Goal: Feedback & Contribution: Submit feedback/report problem

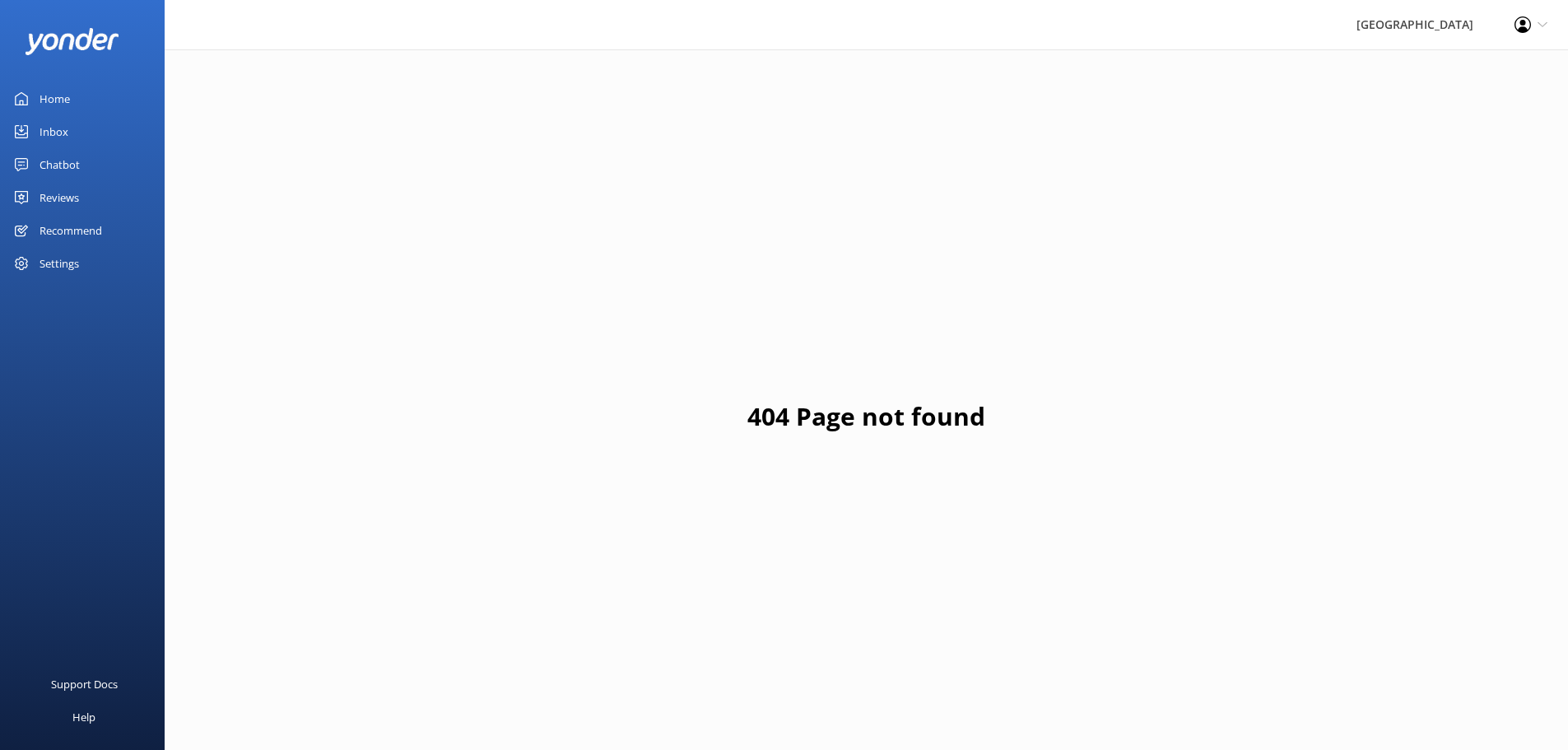
click at [69, 166] on div "Chatbot" at bounding box center [60, 165] width 40 height 33
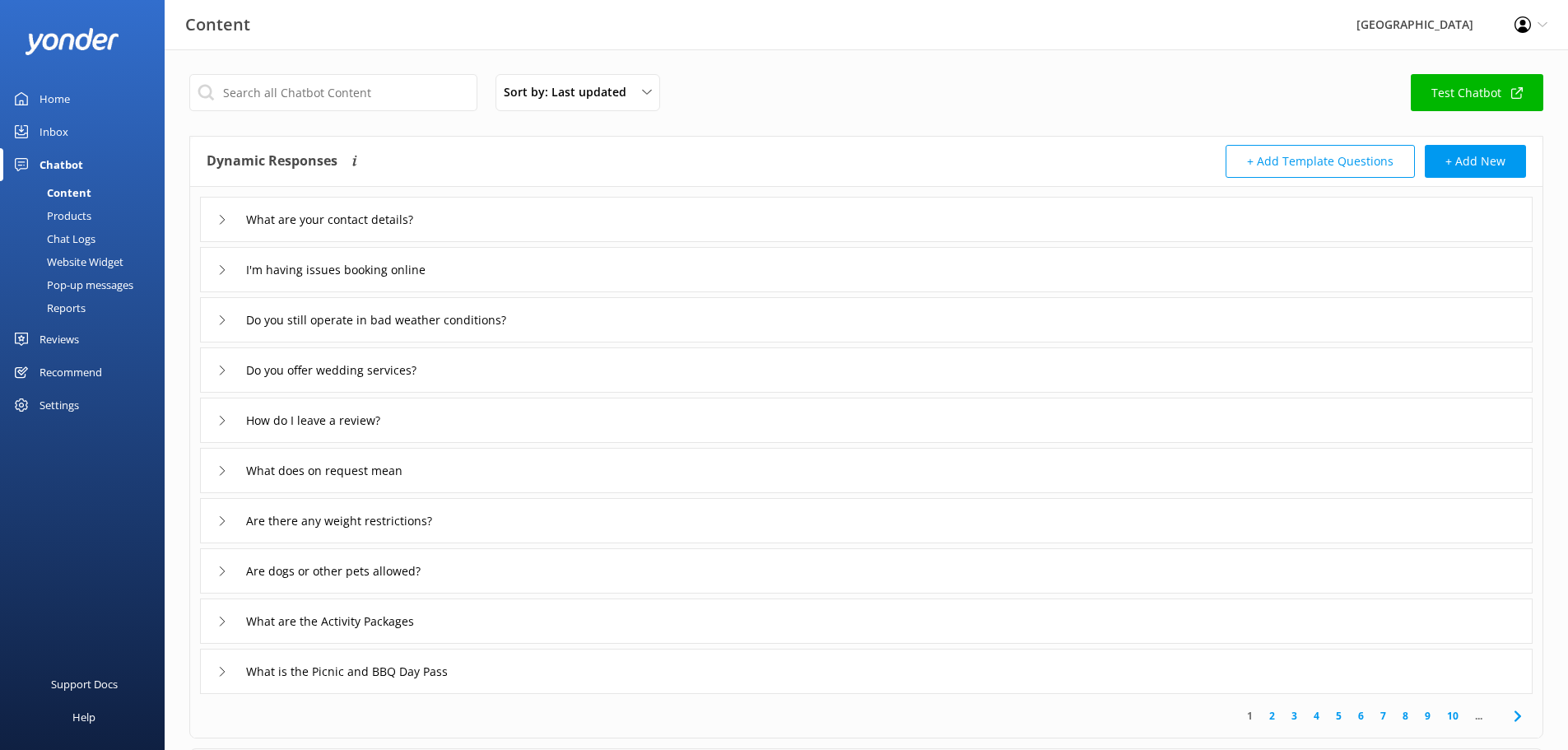
click at [70, 103] on link "Home" at bounding box center [82, 99] width 165 height 33
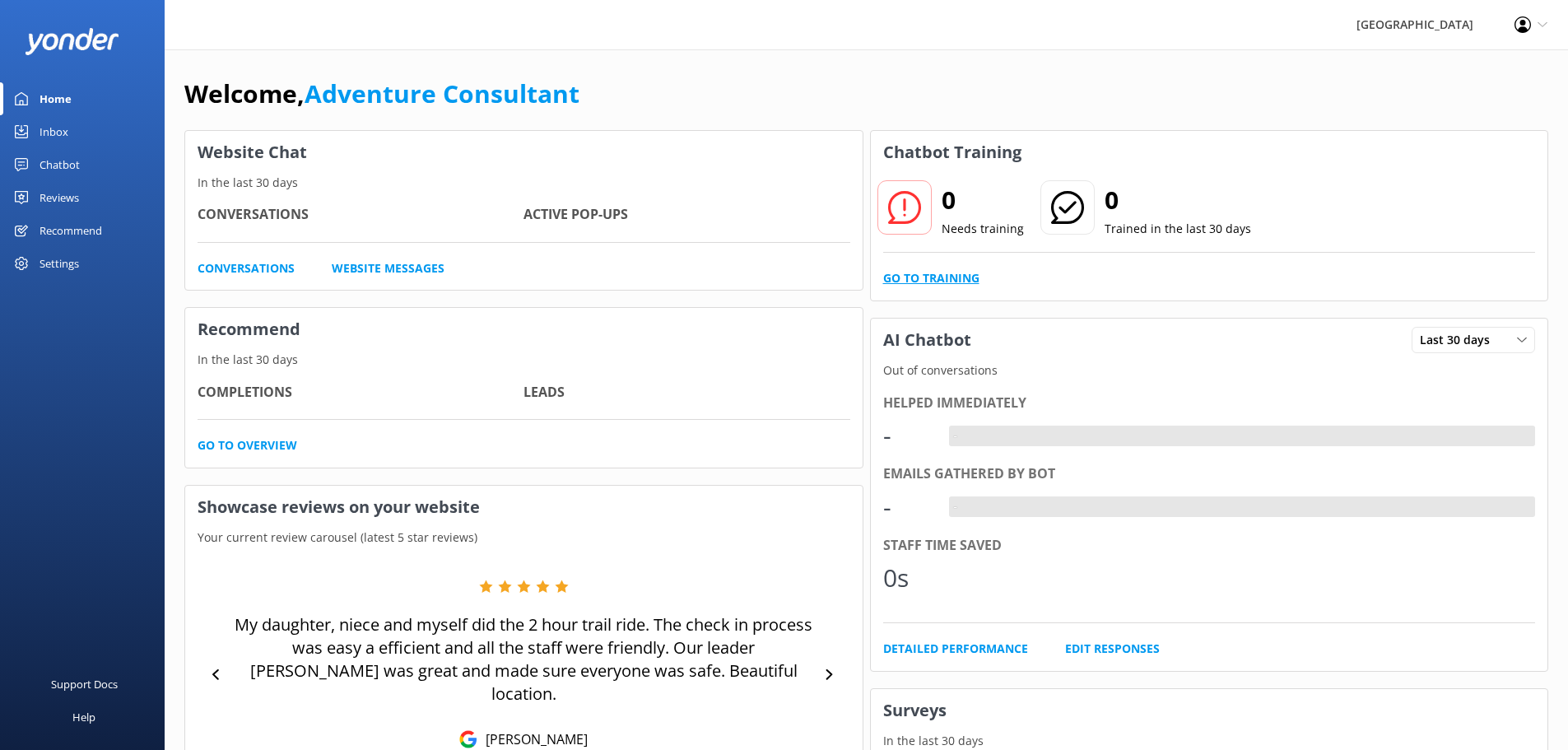
click at [936, 270] on link "Go to Training" at bounding box center [931, 278] width 96 height 18
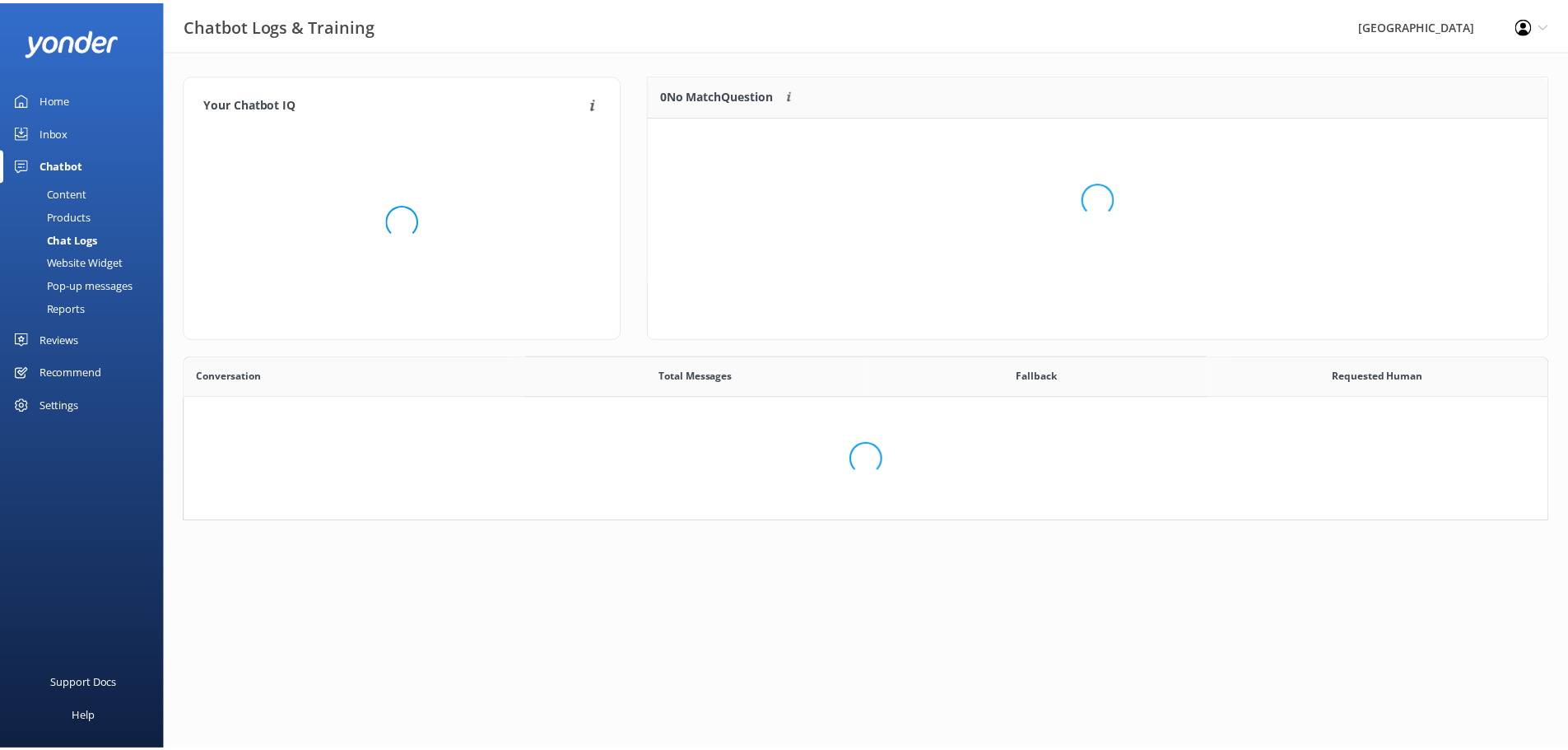
scroll to position [153, 1364]
click at [55, 239] on div "Chat Logs" at bounding box center [53, 239] width 88 height 23
click at [68, 214] on div "Products" at bounding box center [50, 215] width 82 height 23
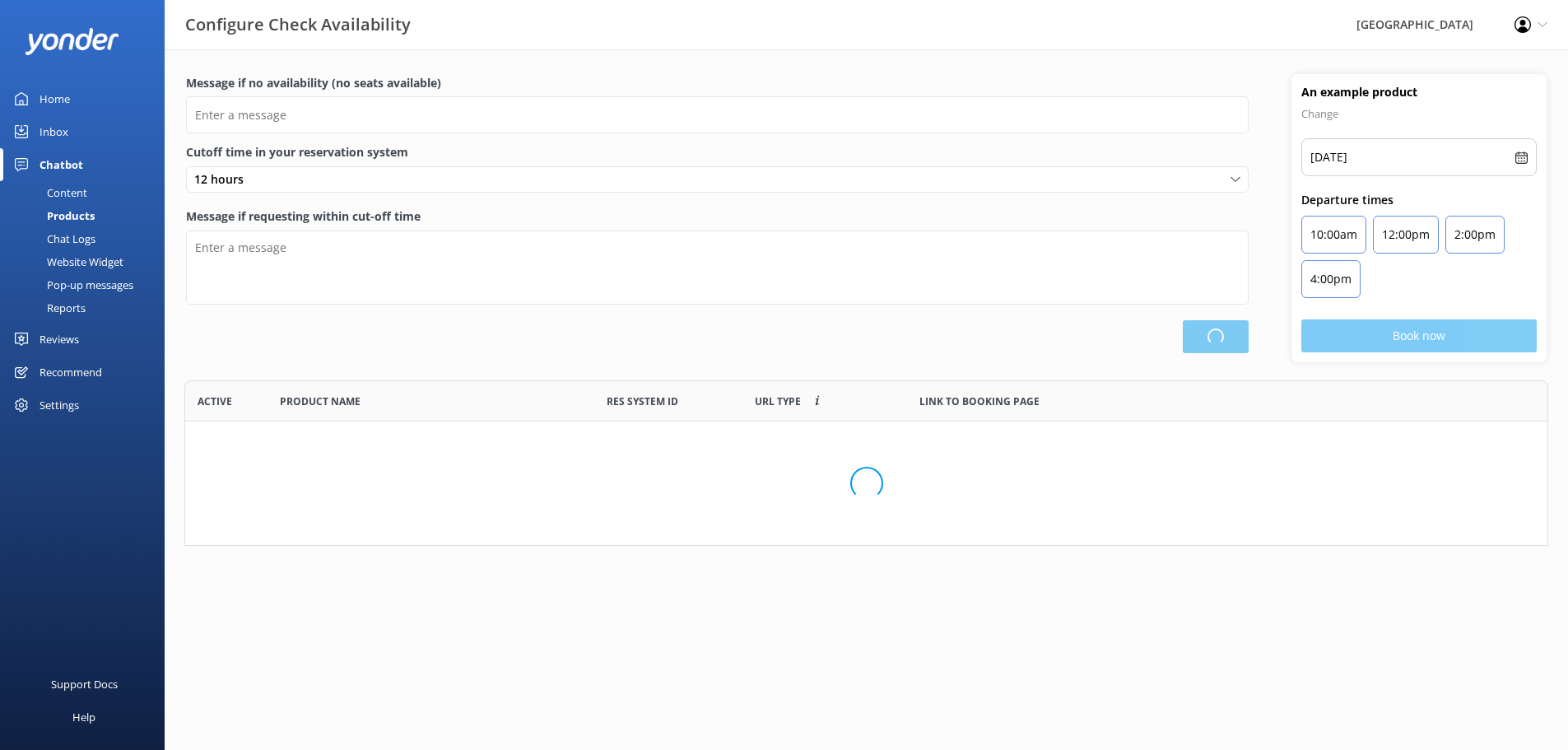
scroll to position [153, 1352]
click at [71, 192] on div "Content" at bounding box center [48, 193] width 77 height 23
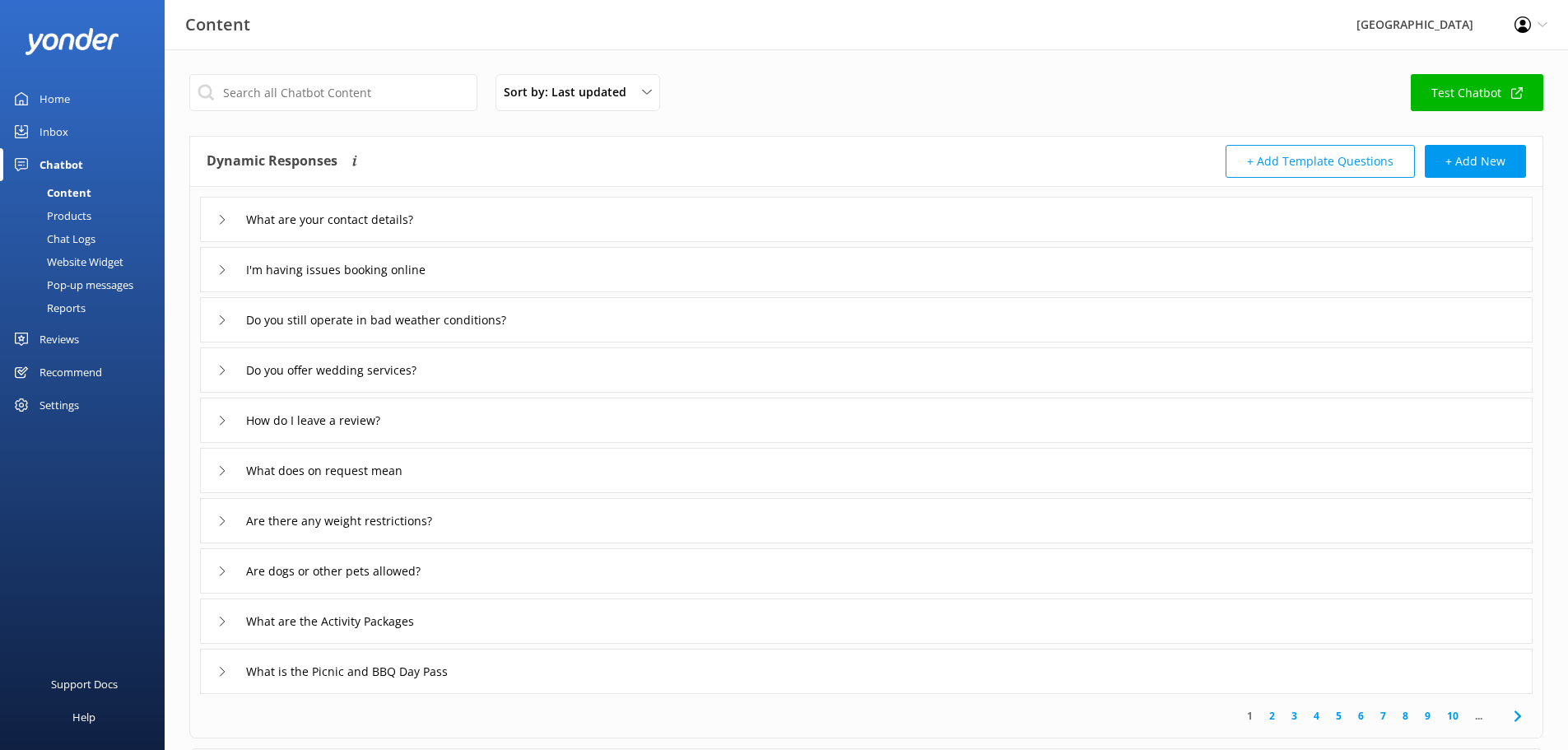
click at [71, 234] on div "Chat Logs" at bounding box center [52, 239] width 86 height 23
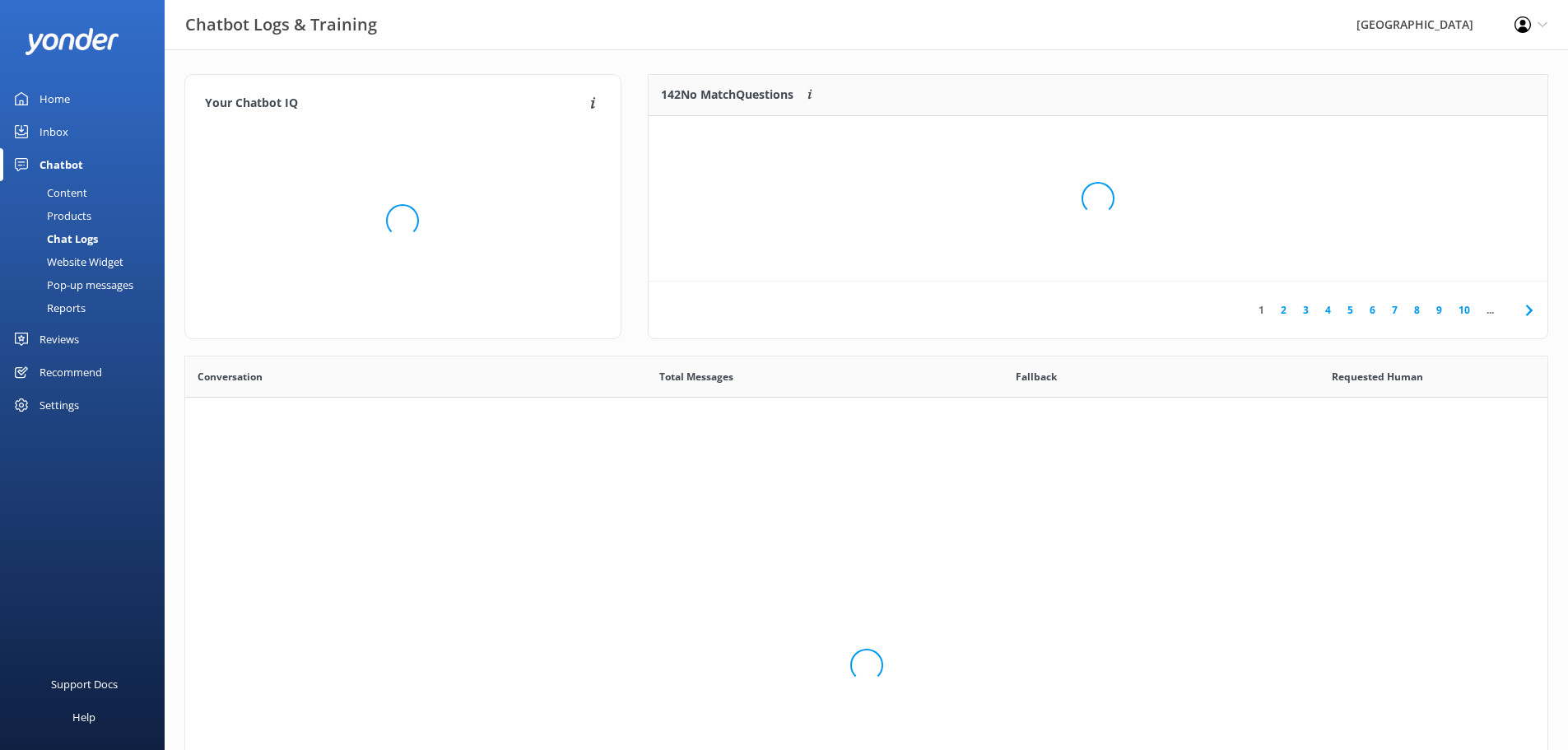
scroll to position [565, 1350]
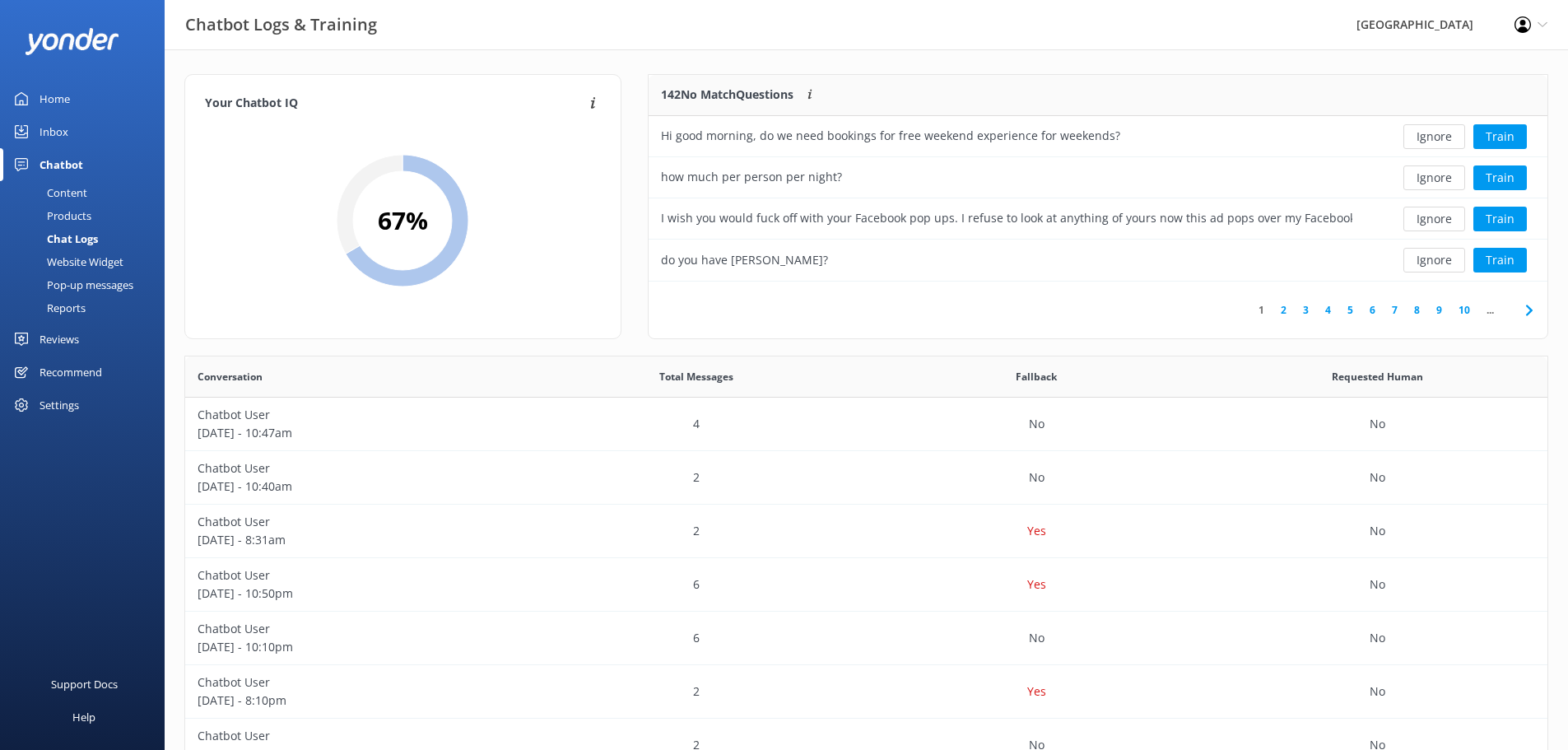
click at [71, 215] on div "Products" at bounding box center [50, 215] width 82 height 23
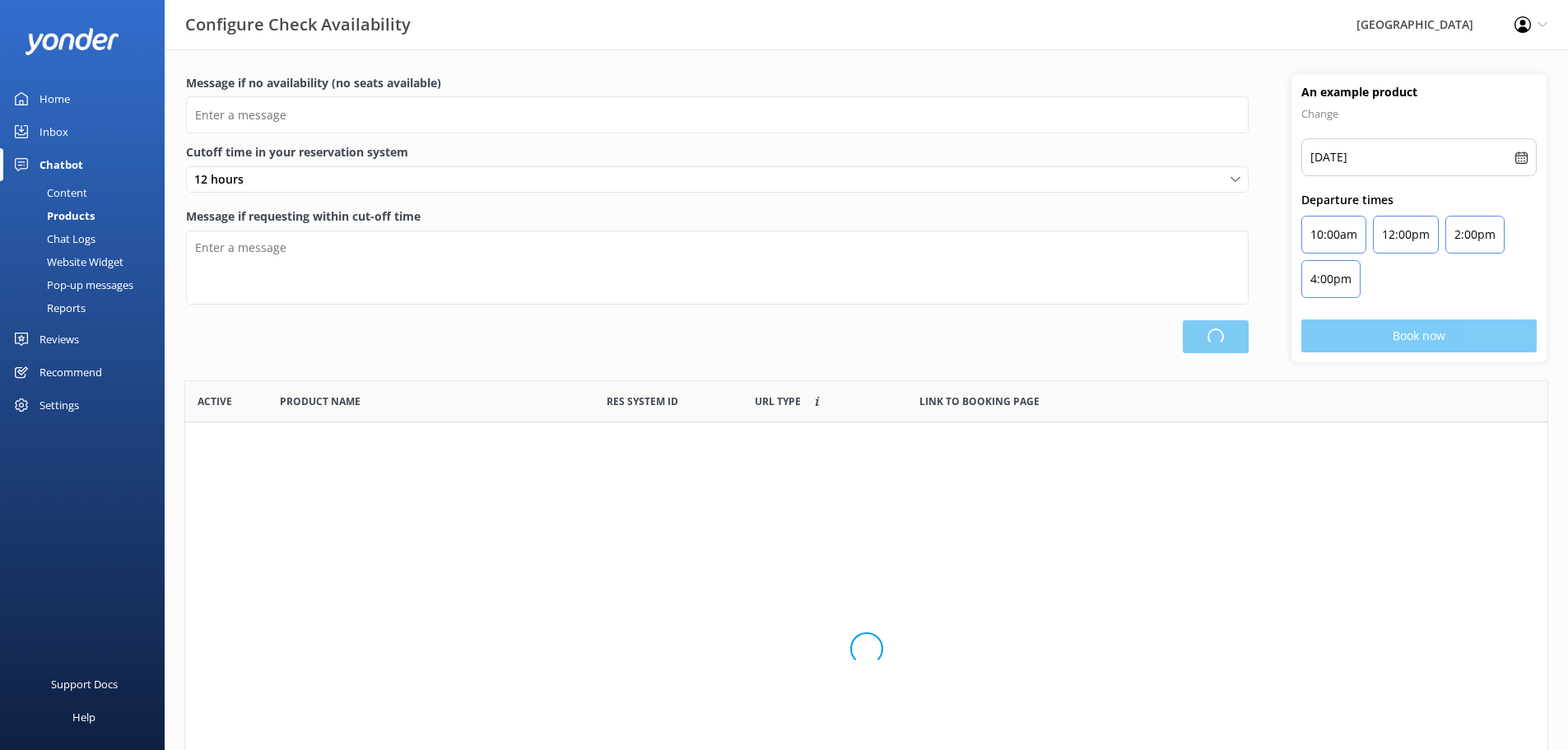
type input "There are no seats available, please check an alternative day"
type textarea "Our online booking system closes {hours} prior to departure. Please contact us …"
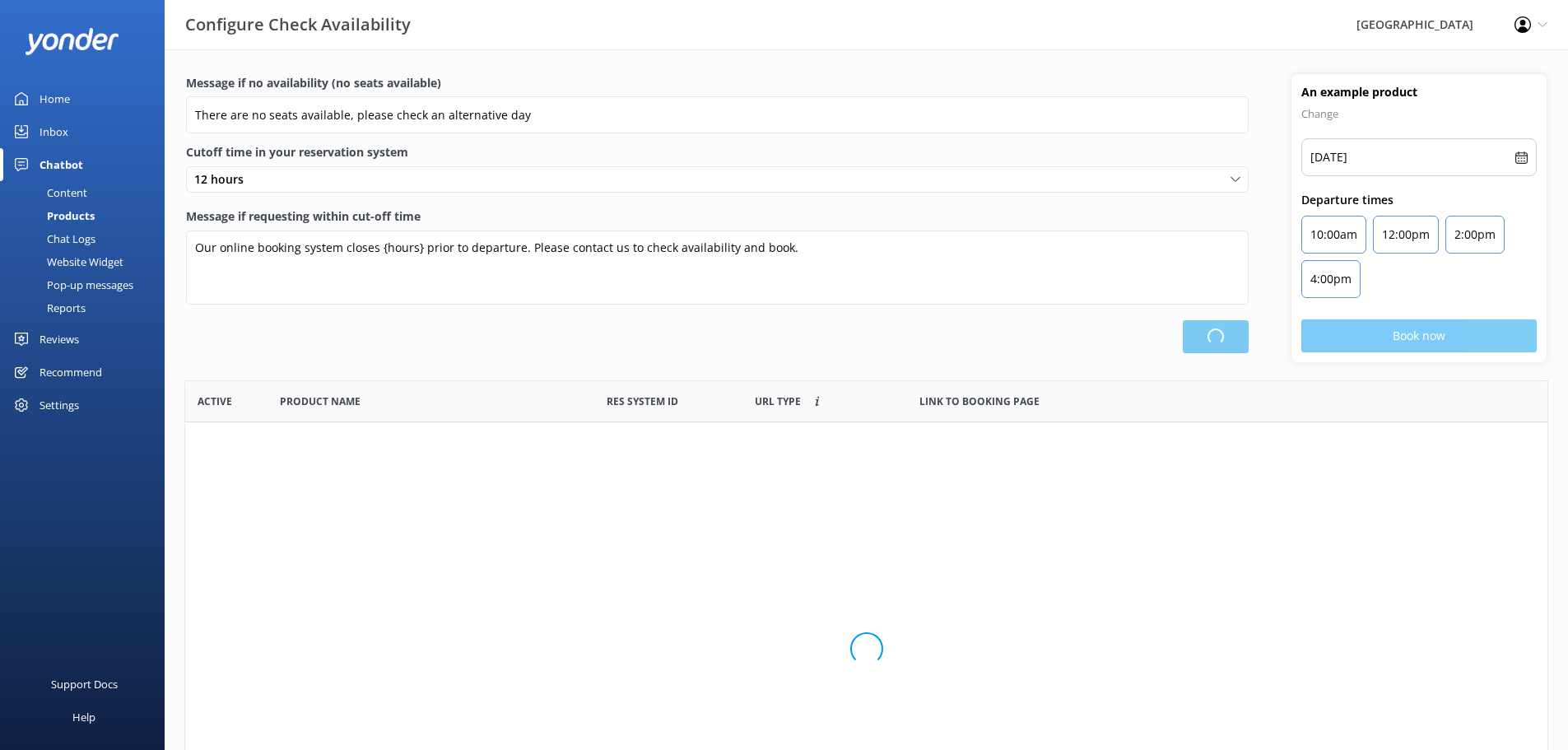
scroll to position [483, 1350]
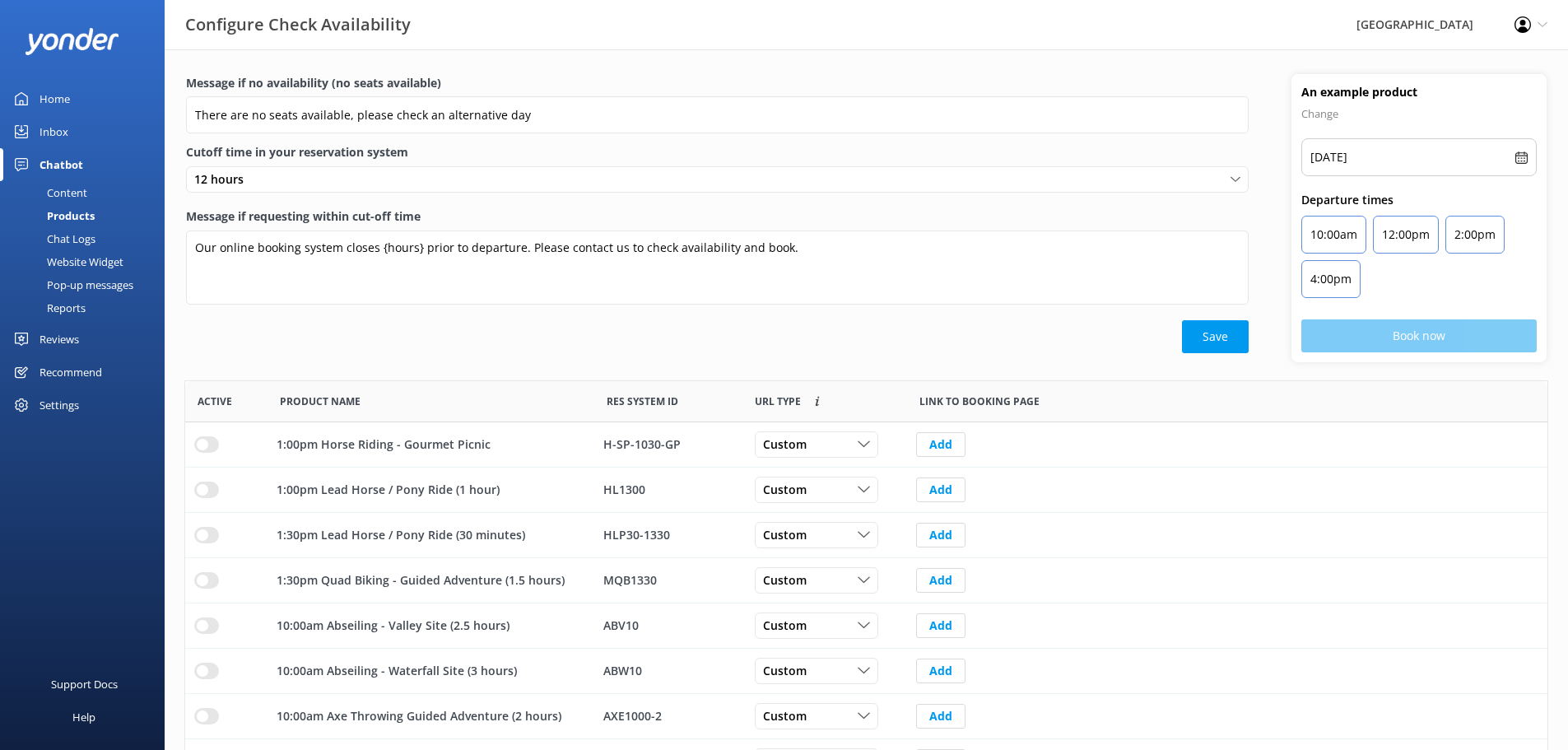
click at [76, 194] on div "Content" at bounding box center [48, 193] width 77 height 23
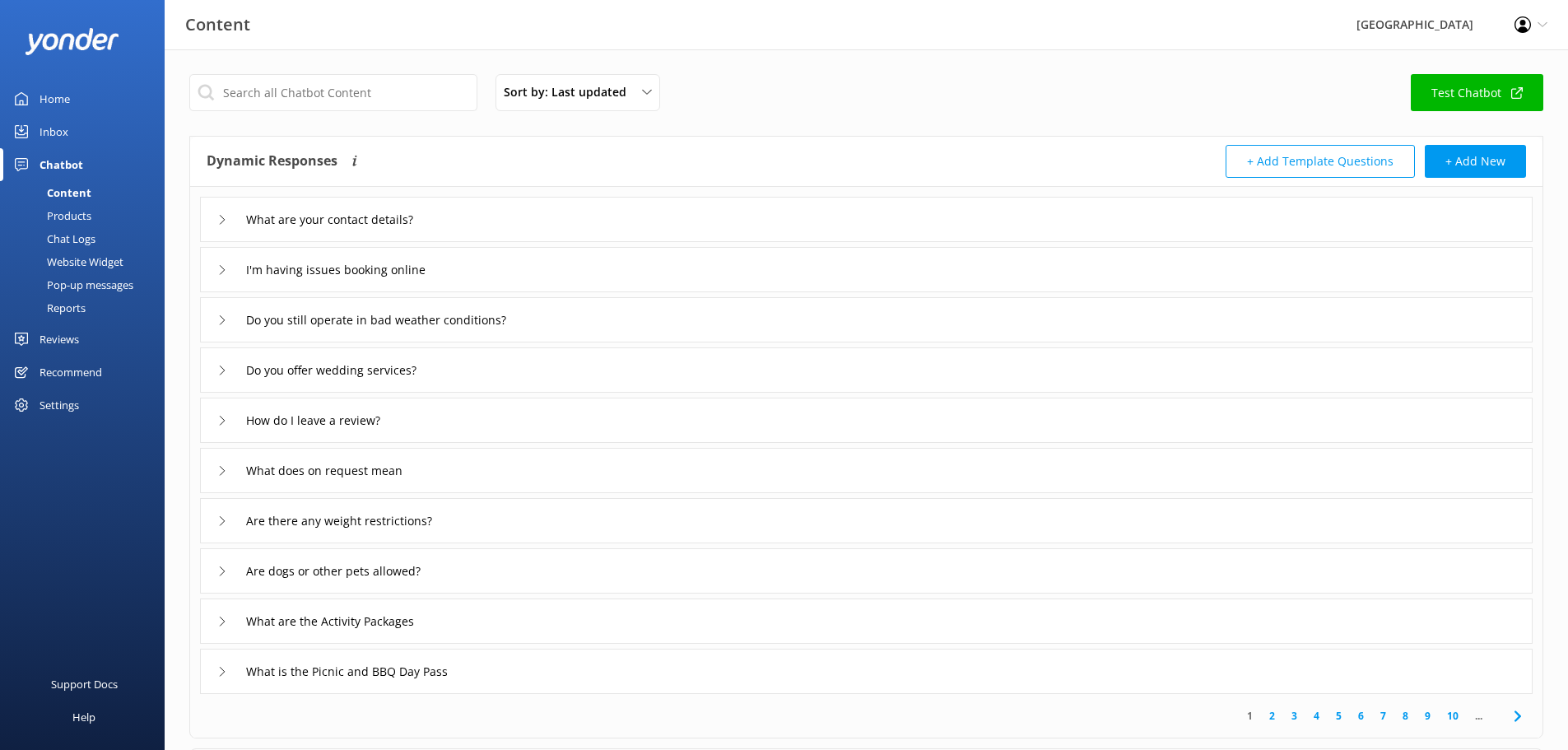
click at [77, 240] on div "Chat Logs" at bounding box center [52, 239] width 86 height 23
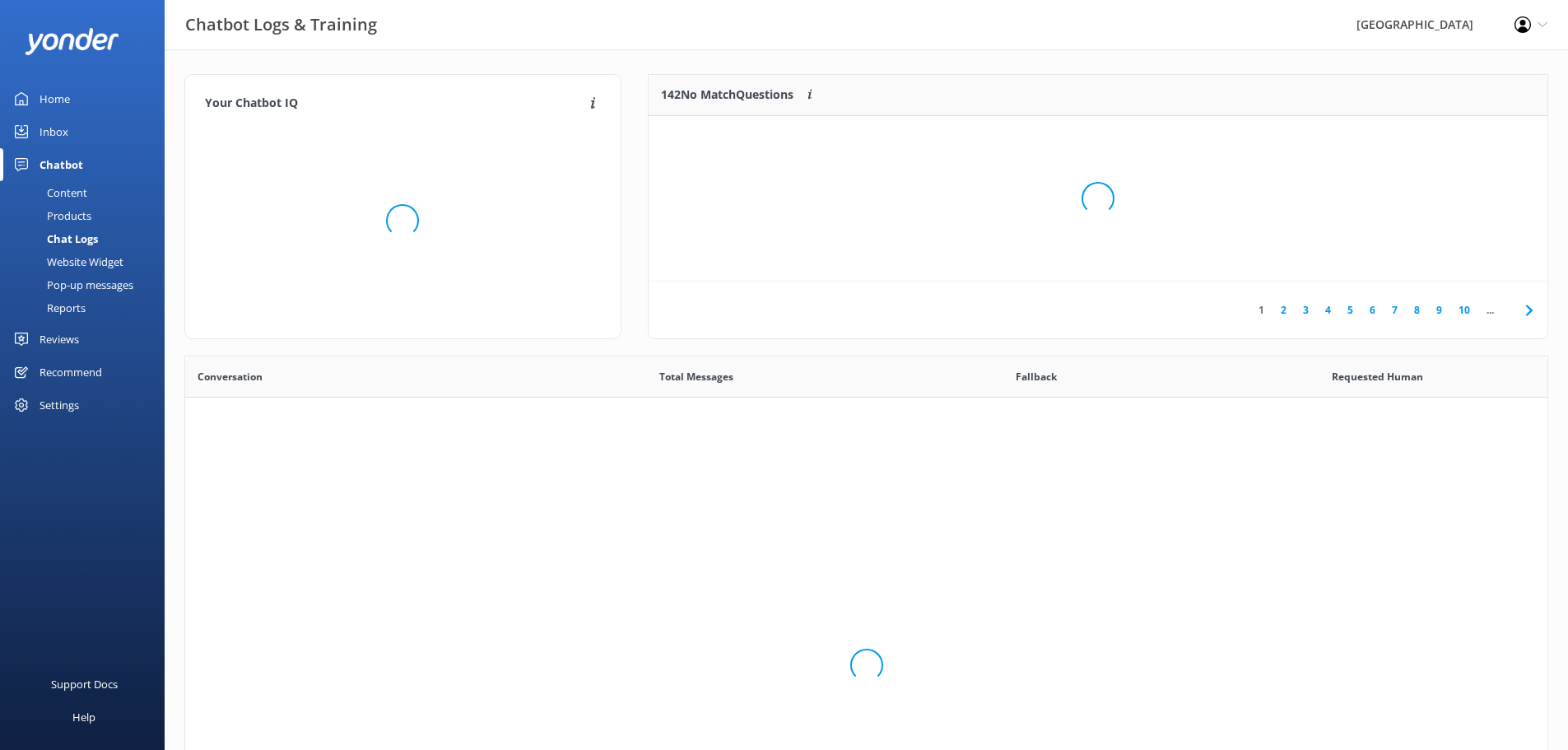
scroll to position [565, 1350]
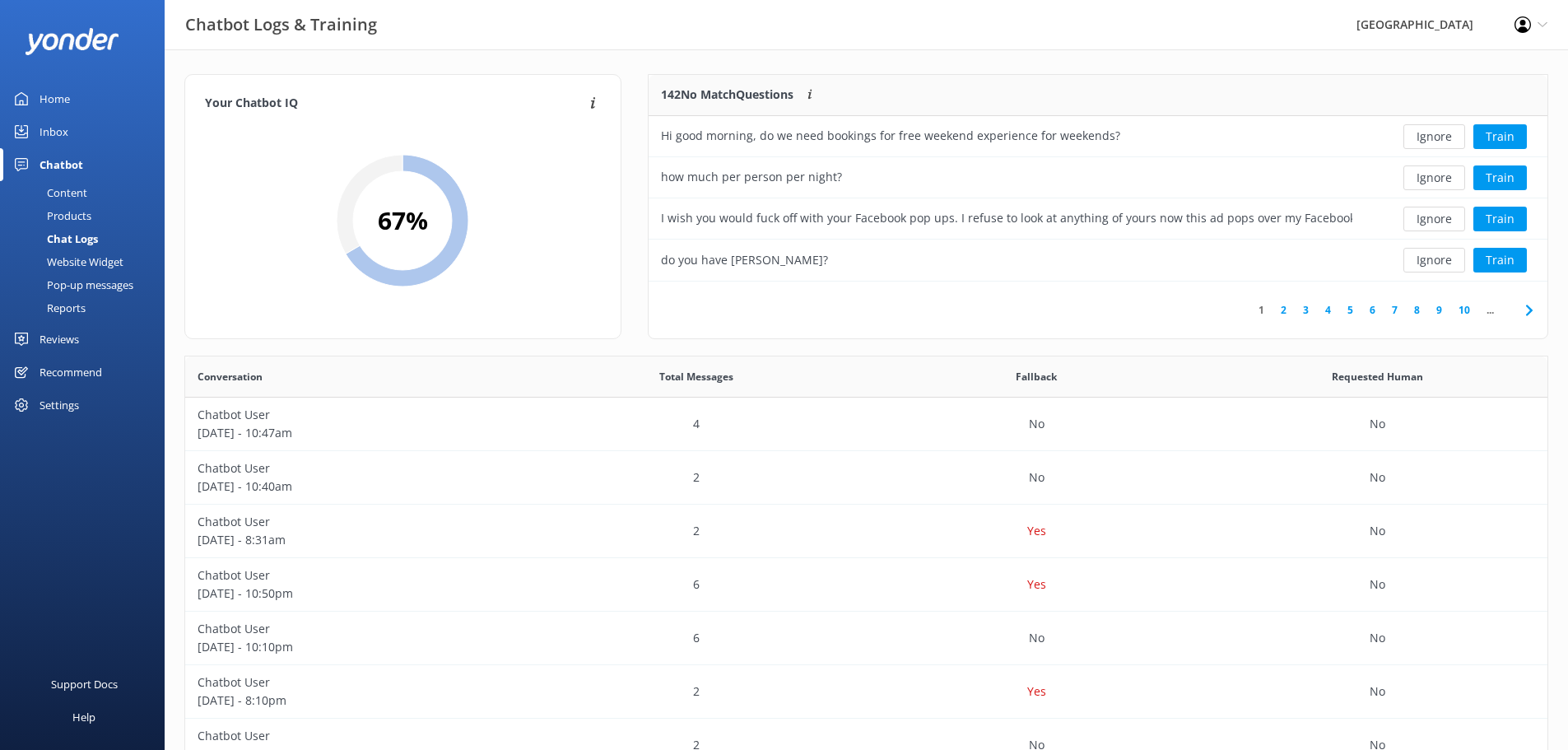
click at [60, 166] on div "Chatbot" at bounding box center [62, 165] width 43 height 33
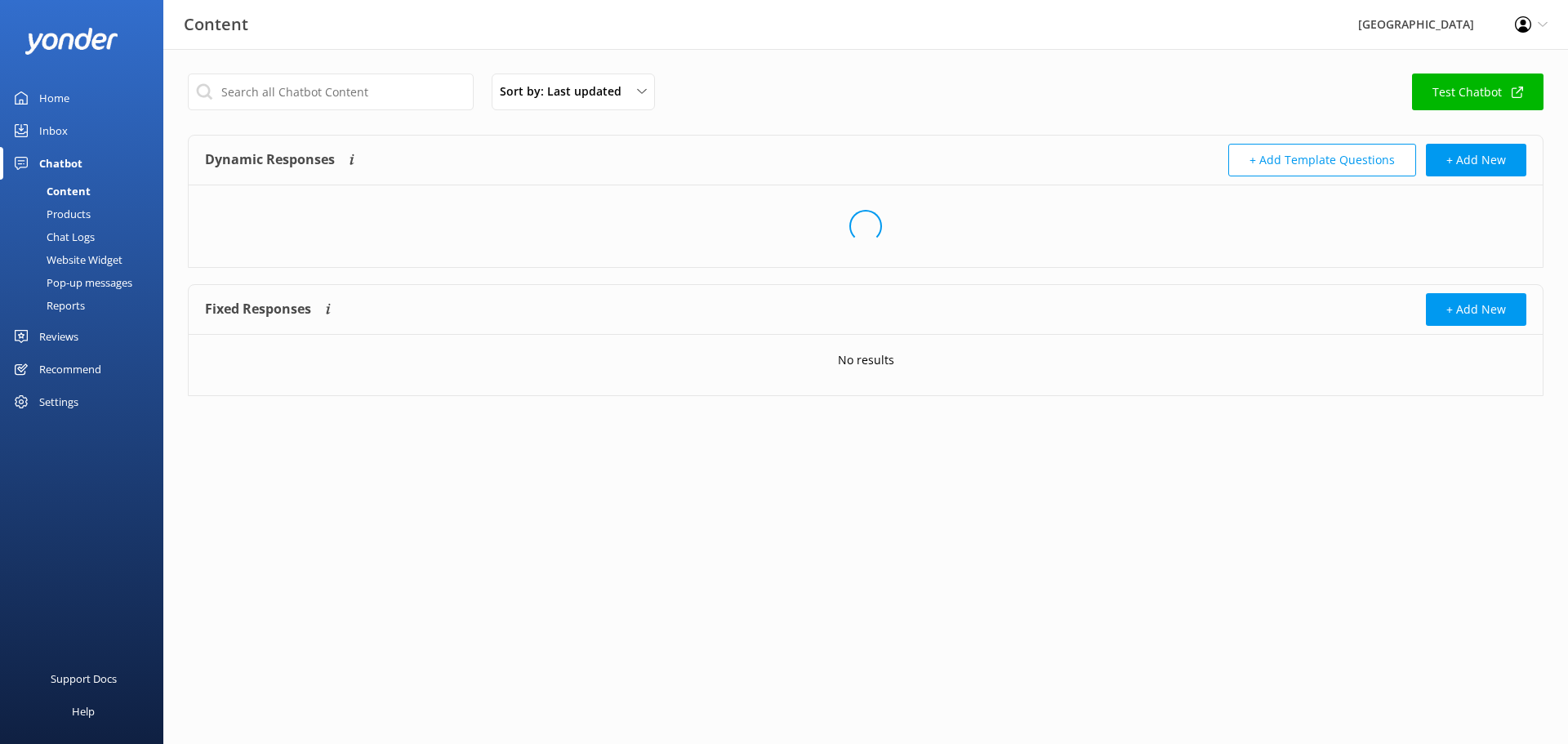
click at [46, 102] on div "Home" at bounding box center [54, 98] width 30 height 33
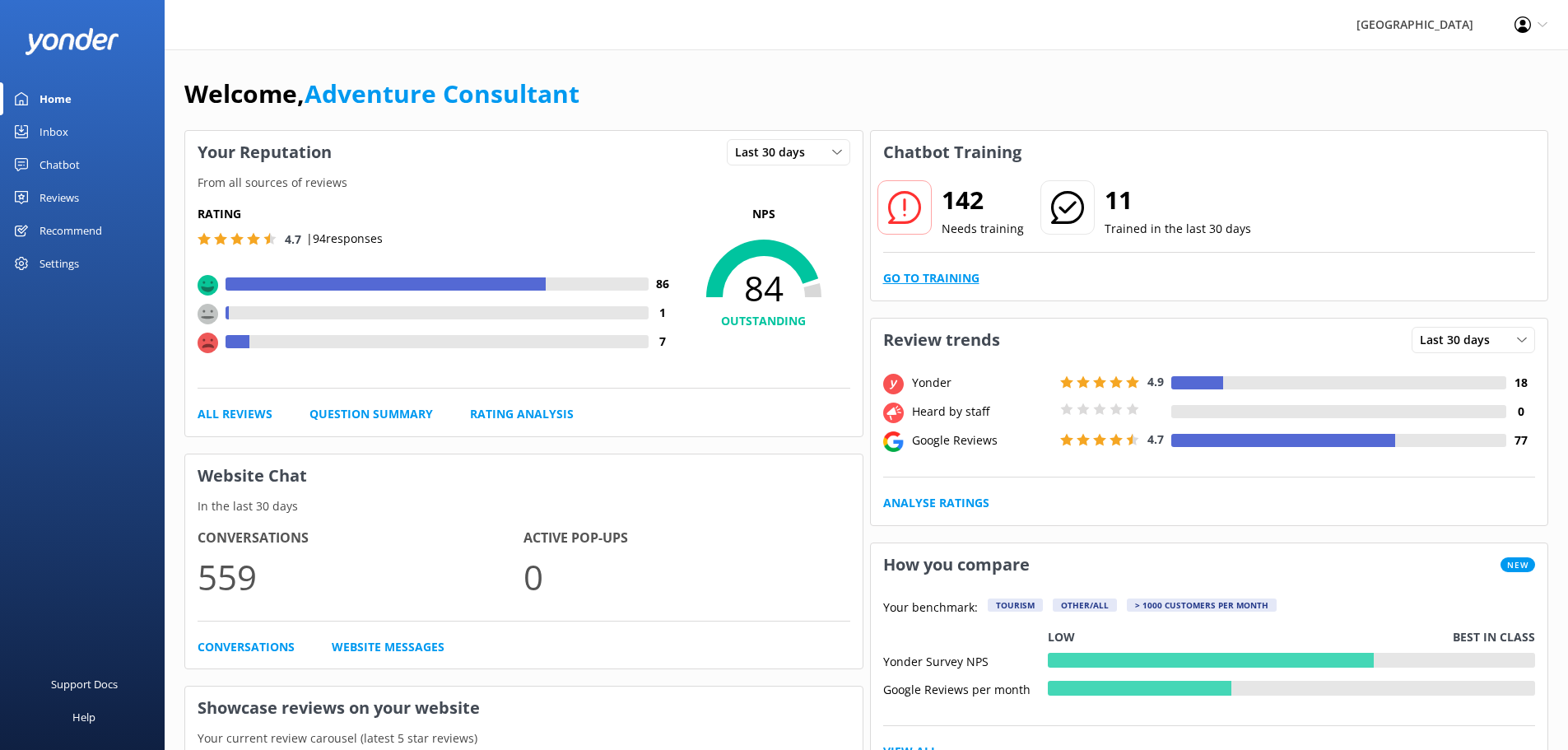
click at [955, 279] on link "Go to Training" at bounding box center [931, 278] width 96 height 18
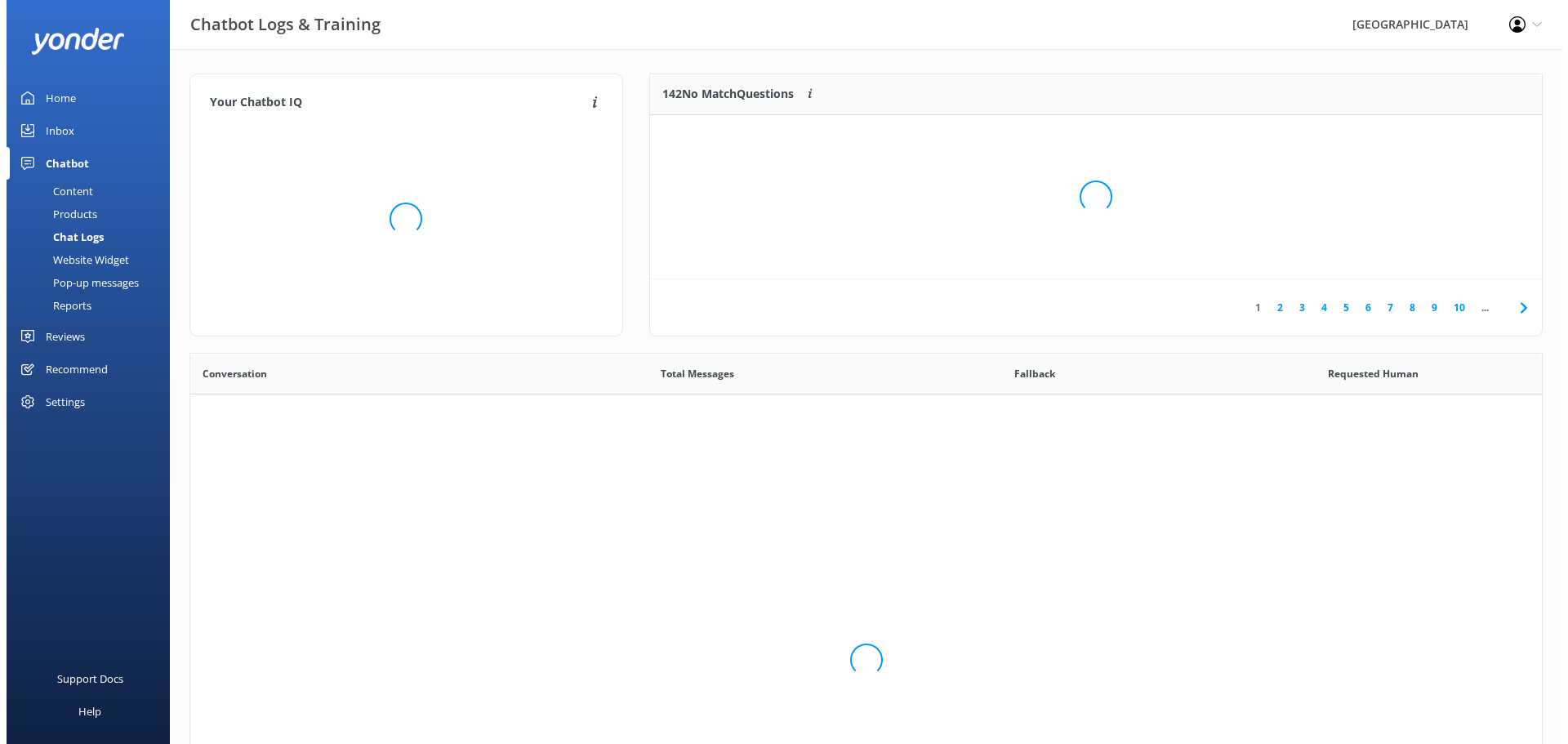
scroll to position [561, 1339]
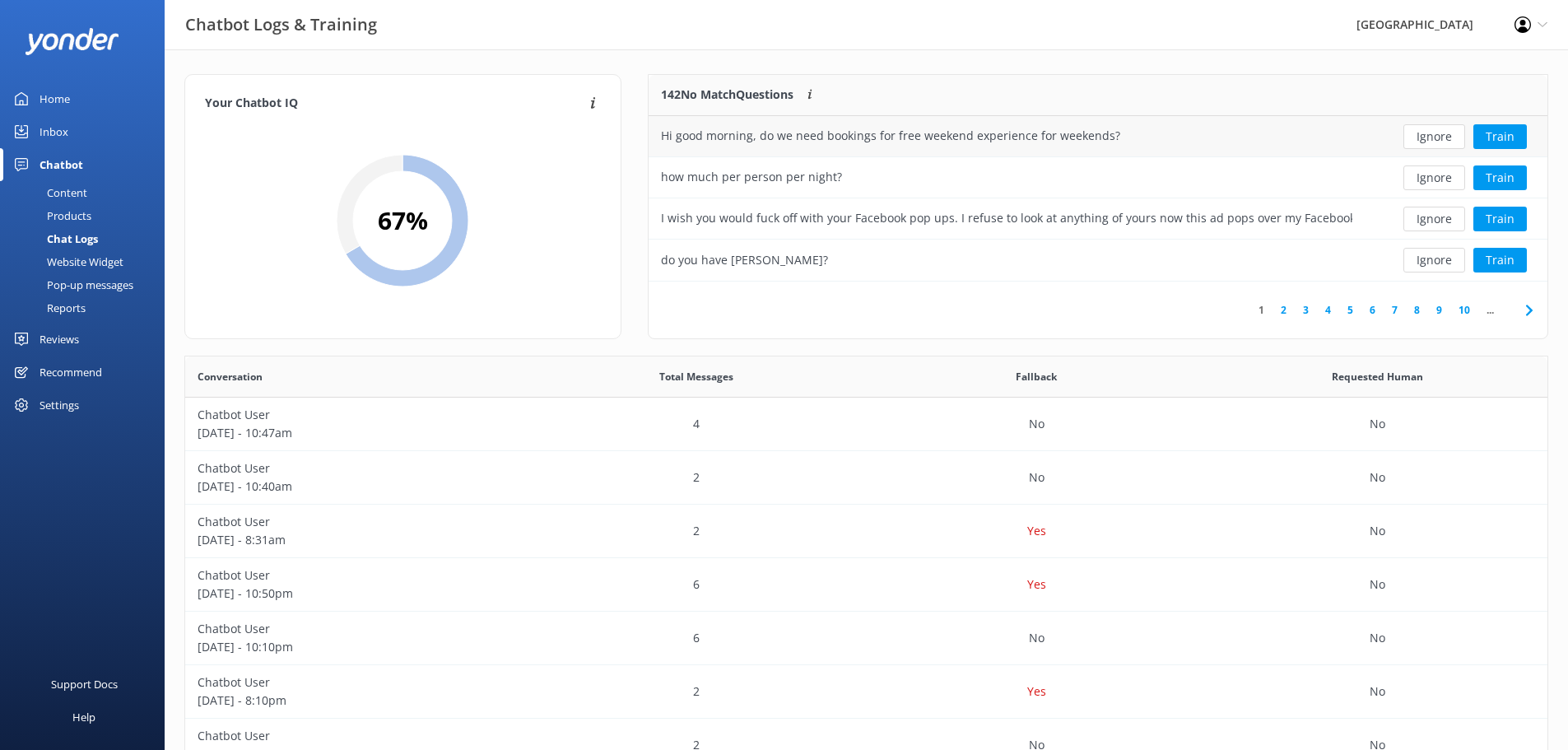
click at [836, 140] on div "Hi good morning, do we need bookings for free weekend experience for weekends?" at bounding box center [890, 135] width 459 height 18
click at [849, 135] on div "Hi good morning, do we need bookings for free weekend experience for weekends?" at bounding box center [890, 135] width 459 height 18
click at [1507, 133] on button "Train" at bounding box center [1500, 136] width 54 height 24
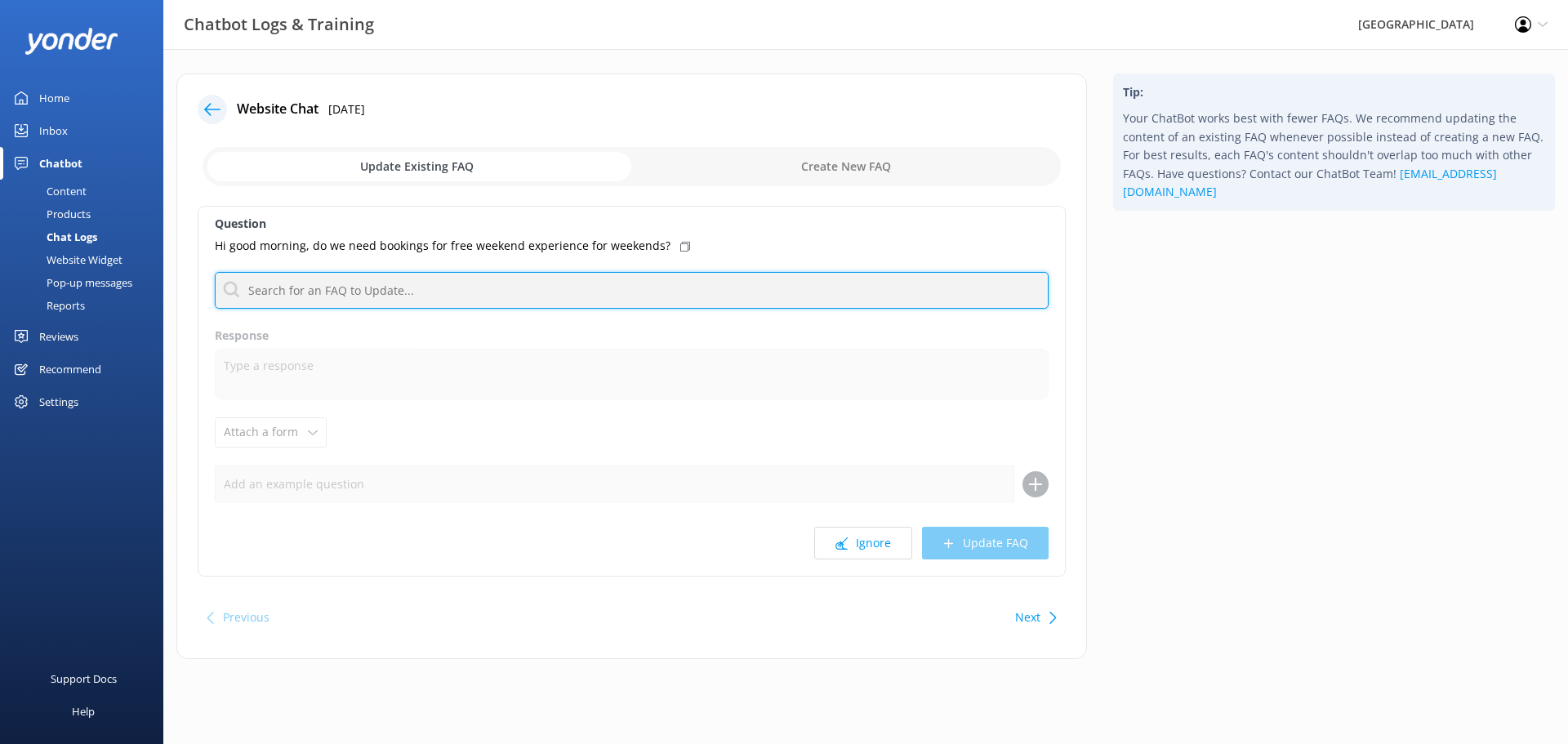
click at [445, 294] on input "text" at bounding box center [631, 290] width 834 height 37
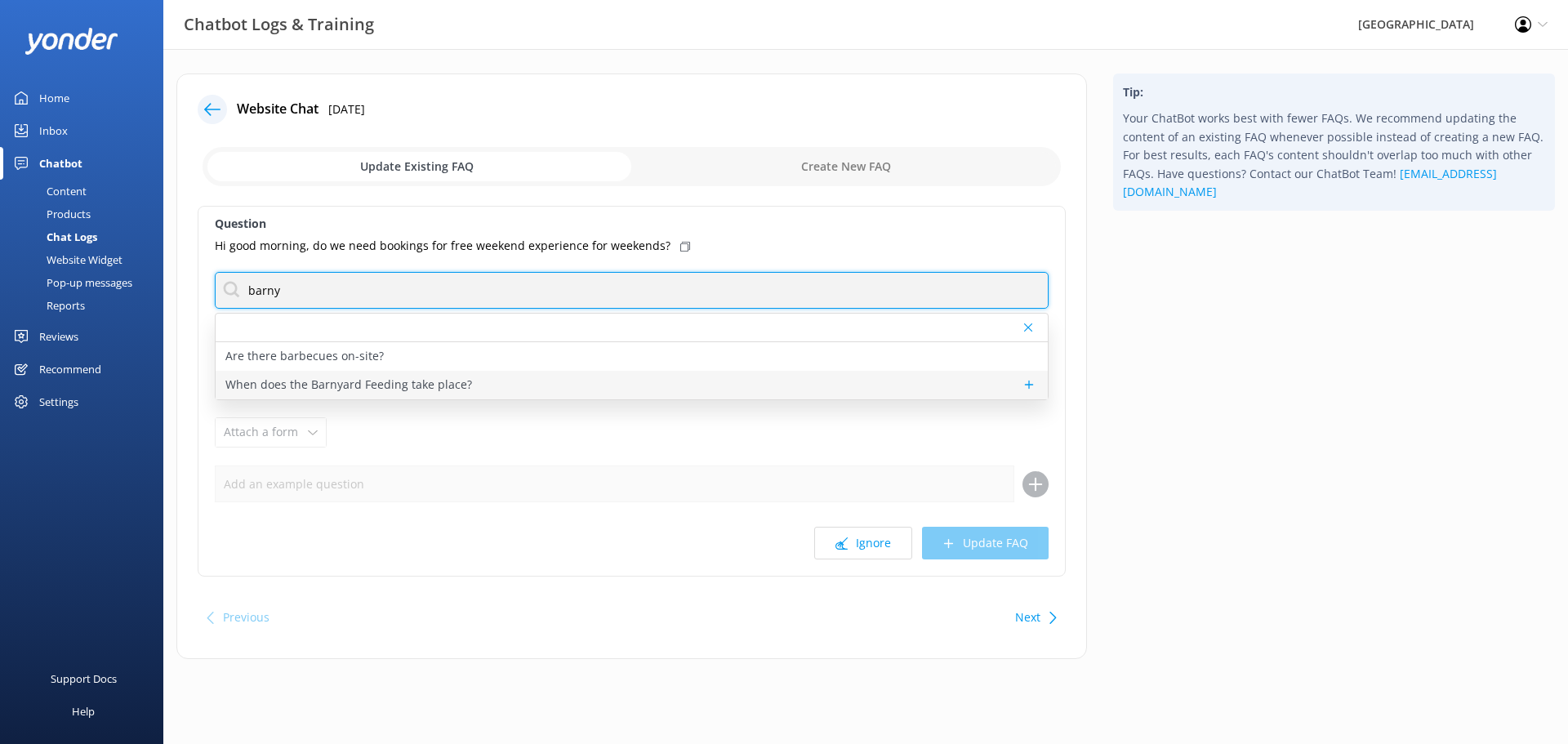
type input "barny"
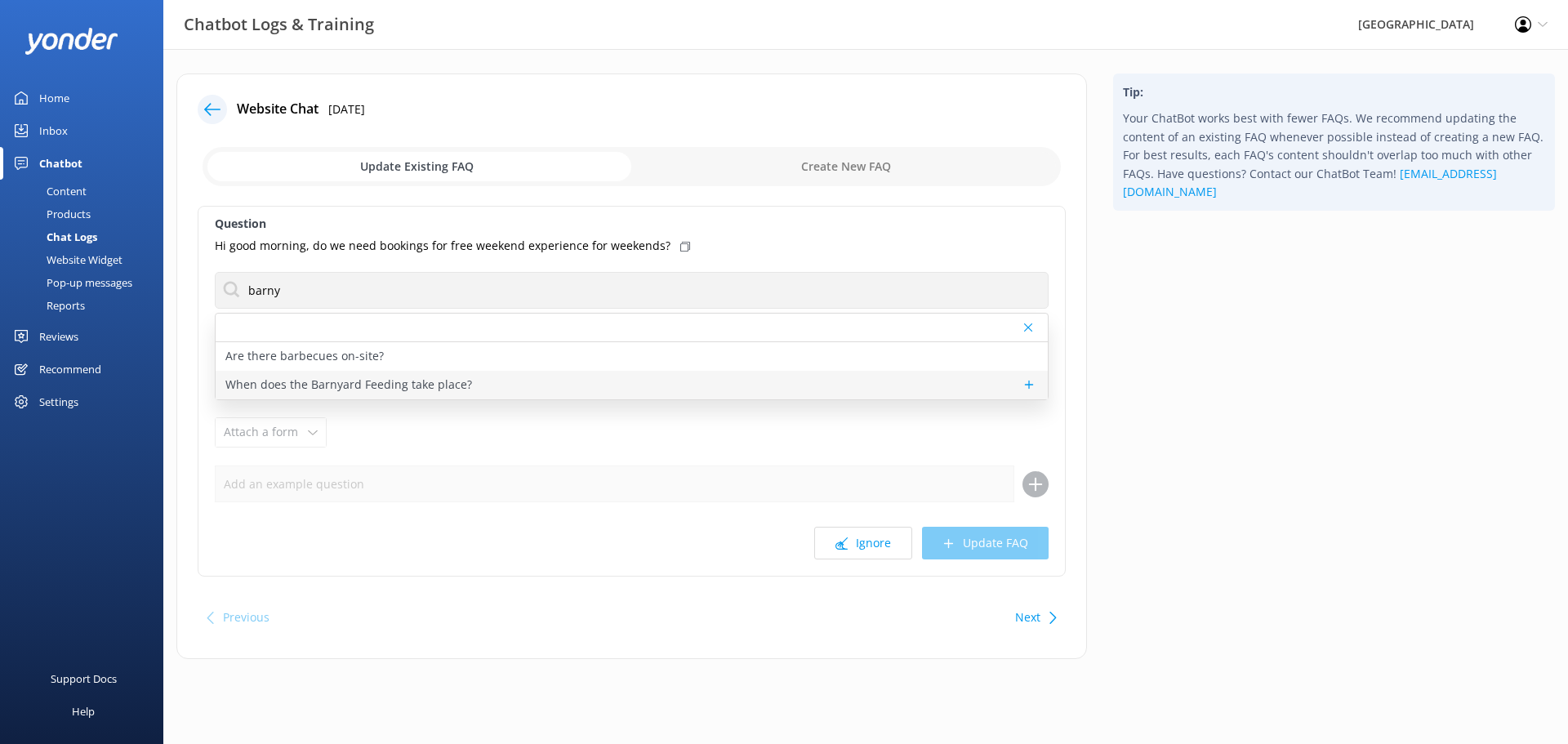
click at [396, 383] on p "When does the Barnyard Feeding take place?" at bounding box center [349, 384] width 246 height 18
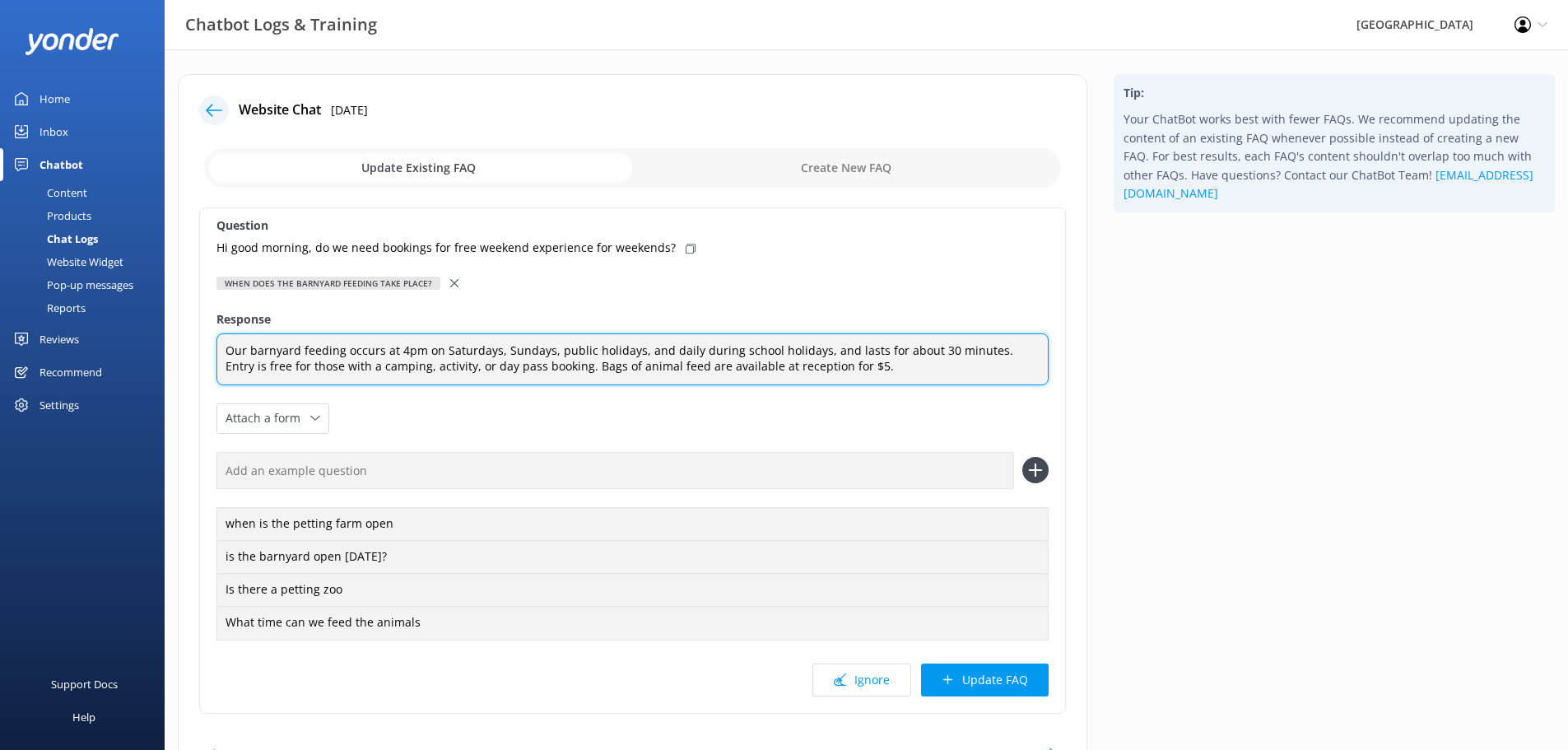
click at [545, 365] on textarea "Our barnyard feeding occurs at 4pm on Saturdays, Sundays, public holidays, and …" at bounding box center [632, 359] width 833 height 52
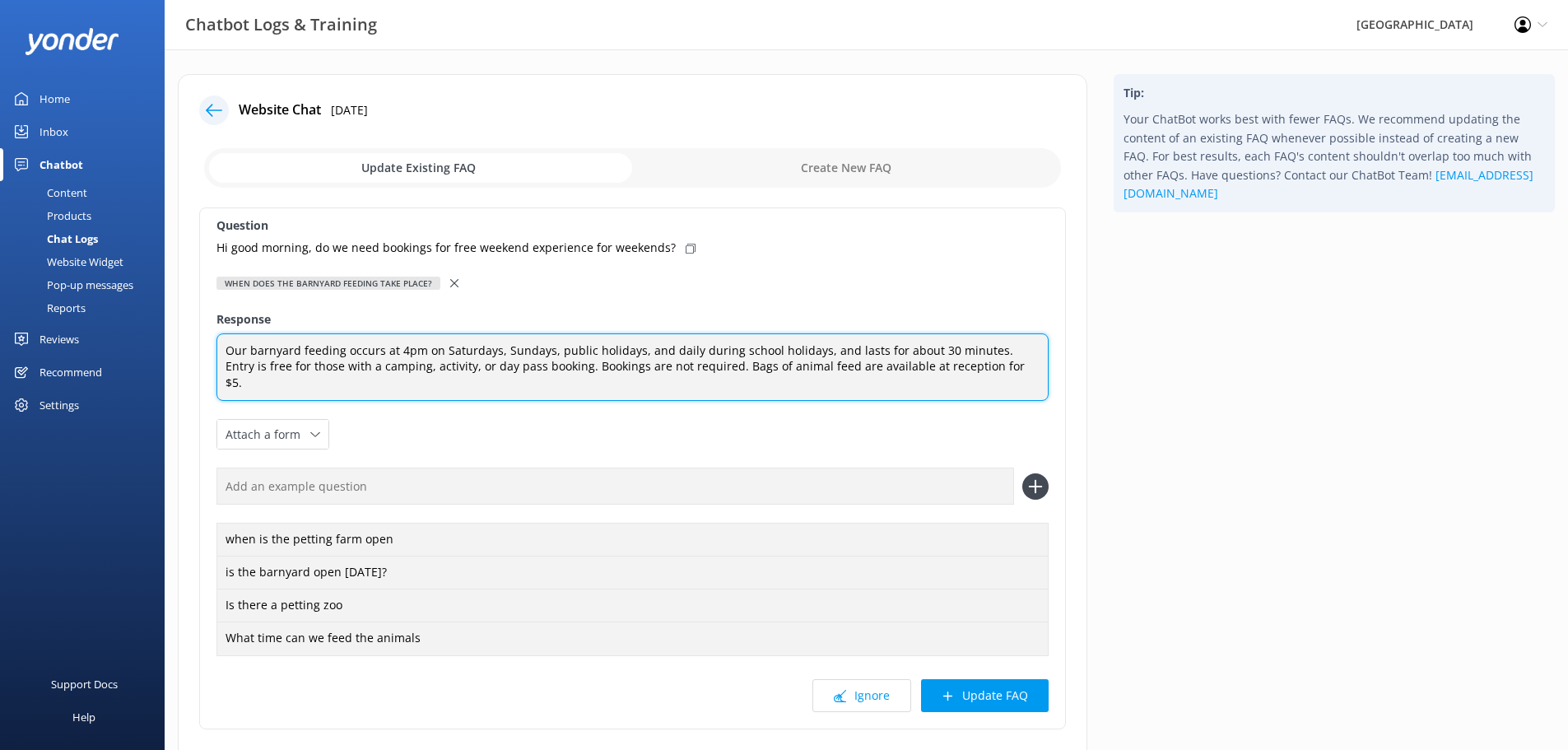
click at [398, 348] on textarea "Our barnyard feeding occurs at 4pm on Saturdays, Sundays, public holidays, and …" at bounding box center [632, 367] width 833 height 69
click at [520, 341] on textarea "Our barnyard feeding occurs at 8:30am-9am and 4pm on Saturdays, Sundays, public…" at bounding box center [632, 367] width 833 height 69
click at [511, 349] on textarea "Our barnyard feeding occurs at 8:30am-9am and 4pm on Saturdays, Sundays, public…" at bounding box center [632, 367] width 833 height 69
click at [438, 355] on textarea "Our barnyard feeding occurs at 8:30am-9am and 4pm-4:30pm on Saturdays, Sundays,…" at bounding box center [632, 367] width 833 height 69
click at [442, 351] on textarea "Our barnyard feeding occurs at 8:30am -9am and 4pm-4:30pm on Saturdays, Sundays…" at bounding box center [632, 367] width 833 height 69
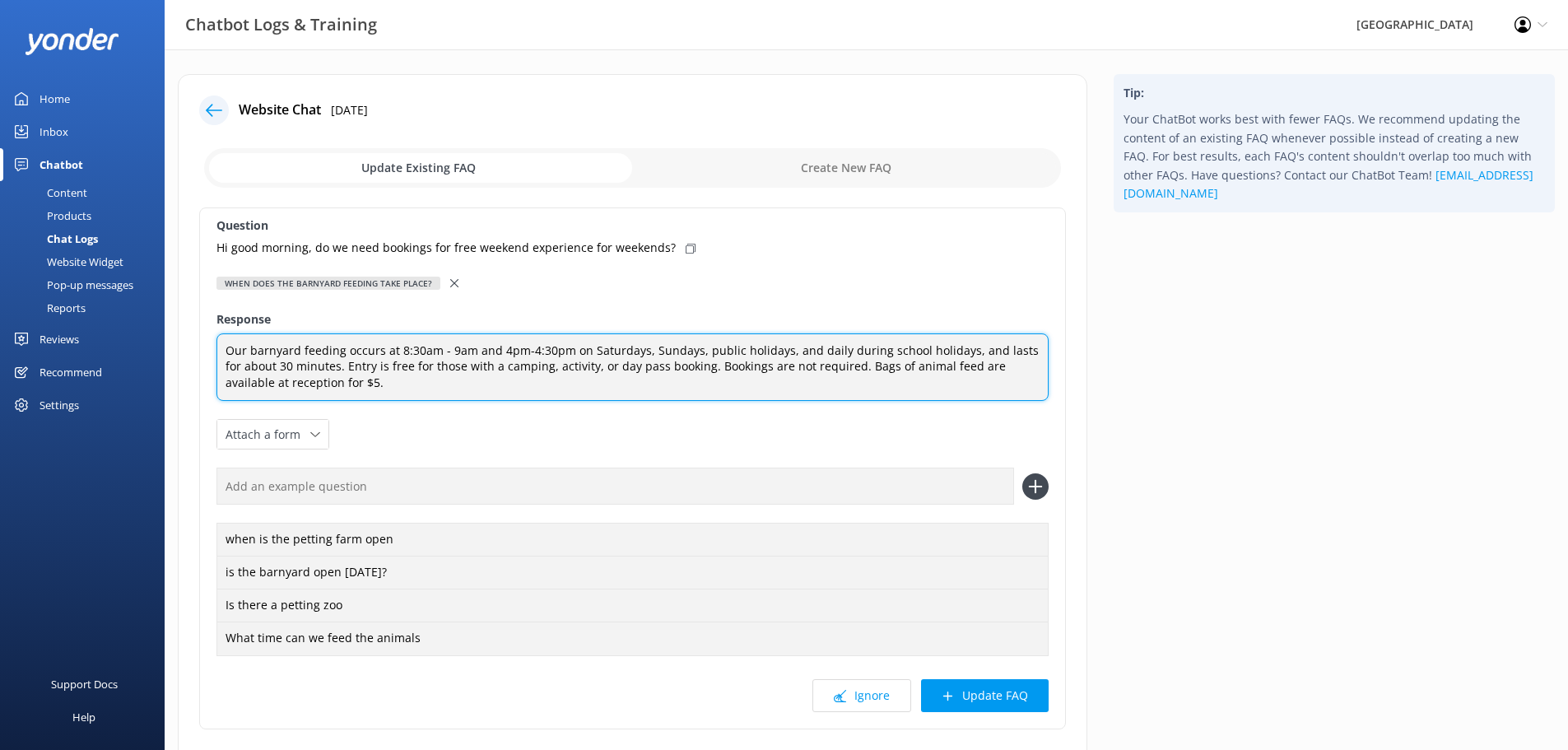
click at [517, 347] on textarea "Our barnyard feeding occurs at 8:30am - 9am and 4pm-4:30pm on Saturdays, Sunday…" at bounding box center [632, 367] width 833 height 69
click at [528, 349] on textarea "Our barnyard feeding occurs at 8:30am - 9am and 4pm -4:30pm on Saturdays, Sunda…" at bounding box center [632, 367] width 833 height 69
click at [386, 352] on textarea "Our barnyard feeding occurs at 8:30am - 9am and 4pm - 4:30pm on Saturdays, Sund…" at bounding box center [632, 367] width 833 height 69
click at [678, 345] on textarea "Our barnyard feeding occurs twice daily on Saturdays, Sundays, public holidays,…" at bounding box center [632, 367] width 833 height 69
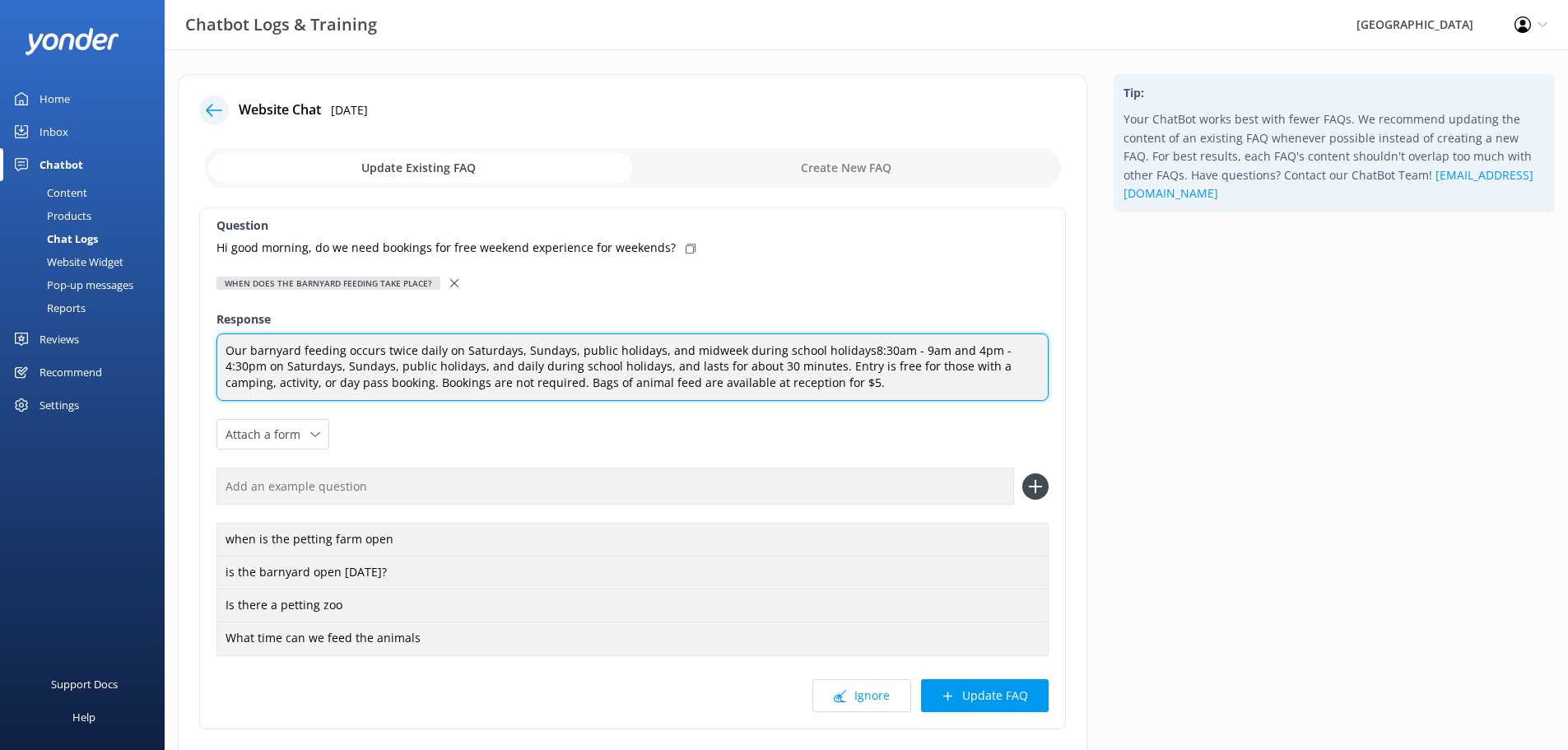
click at [849, 351] on textarea "Our barnyard feeding occurs twice daily on Saturdays, Sundays, public holidays,…" at bounding box center [632, 367] width 833 height 69
click at [850, 355] on textarea "Our barnyard feeding occurs twice daily on Saturdays, Sundays, public holidays,…" at bounding box center [632, 367] width 833 height 69
click at [852, 353] on textarea "Our barnyard feeding occurs twice daily on Saturdays, Sundays, public holidays,…" at bounding box center [632, 367] width 833 height 69
drag, startPoint x: 262, startPoint y: 367, endPoint x: 829, endPoint y: 373, distance: 567.0
click at [829, 373] on textarea "Our barnyard feeding occurs twice daily on Saturdays, Sundays, public holidays,…" at bounding box center [632, 367] width 833 height 69
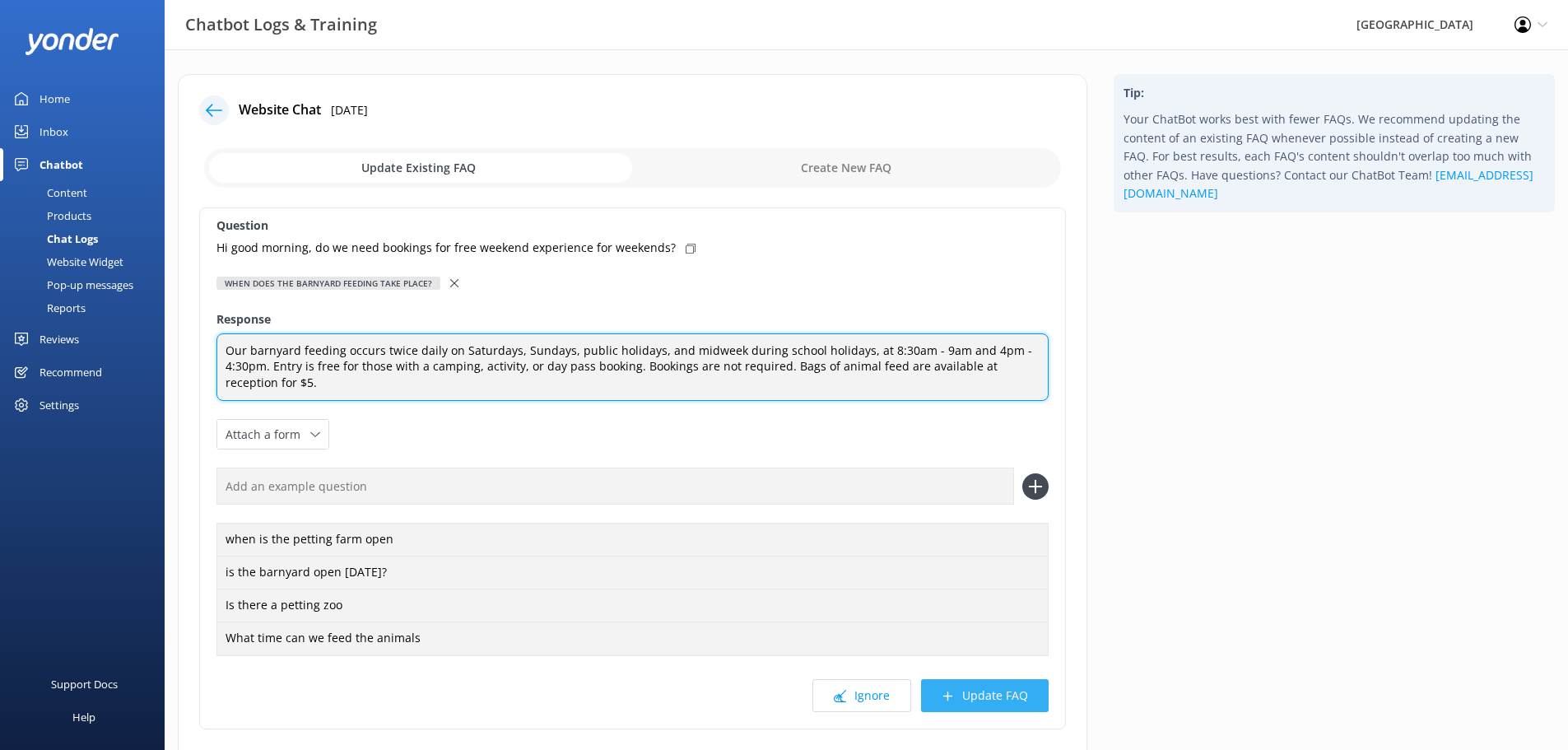
type textarea "Our barnyard feeding occurs twice daily on Saturdays, Sundays, public holidays,…"
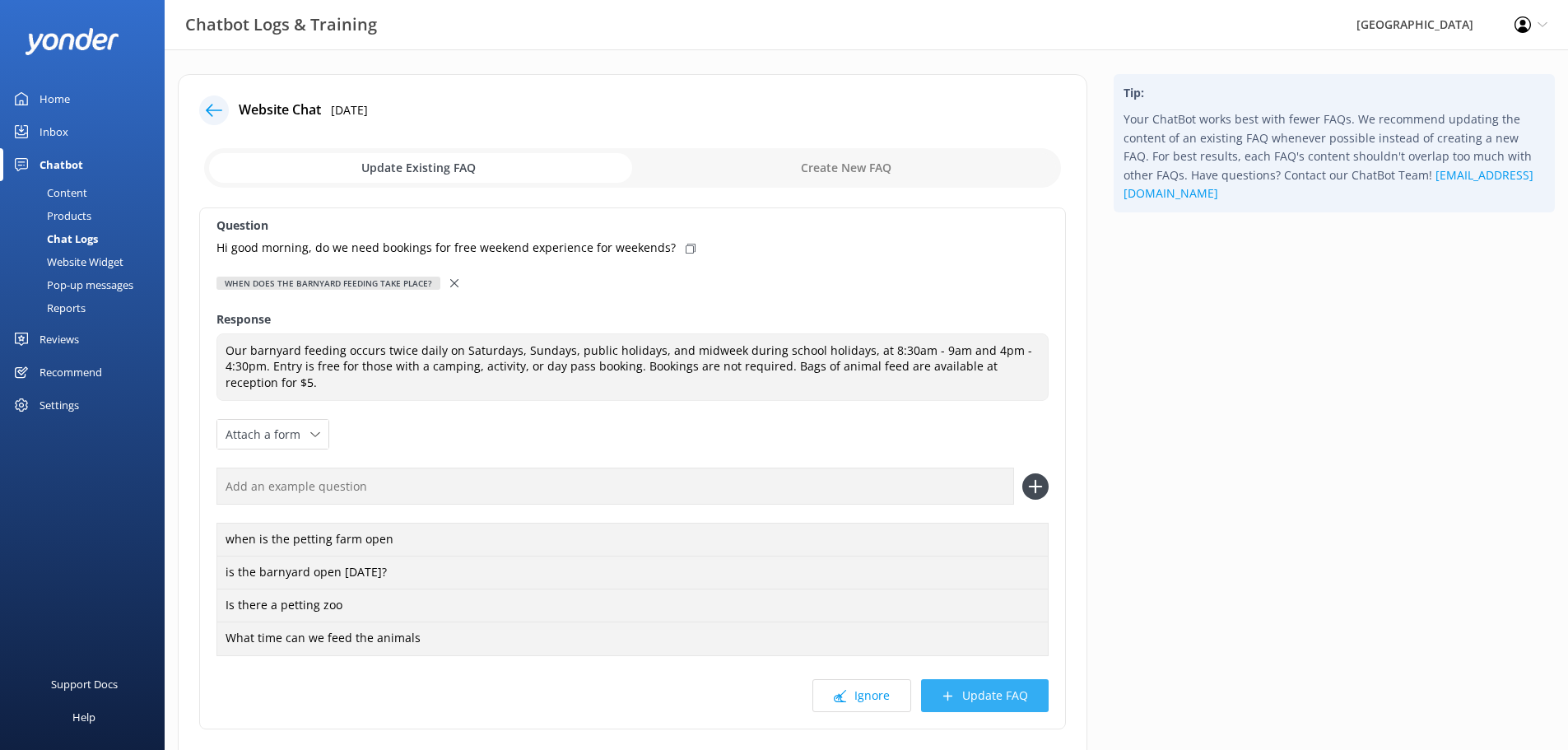
click at [1005, 699] on button "Update FAQ" at bounding box center [985, 695] width 128 height 33
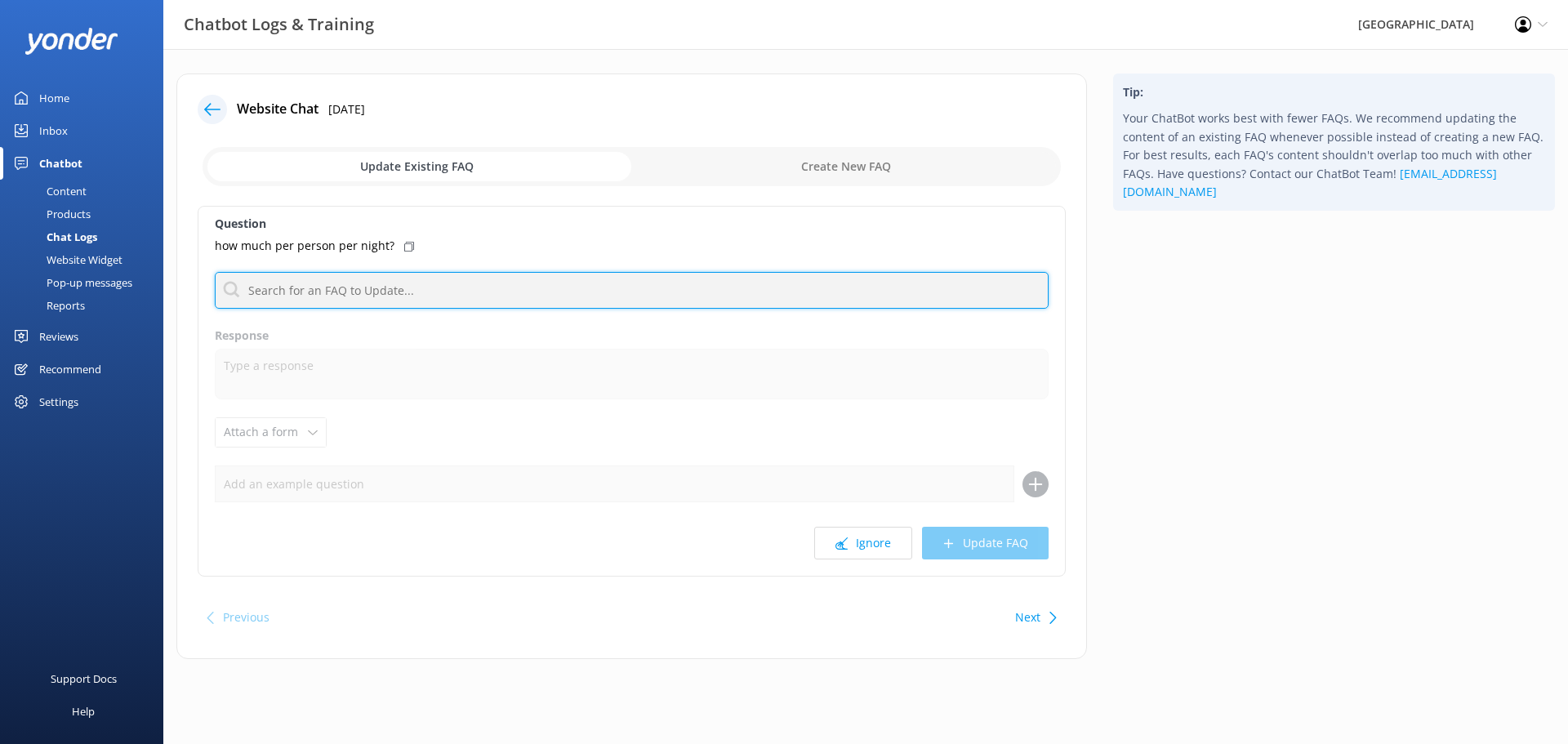
click at [256, 283] on input "text" at bounding box center [631, 290] width 834 height 37
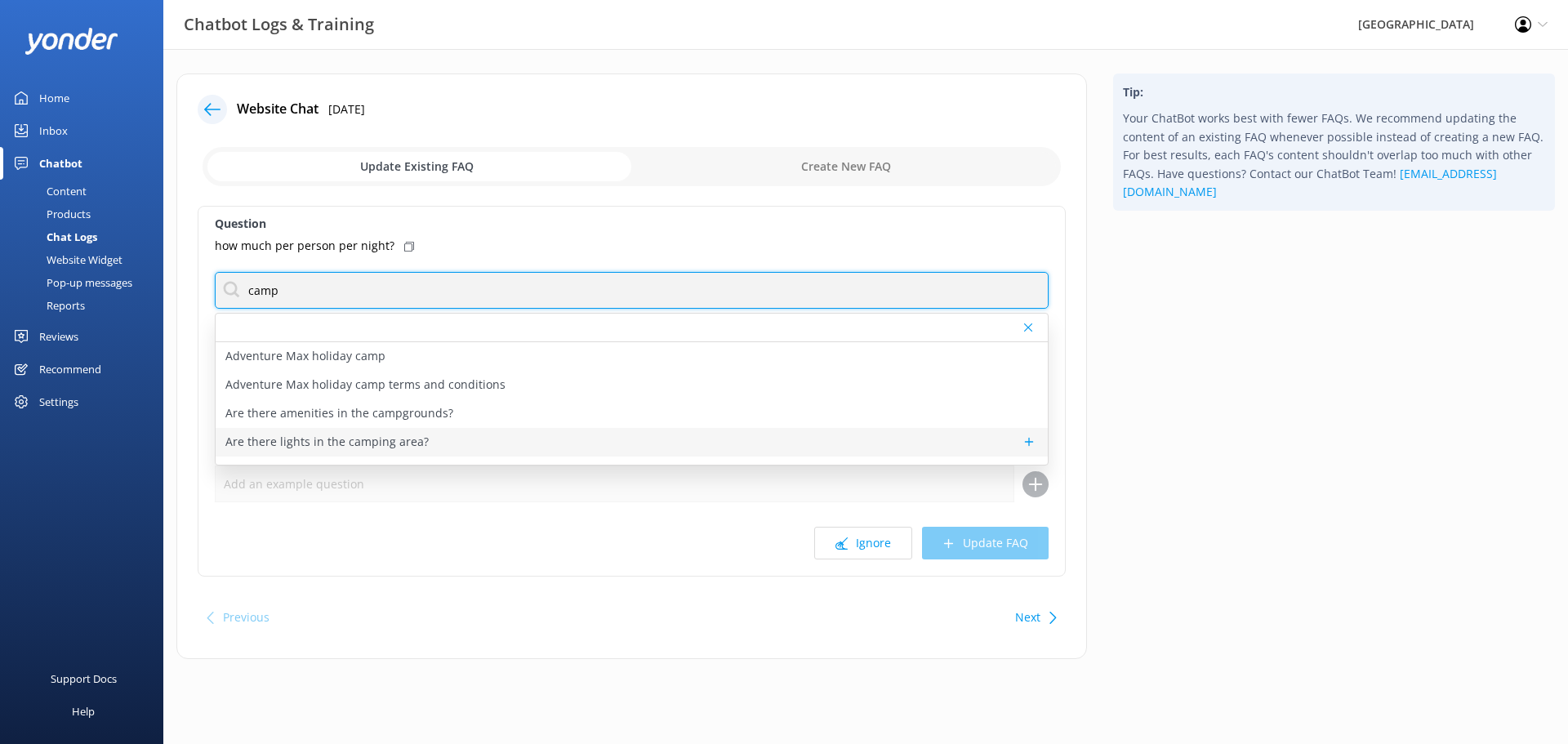
scroll to position [82, 0]
type input "camp"
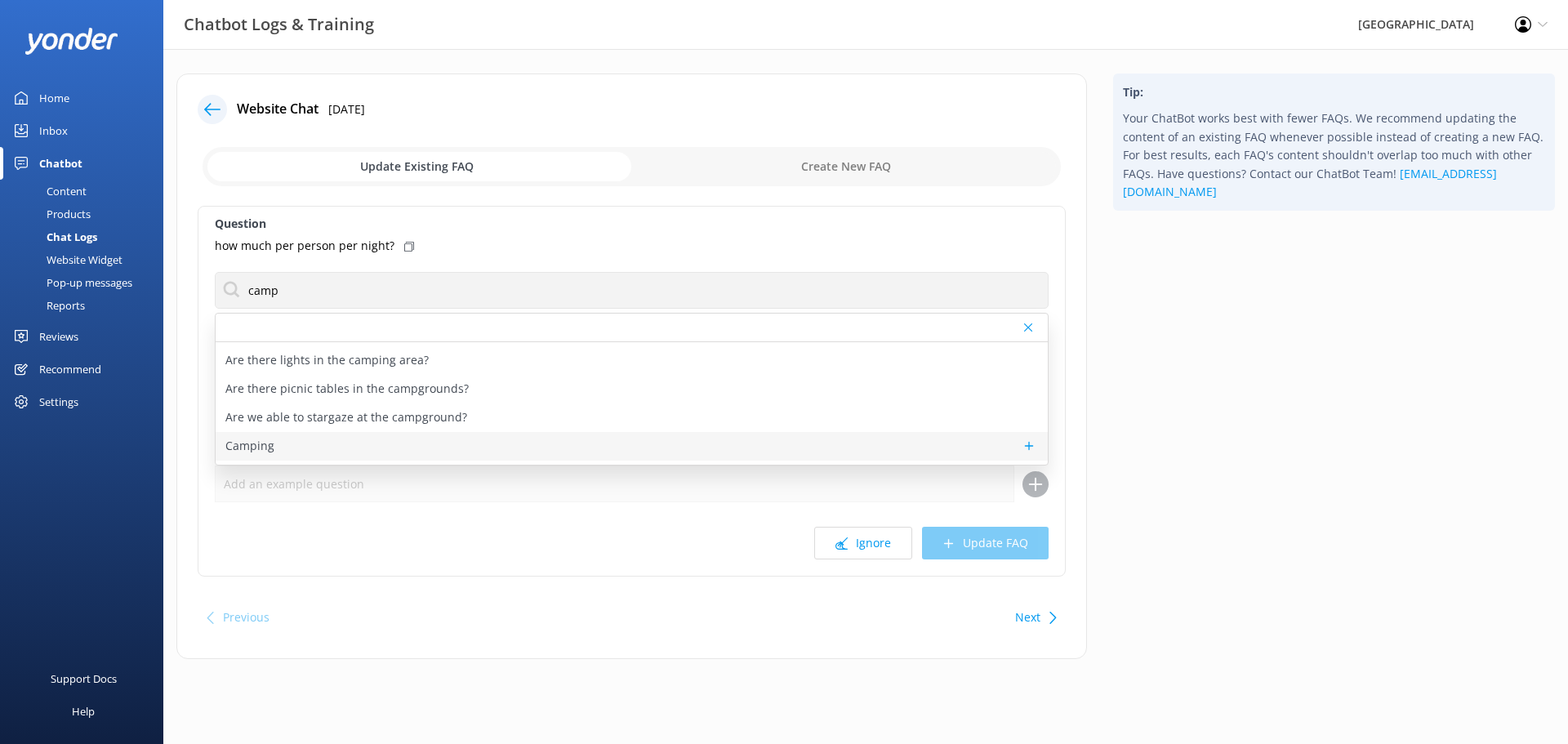
click at [246, 448] on p "Camping" at bounding box center [250, 445] width 49 height 18
type textarea "Glenworth Valley's authentic bush camping is available all year round and start…"
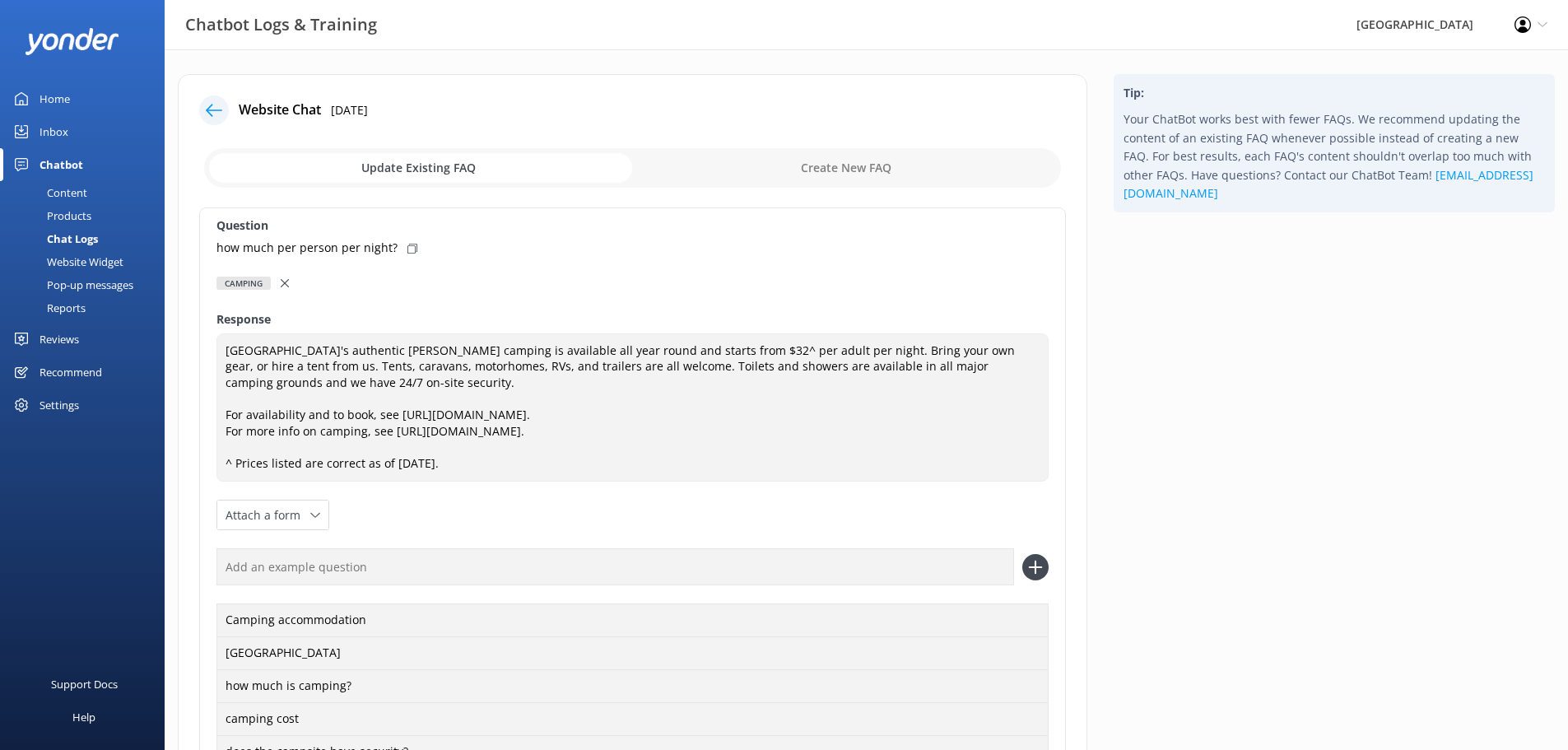
click at [287, 286] on icon at bounding box center [284, 282] width 8 height 8
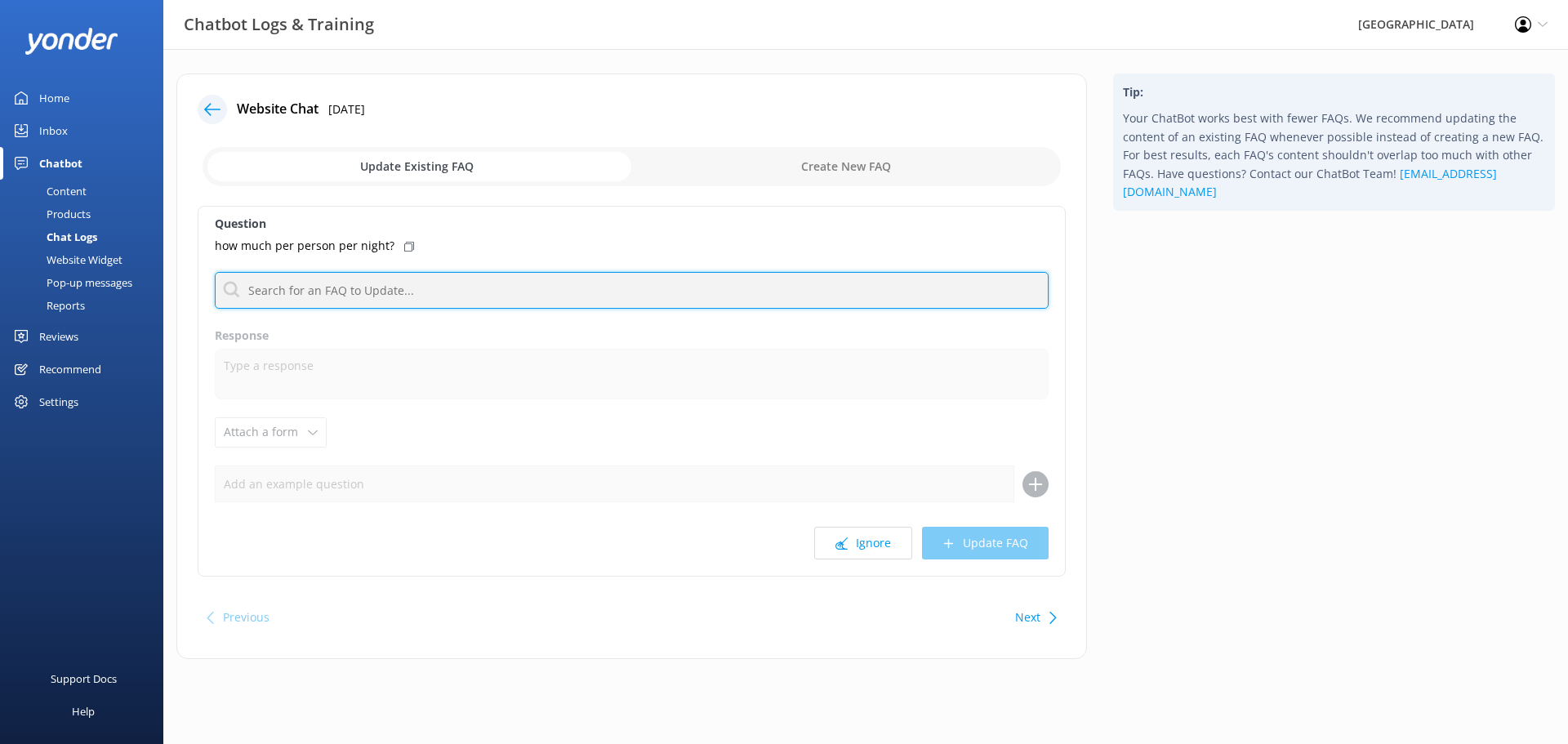
click at [335, 290] on input "text" at bounding box center [631, 290] width 834 height 37
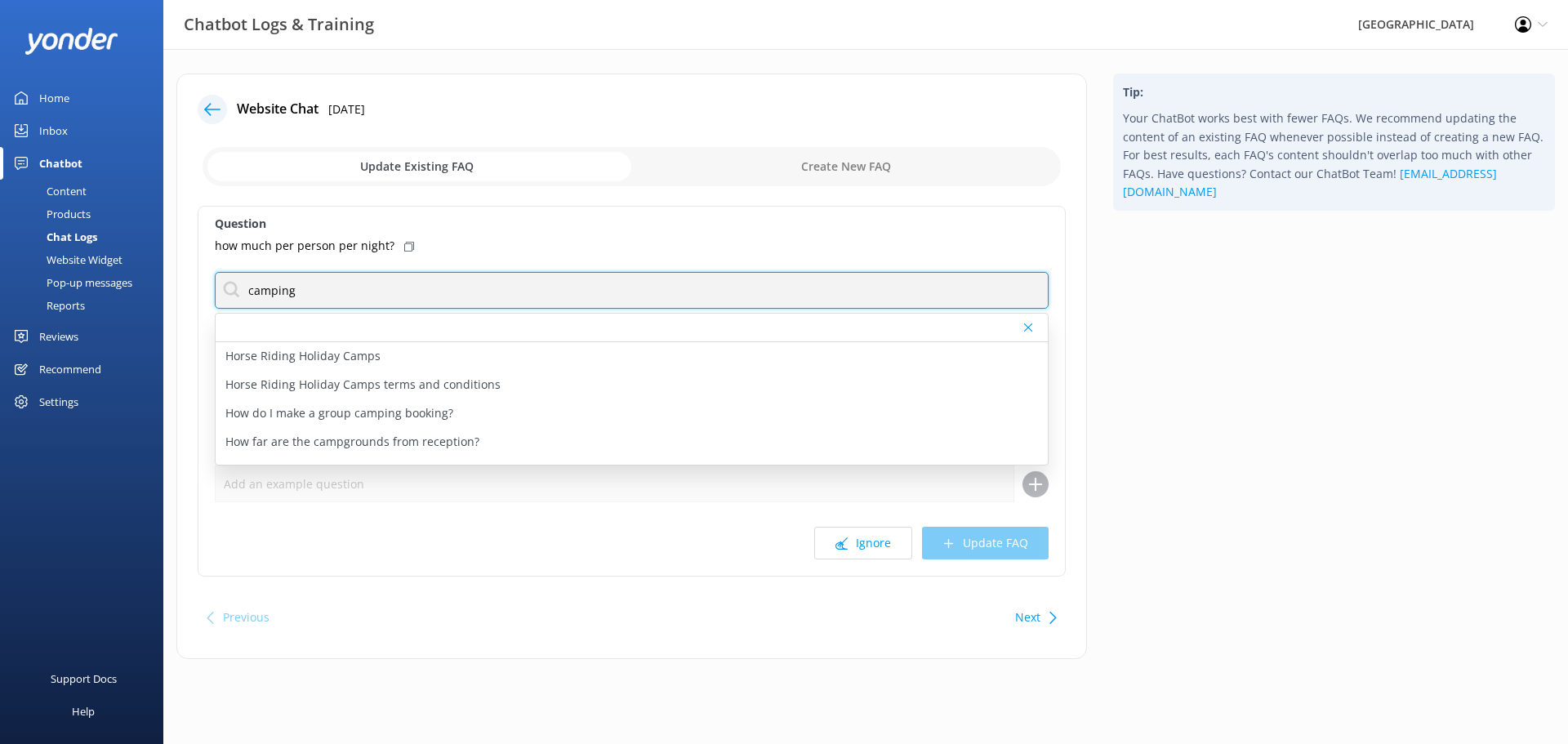
scroll to position [654, 0]
type input "camping"
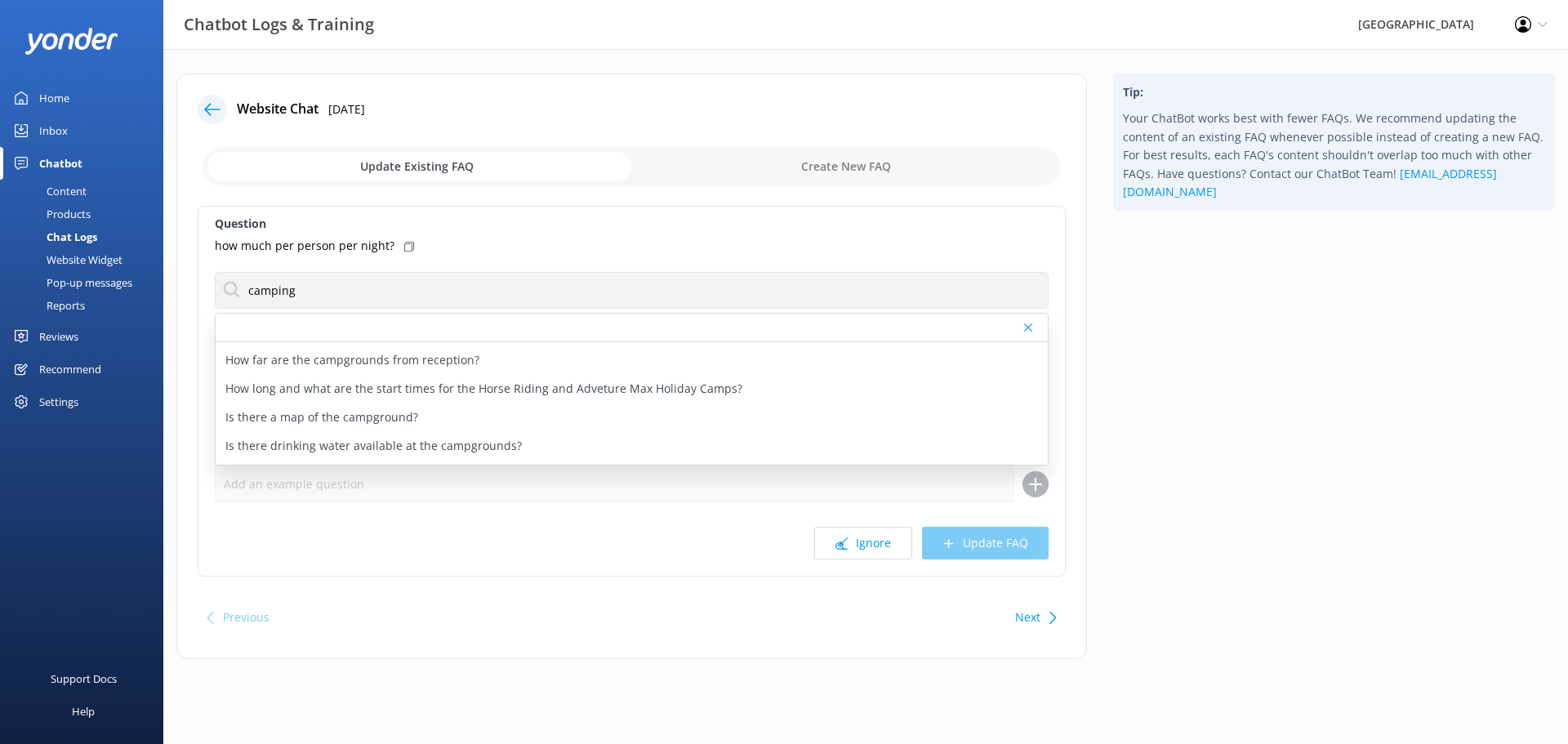
click at [833, 616] on div "Previous Next" at bounding box center [631, 617] width 868 height 46
click at [563, 235] on div "Question how much per person per night? camping Adventure Max holiday camp Adve…" at bounding box center [631, 391] width 868 height 371
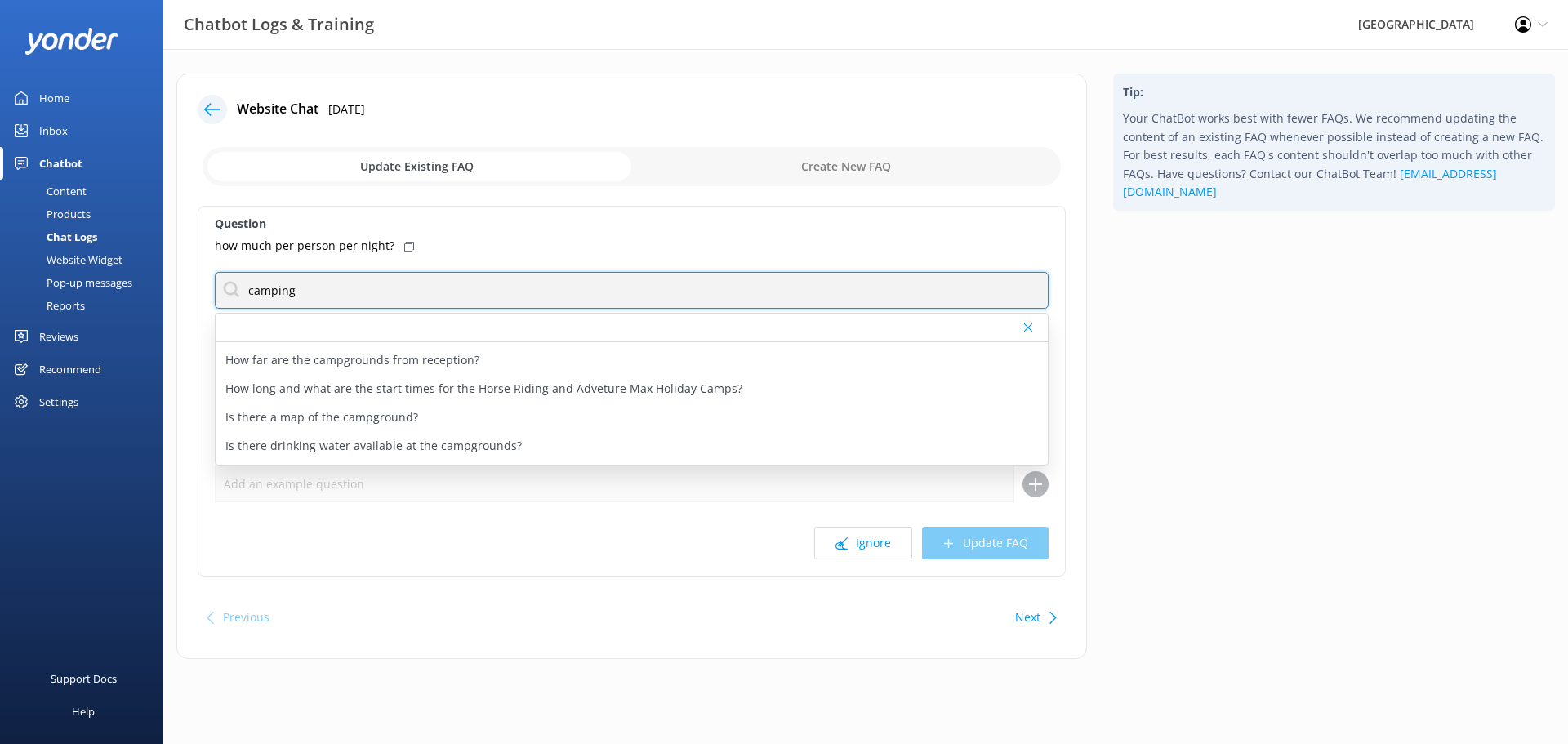
click at [114, 283] on div "Chatbot Logs & Training Glenworth Valley Profile Settings Logout Home Inbox Cha…" at bounding box center [784, 378] width 1568 height 659
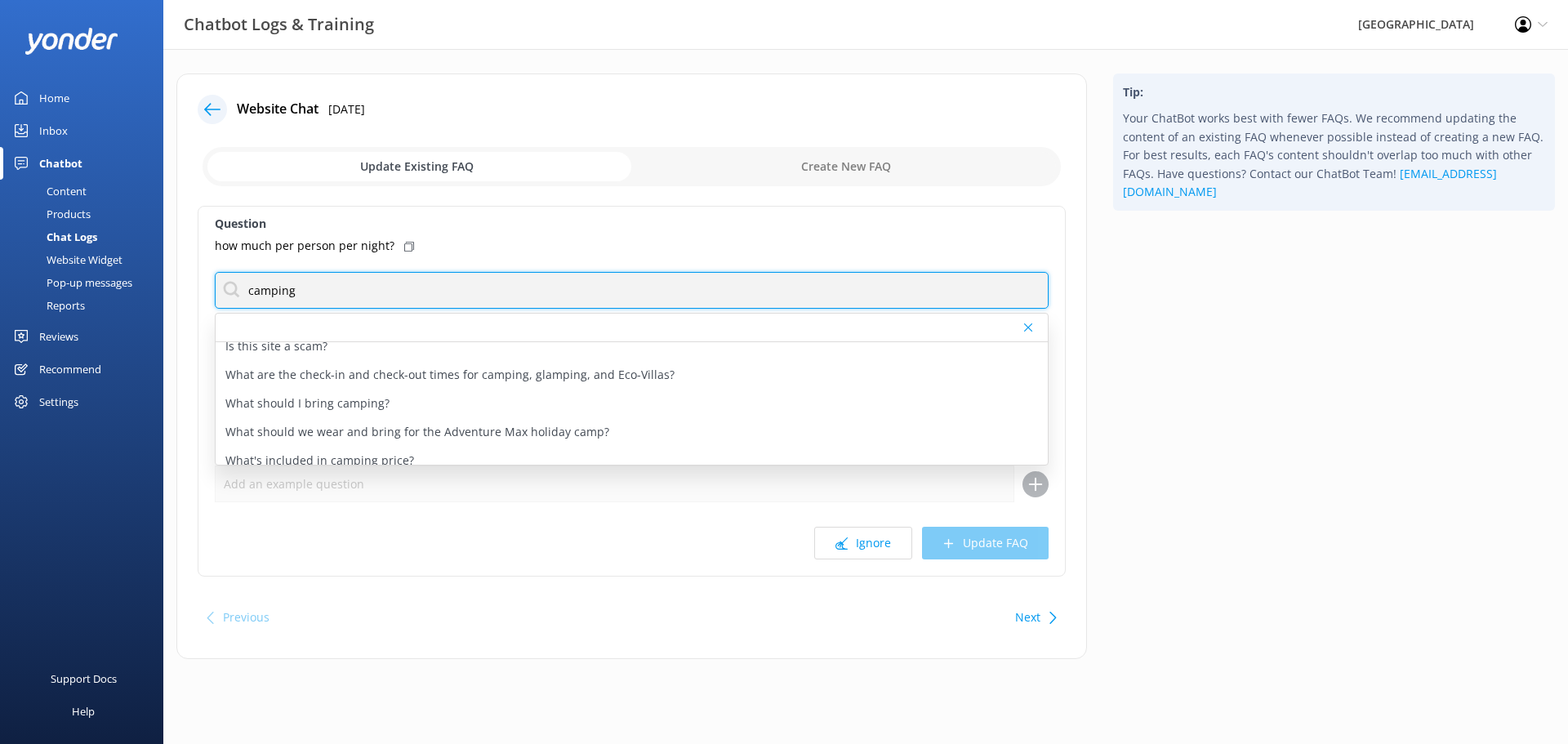
scroll to position [792, 0]
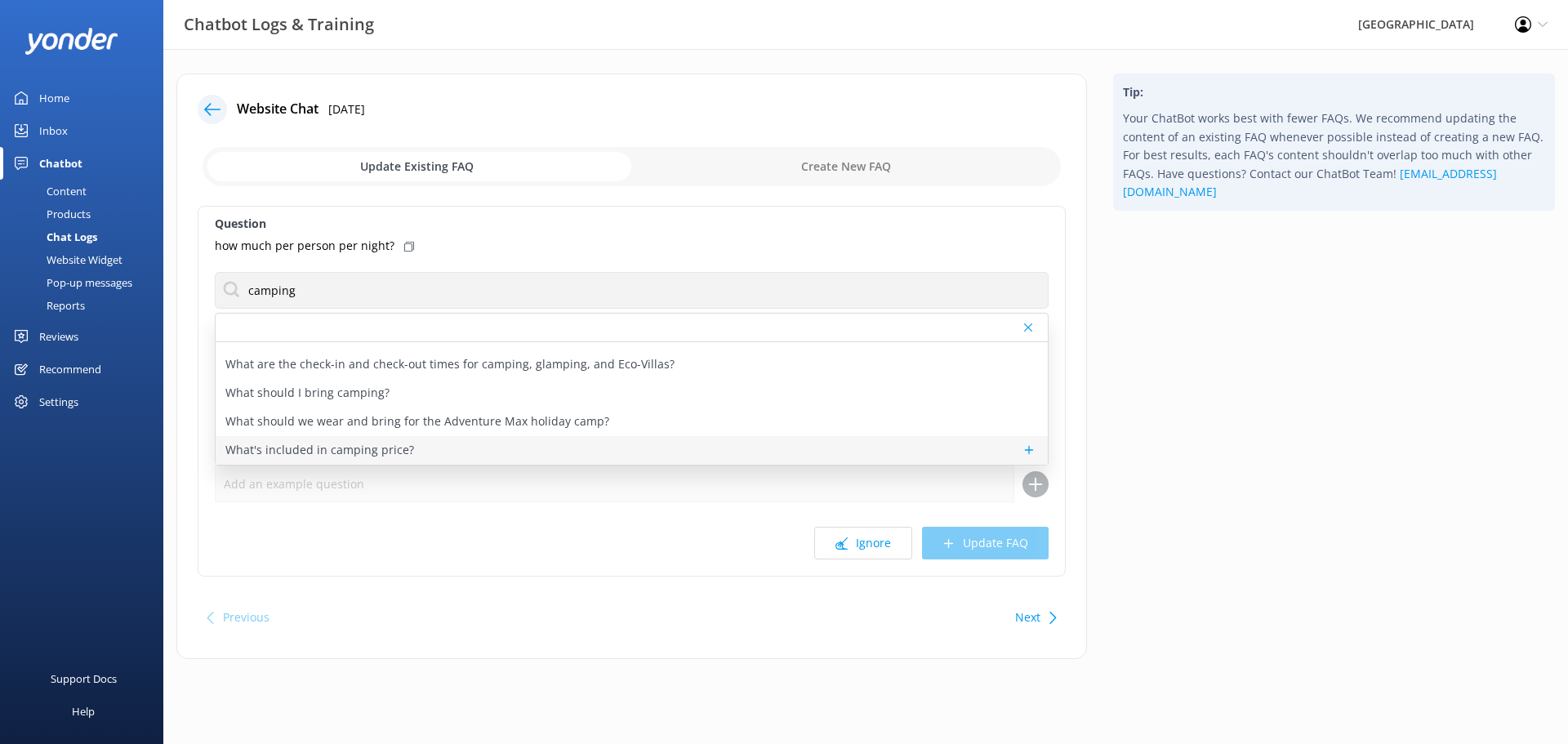
click at [354, 448] on p "What's included in camping price?" at bounding box center [319, 450] width 189 height 18
type textarea "The campsite fee includes a plot of land to set your gear up on (as much space …"
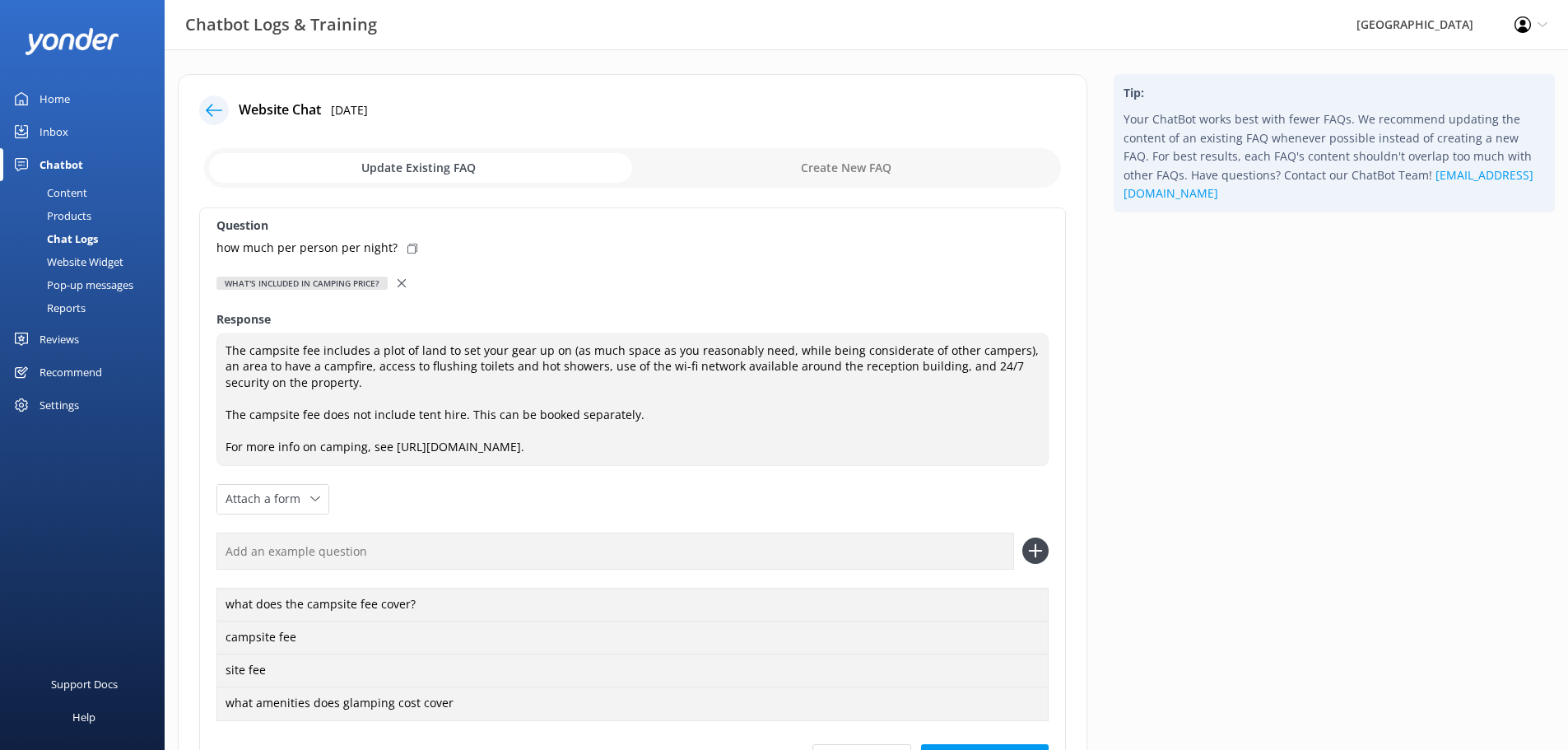
click at [403, 284] on use at bounding box center [401, 282] width 8 height 8
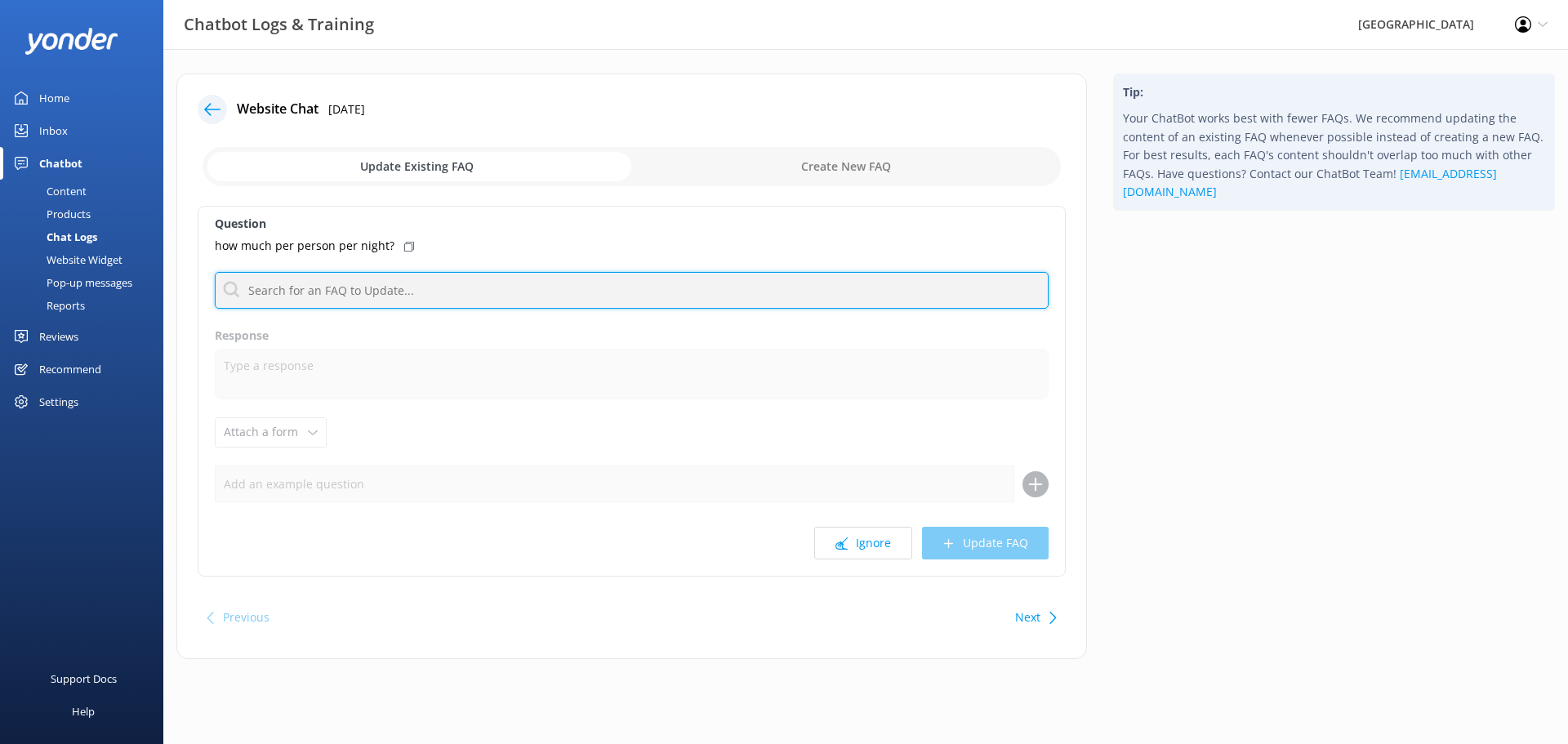
click at [309, 299] on input "text" at bounding box center [631, 290] width 834 height 37
type input "a"
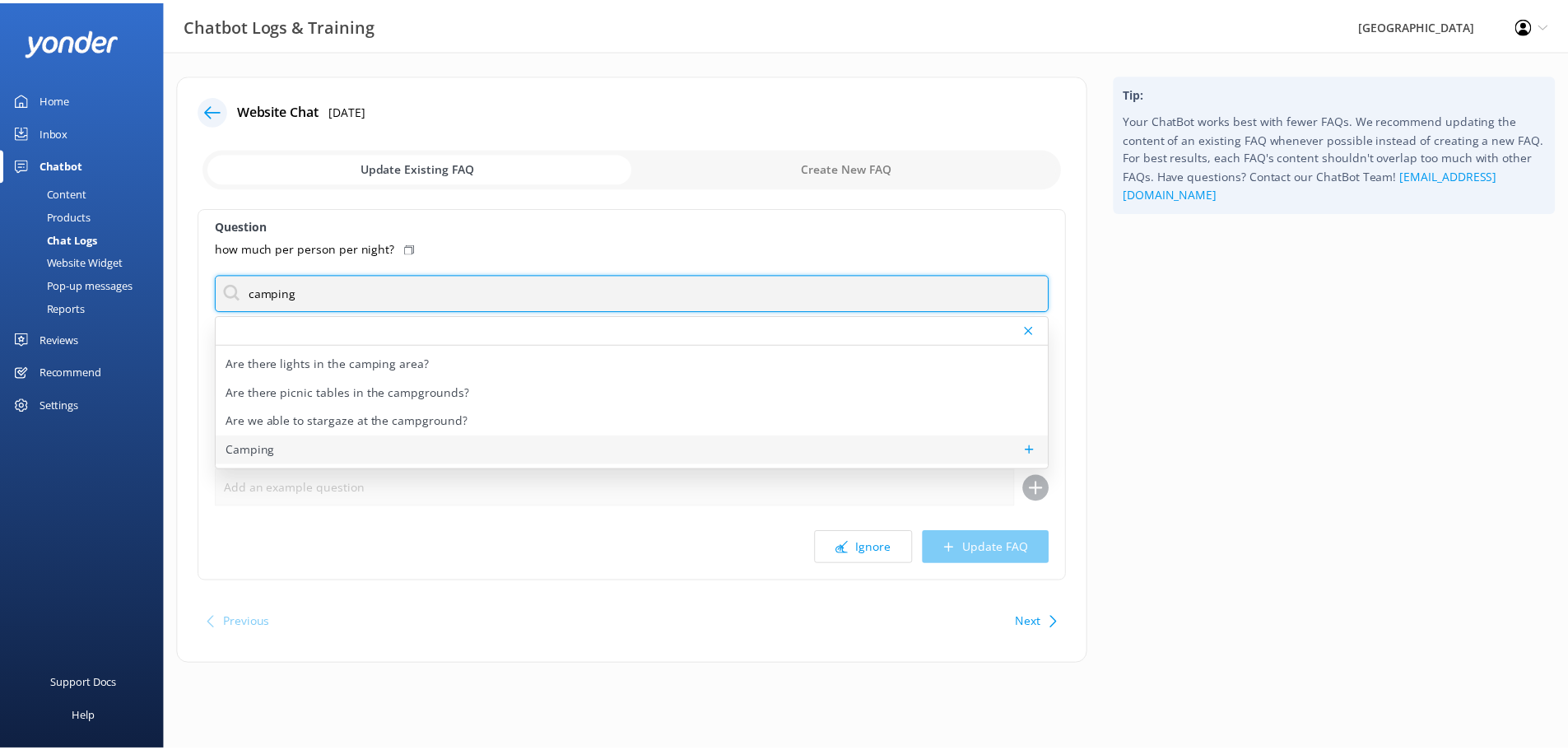
scroll to position [165, 0]
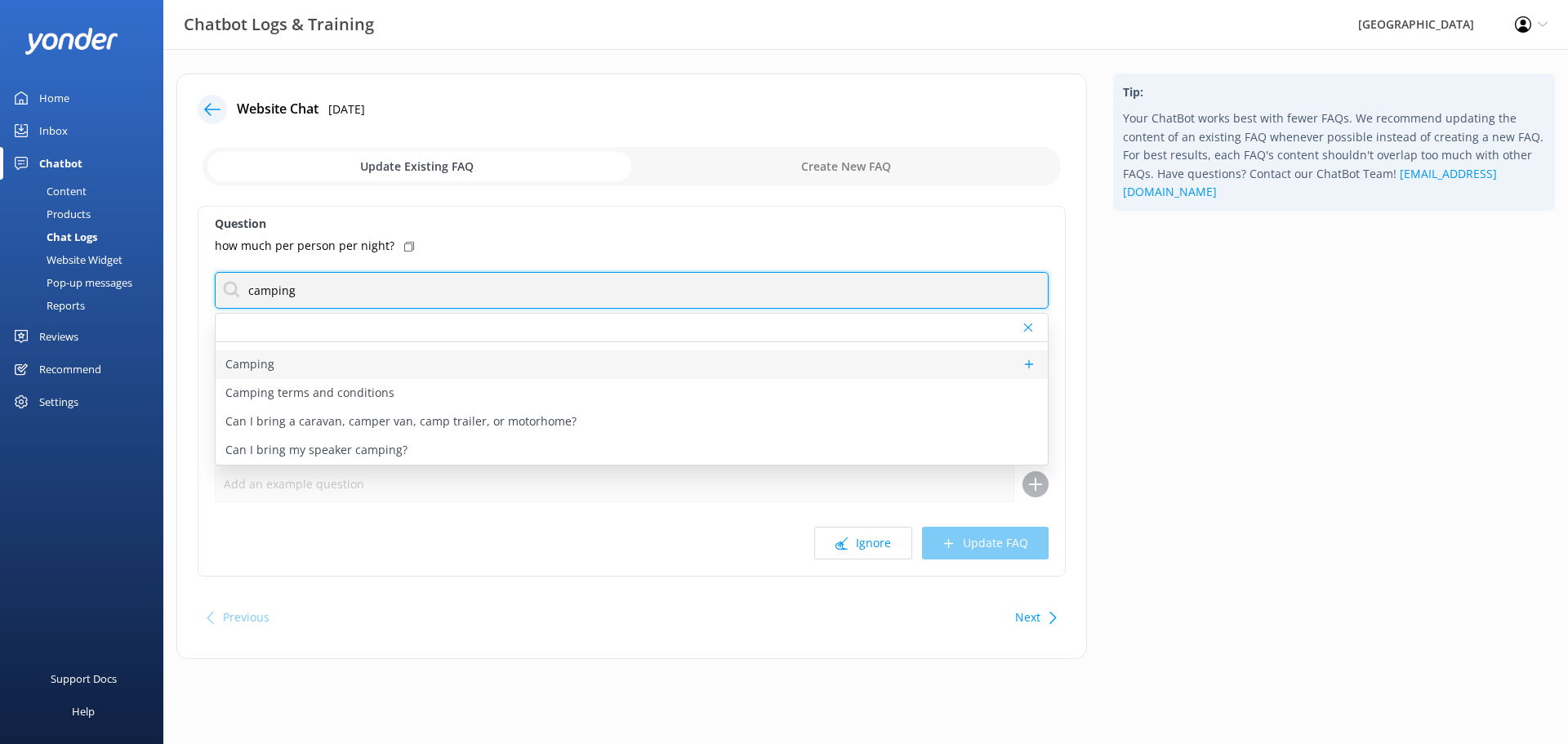
type input "camping"
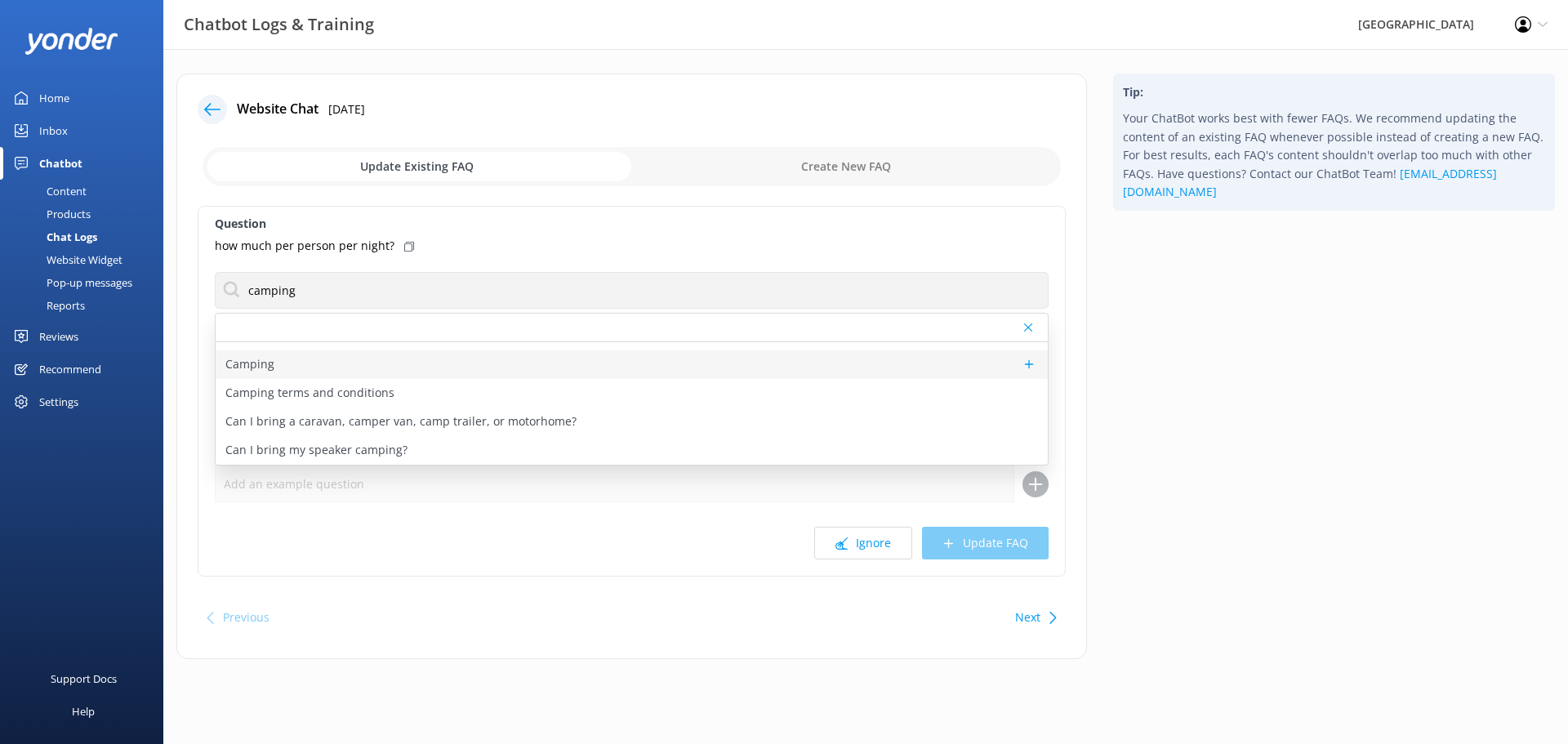
click at [265, 368] on p "Camping" at bounding box center [250, 363] width 49 height 18
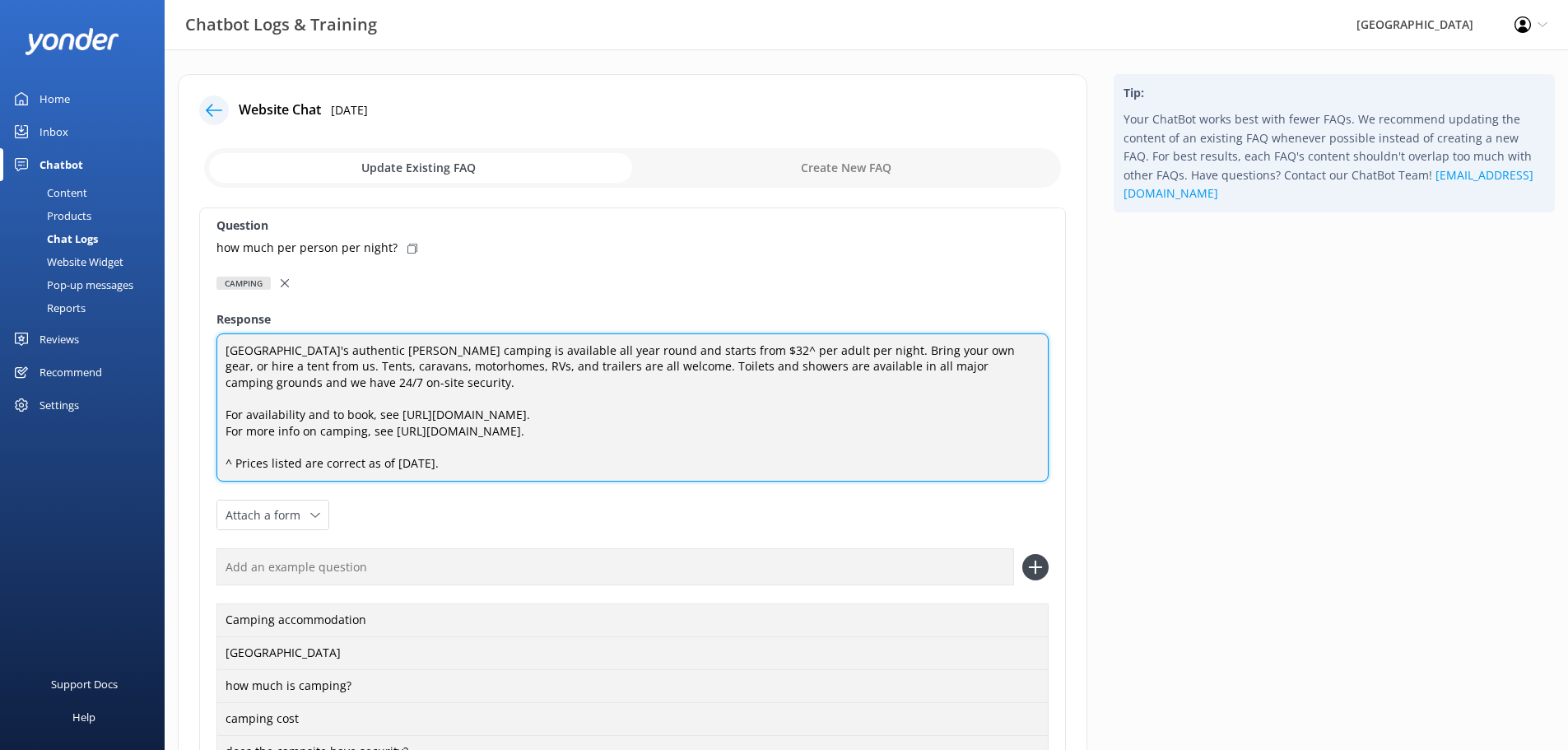
click at [371, 376] on textarea "Glenworth Valley's authentic bush camping is available all year round and start…" at bounding box center [632, 408] width 833 height 149
click at [364, 378] on textarea "Glenworth Valley's authentic bush camping is available all year round and start…" at bounding box center [632, 408] width 833 height 149
click at [815, 347] on textarea "Glenworth Valley's authentic bush camping is available all year round and start…" at bounding box center [632, 408] width 833 height 149
click at [363, 386] on textarea "Glenworth Valley's authentic bush camping is available all year round and start…" at bounding box center [632, 408] width 833 height 149
click at [815, 351] on textarea "Glenworth Valley's authentic bush camping is available all year round and start…" at bounding box center [632, 408] width 833 height 149
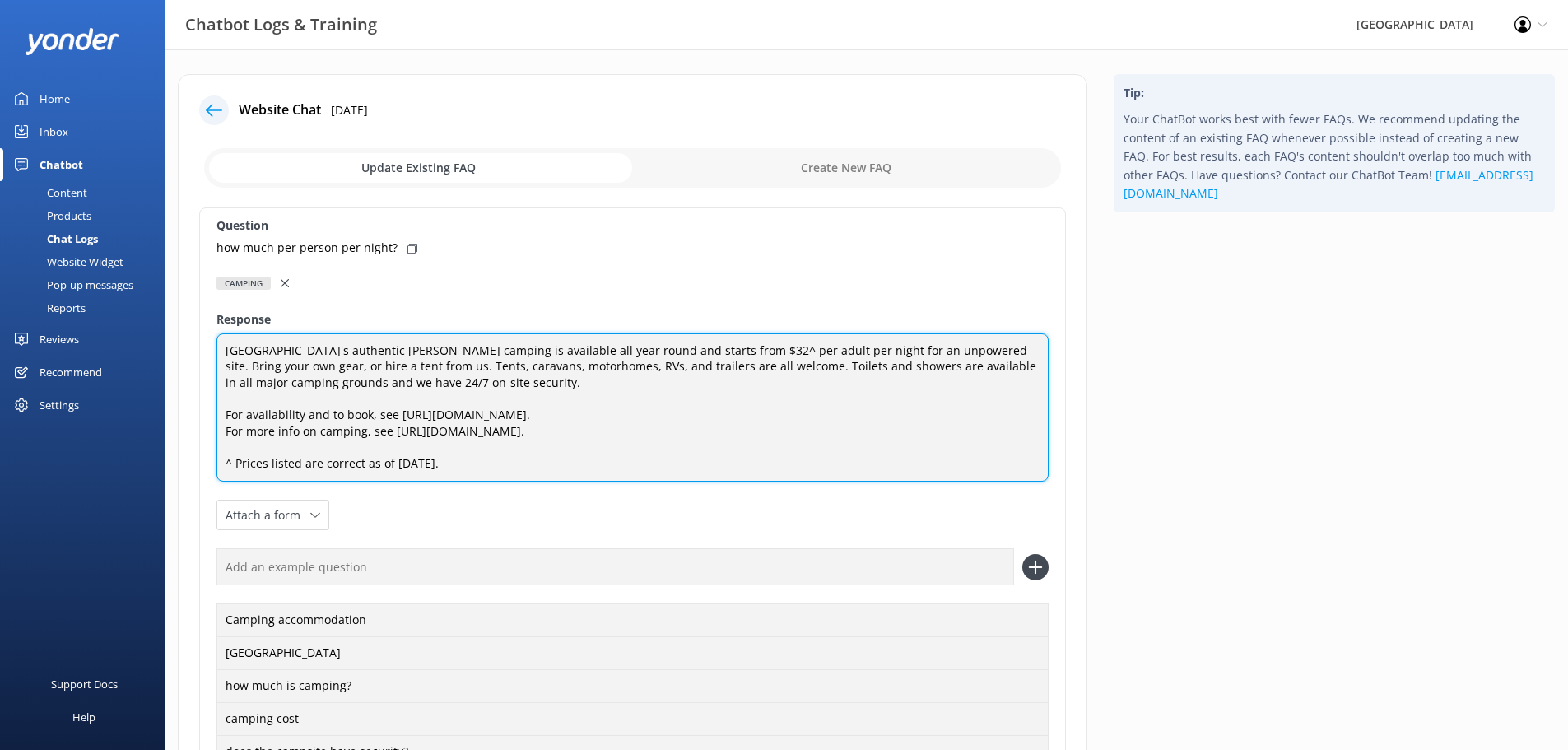
click at [943, 355] on textarea "Glenworth Valley's authentic bush camping is available all year round and start…" at bounding box center [632, 408] width 833 height 149
click at [372, 373] on textarea "Glenworth Valley's authentic bush camping is available all year round and start…" at bounding box center [632, 408] width 833 height 149
click at [338, 365] on textarea "Glenworth Valley's authentic bush camping is available all year round and start…" at bounding box center [632, 408] width 833 height 149
click at [356, 364] on textarea "Glenworth Valley's authentic bush camping is available all year round and start…" at bounding box center [632, 408] width 833 height 149
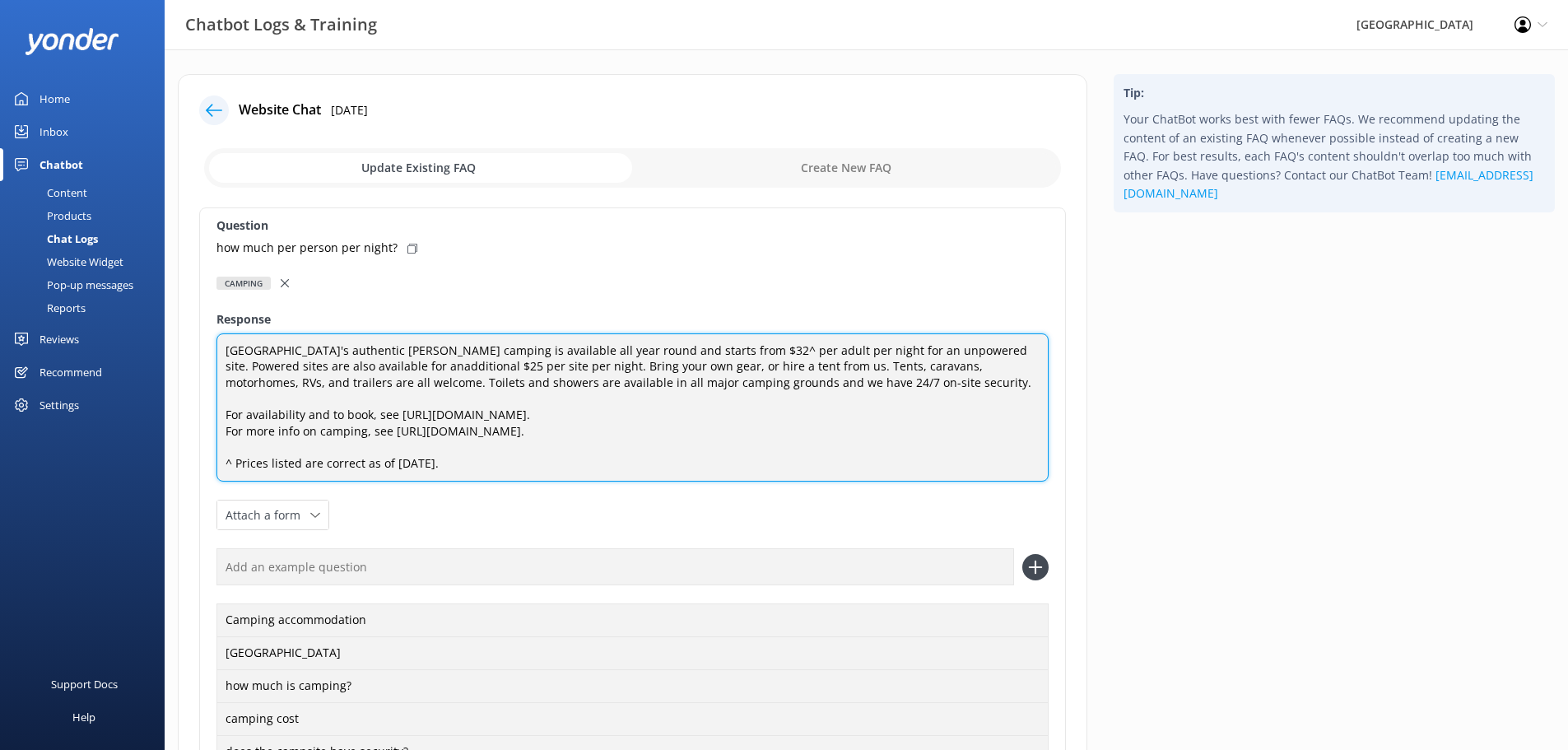
click at [344, 367] on textarea "Glenworth Valley's authentic bush camping is available all year round and start…" at bounding box center [632, 408] width 833 height 149
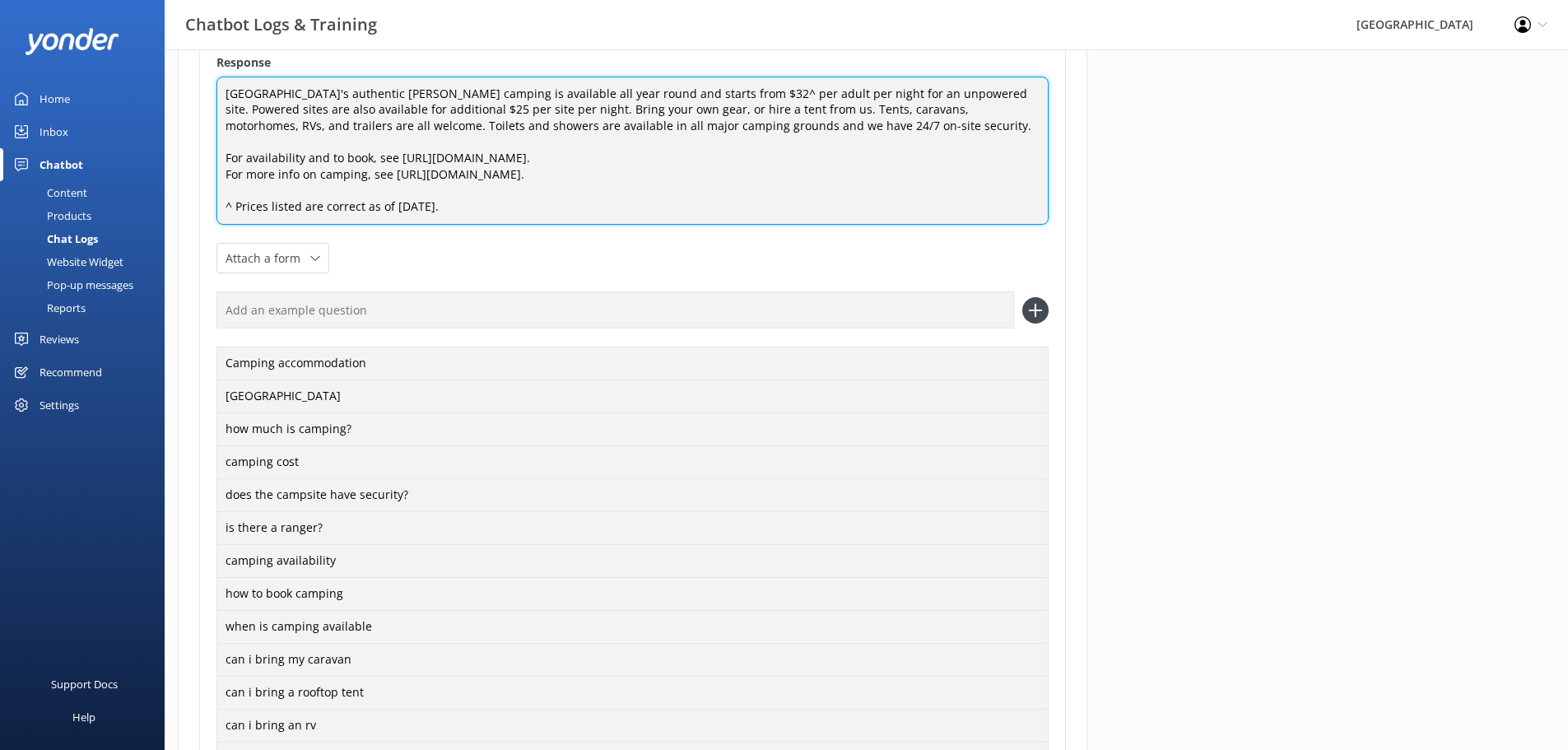
scroll to position [411, 0]
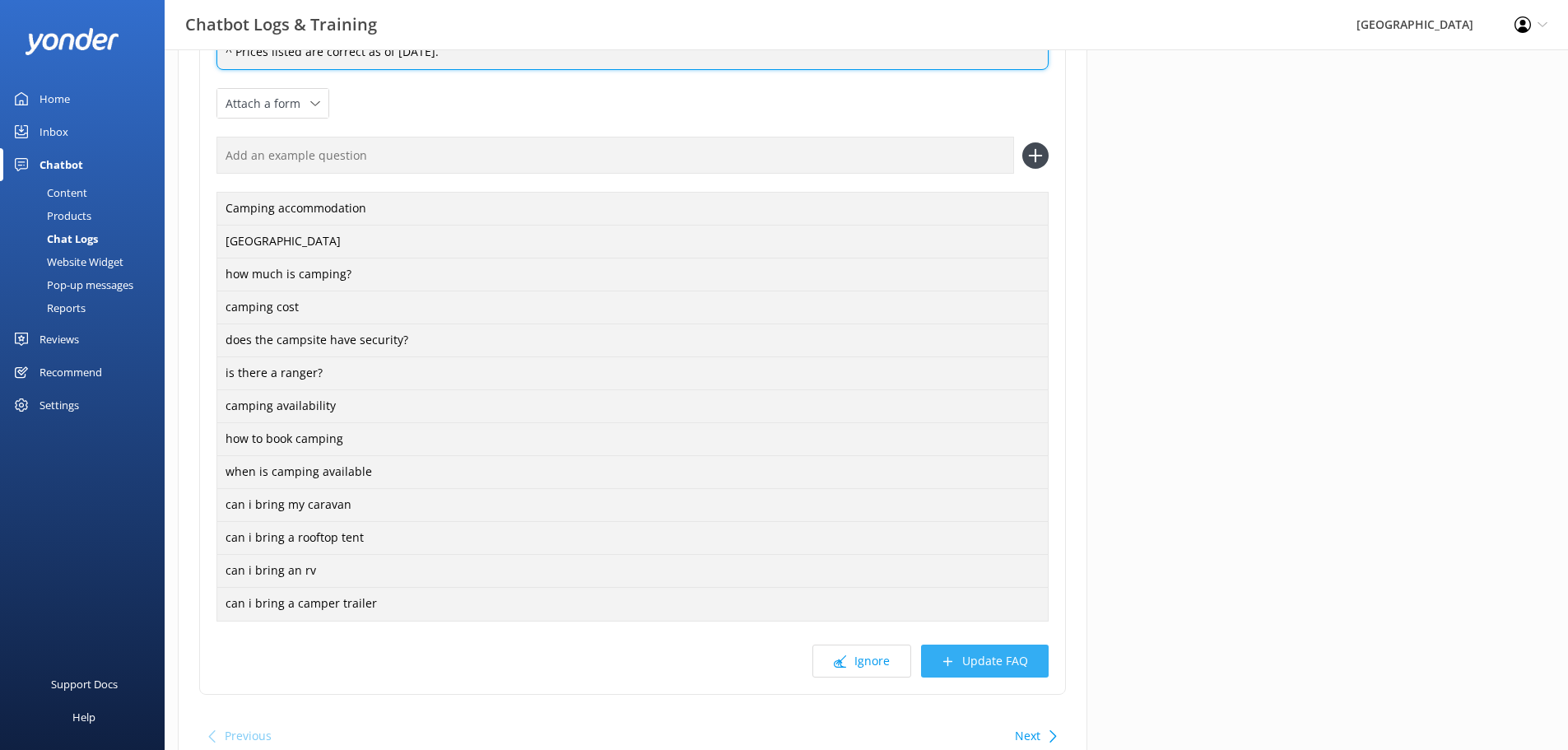
type textarea "[GEOGRAPHIC_DATA]'s authentic [PERSON_NAME] camping is available all year round…"
click at [977, 657] on button "Update FAQ" at bounding box center [985, 661] width 128 height 33
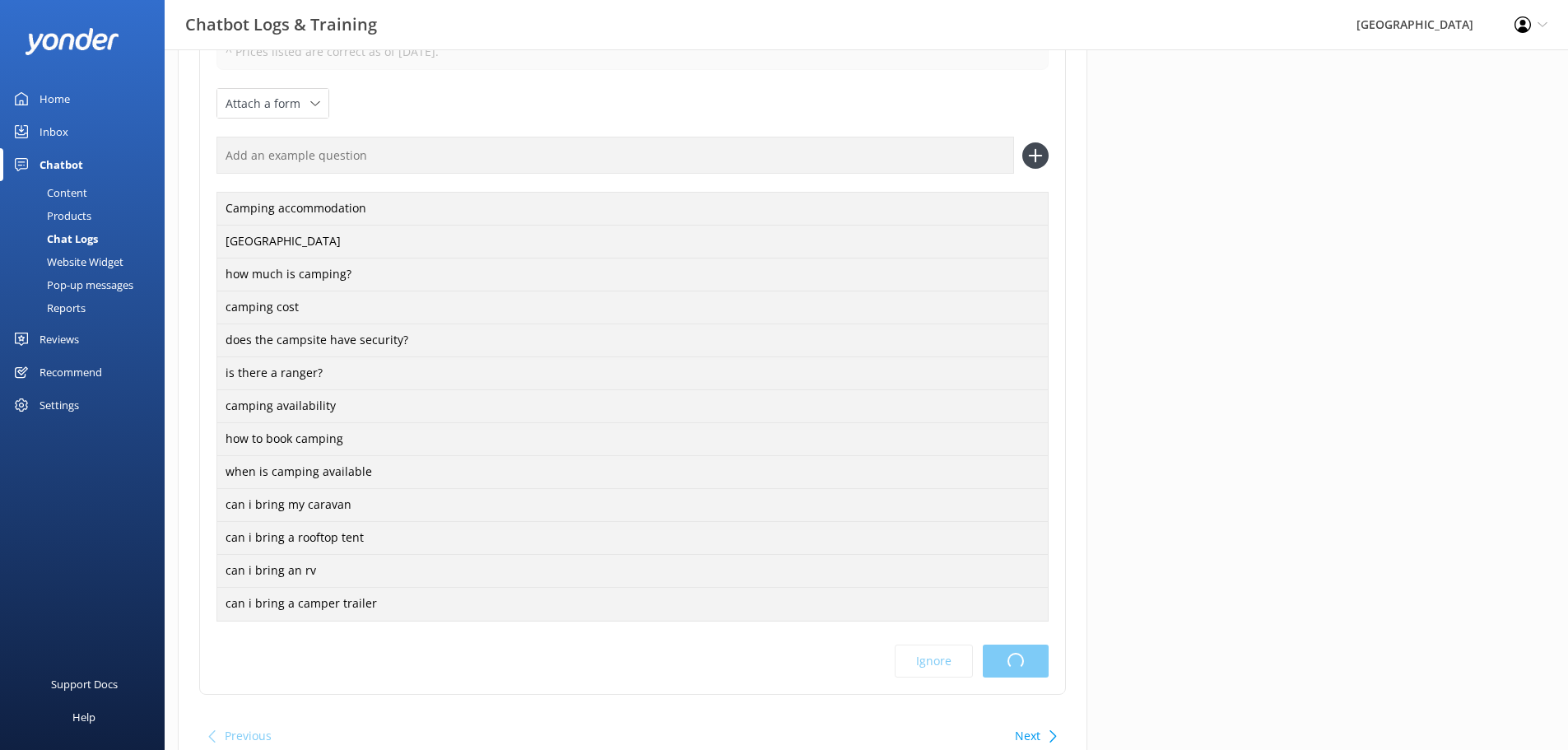
scroll to position [0, 0]
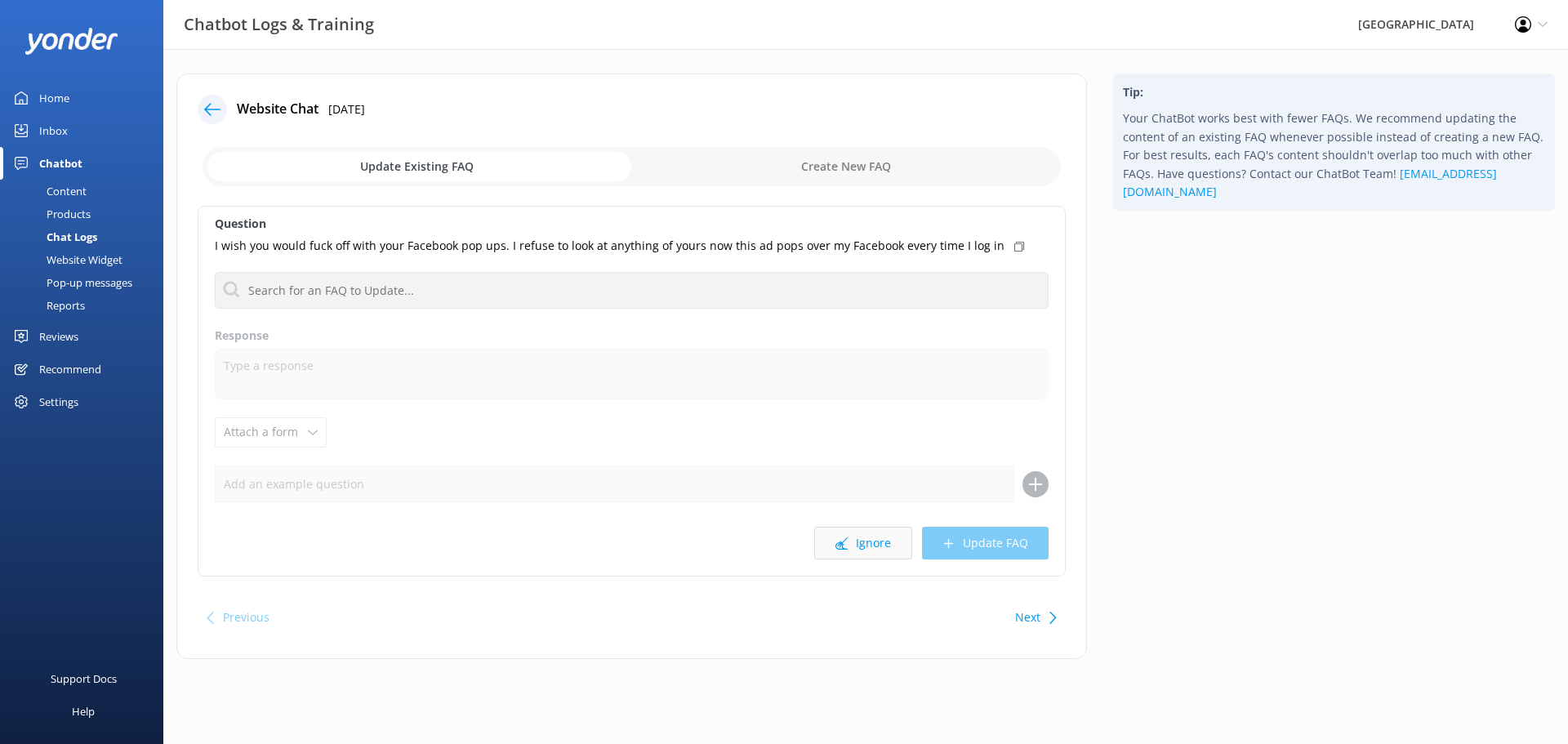
click at [873, 549] on button "Ignore" at bounding box center [863, 543] width 98 height 33
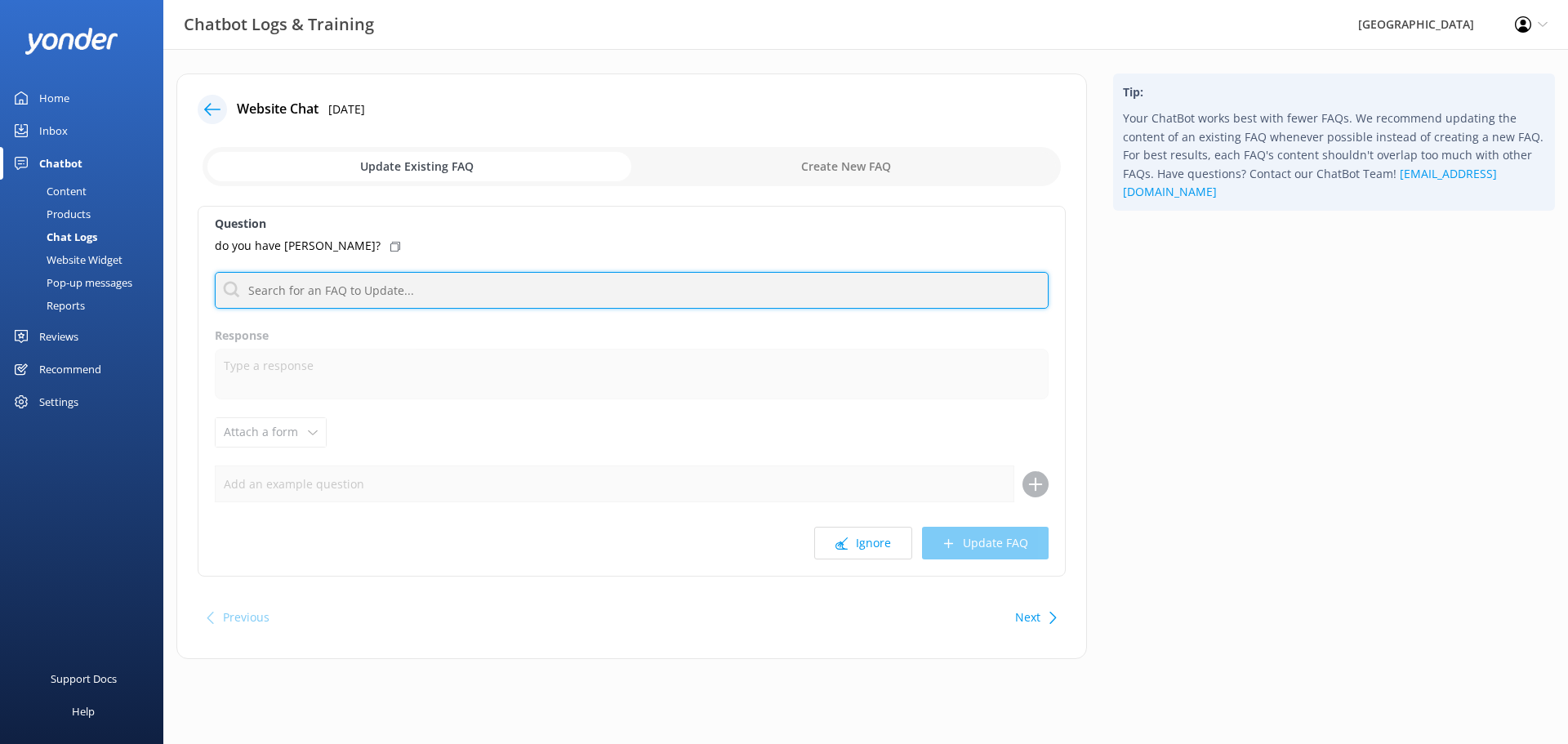
click at [423, 292] on input "text" at bounding box center [631, 290] width 834 height 37
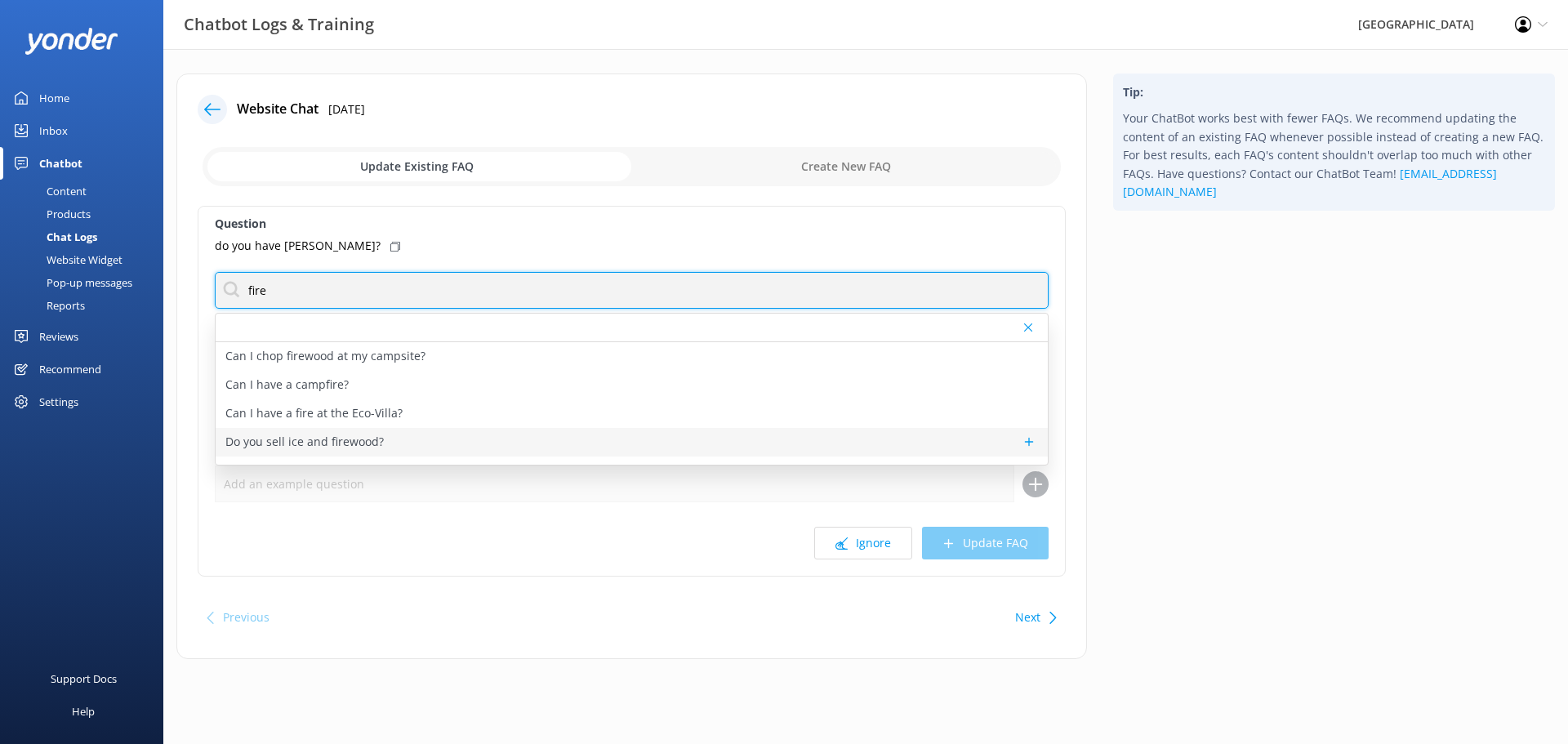
type input "fire"
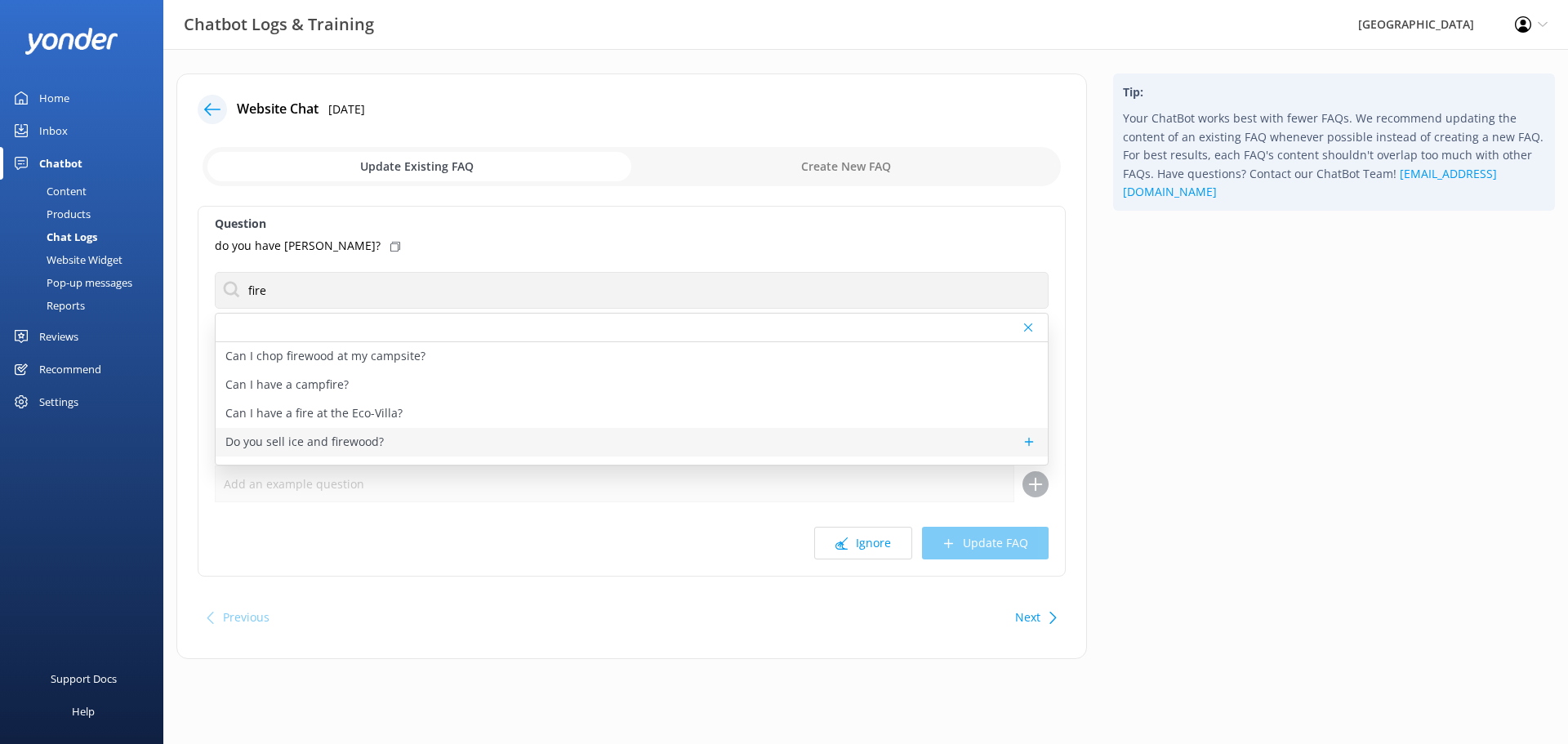
click at [351, 443] on p "Do you sell ice and firewood?" at bounding box center [305, 442] width 158 height 18
type textarea "Ice and firewood are available for purchase at reception. Ice is $9^ per 5kg ba…"
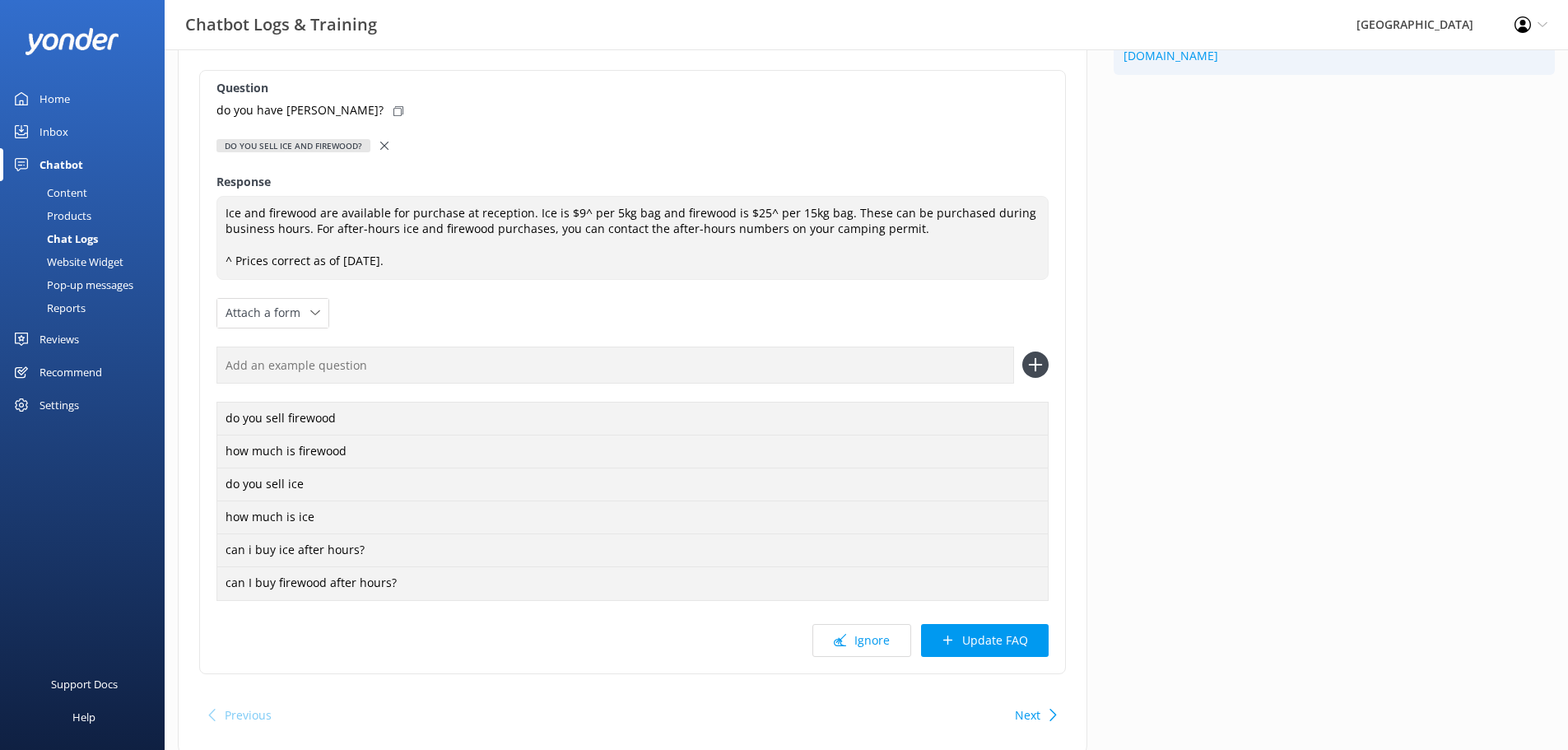
scroll to position [194, 0]
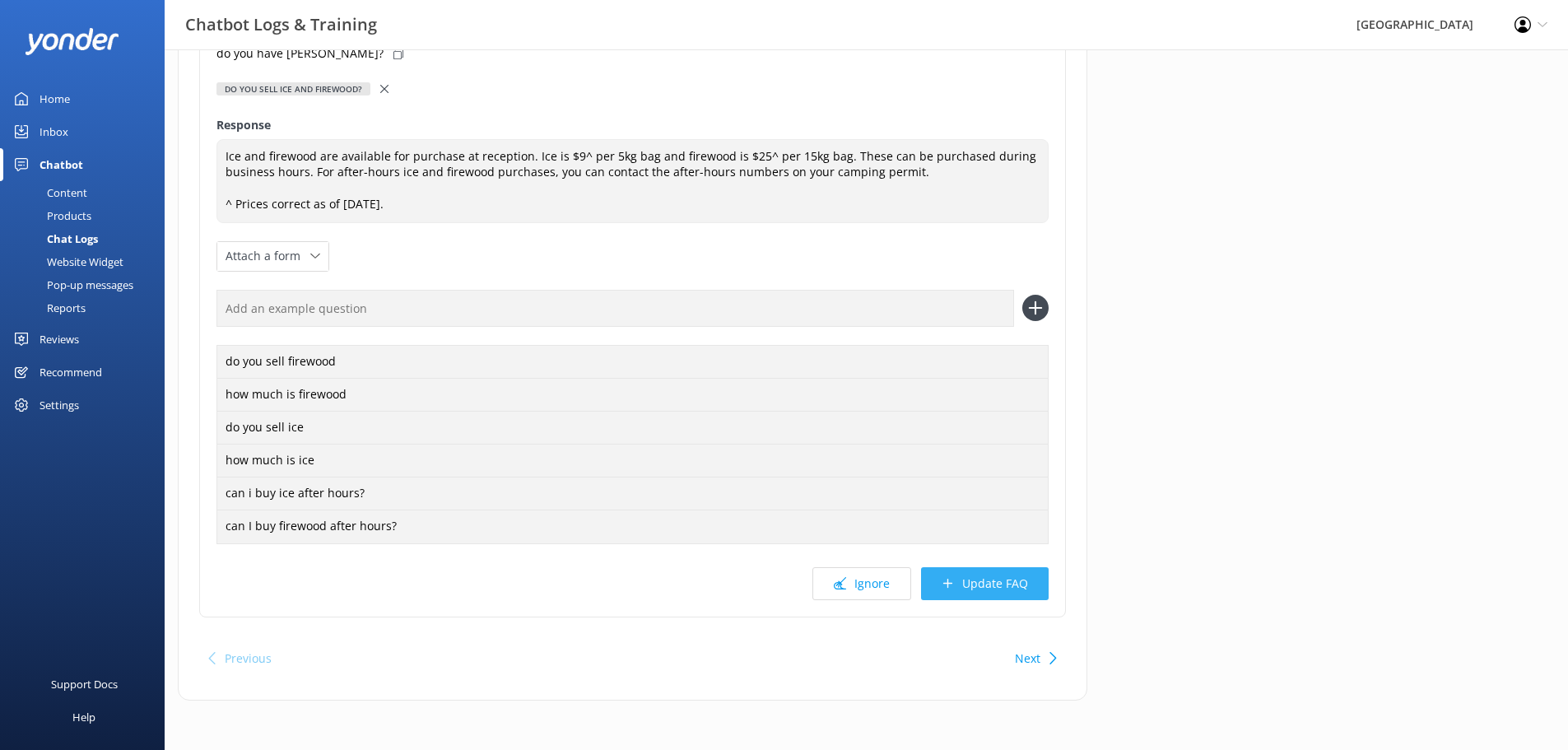
click at [952, 576] on button "Update FAQ" at bounding box center [985, 583] width 128 height 33
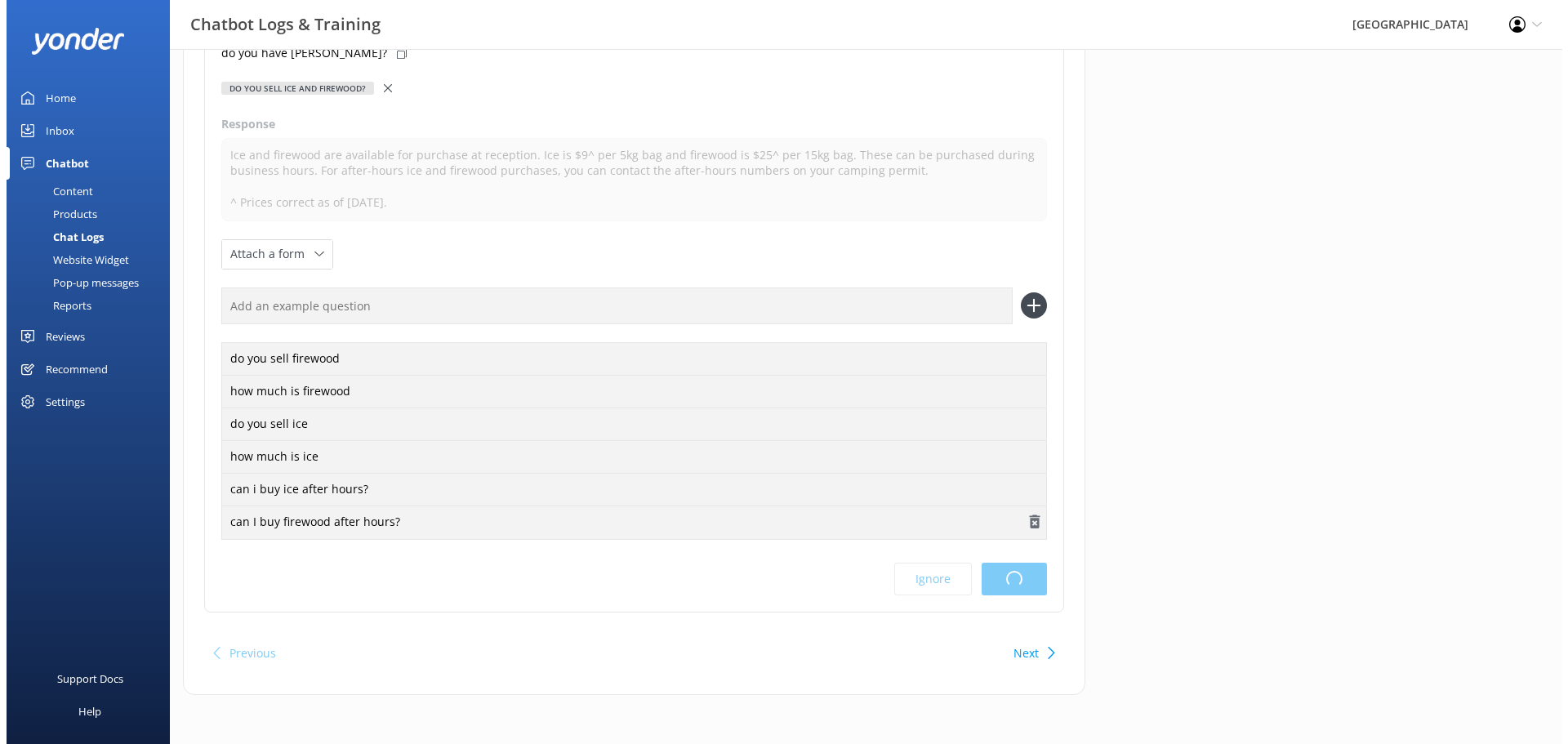
scroll to position [0, 0]
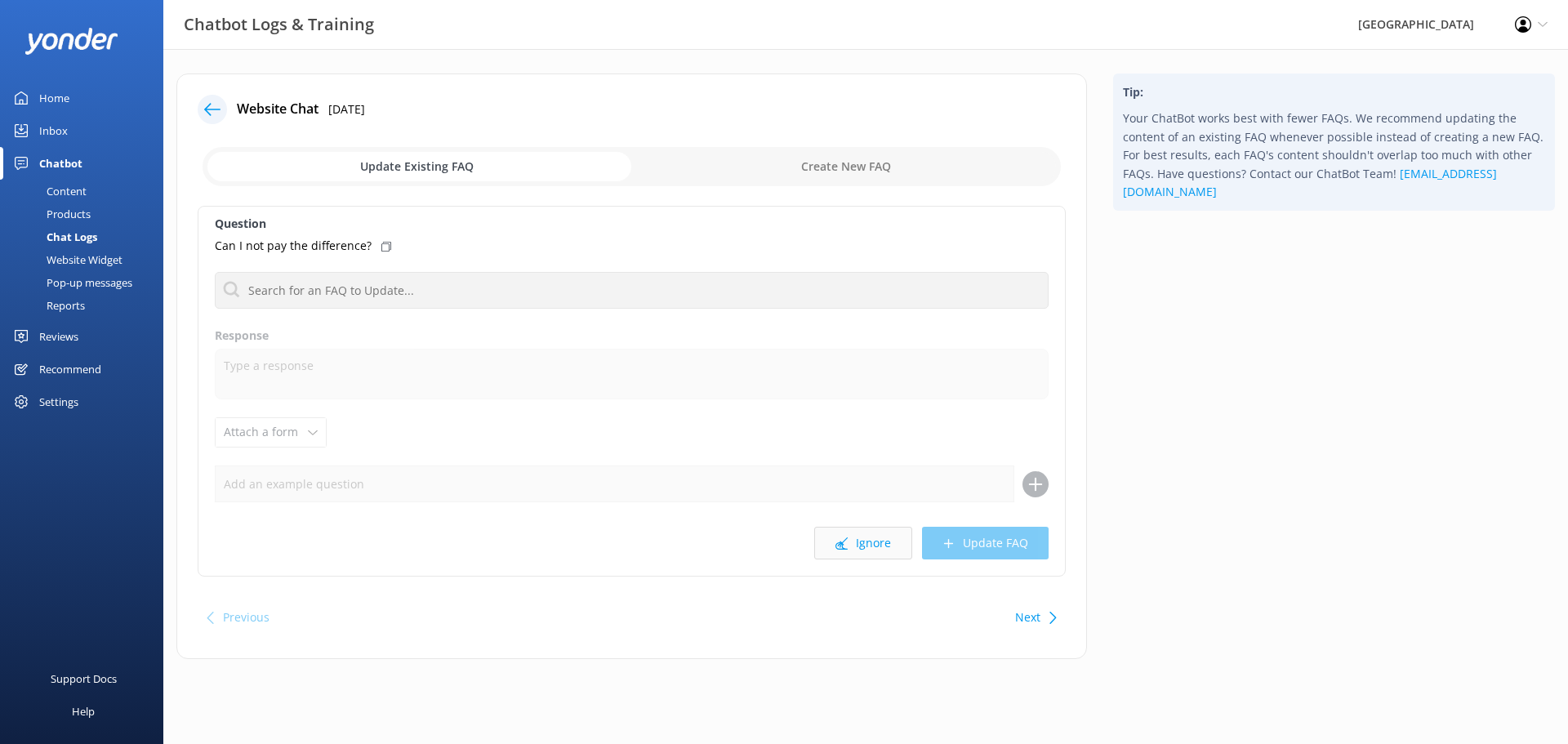
click at [858, 541] on button "Ignore" at bounding box center [863, 543] width 98 height 33
click at [865, 539] on button "Ignore" at bounding box center [863, 543] width 98 height 33
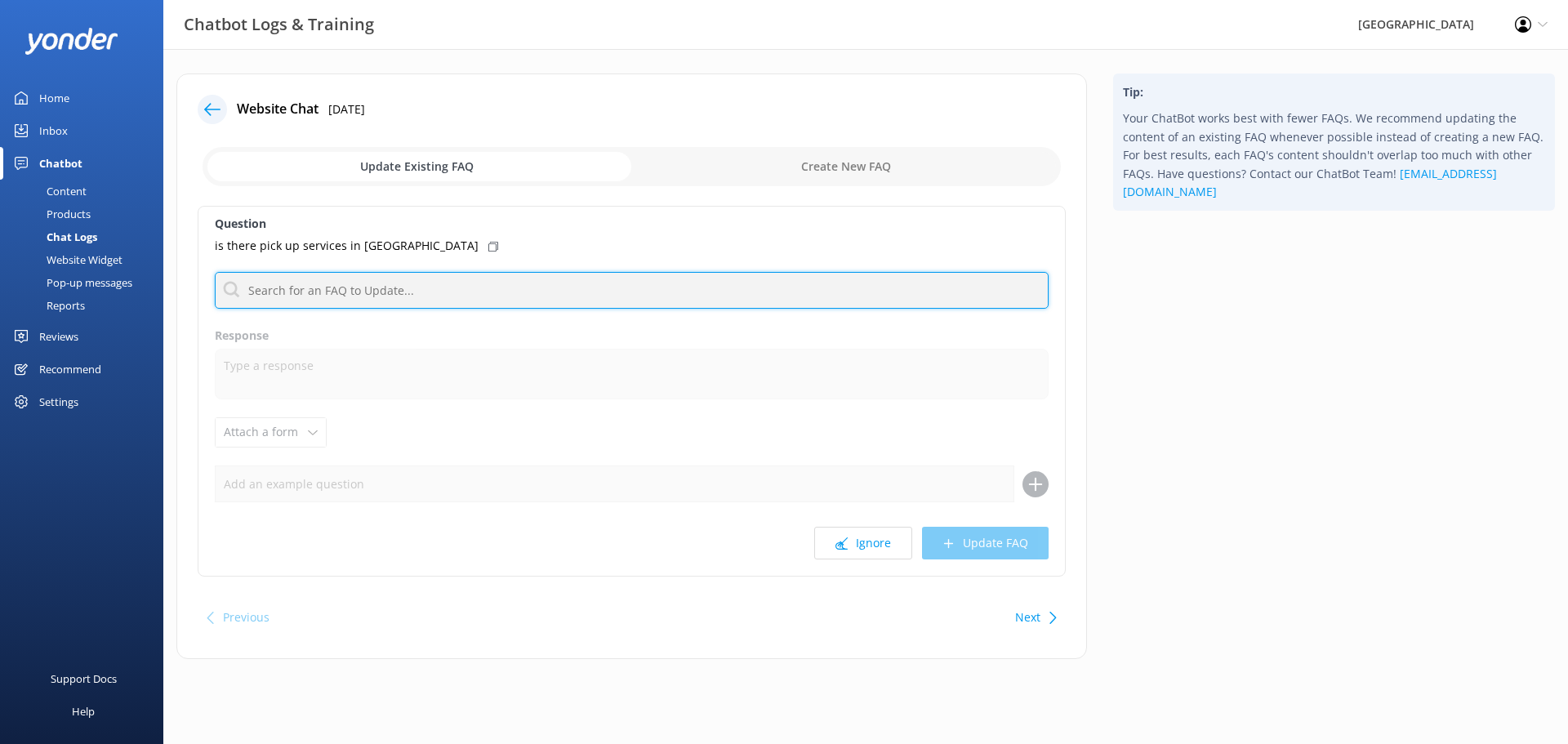
click at [435, 290] on input "text" at bounding box center [631, 290] width 834 height 37
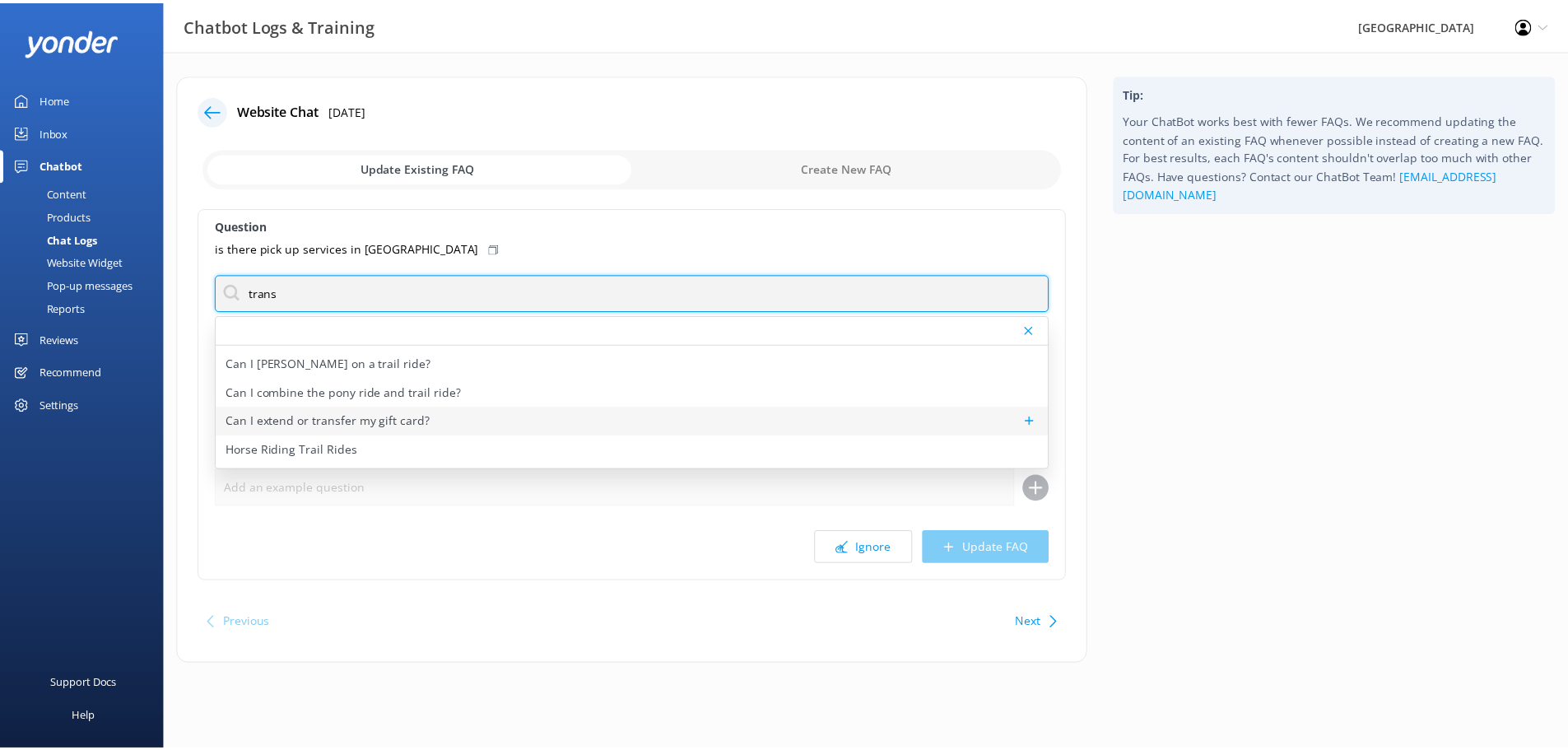
scroll to position [135, 0]
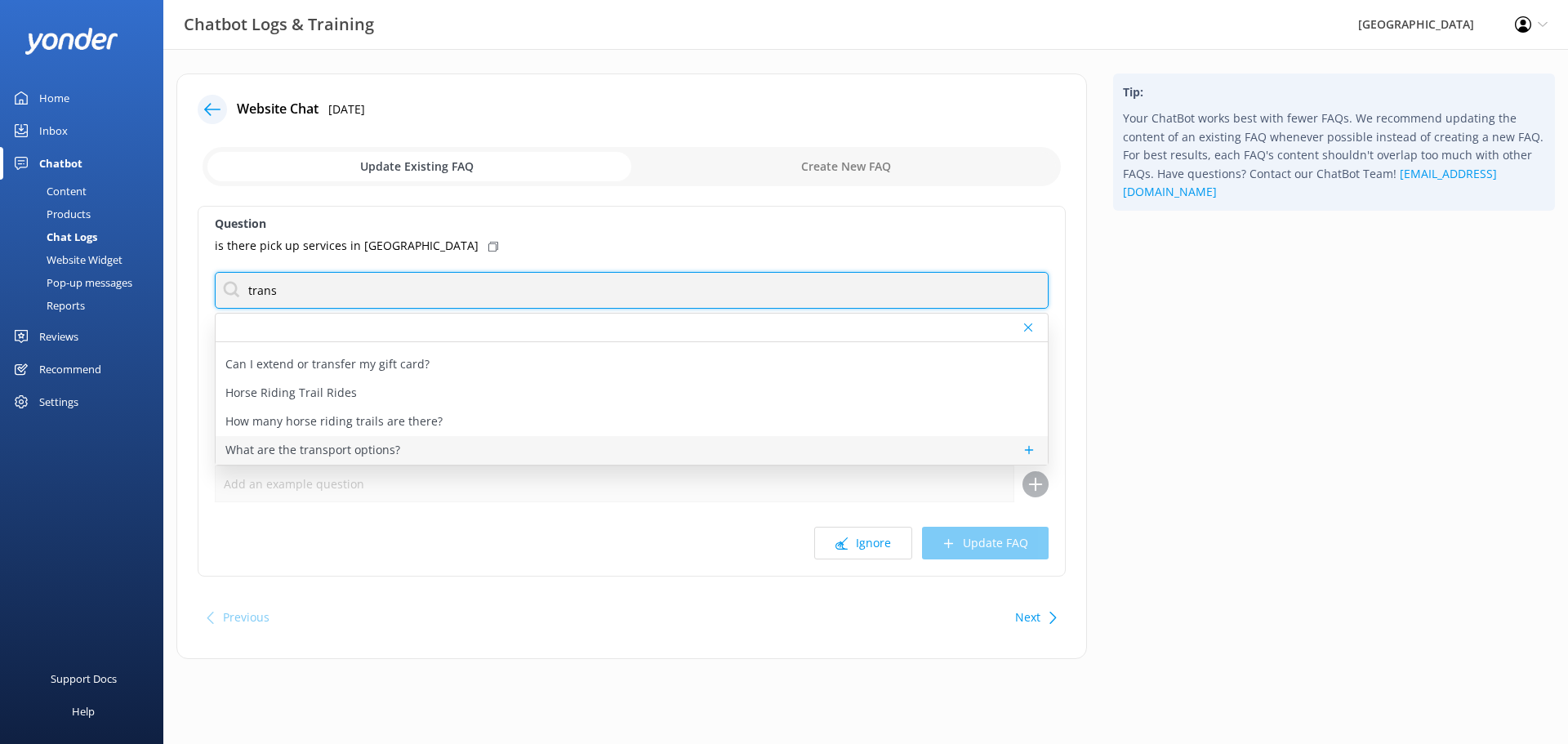
type input "trans"
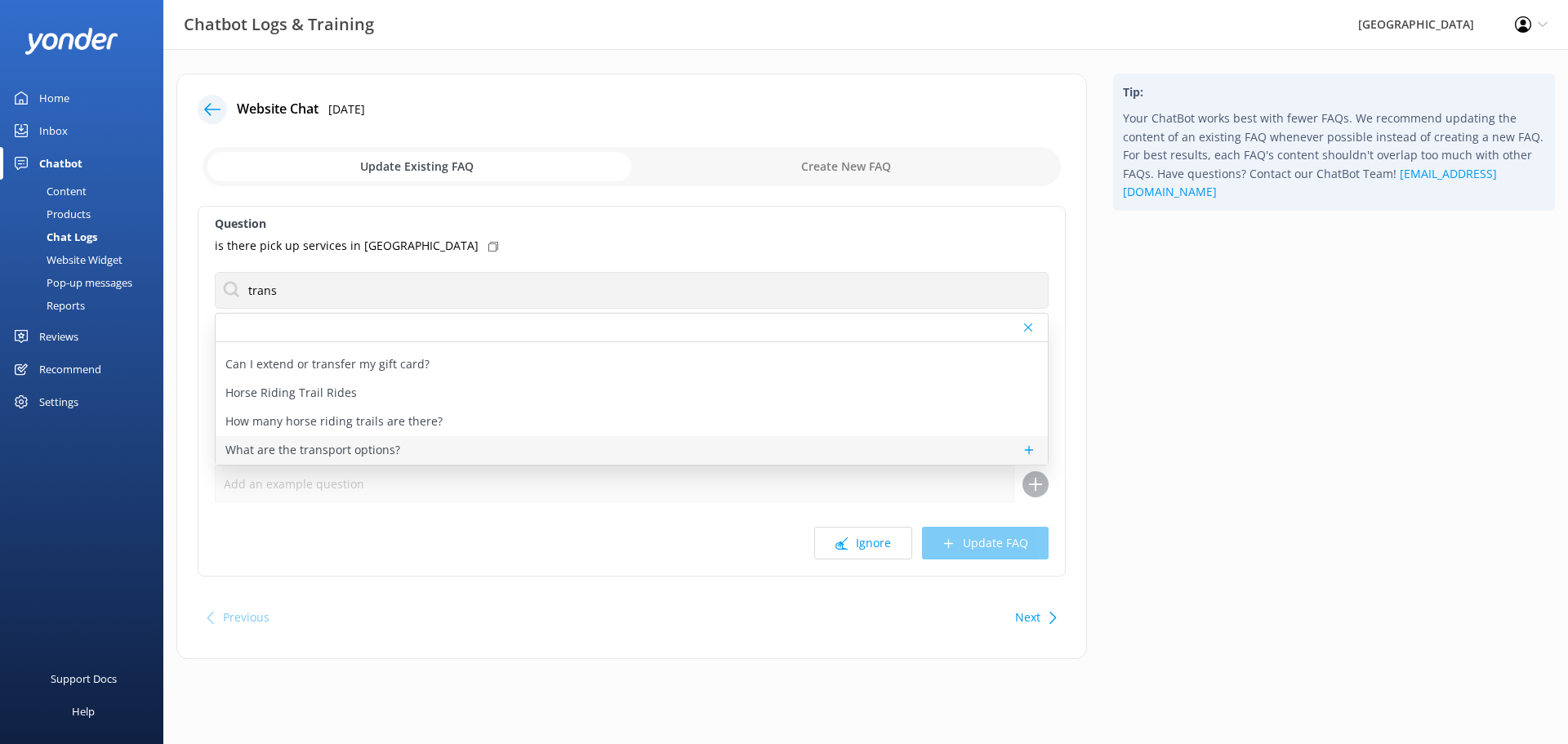
click at [352, 443] on p "What are the transport options?" at bounding box center [313, 450] width 175 height 18
type textarea "If you're travelling to [GEOGRAPHIC_DATA] and using public transport, we recomm…"
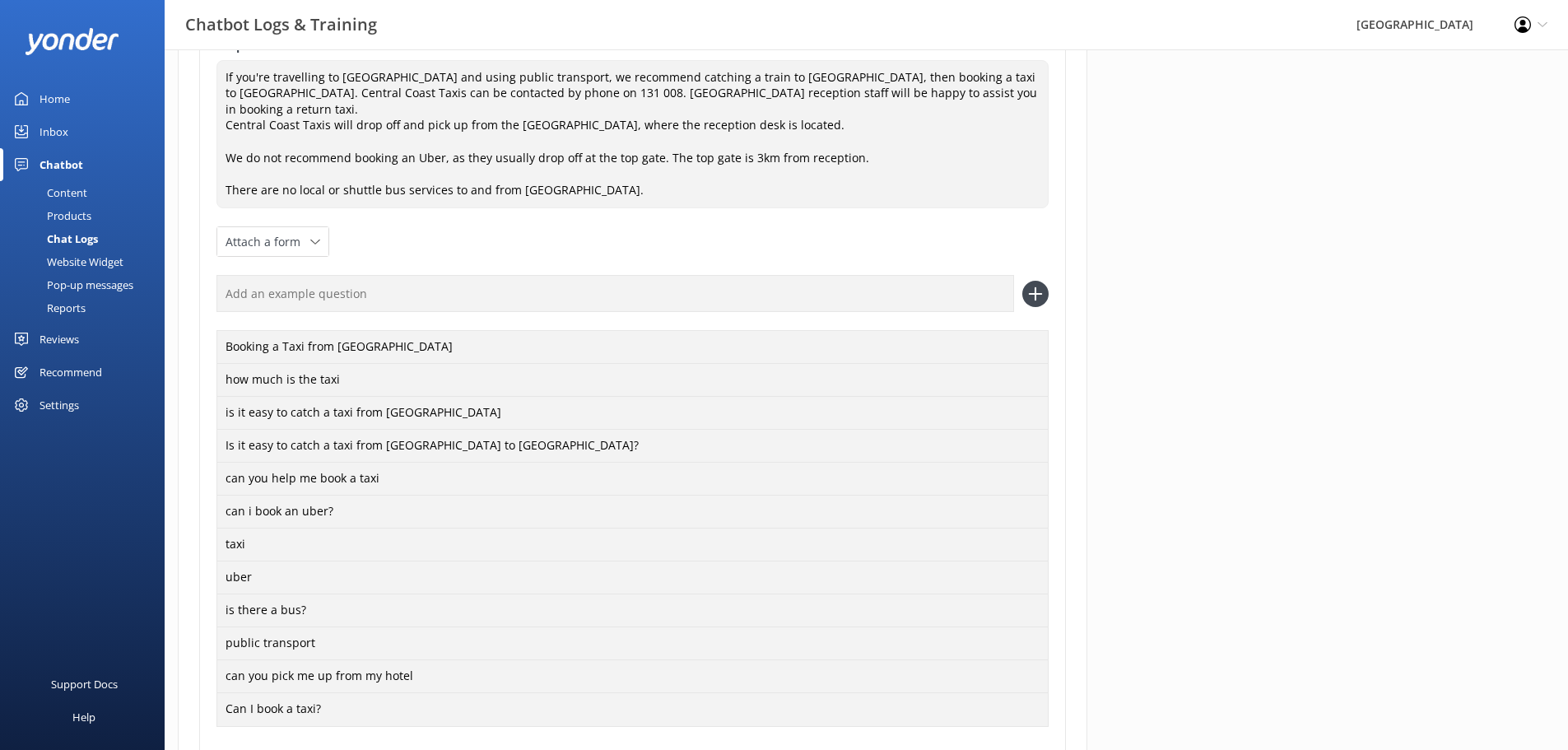
scroll to position [440, 0]
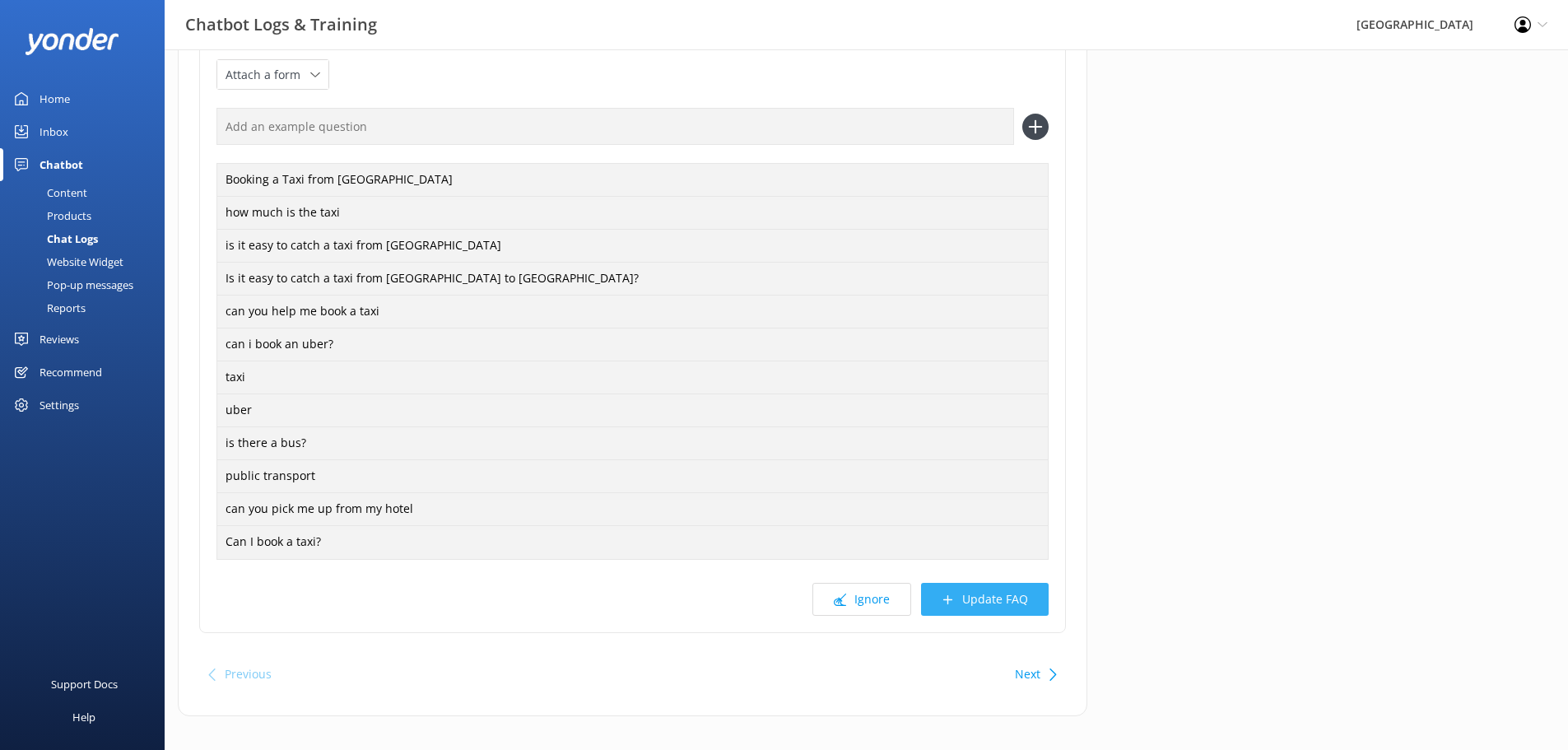
click at [1007, 582] on button "Update FAQ" at bounding box center [985, 599] width 128 height 33
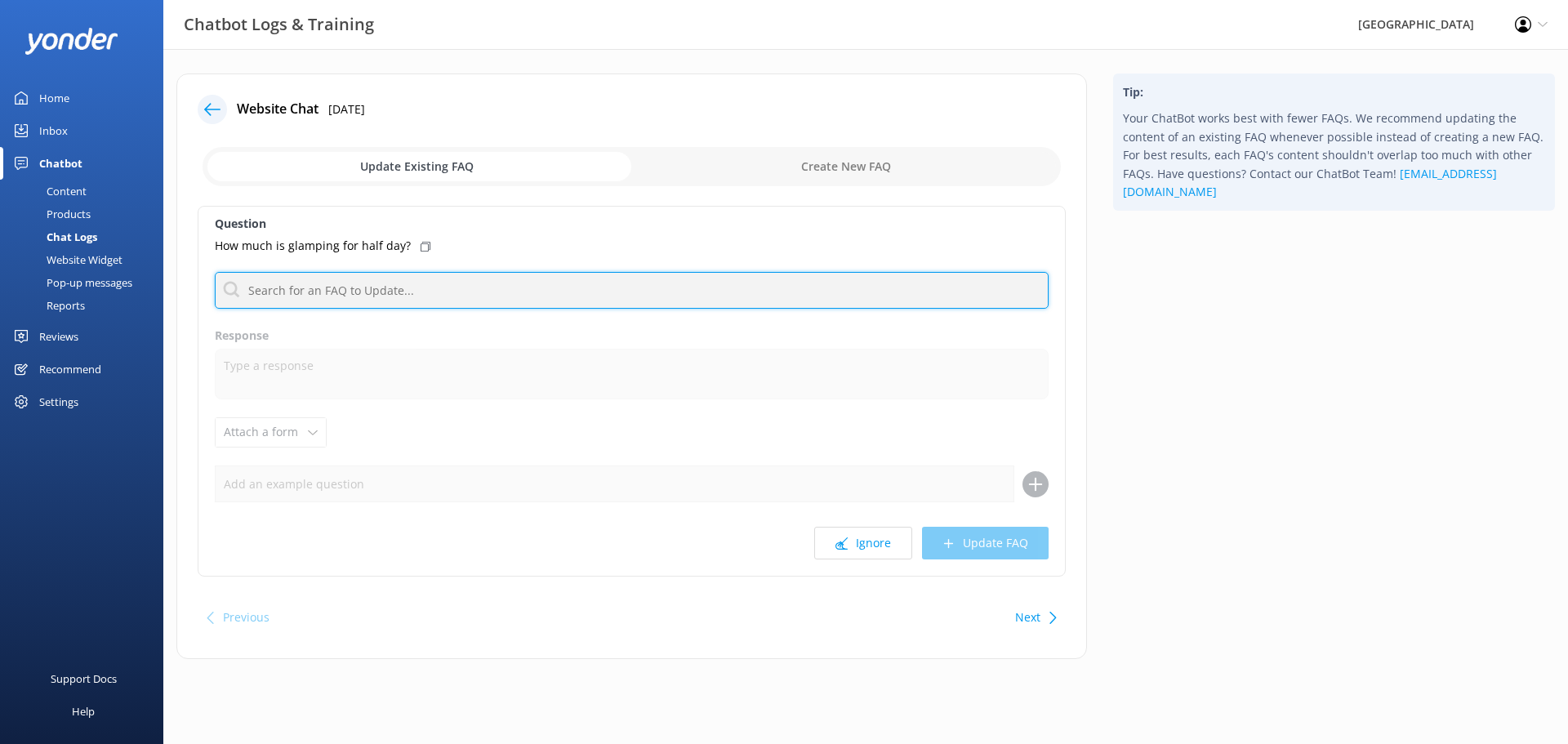
click at [430, 292] on input "text" at bounding box center [631, 290] width 834 height 37
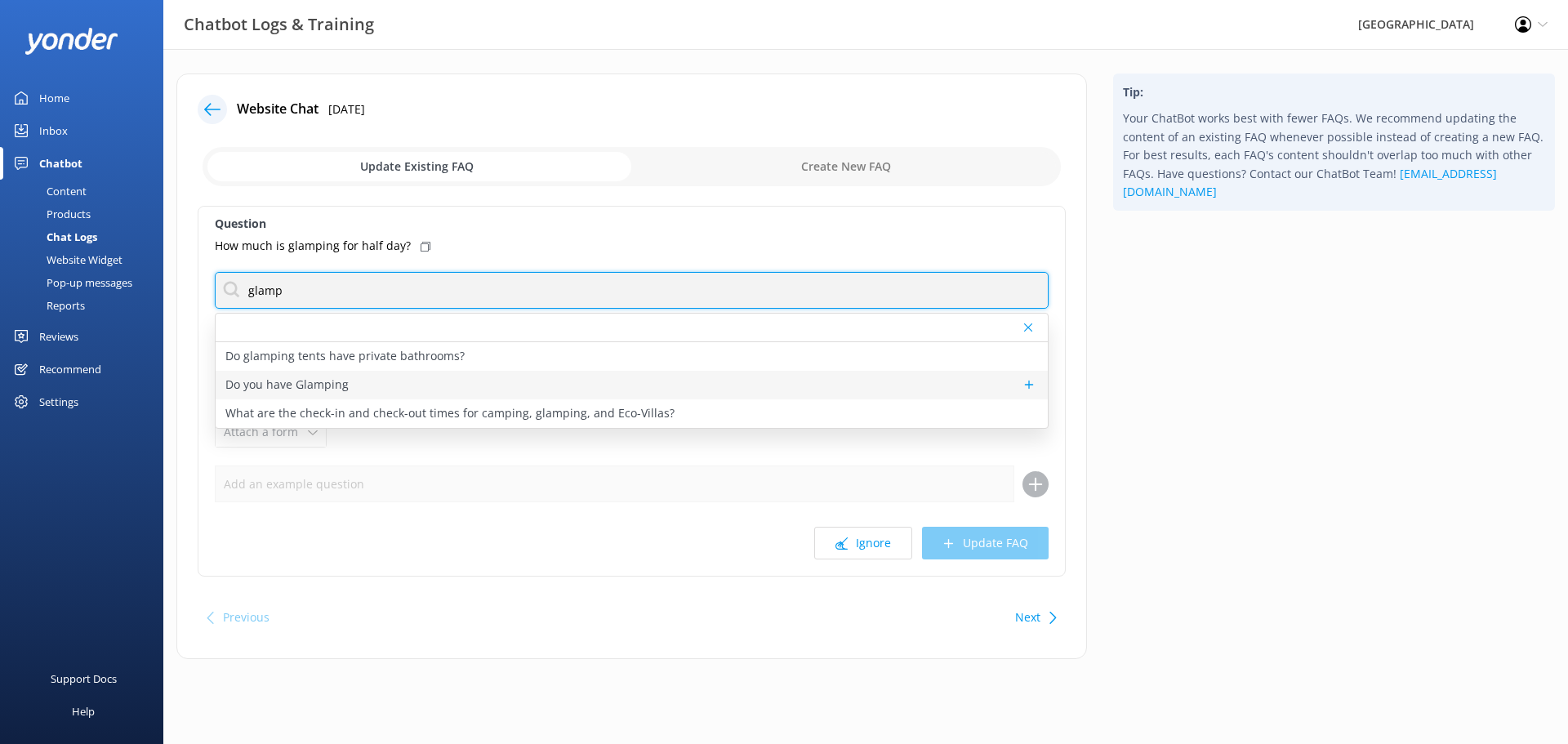
type input "glamp"
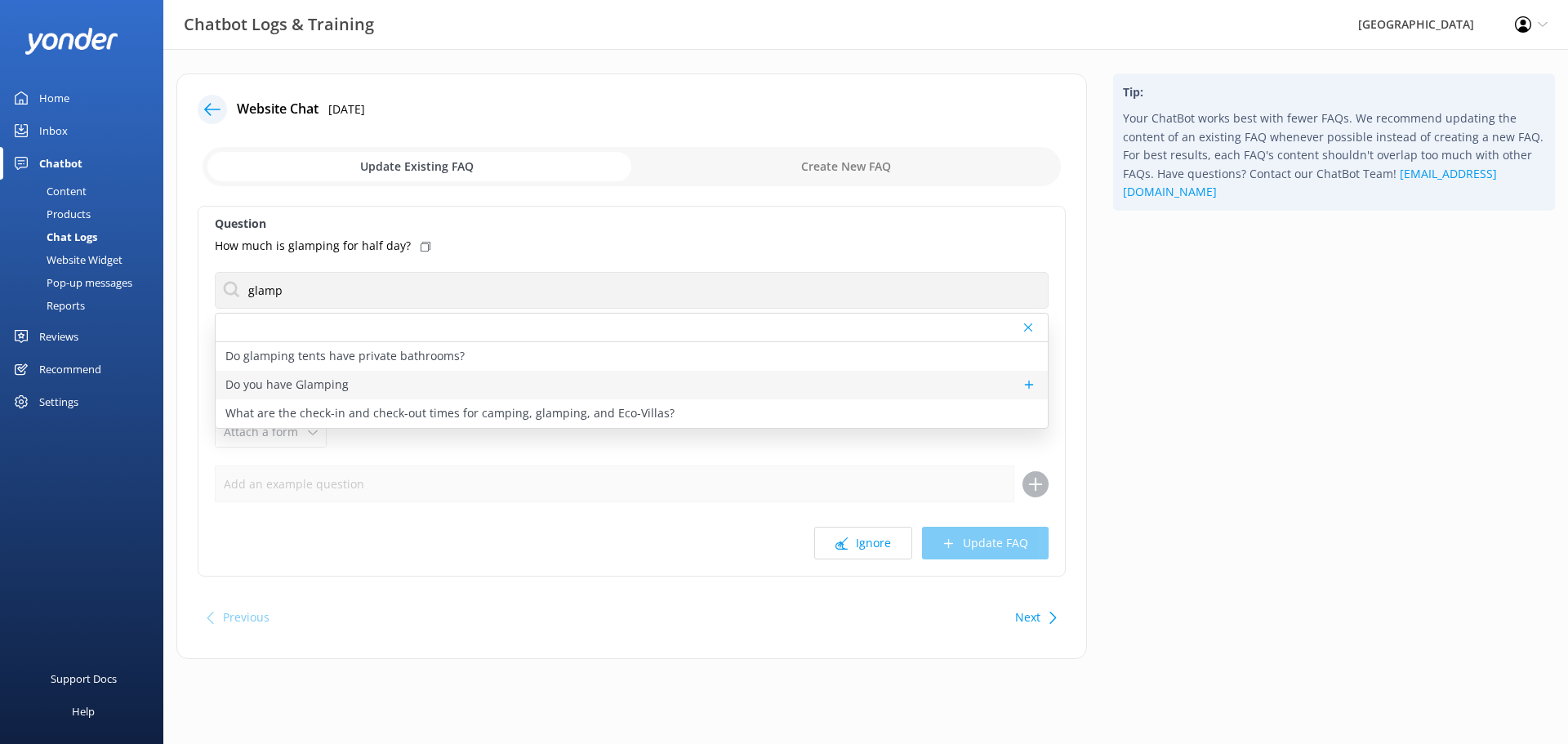
click at [301, 376] on p "Do you have Glamping" at bounding box center [287, 384] width 123 height 18
type textarea "Glamping tents are a great option if you want a more luxurious experience, or i…"
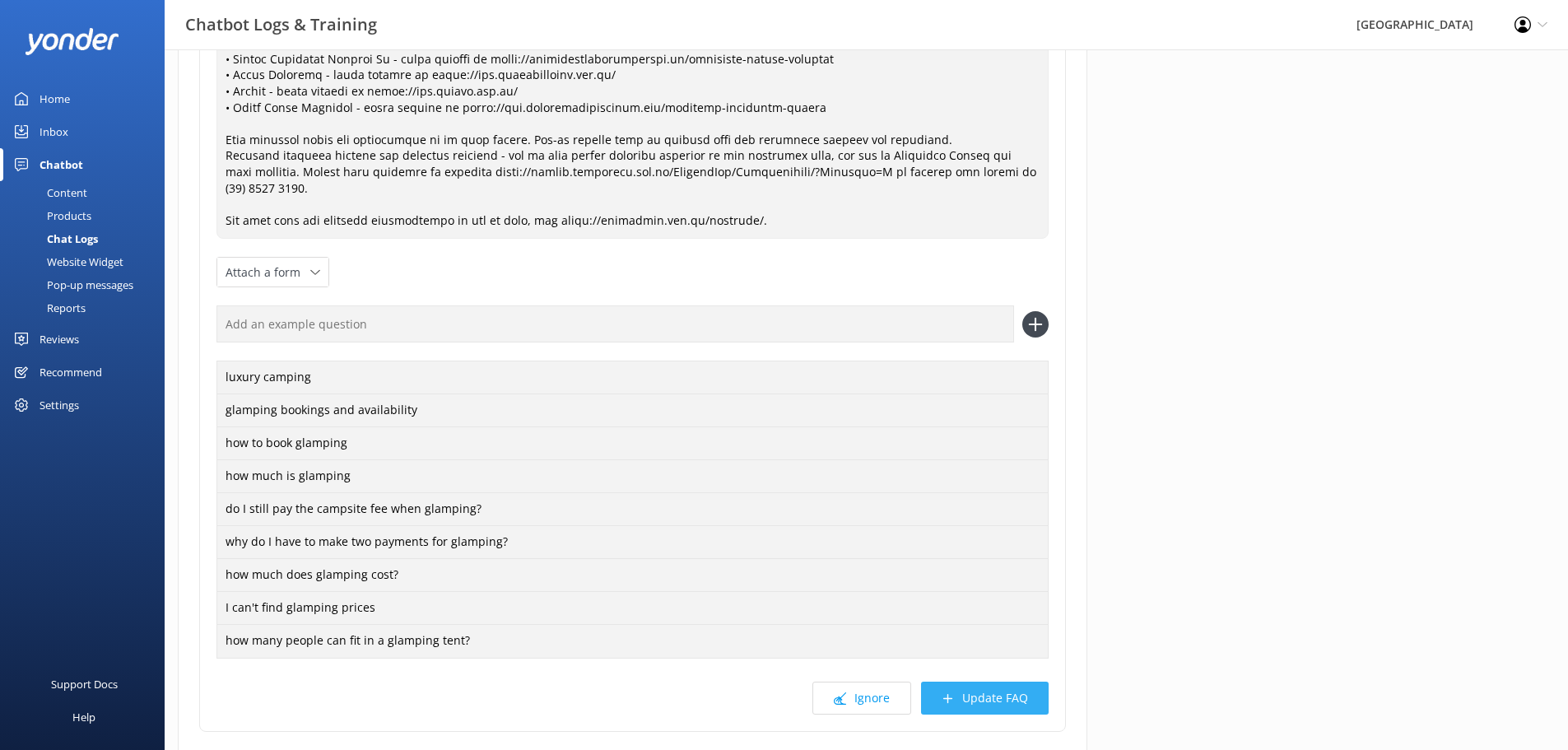
scroll to position [329, 0]
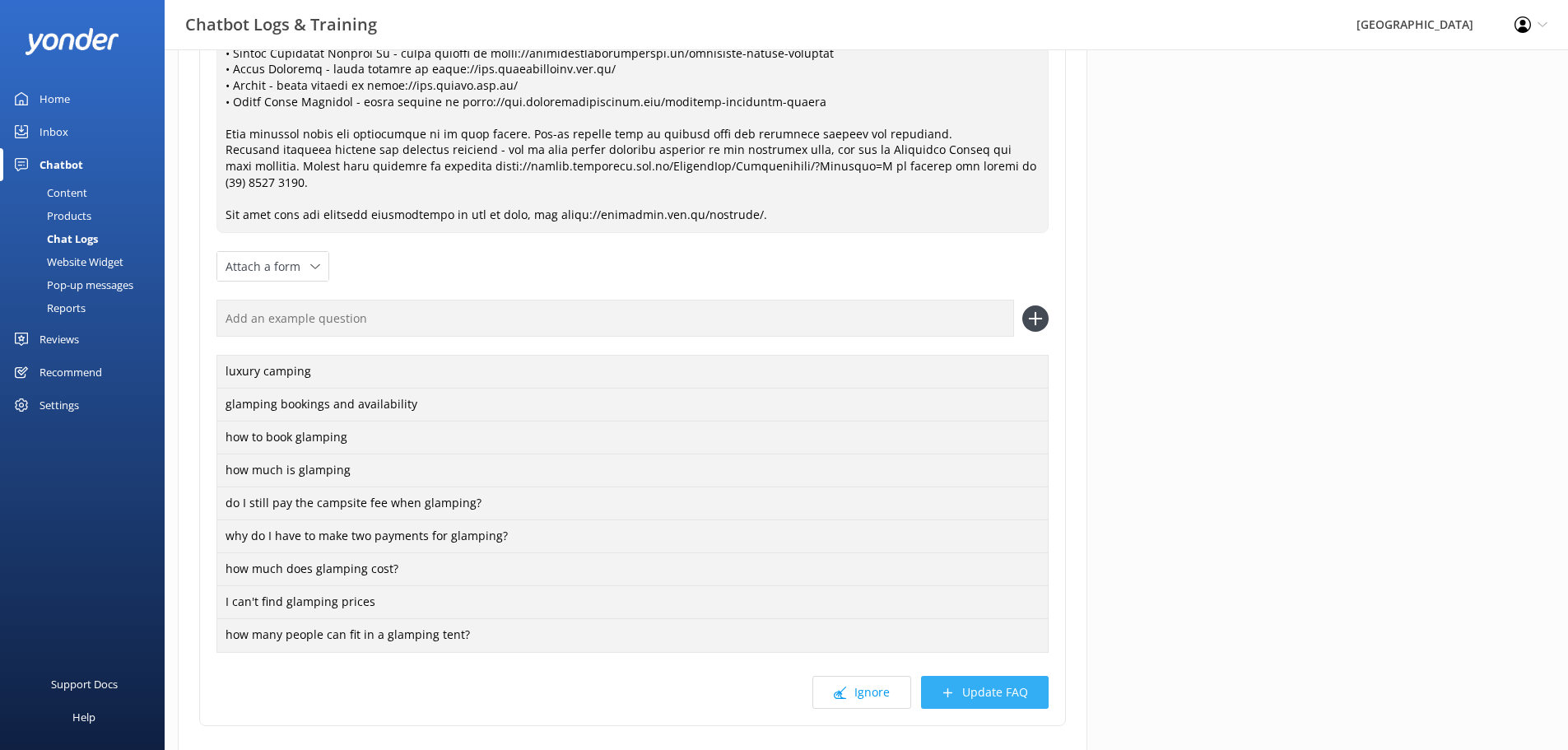
click at [997, 692] on button "Update FAQ" at bounding box center [985, 693] width 128 height 33
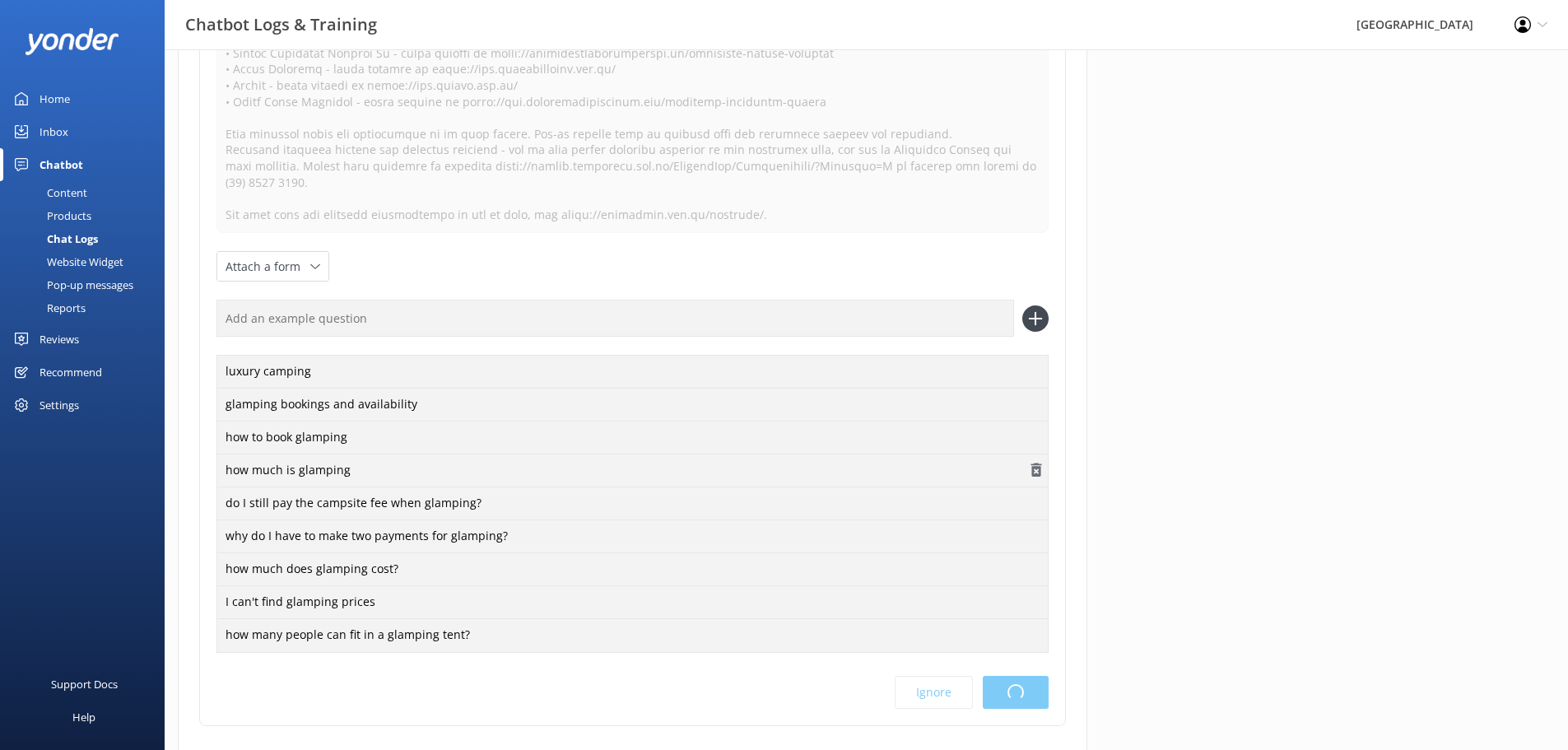
scroll to position [0, 0]
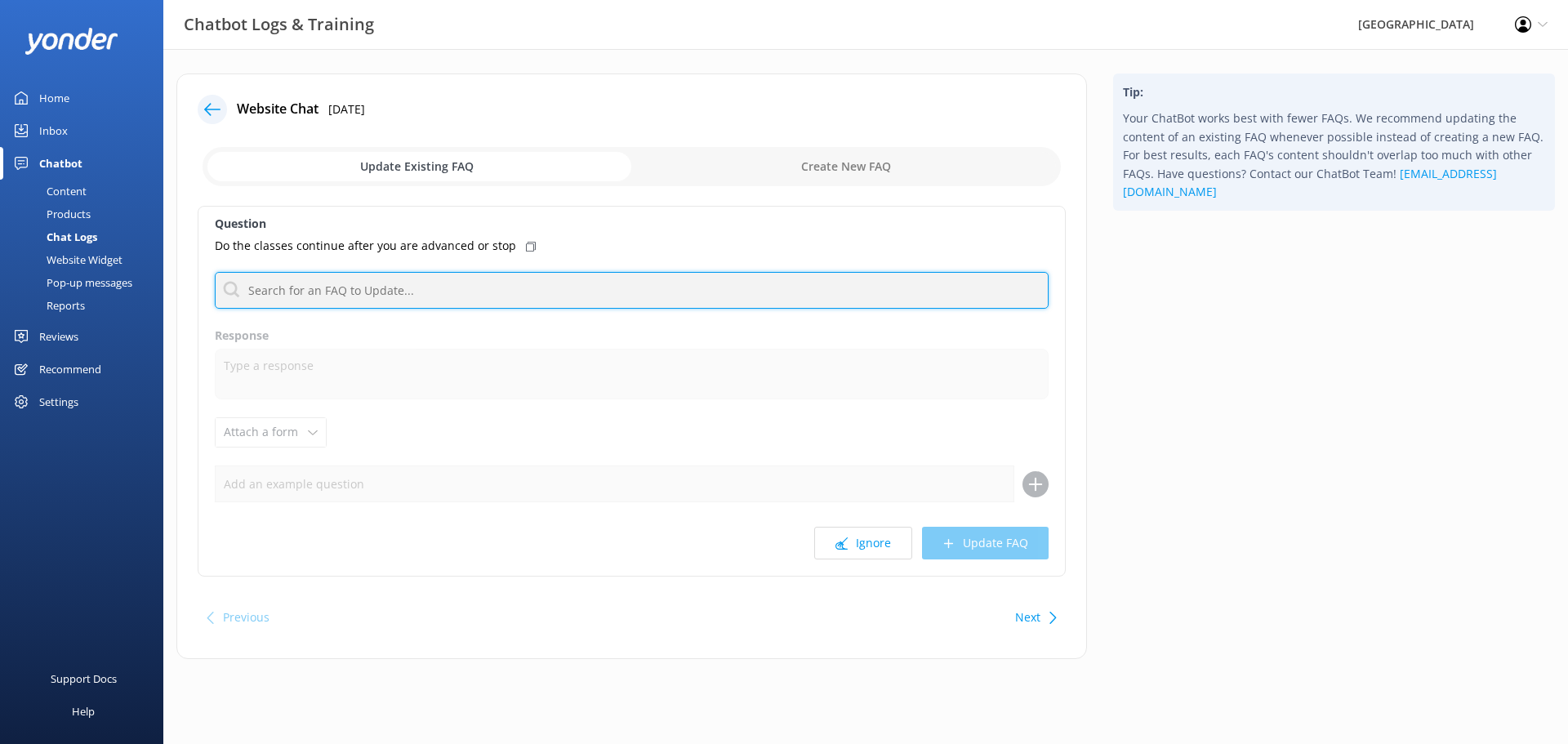
click at [376, 290] on input "text" at bounding box center [631, 290] width 834 height 37
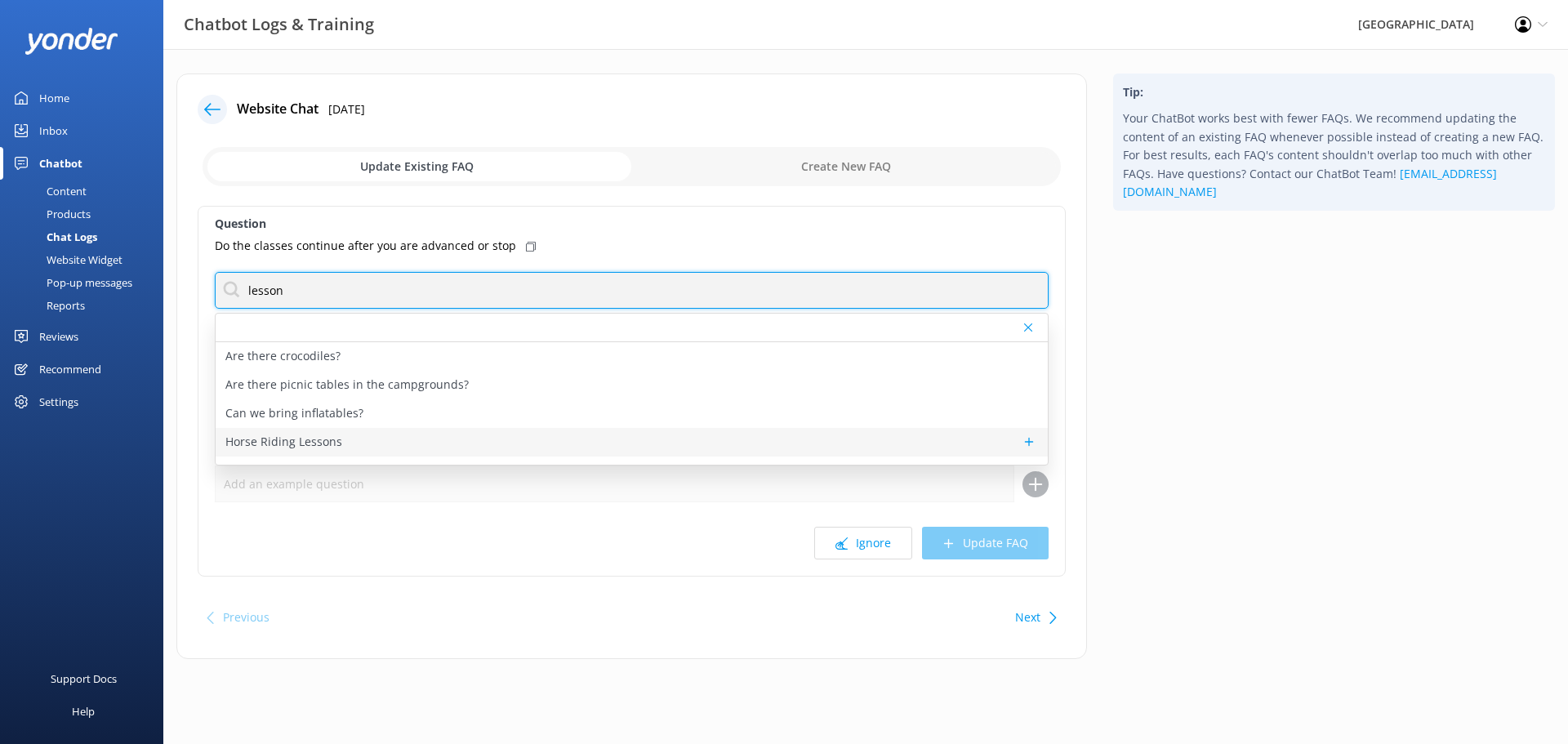
type input "lesson"
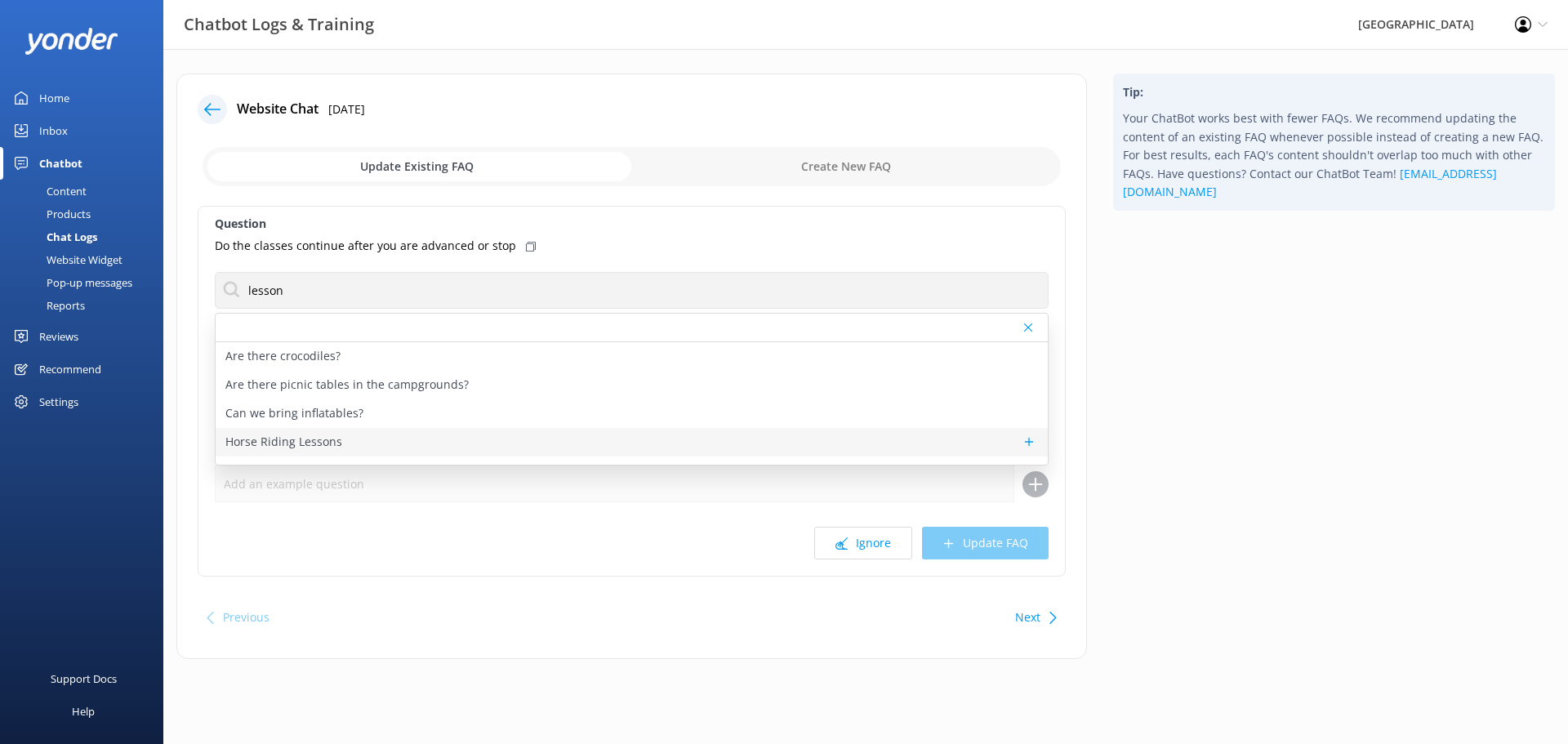
click at [337, 448] on p "Horse Riding Lessons" at bounding box center [284, 442] width 117 height 18
type textarea "[GEOGRAPHIC_DATA] offers horse riding lessons for children and adults, from fir…"
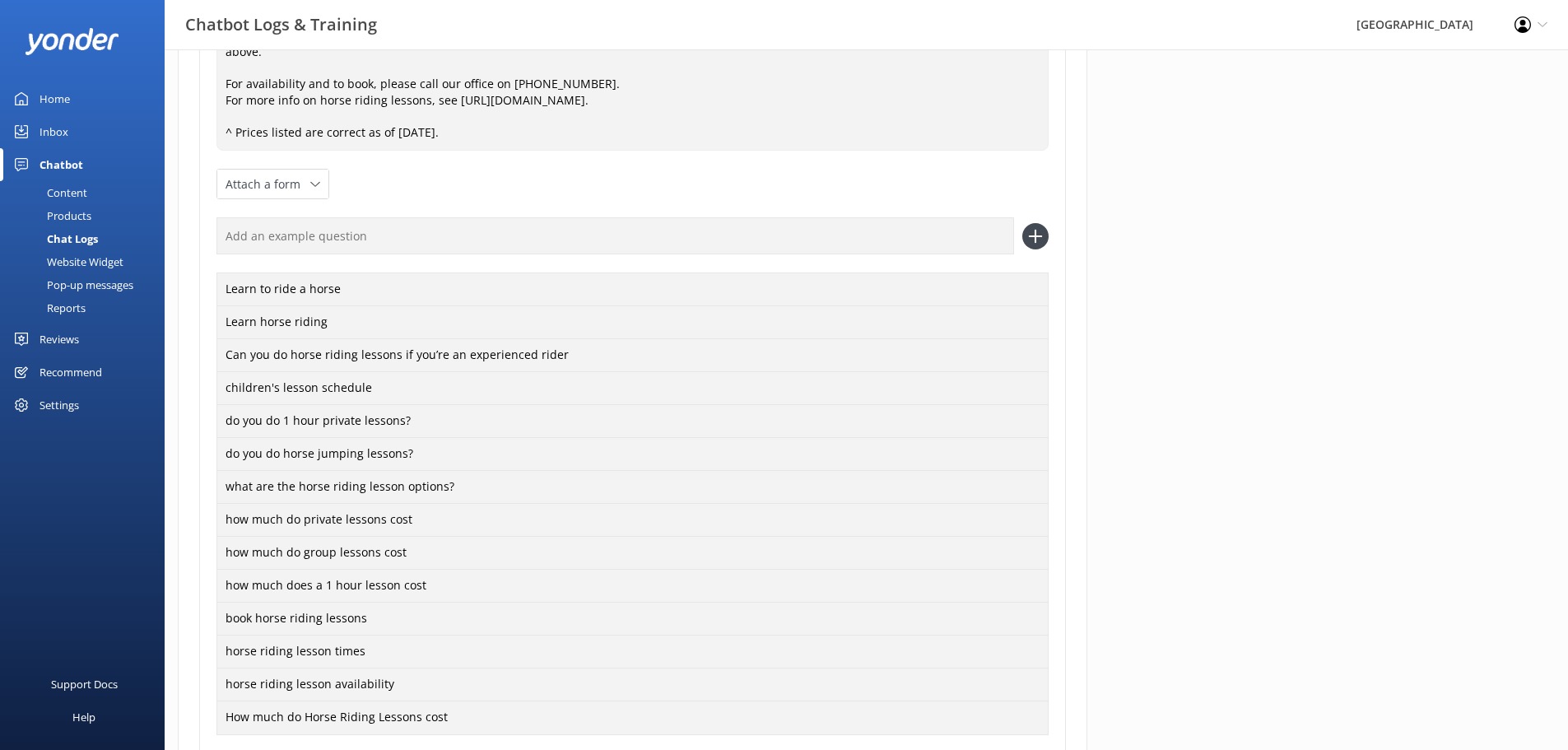
scroll to position [587, 0]
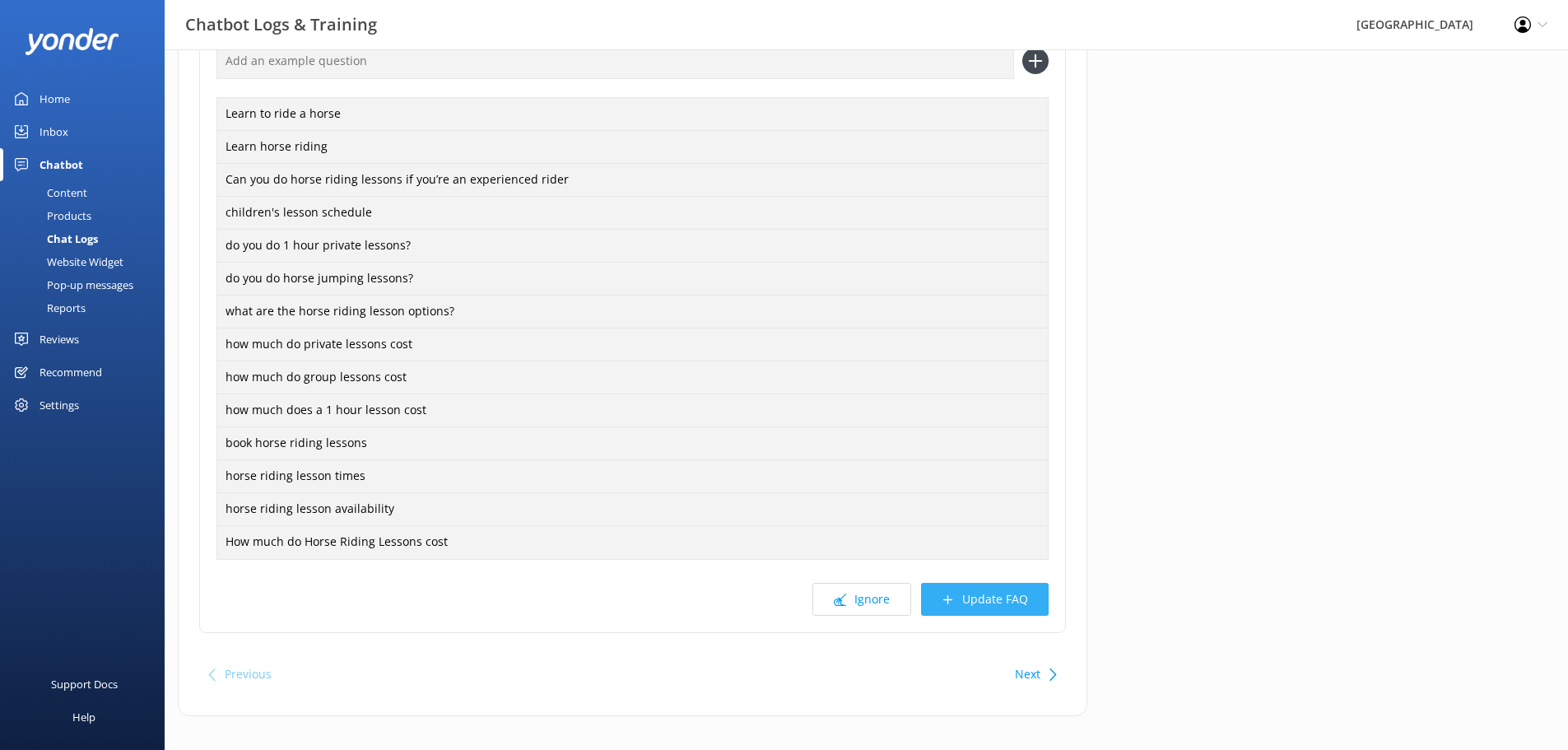
click at [985, 589] on button "Update FAQ" at bounding box center [985, 599] width 128 height 33
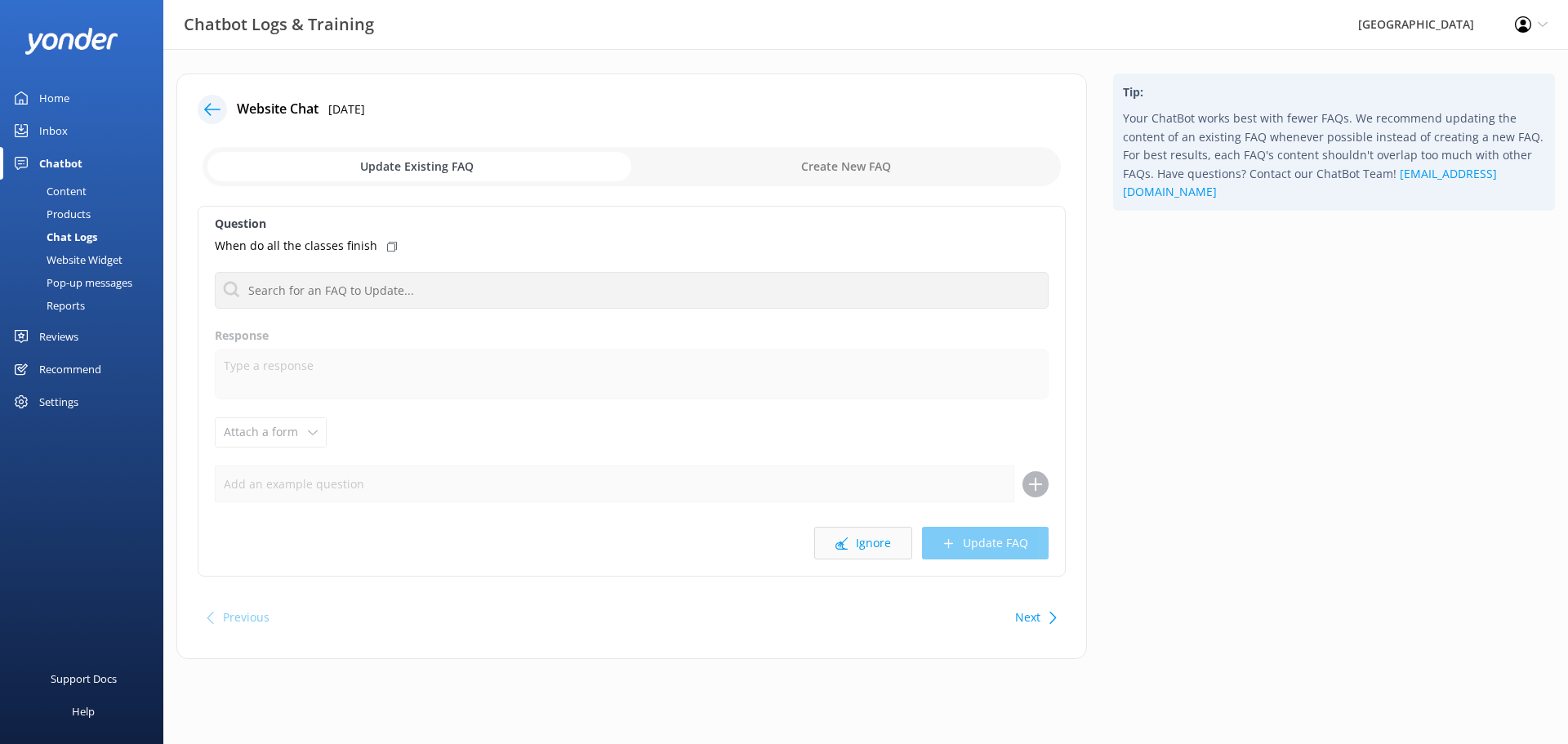
click at [851, 549] on button "Ignore" at bounding box center [863, 543] width 98 height 33
click at [871, 537] on button "Ignore" at bounding box center [863, 543] width 98 height 33
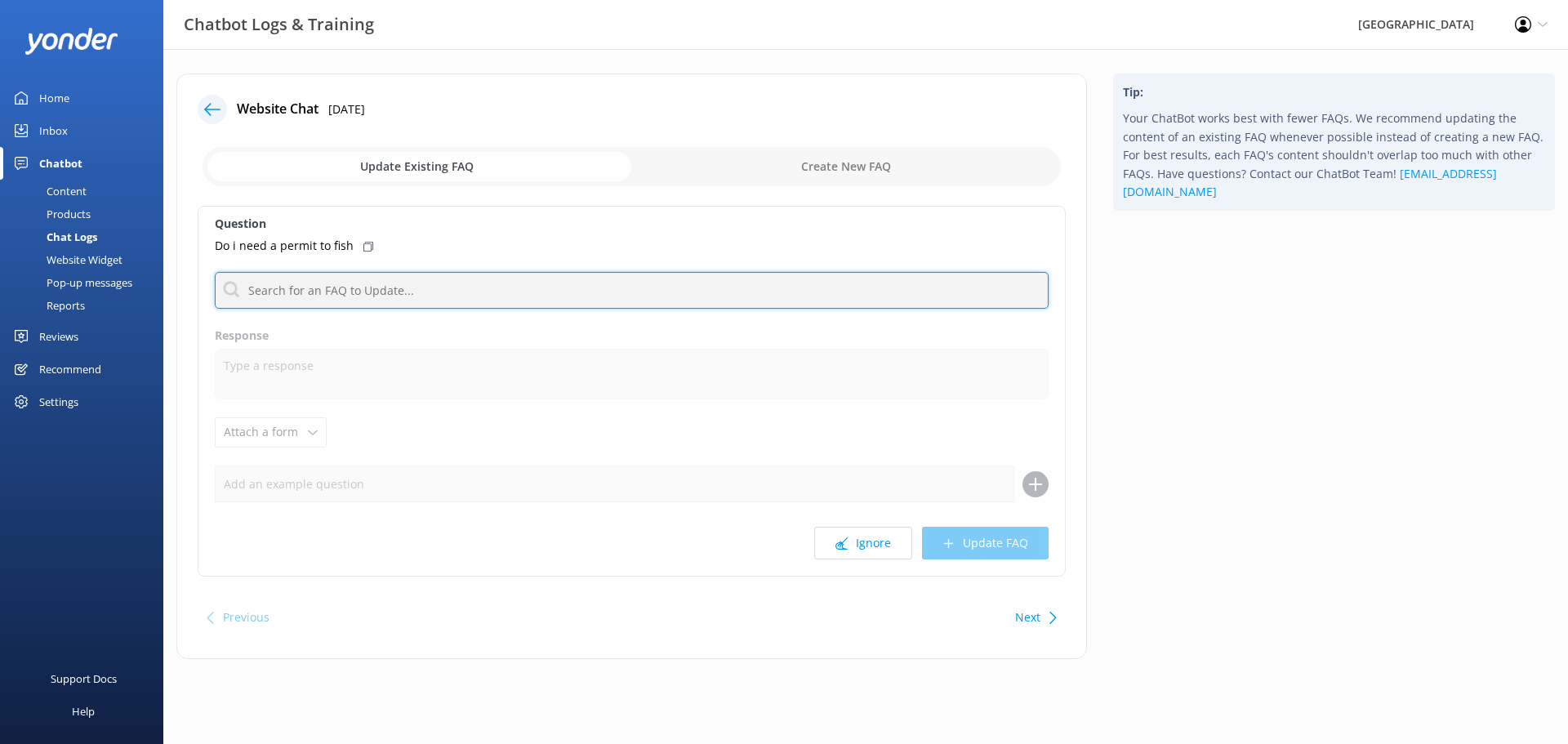
click at [384, 298] on input "text" at bounding box center [631, 290] width 834 height 37
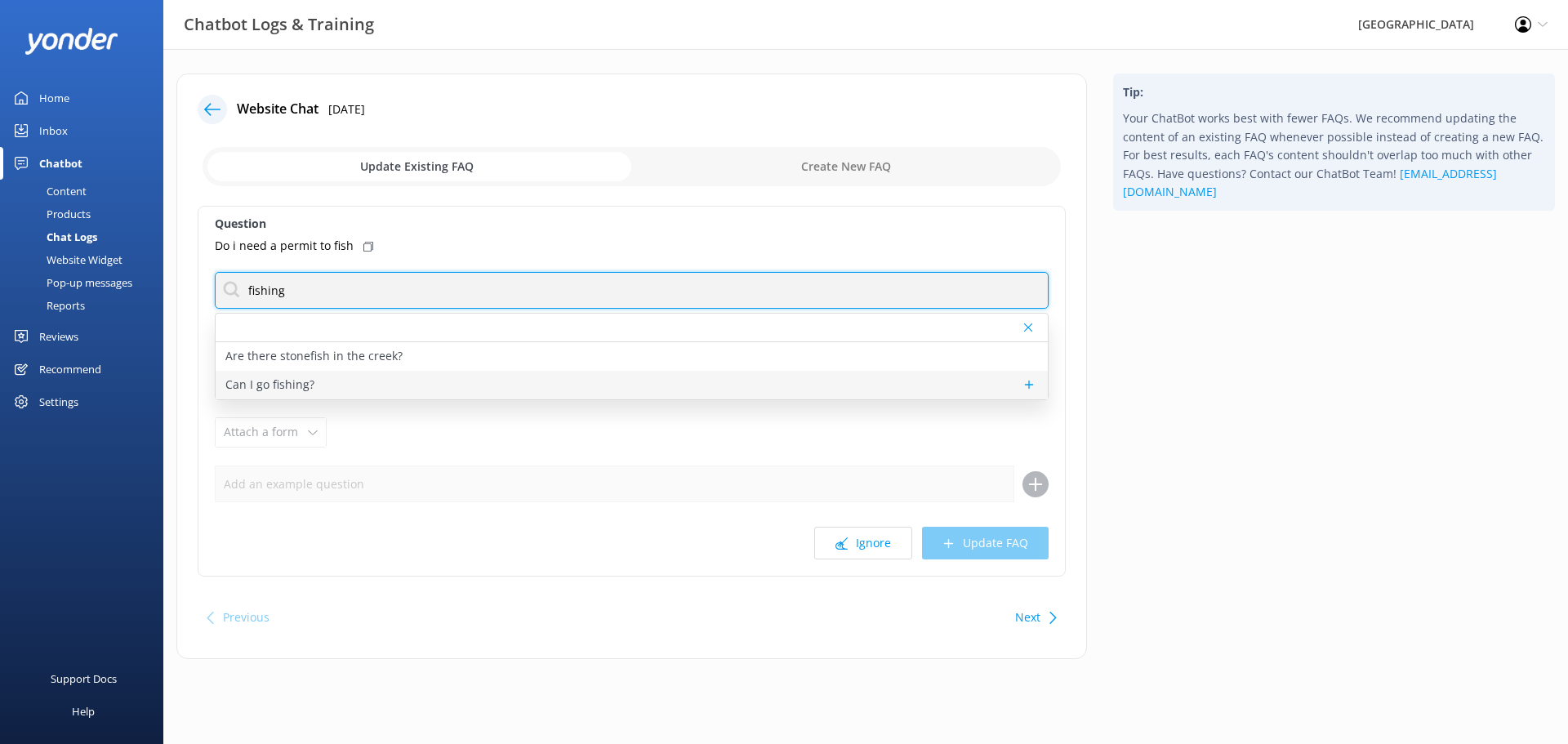
type input "fishing"
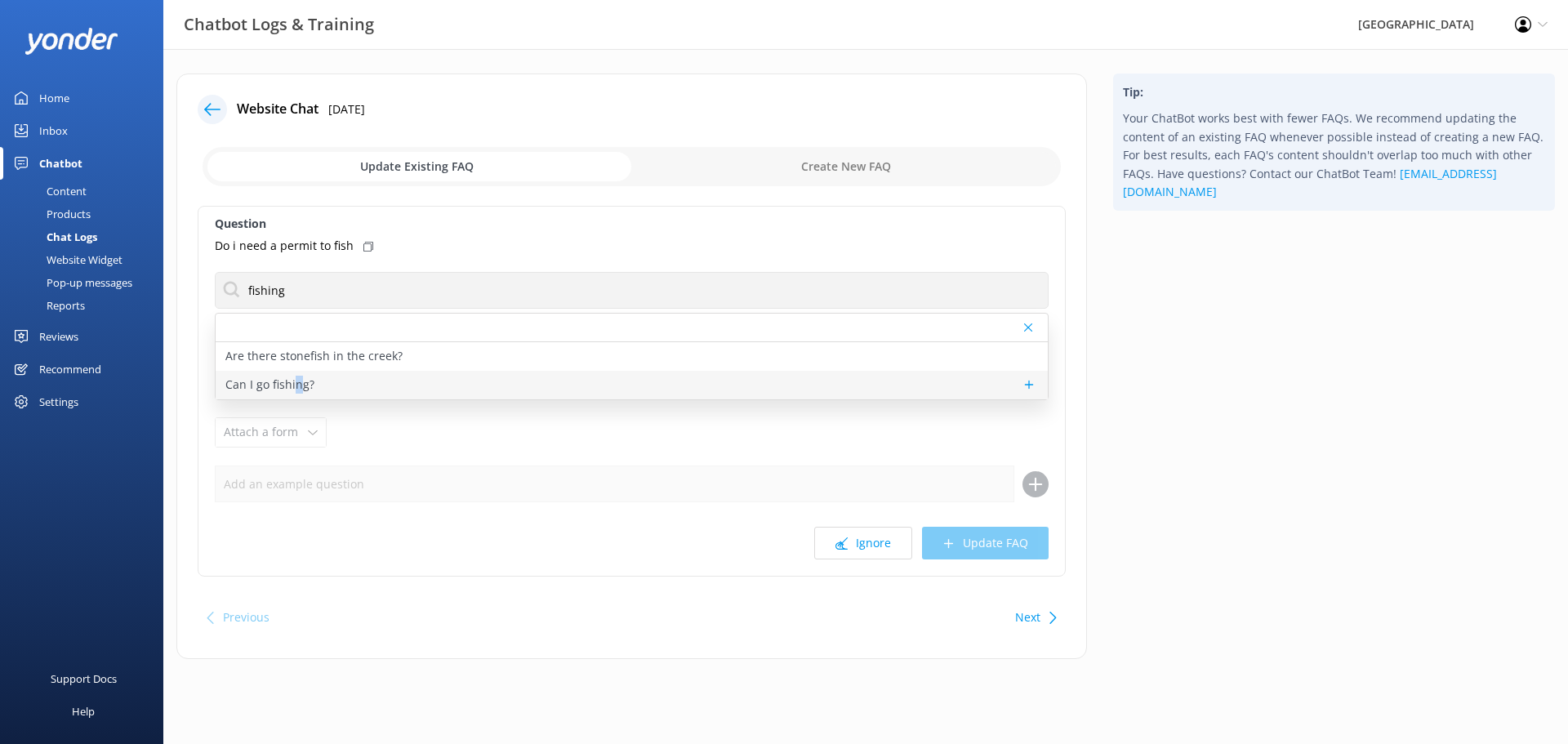
click at [295, 385] on p "Can I go fishing?" at bounding box center [270, 384] width 89 height 18
type textarea "Fishing is permitted at Glenworth Valley, but we no longer have a designated fi…"
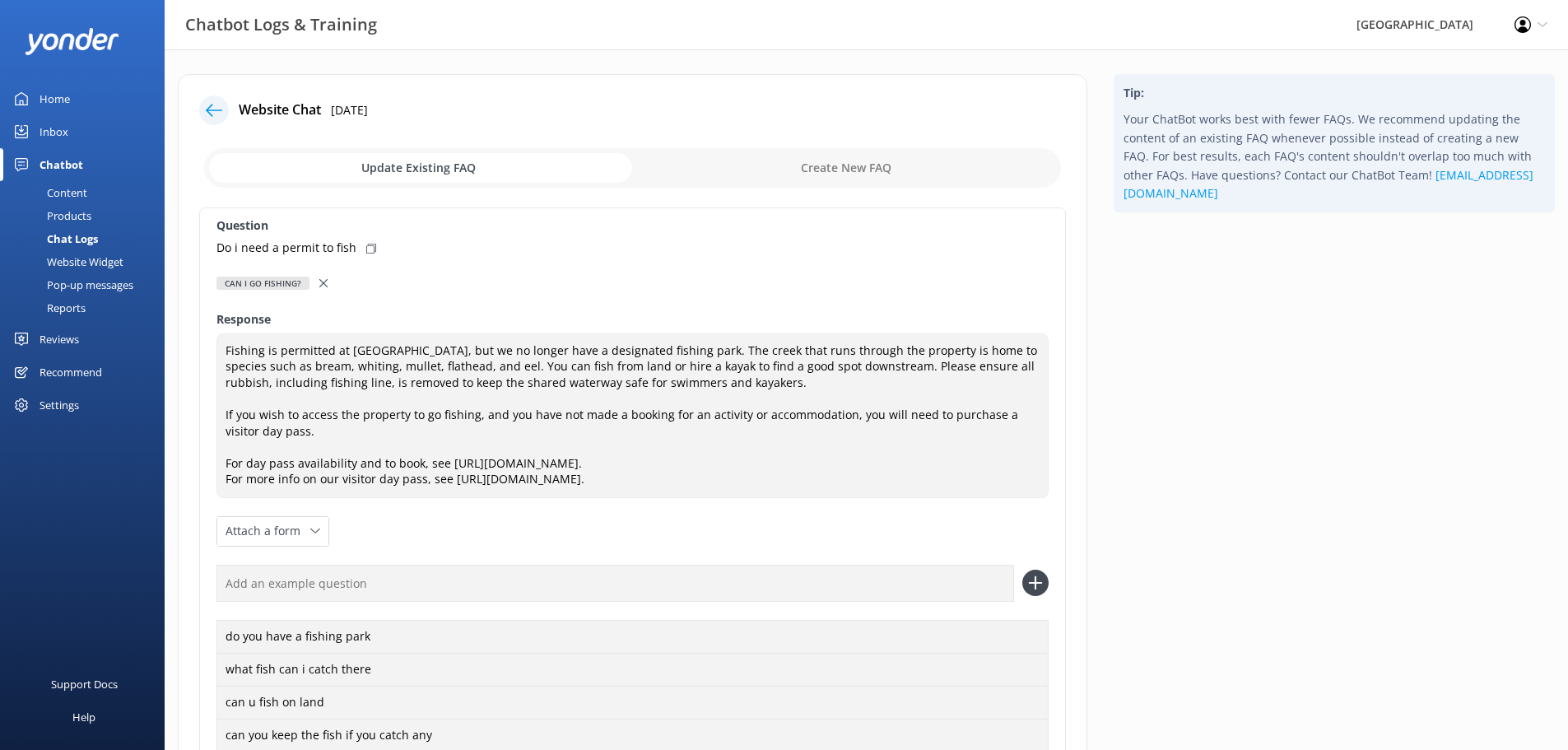
click at [324, 276] on div at bounding box center [325, 283] width 11 height 18
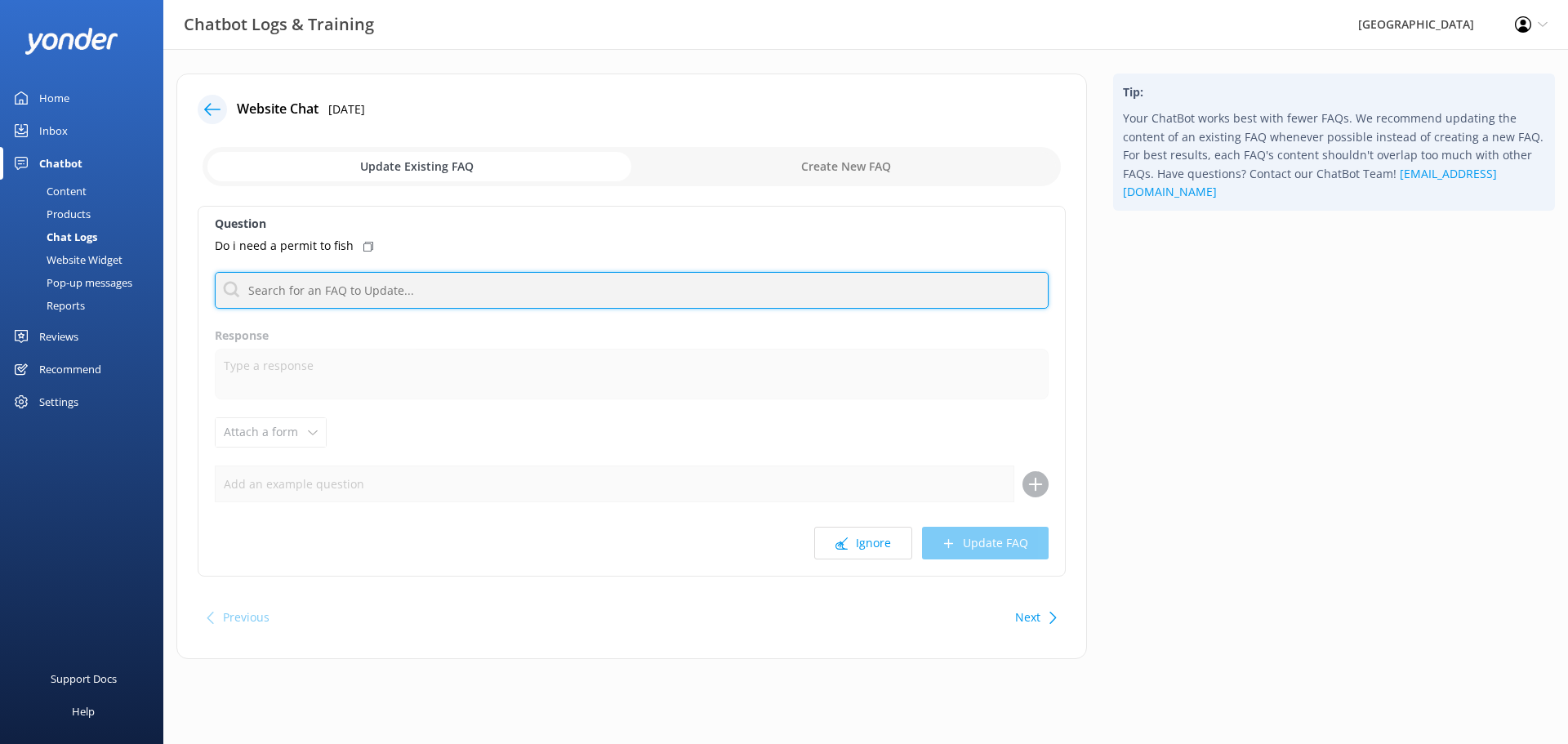
click at [264, 280] on input "text" at bounding box center [631, 290] width 834 height 37
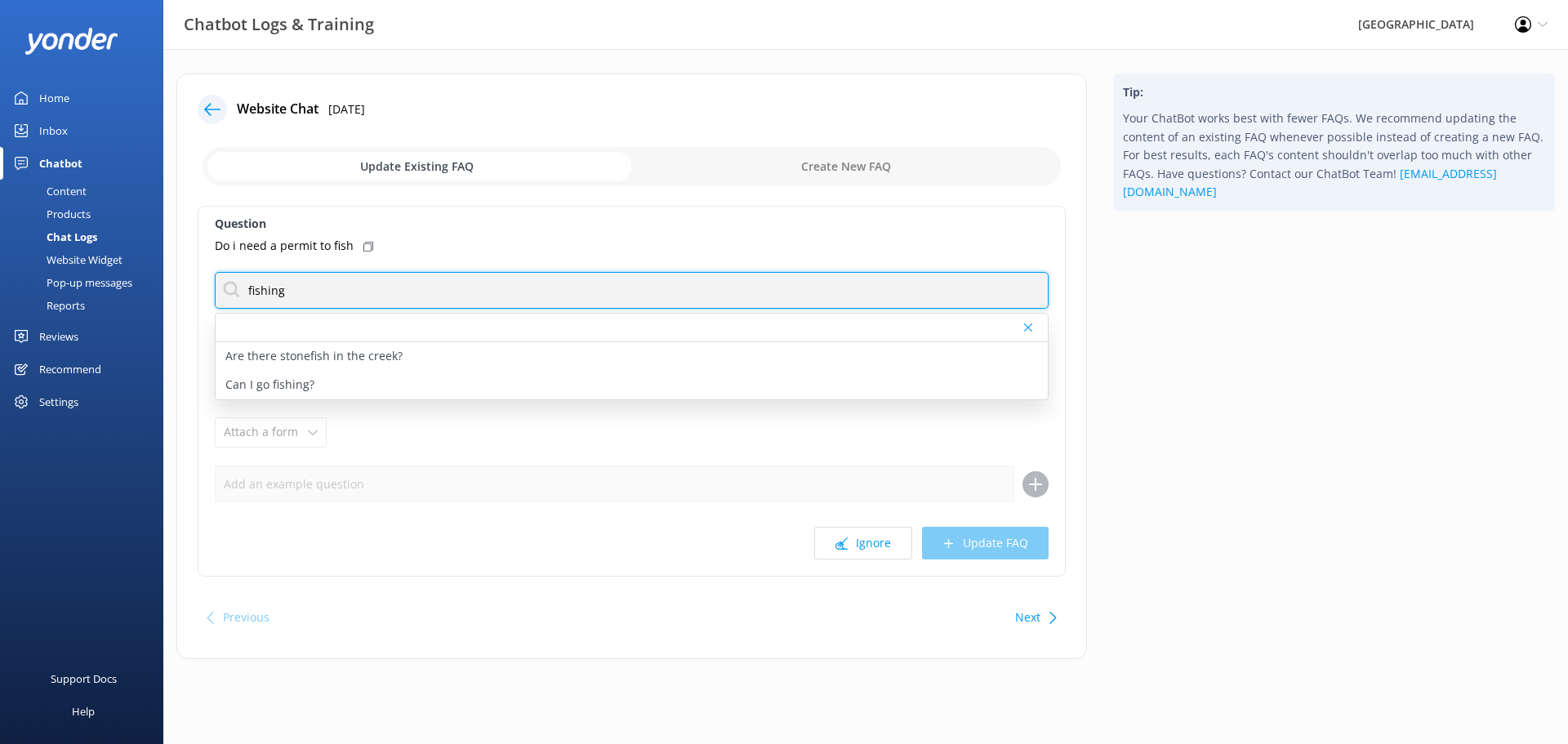
type input "fishing"
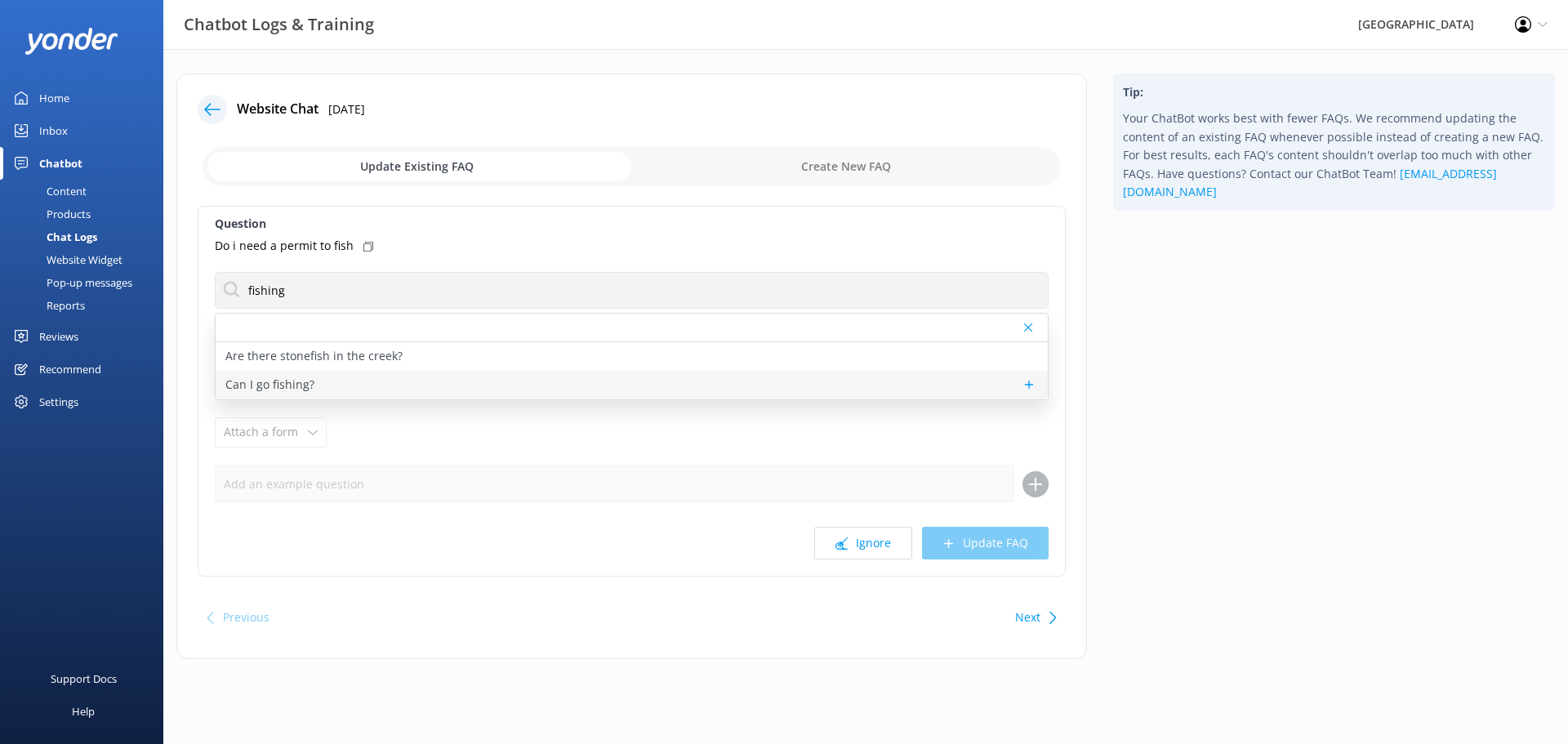
click at [298, 387] on p "Can I go fishing?" at bounding box center [270, 384] width 89 height 18
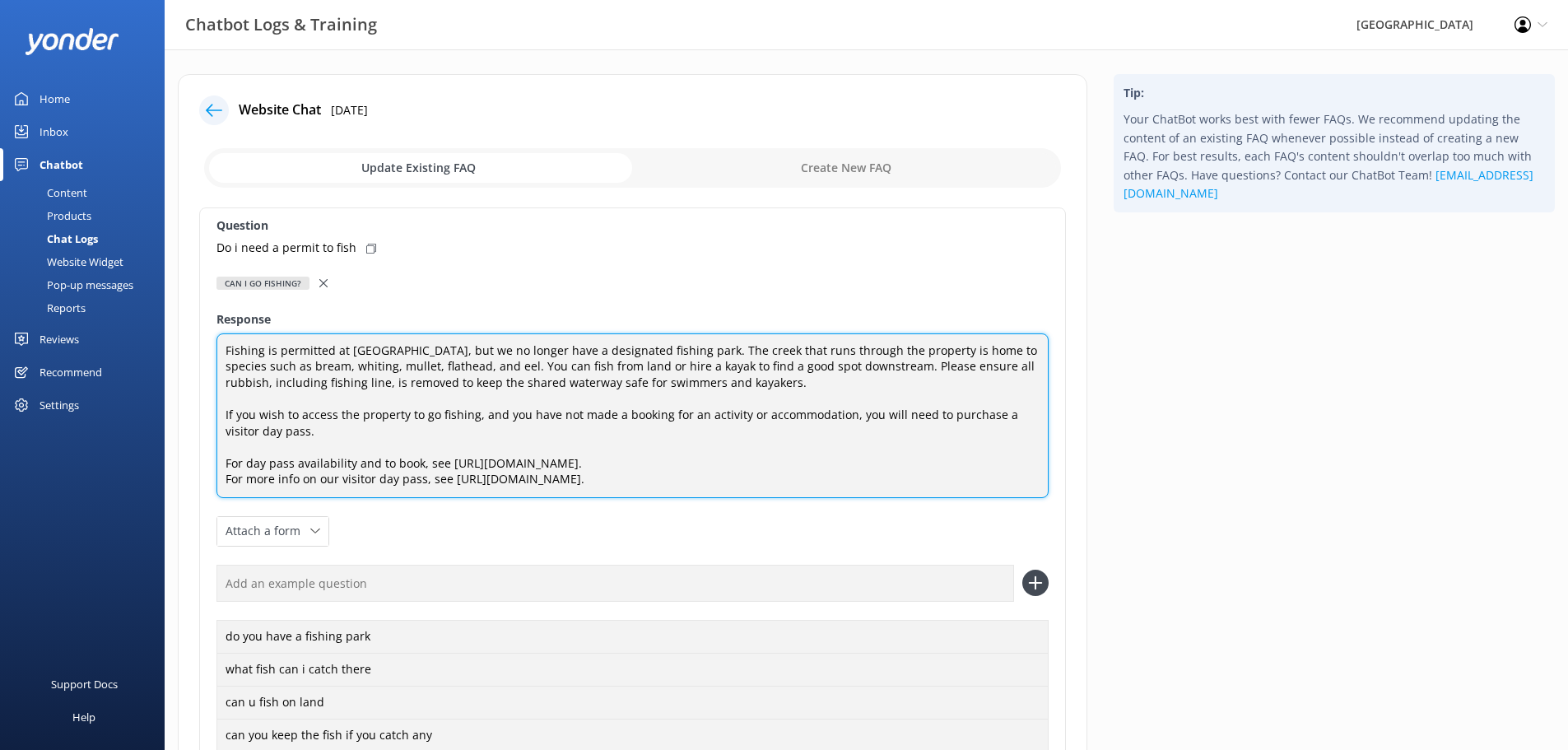
click at [338, 442] on textarea "Fishing is permitted at Glenworth Valley, but we no longer have a designated fi…" at bounding box center [632, 416] width 833 height 165
click at [403, 426] on textarea "Fishing is permitted at Glenworth Valley, but we no longer have a designated fi…" at bounding box center [632, 416] width 833 height 165
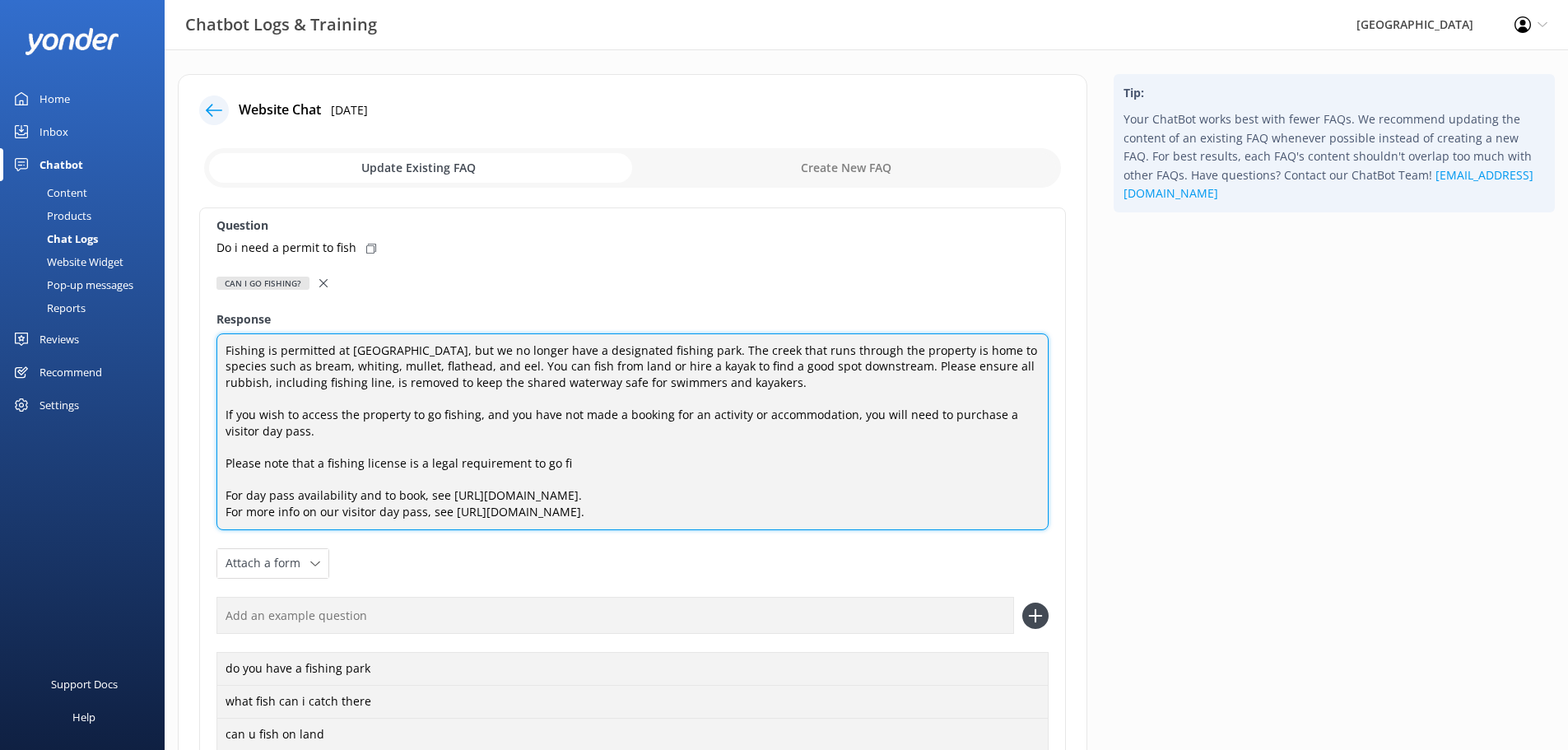
click at [324, 464] on textarea "Fishing is permitted at Glenworth Valley, but we no longer have a designated fi…" at bounding box center [632, 432] width 833 height 198
click at [644, 460] on textarea "Fishing is permitted at Glenworth Valley, but we no longer have a designated fi…" at bounding box center [632, 432] width 833 height 198
type textarea "Fishing is permitted at Glenworth Valley, but we no longer have a designated fi…"
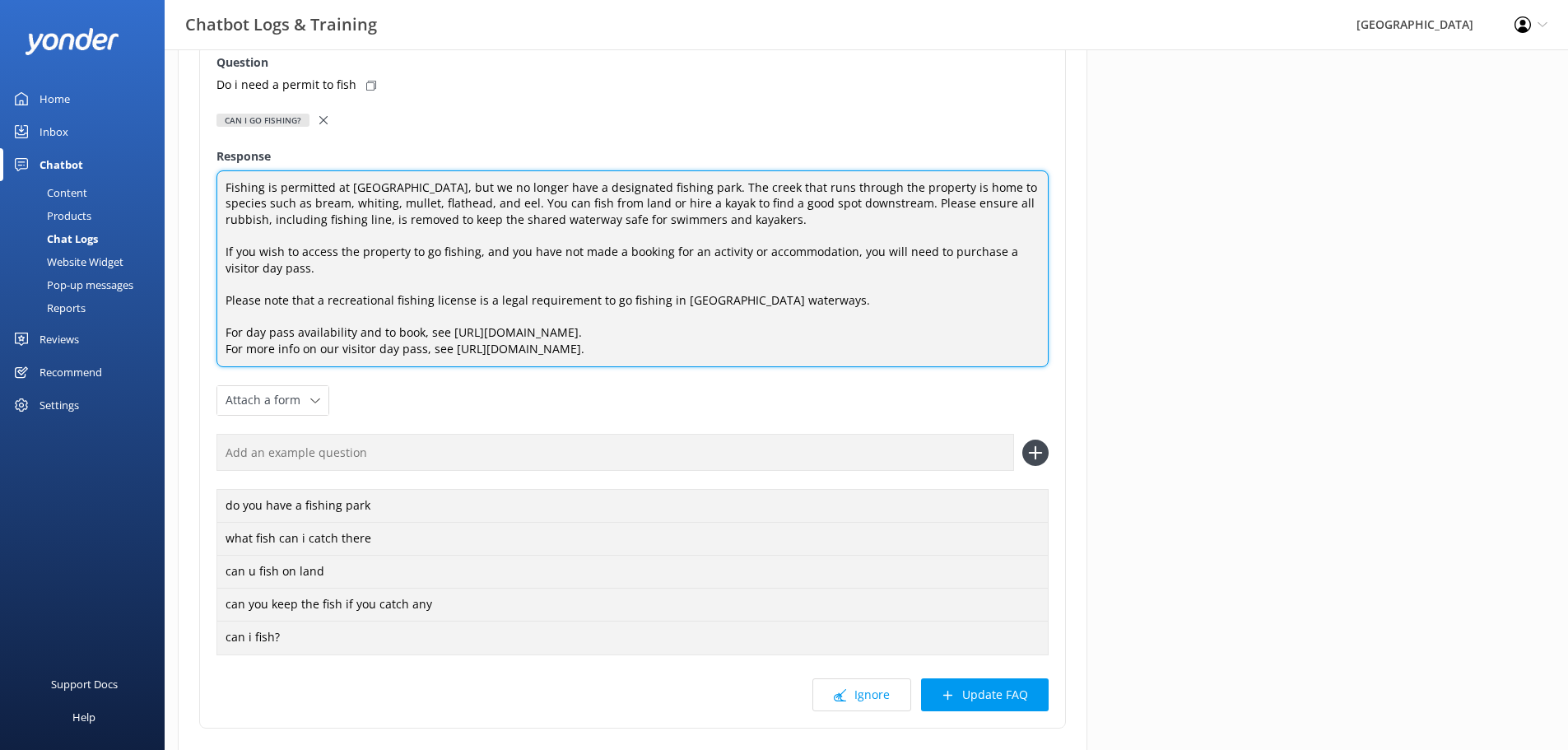
scroll to position [274, 0]
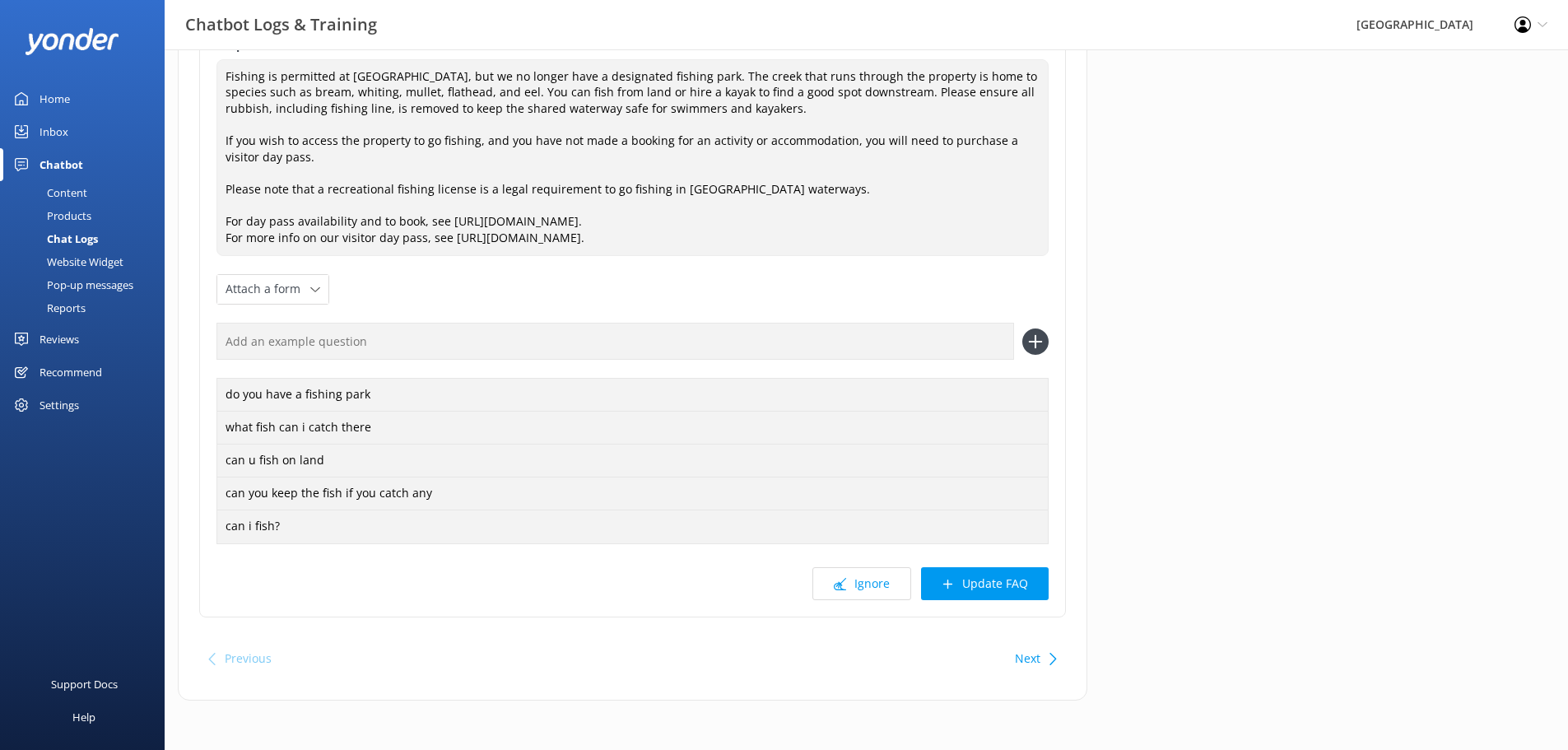
click at [984, 577] on button "Update FAQ" at bounding box center [985, 583] width 128 height 33
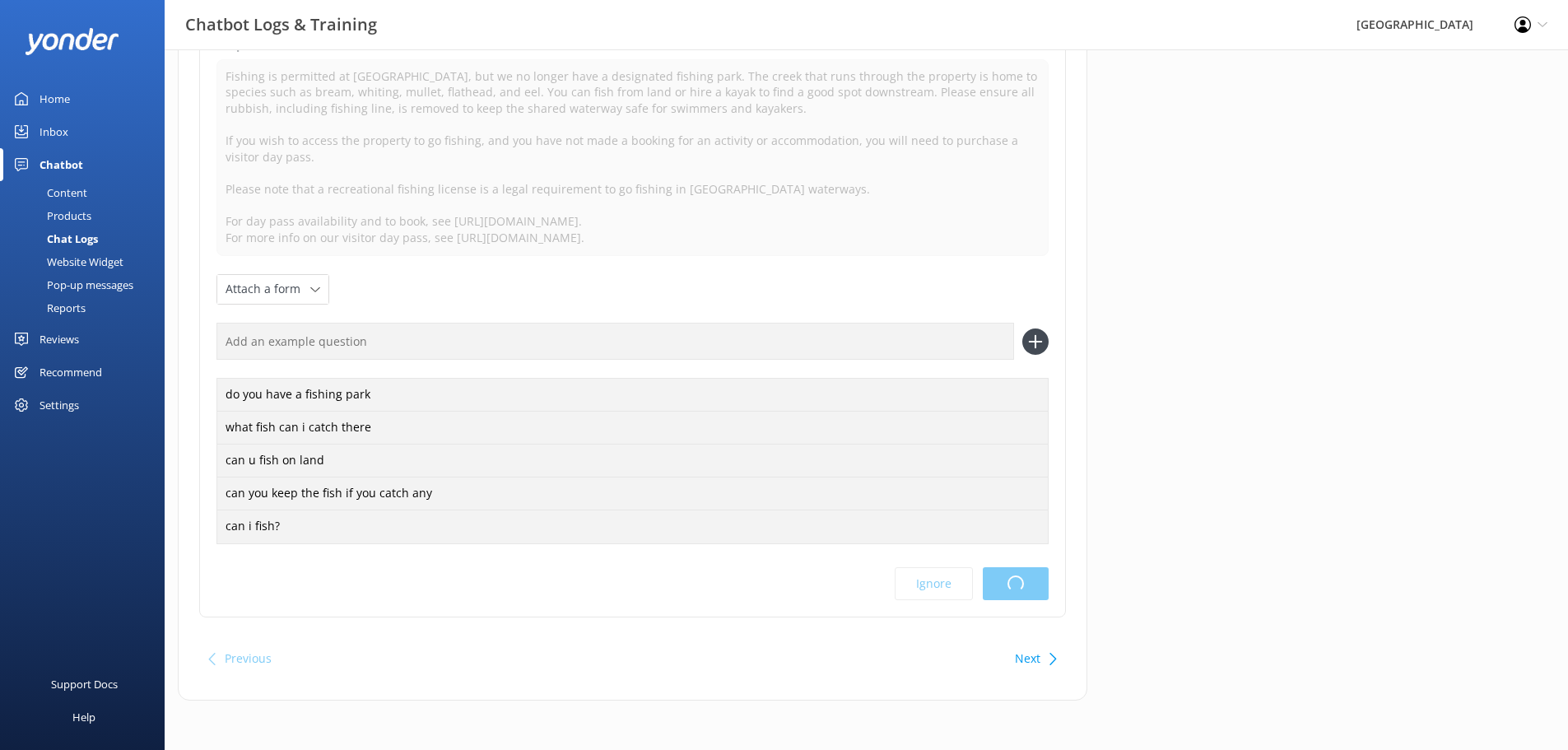
scroll to position [0, 0]
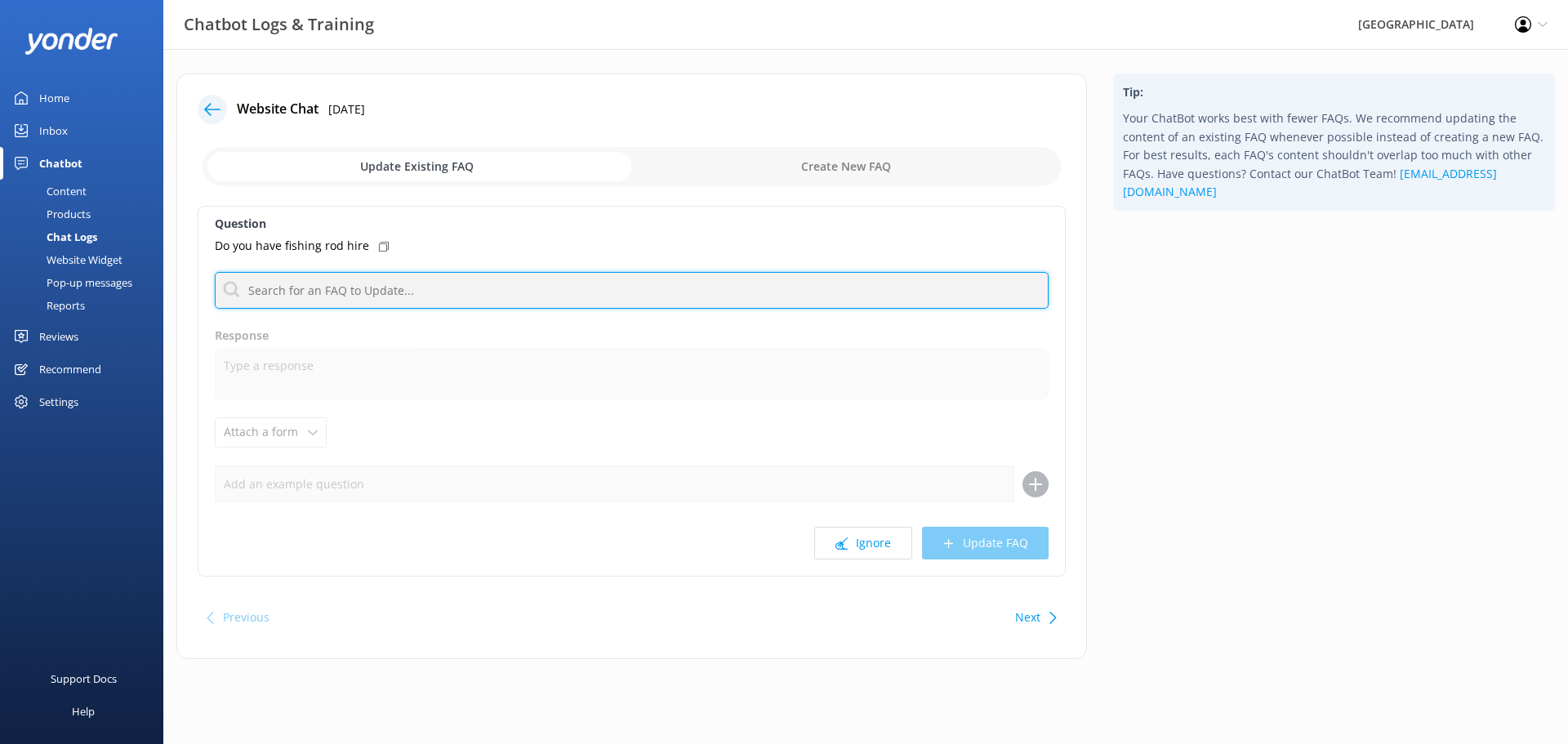
click at [361, 300] on input "text" at bounding box center [631, 290] width 834 height 37
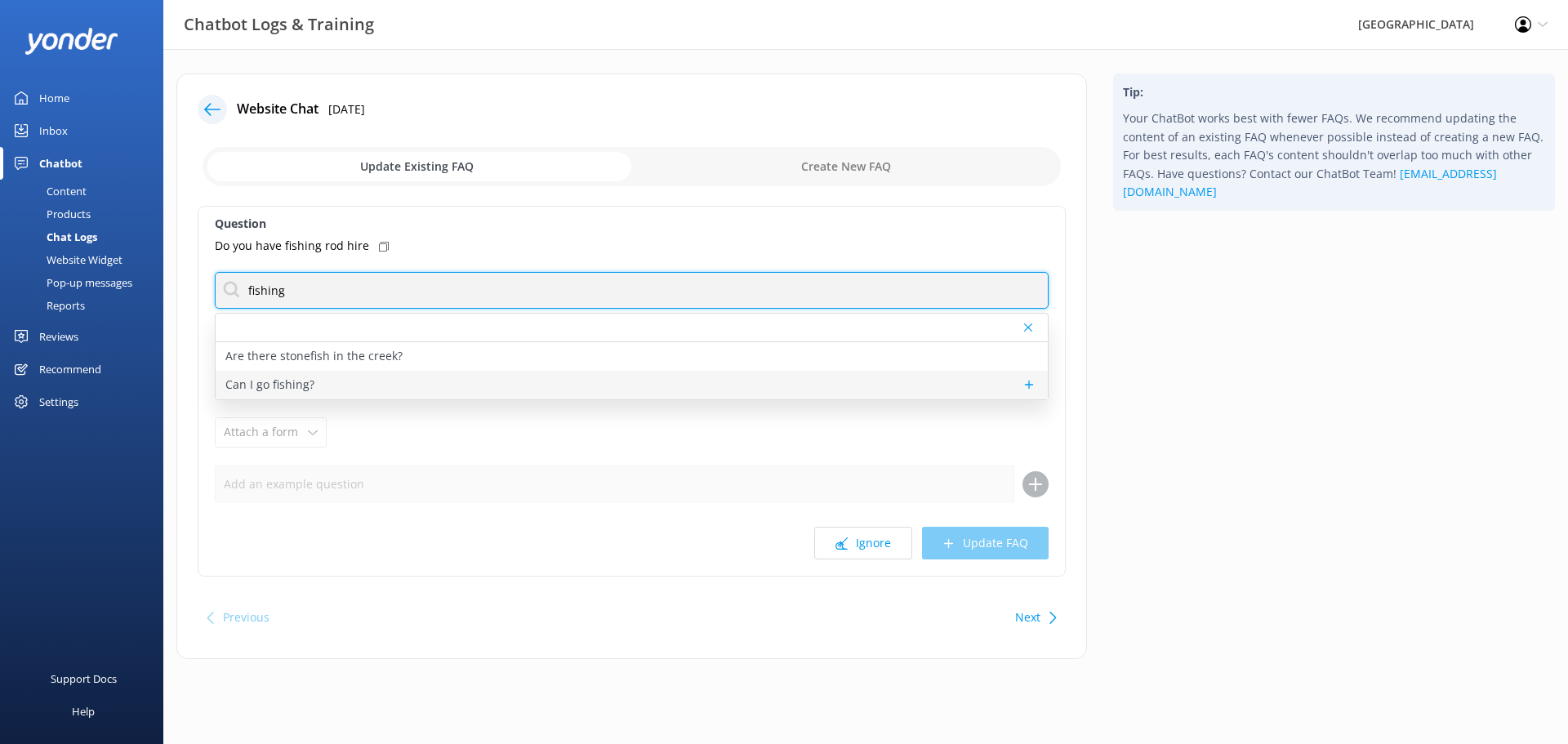
type input "fishing"
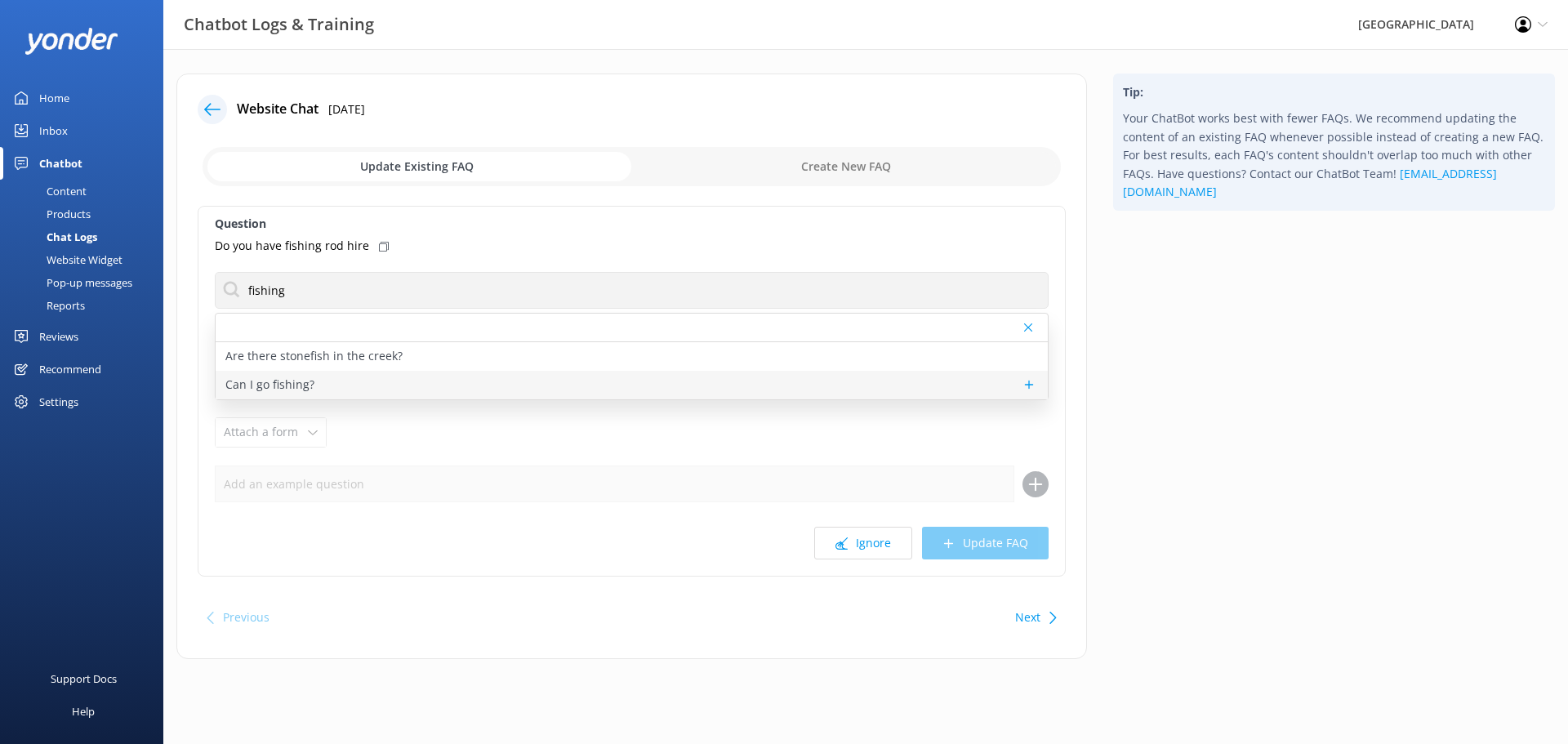
click at [264, 384] on p "Can I go fishing?" at bounding box center [270, 384] width 89 height 18
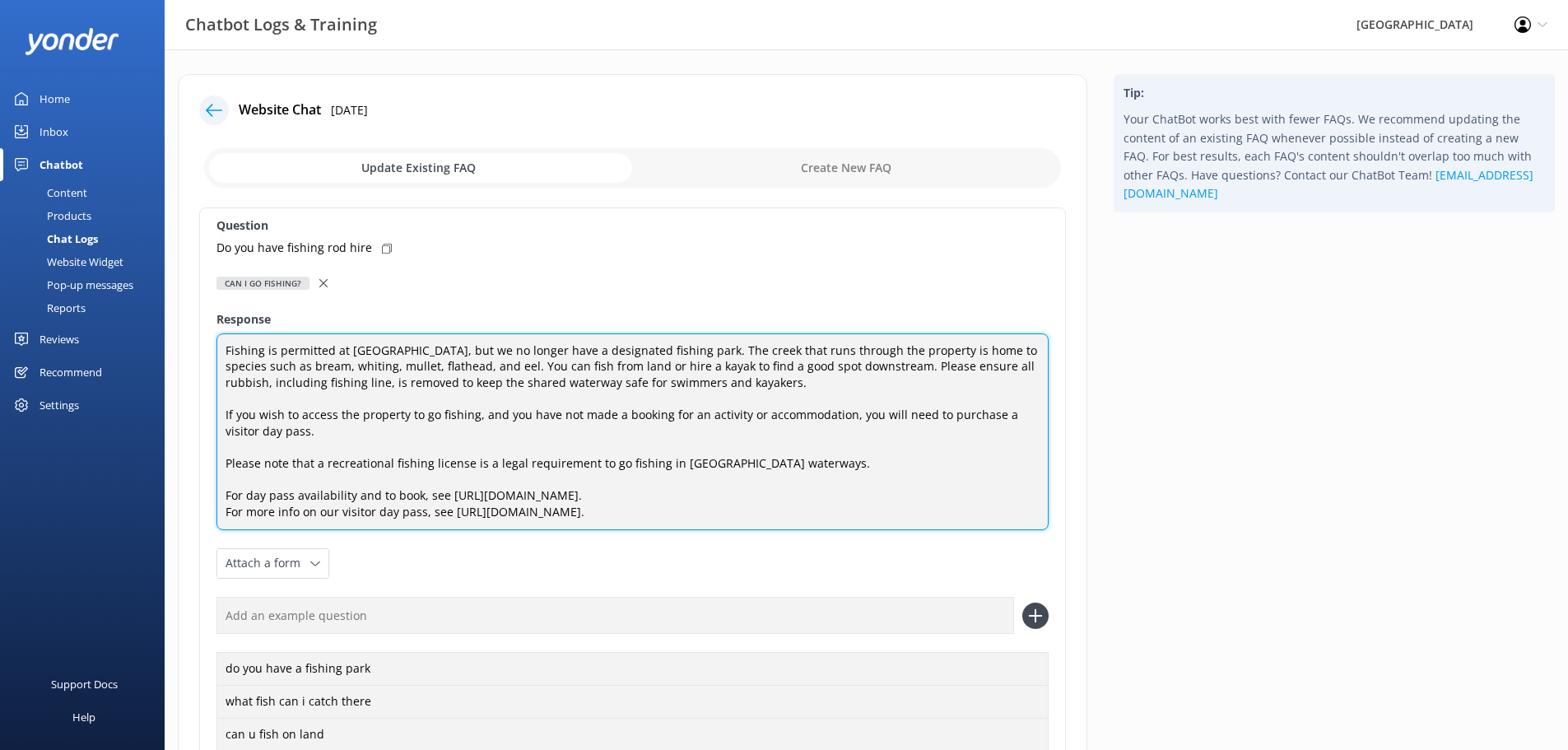
click at [703, 354] on textarea "Fishing is permitted at Glenworth Valley, but we no longer have a designated fi…" at bounding box center [632, 432] width 833 height 198
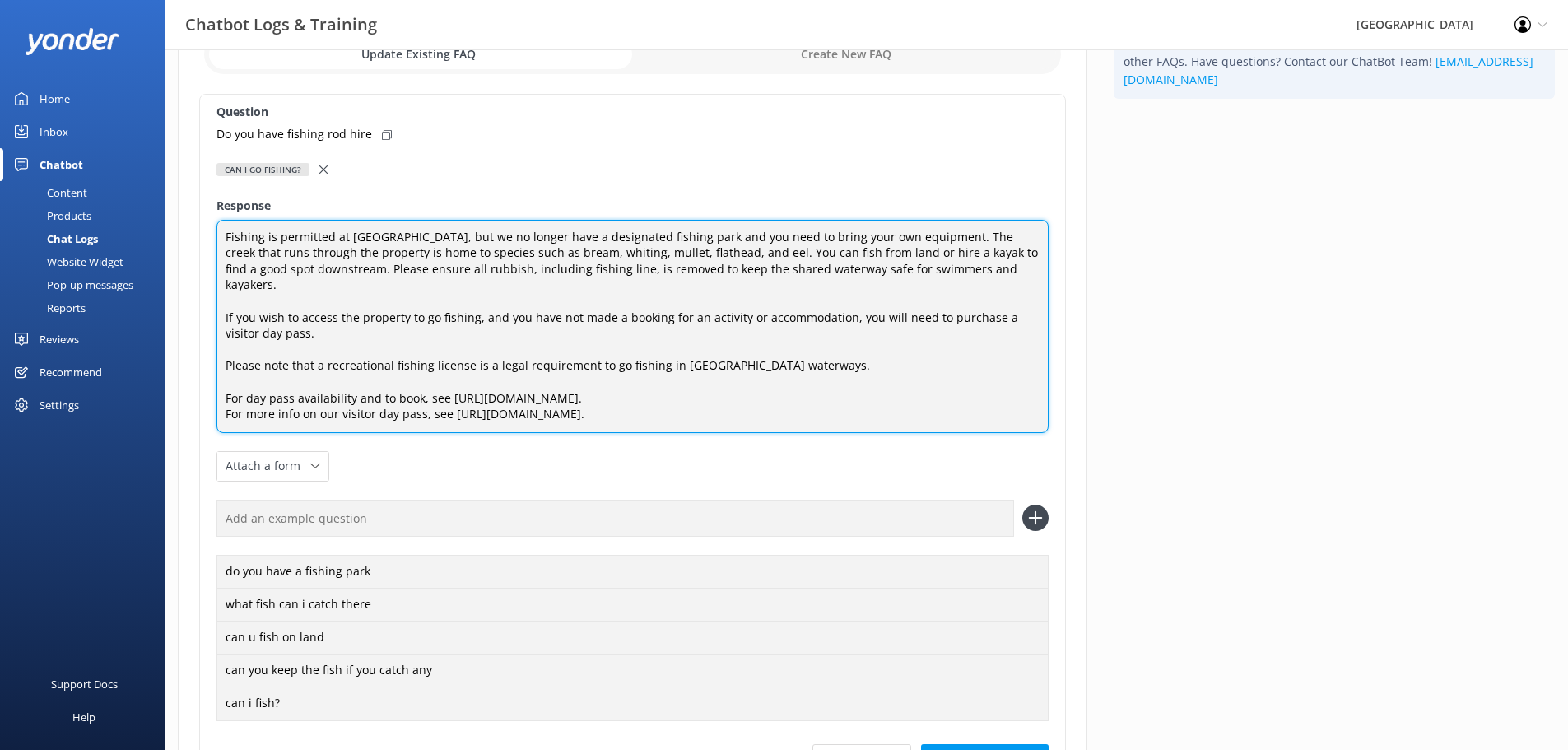
scroll to position [274, 0]
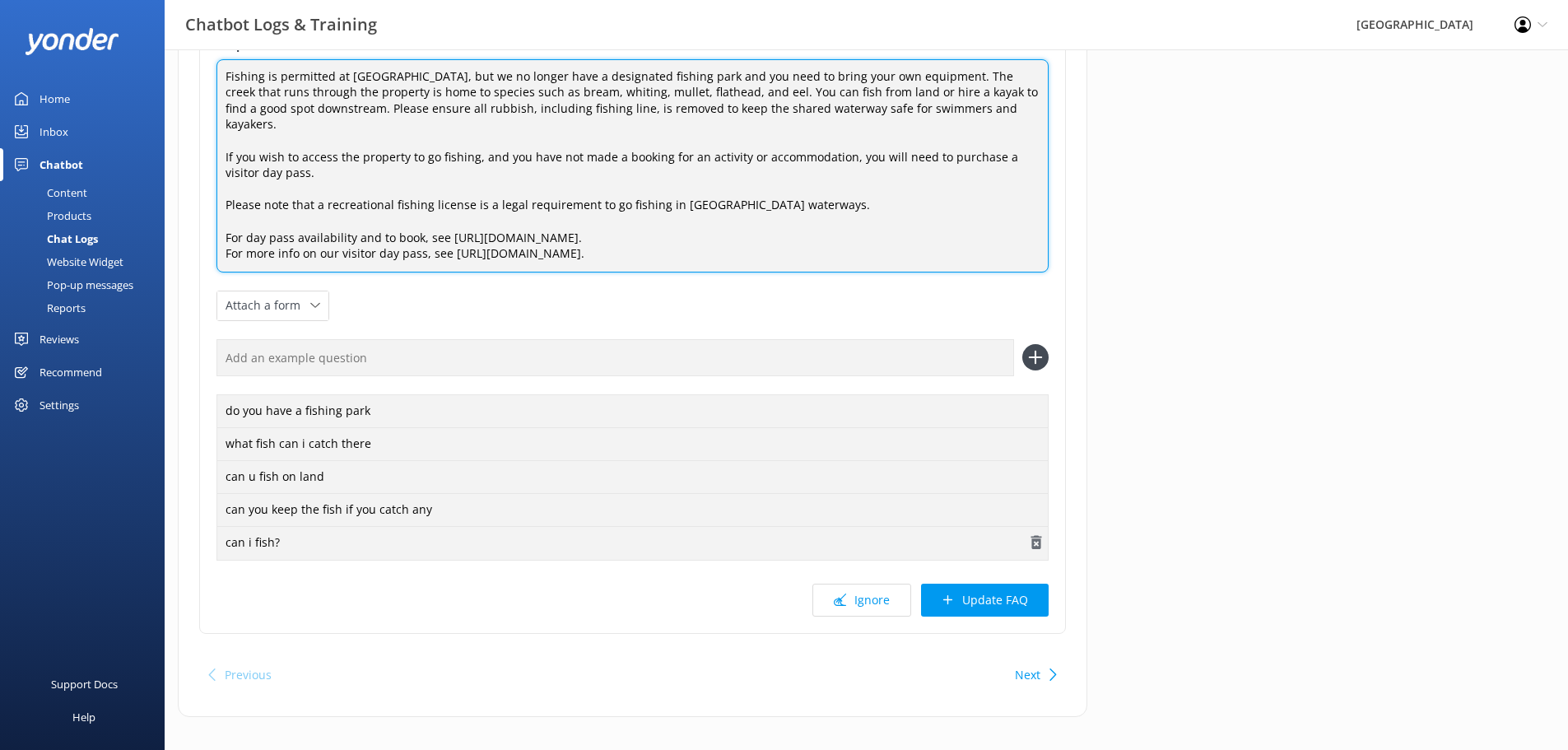
type textarea "Fishing is permitted at Glenworth Valley, but we no longer have a designated fi…"
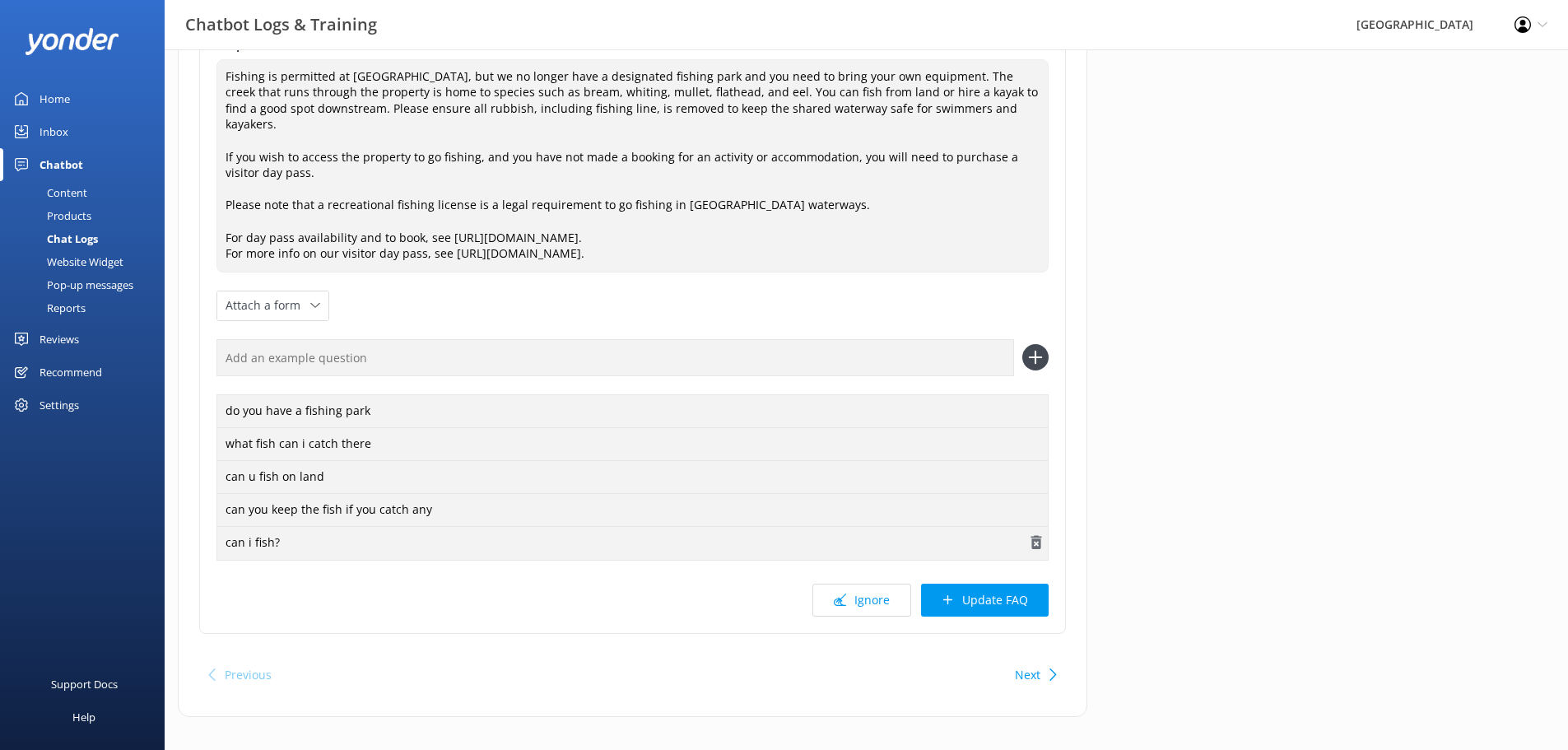
click at [994, 583] on button "Update FAQ" at bounding box center [985, 600] width 128 height 33
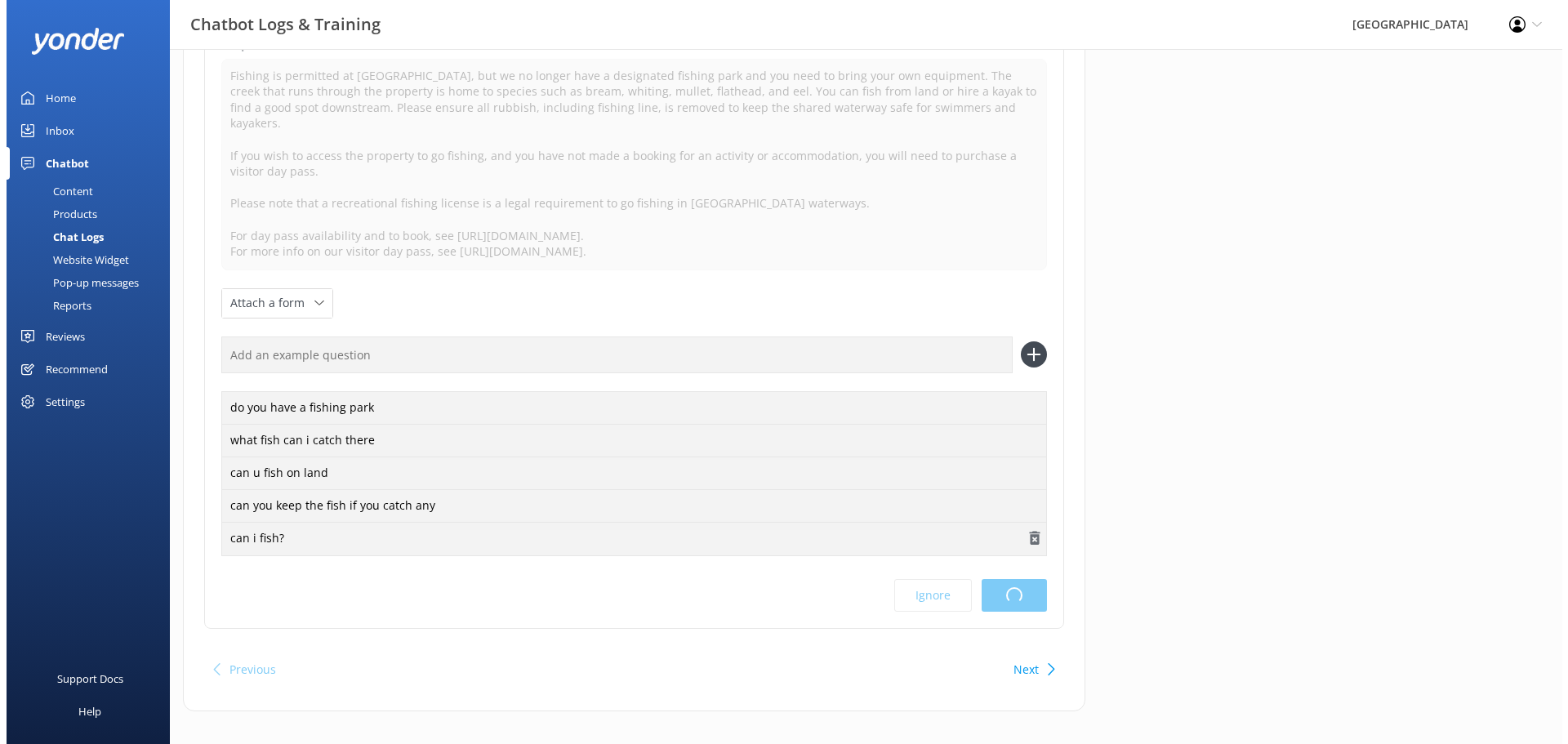
scroll to position [0, 0]
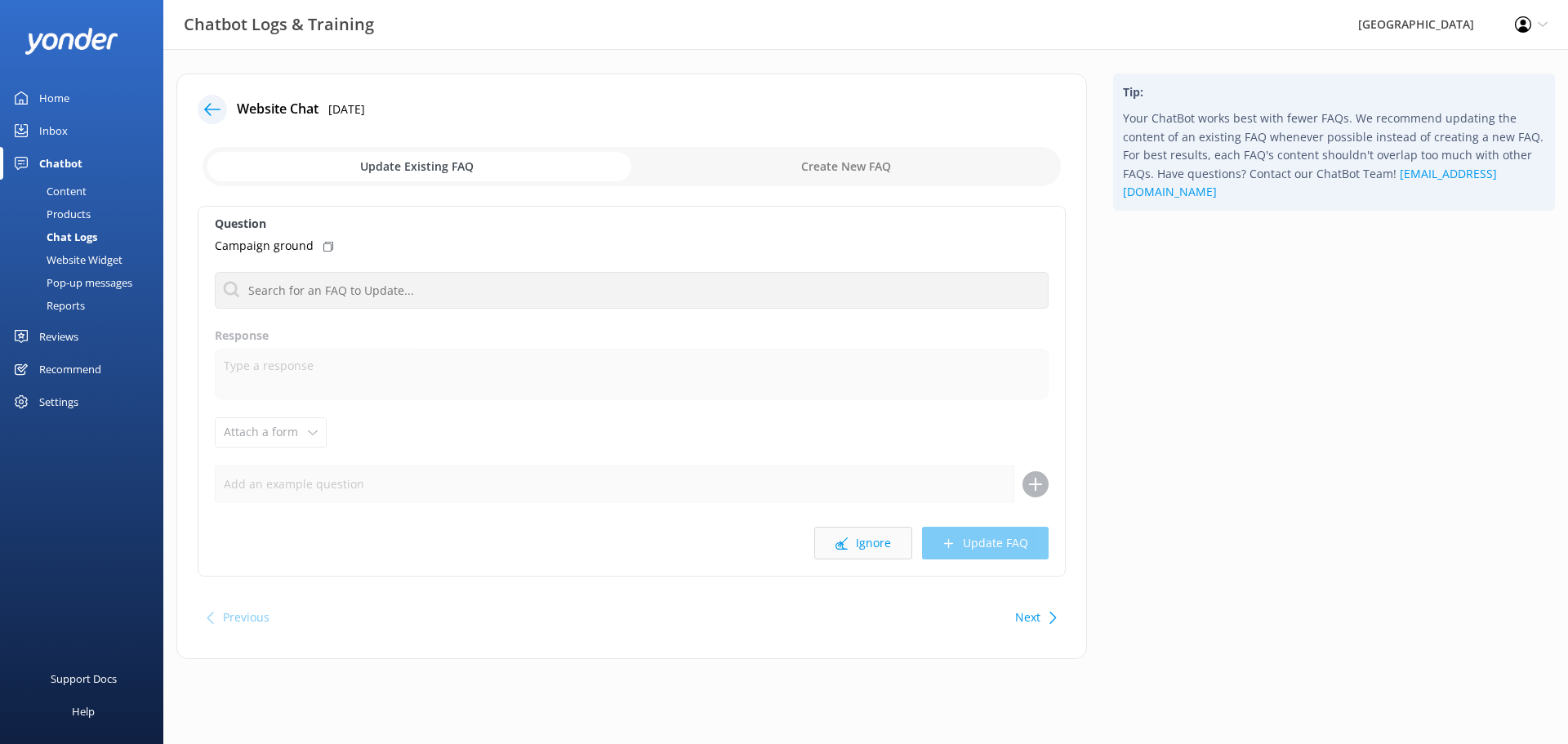
click at [872, 542] on button "Ignore" at bounding box center [863, 543] width 98 height 33
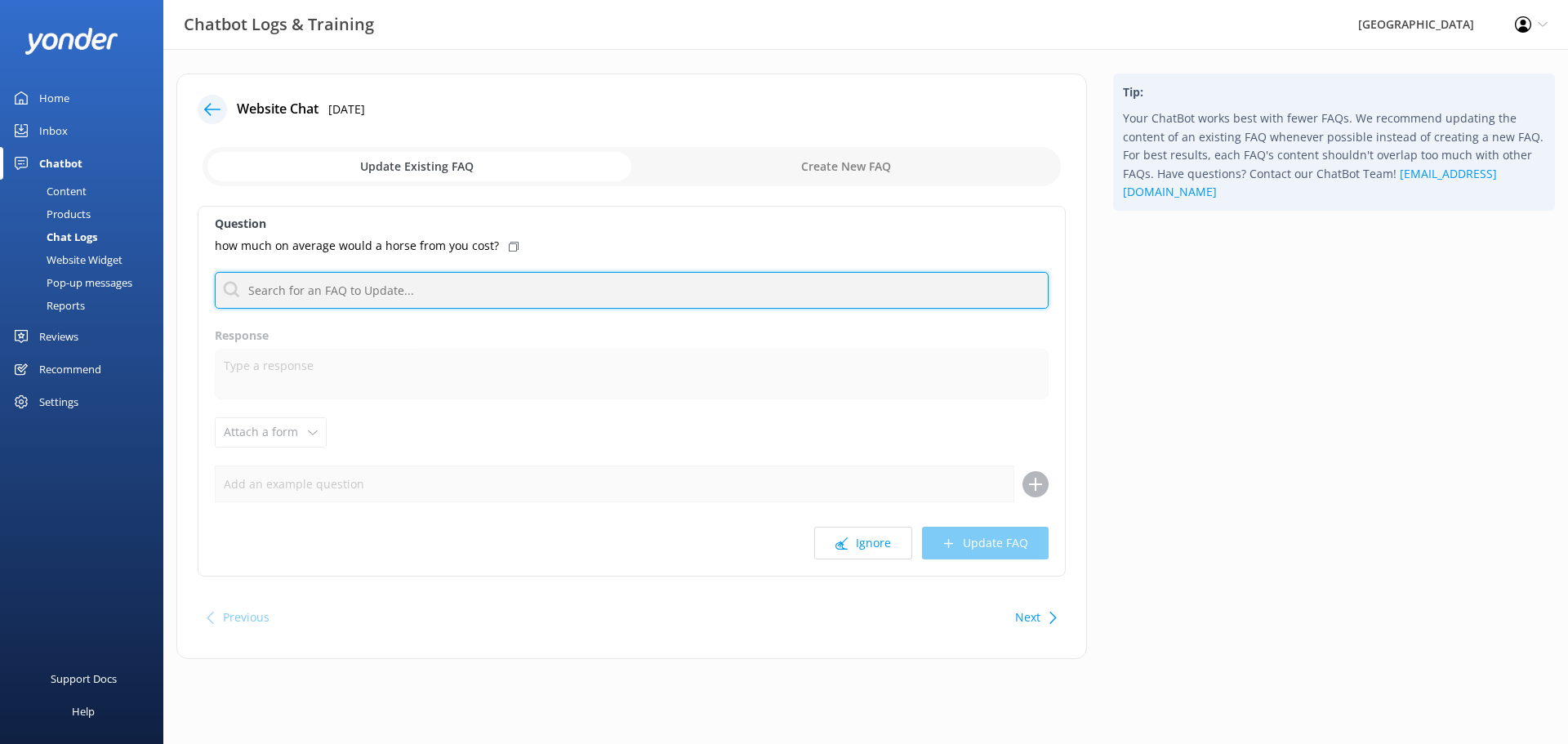
click at [495, 279] on input "text" at bounding box center [631, 290] width 834 height 37
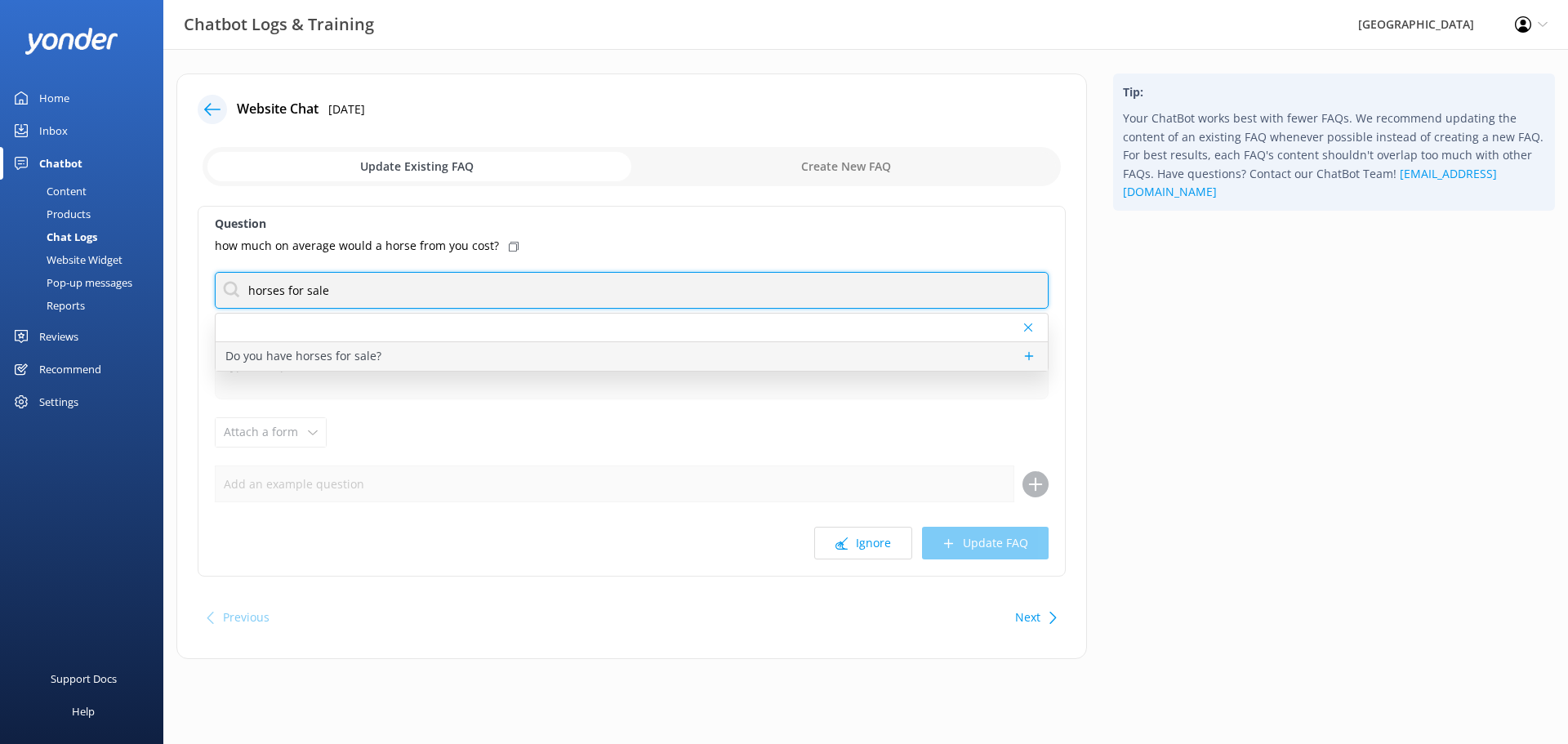
type input "horses for sale"
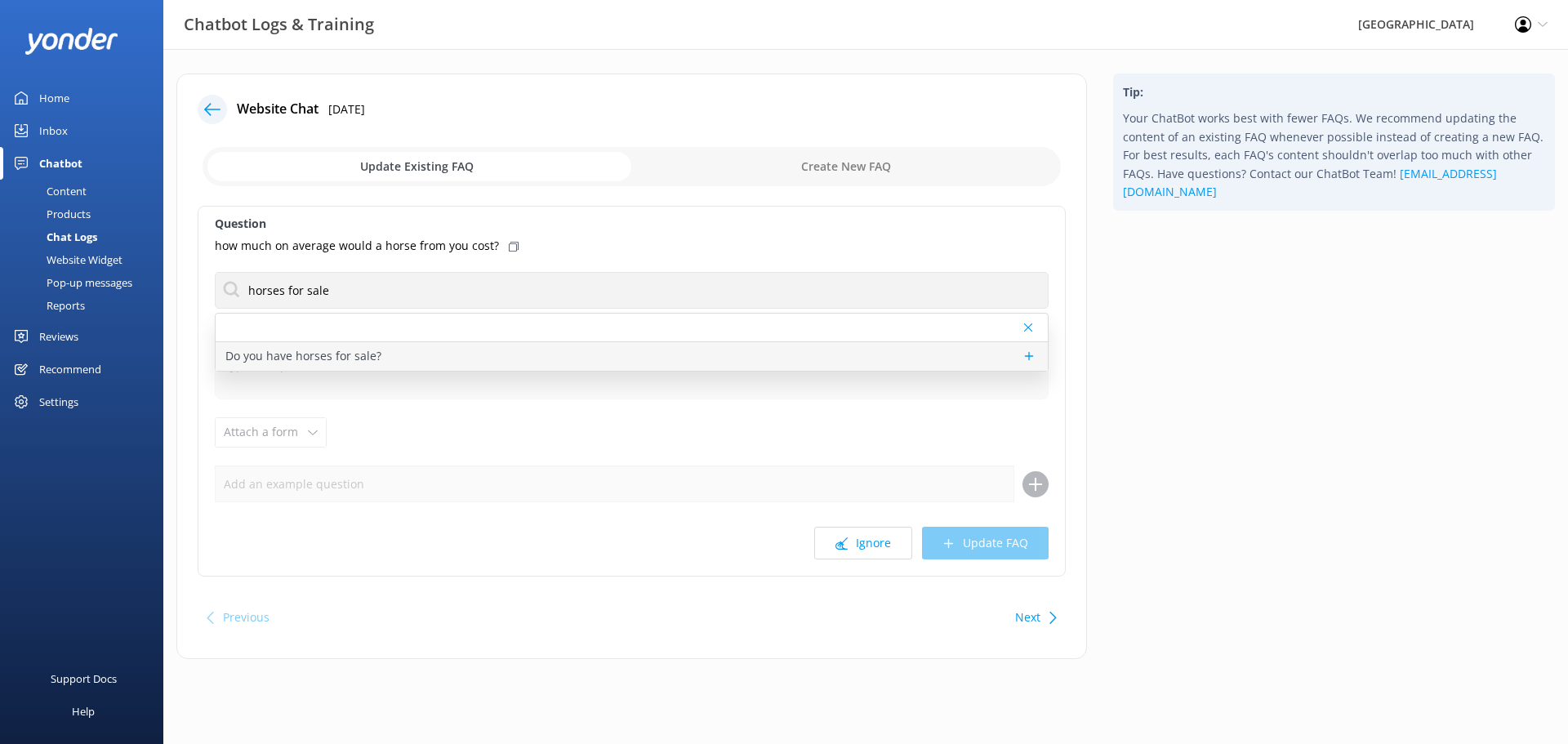
click at [356, 358] on p "Do you have horses for sale?" at bounding box center [303, 356] width 156 height 18
type textarea "[GEOGRAPHIC_DATA] occasionally has horses available for sale or lease. If you a…"
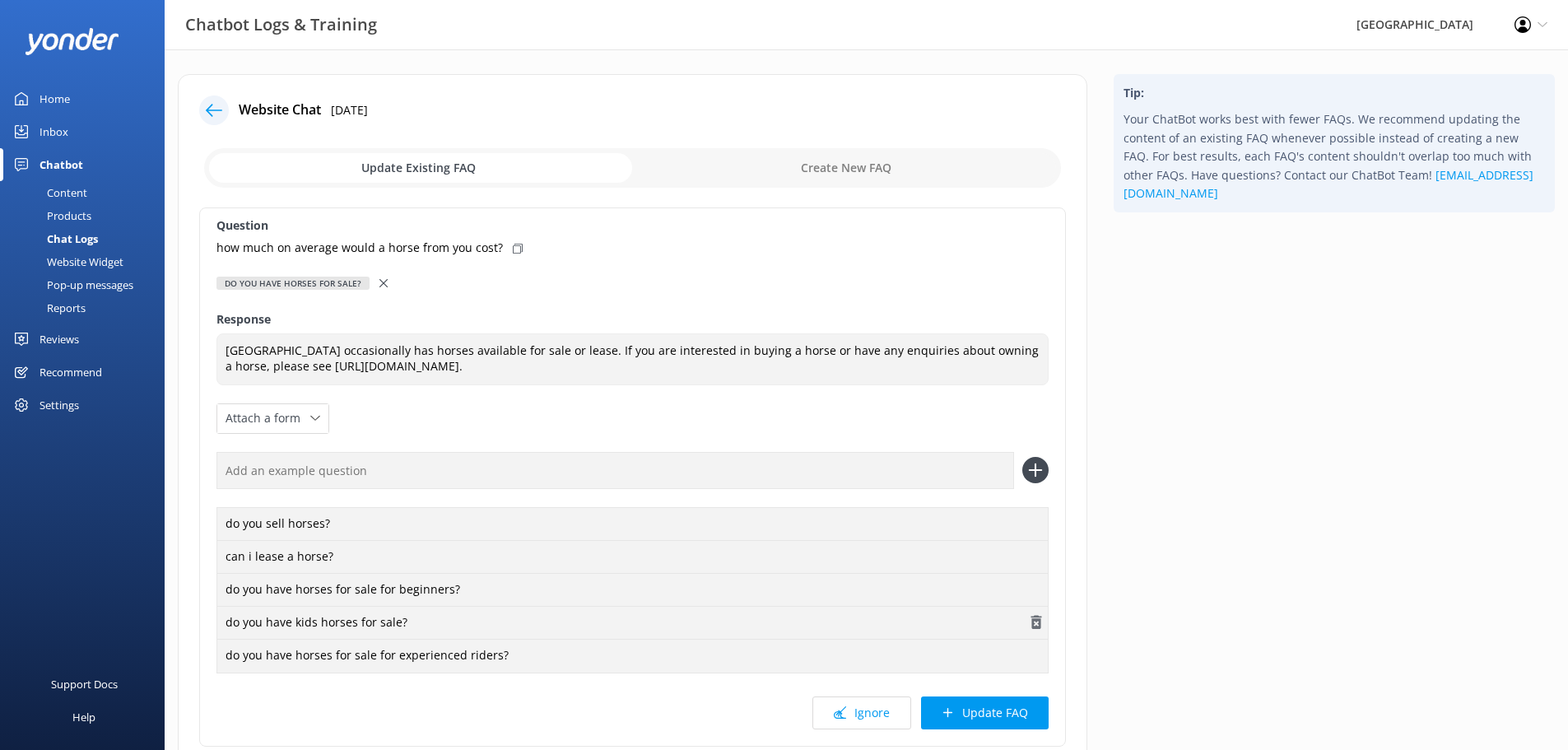
drag, startPoint x: 968, startPoint y: 703, endPoint x: 692, endPoint y: 615, distance: 289.7
click at [968, 702] on button "Update FAQ" at bounding box center [985, 713] width 128 height 33
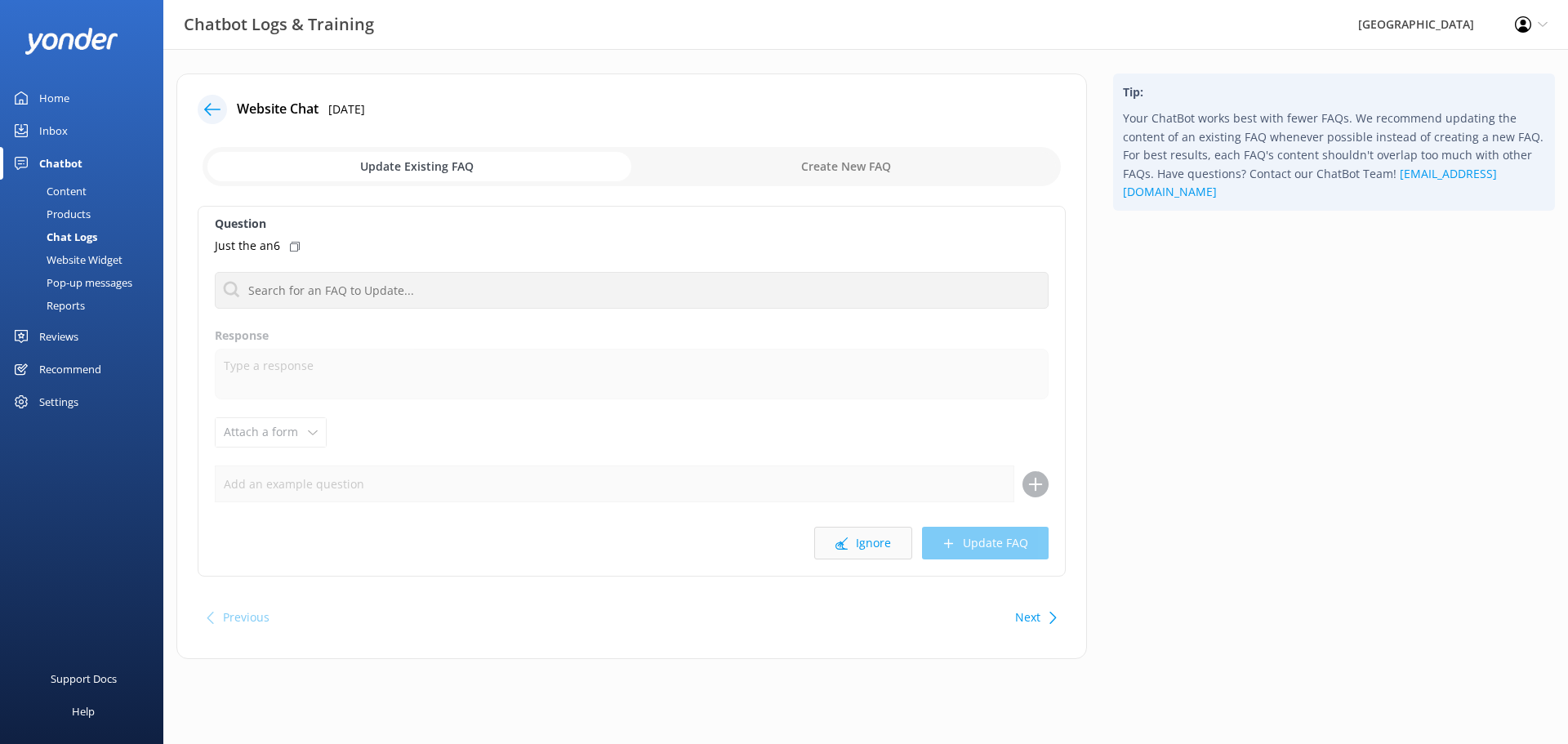
click at [852, 535] on button "Ignore" at bounding box center [863, 543] width 98 height 33
click at [846, 537] on icon at bounding box center [841, 543] width 12 height 12
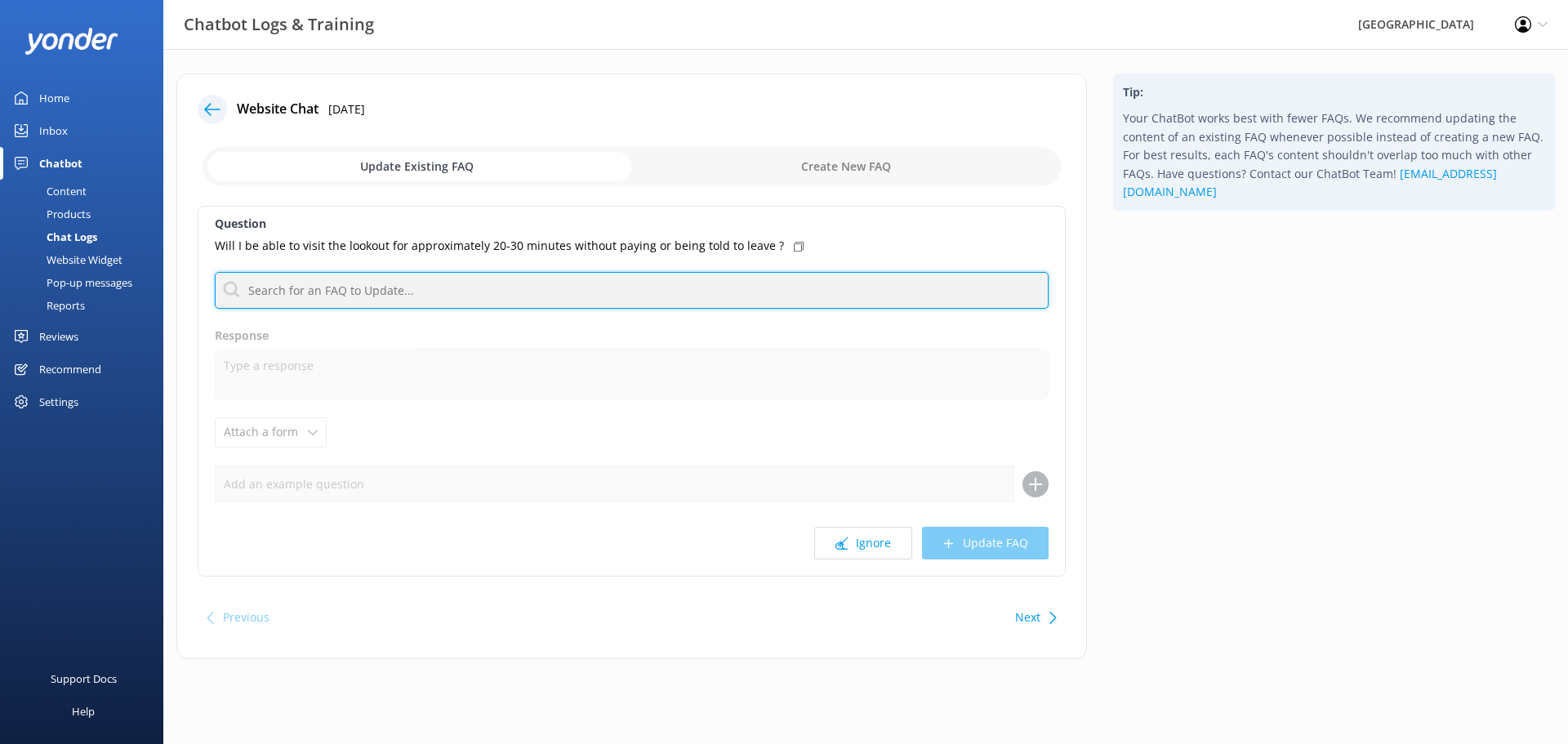
click at [418, 292] on input "text" at bounding box center [631, 290] width 834 height 37
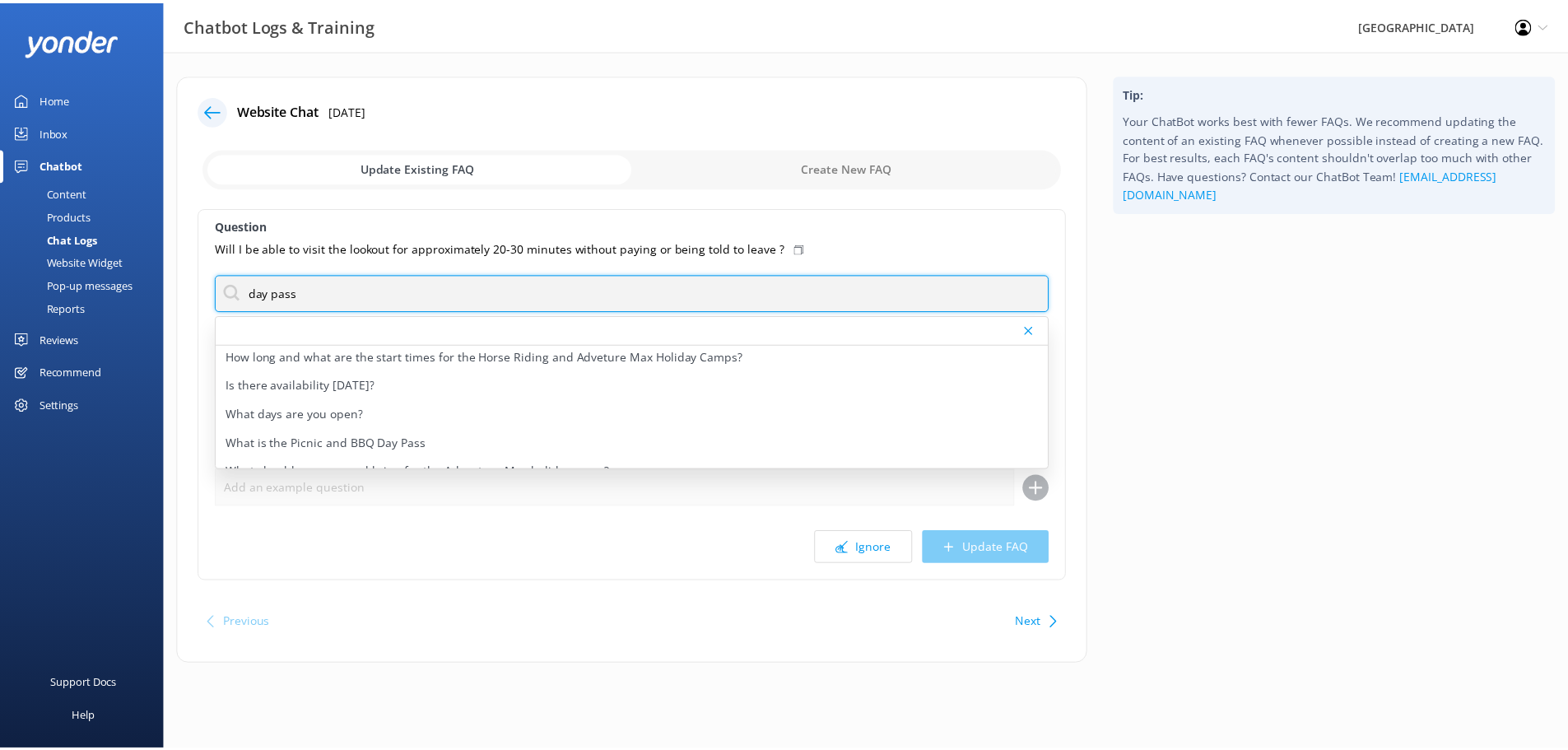
scroll to position [366, 0]
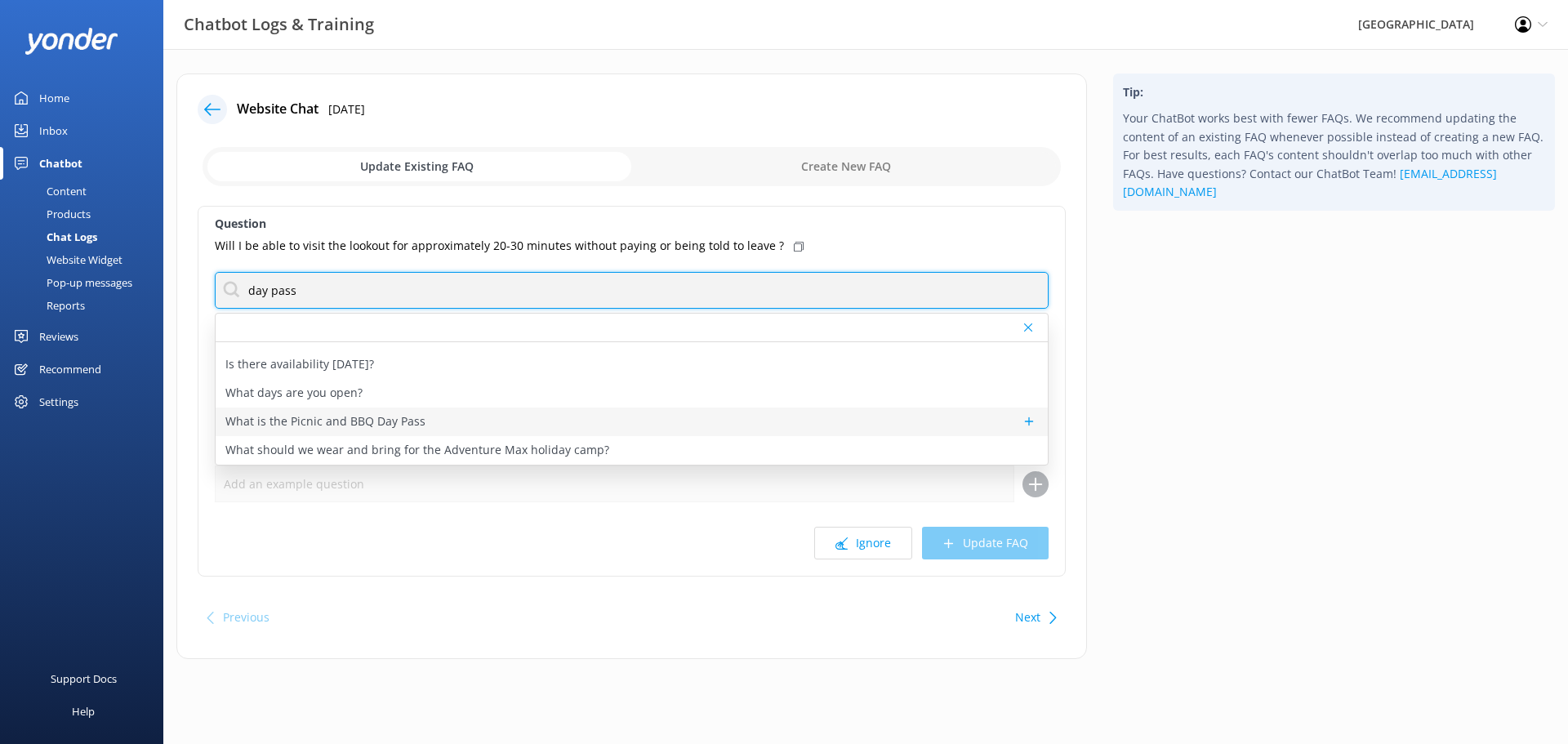
type input "day pass"
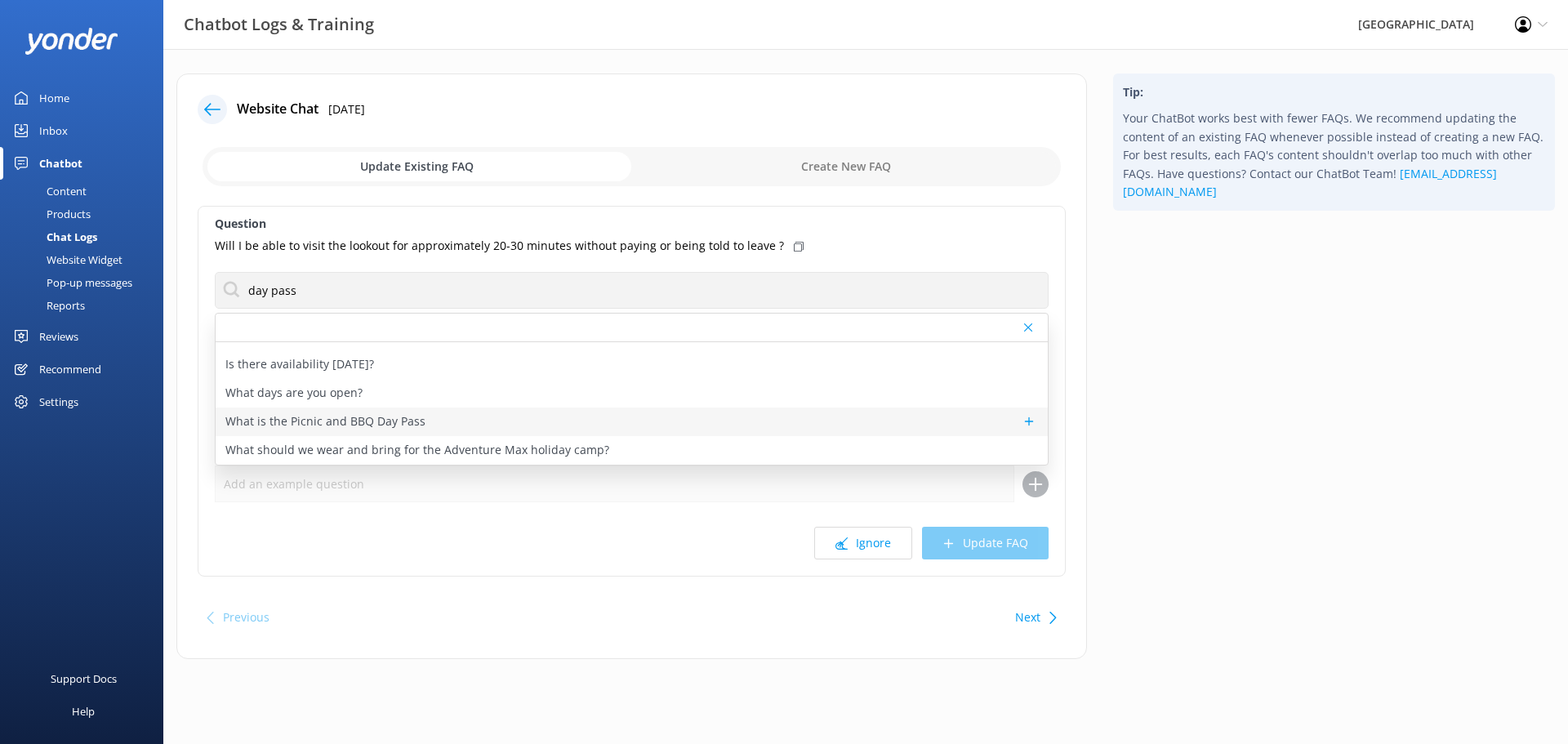
click at [321, 428] on p "What is the Picnic and BBQ Day Pass" at bounding box center [325, 421] width 200 height 18
type textarea "Day passes are available daily for $15^ per person and grant access to our prop…"
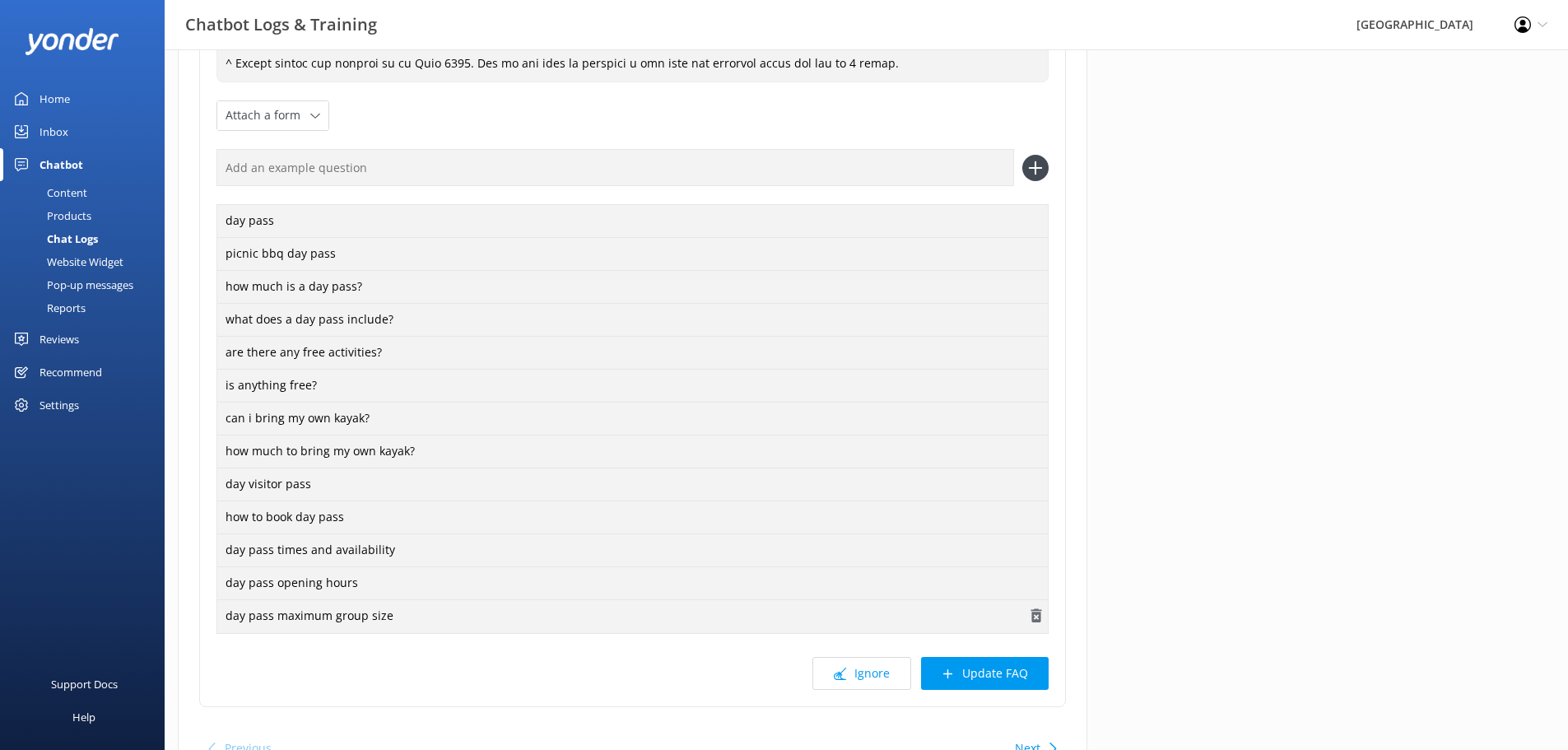
scroll to position [699, 0]
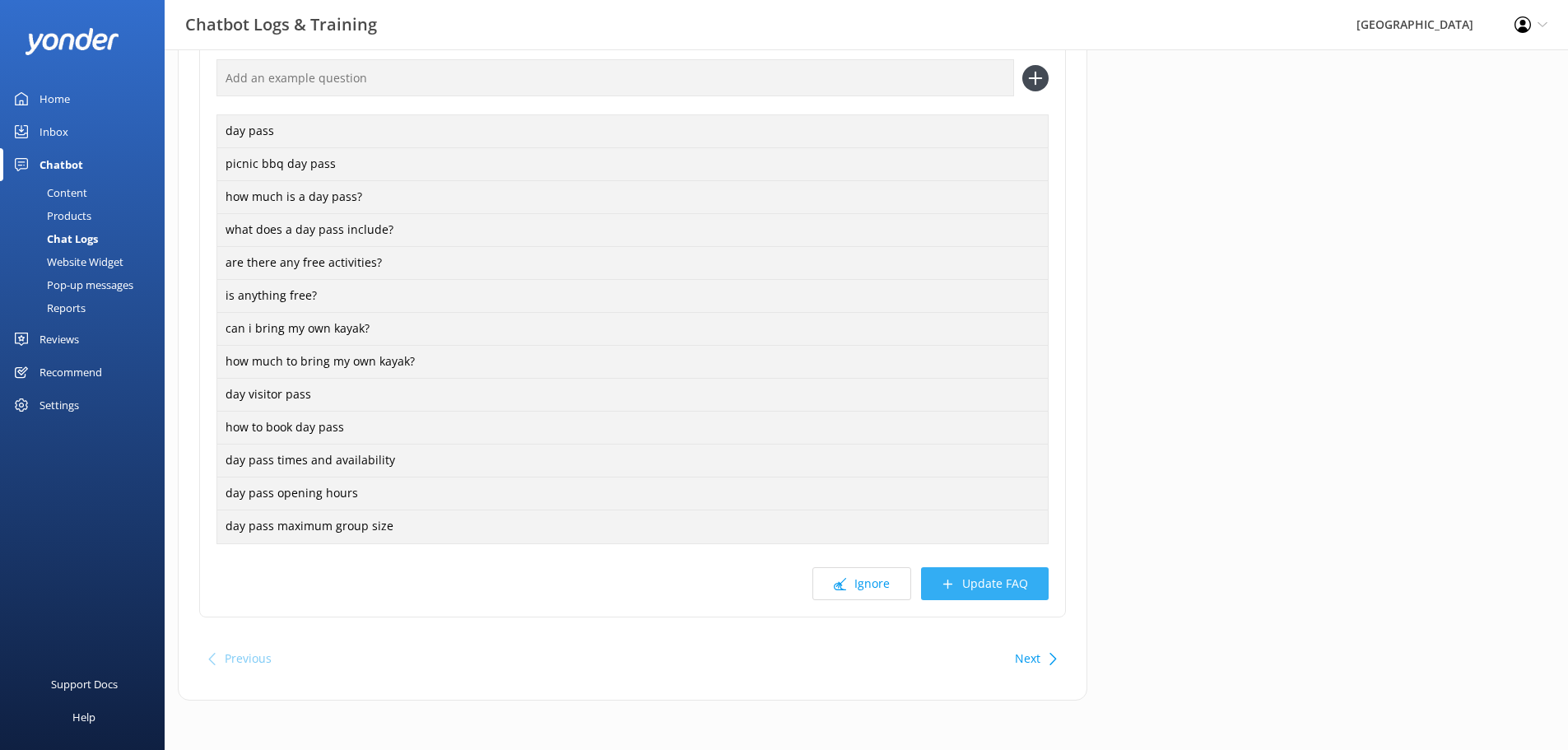
click at [985, 588] on button "Update FAQ" at bounding box center [985, 583] width 128 height 33
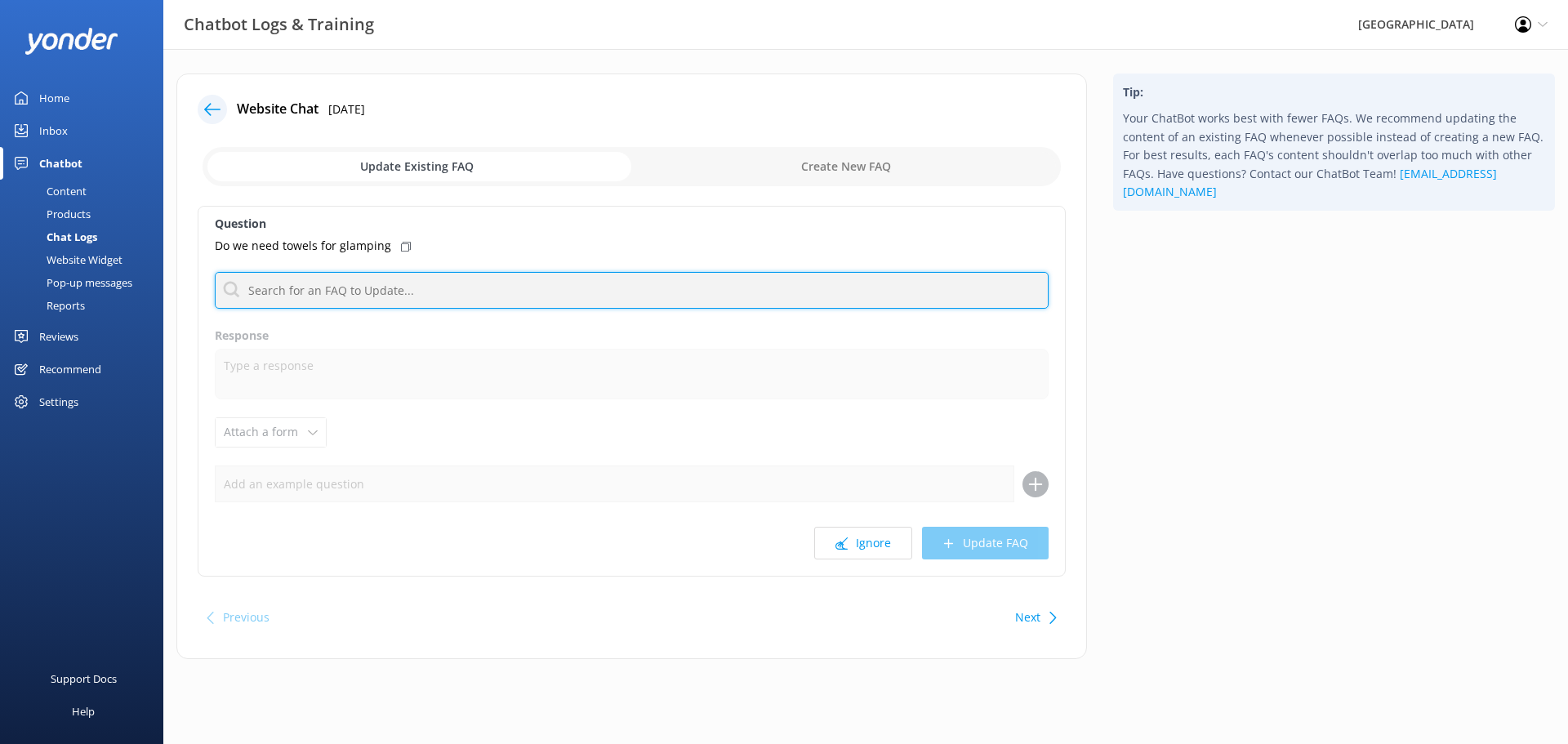
click at [479, 292] on input "text" at bounding box center [631, 290] width 834 height 37
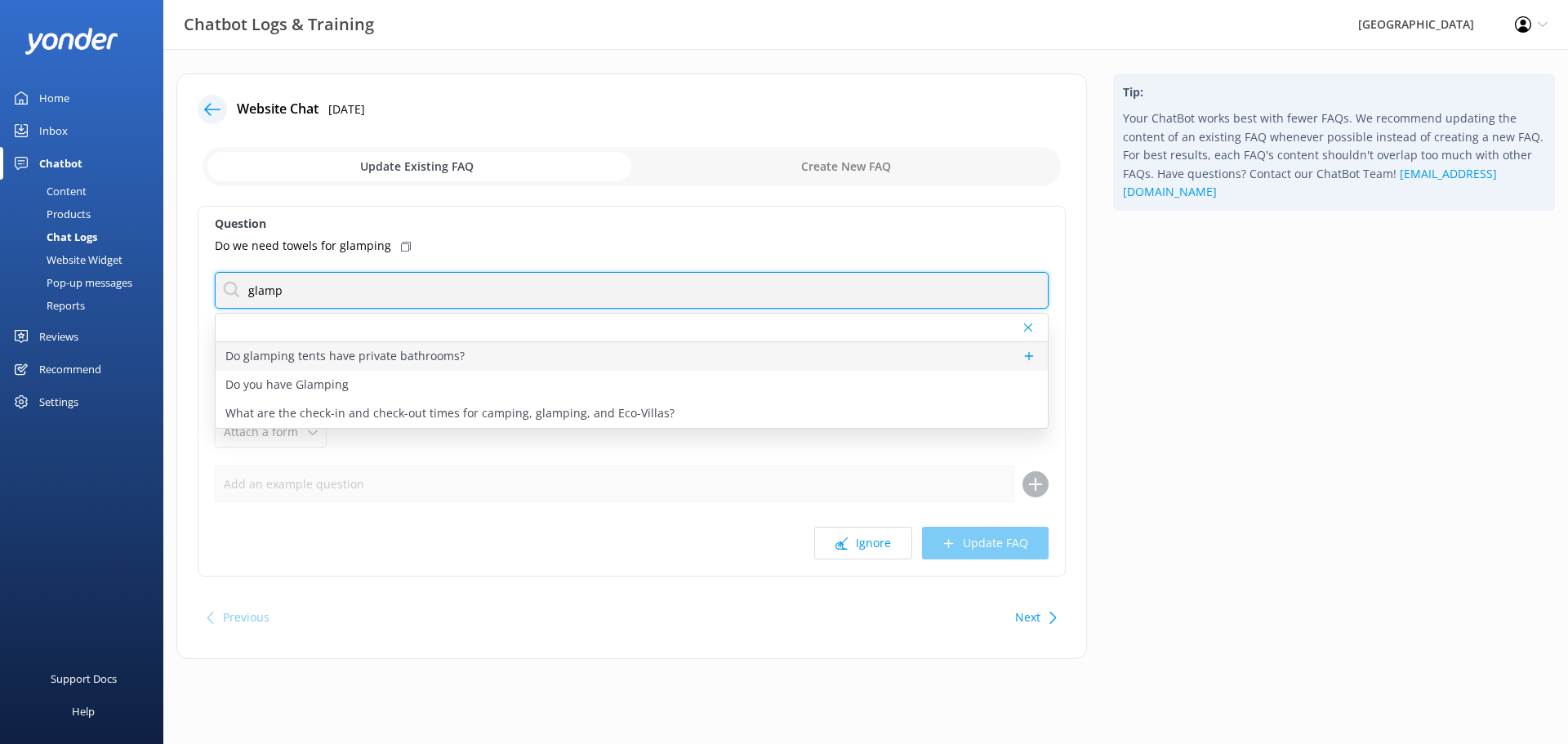
type input "glamp"
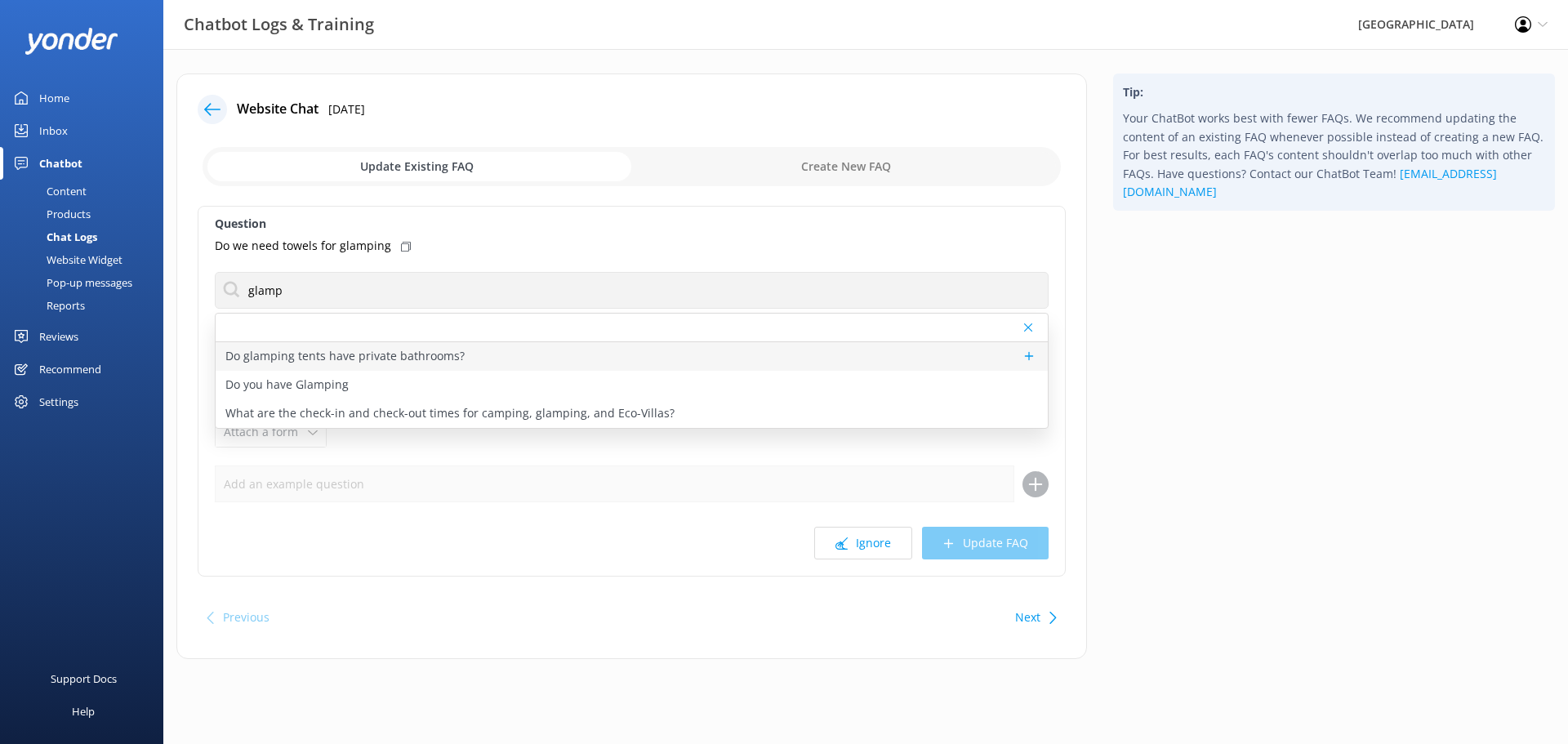
click at [259, 363] on p "Do glamping tents have private bathrooms?" at bounding box center [345, 356] width 239 height 18
type textarea "Guests who book glamping tents have use of the shared bathrooms available at re…"
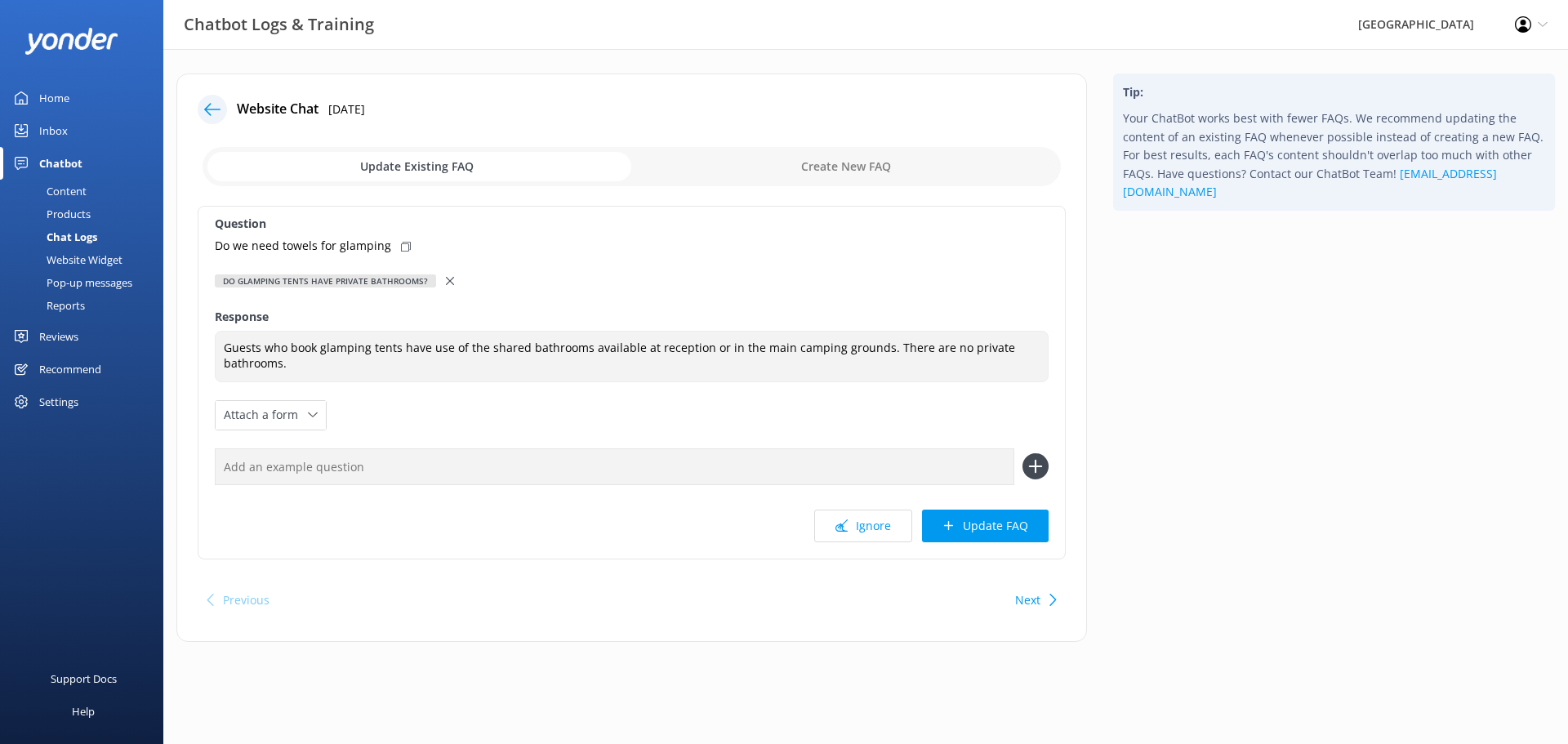
click at [446, 278] on icon at bounding box center [449, 280] width 8 height 8
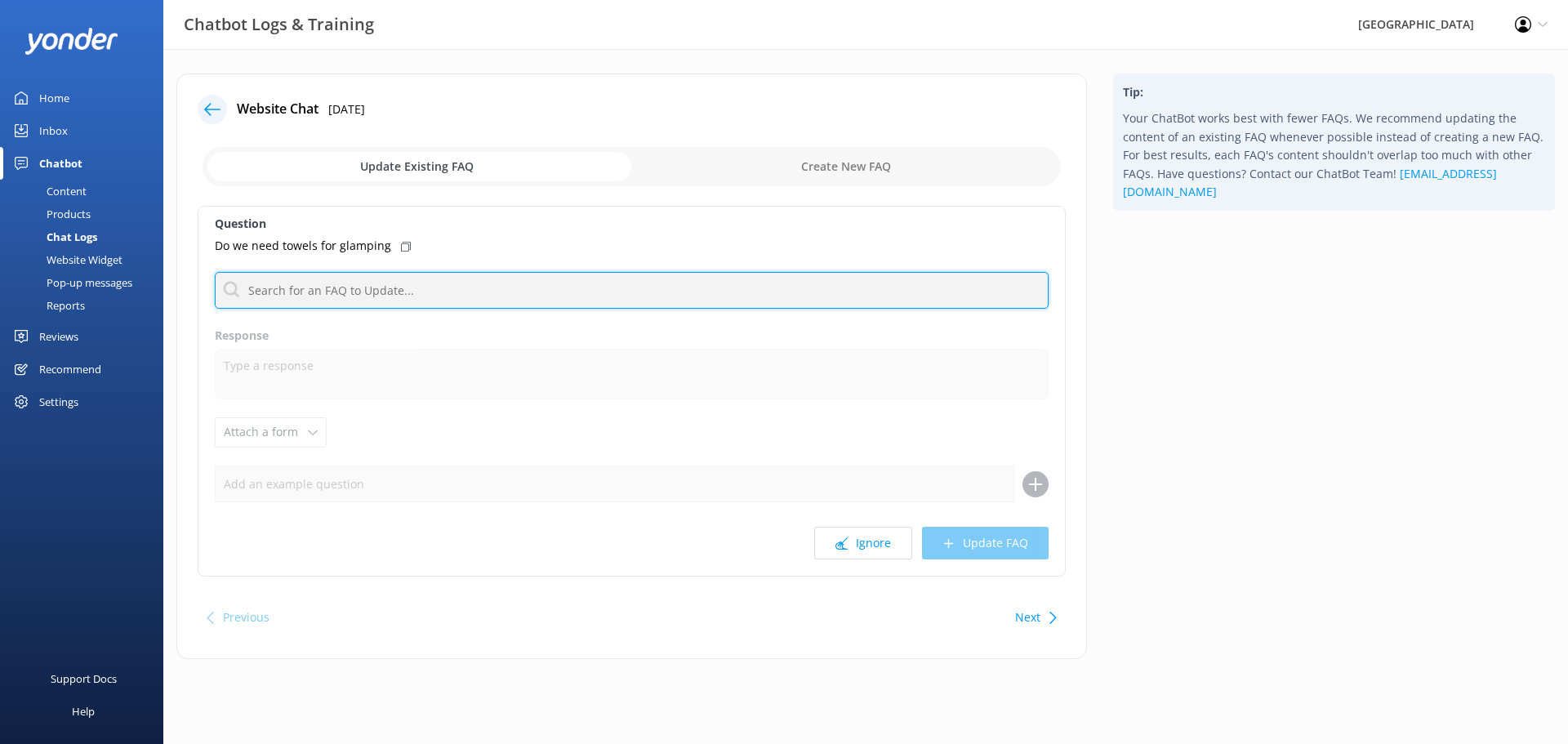
click at [306, 301] on input "text" at bounding box center [631, 290] width 834 height 37
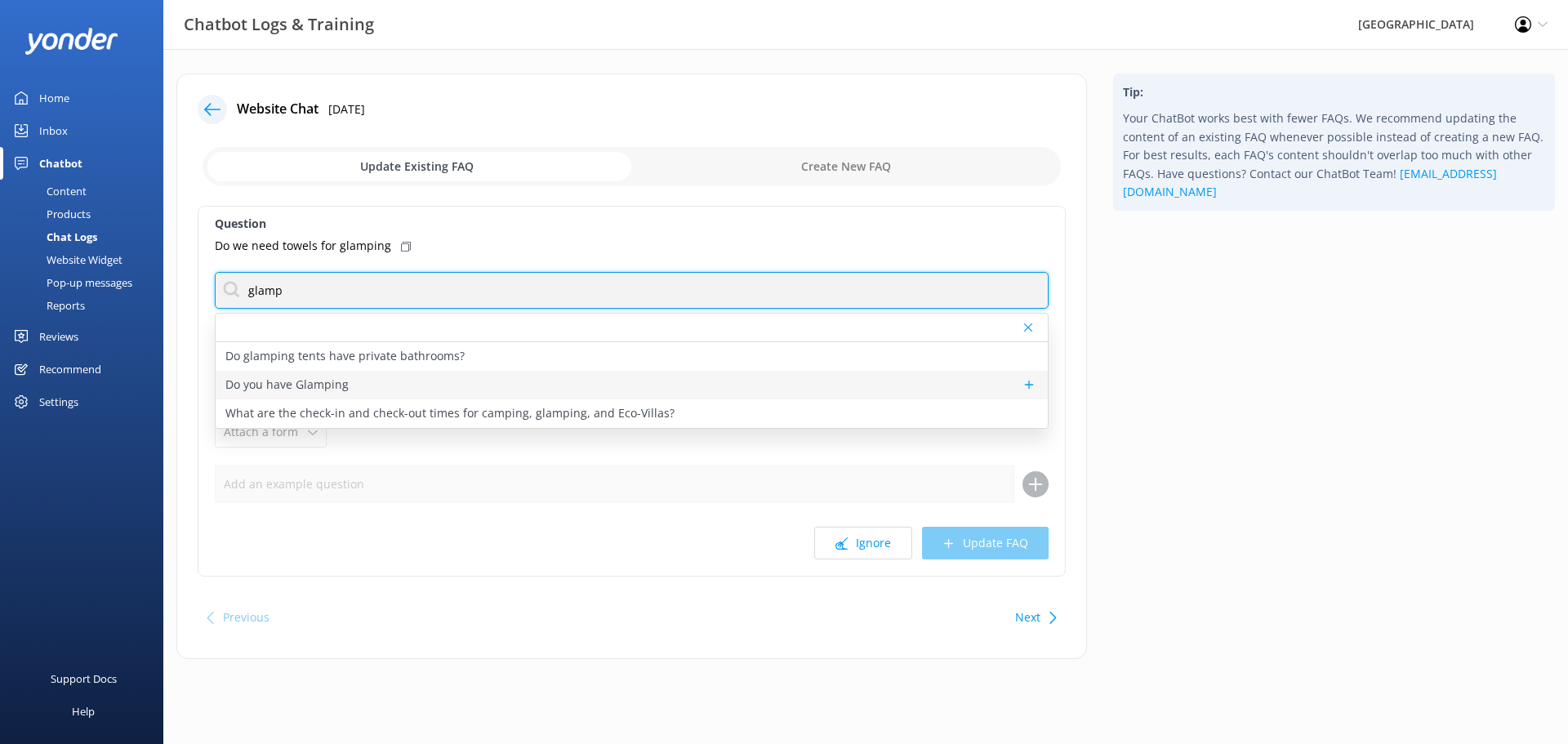
type input "glamp"
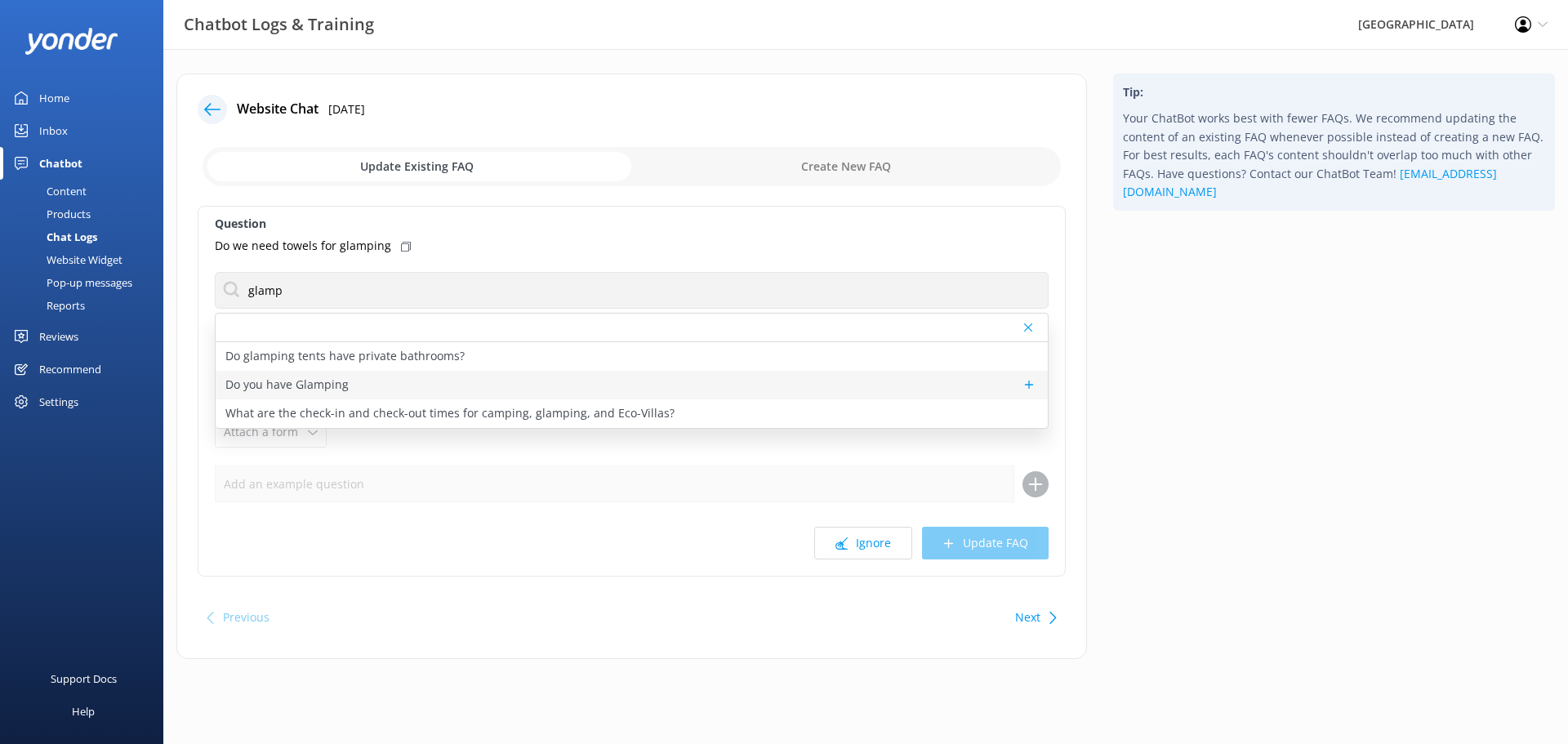
click at [248, 384] on p "Do you have Glamping" at bounding box center [287, 384] width 123 height 18
type textarea "Glamping tents are a great option if you want a more luxurious experience, or i…"
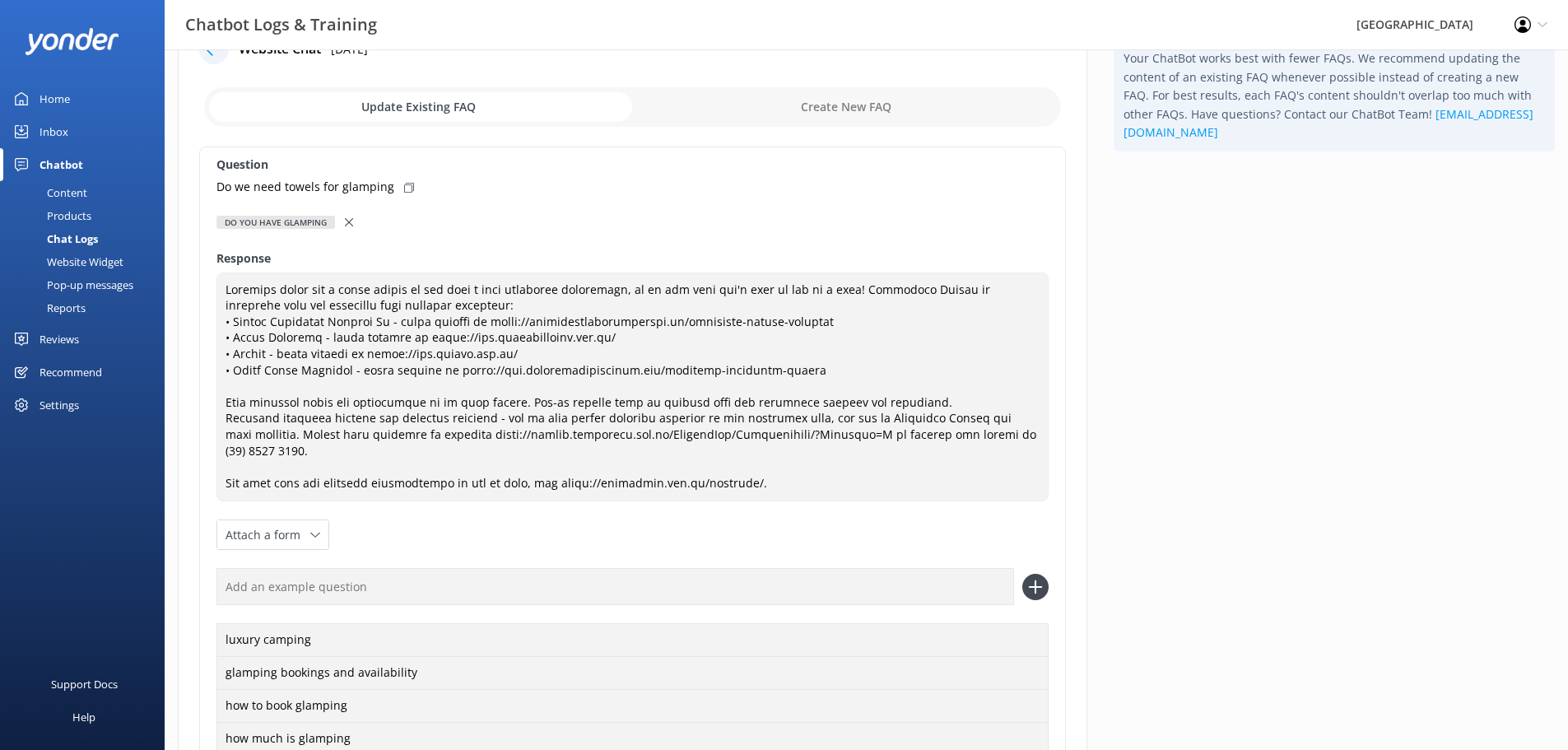
scroll to position [411, 0]
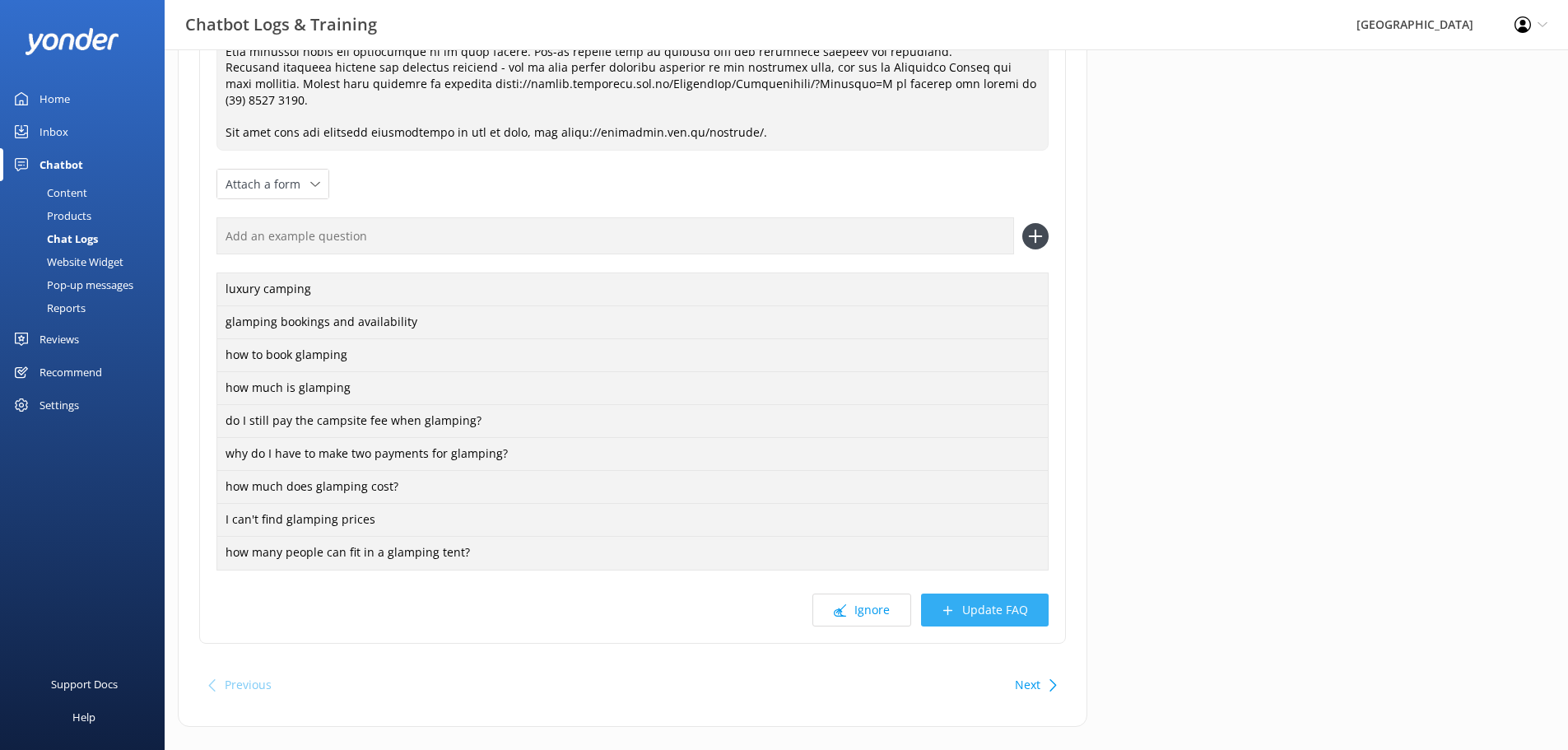
click at [953, 615] on icon at bounding box center [948, 610] width 12 height 12
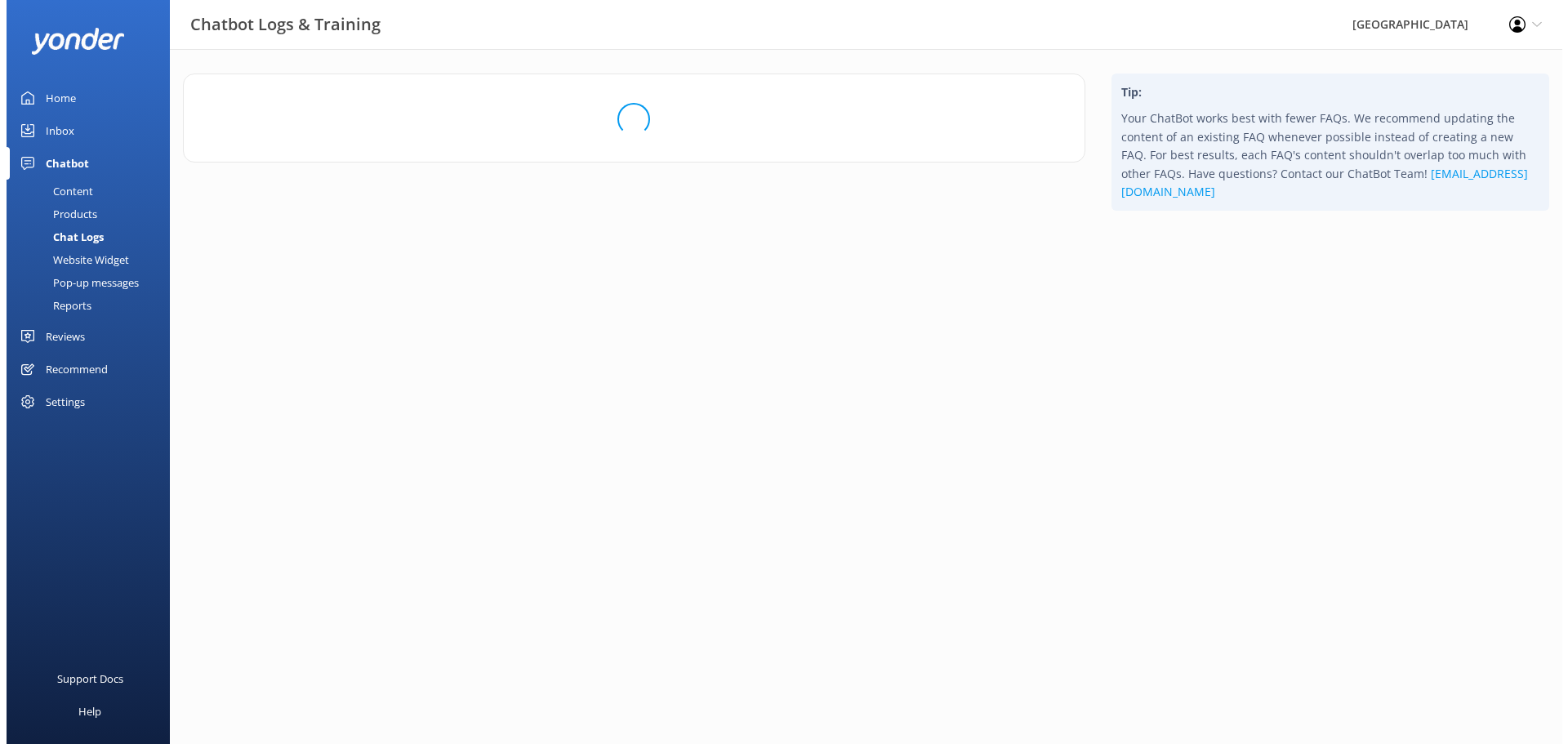
scroll to position [0, 0]
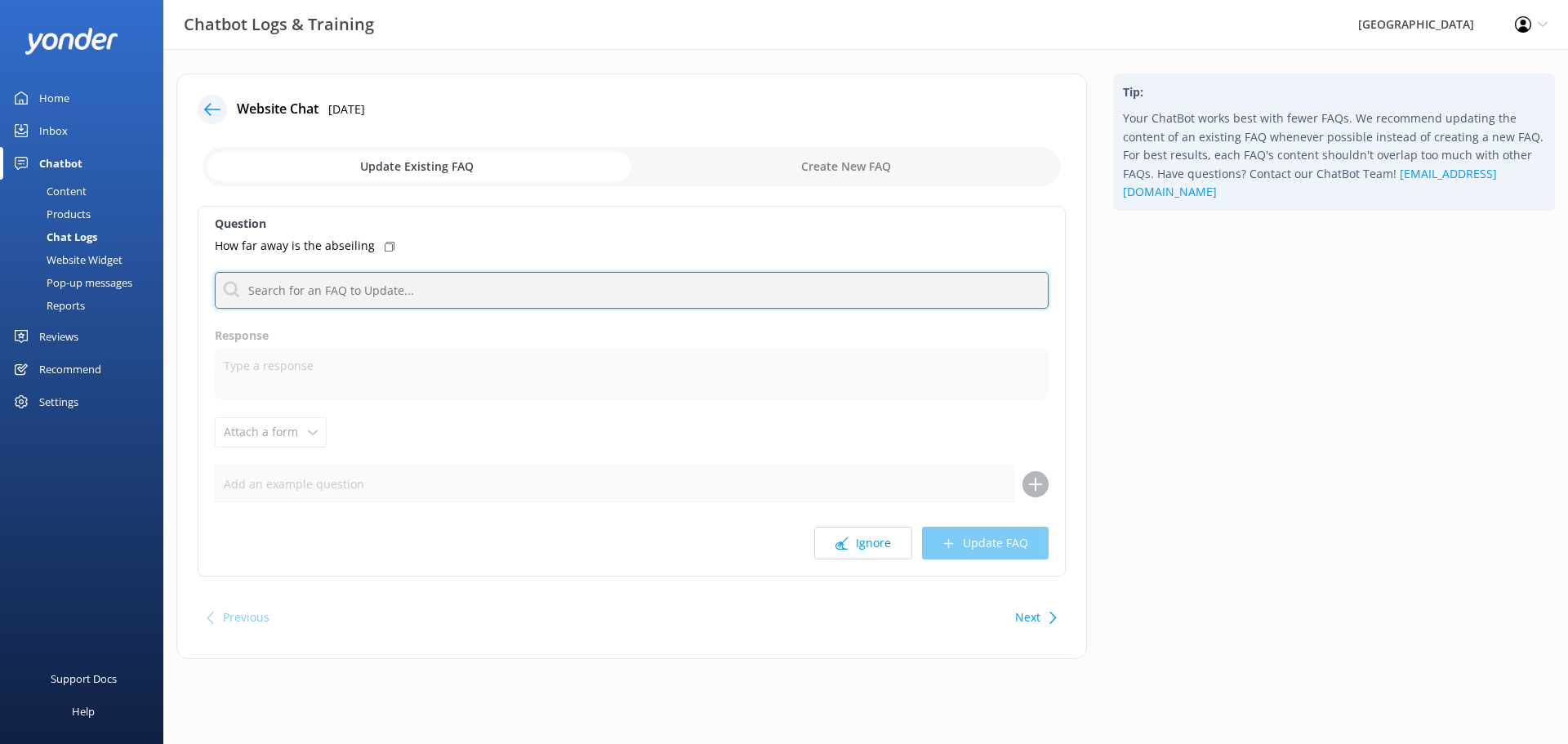
click at [419, 280] on input "text" at bounding box center [631, 290] width 834 height 37
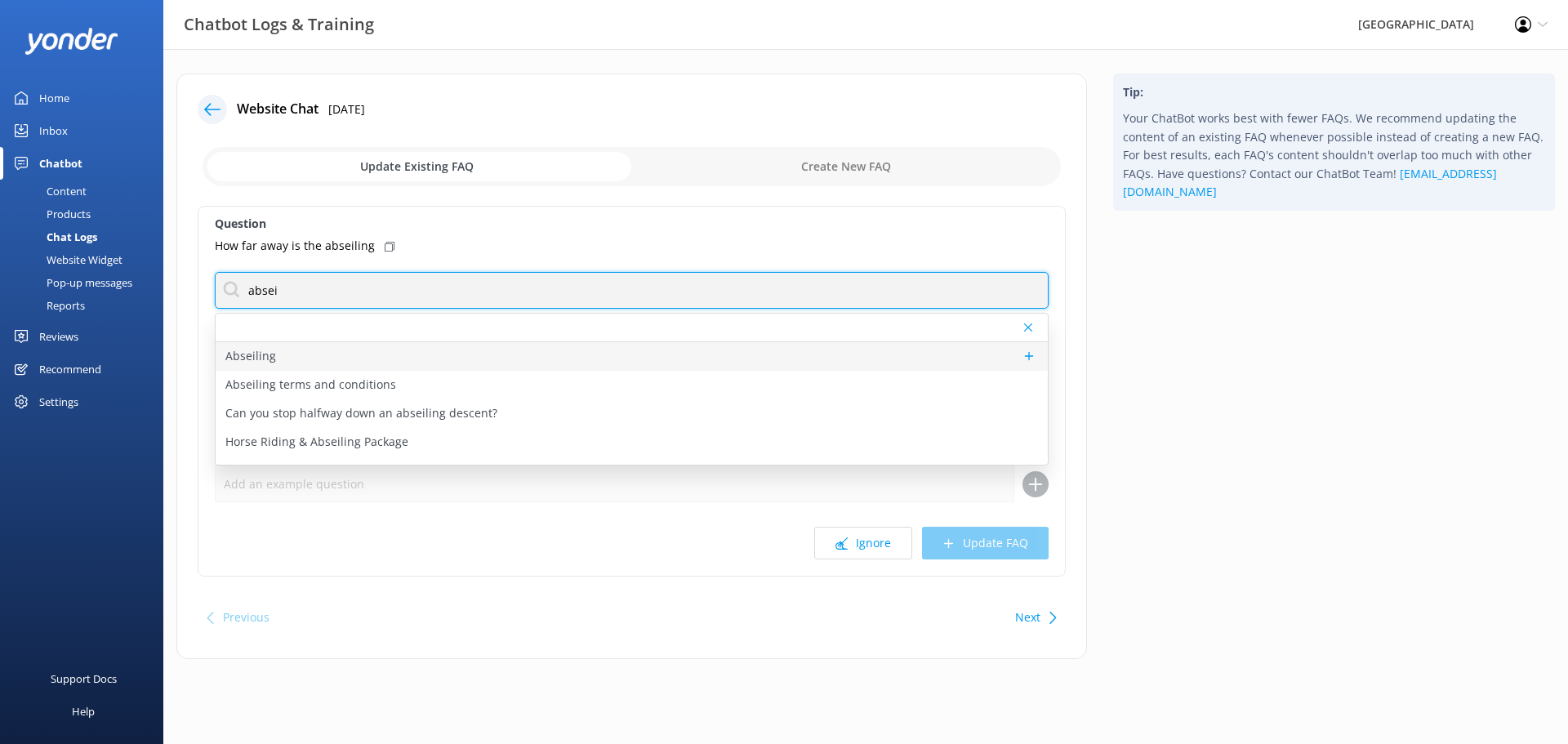
type input "absei"
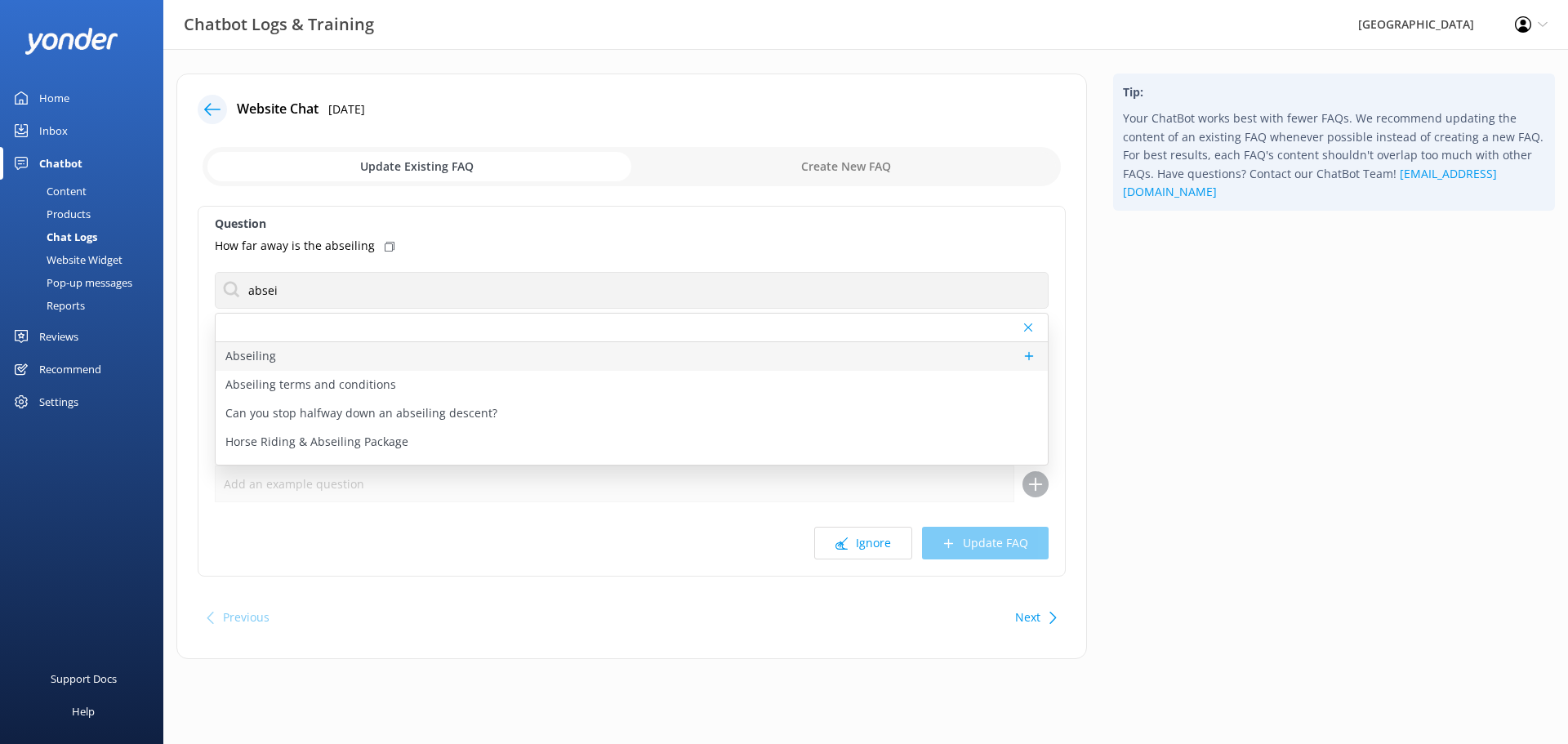
click at [276, 358] on div "Abseiling" at bounding box center [631, 356] width 832 height 28
type textarea "Abseiling is essentially "reverse rock climbing"—you wear a waist harness, star…"
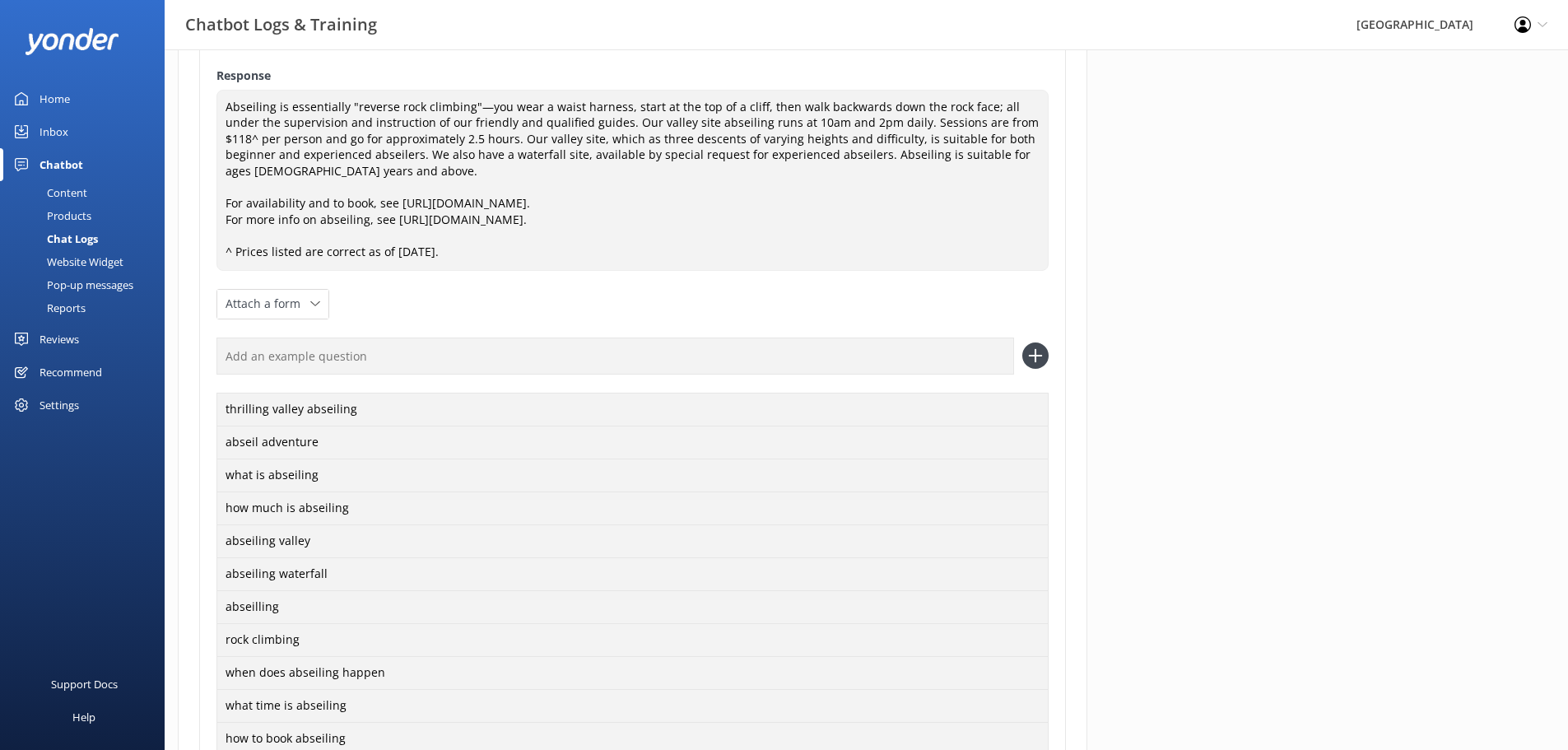
scroll to position [411, 0]
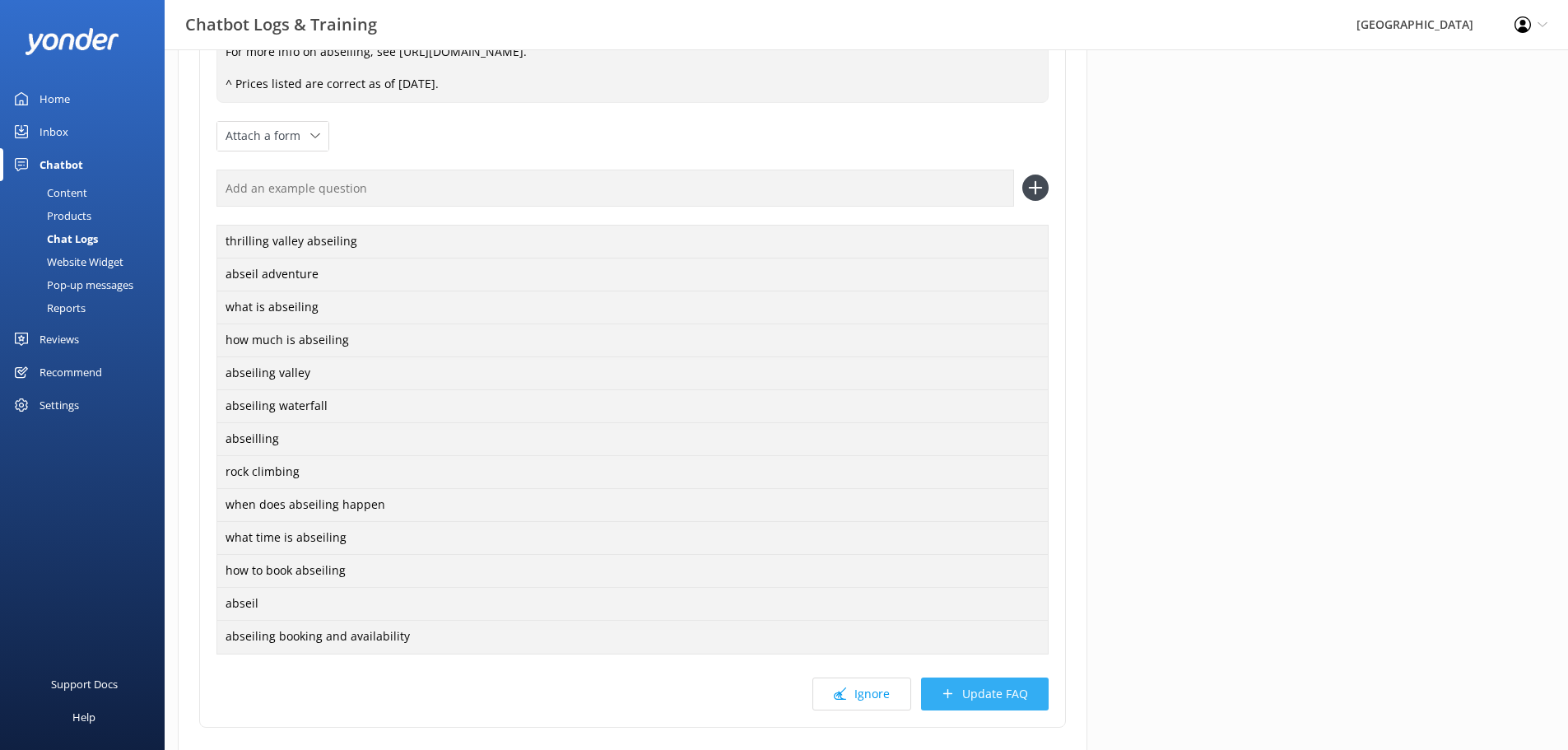
click at [996, 696] on button "Update FAQ" at bounding box center [985, 694] width 128 height 33
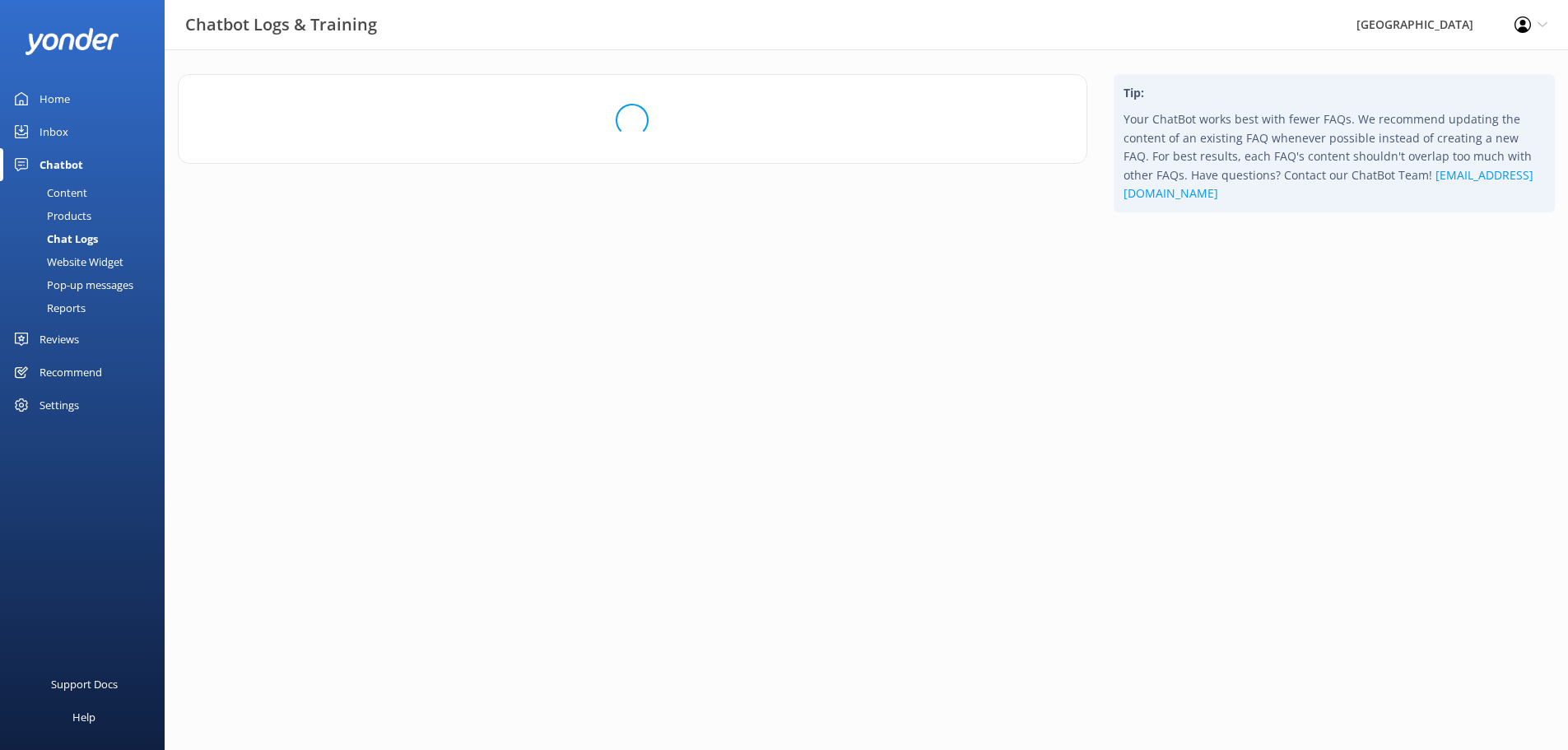
scroll to position [0, 0]
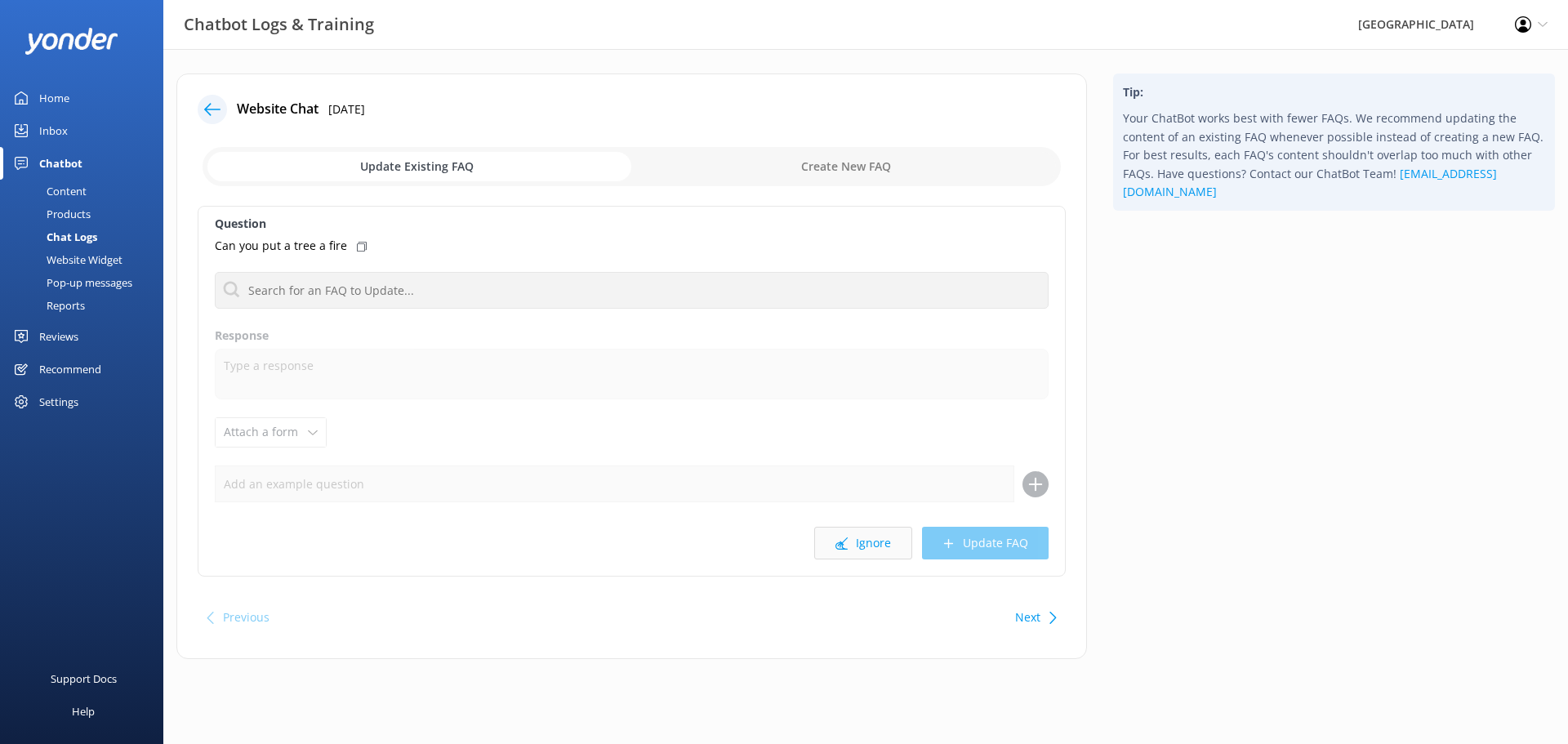
click at [877, 543] on button "Ignore" at bounding box center [863, 543] width 98 height 33
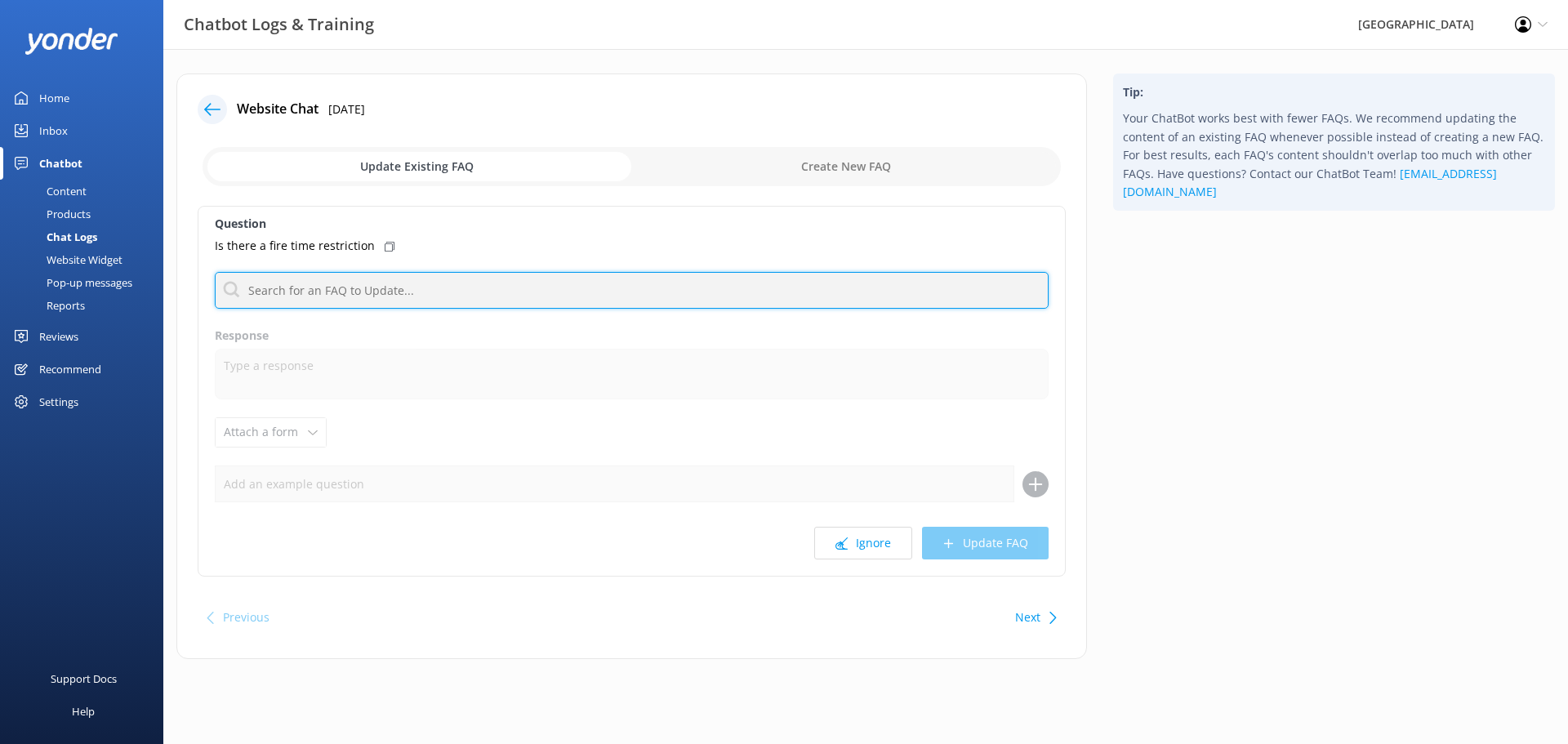
click at [421, 284] on input "text" at bounding box center [631, 290] width 834 height 37
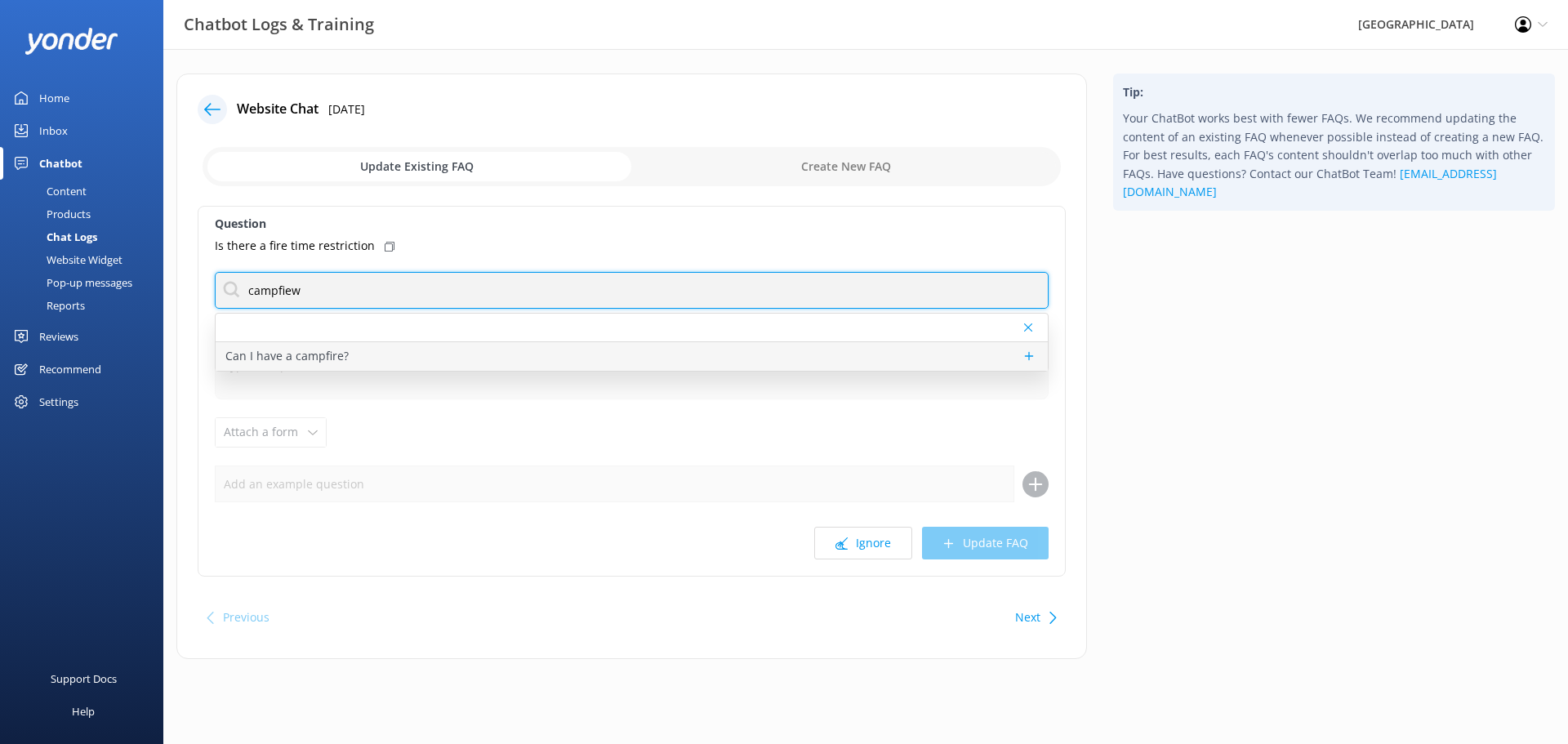
type input "campfiew"
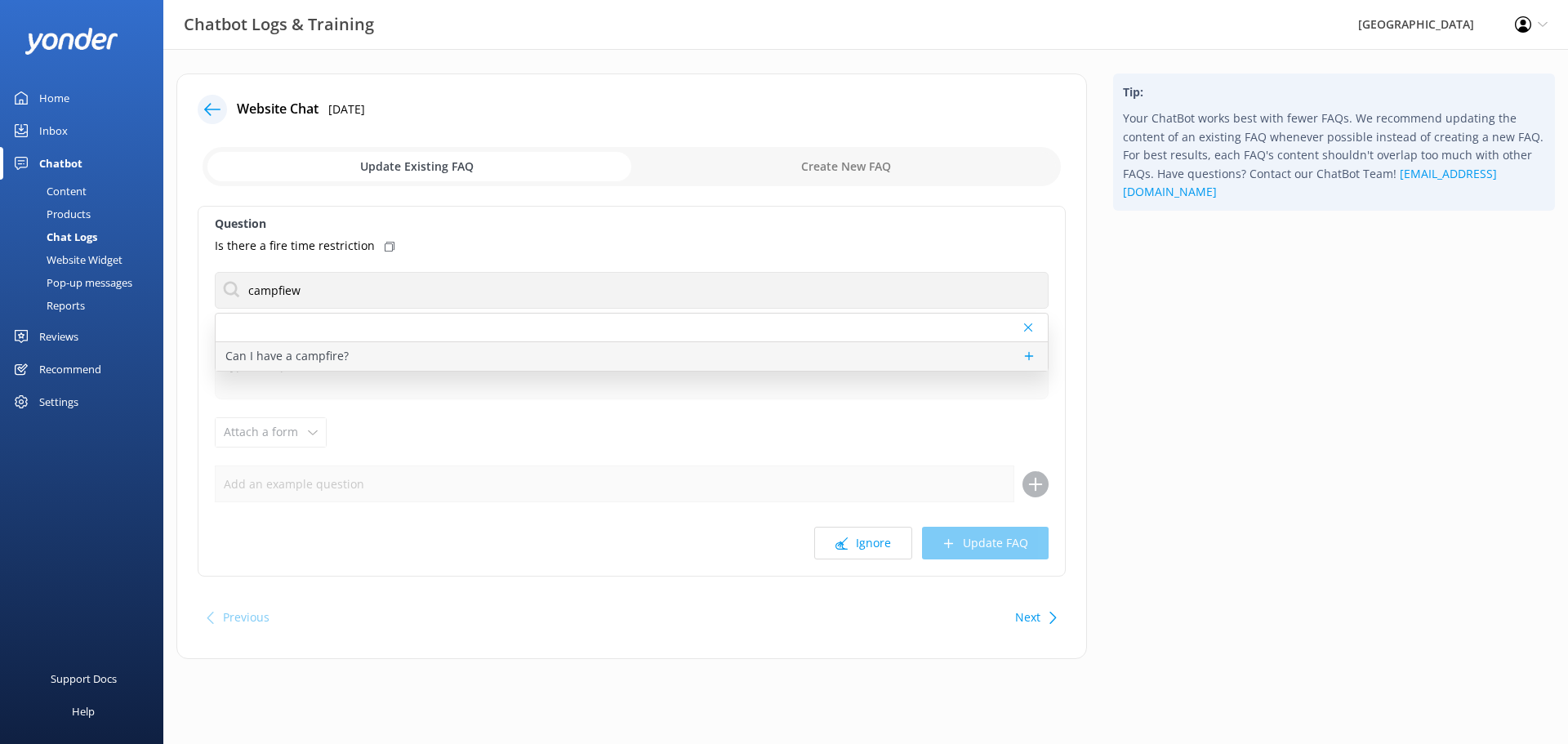
click at [302, 356] on p "Can I have a campfire?" at bounding box center [287, 356] width 123 height 18
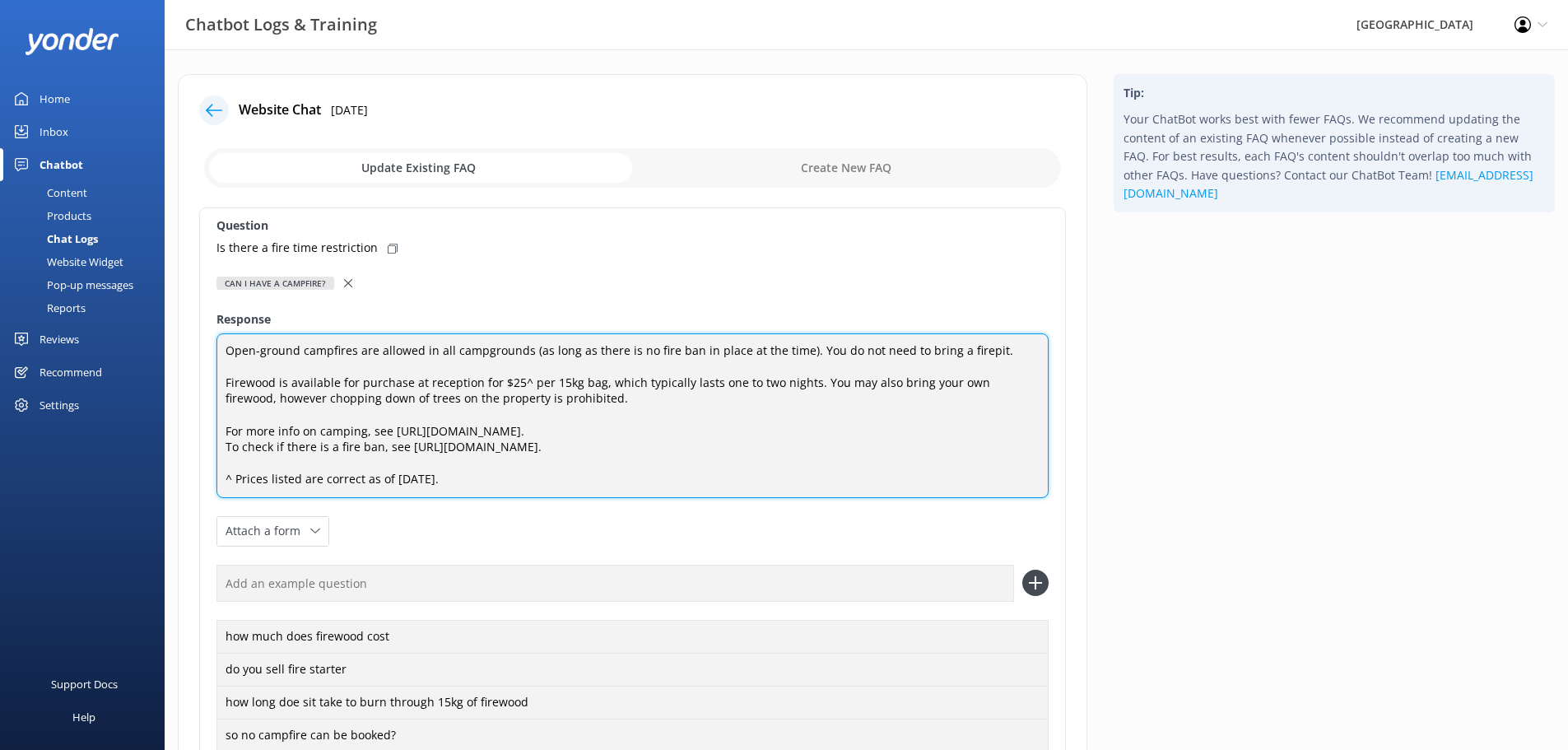
click at [985, 352] on textarea "Open-ground campfires are allowed in all campgrounds (as long as there is no fi…" at bounding box center [632, 416] width 833 height 165
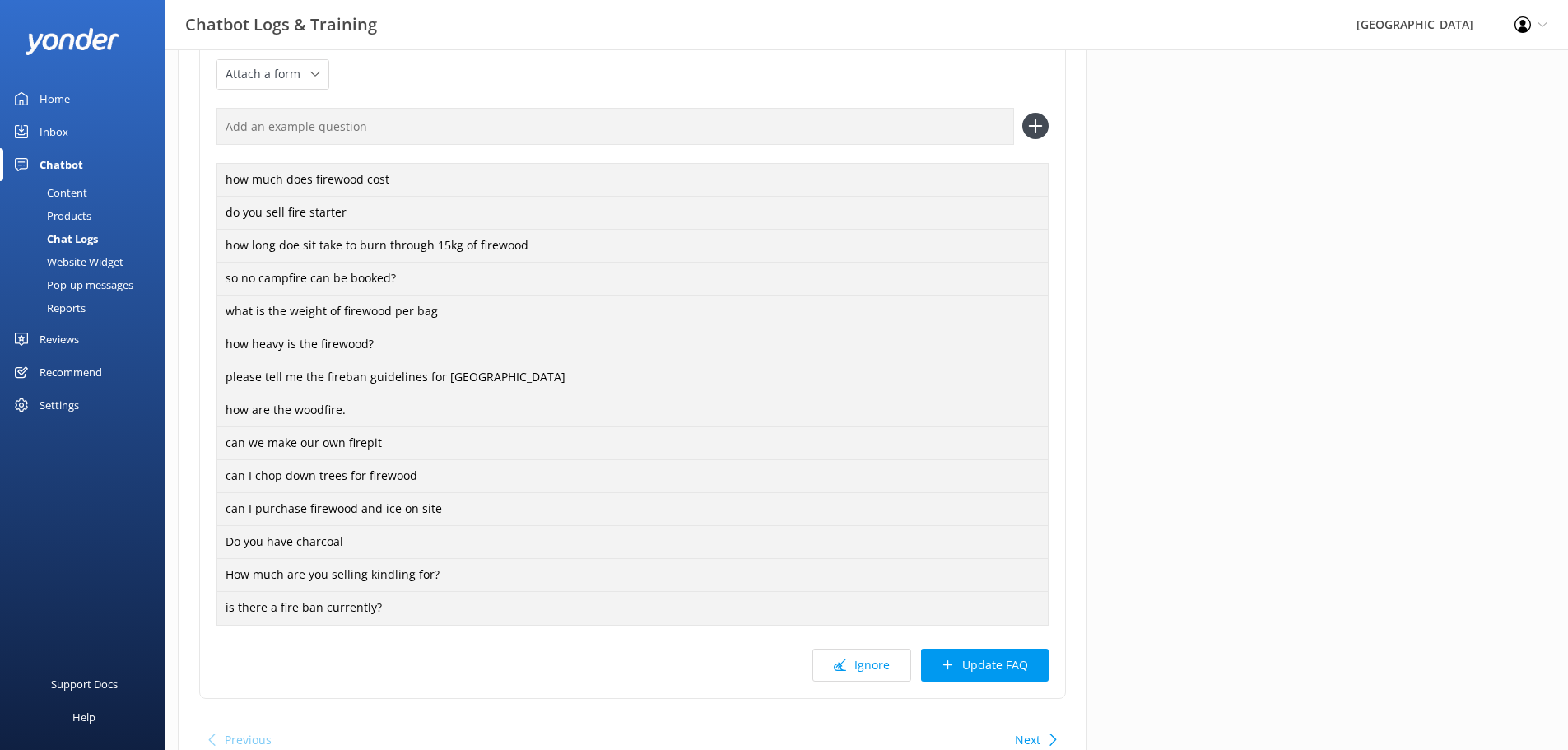
scroll to position [555, 0]
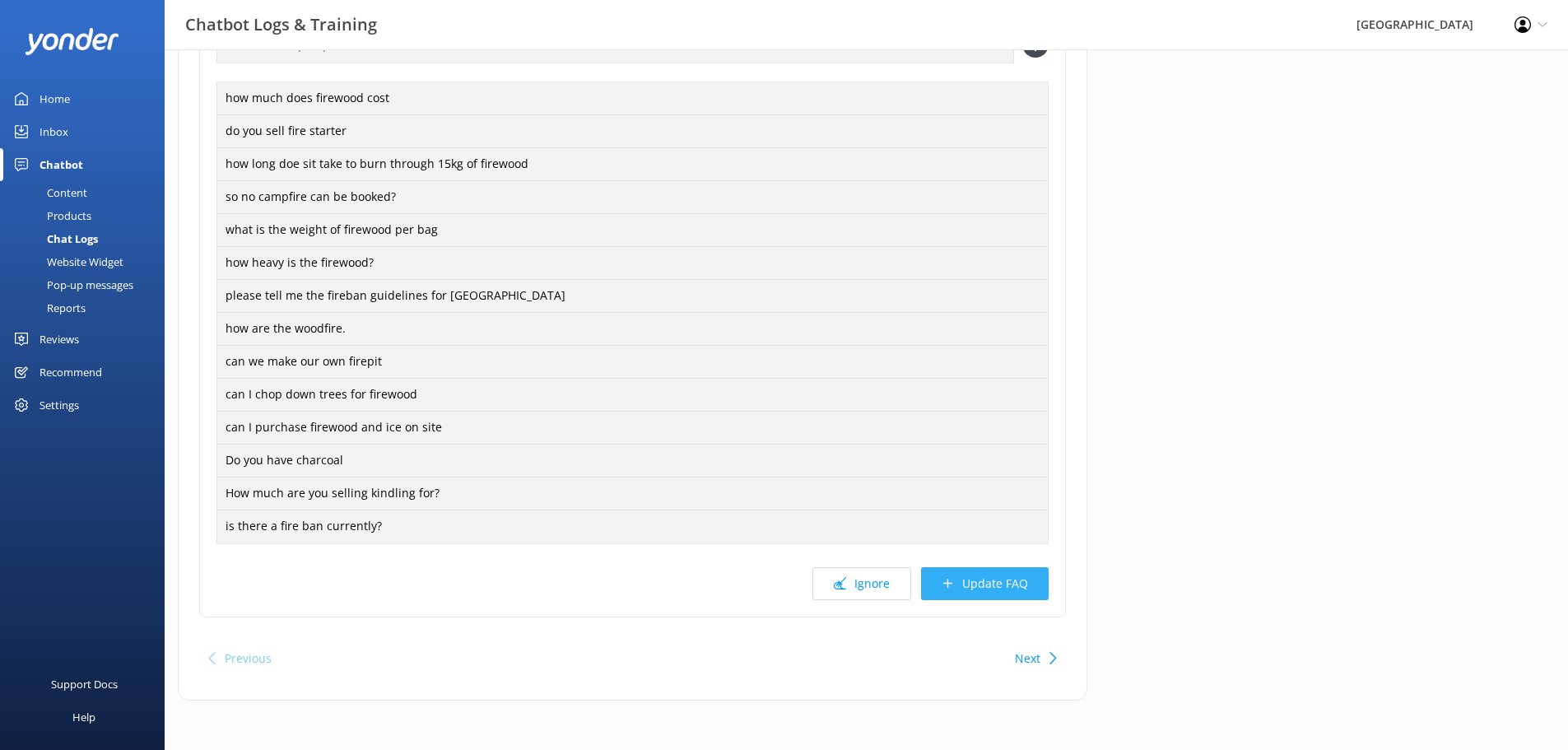
type textarea "Open-ground campfires are allowed in all campgrounds (as long as there is no fi…"
drag, startPoint x: 1015, startPoint y: 583, endPoint x: 583, endPoint y: 533, distance: 434.9
click at [1007, 583] on button "Update FAQ" at bounding box center [985, 583] width 128 height 33
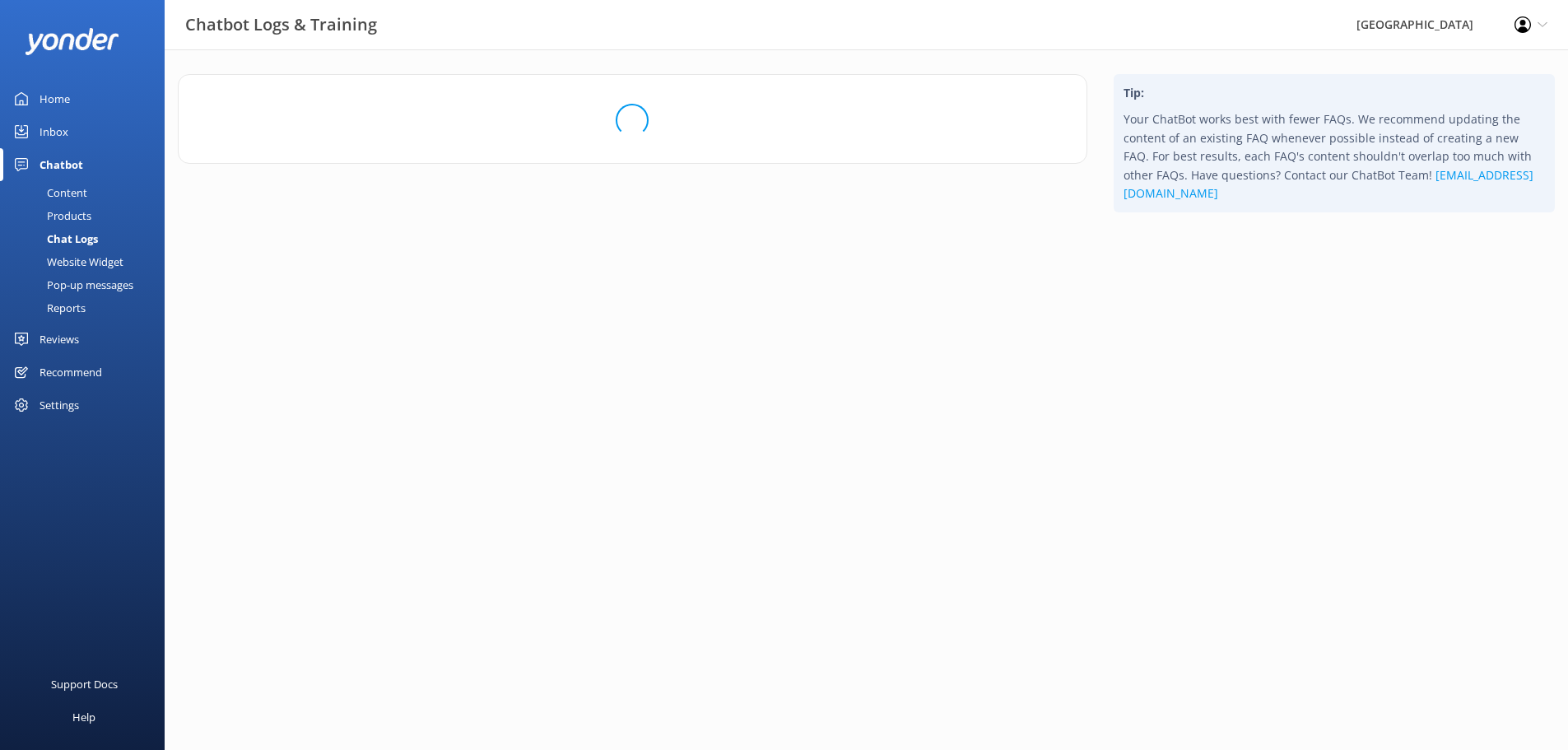
scroll to position [0, 0]
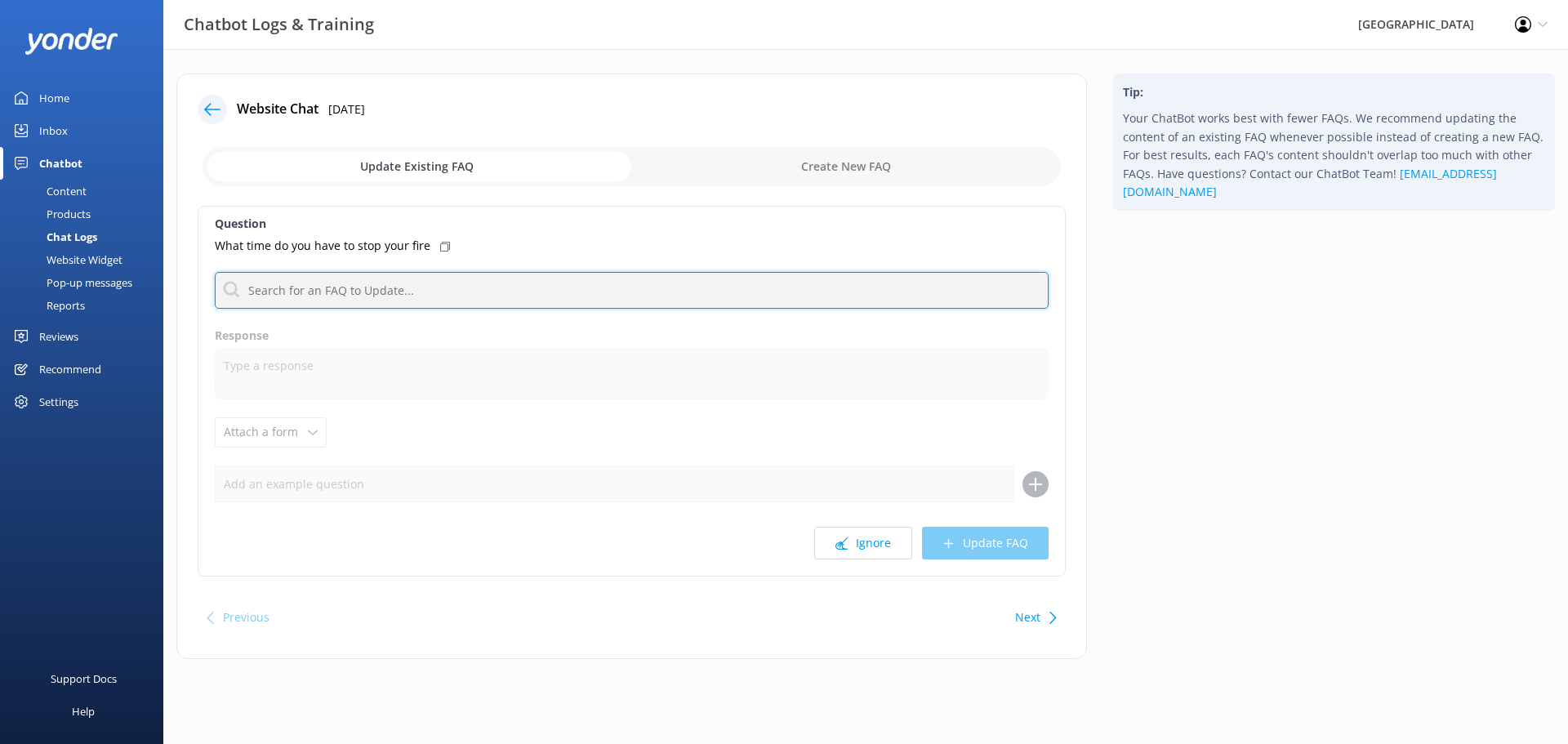
click at [445, 291] on input "text" at bounding box center [631, 290] width 834 height 37
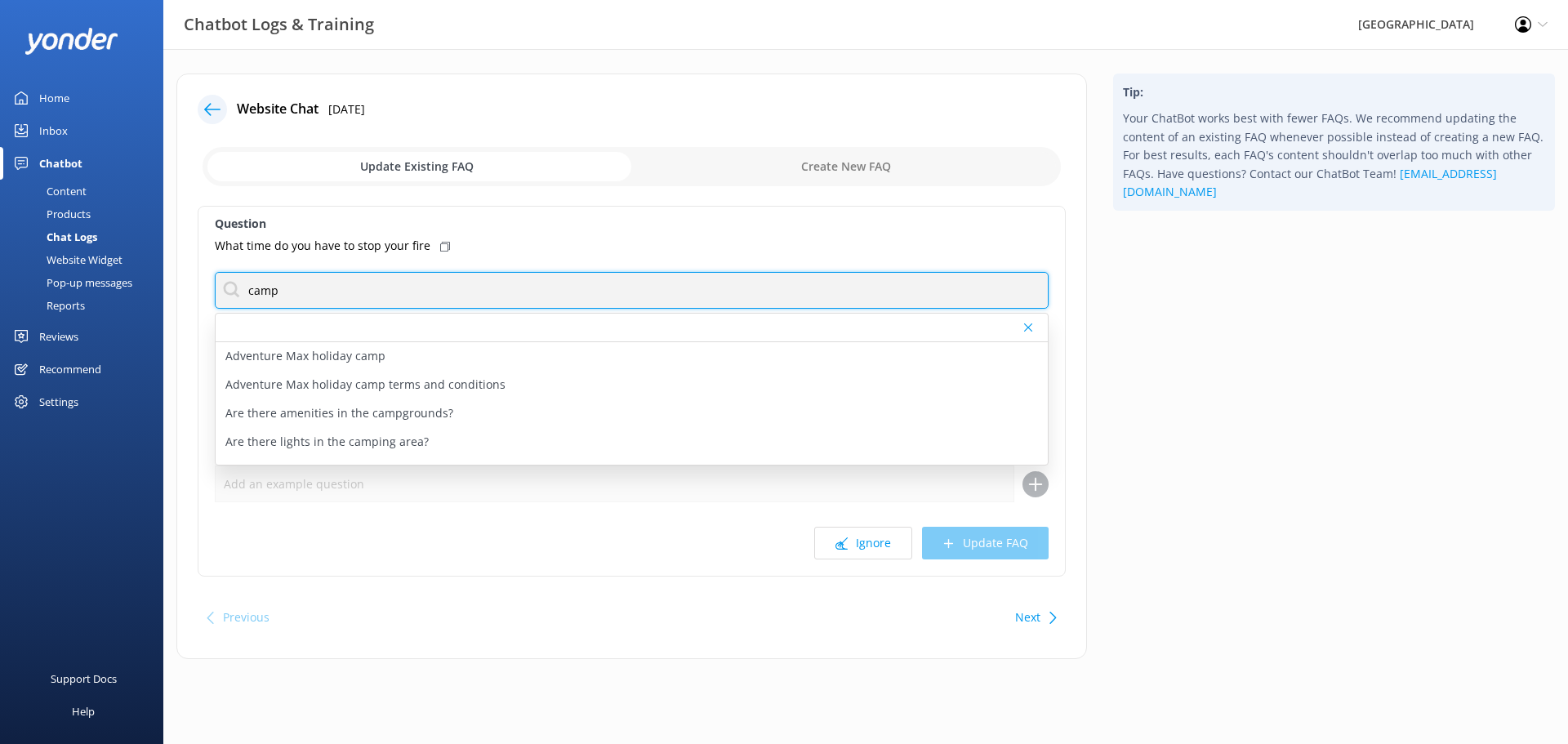
click at [301, 299] on input "camp" at bounding box center [631, 290] width 834 height 37
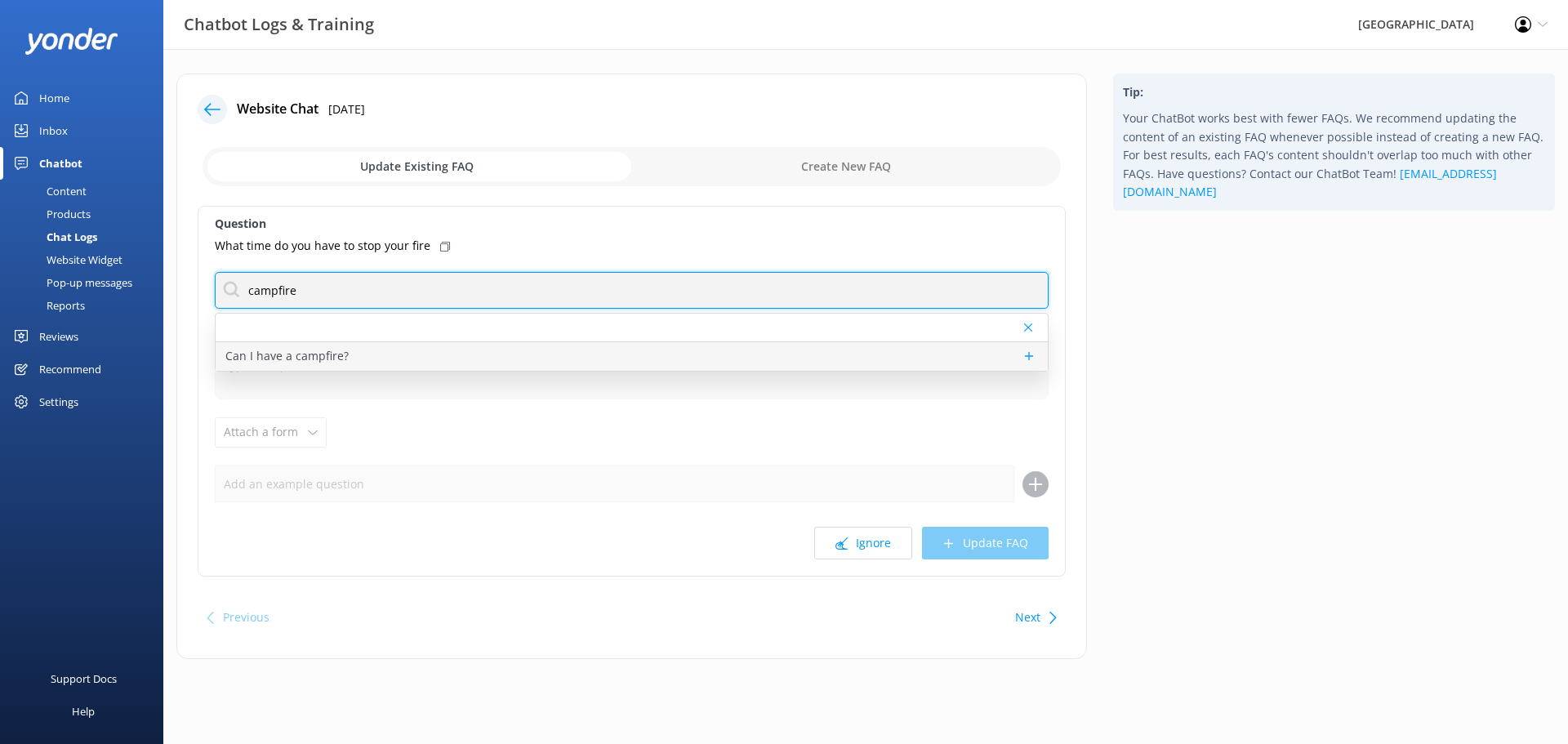
type input "campfire"
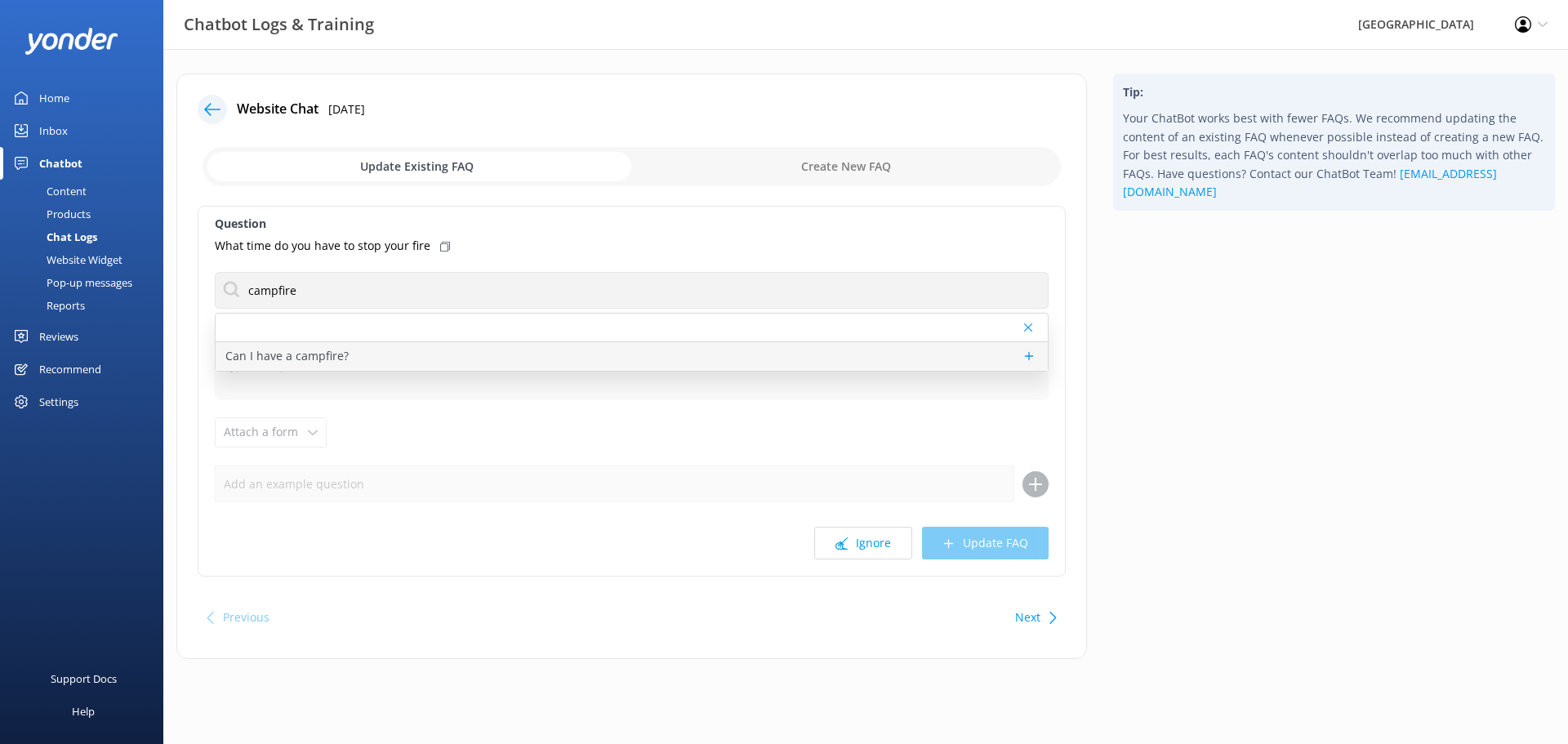
click at [313, 350] on p "Can I have a campfire?" at bounding box center [287, 356] width 123 height 18
type textarea "Open-ground campfires are allowed in all campgrounds (as long as there is no fi…"
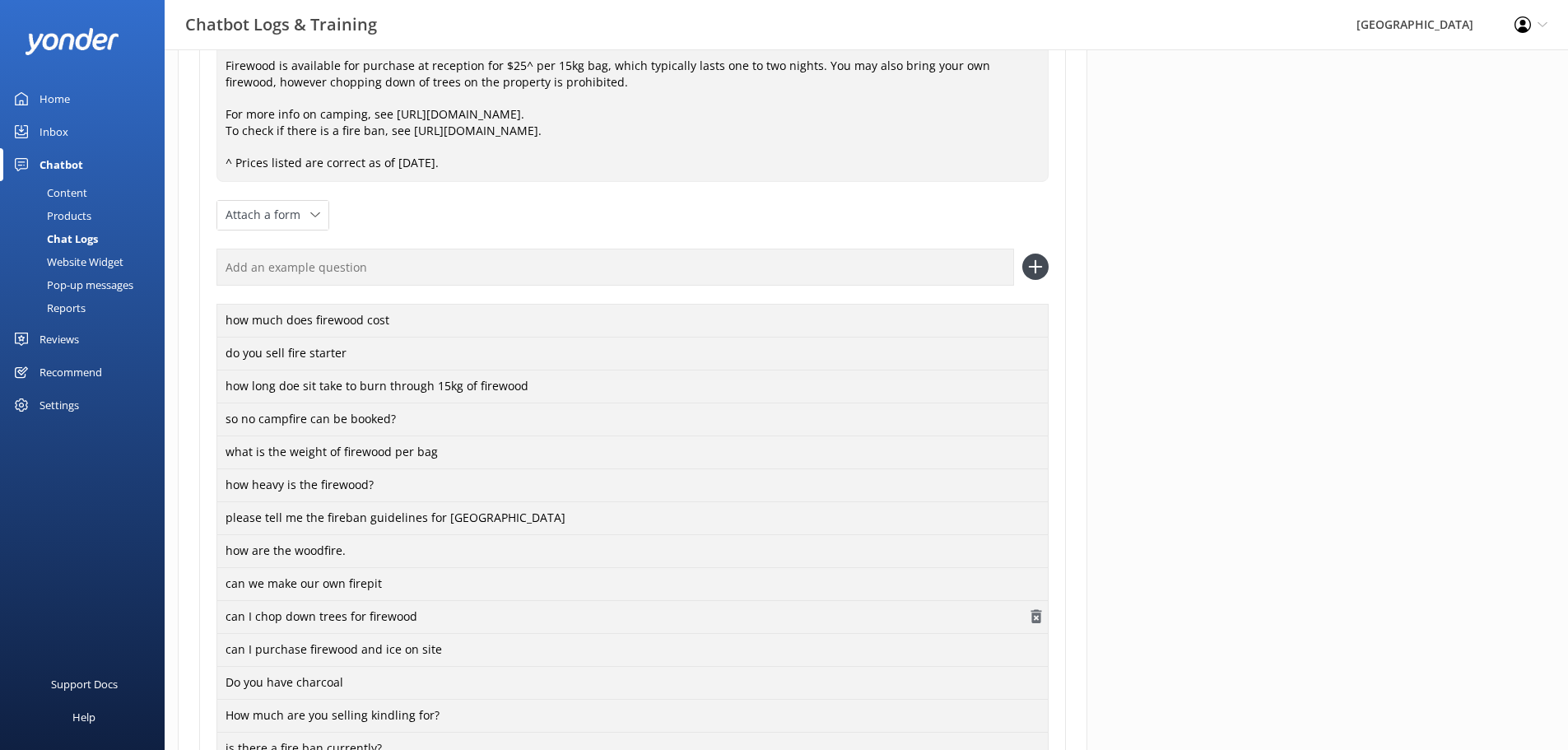
scroll to position [411, 0]
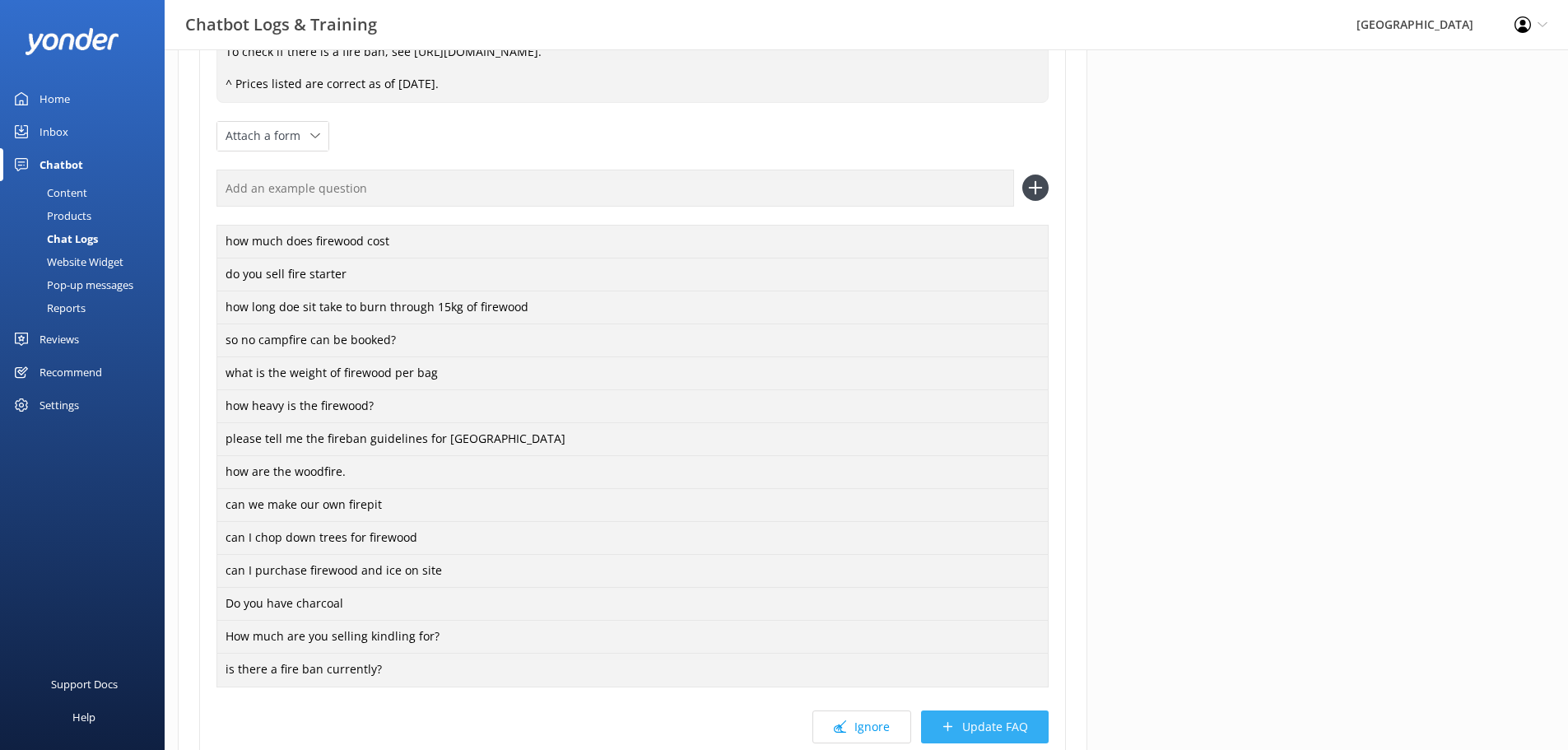
click at [978, 717] on button "Update FAQ" at bounding box center [985, 727] width 128 height 33
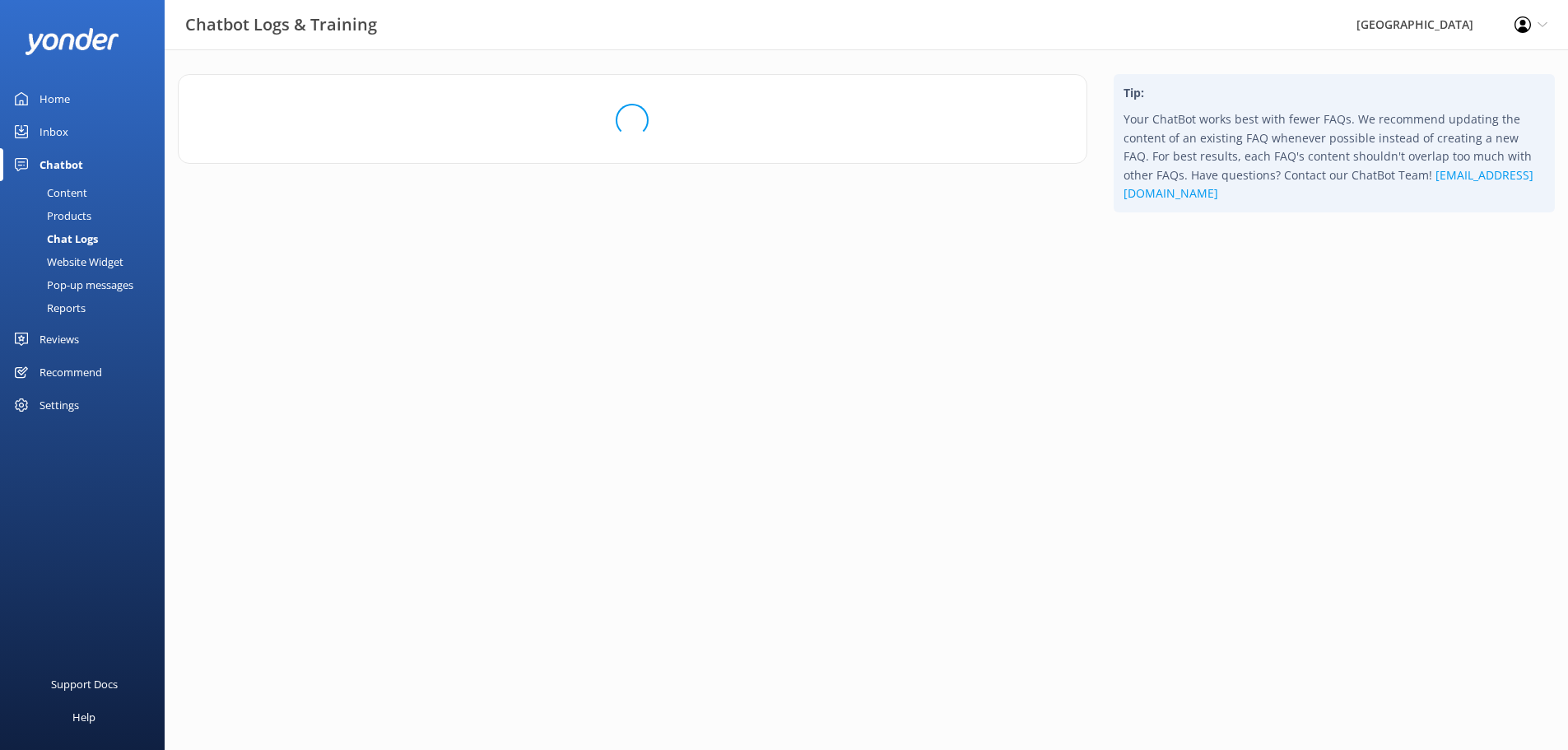
scroll to position [0, 0]
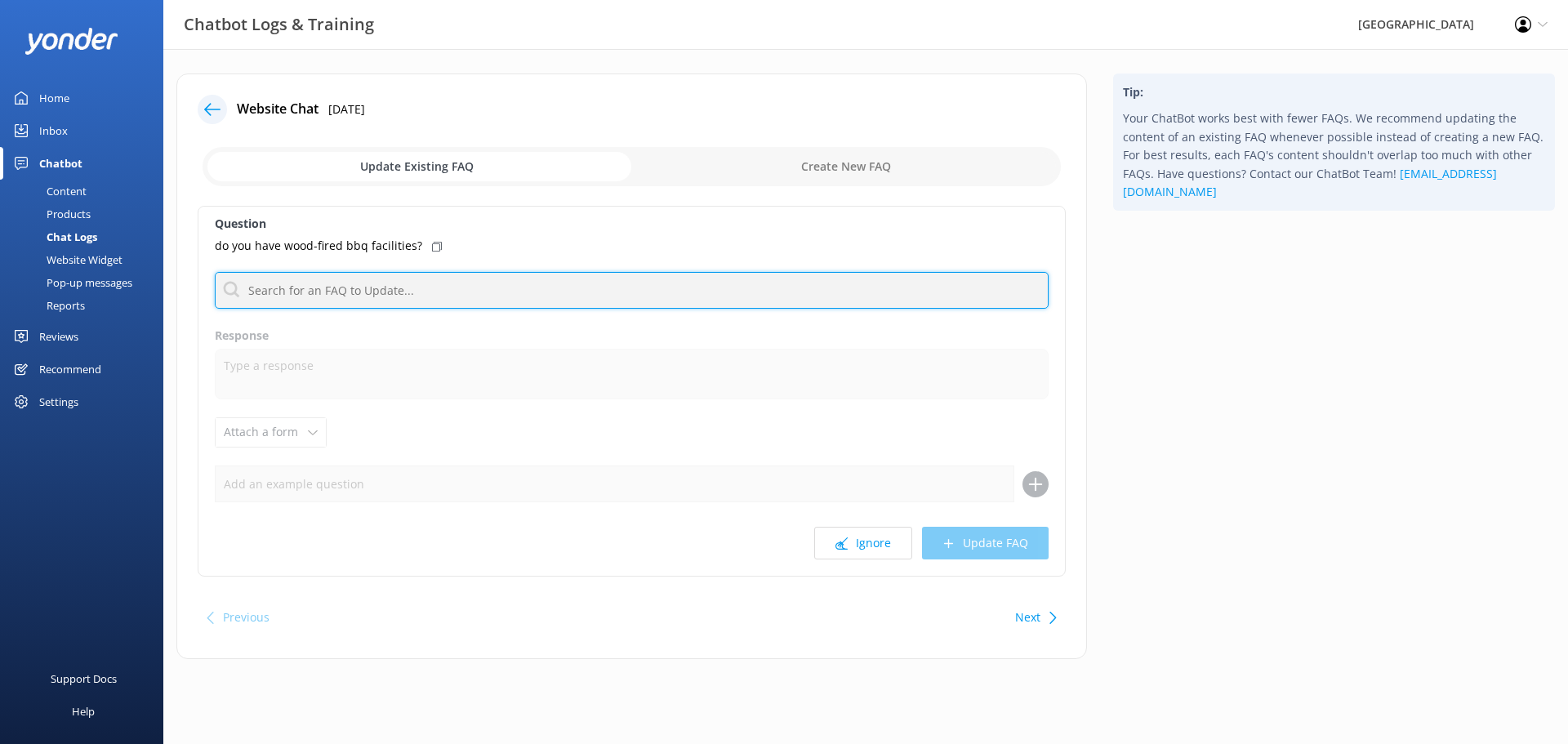
click at [371, 297] on input "text" at bounding box center [631, 290] width 834 height 37
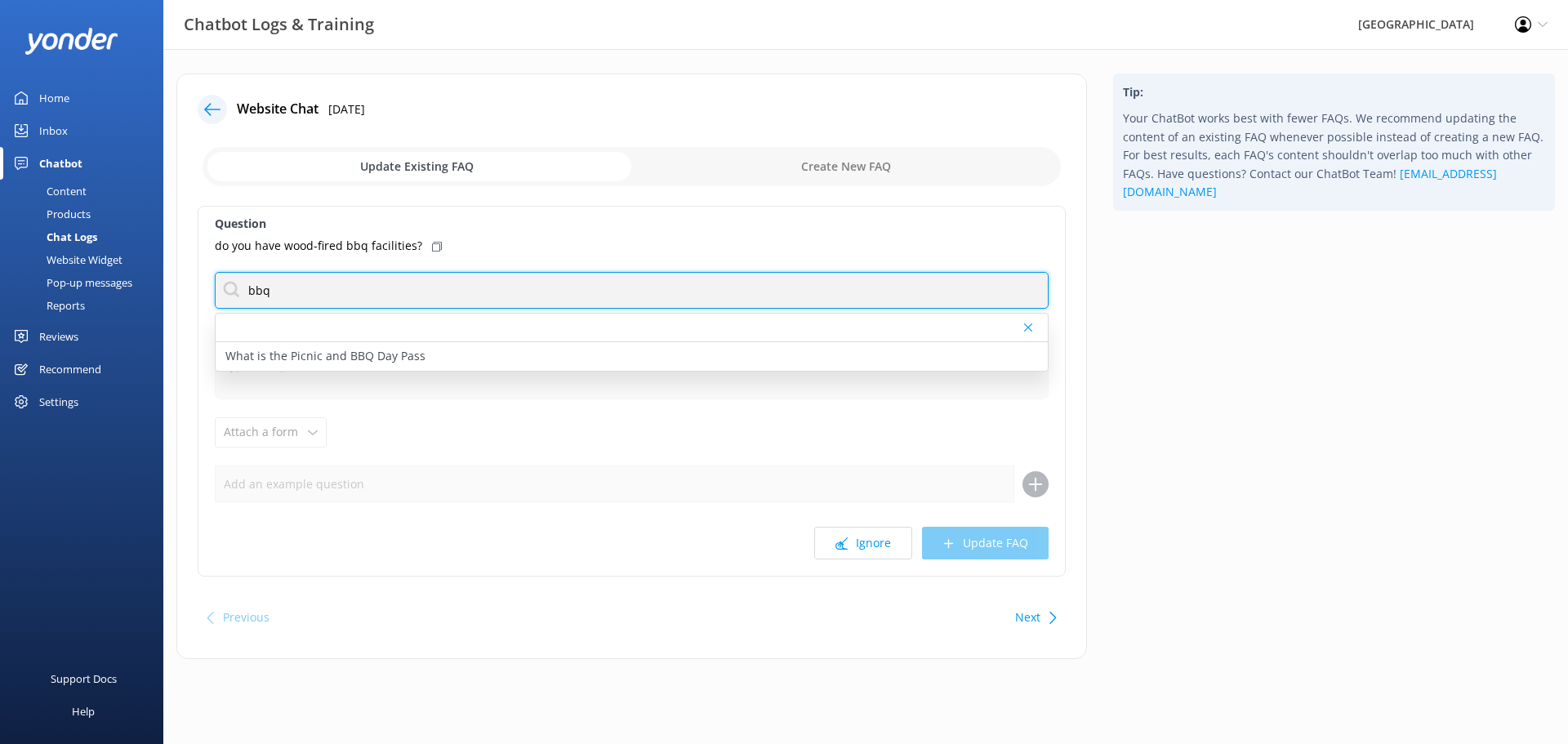
drag, startPoint x: 282, startPoint y: 297, endPoint x: 117, endPoint y: 280, distance: 165.9
click at [127, 287] on div "Chatbot Logs & Training Glenworth Valley Profile Settings Logout Home Inbox Cha…" at bounding box center [784, 378] width 1568 height 659
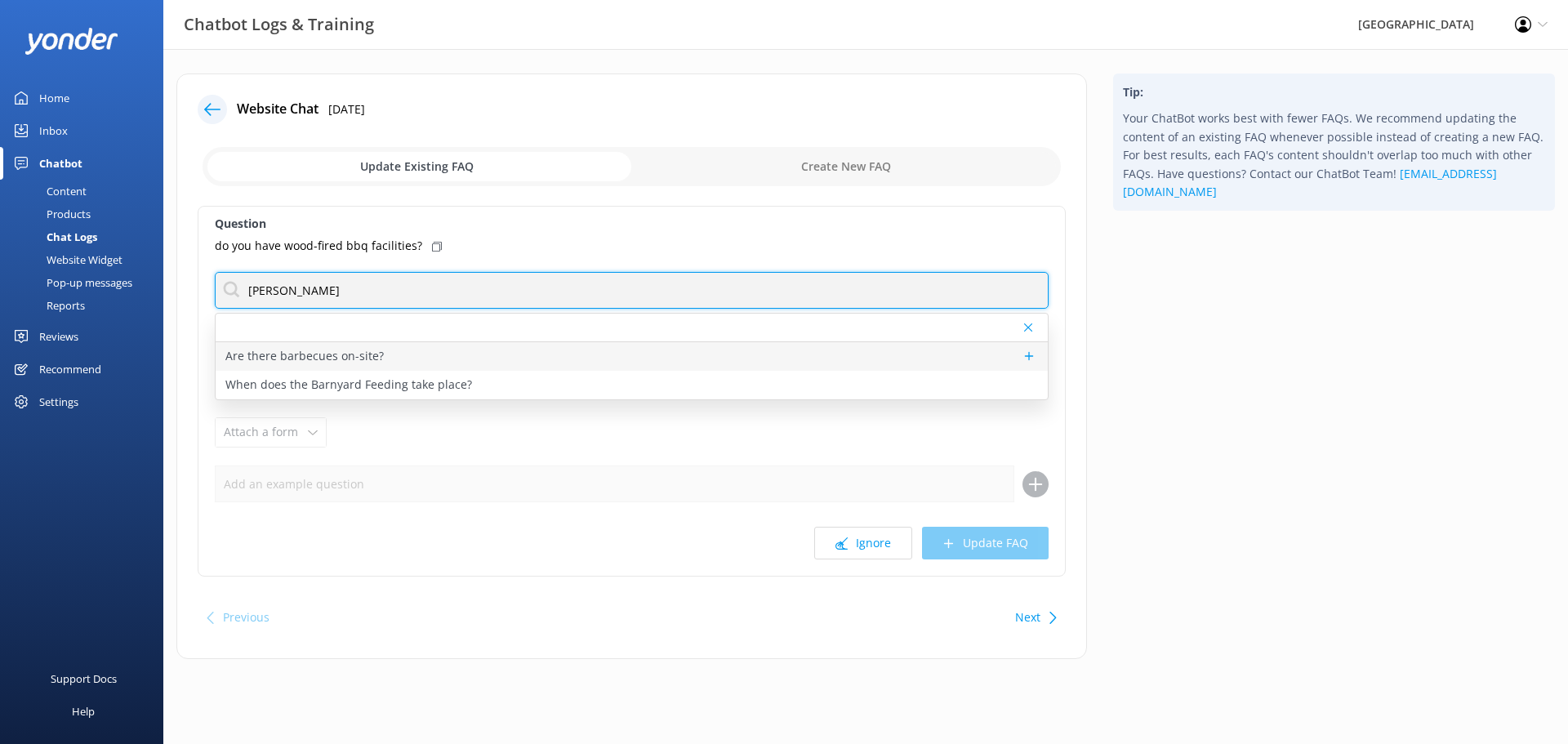
type input "barb"
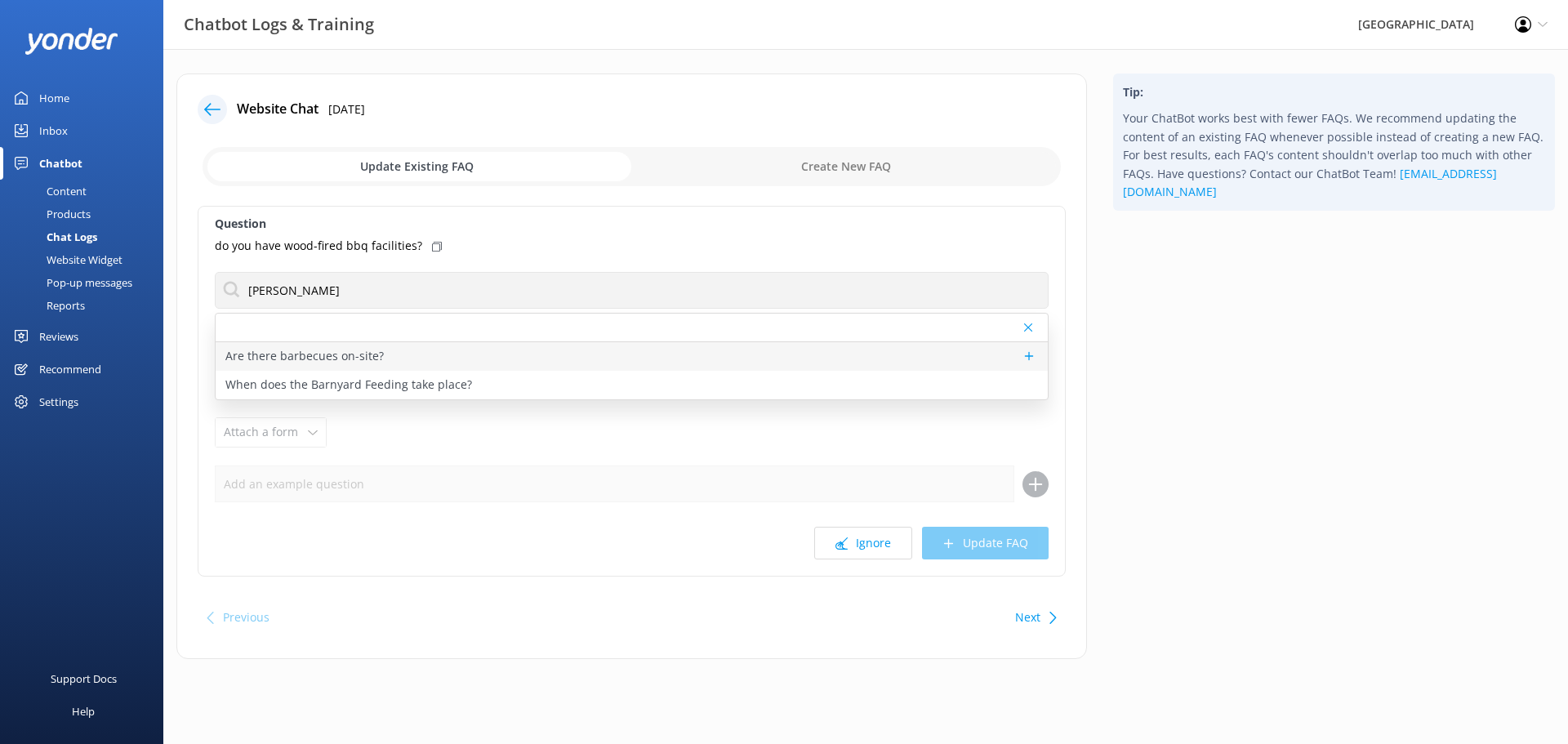
click at [273, 358] on p "Are there barbecues on-site?" at bounding box center [305, 356] width 158 height 18
type textarea "We have a limited number of gas barbecues available for hire at a rate of $105^…"
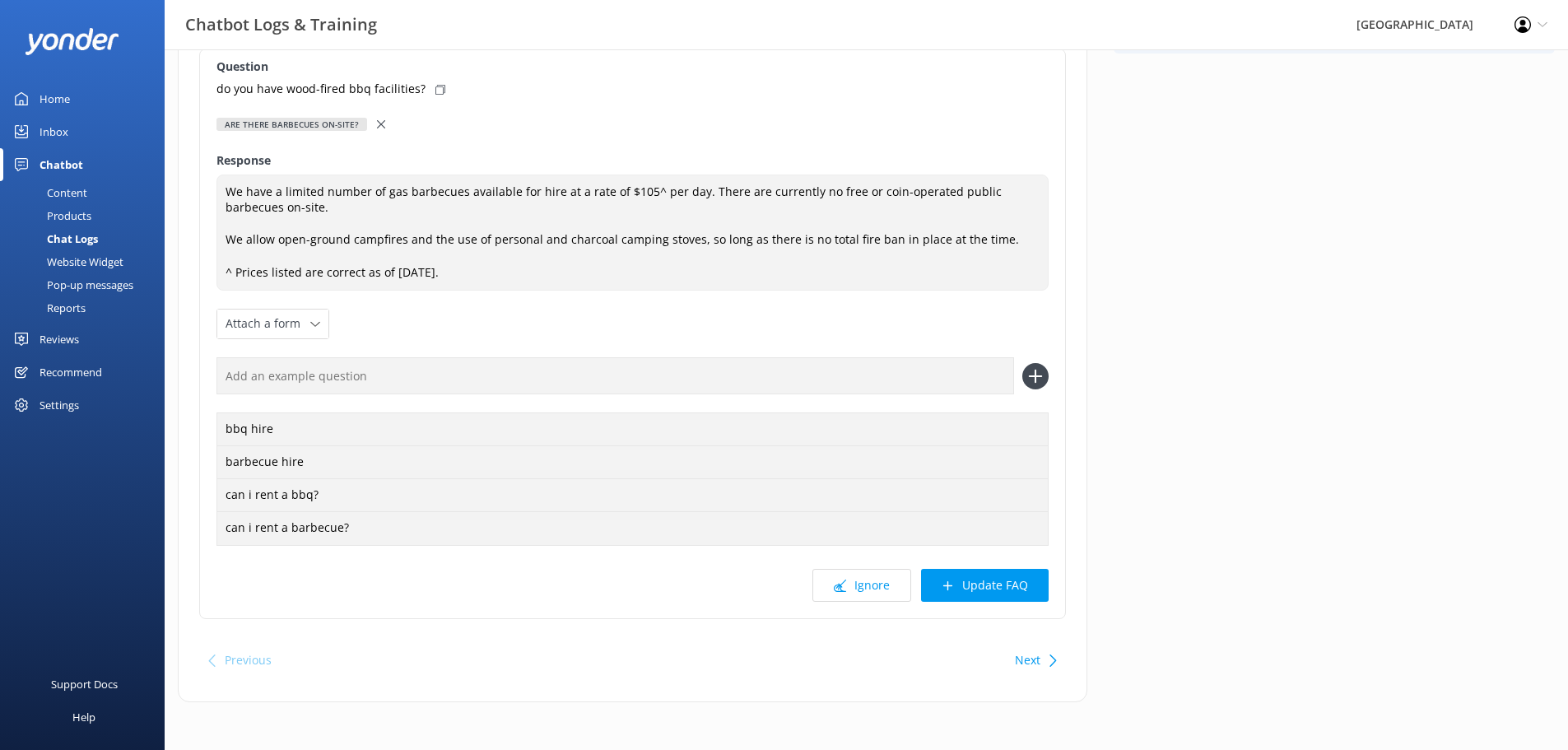
scroll to position [161, 0]
click at [1011, 598] on button "Update FAQ" at bounding box center [985, 583] width 128 height 33
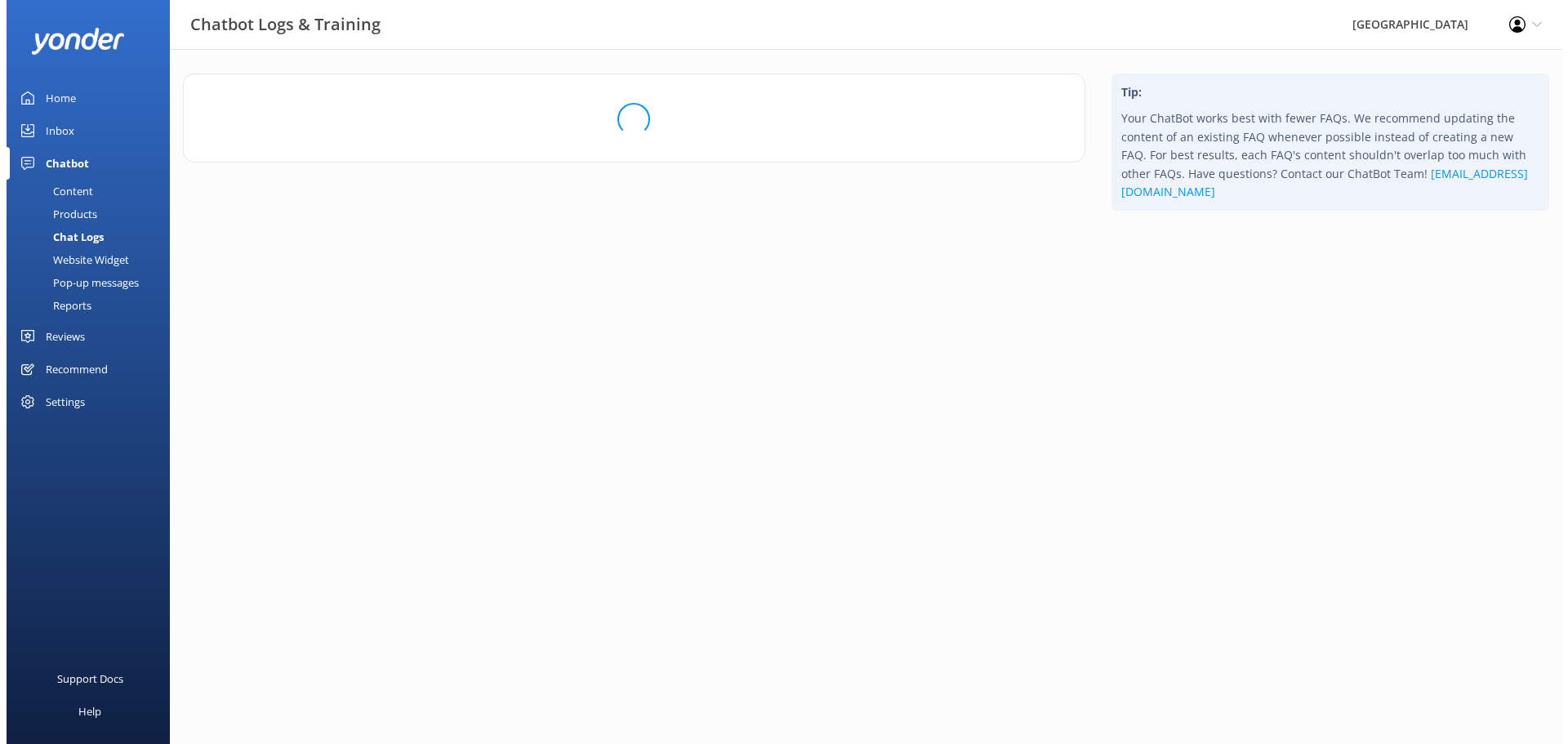
scroll to position [0, 0]
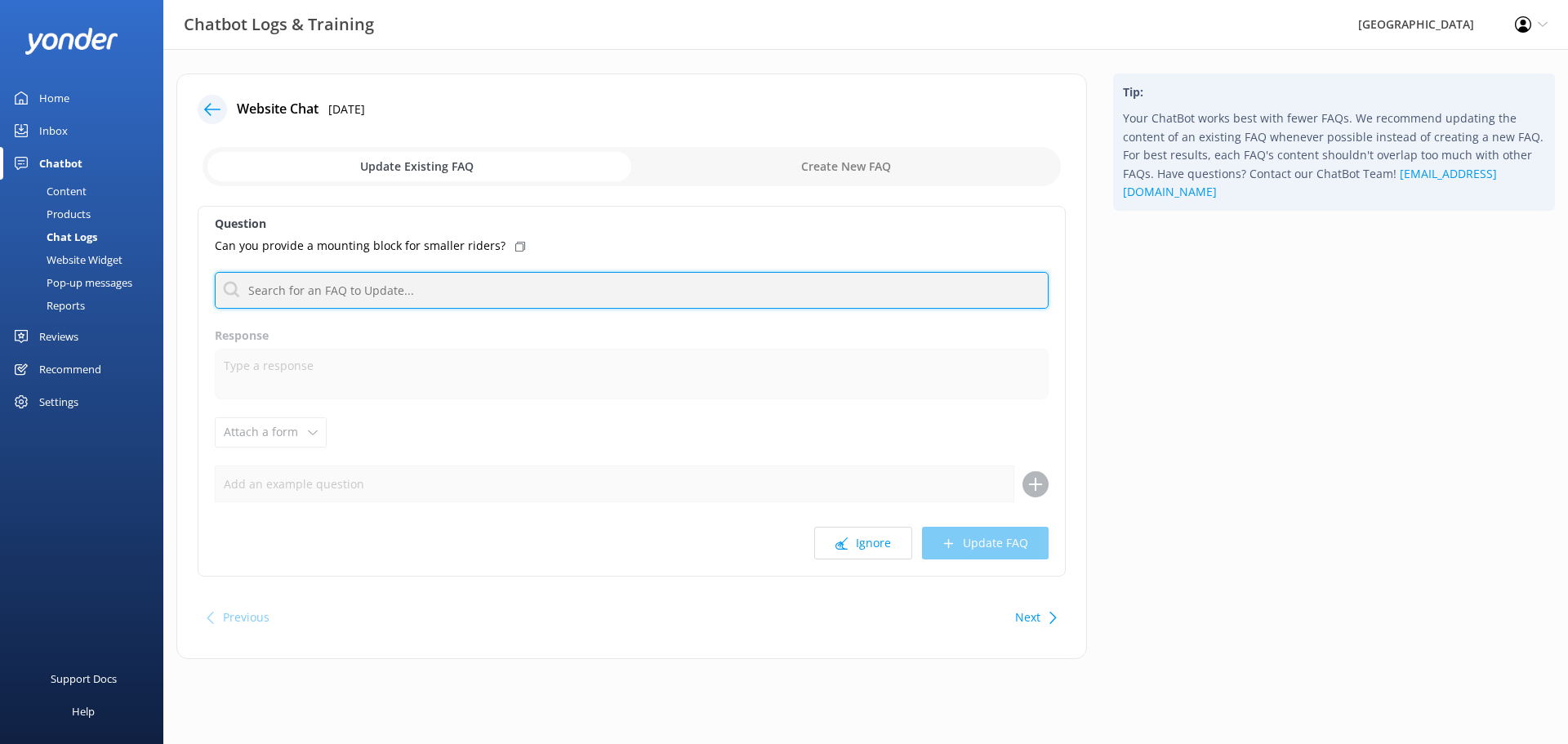
click at [462, 286] on input "text" at bounding box center [631, 290] width 834 height 37
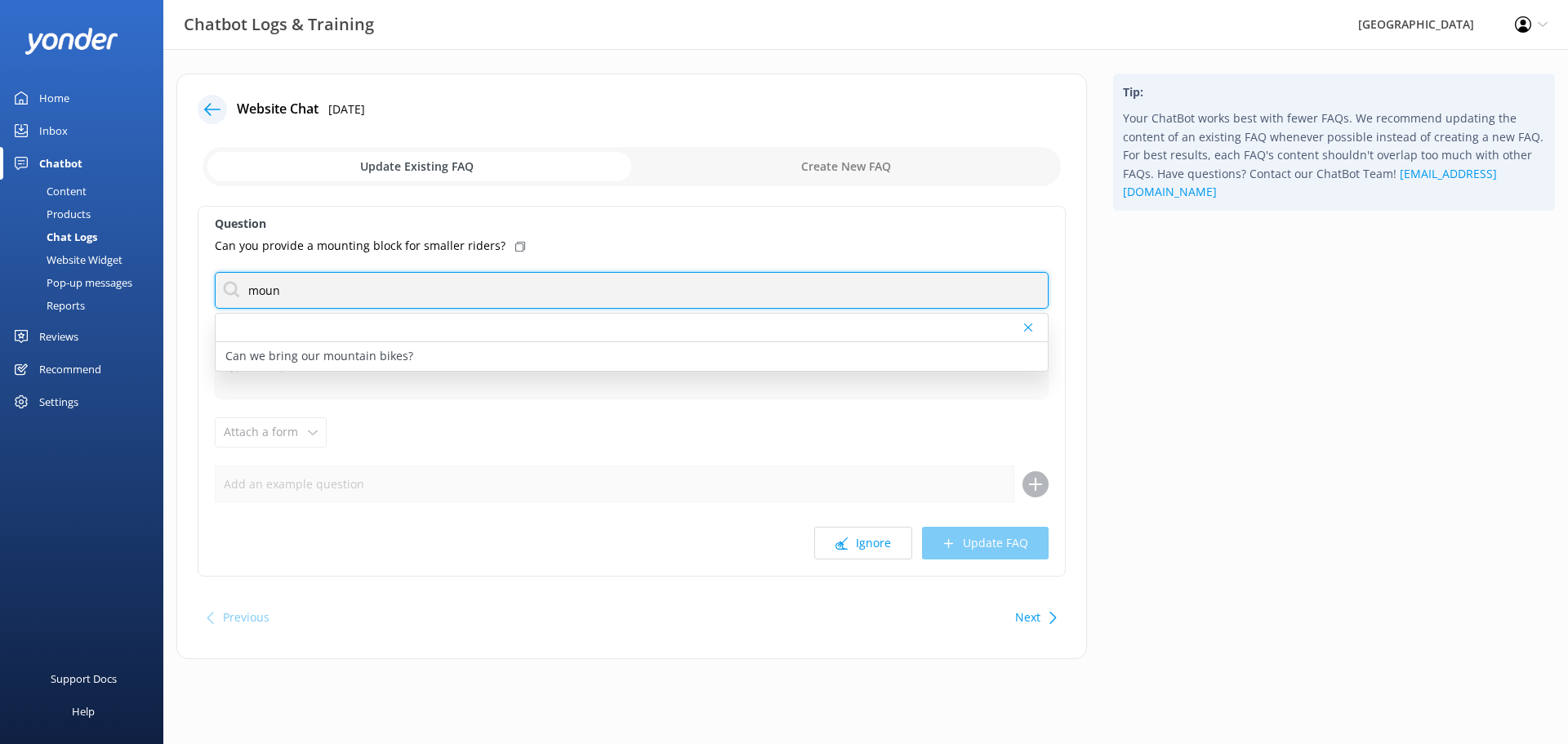
drag, startPoint x: 276, startPoint y: 299, endPoint x: 74, endPoint y: 302, distance: 202.0
click at [74, 302] on div "Chatbot Logs & Training Glenworth Valley Profile Settings Logout Home Inbox Cha…" at bounding box center [784, 378] width 1568 height 659
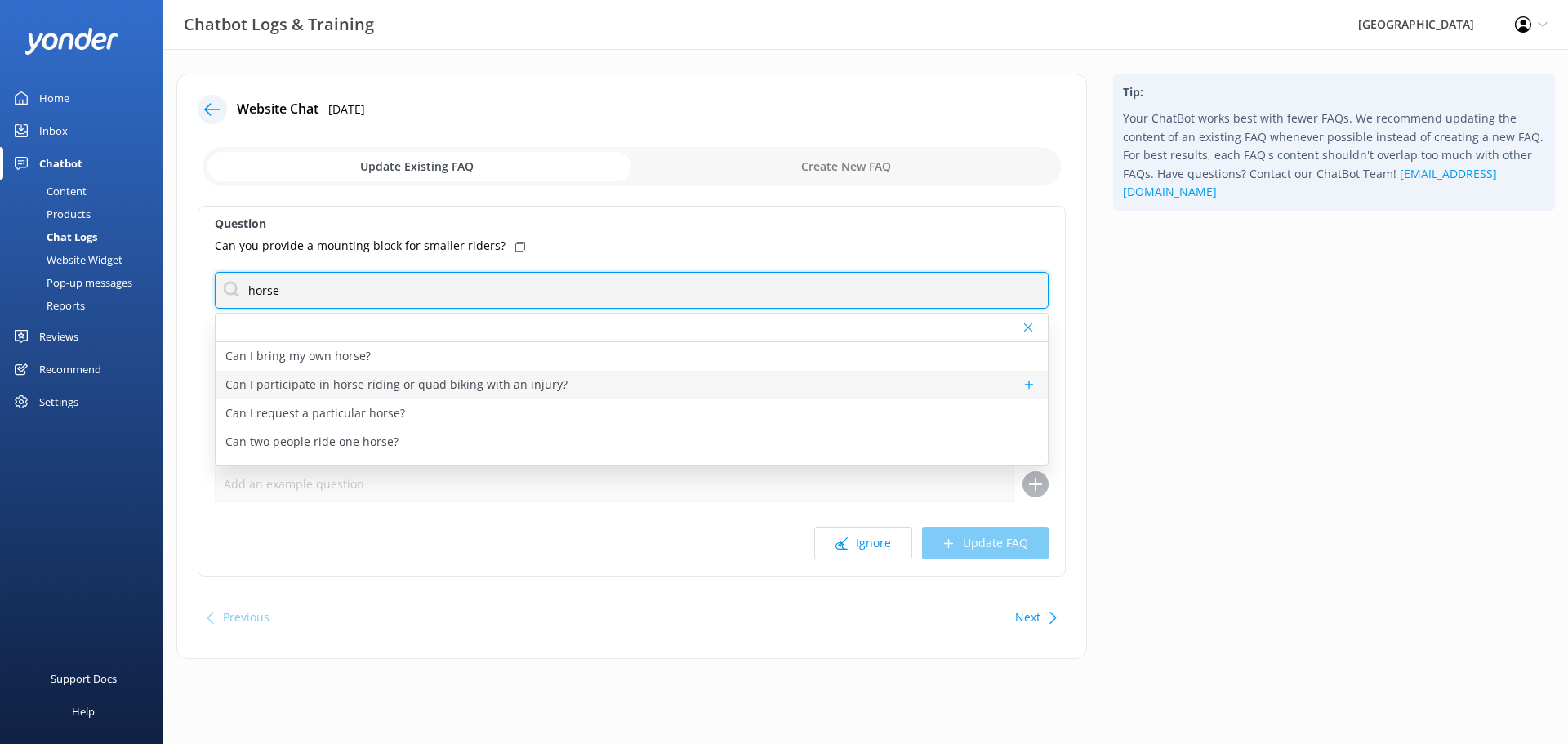
type input "horse"
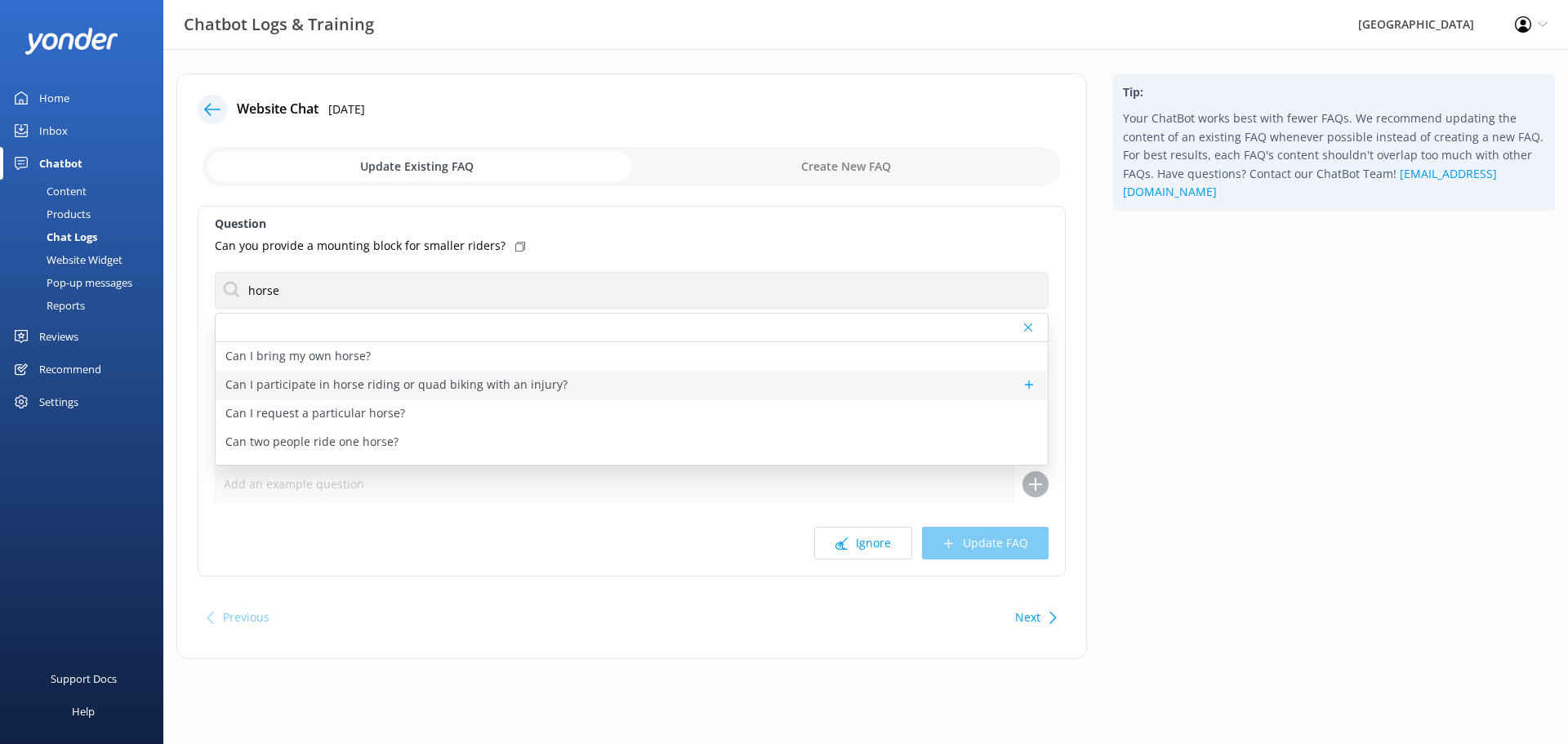
click at [245, 385] on p "Can I participate in horse riding or quad biking with an injury?" at bounding box center [396, 384] width 342 height 18
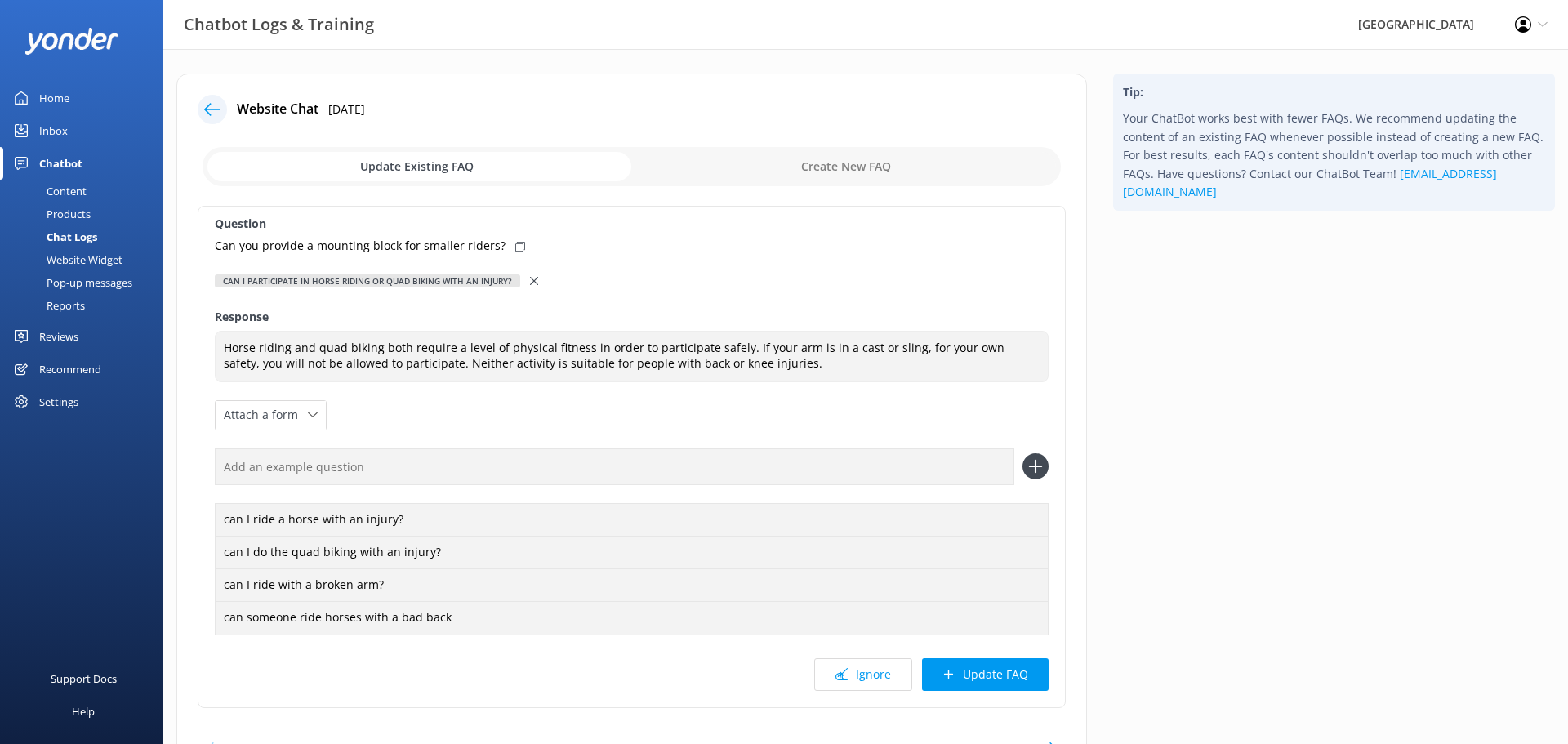
type textarea "Horse riding and quad biking both require a level of physical fitness in order …"
click at [532, 278] on icon at bounding box center [533, 280] width 8 height 8
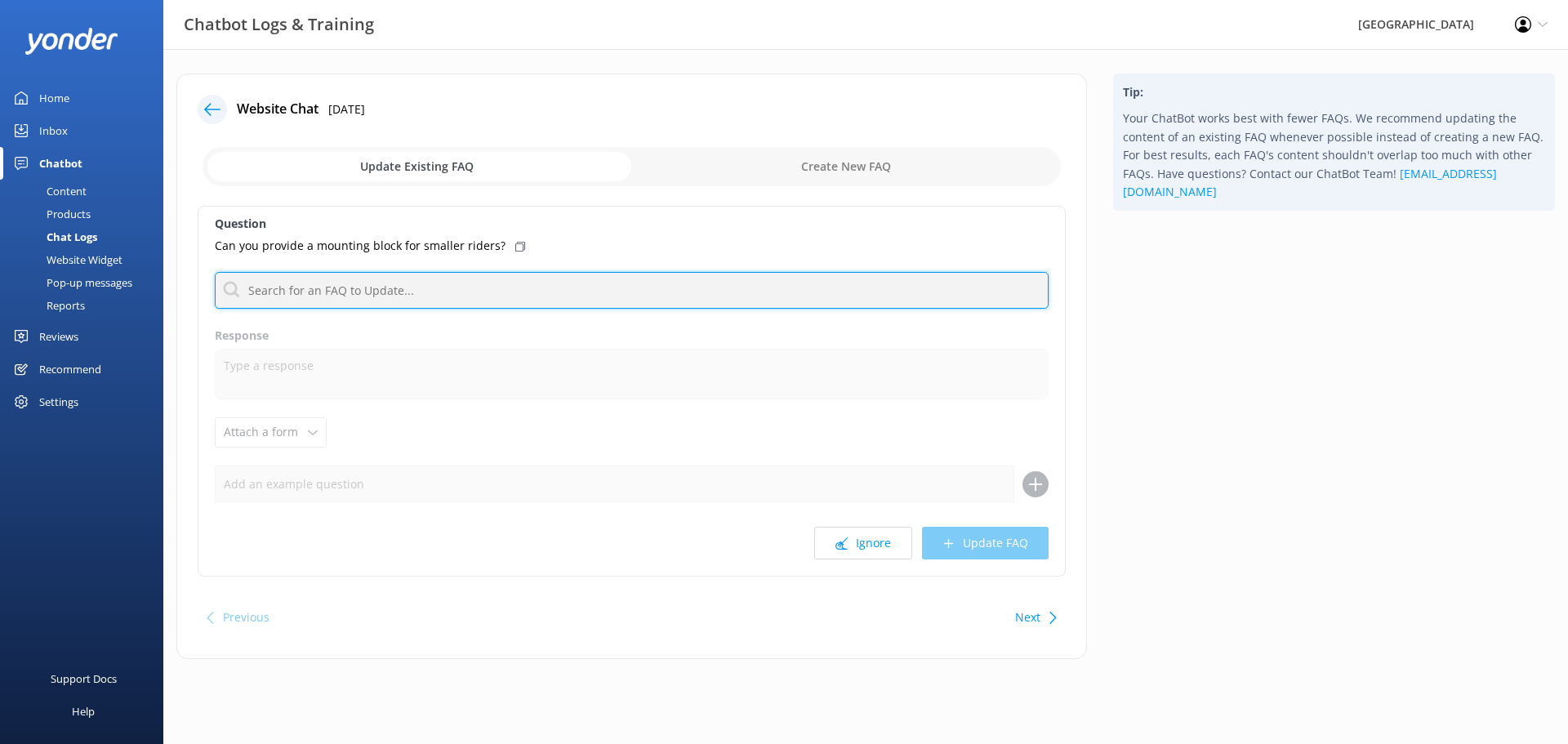
click at [278, 287] on input "text" at bounding box center [631, 290] width 834 height 37
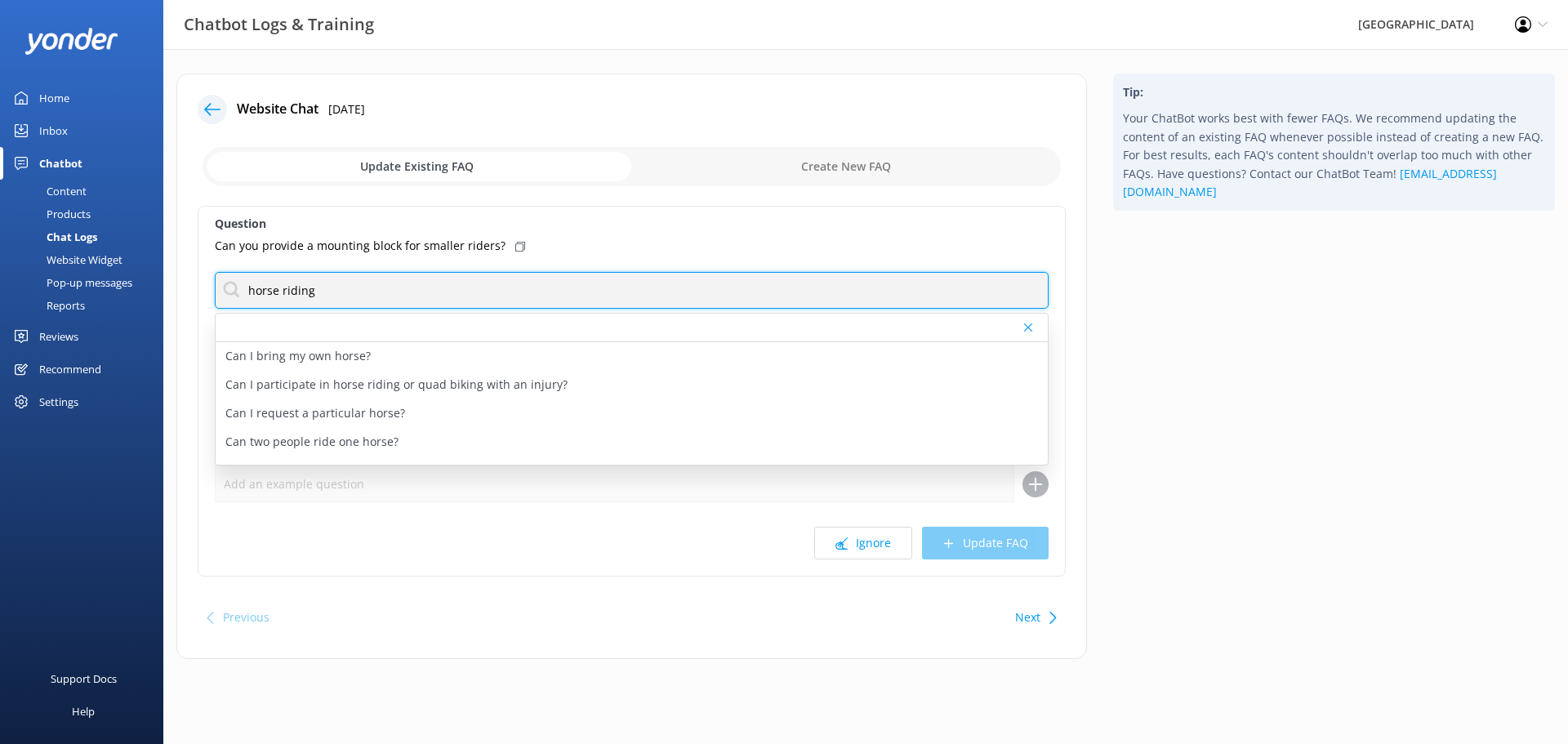
drag, startPoint x: 486, startPoint y: 289, endPoint x: 17, endPoint y: 253, distance: 470.4
click at [19, 253] on div "Chatbot Logs & Training Glenworth Valley Profile Settings Logout Home Inbox Cha…" at bounding box center [784, 378] width 1568 height 659
drag, startPoint x: 389, startPoint y: 283, endPoint x: 428, endPoint y: 282, distance: 39.0
click at [389, 282] on input "horse" at bounding box center [631, 290] width 834 height 37
drag, startPoint x: 436, startPoint y: 282, endPoint x: 48, endPoint y: 250, distance: 389.3
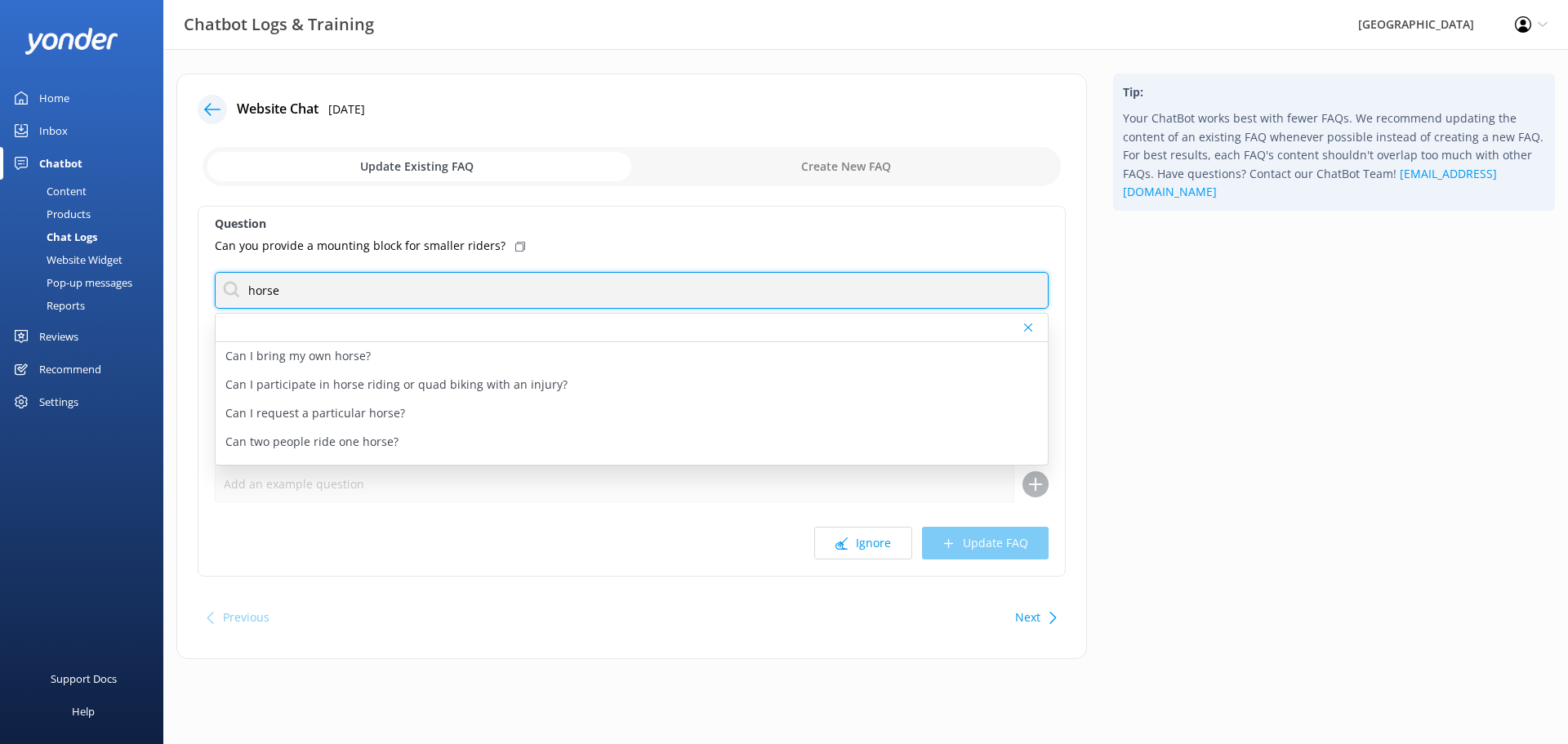
click at [48, 250] on div "Chatbot Logs & Training Glenworth Valley Profile Settings Logout Home Inbox Cha…" at bounding box center [784, 378] width 1568 height 659
type input "horse"
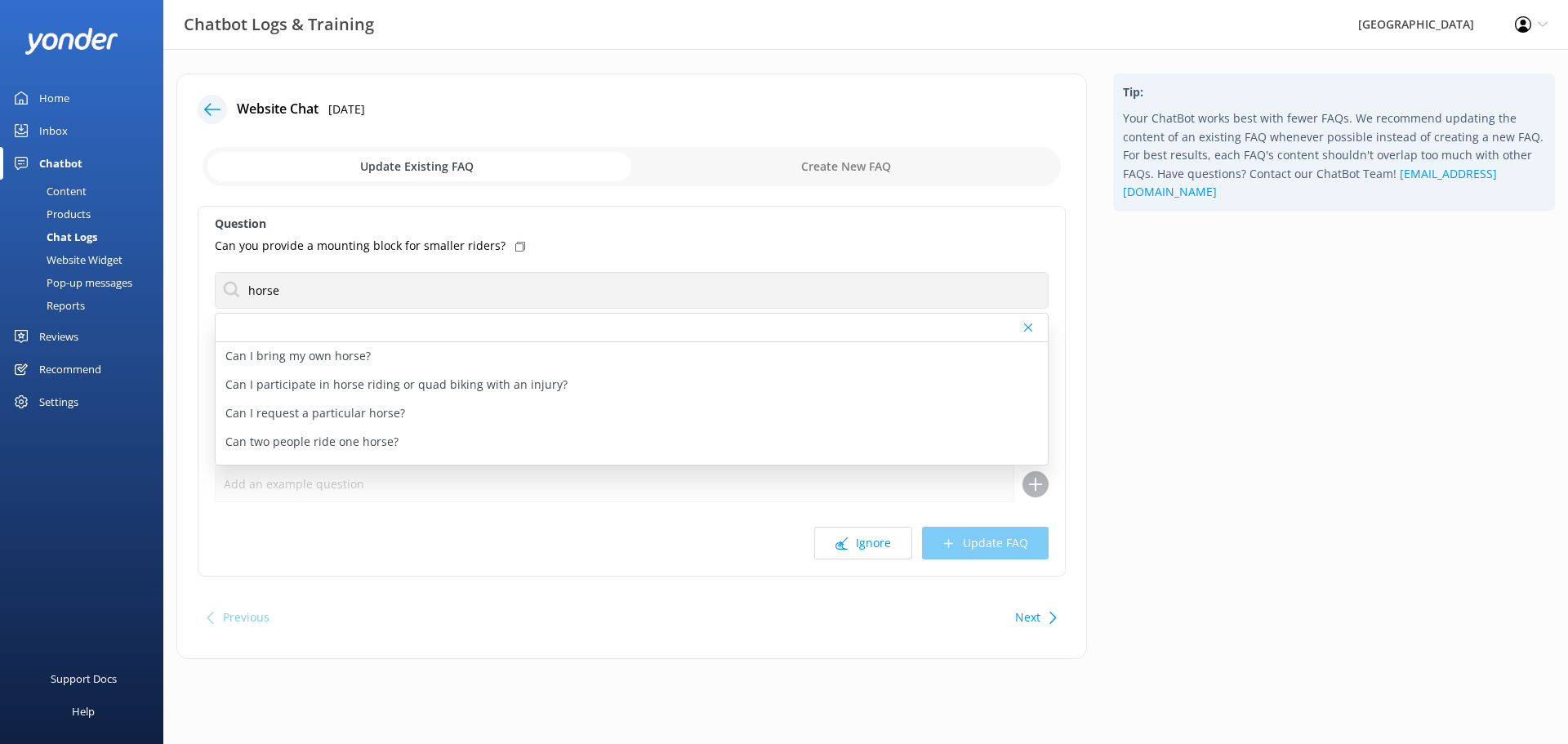
click at [1032, 334] on div at bounding box center [631, 327] width 832 height 28
click at [1027, 326] on icon at bounding box center [1027, 327] width 8 height 9
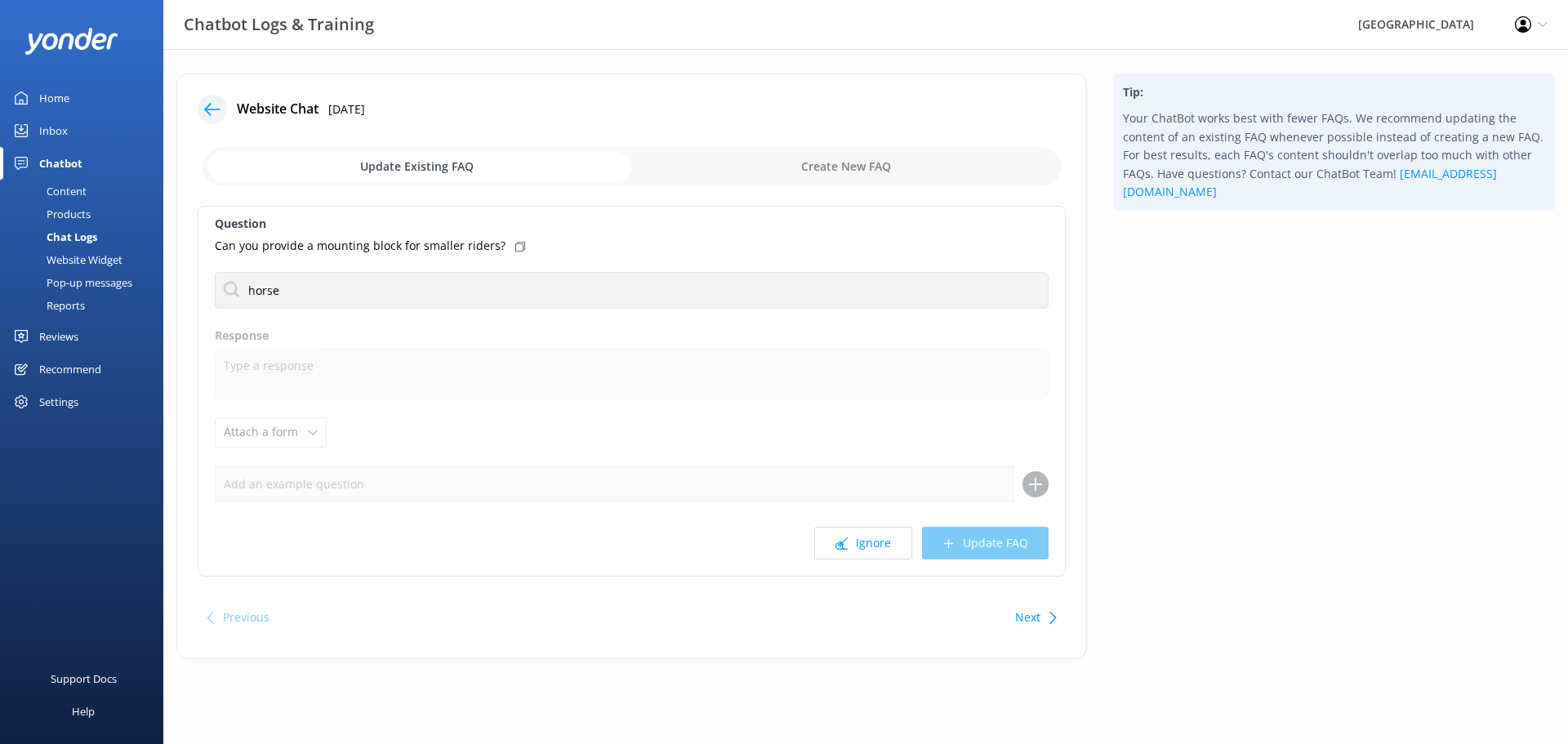
click at [783, 172] on input "checkbox" at bounding box center [631, 167] width 858 height 40
checkbox input "true"
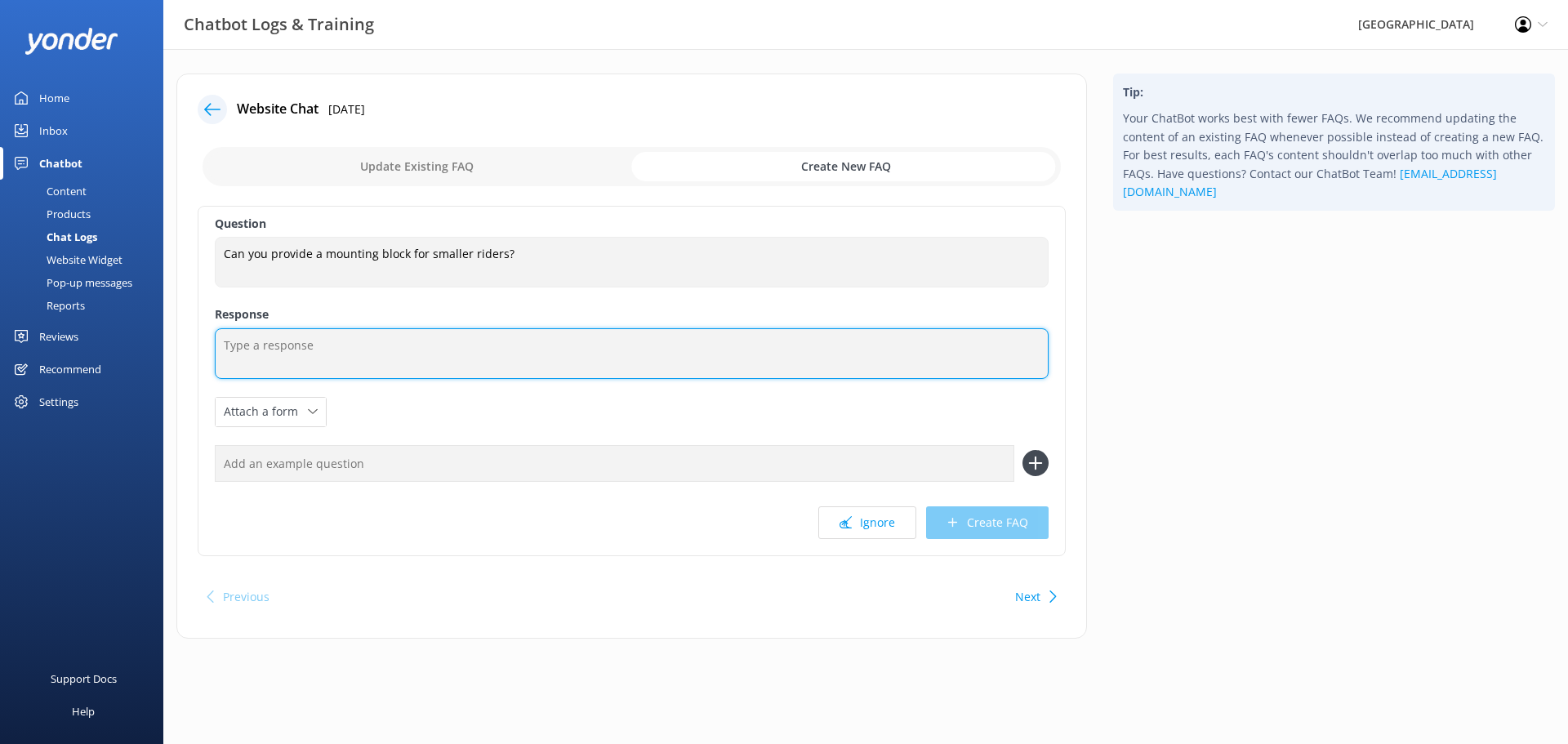
click at [352, 360] on textarea at bounding box center [631, 353] width 834 height 51
drag, startPoint x: 527, startPoint y: 356, endPoint x: 339, endPoint y: 366, distance: 188.3
click at [339, 366] on textarea "Our guides will assist all horse riding participants" at bounding box center [631, 353] width 834 height 51
click at [794, 343] on textarea "Our guides will assist you with mounting your horse from the ground. We do not …" at bounding box center [631, 353] width 834 height 51
type textarea "Our guides will assist you with mounting your horse from the ground. We do not …"
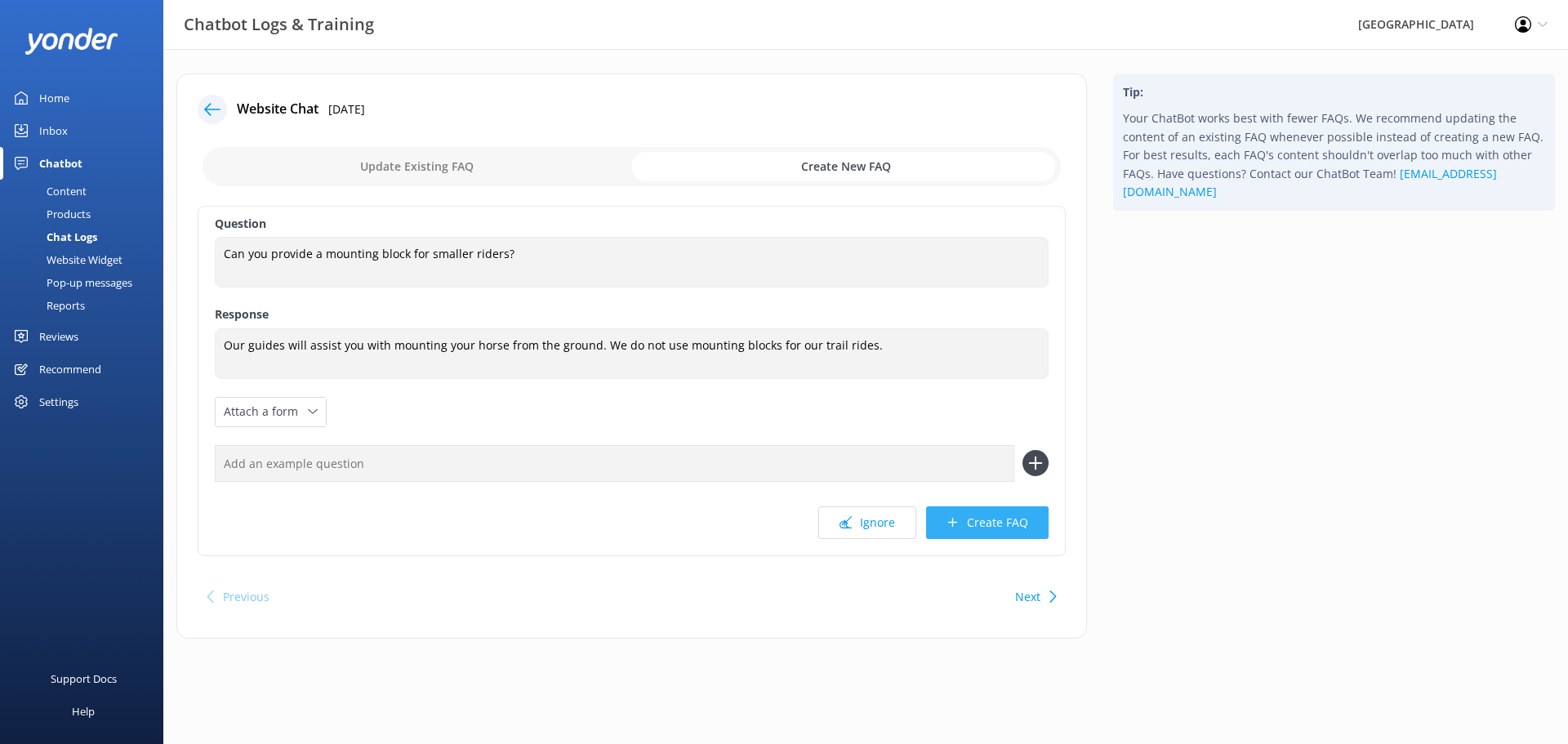
click at [1011, 517] on button "Create FAQ" at bounding box center [987, 523] width 122 height 33
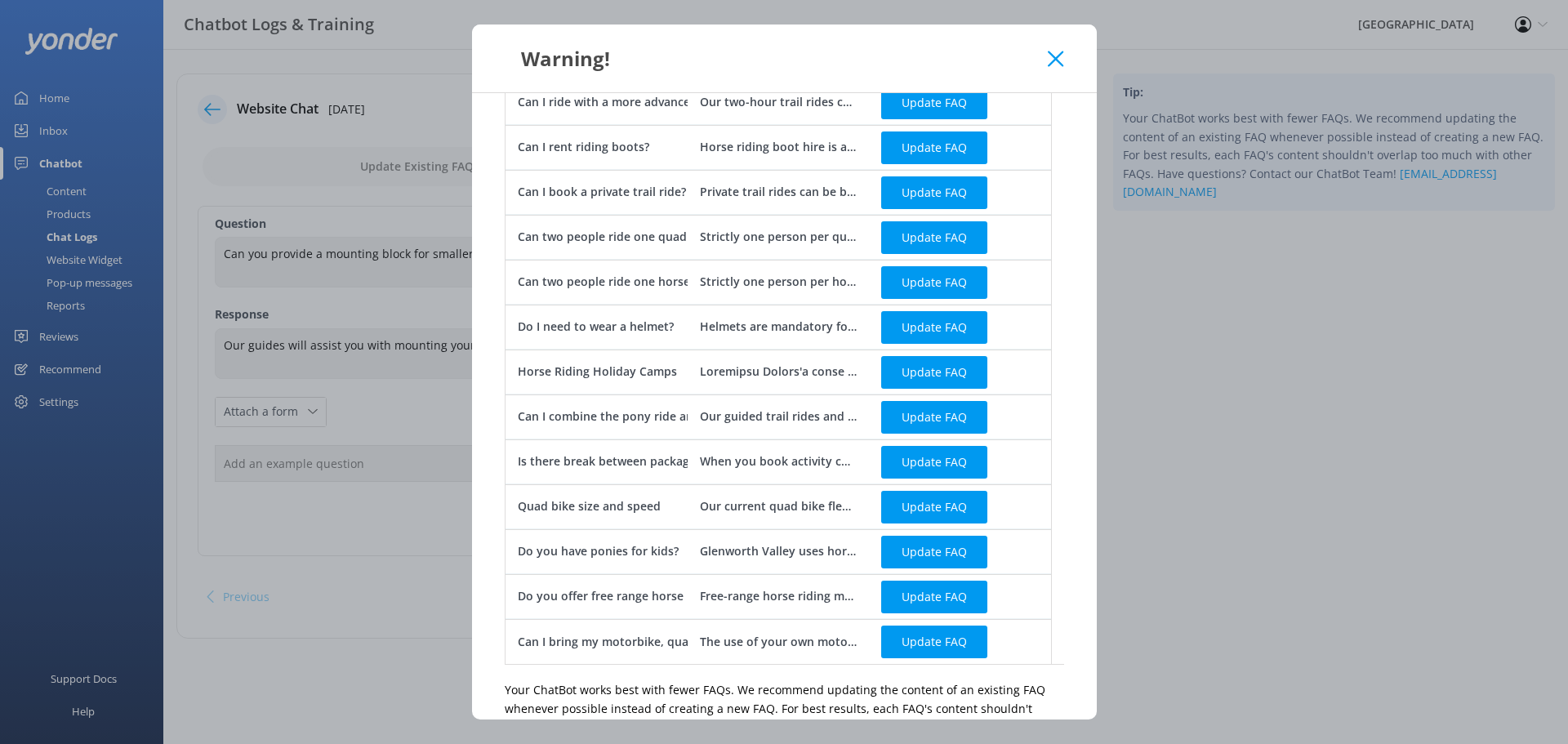
scroll to position [232, 0]
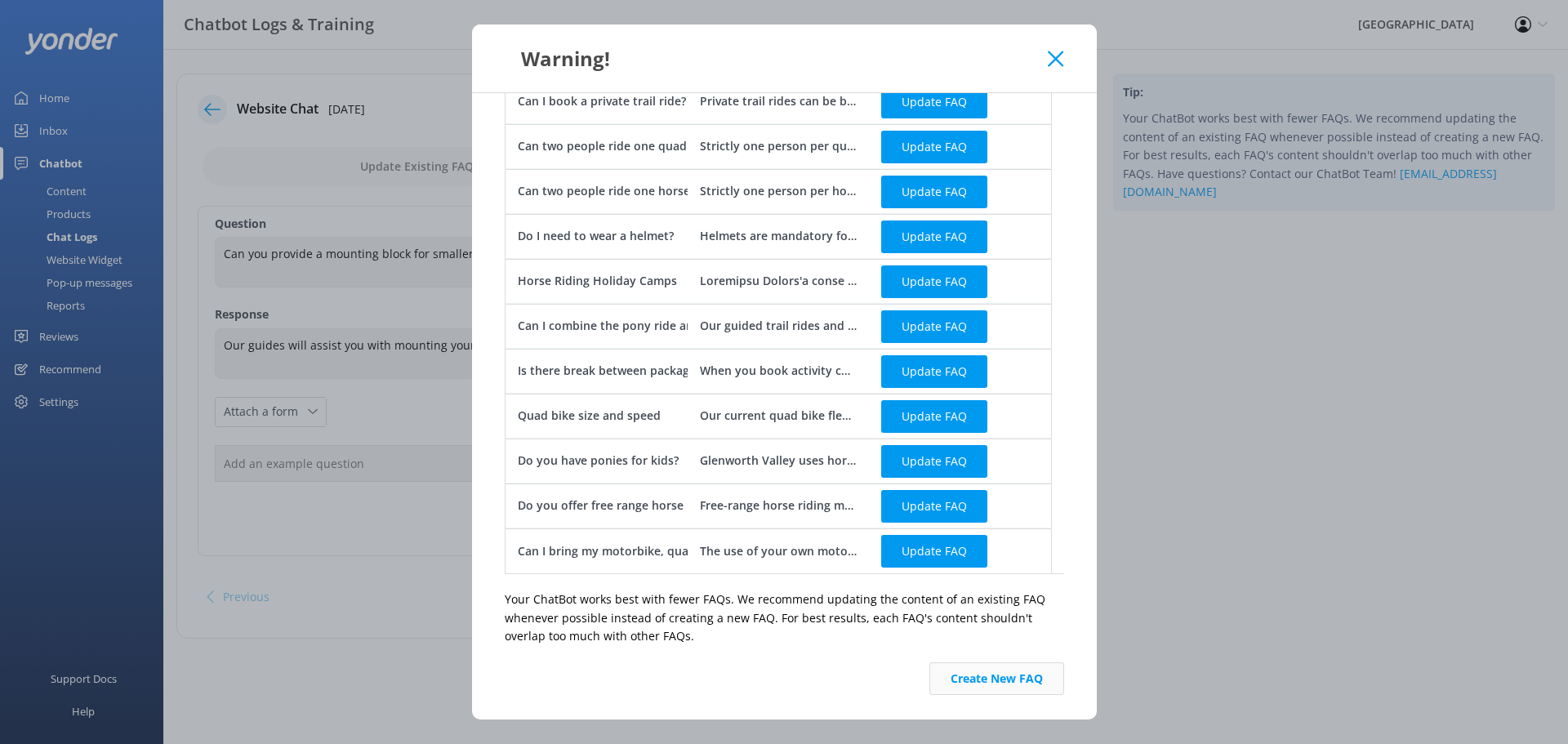
click at [968, 682] on button "Create New FAQ" at bounding box center [996, 679] width 134 height 33
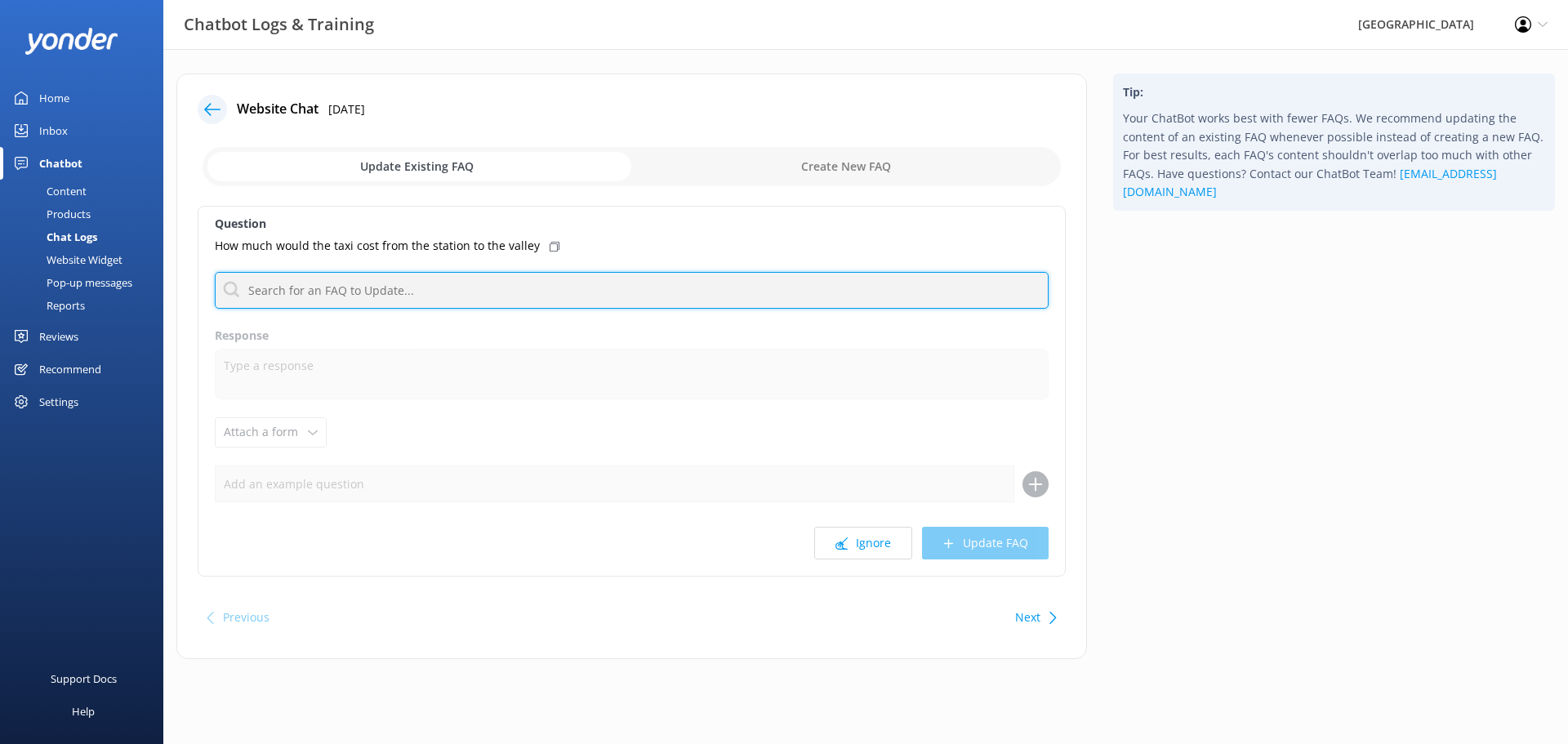
click at [382, 295] on input "text" at bounding box center [631, 290] width 834 height 37
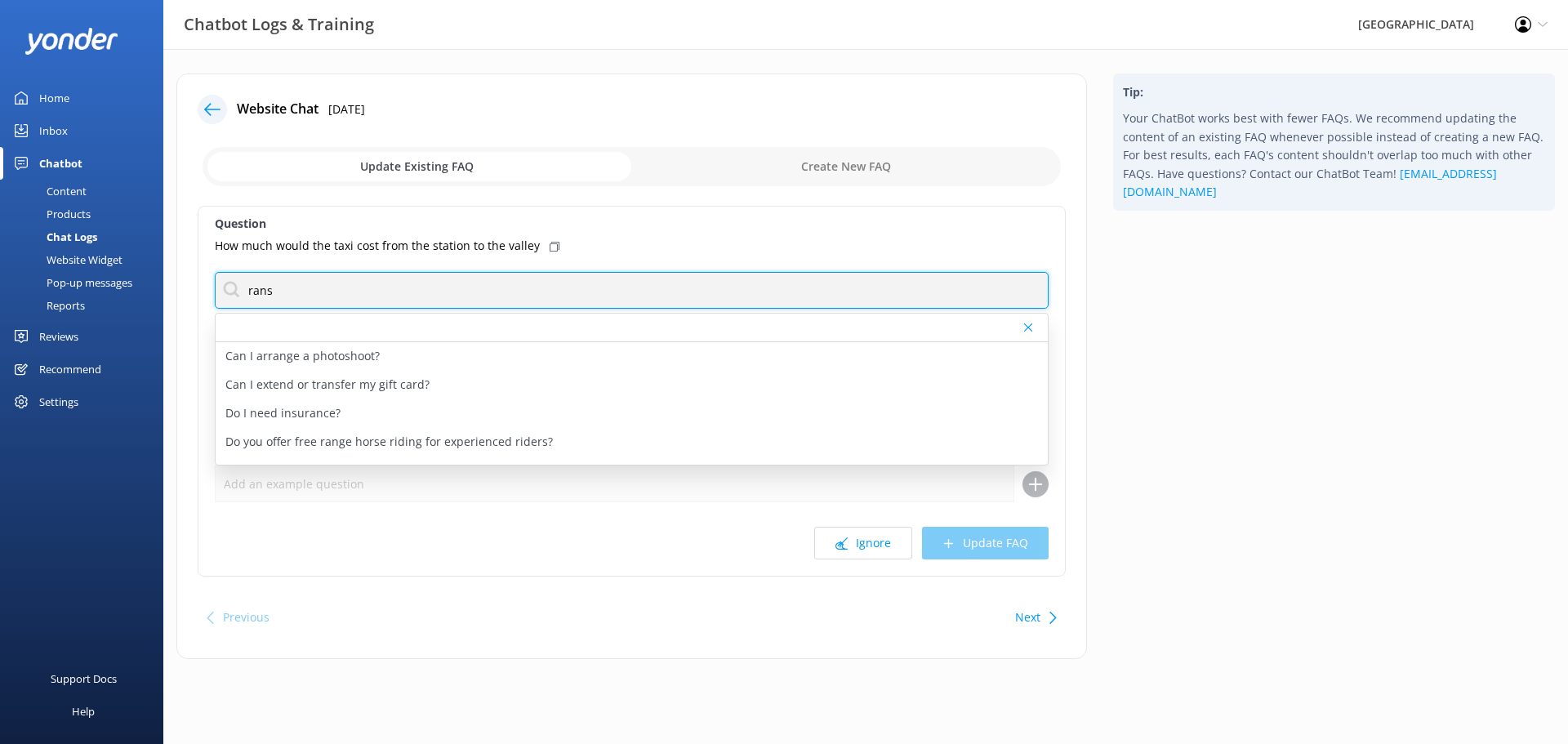
drag, startPoint x: 165, startPoint y: 278, endPoint x: 115, endPoint y: 270, distance: 50.6
click at [117, 270] on div "Chatbot Logs & Training Glenworth Valley Profile Settings Logout Home Inbox Cha…" at bounding box center [784, 378] width 1568 height 659
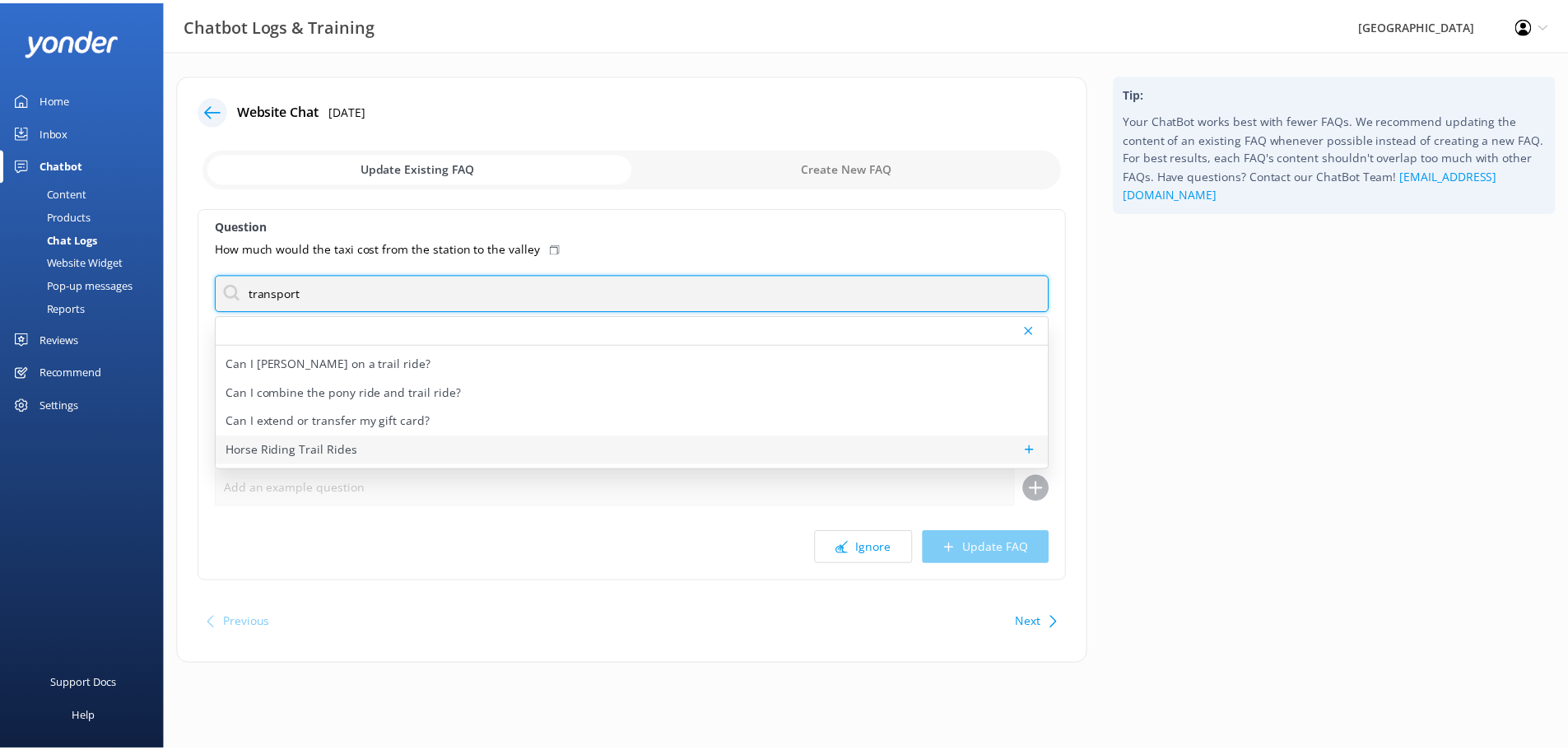
scroll to position [135, 0]
type input "transport"
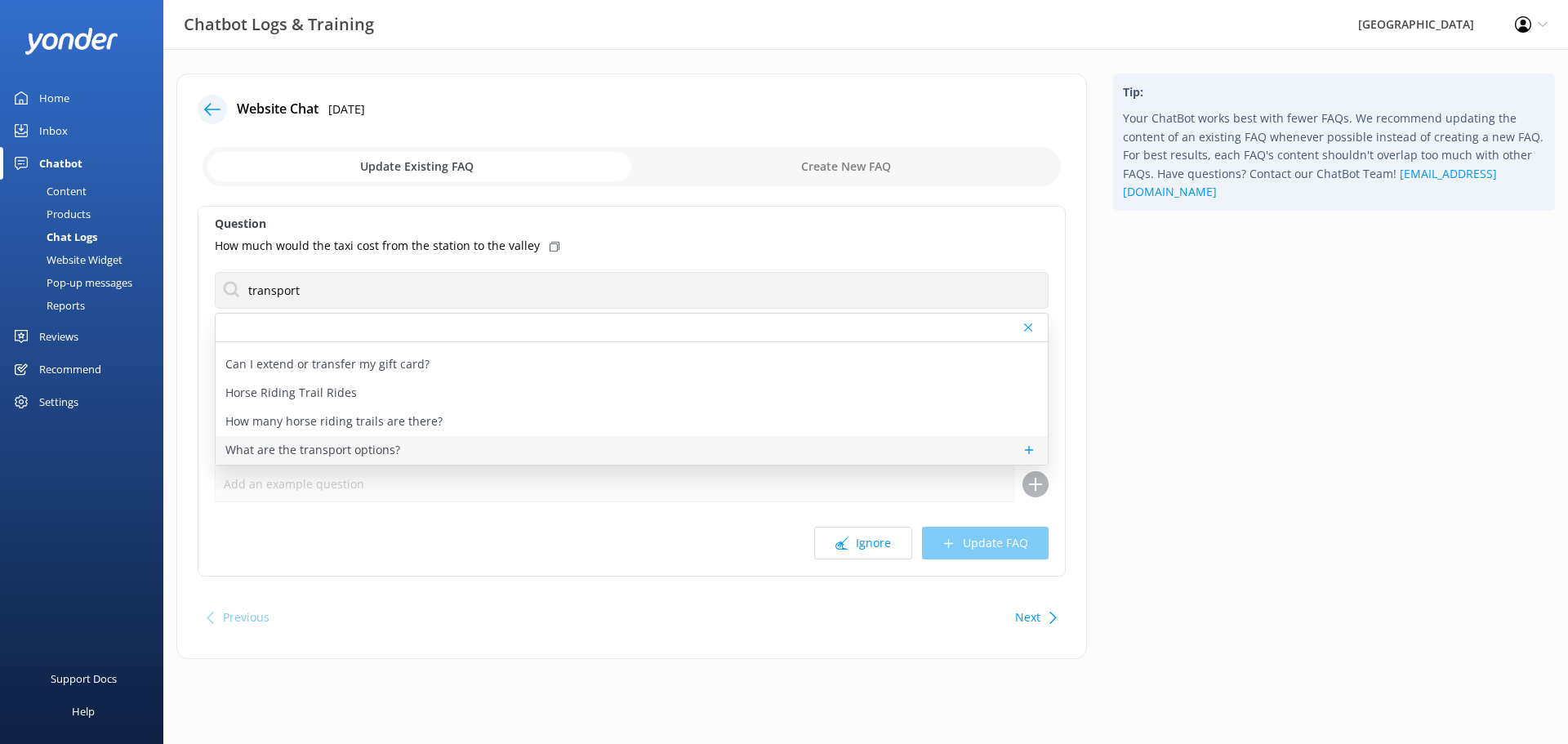
click at [330, 441] on p "What are the transport options?" at bounding box center [313, 450] width 175 height 18
type textarea "If you're travelling to [GEOGRAPHIC_DATA] and using public transport, we recomm…"
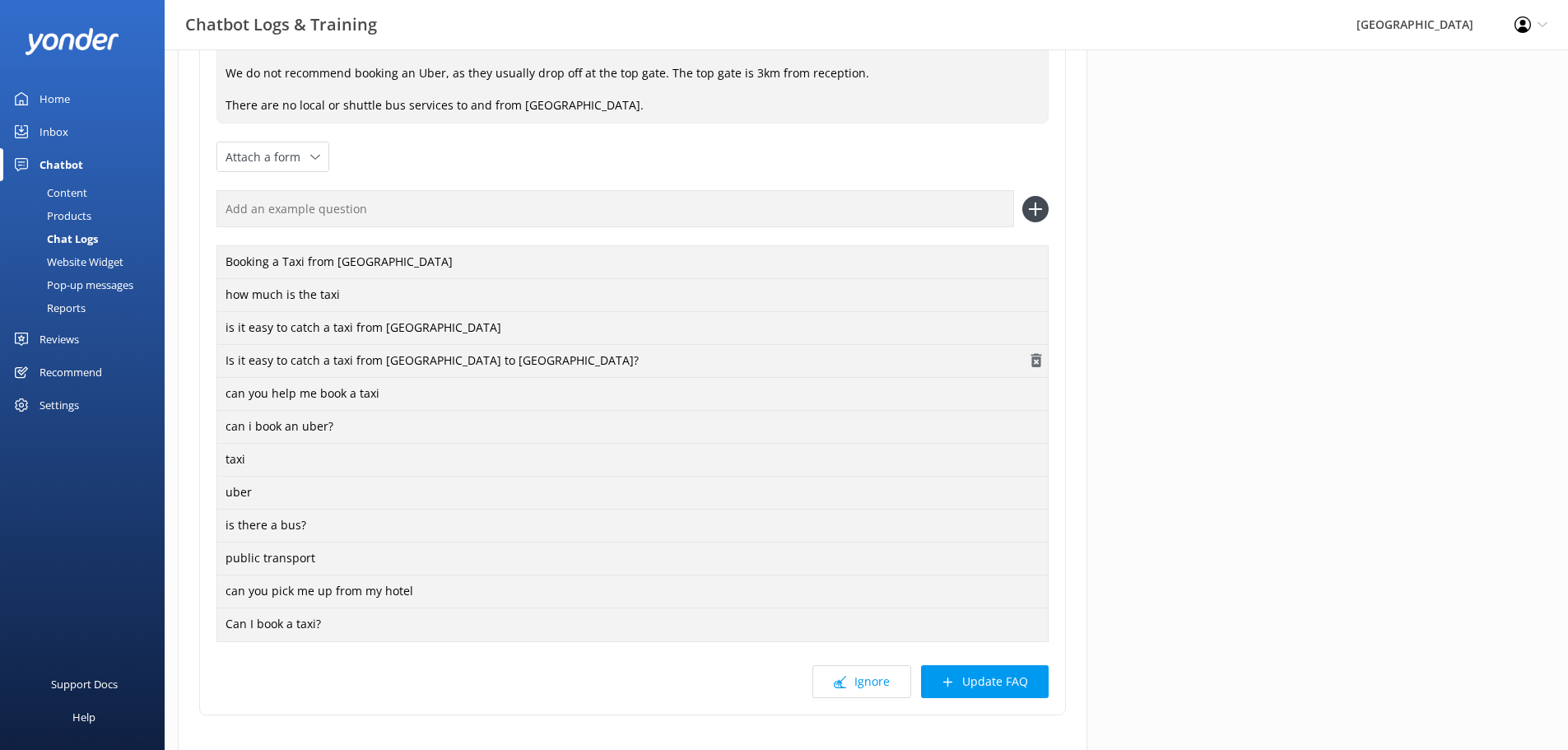
scroll to position [440, 0]
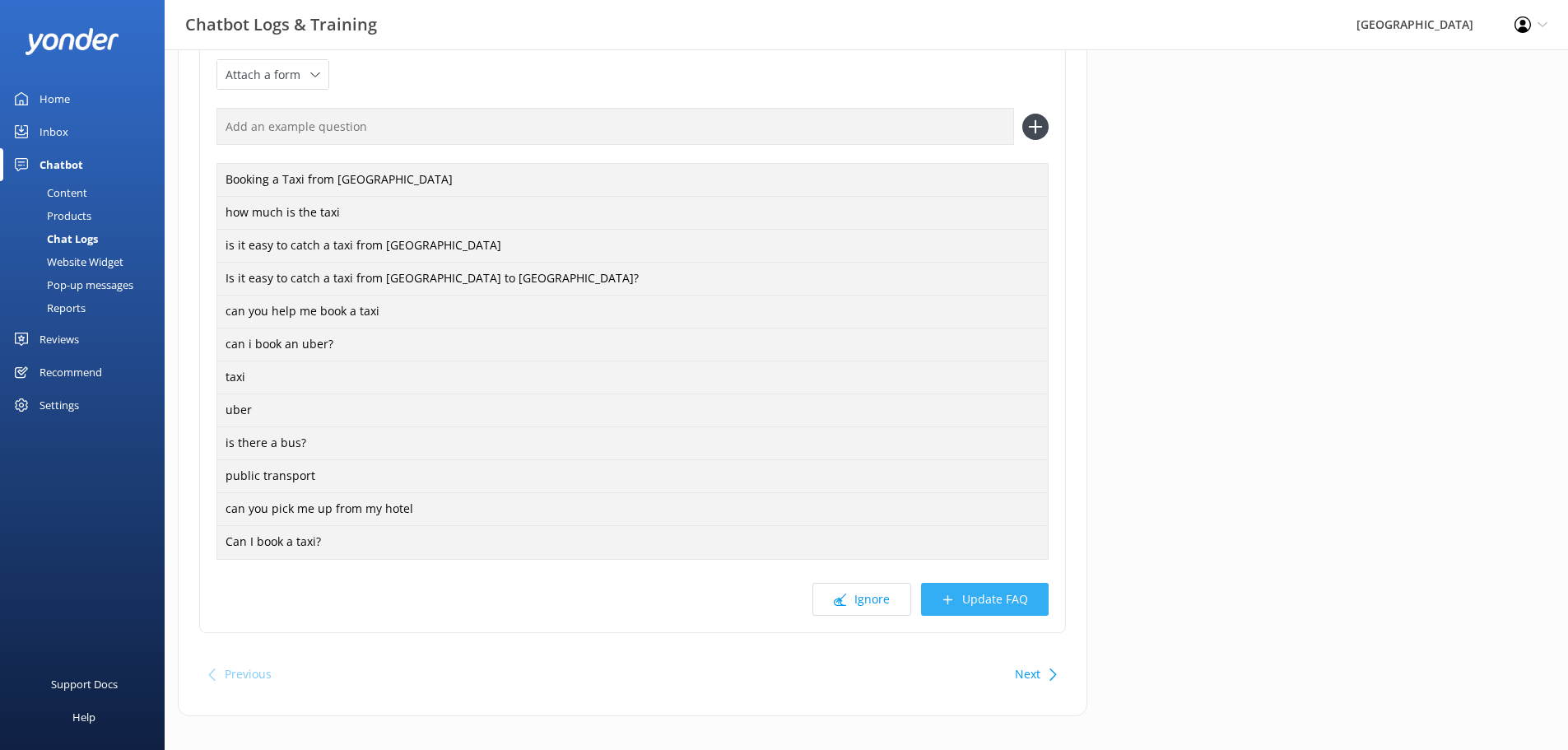
click at [1001, 582] on button "Update FAQ" at bounding box center [985, 599] width 128 height 33
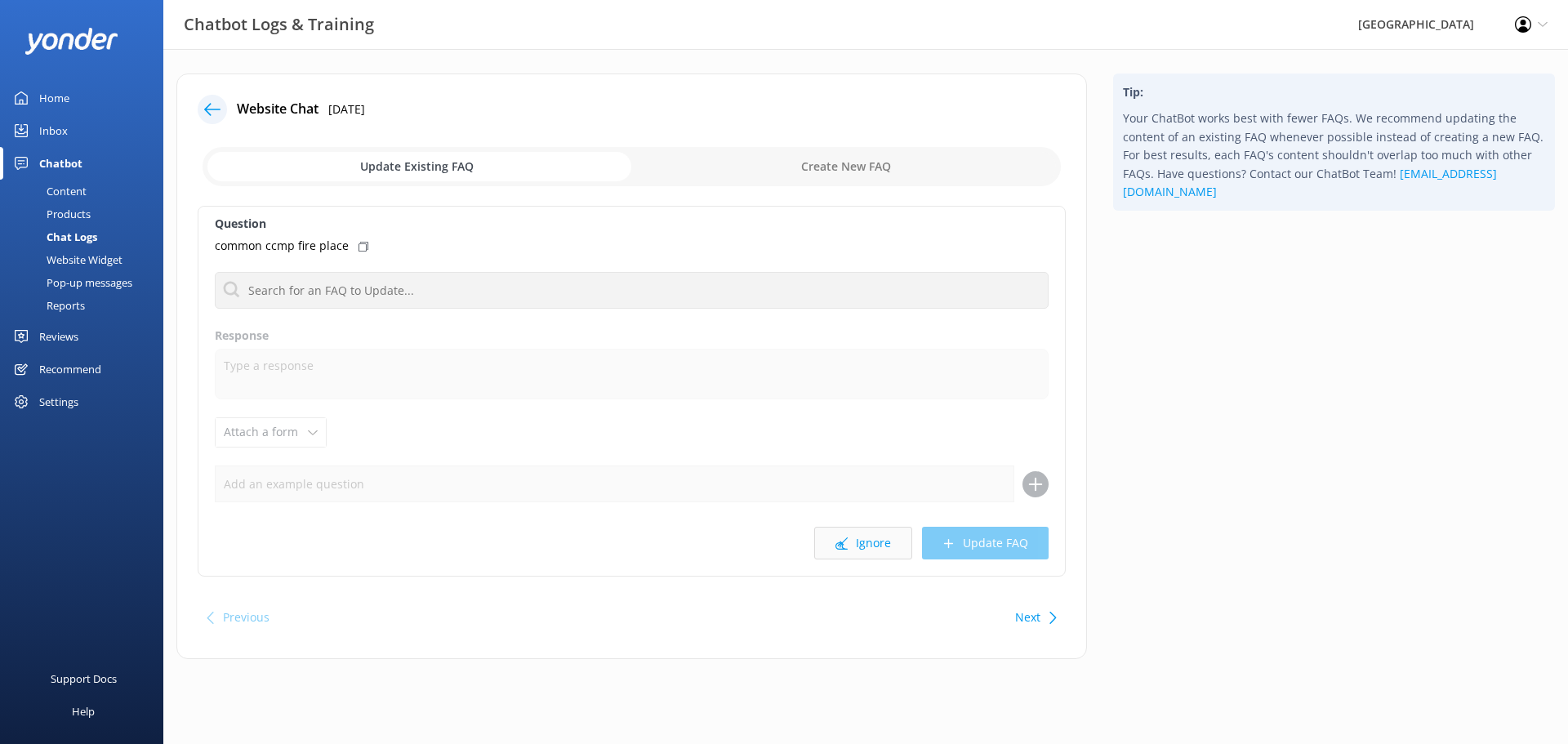
click at [862, 546] on button "Ignore" at bounding box center [863, 543] width 98 height 33
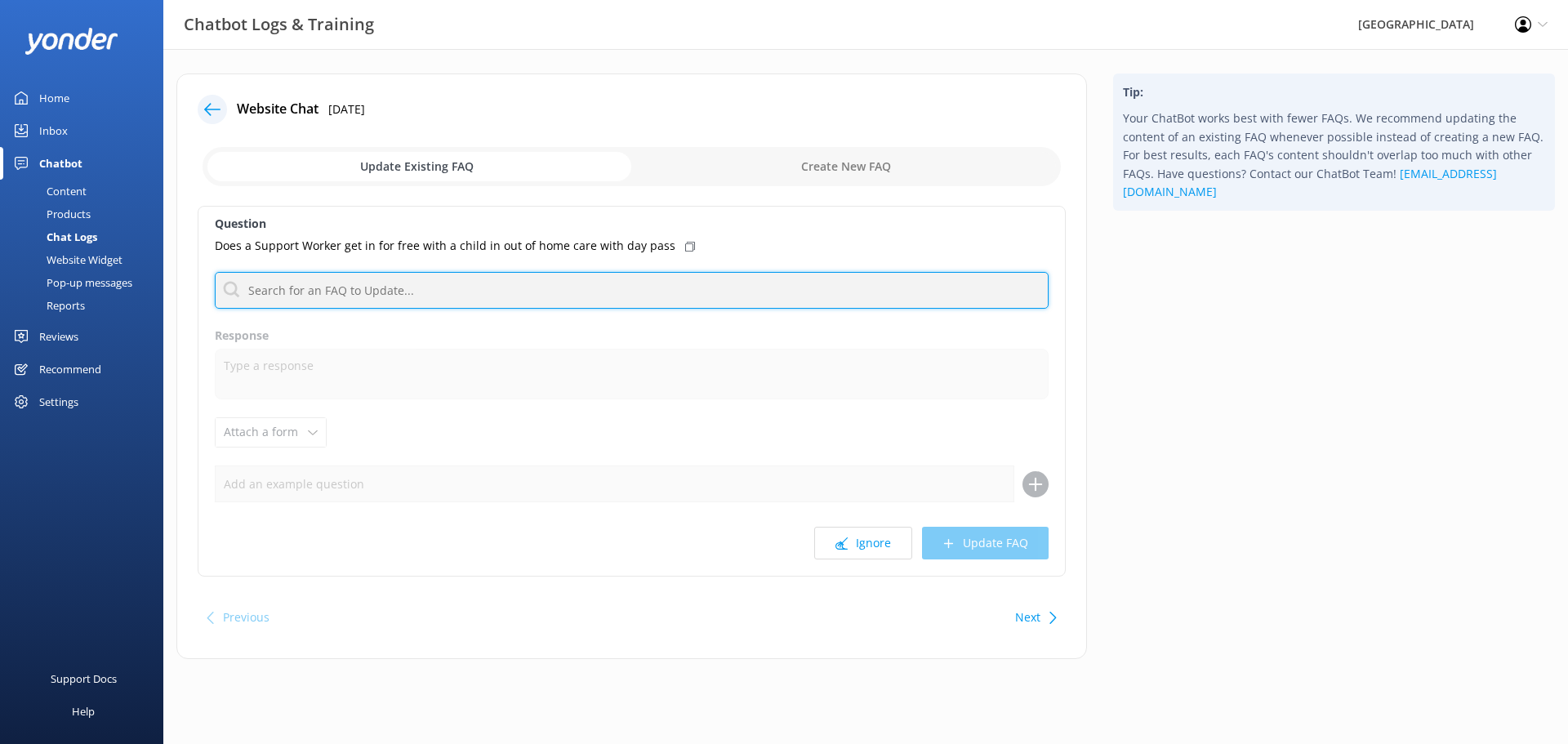
click at [399, 289] on input "text" at bounding box center [631, 290] width 834 height 37
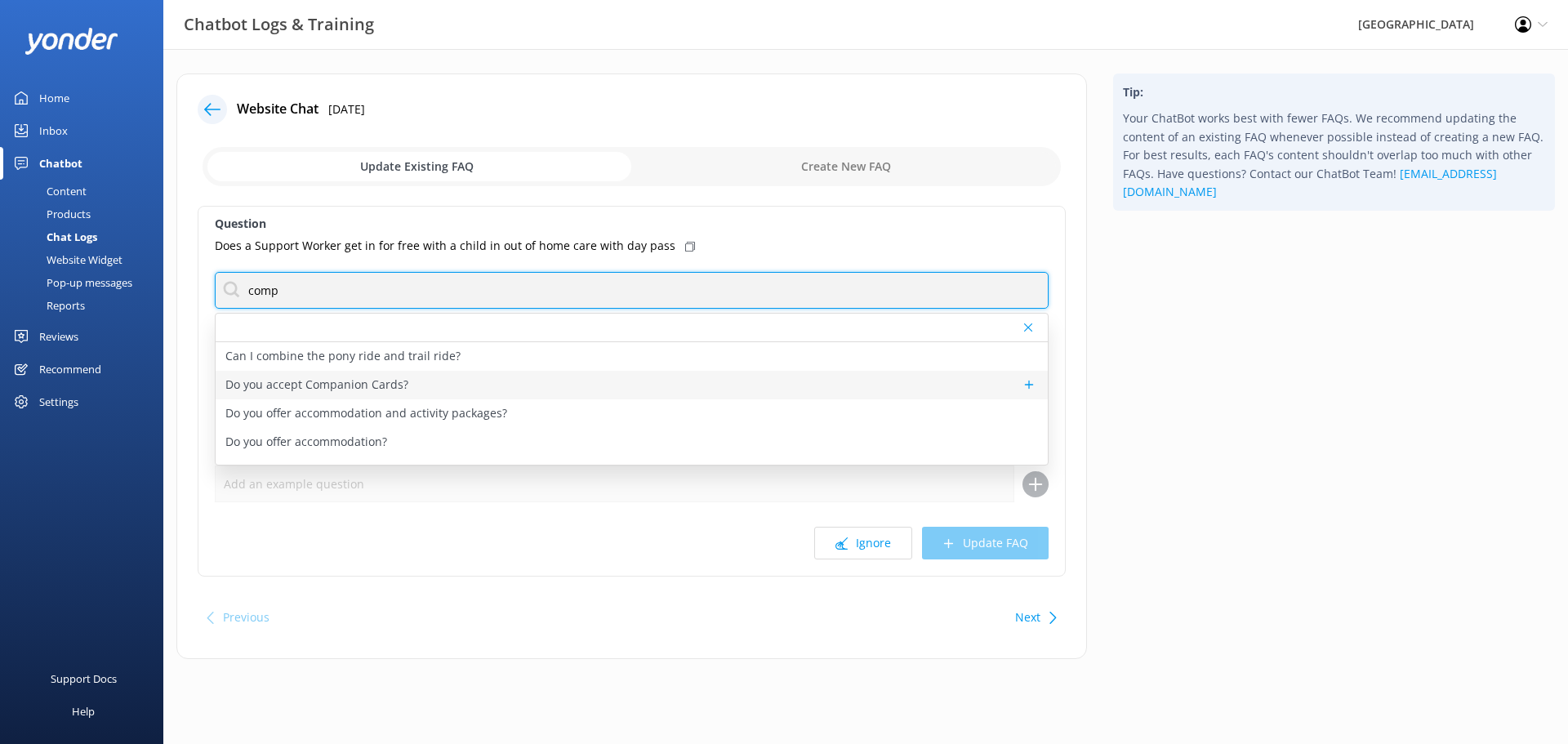
type input "comp"
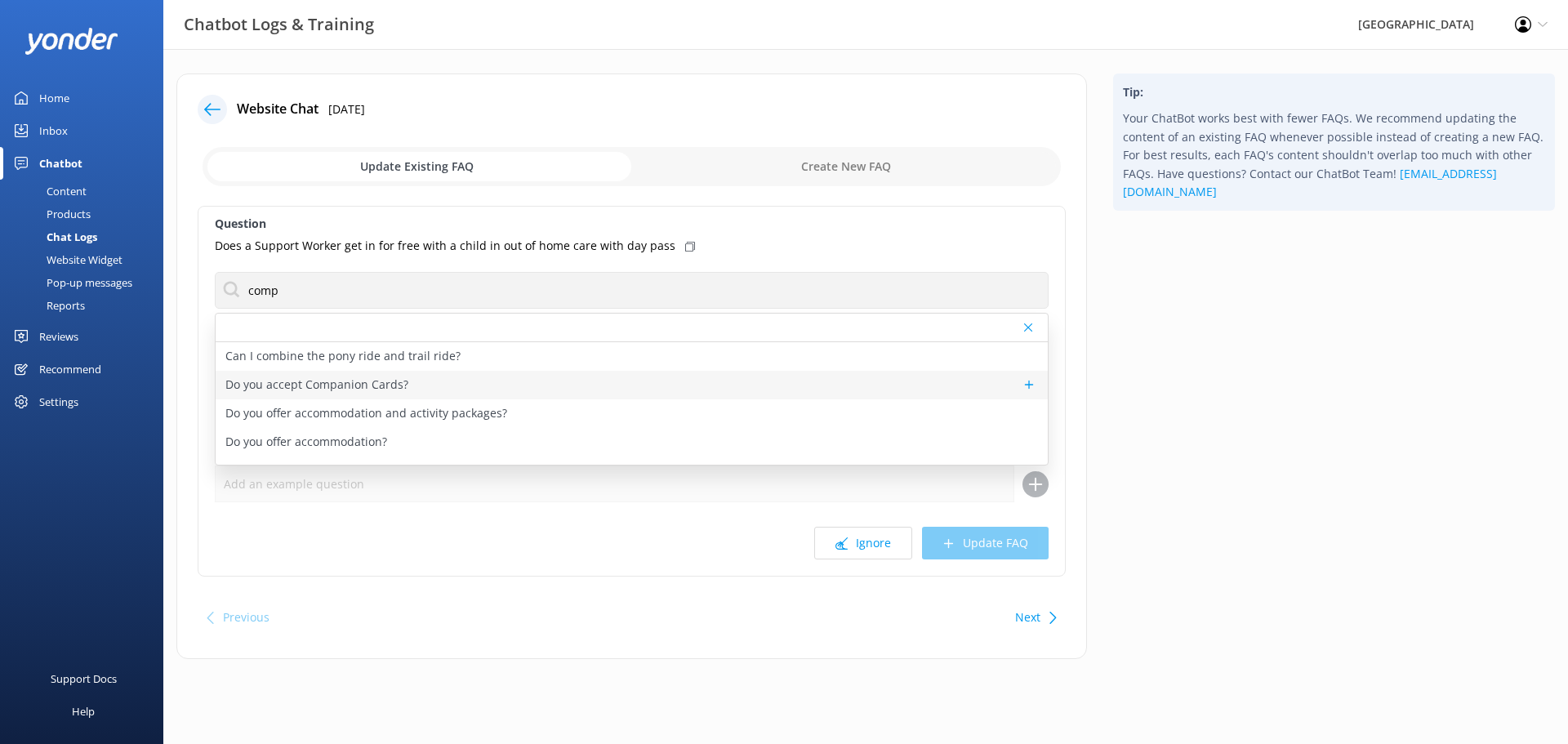
click at [366, 385] on p "Do you accept Companion Cards?" at bounding box center [317, 384] width 183 height 18
type textarea "Glenworth Valley does not currently accept Companion Cards."
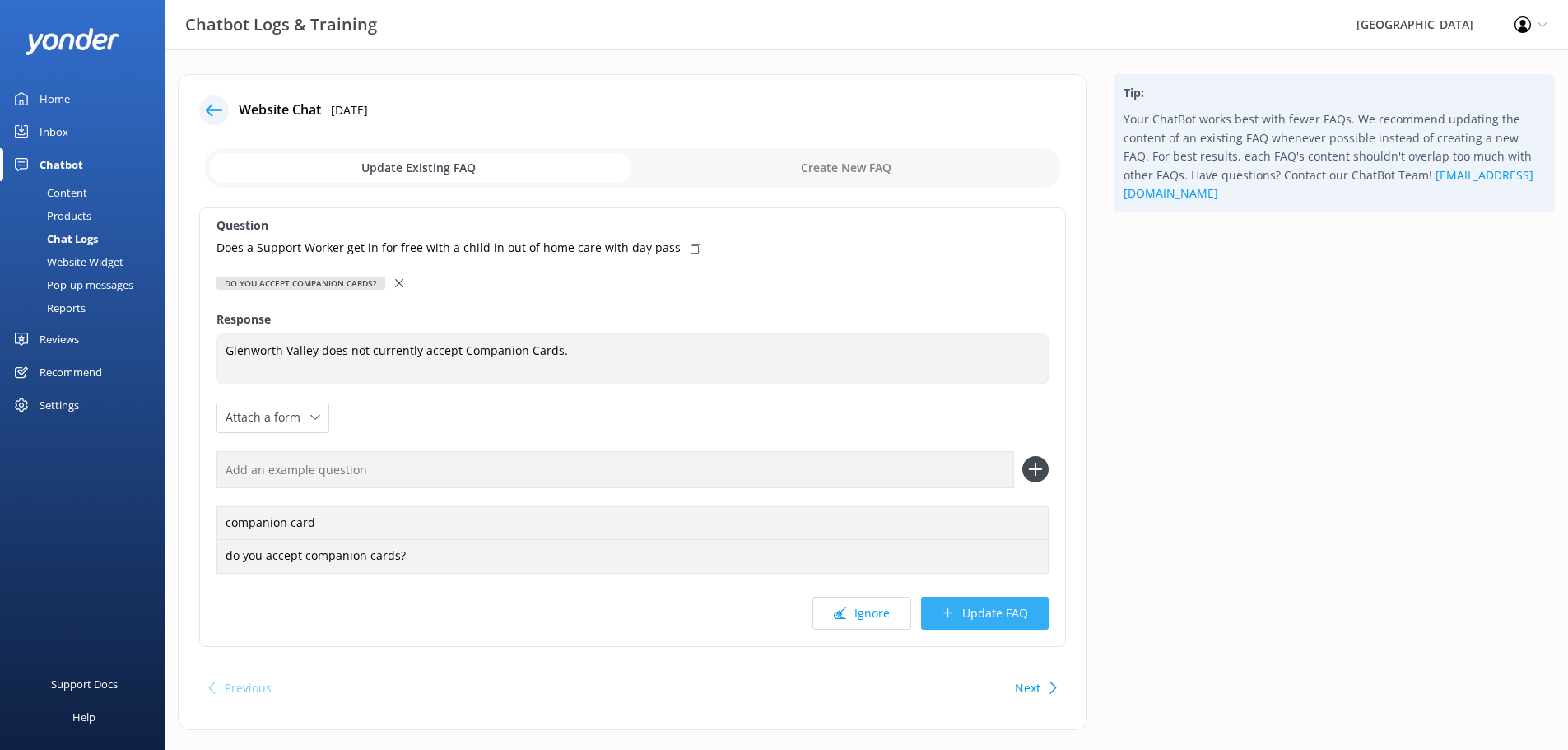
click at [978, 613] on button "Update FAQ" at bounding box center [985, 613] width 128 height 33
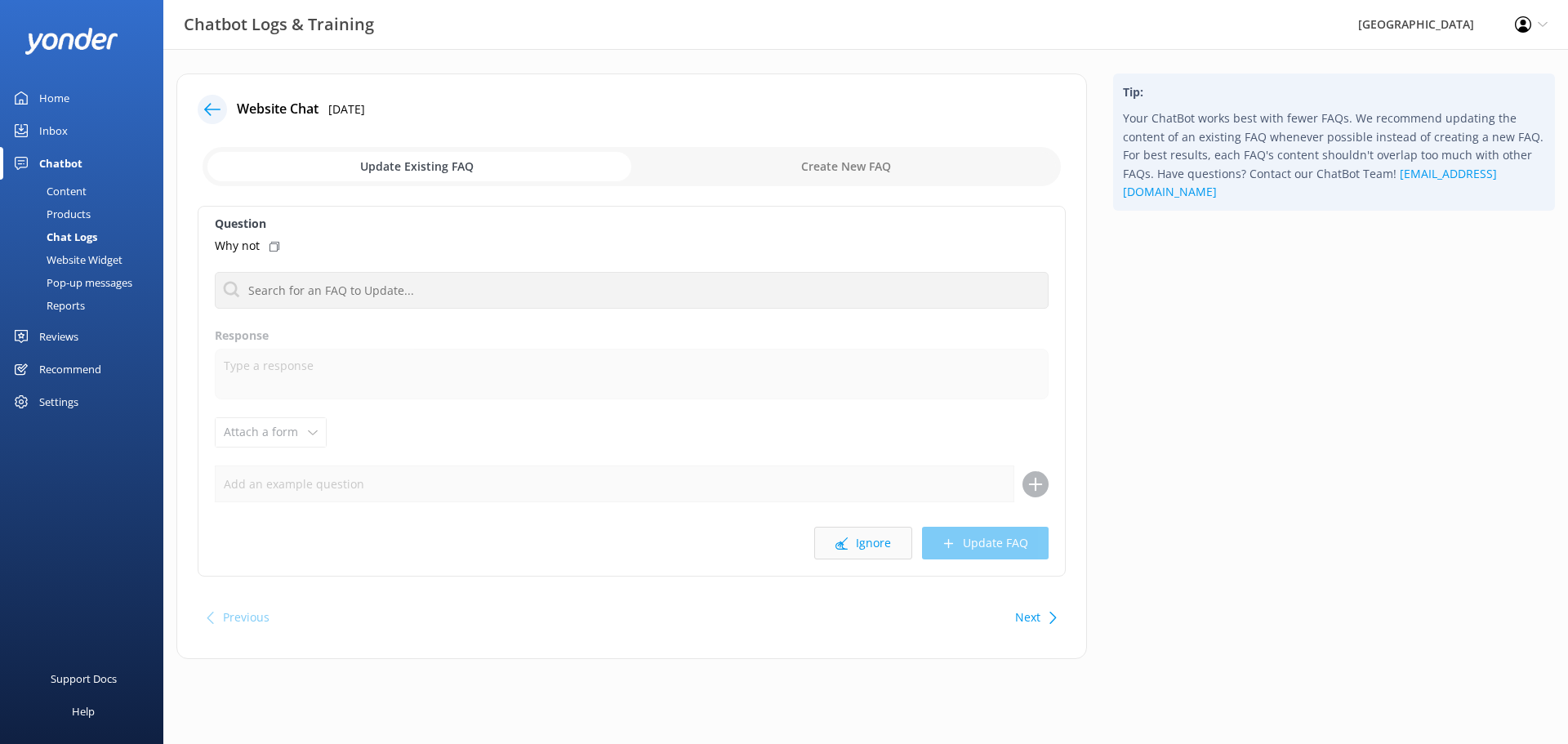
click at [867, 536] on button "Ignore" at bounding box center [863, 543] width 98 height 33
click at [845, 546] on icon at bounding box center [841, 543] width 12 height 12
click at [869, 545] on button "Ignore" at bounding box center [863, 543] width 98 height 33
click at [877, 540] on button "Ignore" at bounding box center [863, 543] width 98 height 33
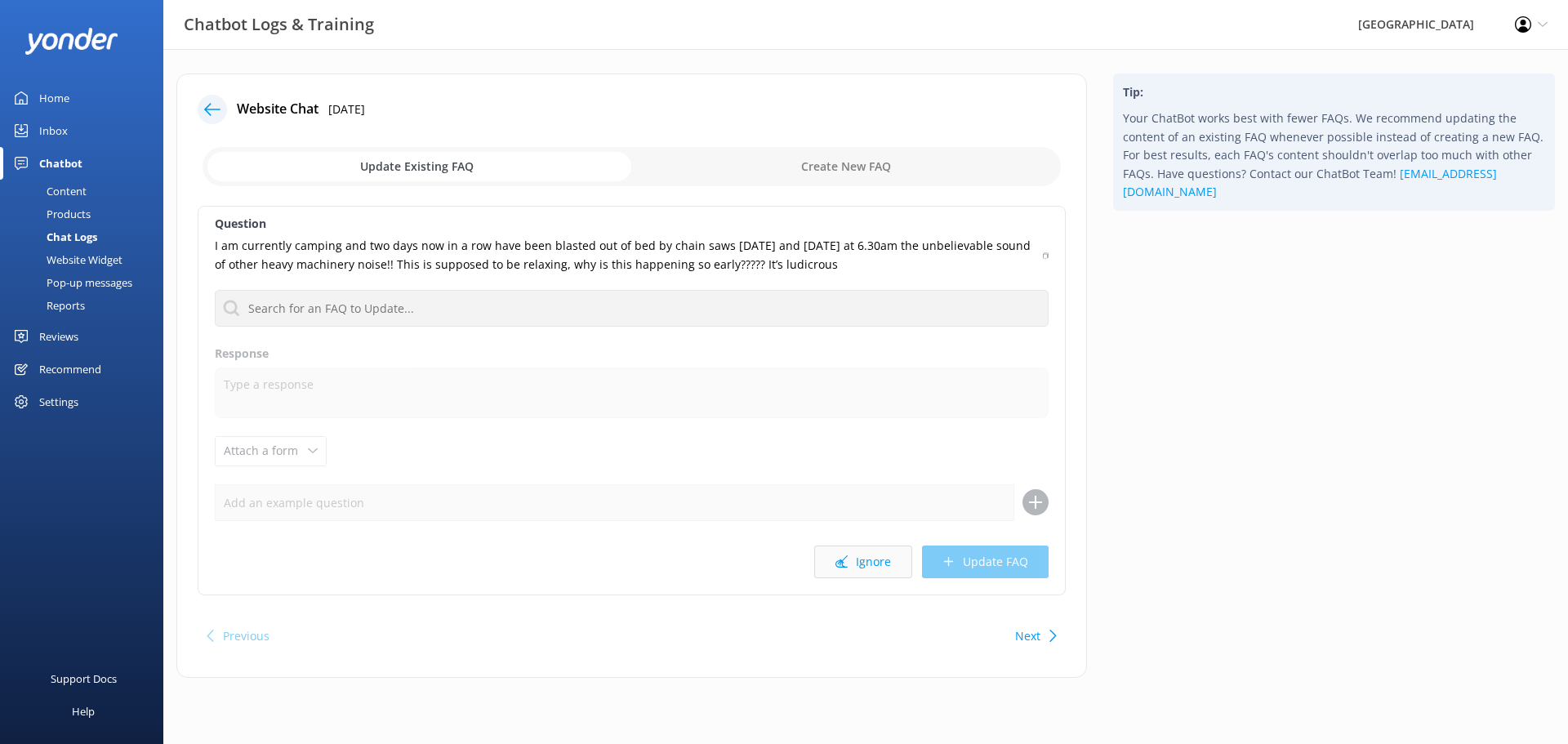
click at [869, 553] on button "Ignore" at bounding box center [863, 561] width 98 height 33
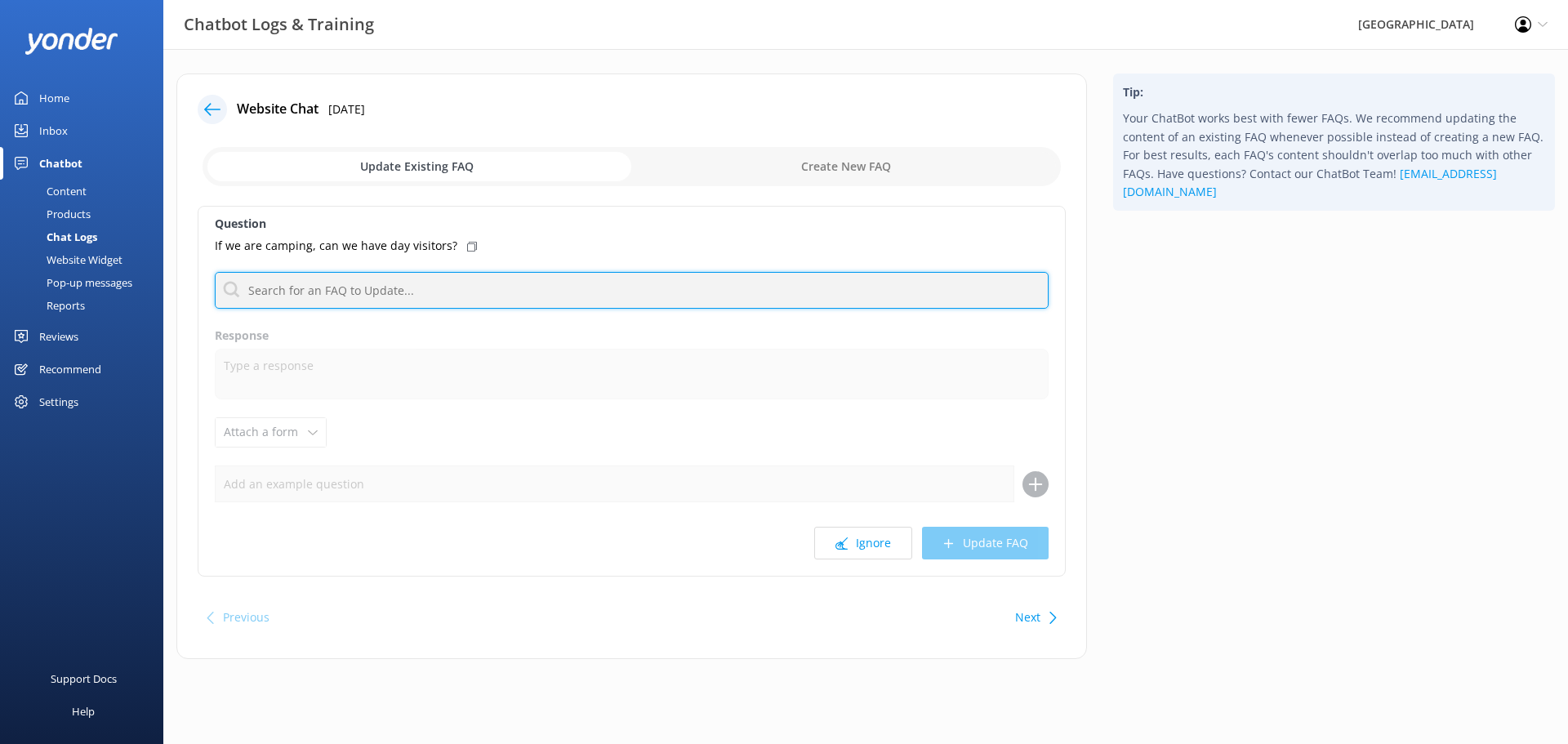
click at [424, 292] on input "text" at bounding box center [631, 290] width 834 height 37
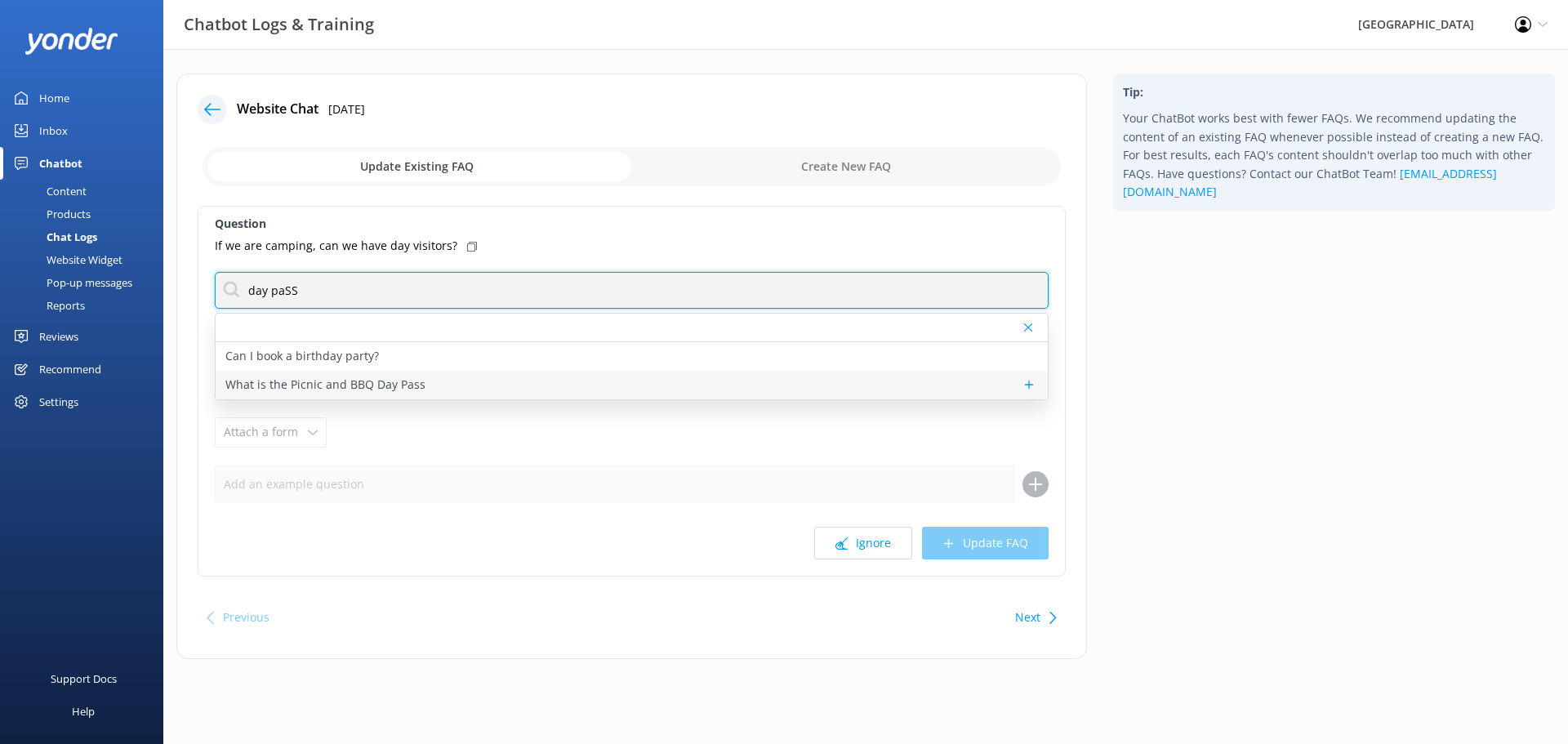
type input "day paSS"
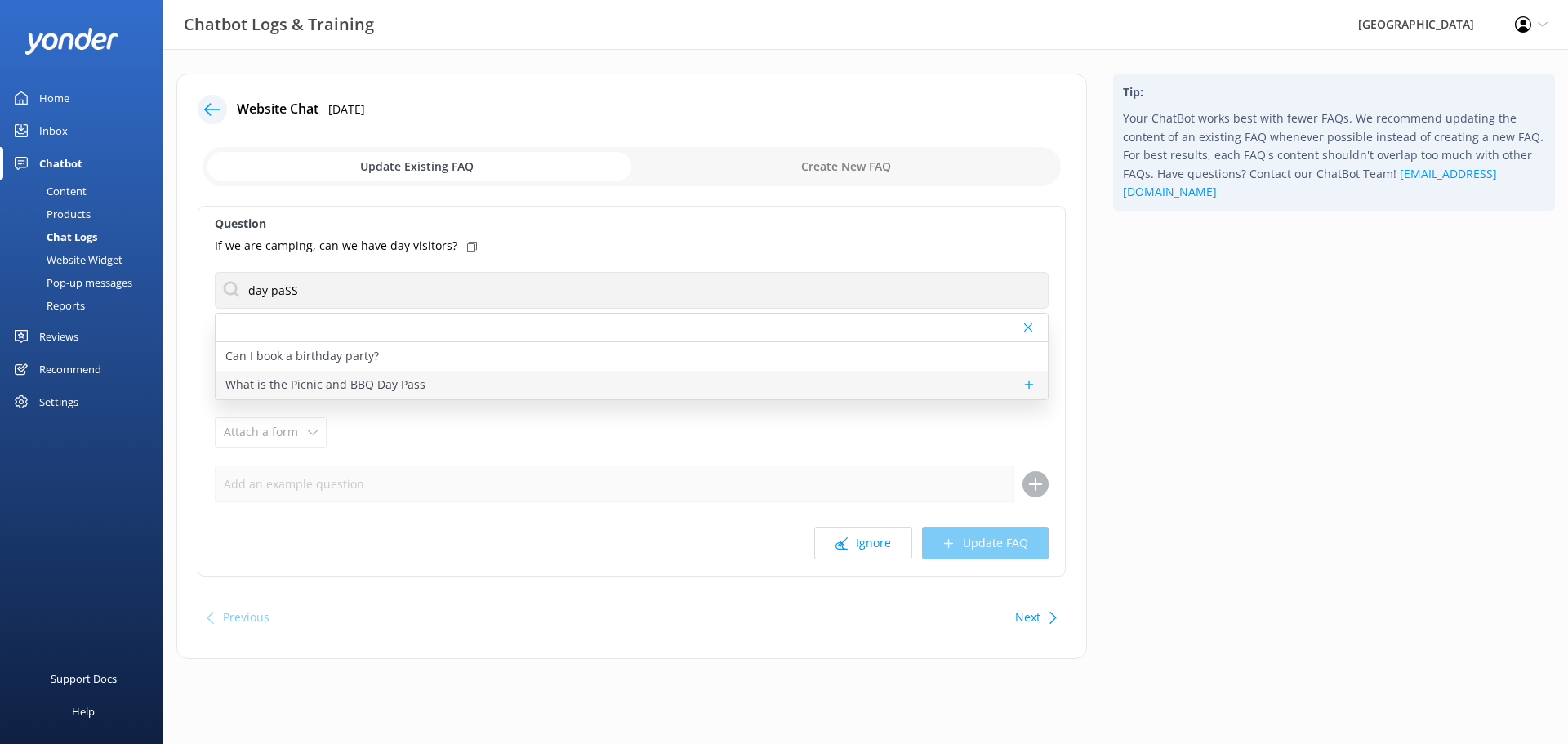
click at [318, 383] on p "What is the Picnic and BBQ Day Pass" at bounding box center [325, 384] width 200 height 18
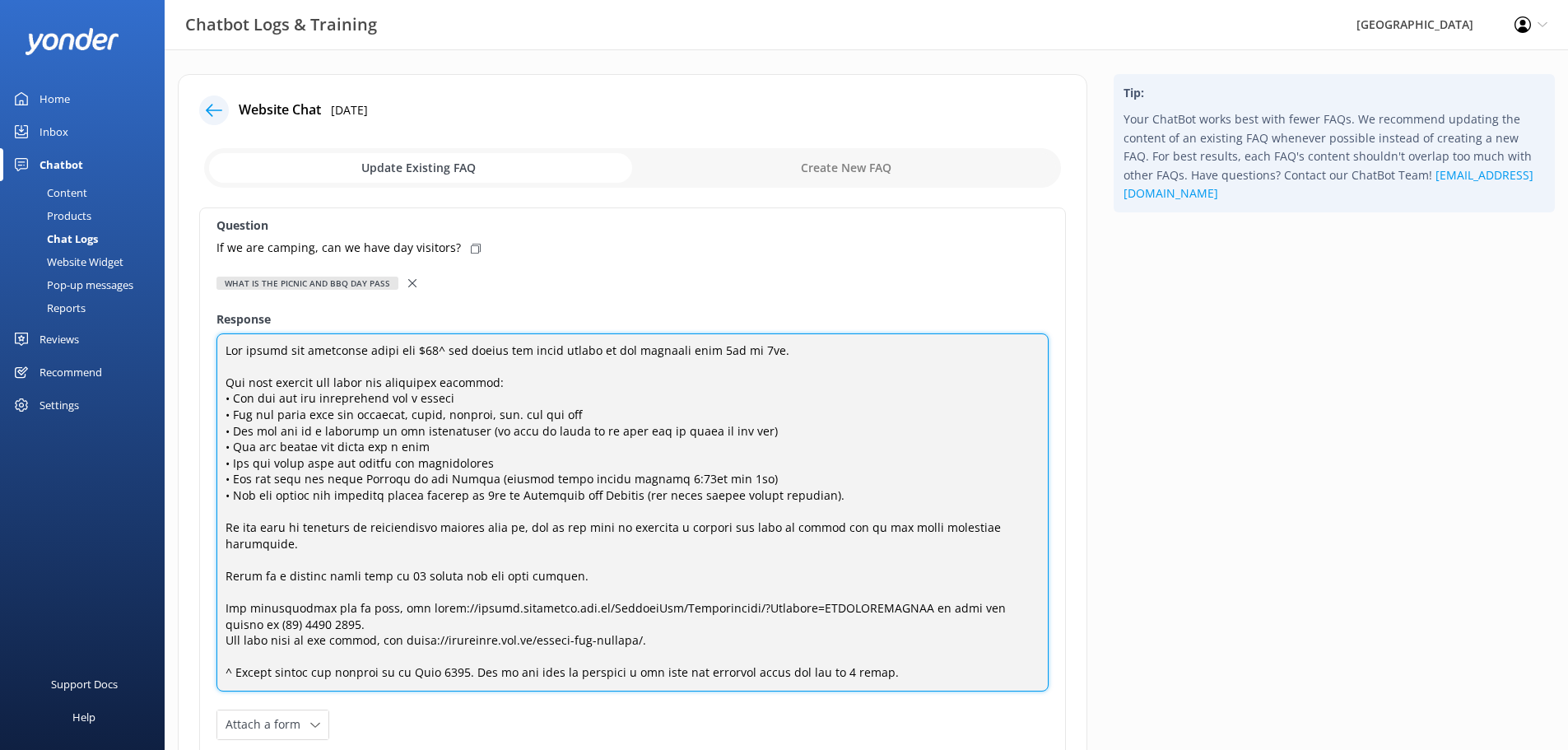
drag, startPoint x: 848, startPoint y: 494, endPoint x: 147, endPoint y: 490, distance: 701.0
click at [147, 490] on div "Chatbot Logs & Training Glenworth Valley Profile Settings Logout Home Inbox Cha…" at bounding box center [784, 749] width 1568 height 1399
click at [853, 498] on textarea at bounding box center [632, 512] width 833 height 358
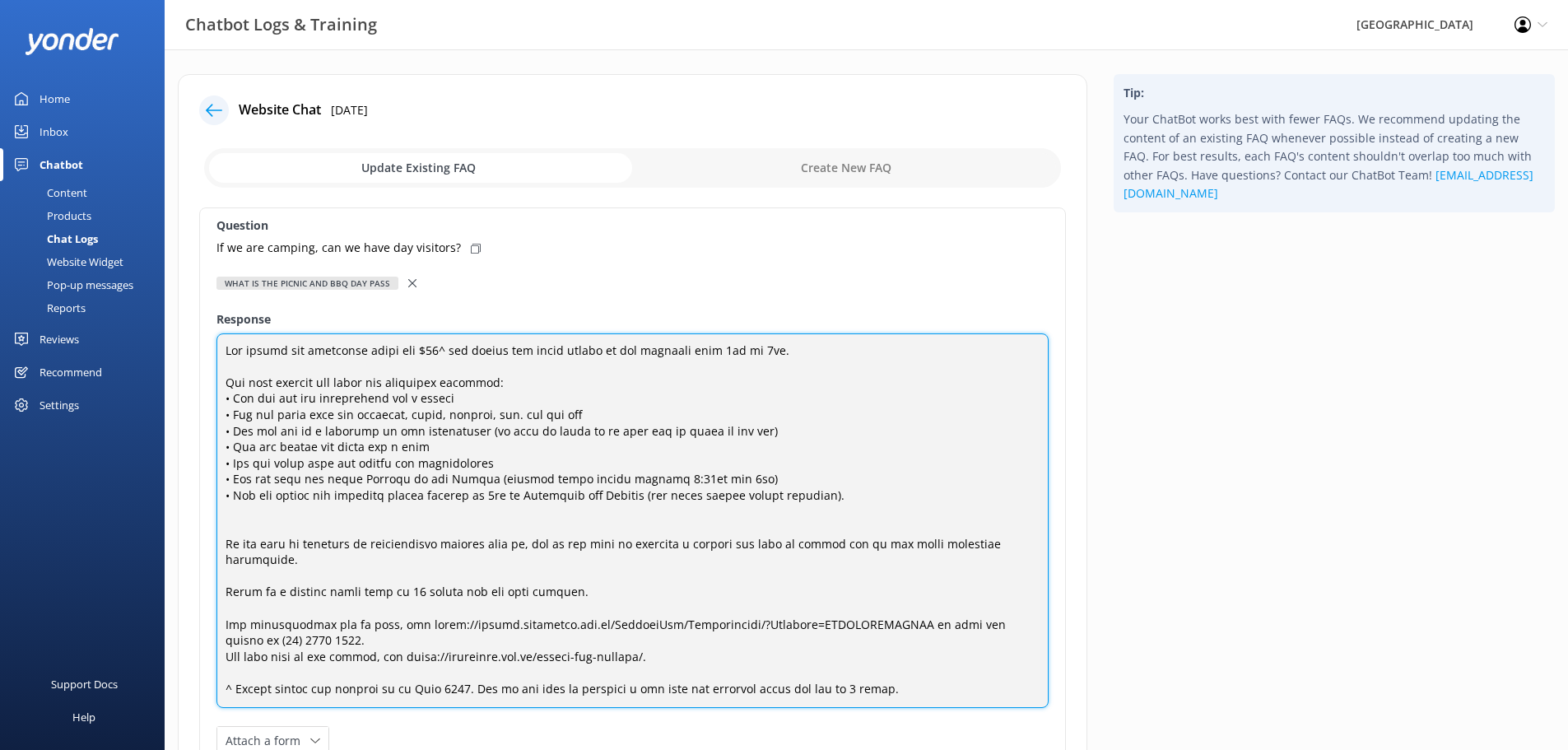
paste textarea "• You may access our barnyard animal feeding at 4pm on Saturdays and Sundays (a…"
drag, startPoint x: 284, startPoint y: 510, endPoint x: 897, endPoint y: 507, distance: 613.0
click at [897, 507] on textarea at bounding box center [632, 520] width 833 height 374
click at [391, 545] on textarea at bounding box center [632, 520] width 833 height 374
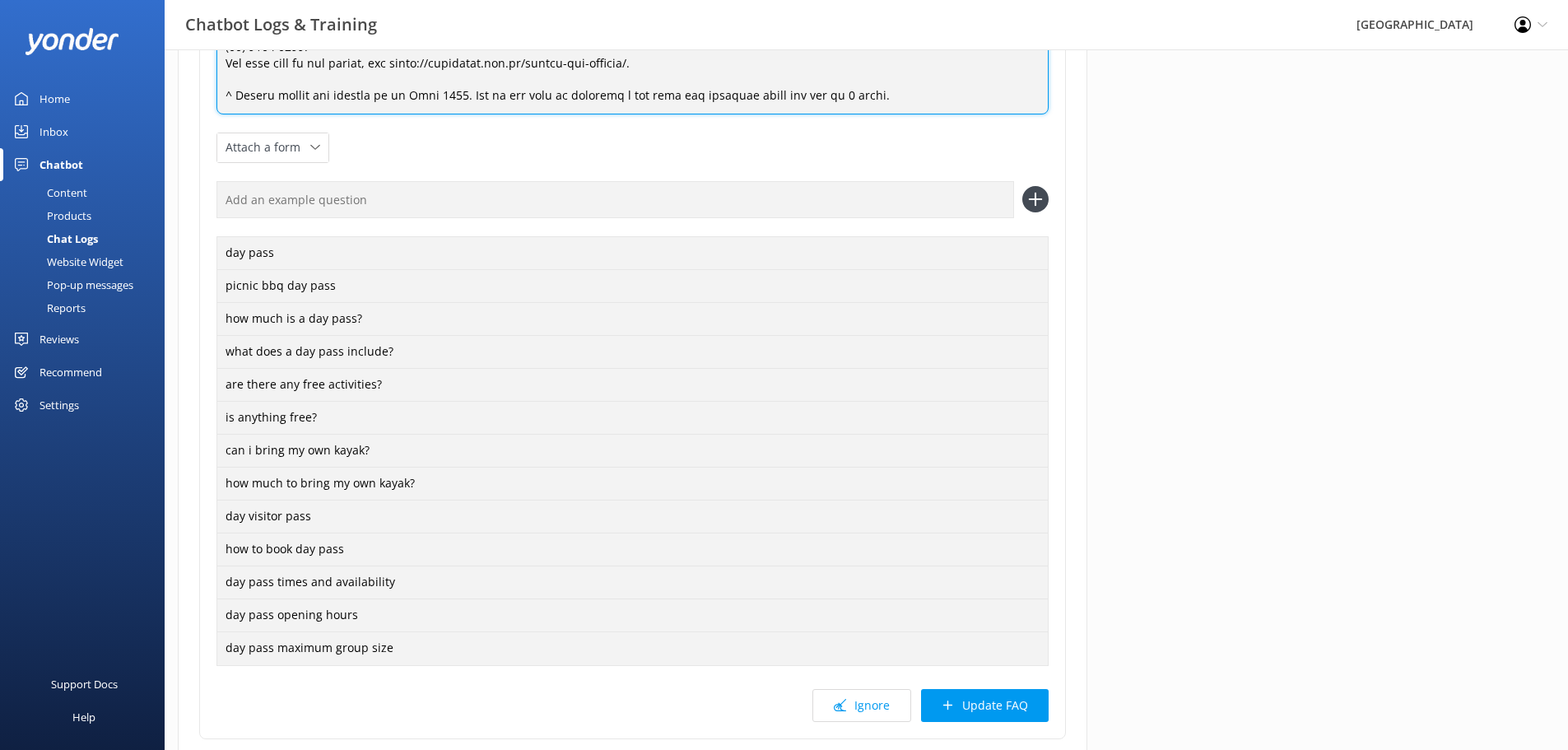
scroll to position [715, 0]
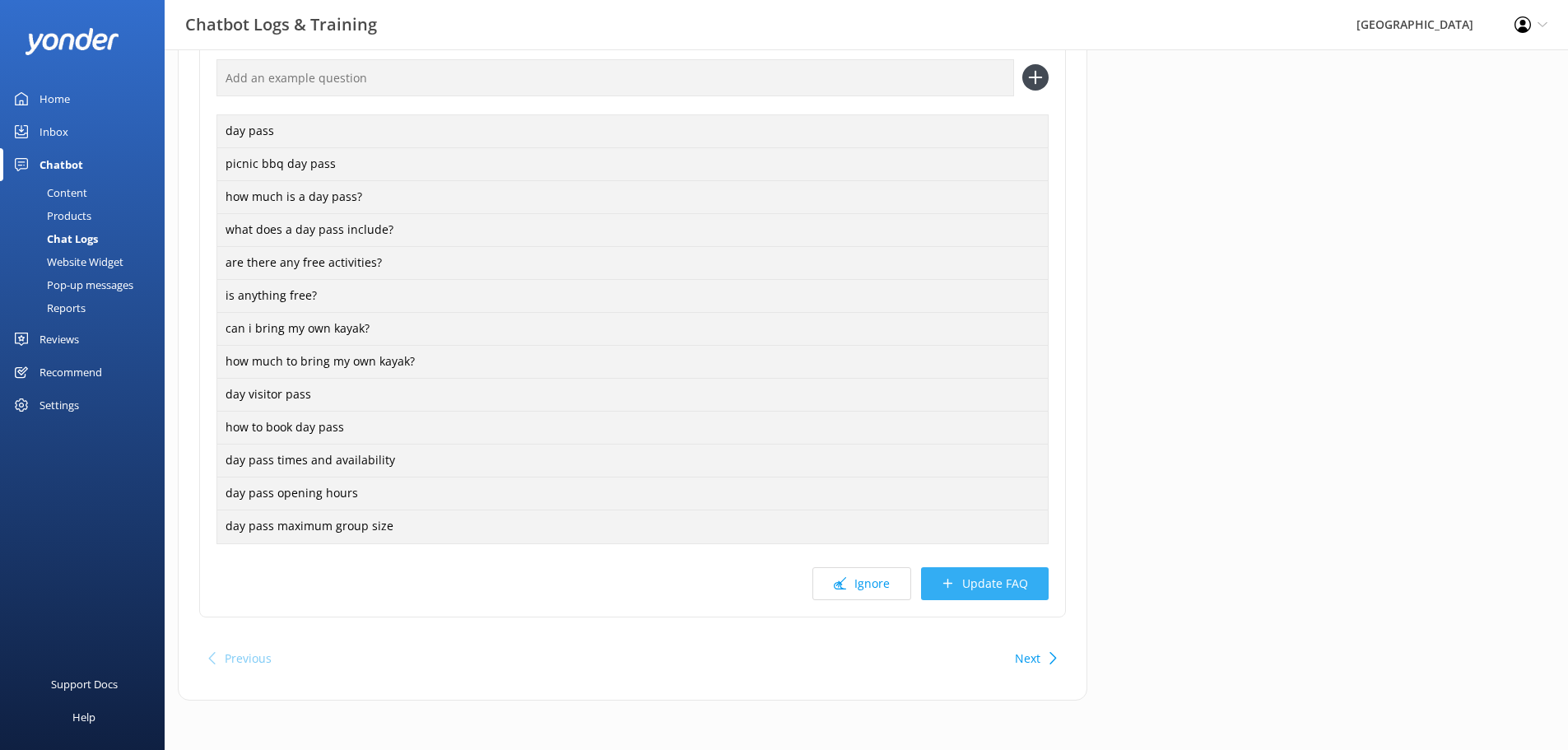
type textarea "Lor ipsumd sit ametconse adipi eli $92^ sed doeius tem incid utlabo et dol magn…"
click at [1001, 590] on button "Update FAQ" at bounding box center [985, 583] width 128 height 33
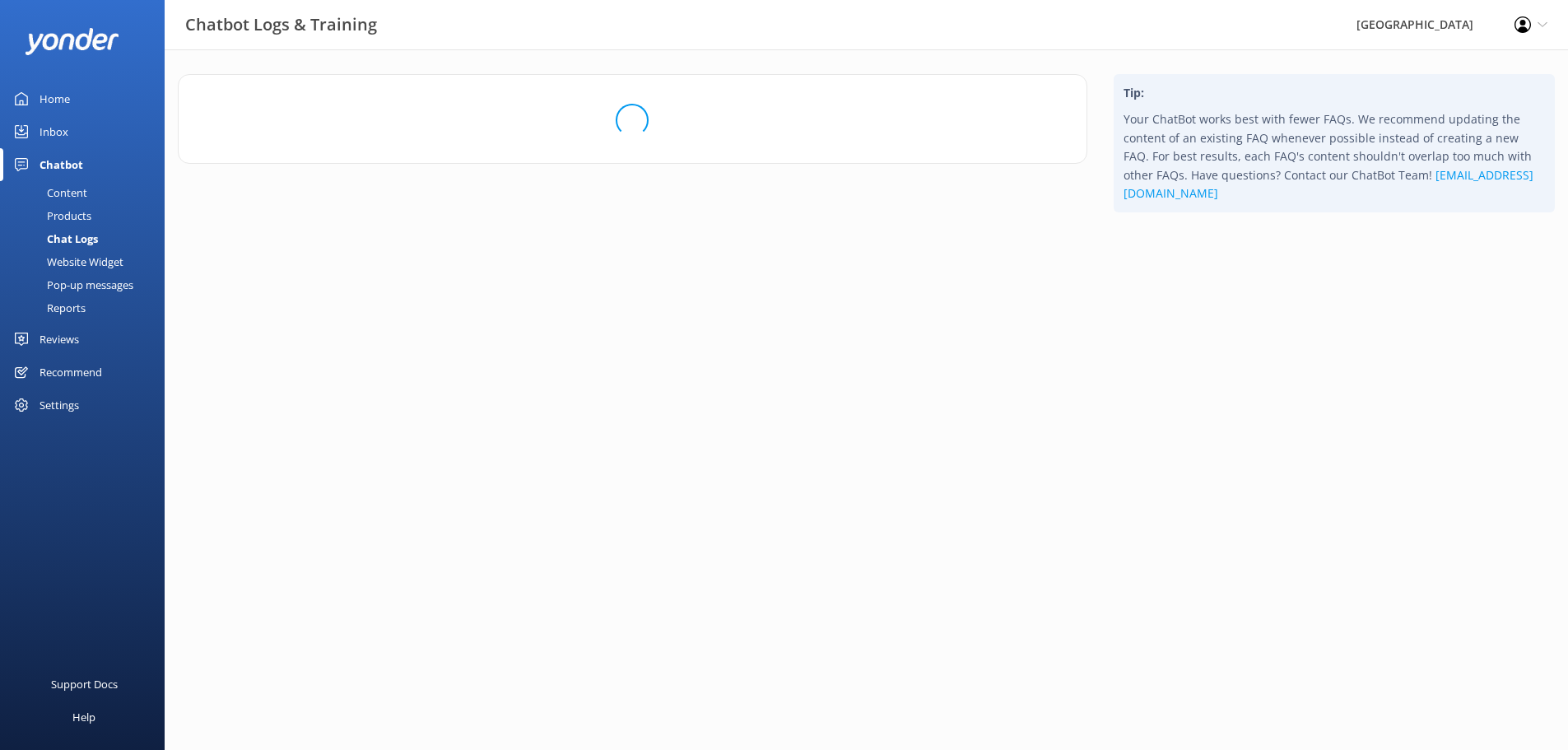
scroll to position [0, 0]
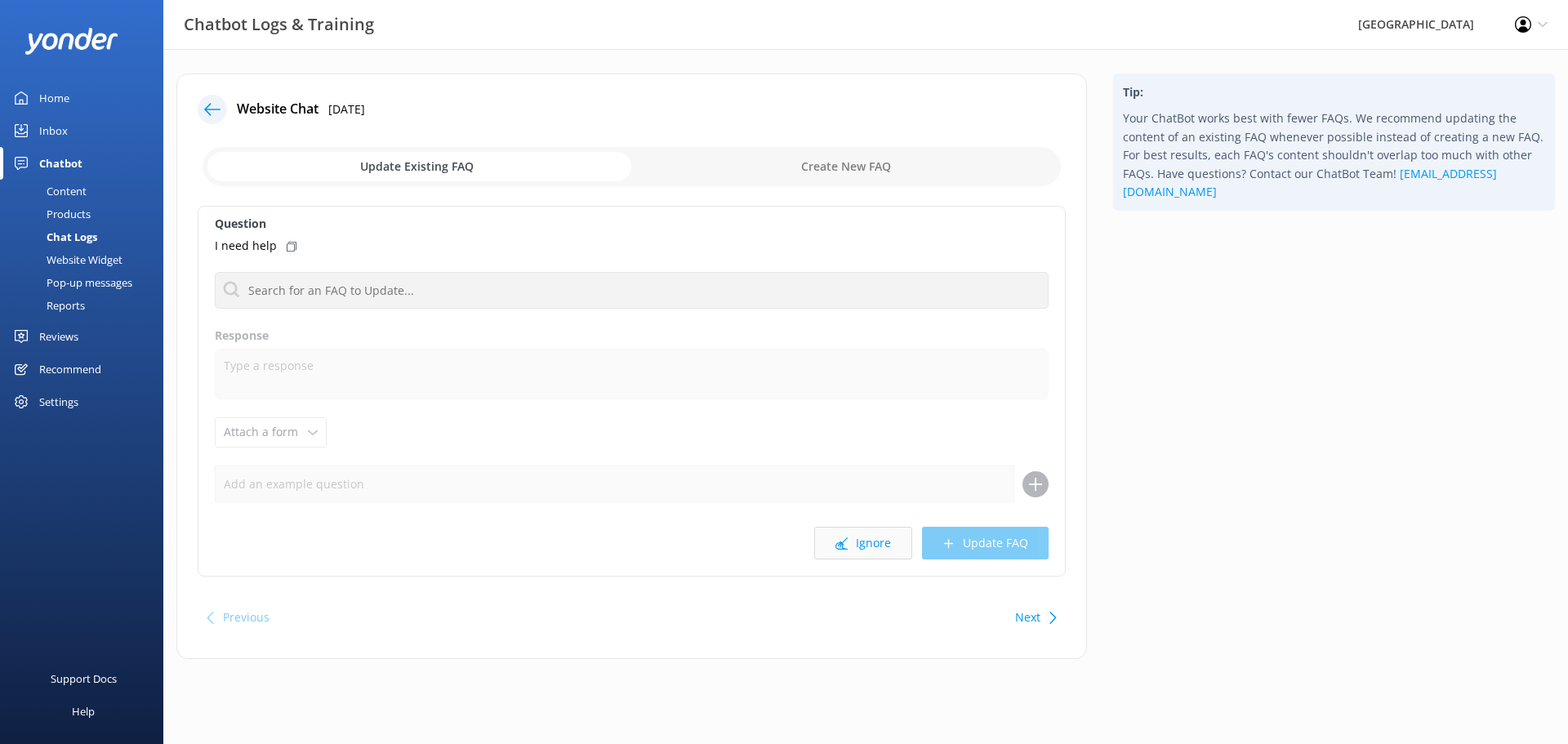
click at [870, 541] on button "Ignore" at bounding box center [863, 543] width 98 height 33
click at [241, 619] on div "Previous" at bounding box center [246, 617] width 46 height 33
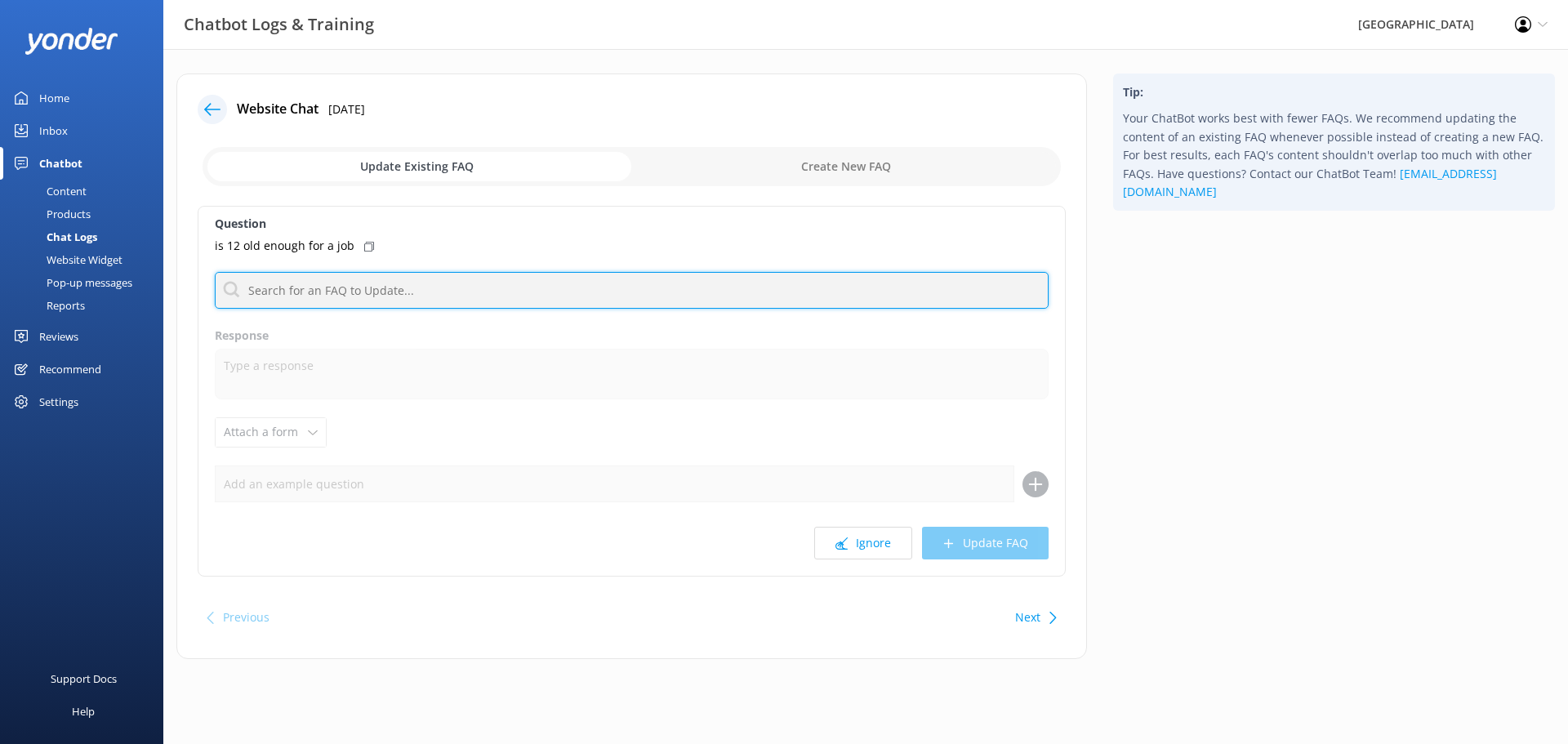
click at [403, 293] on input "text" at bounding box center [631, 290] width 834 height 37
type input "employ"
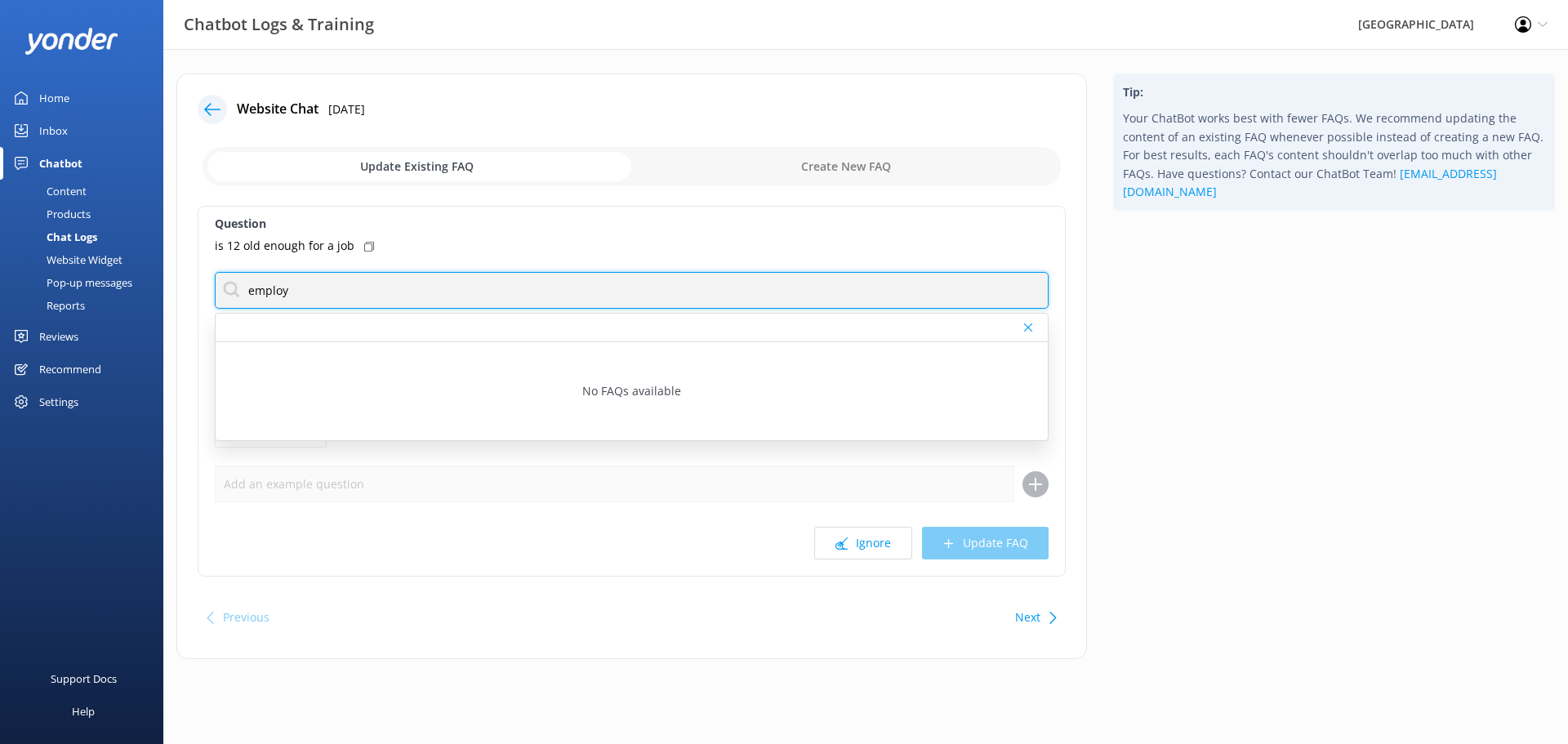
drag, startPoint x: 124, startPoint y: 292, endPoint x: 110, endPoint y: 288, distance: 14.6
click at [110, 288] on div "Chatbot Logs & Training Glenworth Valley Profile Settings Logout Home Inbox Cha…" at bounding box center [784, 378] width 1568 height 659
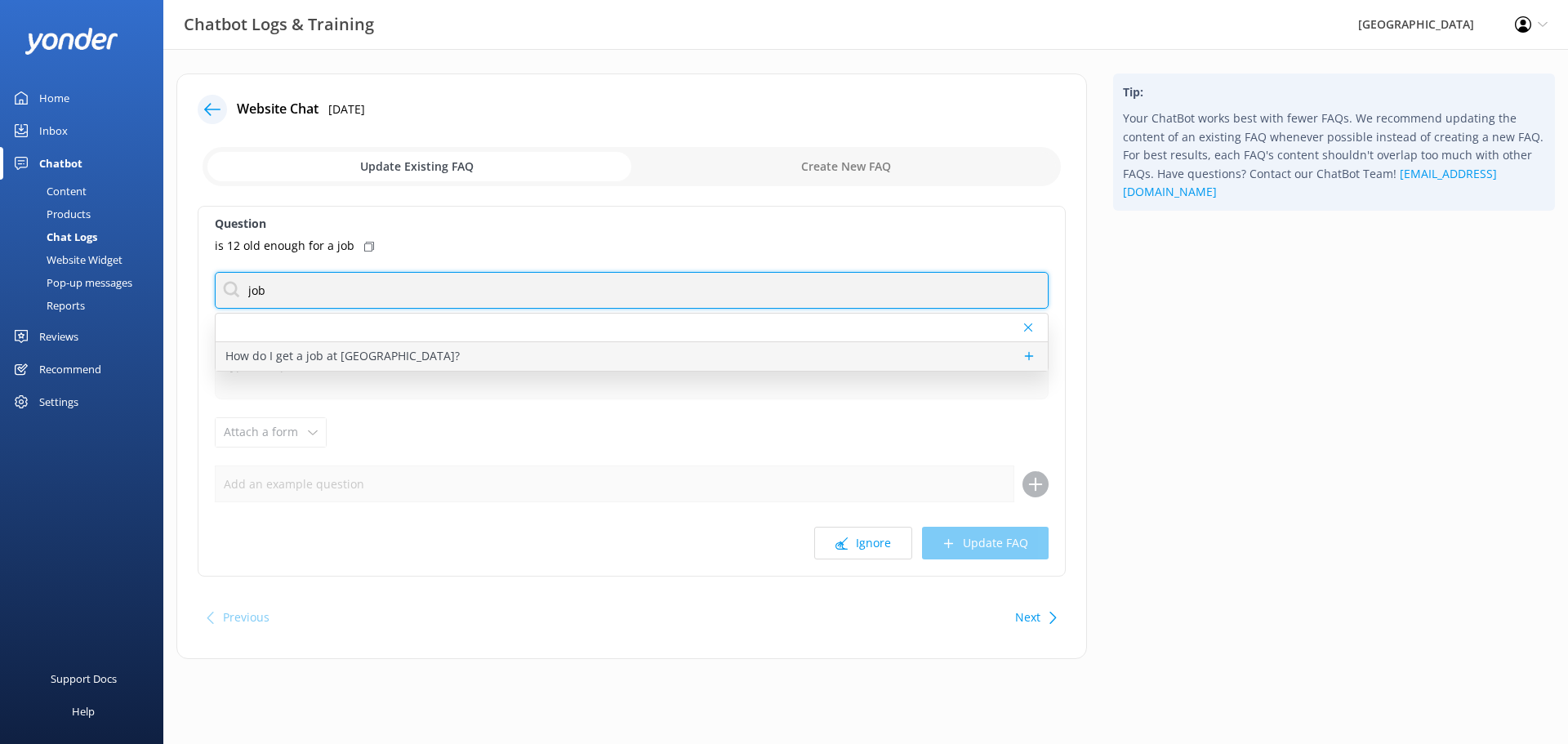
type input "job"
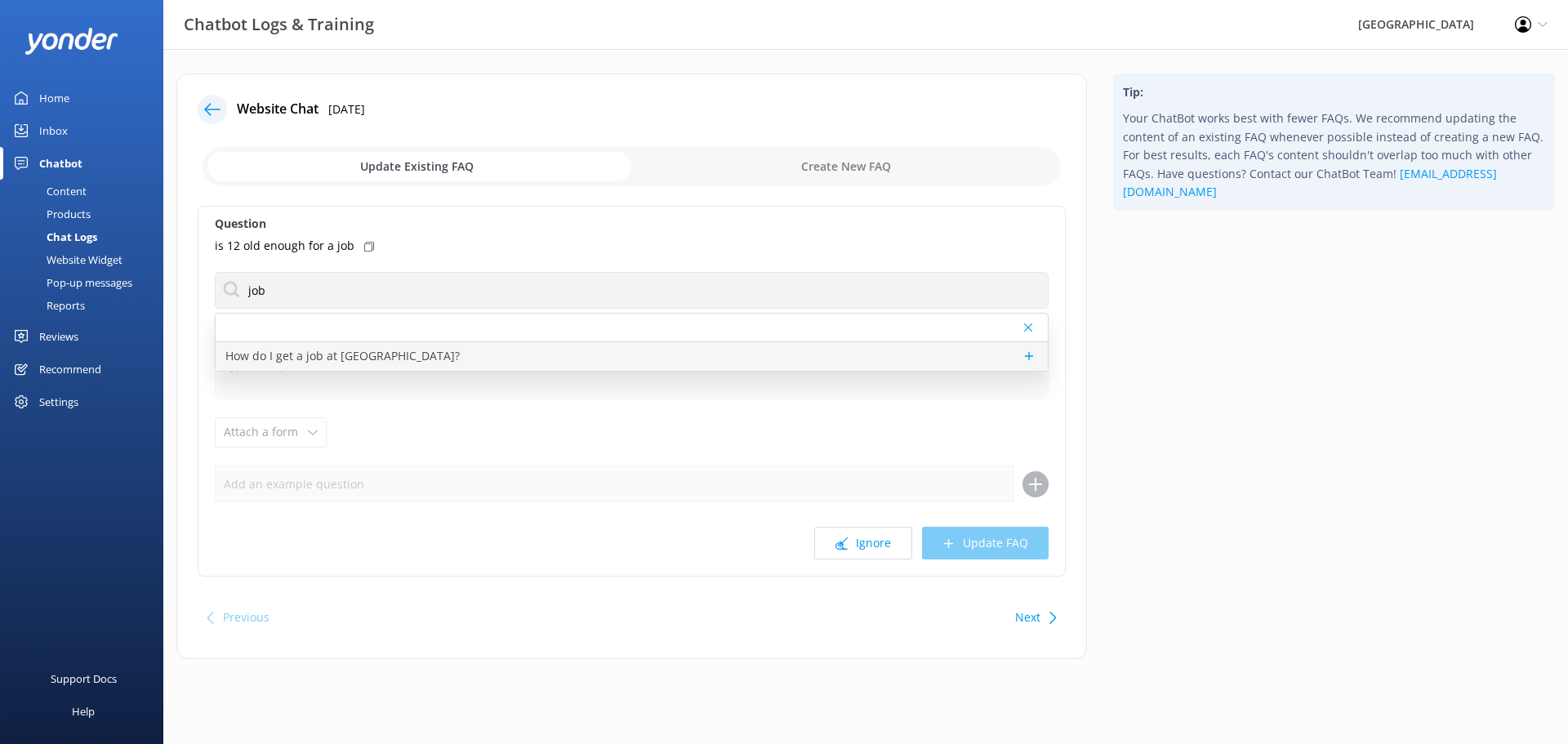
click at [375, 357] on p "How do I get a job at Glenworth Valley?" at bounding box center [343, 356] width 234 height 18
type textarea "Glenworth Valley has paid employment opportunities for people aged 18 years and…"
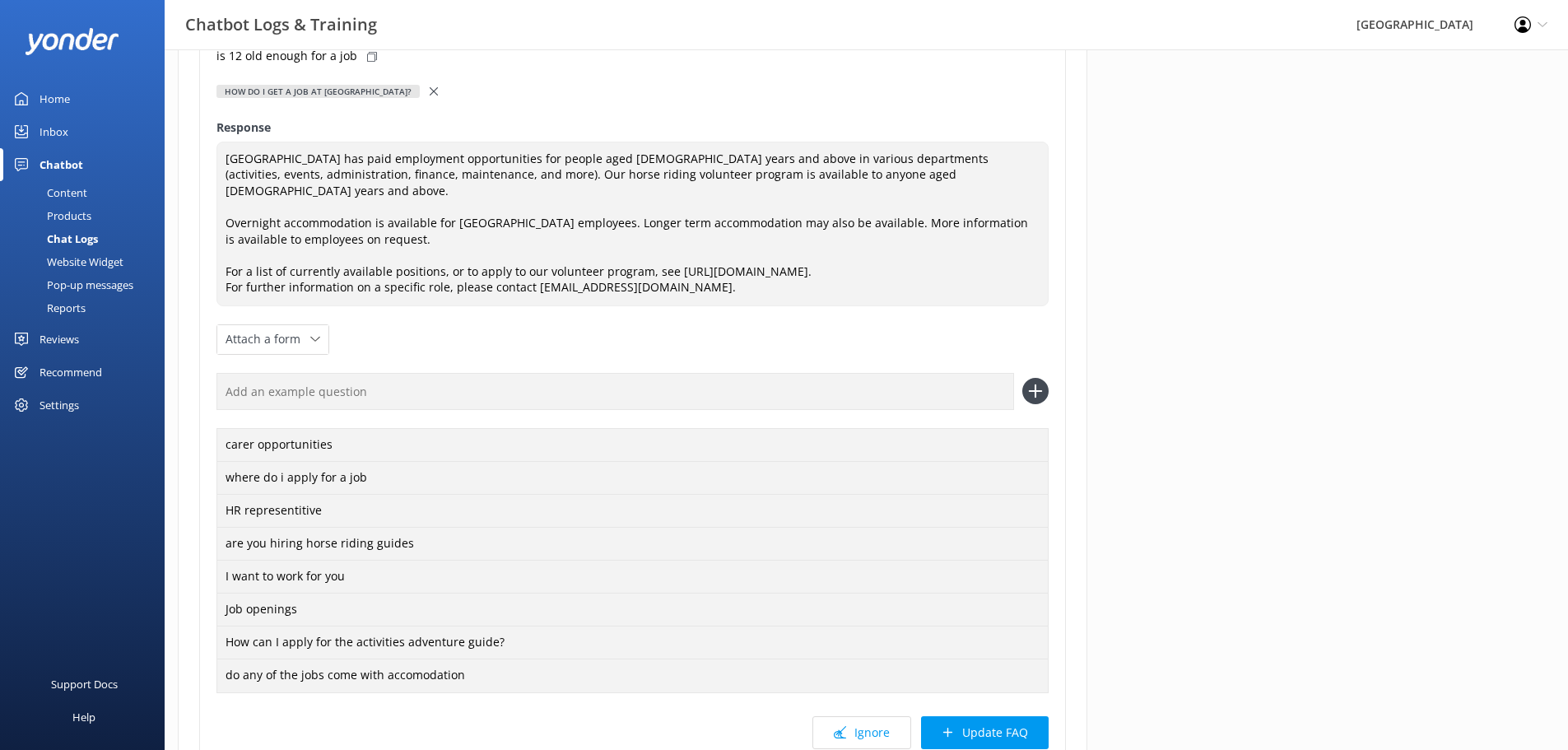
scroll to position [325, 0]
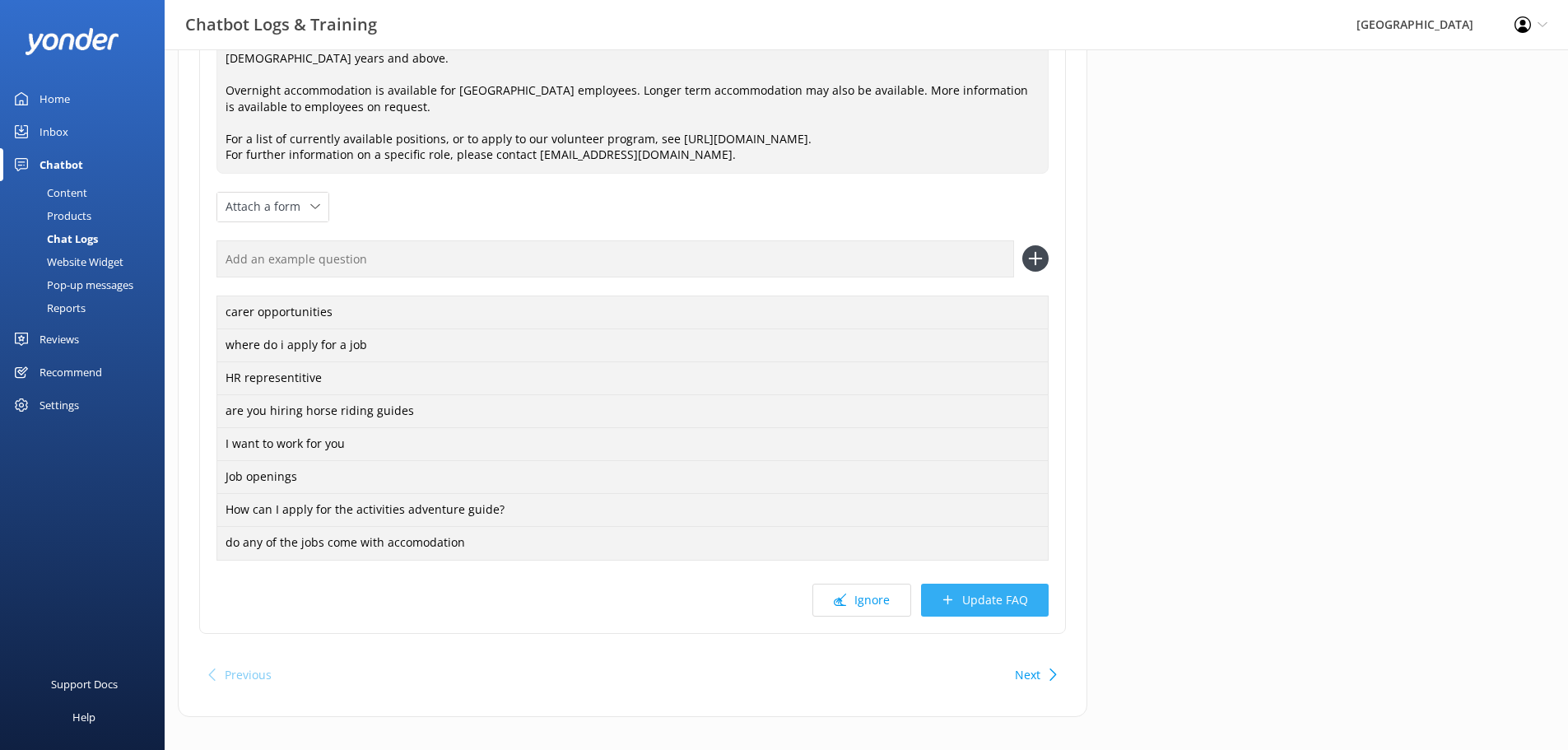
click at [1000, 595] on button "Update FAQ" at bounding box center [985, 600] width 128 height 33
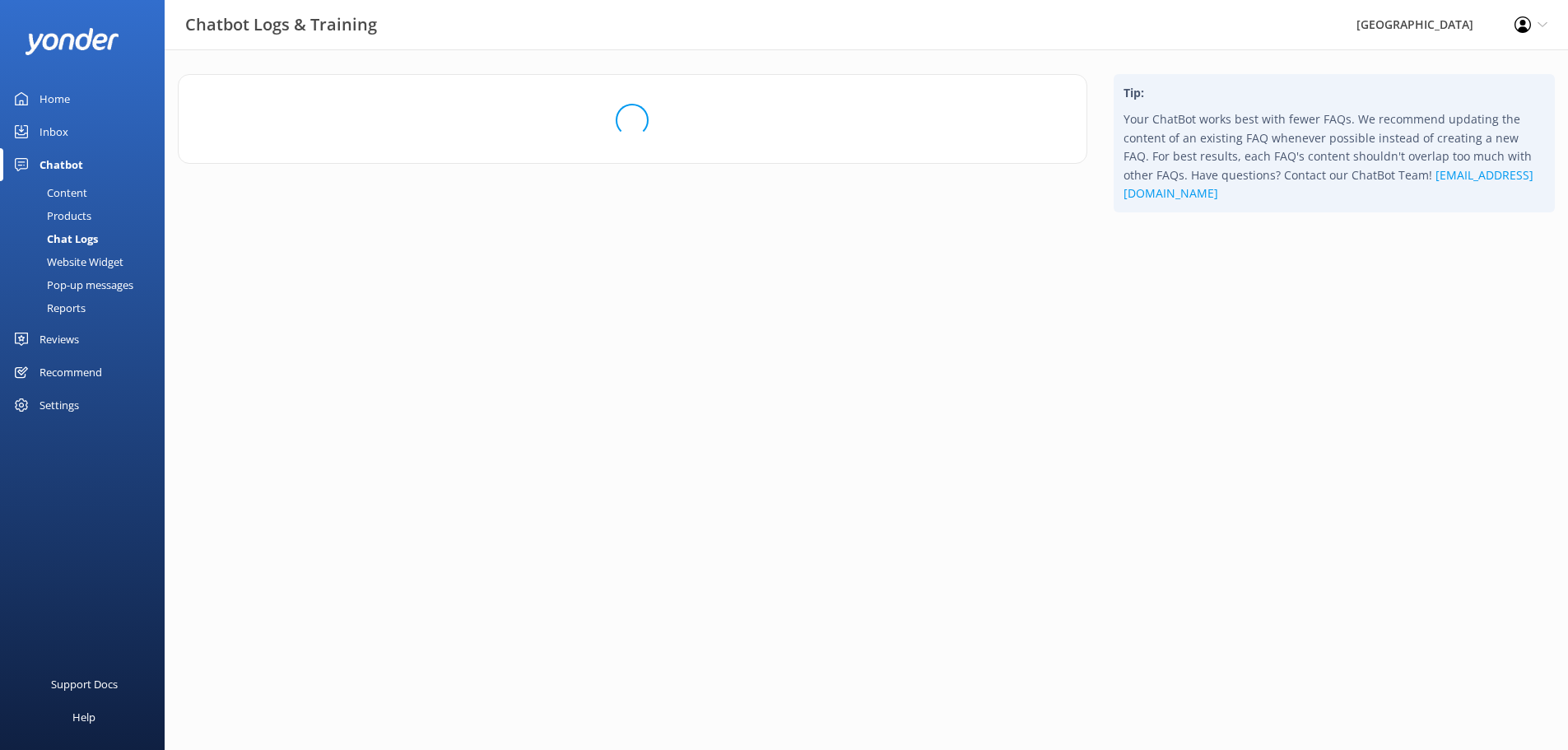
scroll to position [0, 0]
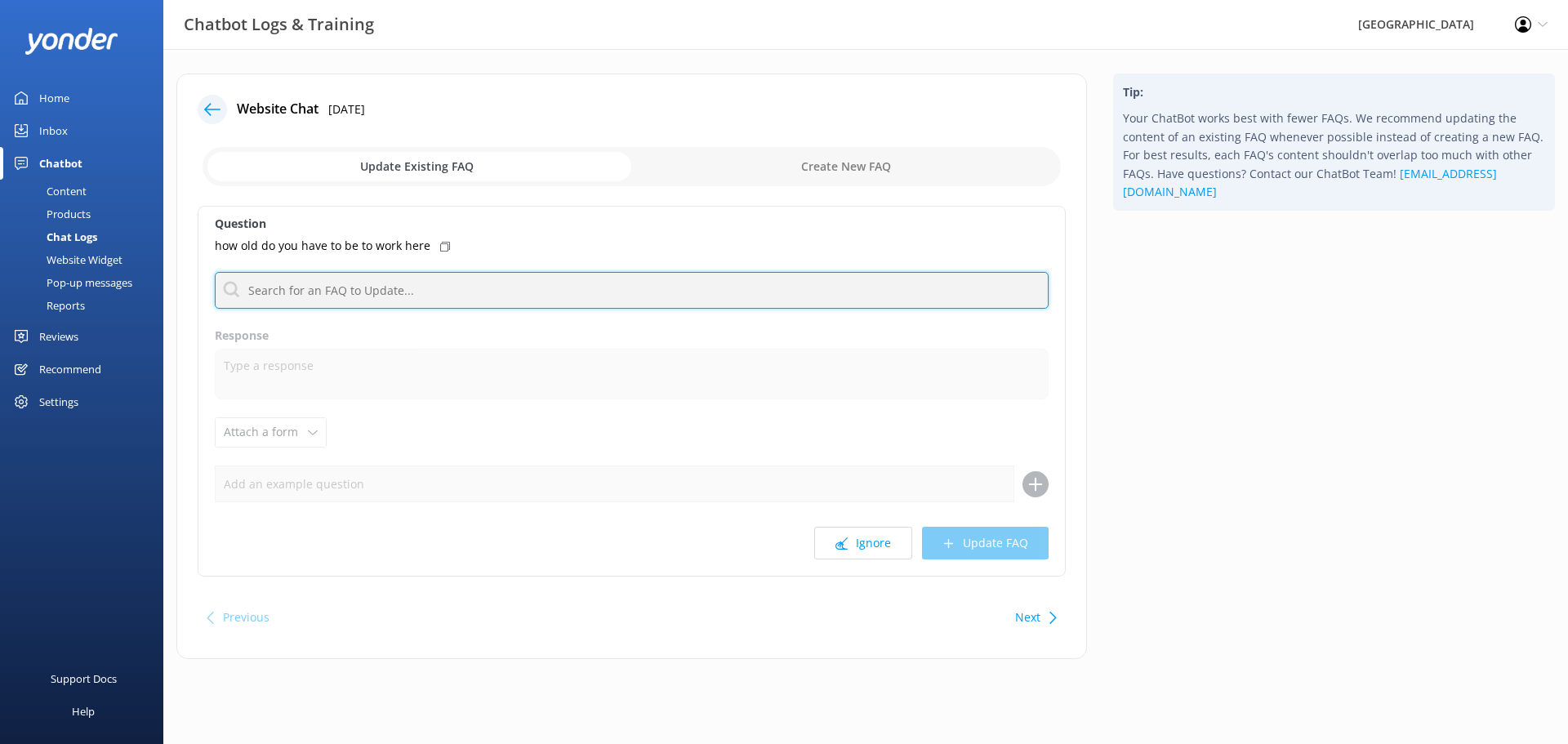
click at [423, 288] on input "text" at bounding box center [631, 290] width 834 height 37
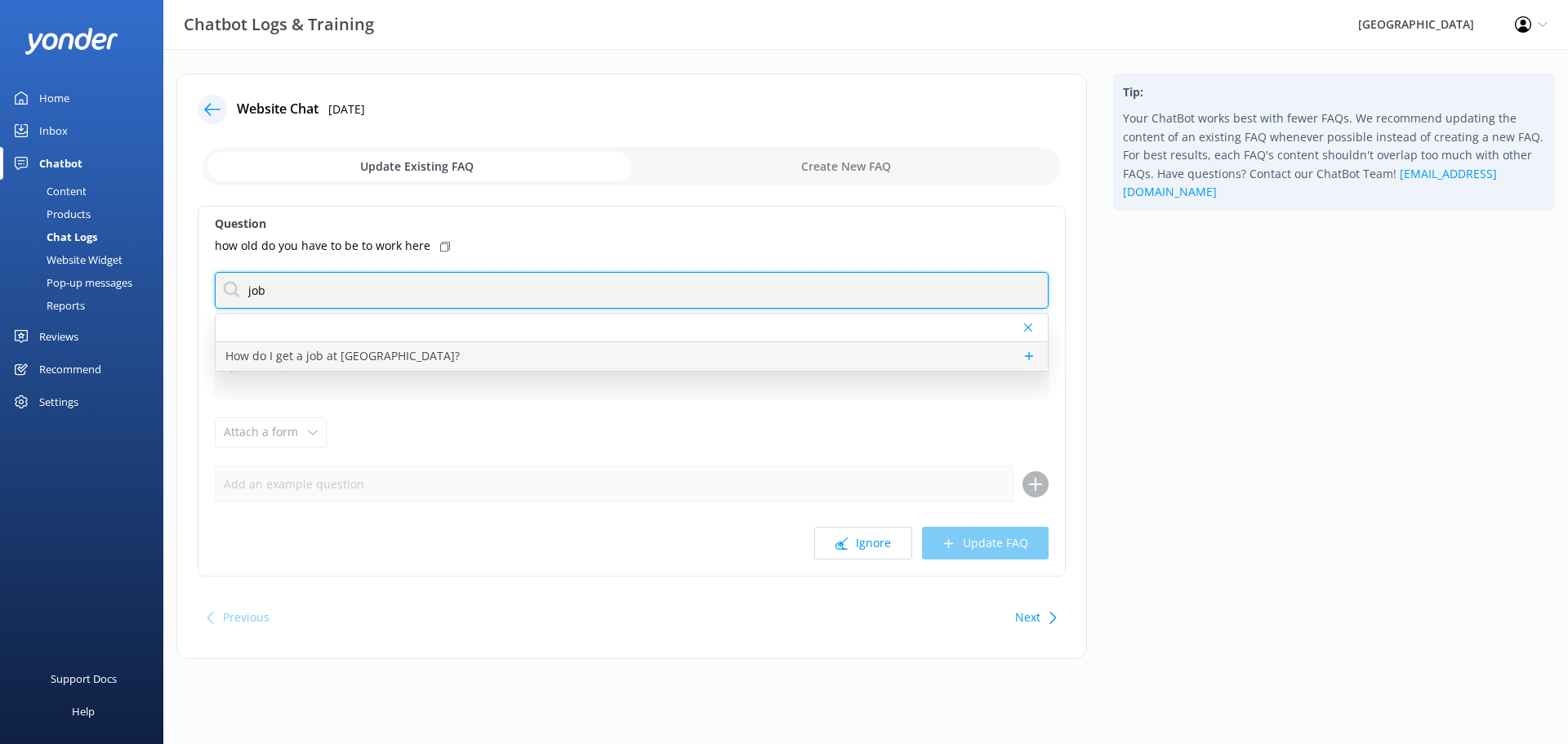
type input "job"
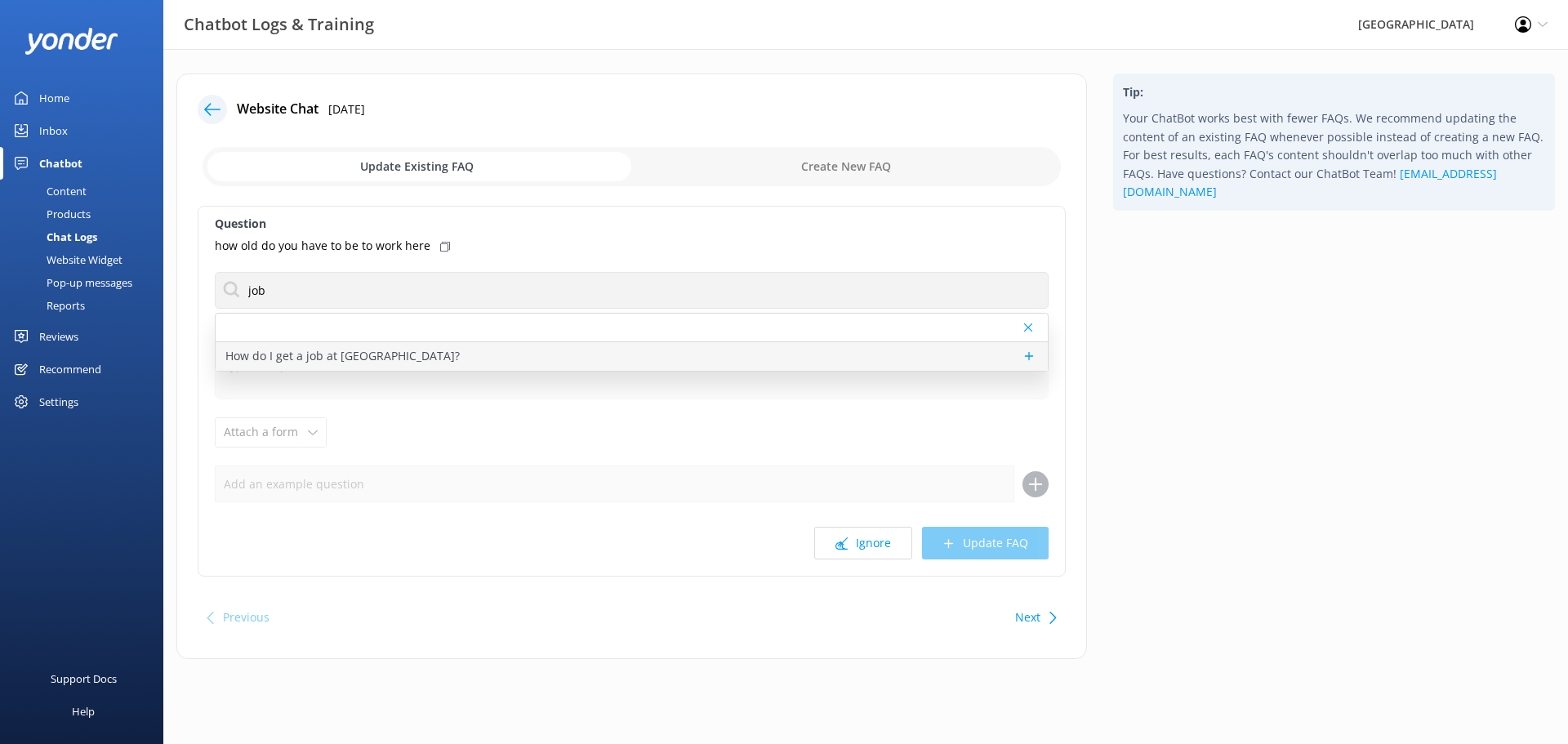
click at [349, 355] on p "How do I get a job at Glenworth Valley?" at bounding box center [343, 356] width 234 height 18
type textarea "Glenworth Valley has paid employment opportunities for people aged 18 years and…"
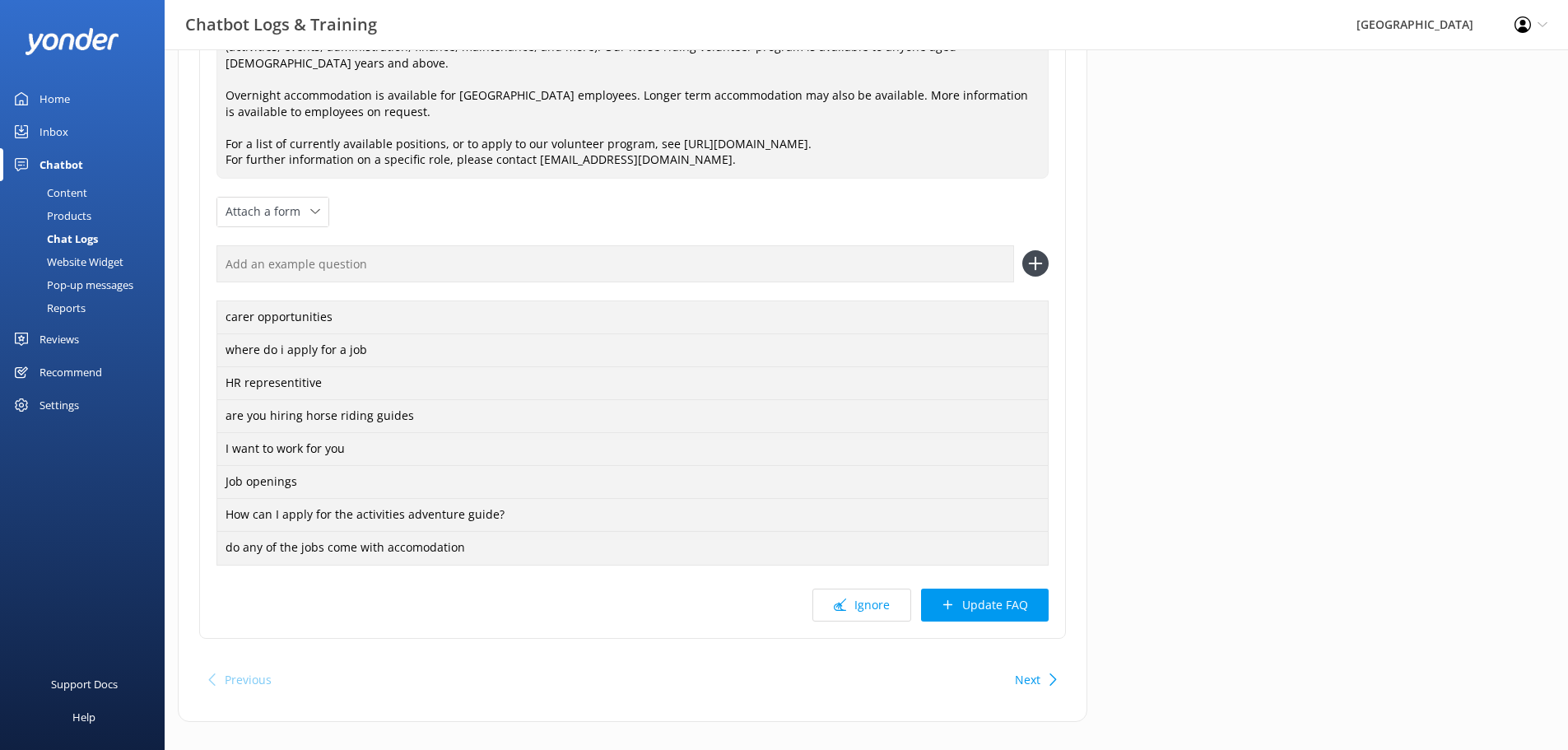
scroll to position [325, 0]
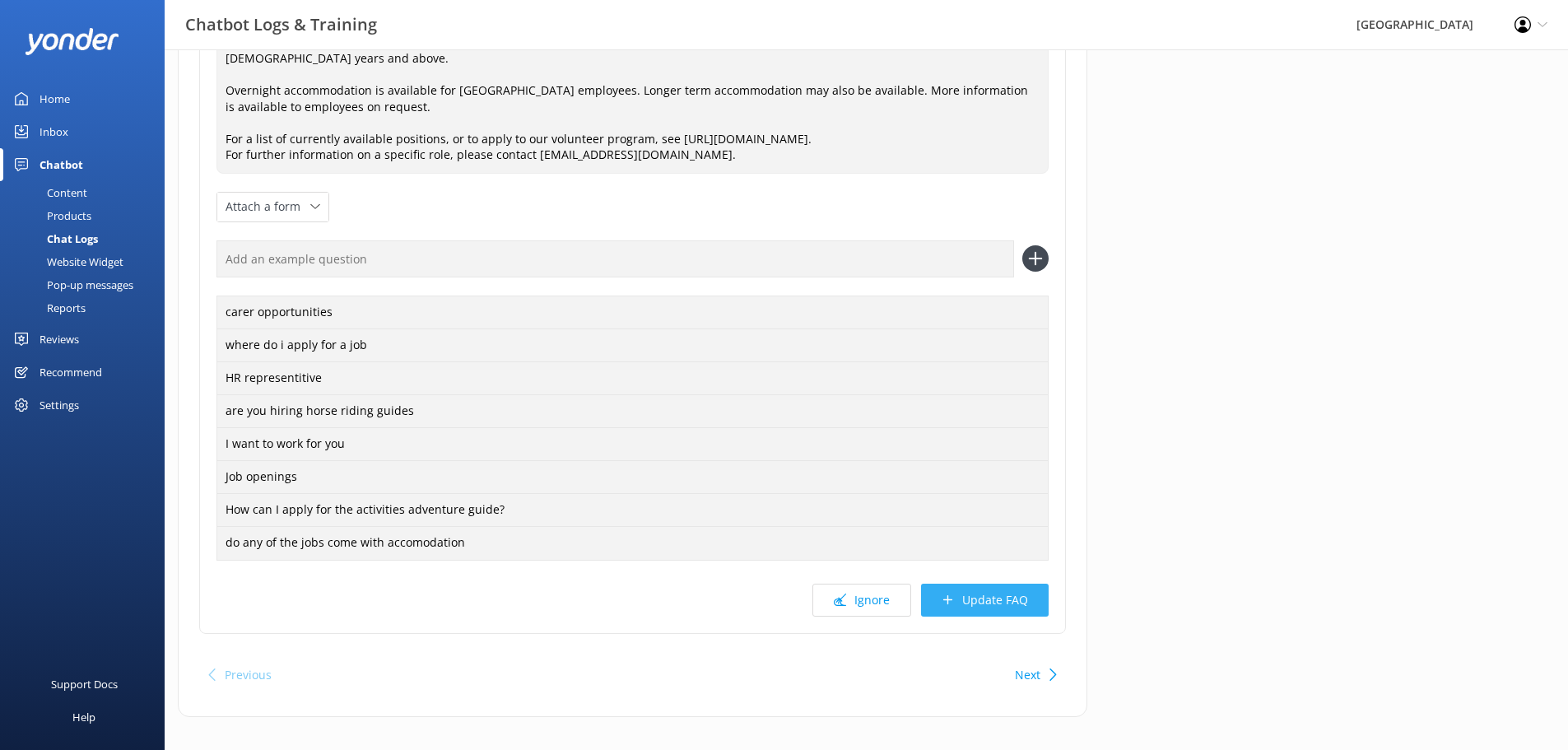
click at [999, 583] on button "Update FAQ" at bounding box center [985, 600] width 128 height 33
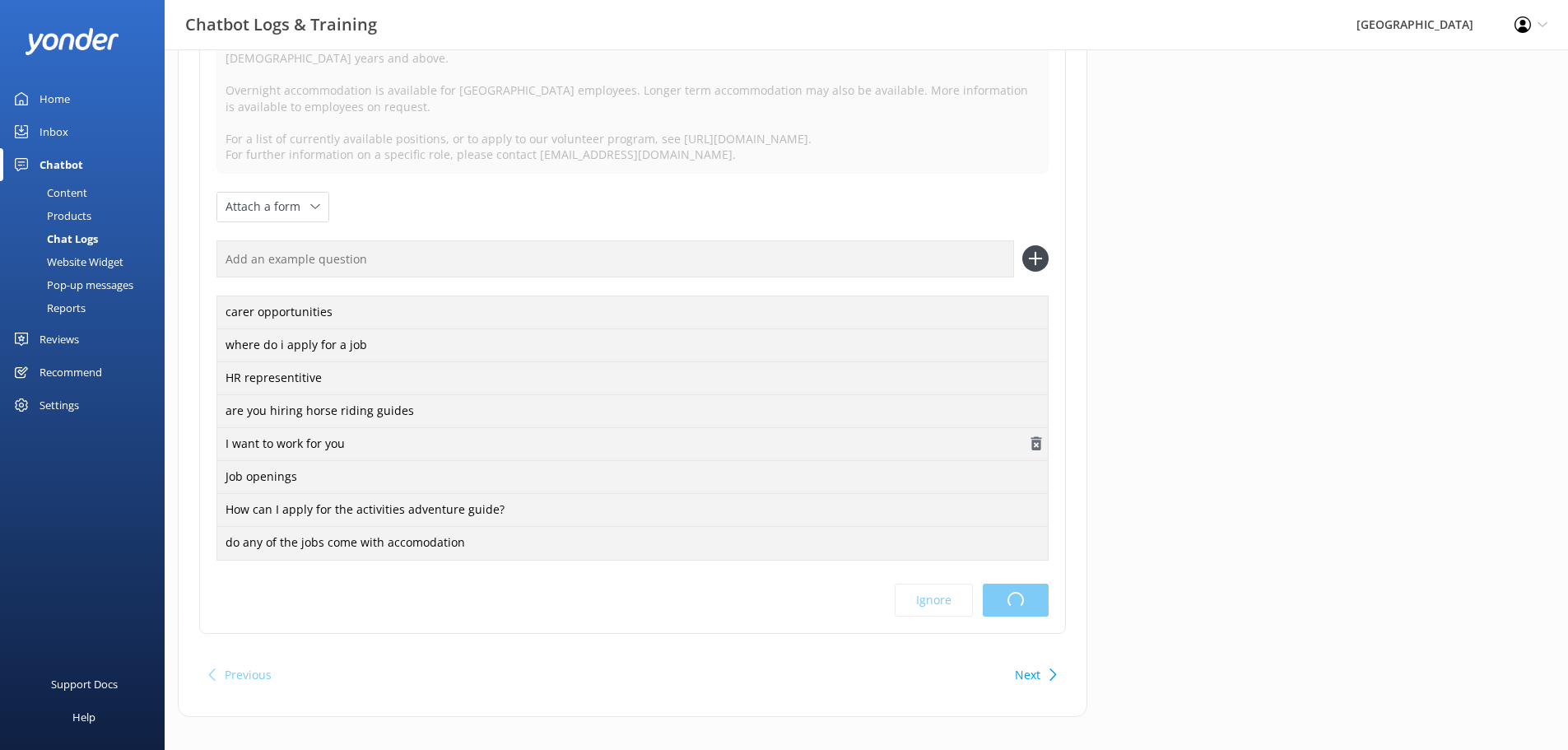
scroll to position [0, 0]
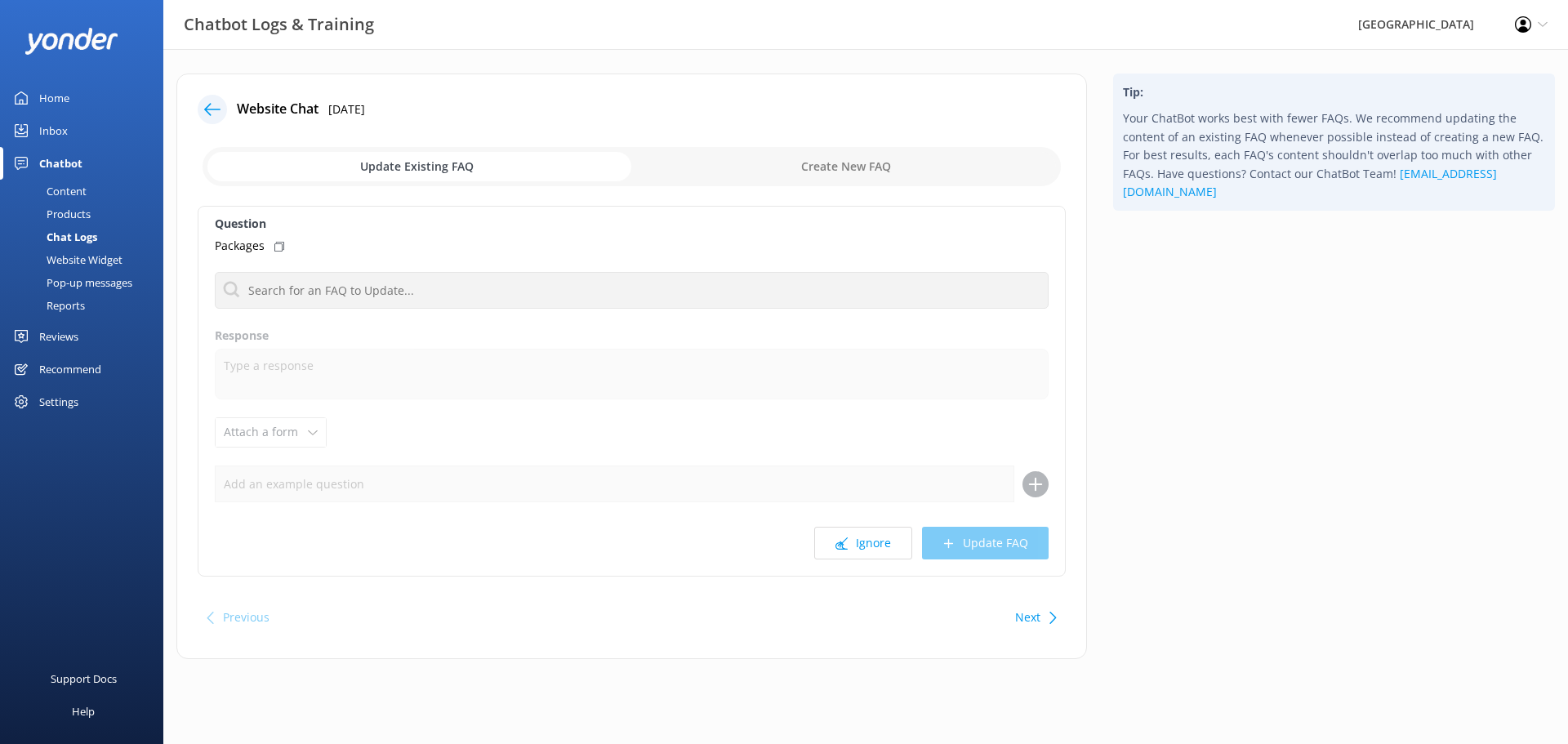
click at [279, 245] on icon at bounding box center [279, 246] width 9 height 9
click at [279, 245] on use at bounding box center [279, 246] width 9 height 8
click at [858, 531] on button "Ignore" at bounding box center [863, 543] width 98 height 33
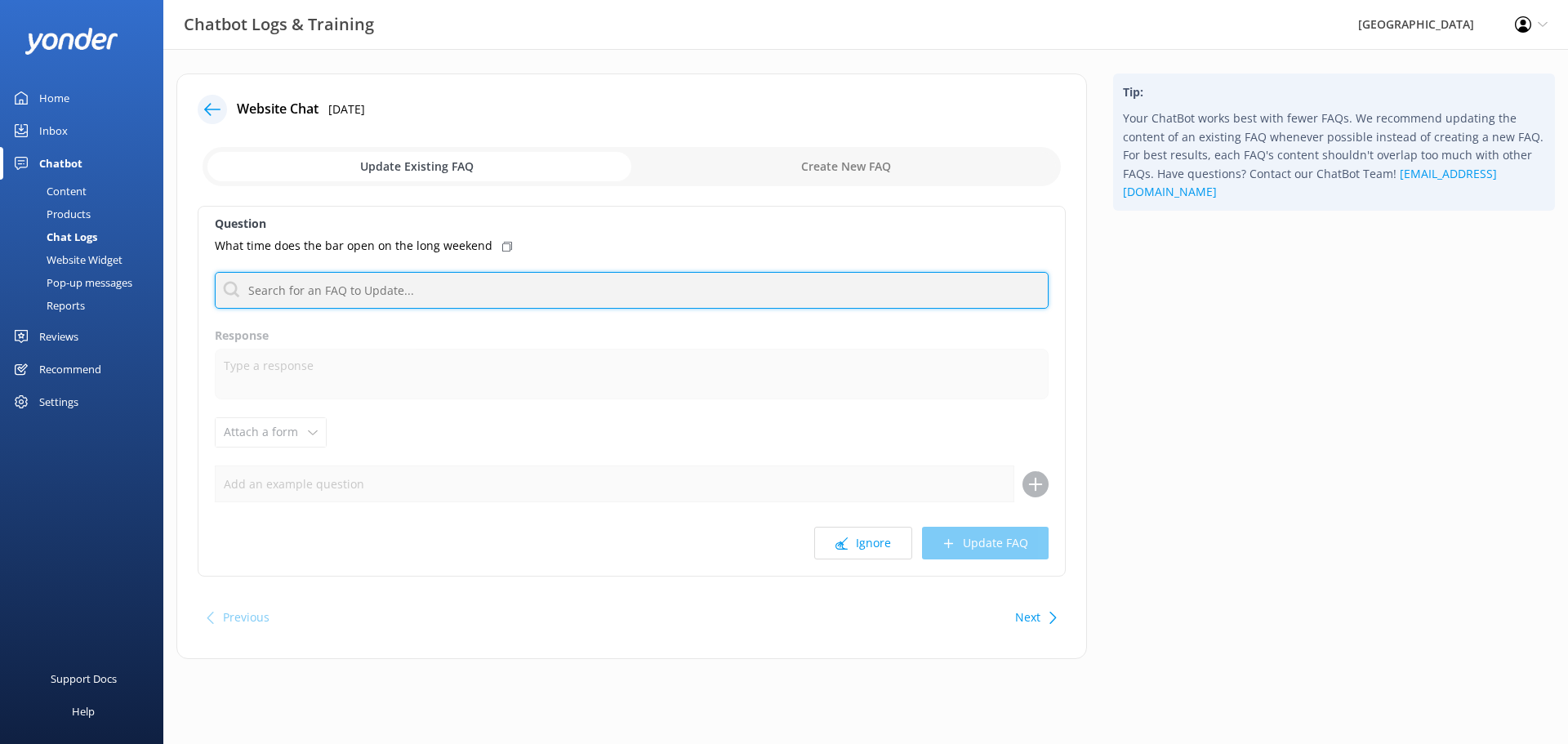
click at [461, 276] on input "text" at bounding box center [631, 290] width 834 height 37
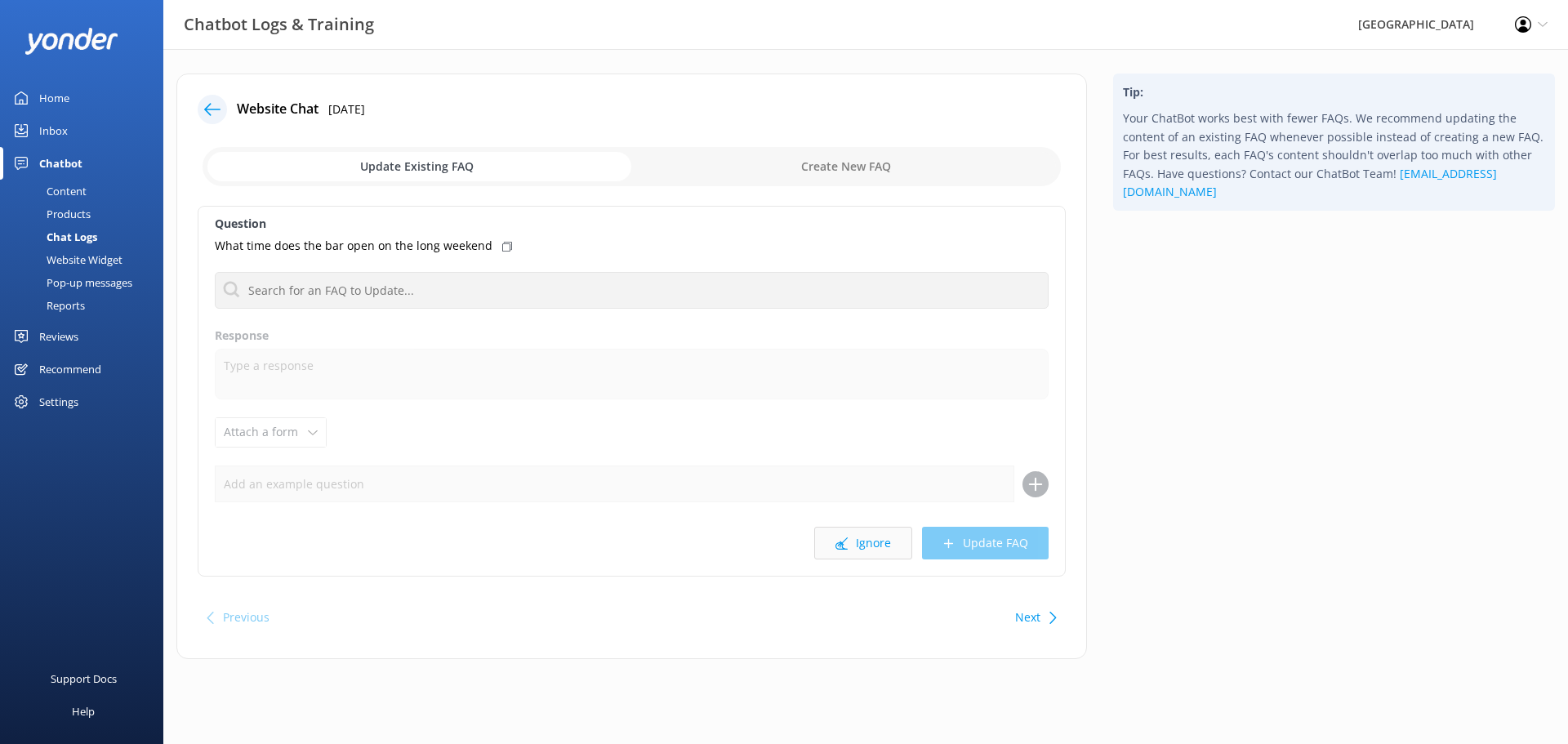
click at [867, 537] on button "Ignore" at bounding box center [863, 543] width 98 height 33
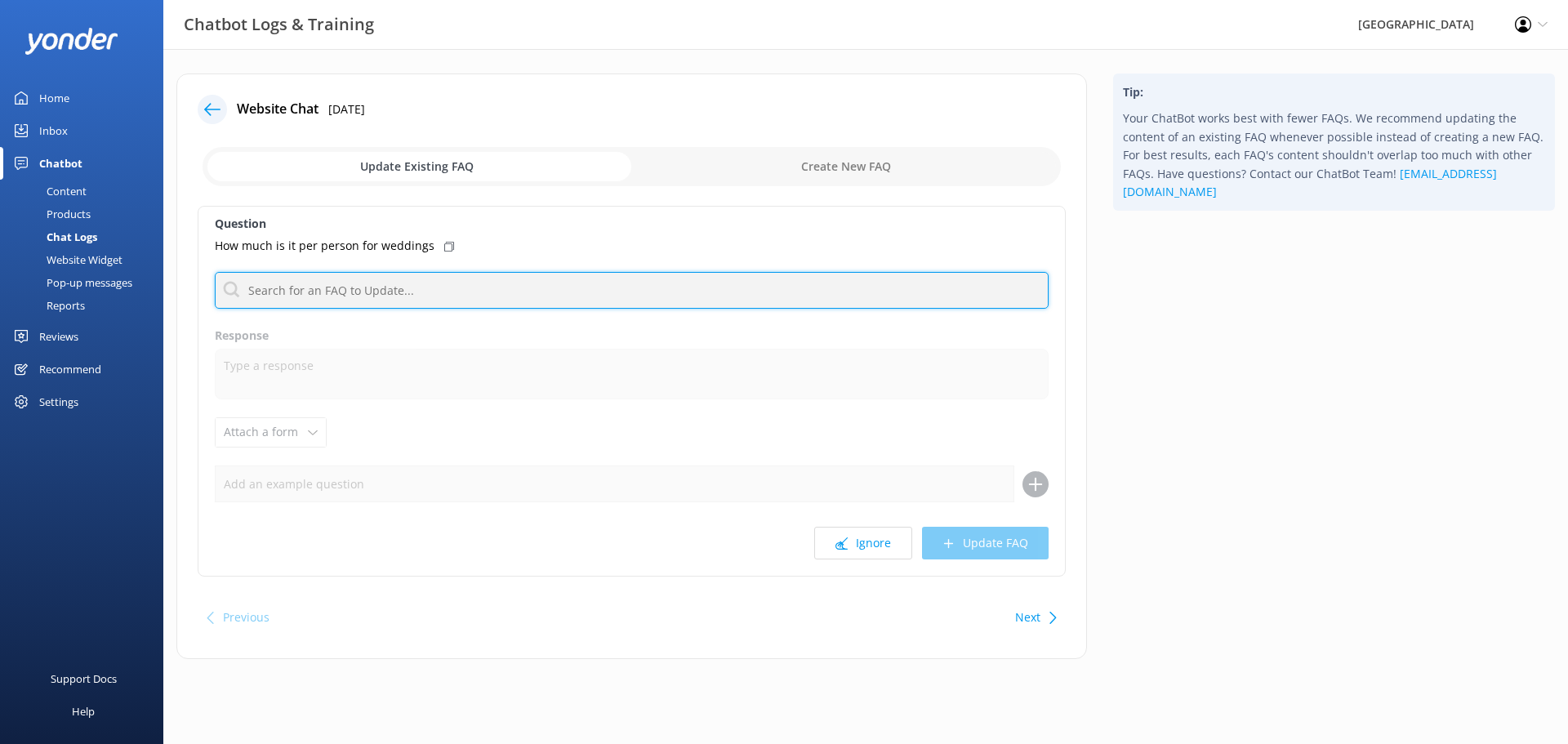
click at [435, 275] on input "text" at bounding box center [631, 290] width 834 height 37
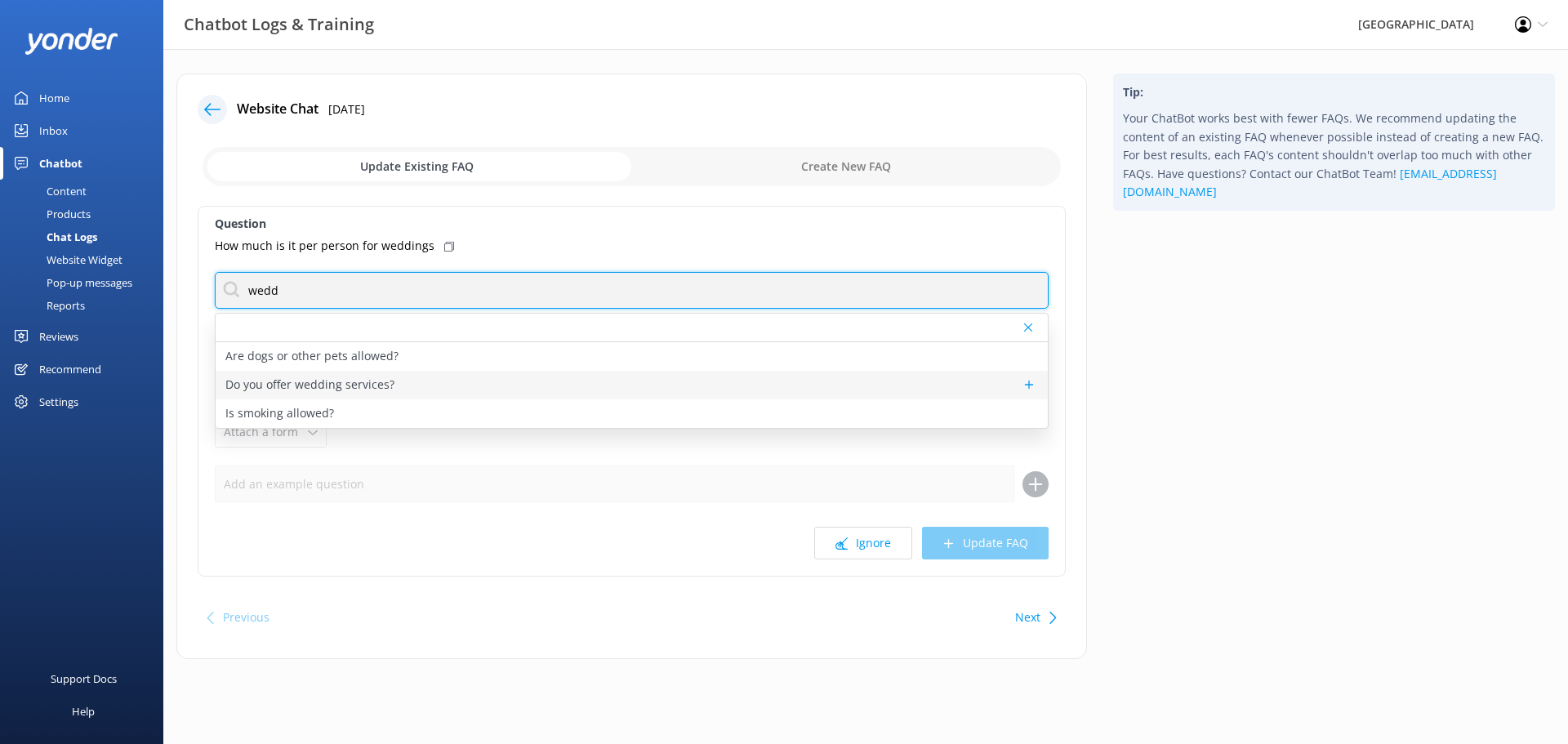
type input "wedd"
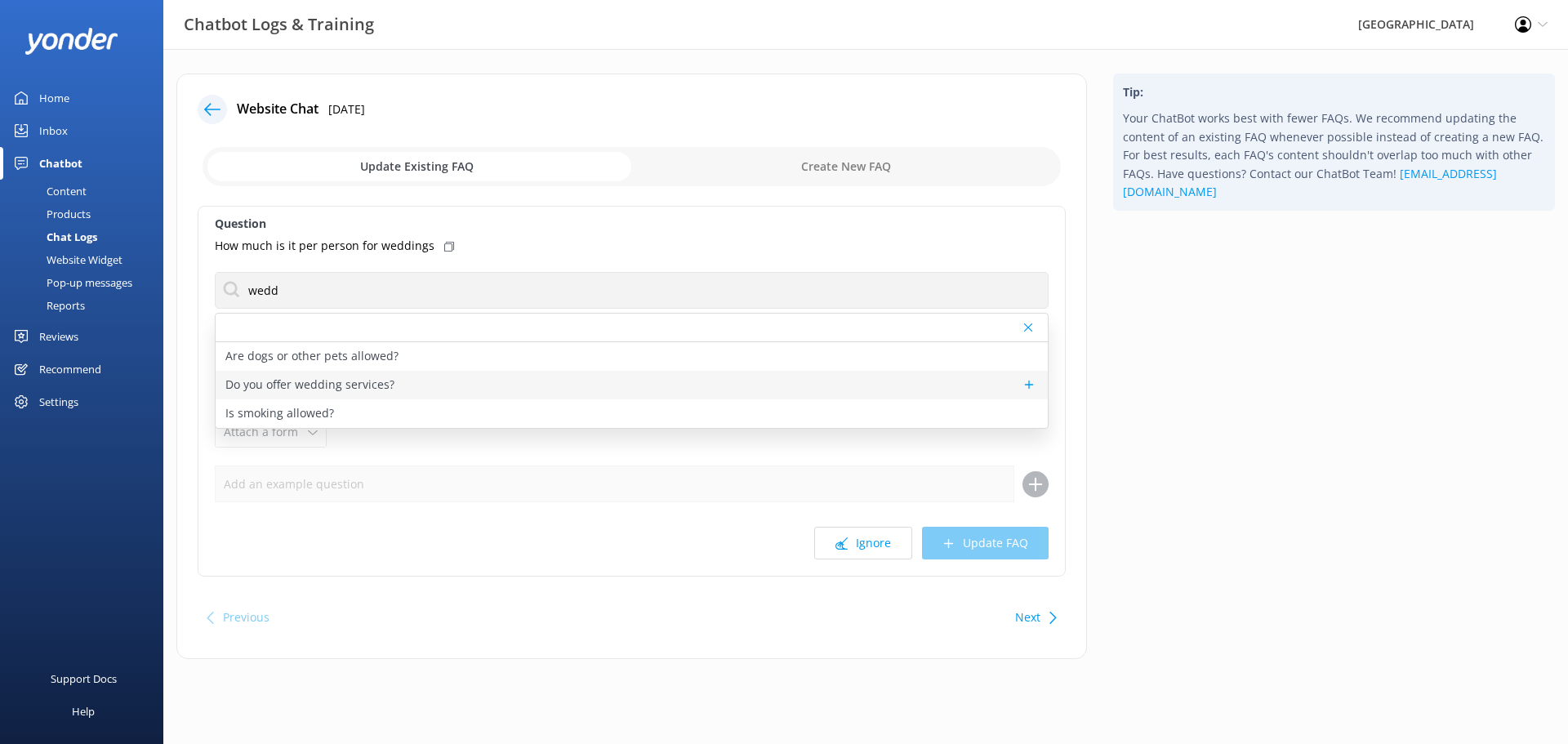
click at [363, 385] on p "Do you offer wedding services?" at bounding box center [310, 384] width 169 height 18
type textarea "Glenworth Valley is a multi-award winning wedding venue offering unique country…"
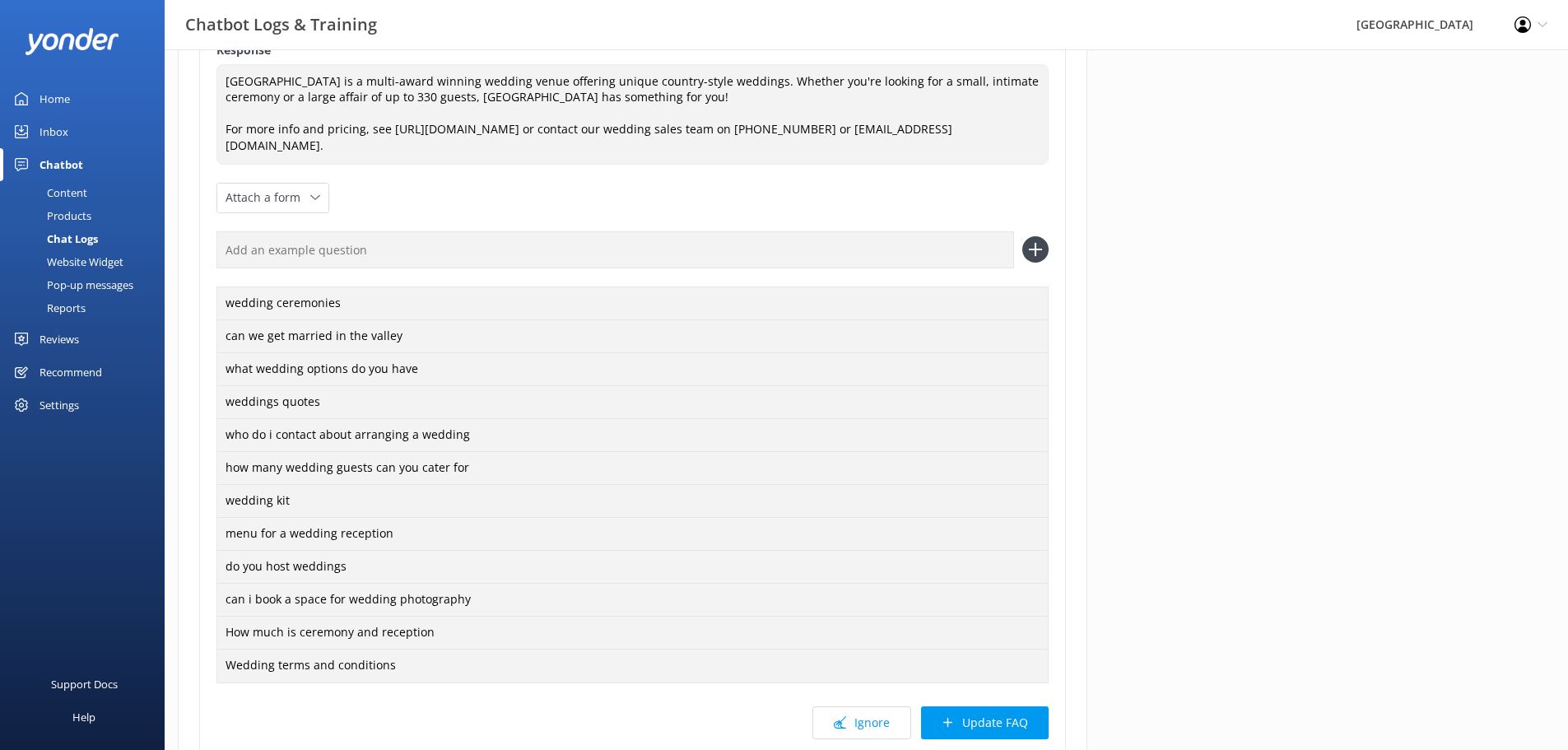
scroll to position [329, 0]
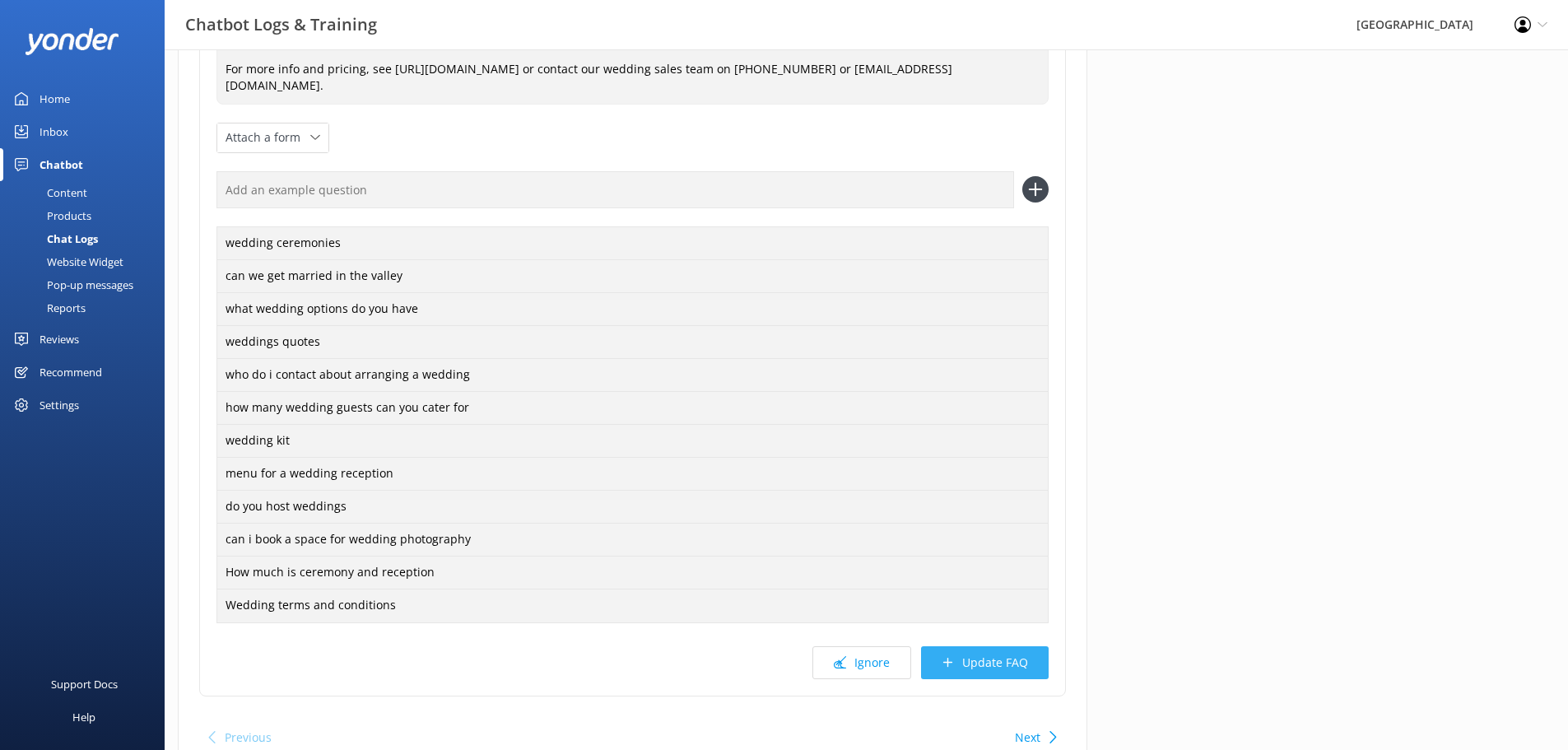
click at [998, 661] on button "Update FAQ" at bounding box center [985, 662] width 128 height 33
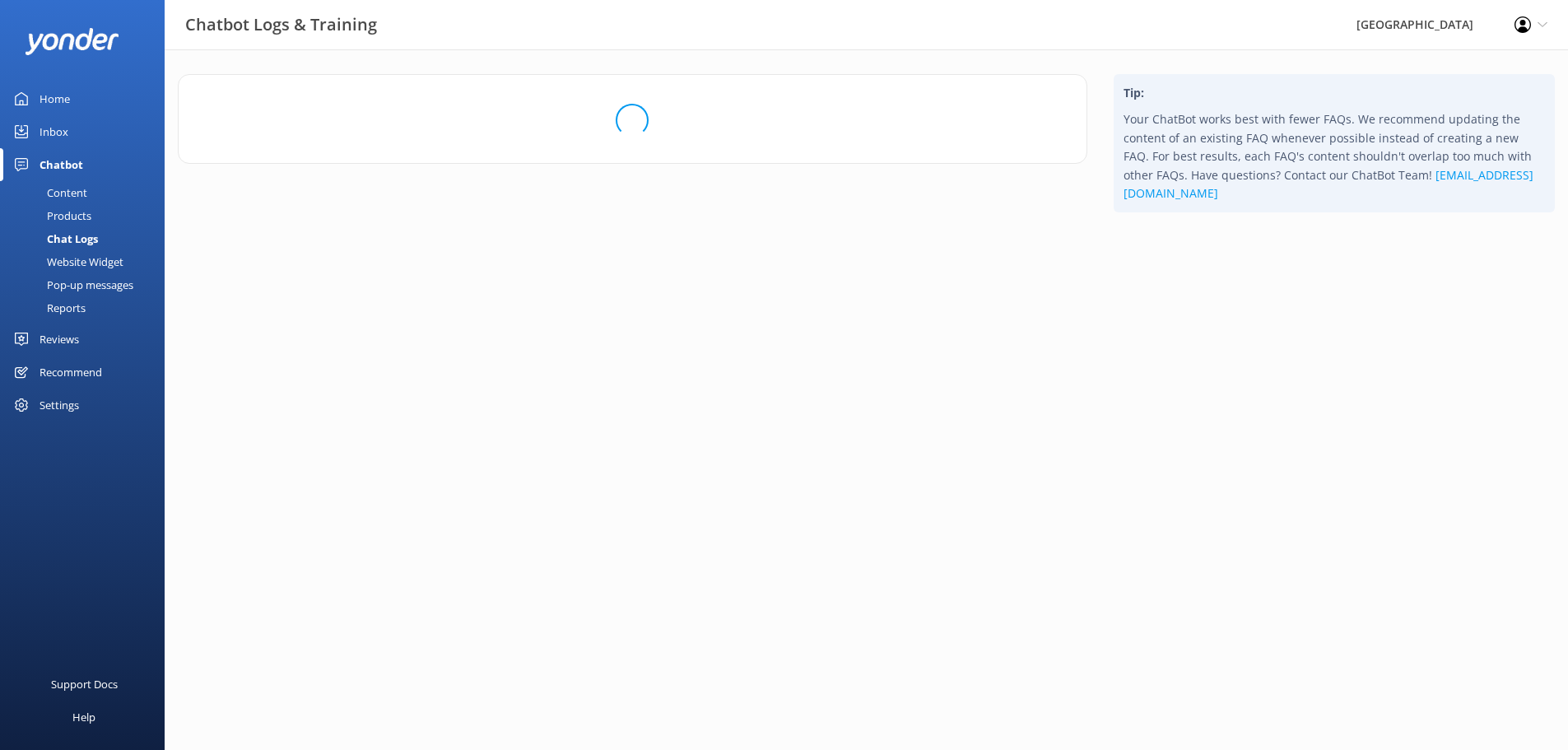
scroll to position [0, 0]
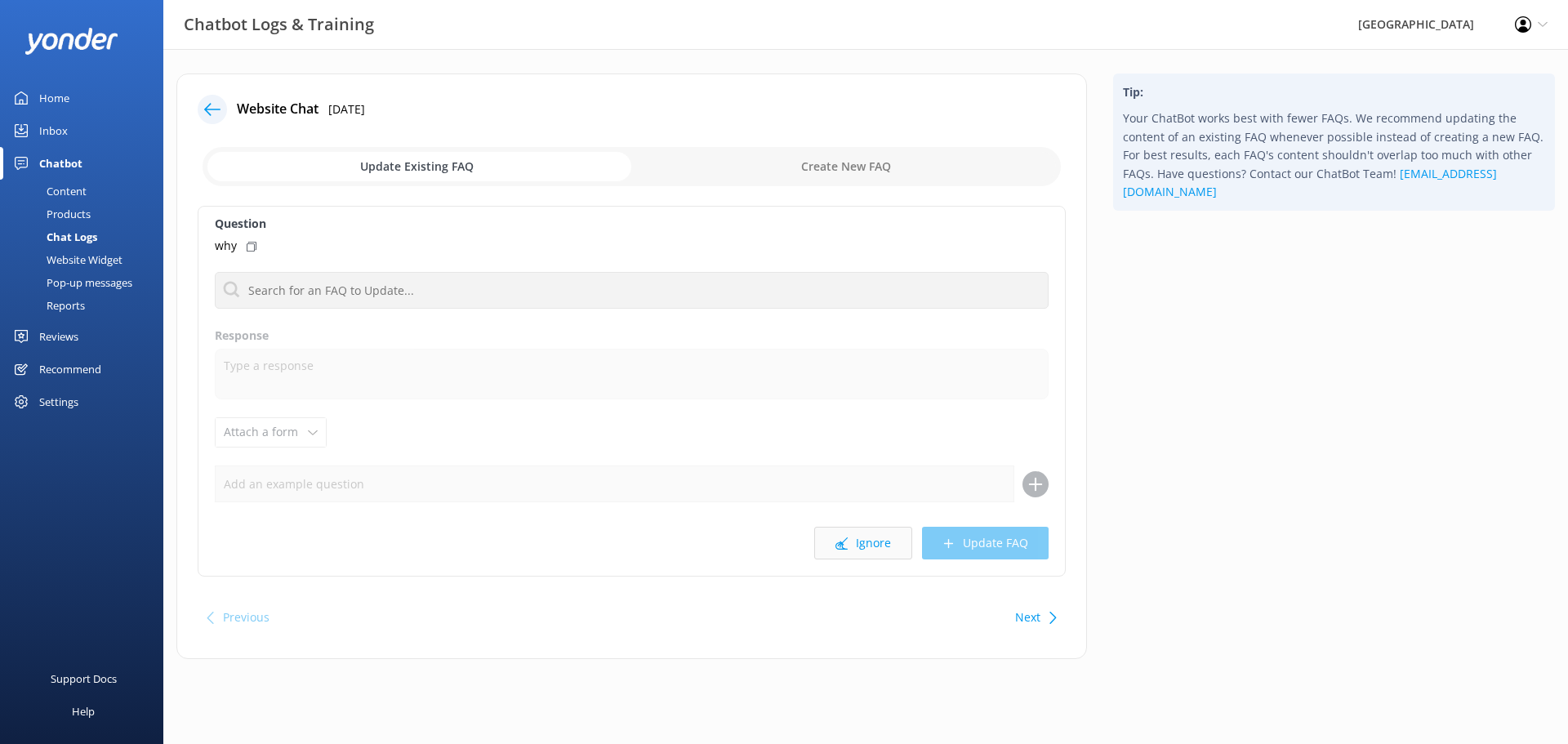
click at [870, 538] on button "Ignore" at bounding box center [863, 543] width 98 height 33
click at [858, 548] on button "Ignore" at bounding box center [863, 543] width 98 height 33
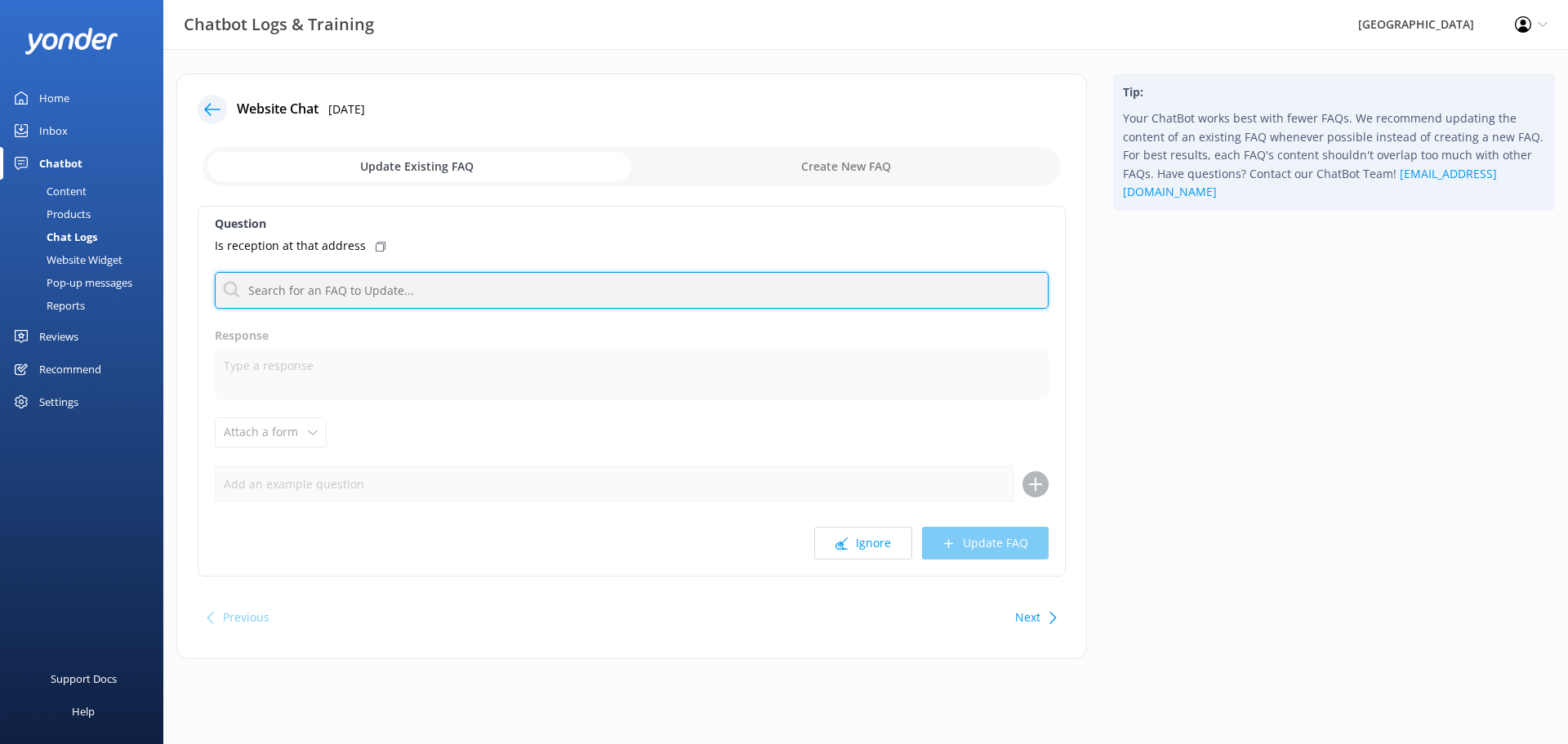
click at [402, 291] on input "text" at bounding box center [631, 290] width 834 height 37
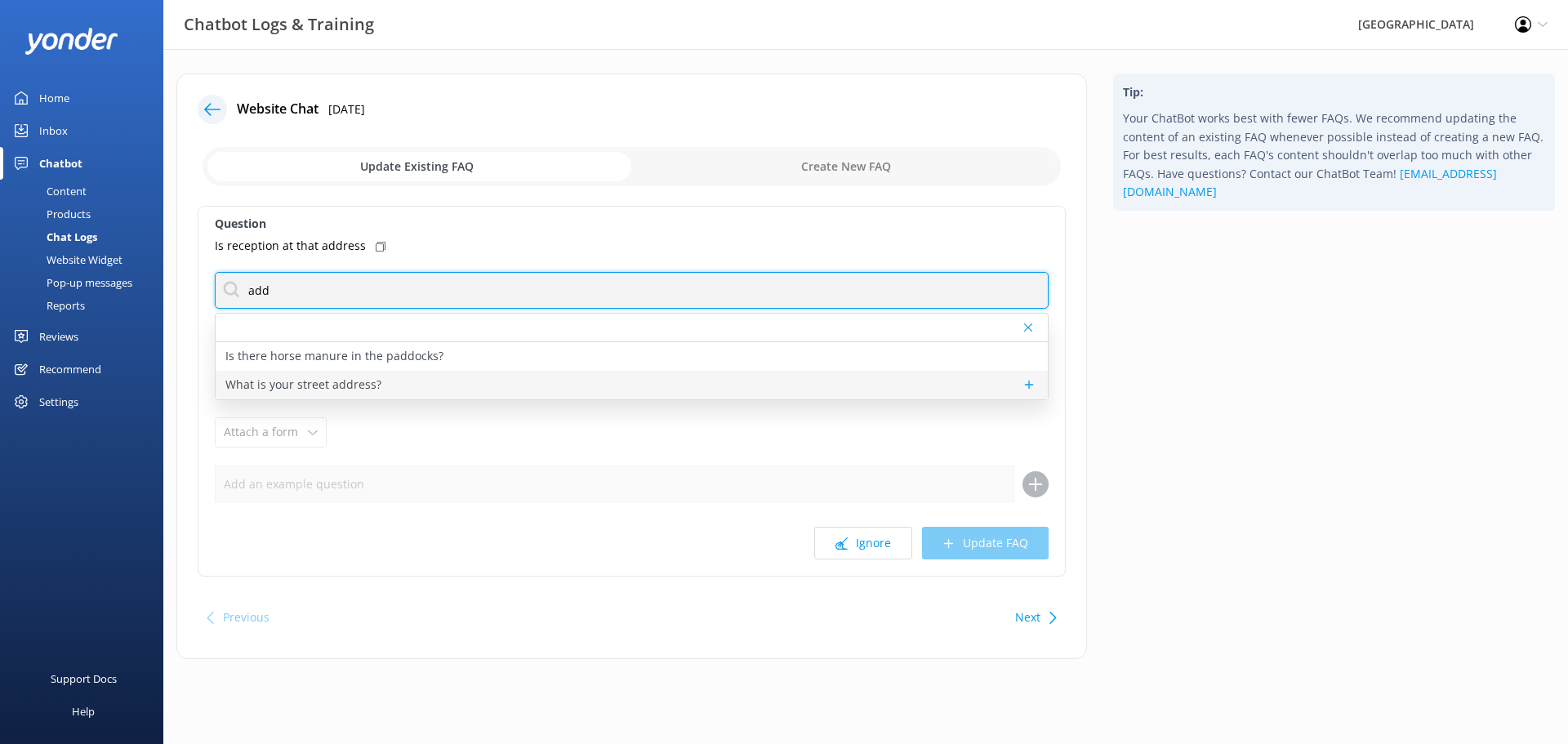
type input "add"
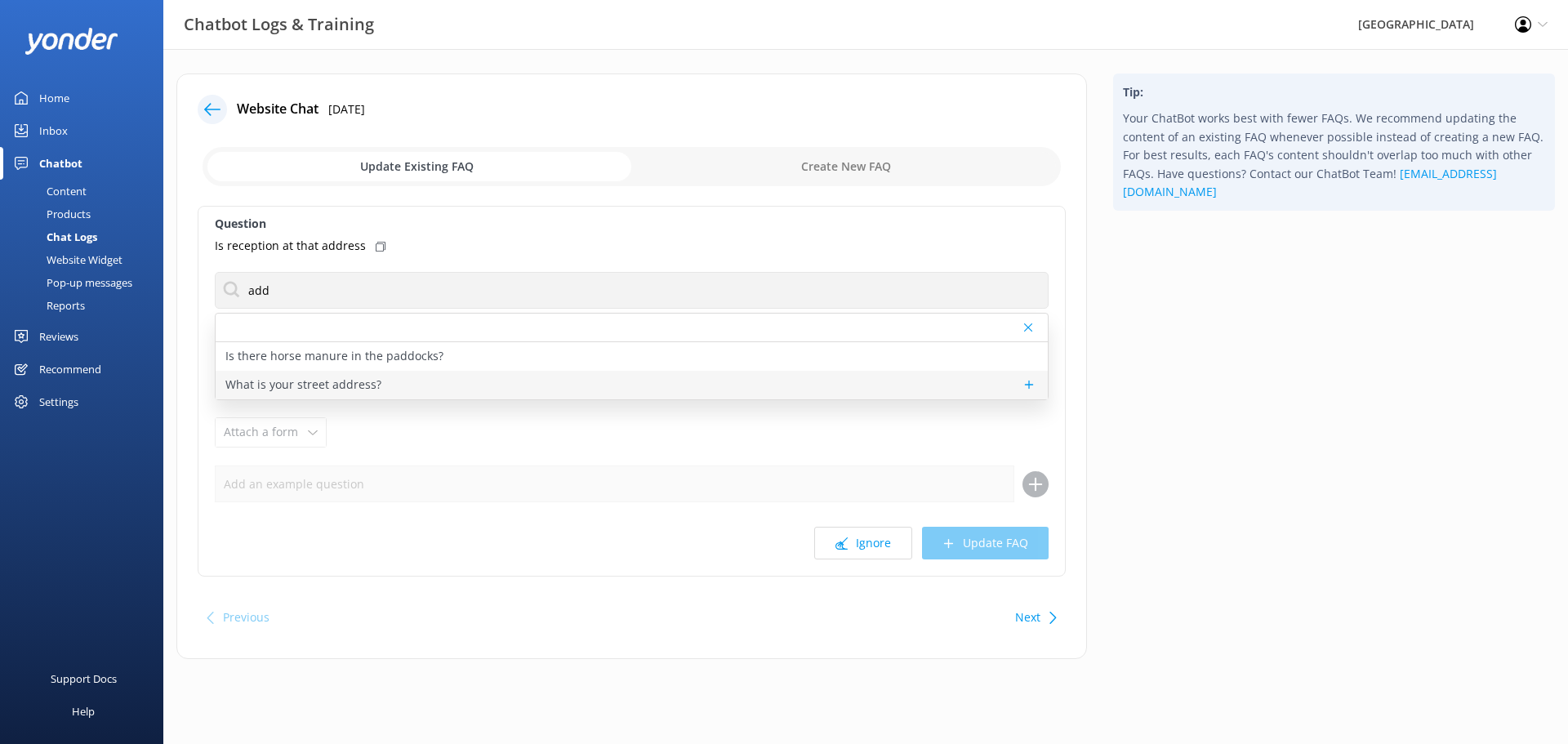
click at [338, 388] on p "What is your street address?" at bounding box center [303, 384] width 156 height 18
type textarea "Our street address is [STREET_ADDRESS]. We are located in the suburb of [GEOGRA…"
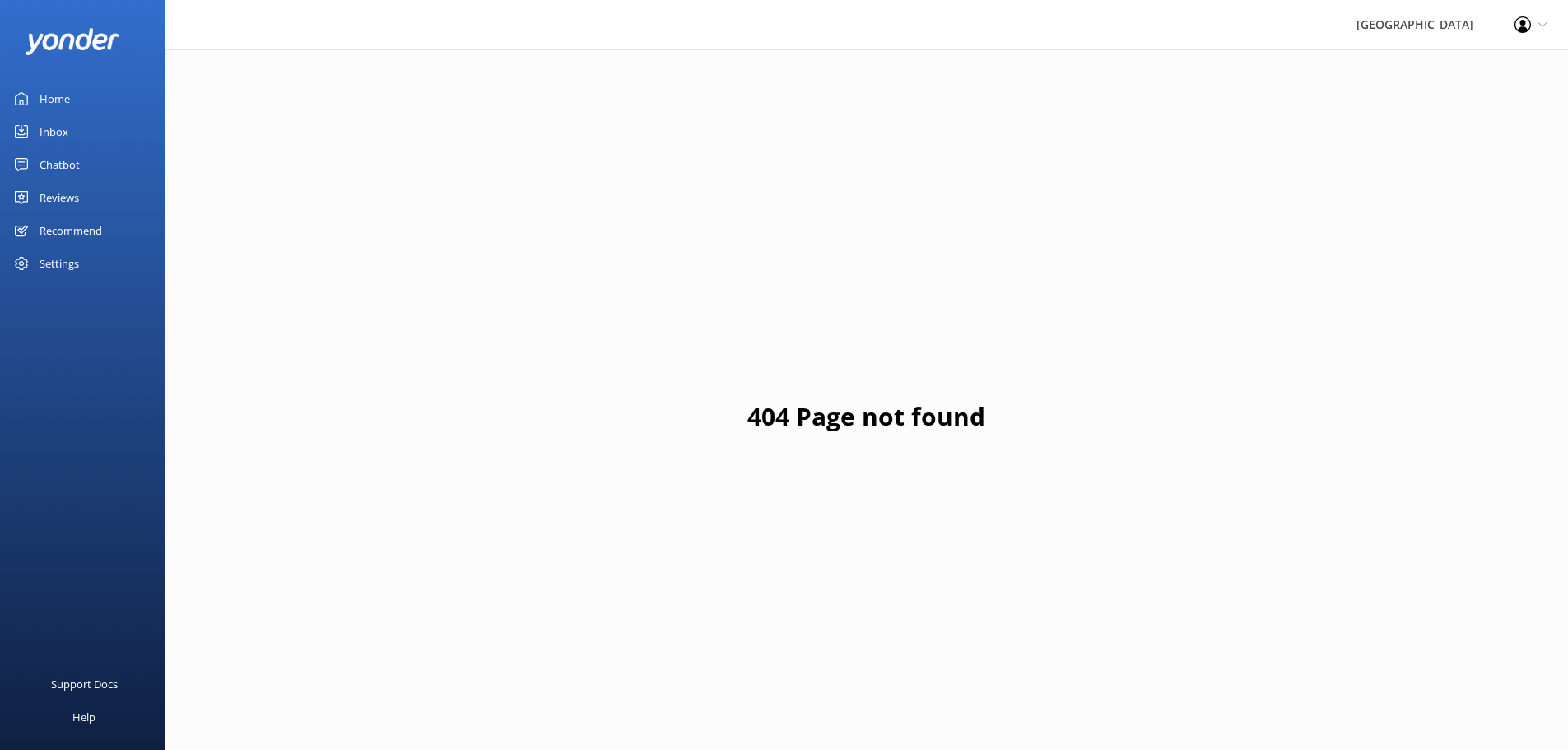
drag, startPoint x: 69, startPoint y: 165, endPoint x: 79, endPoint y: 190, distance: 26.9
click at [69, 165] on div "Chatbot" at bounding box center [60, 165] width 40 height 33
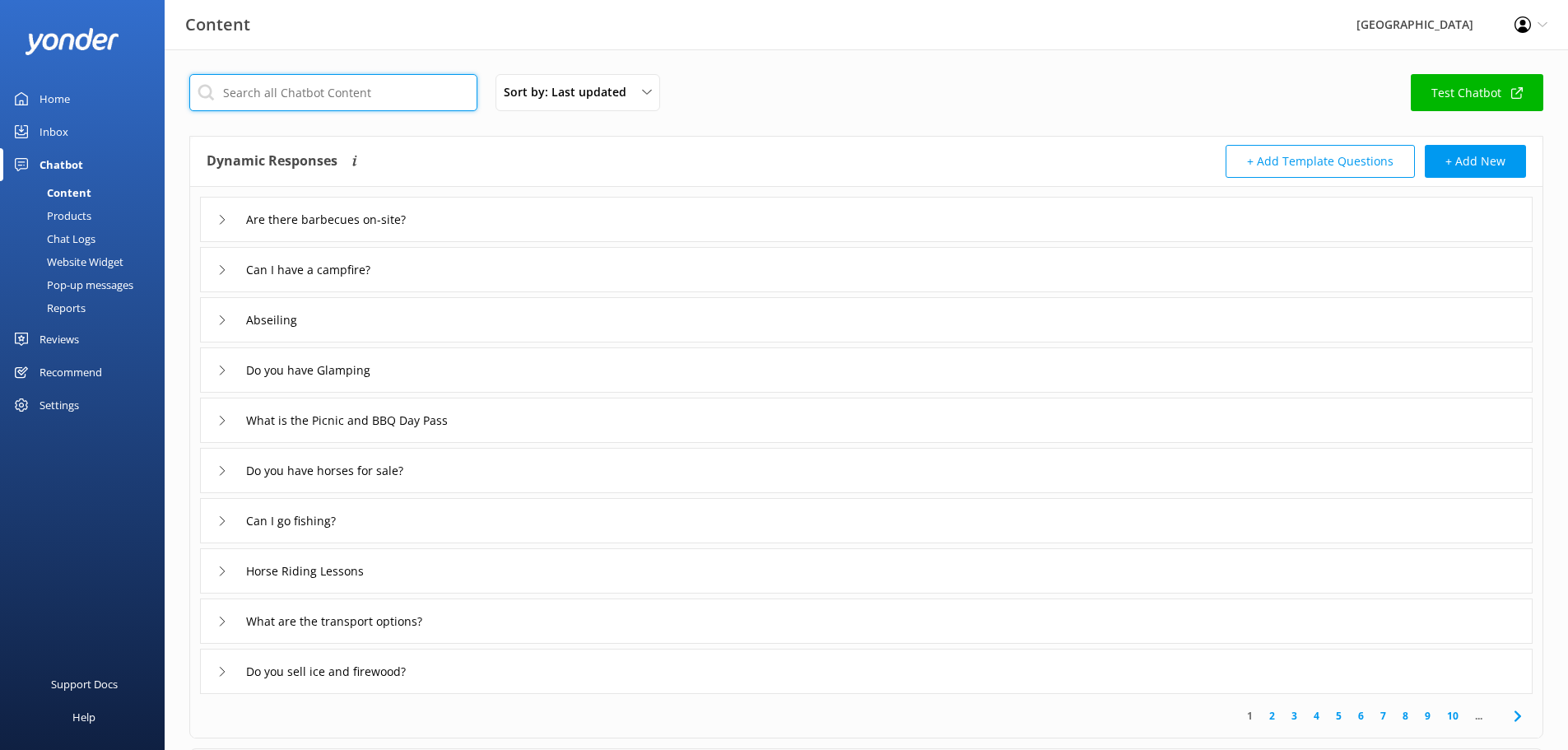
click at [287, 95] on input "text" at bounding box center [333, 92] width 288 height 37
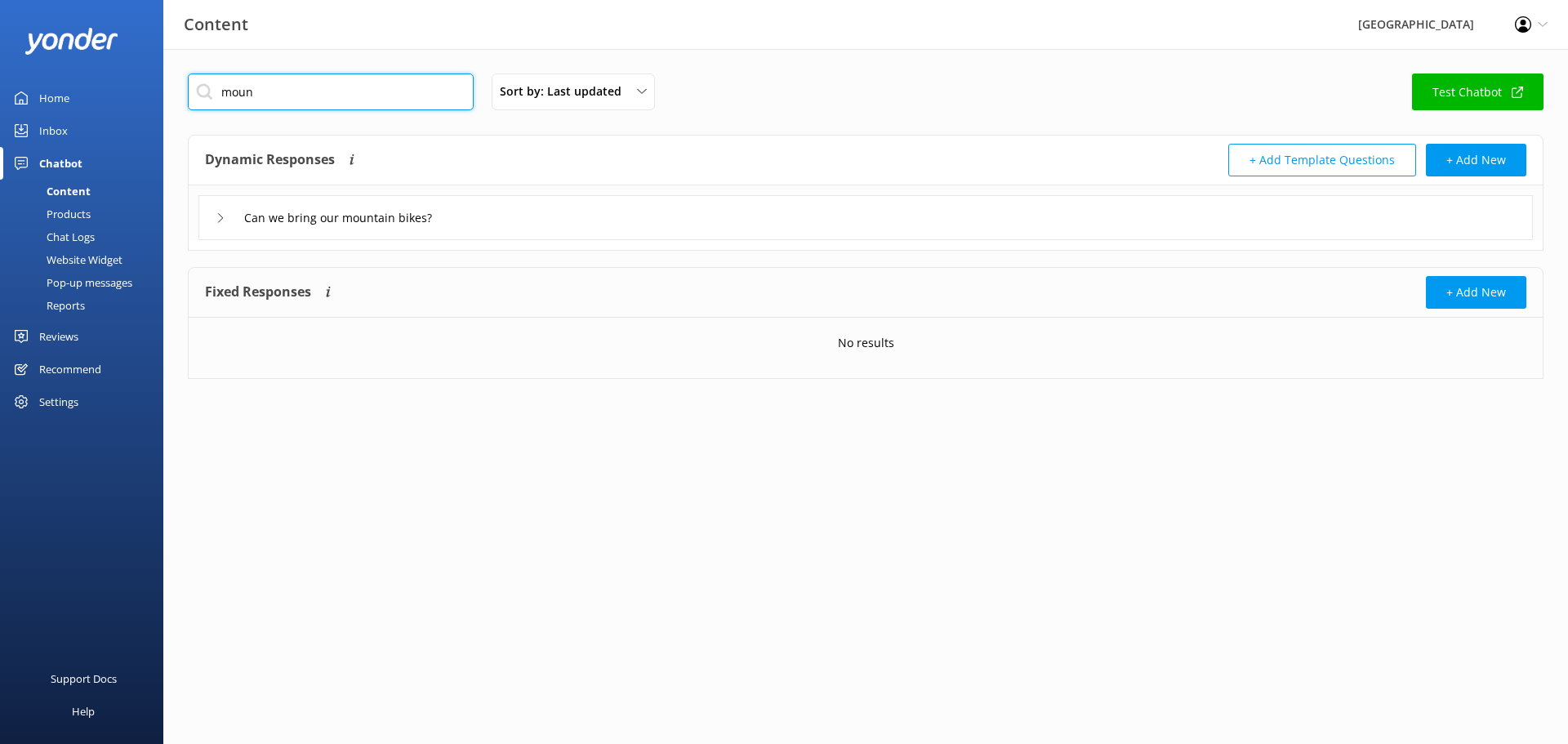
drag, startPoint x: 293, startPoint y: 83, endPoint x: 141, endPoint y: 128, distance: 158.5
click at [142, 128] on div "Content Glenworth Valley Profile Settings Logout Home Inbox Chatbot Content Pro…" at bounding box center [784, 239] width 1568 height 379
type input "w"
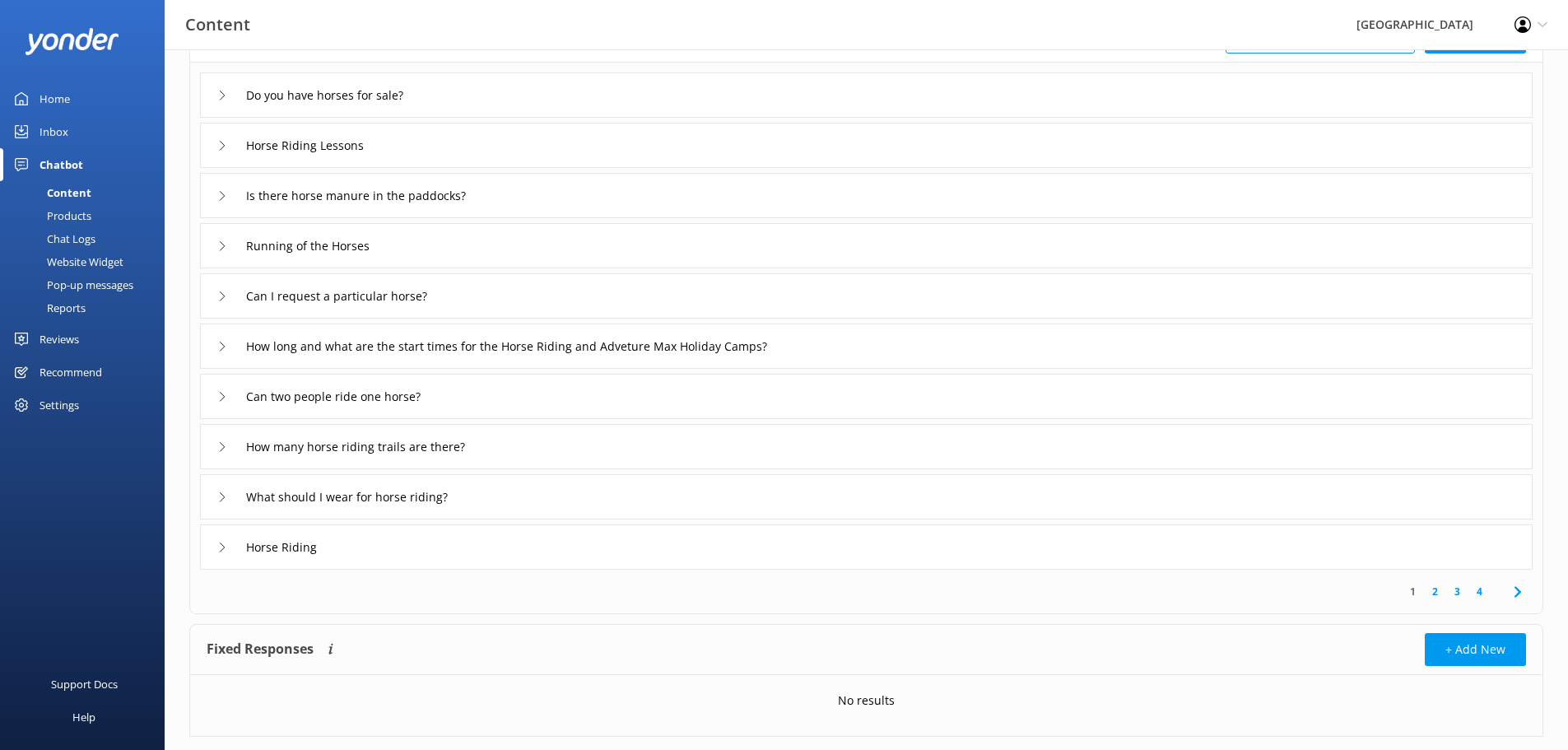
scroll to position [161, 0]
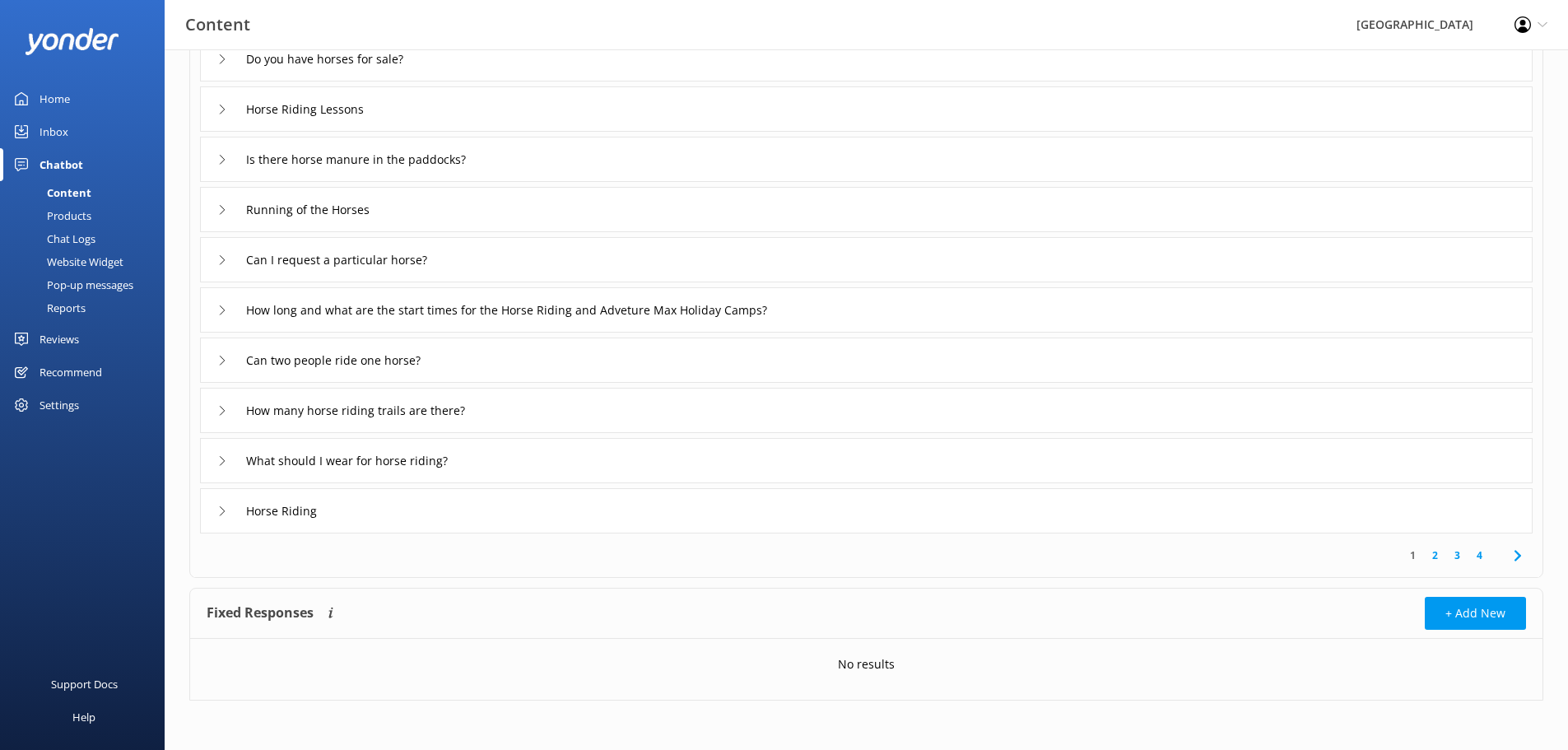
click at [1434, 559] on link "2" at bounding box center [1436, 556] width 23 height 16
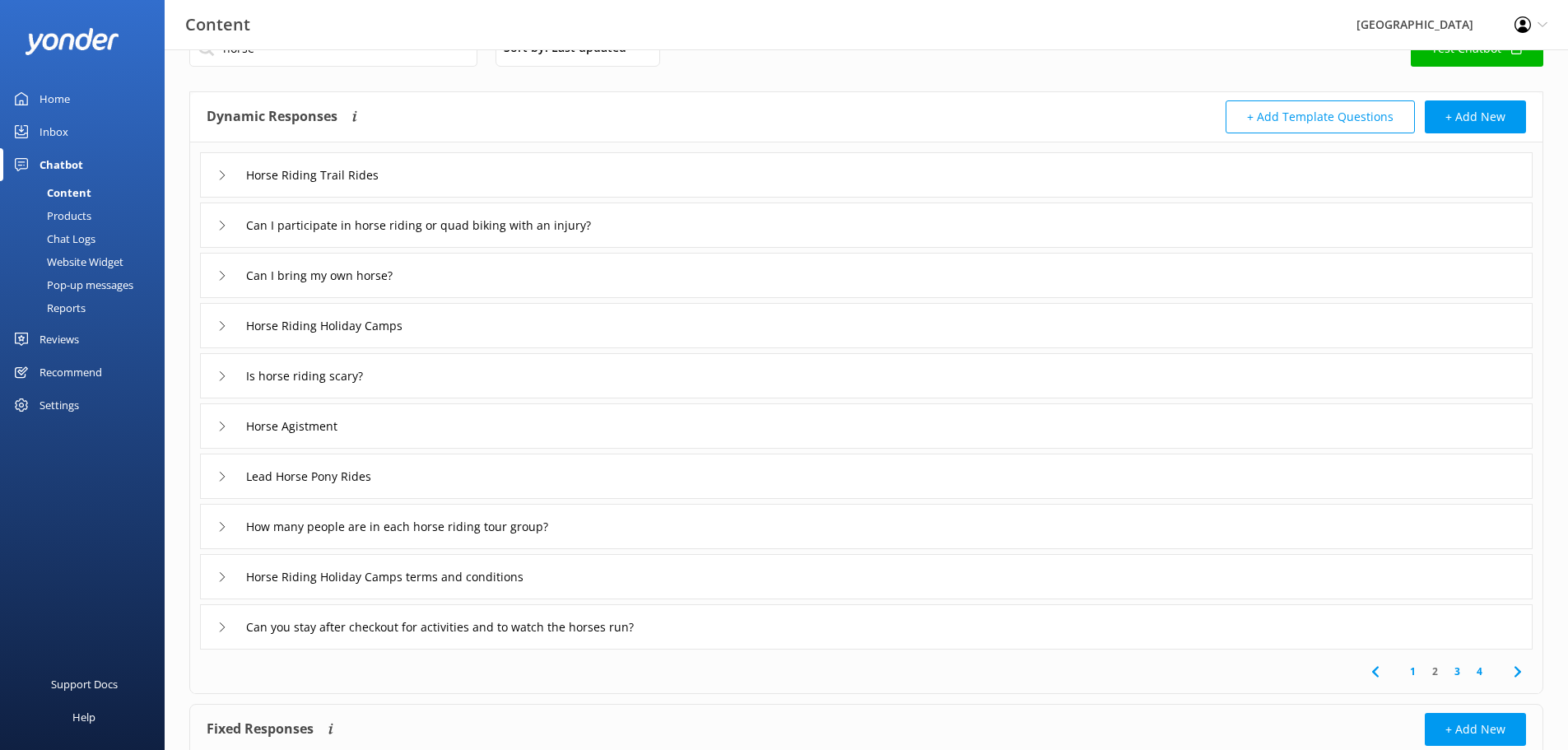
scroll to position [82, 0]
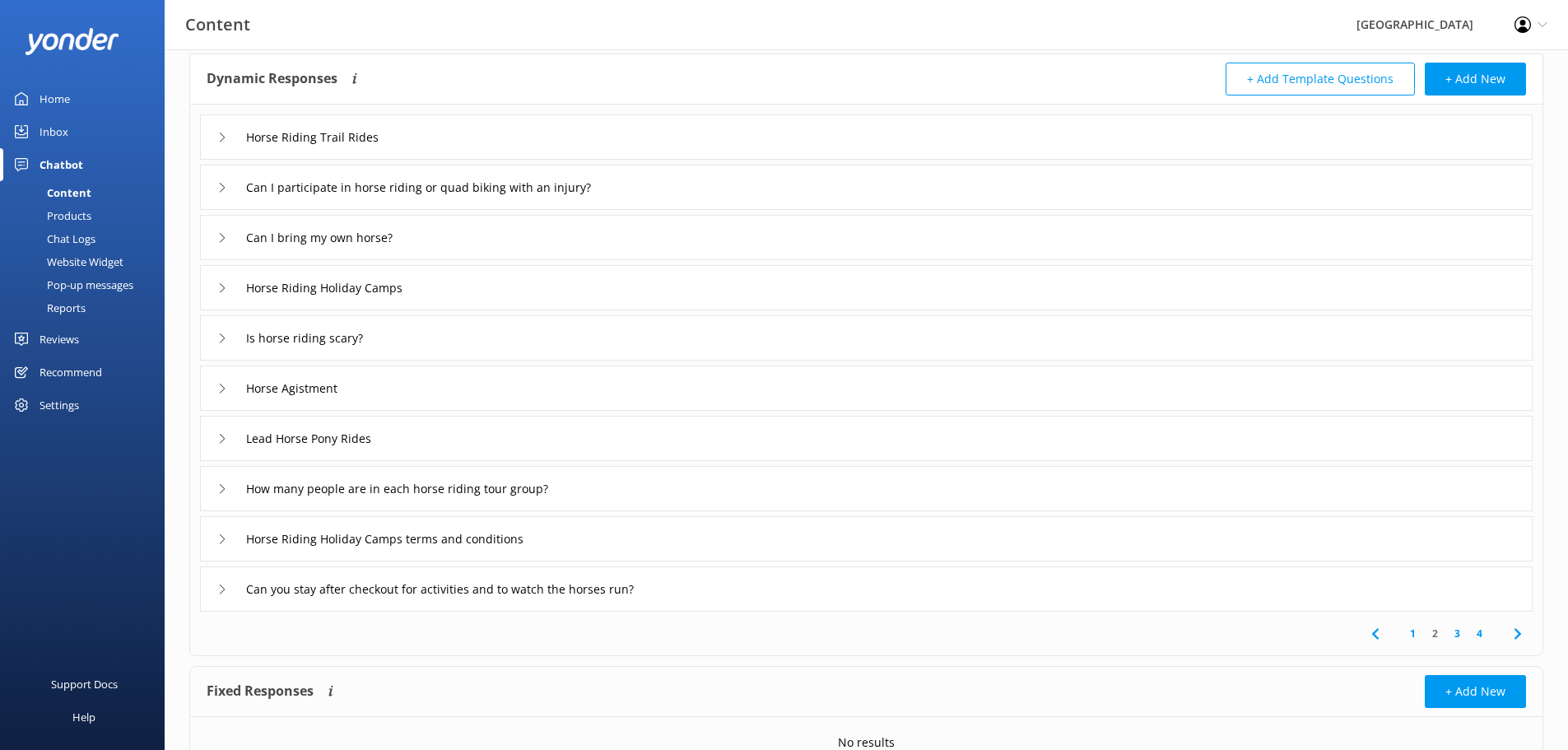
click at [1457, 633] on link "3" at bounding box center [1458, 634] width 23 height 16
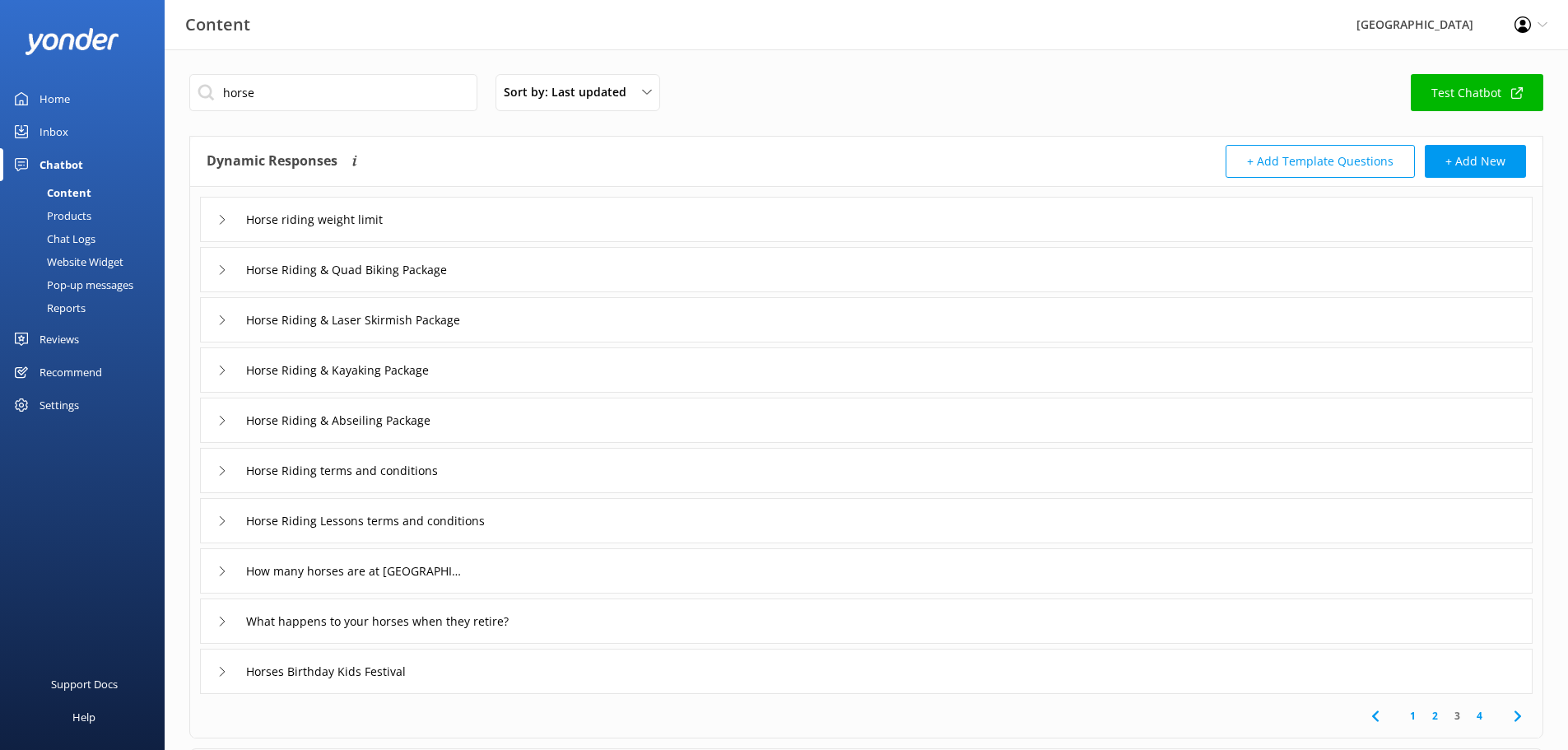
click at [1478, 718] on link "4" at bounding box center [1480, 716] width 23 height 16
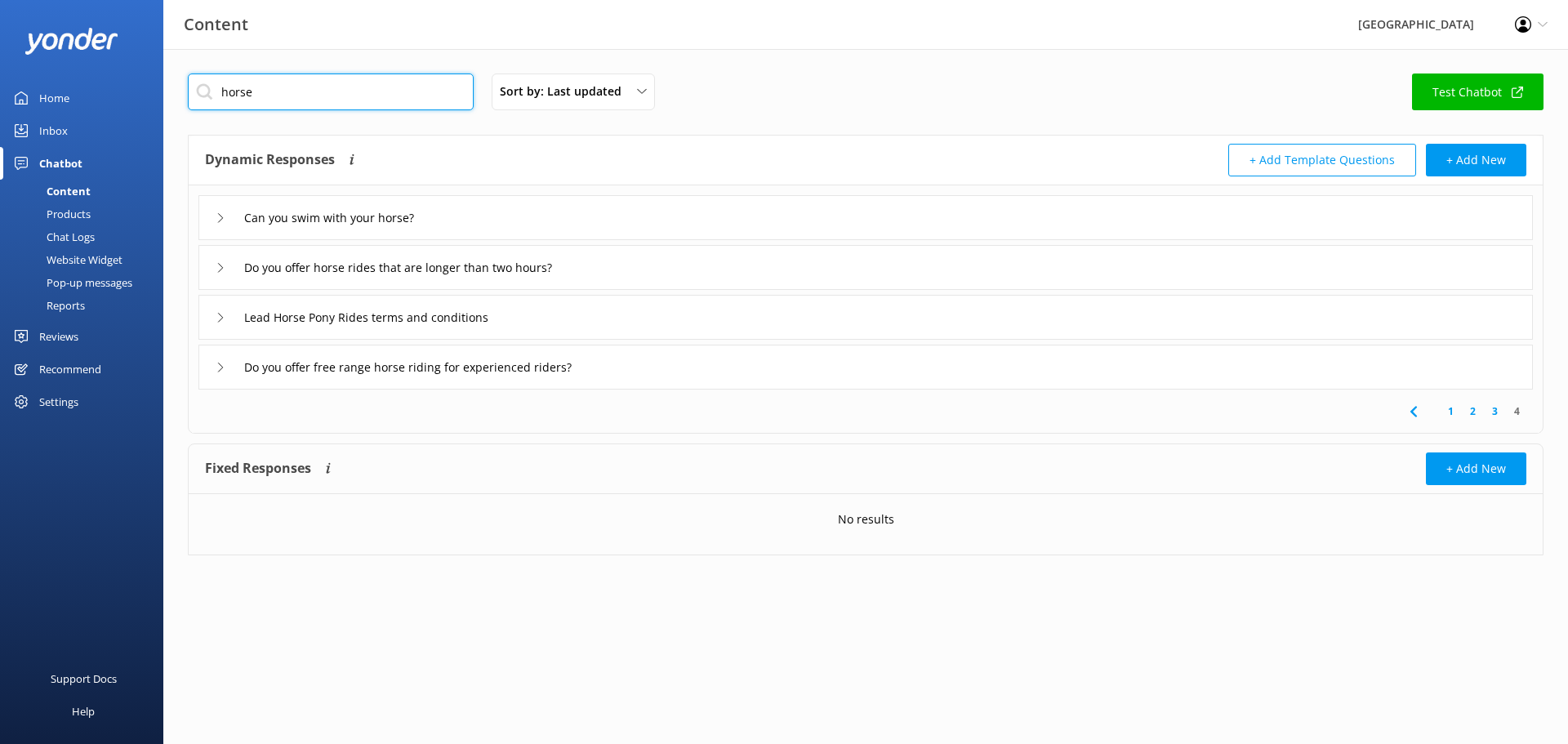
click at [25, 90] on div "Content Glenworth Valley Profile Settings Logout Home Inbox Chatbot Content Pro…" at bounding box center [784, 326] width 1568 height 555
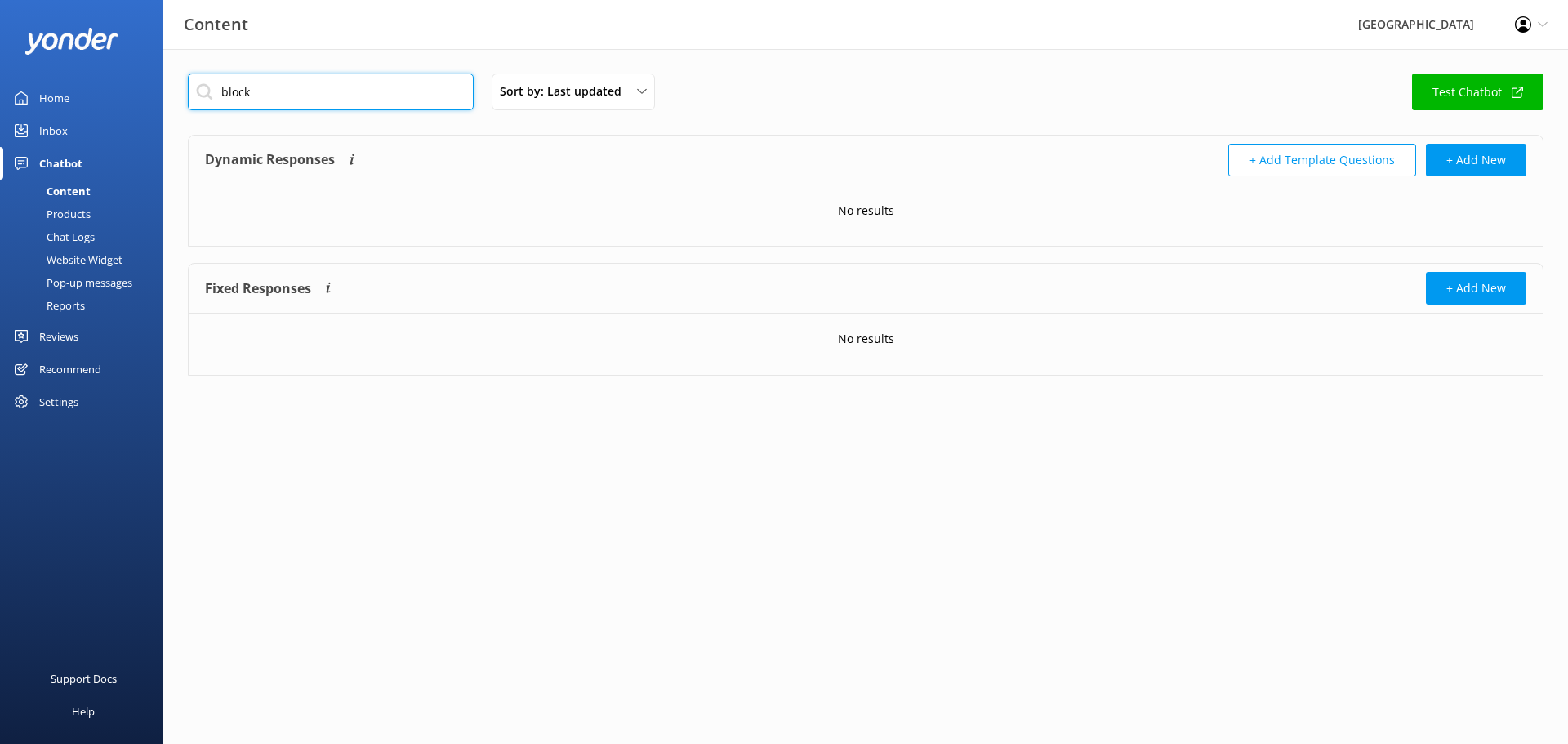
drag, startPoint x: 284, startPoint y: 92, endPoint x: 144, endPoint y: 82, distance: 140.4
click at [146, 82] on div "Content Glenworth Valley Profile Settings Logout Home Inbox Chatbot Content Pro…" at bounding box center [784, 237] width 1568 height 375
type input "h"
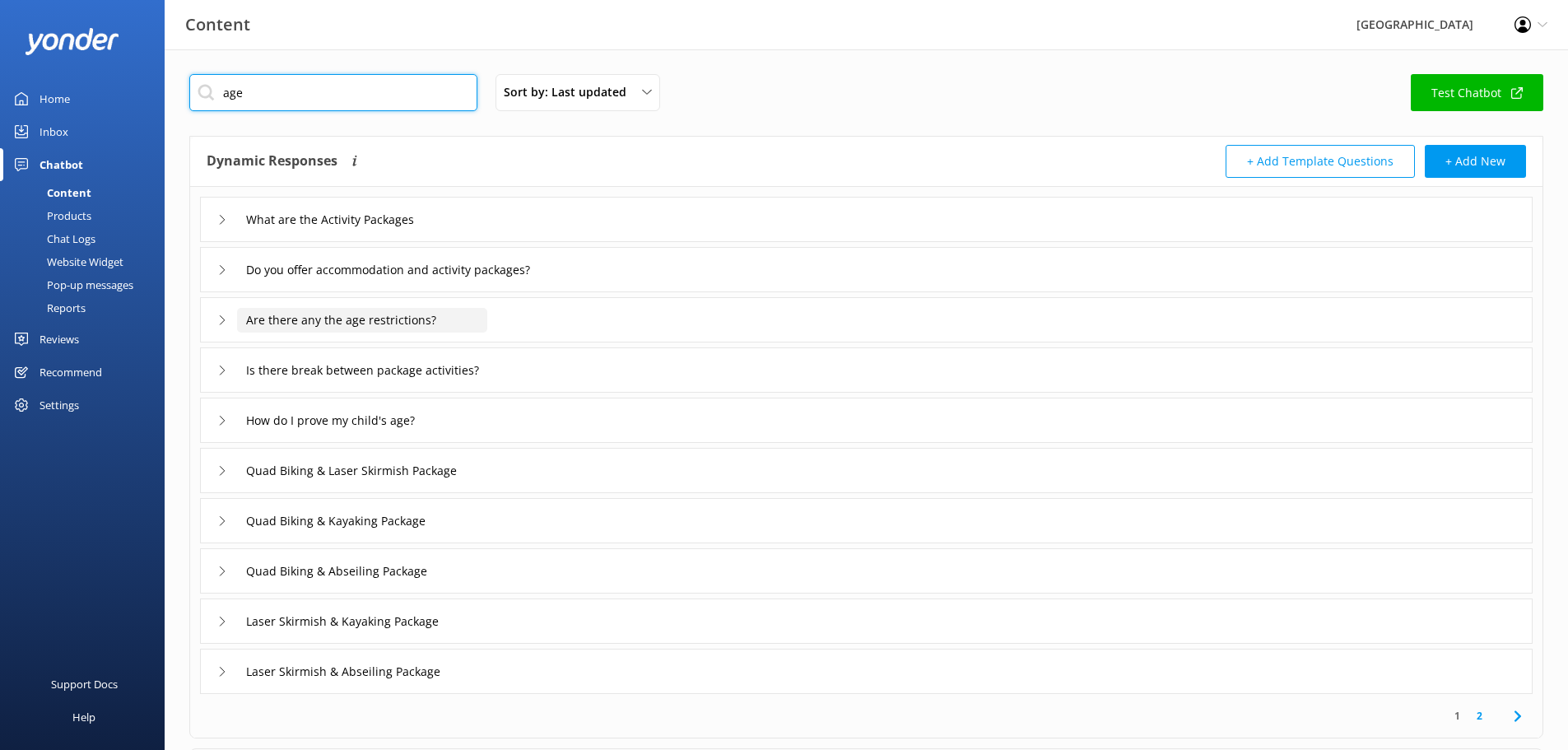
type input "age"
click at [408, 312] on input "Are there any the age restrictions?" at bounding box center [362, 320] width 250 height 24
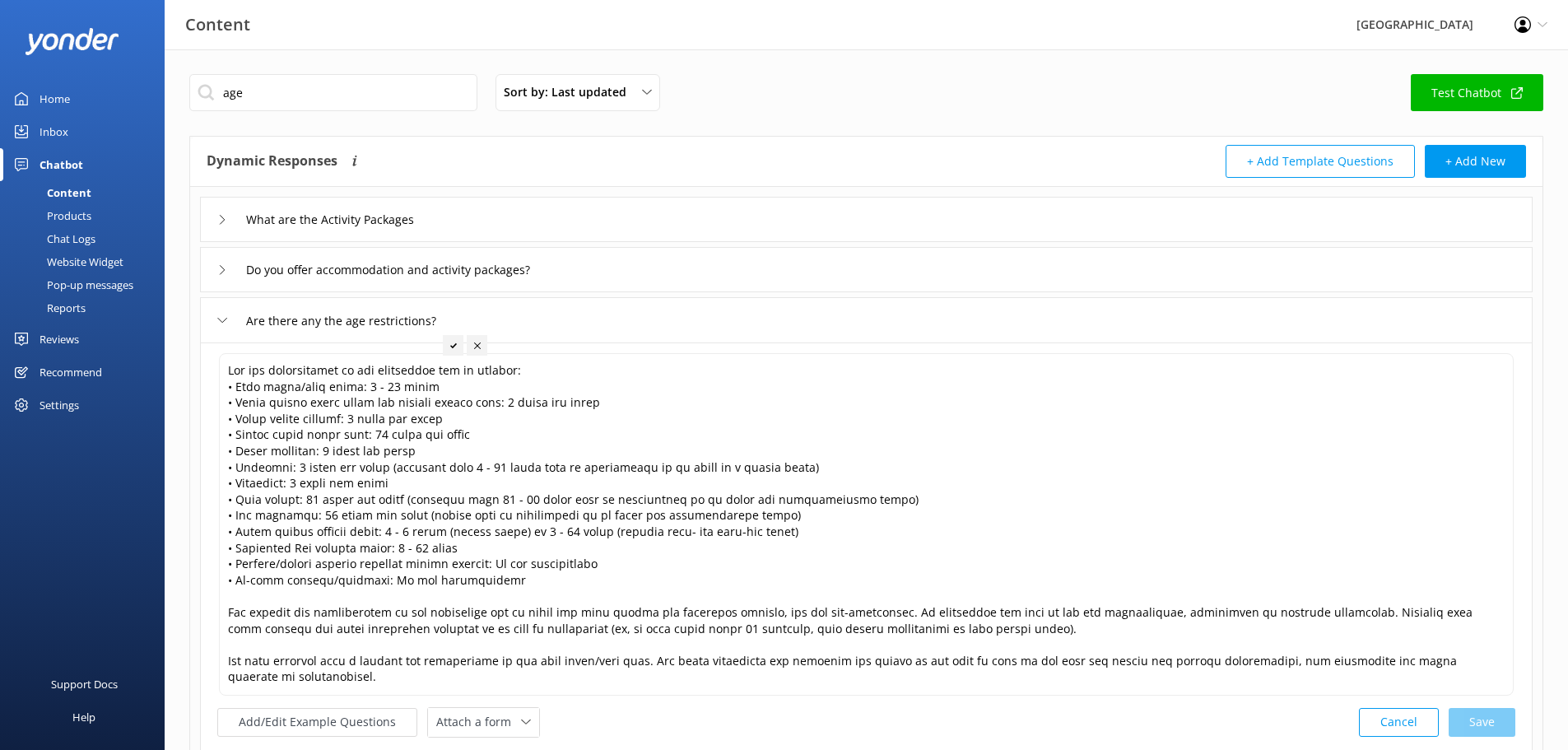
click at [226, 307] on div "Are there any the age restrictions?" at bounding box center [342, 320] width 250 height 27
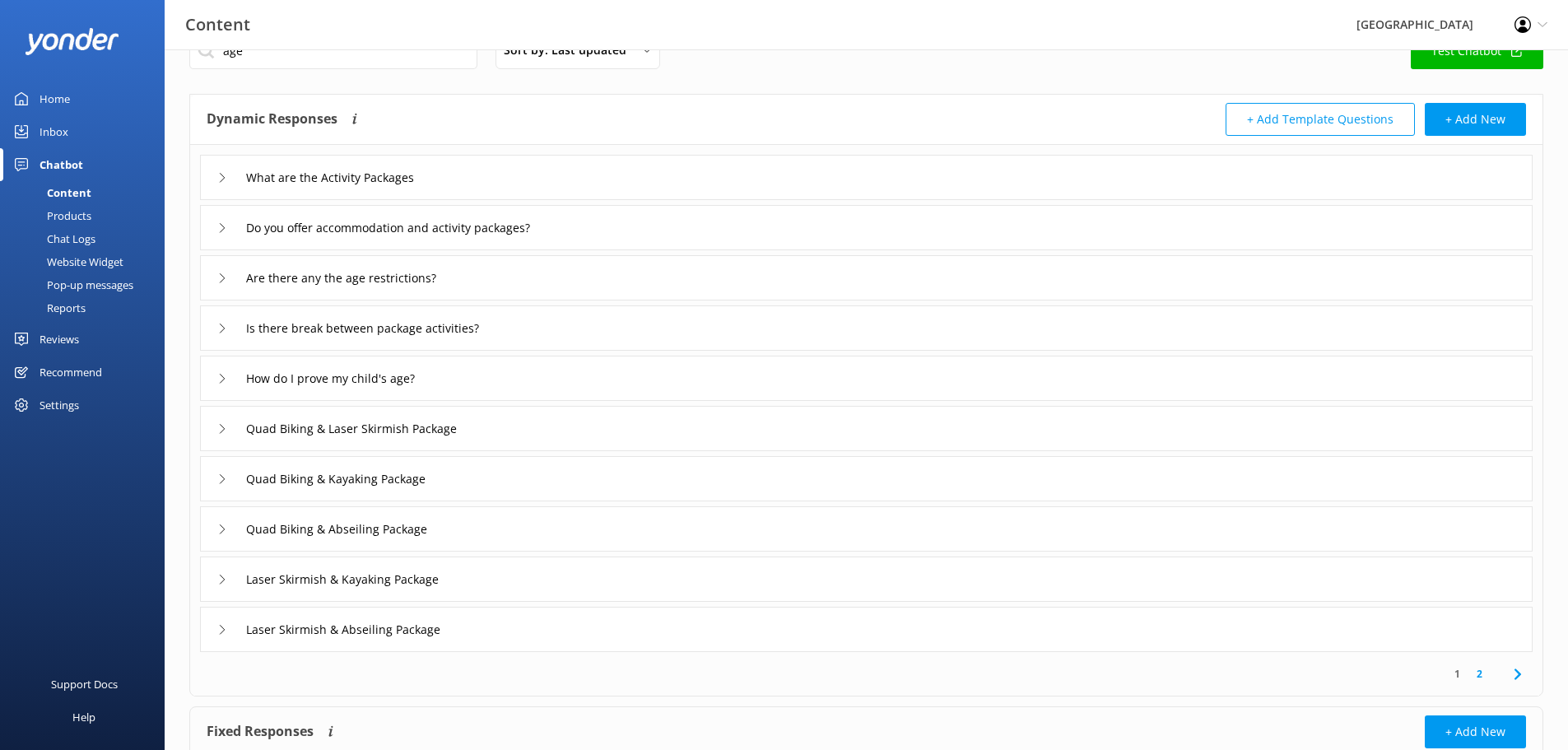
scroll to position [82, 0]
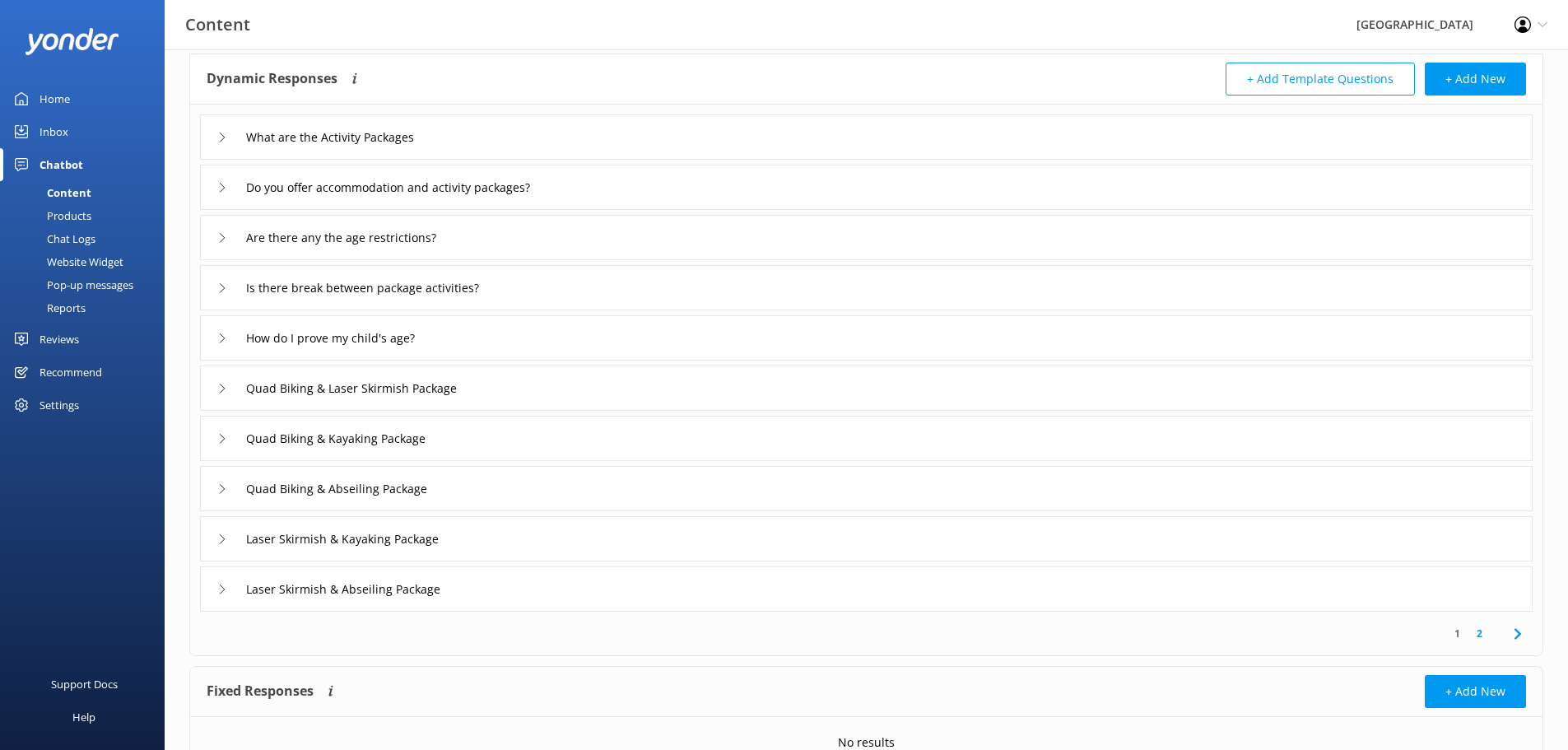
click at [1475, 626] on link "2" at bounding box center [1480, 634] width 23 height 16
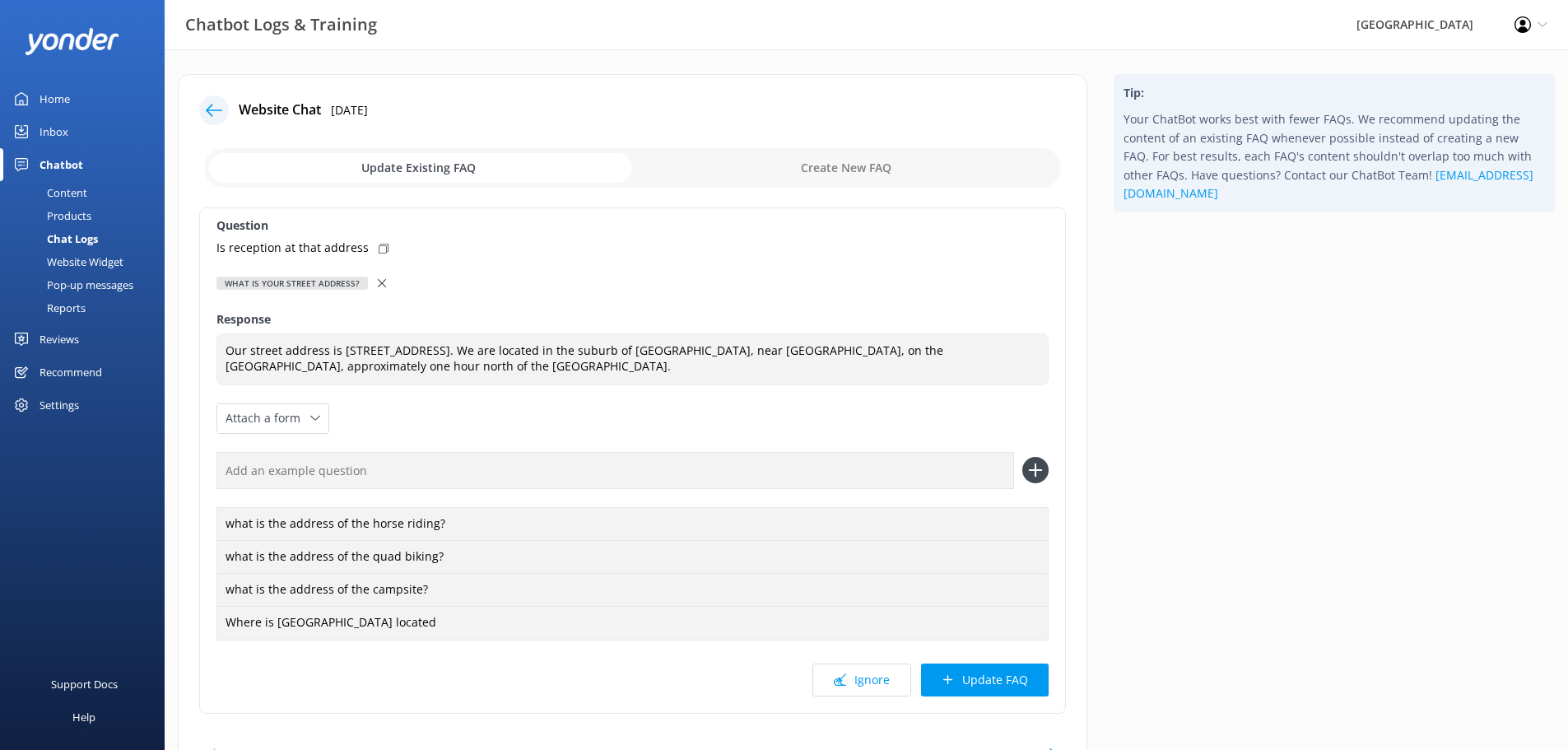
click at [990, 680] on button "Update FAQ" at bounding box center [985, 680] width 128 height 33
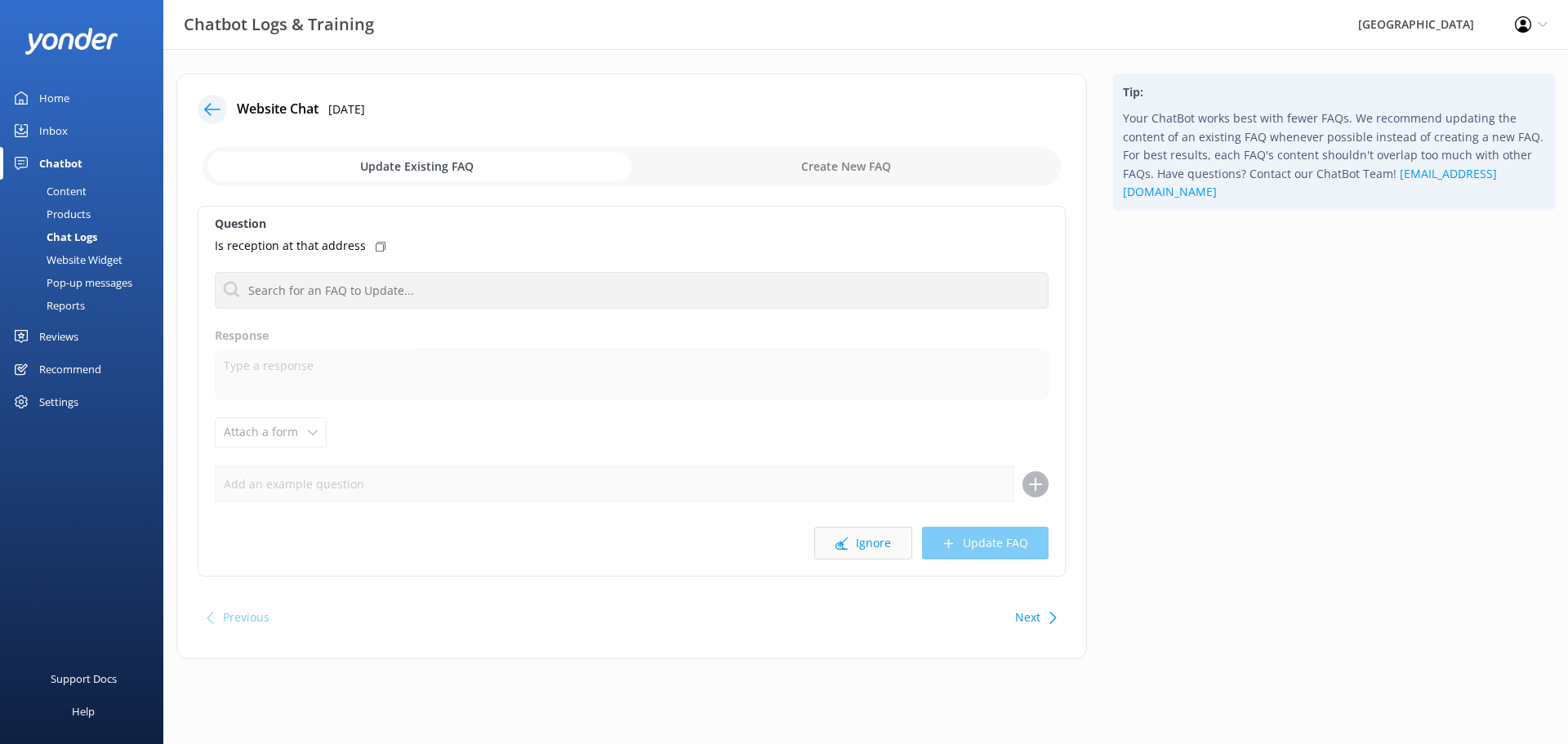
click at [876, 545] on button "Ignore" at bounding box center [863, 543] width 98 height 33
click at [1037, 624] on button "Next" at bounding box center [1027, 617] width 25 height 33
click at [886, 550] on button "Ignore" at bounding box center [863, 543] width 98 height 33
click at [892, 548] on button "Ignore" at bounding box center [863, 543] width 98 height 33
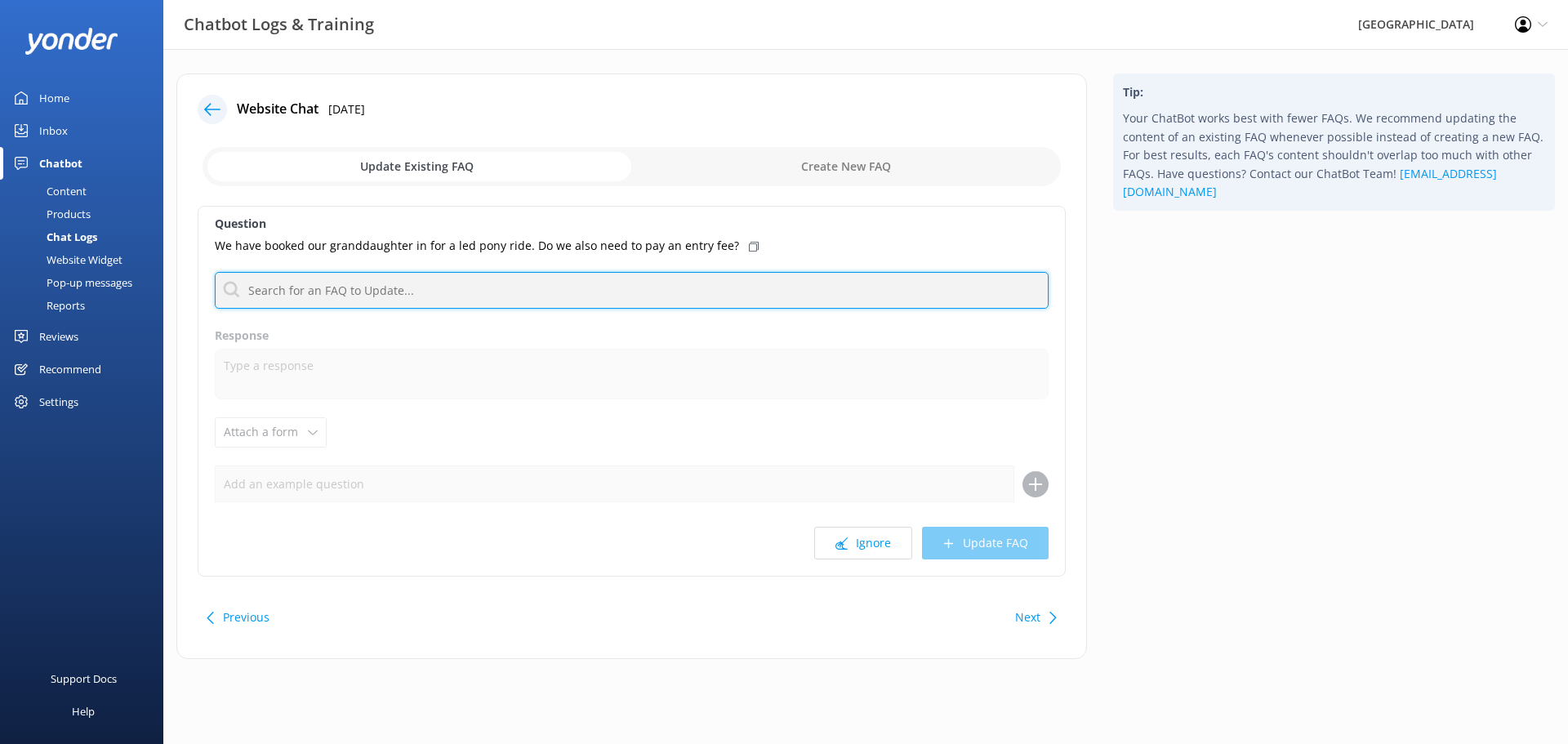
click at [462, 296] on input "text" at bounding box center [631, 290] width 834 height 37
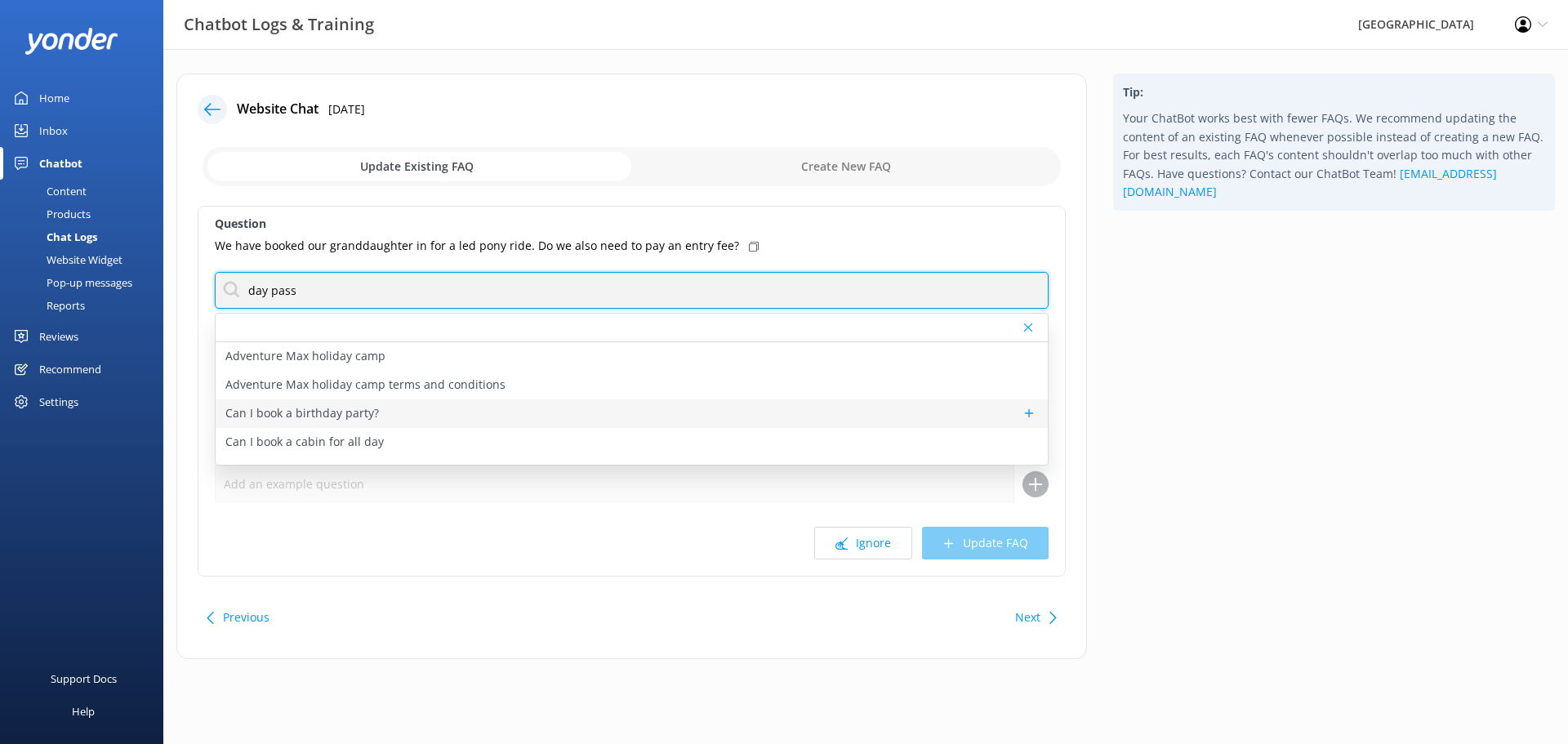
scroll to position [82, 0]
drag, startPoint x: 332, startPoint y: 287, endPoint x: 113, endPoint y: 286, distance: 219.0
click at [115, 287] on div "Chatbot Logs & Training [GEOGRAPHIC_DATA] Profile Settings Logout Home Inbox Ch…" at bounding box center [784, 378] width 1568 height 659
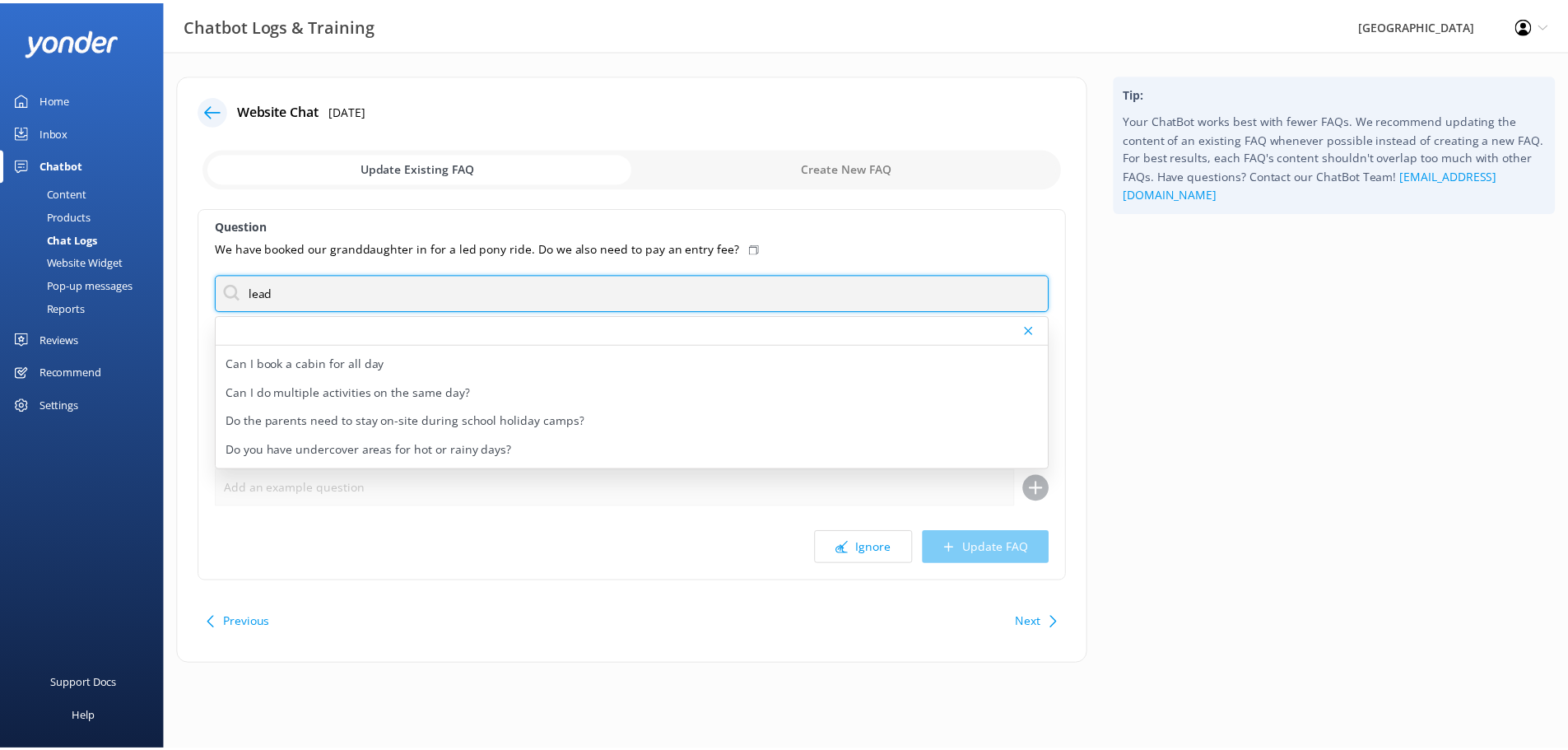
scroll to position [0, 0]
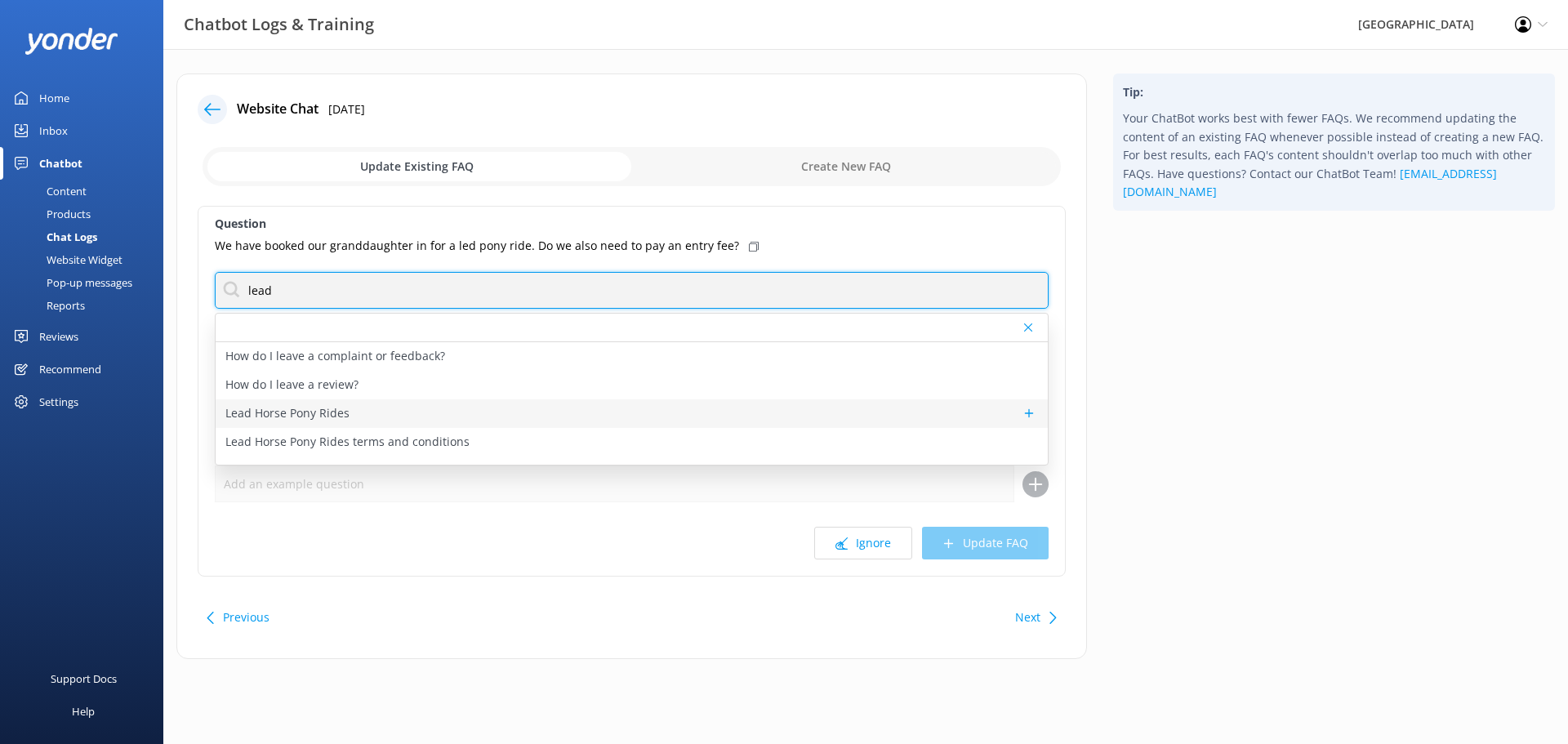
type input "lead"
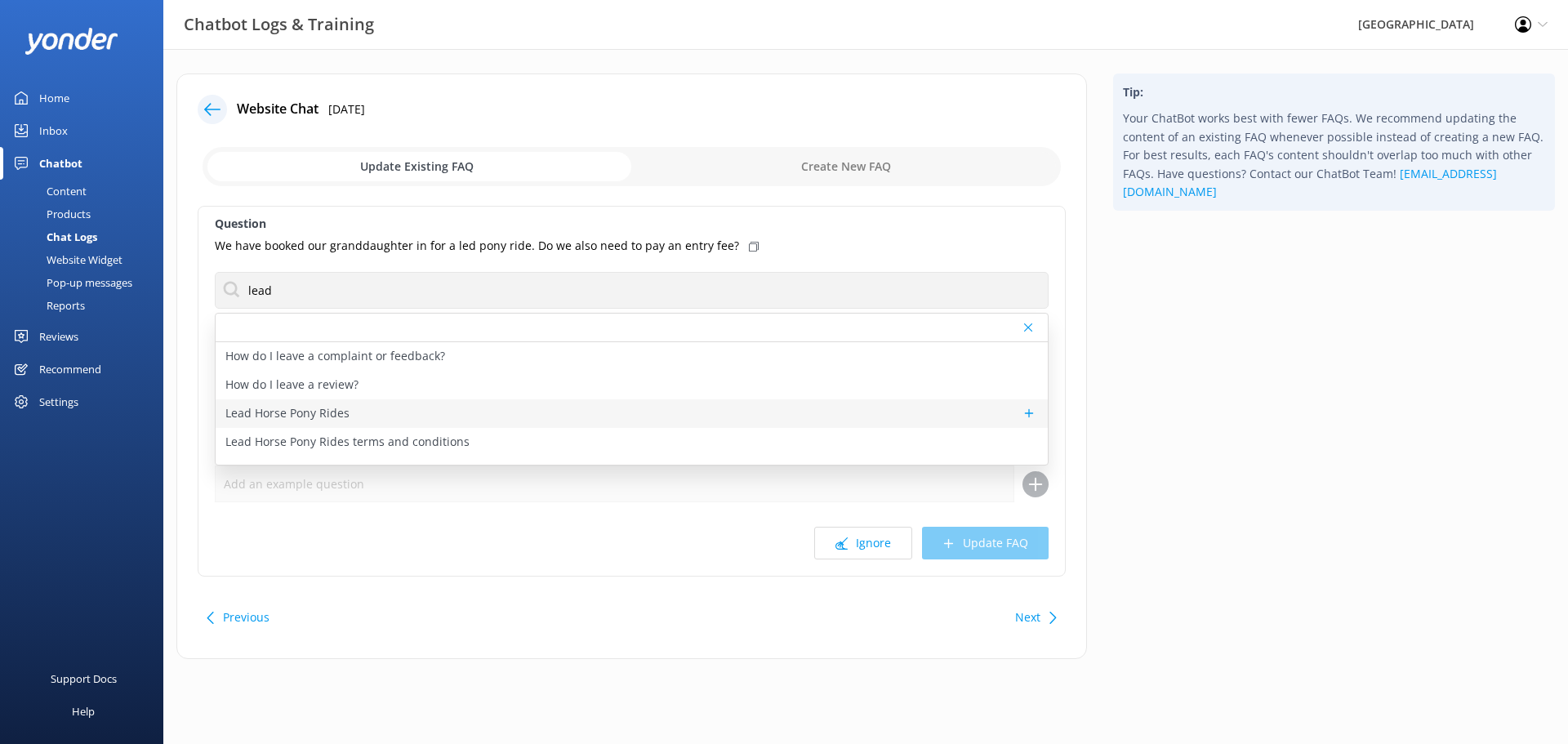
click at [337, 419] on p "Lead Horse Pony Rides" at bounding box center [288, 412] width 124 height 18
type textarea "We offer children's lead horse/pony rides daily. This activity is suitable for …"
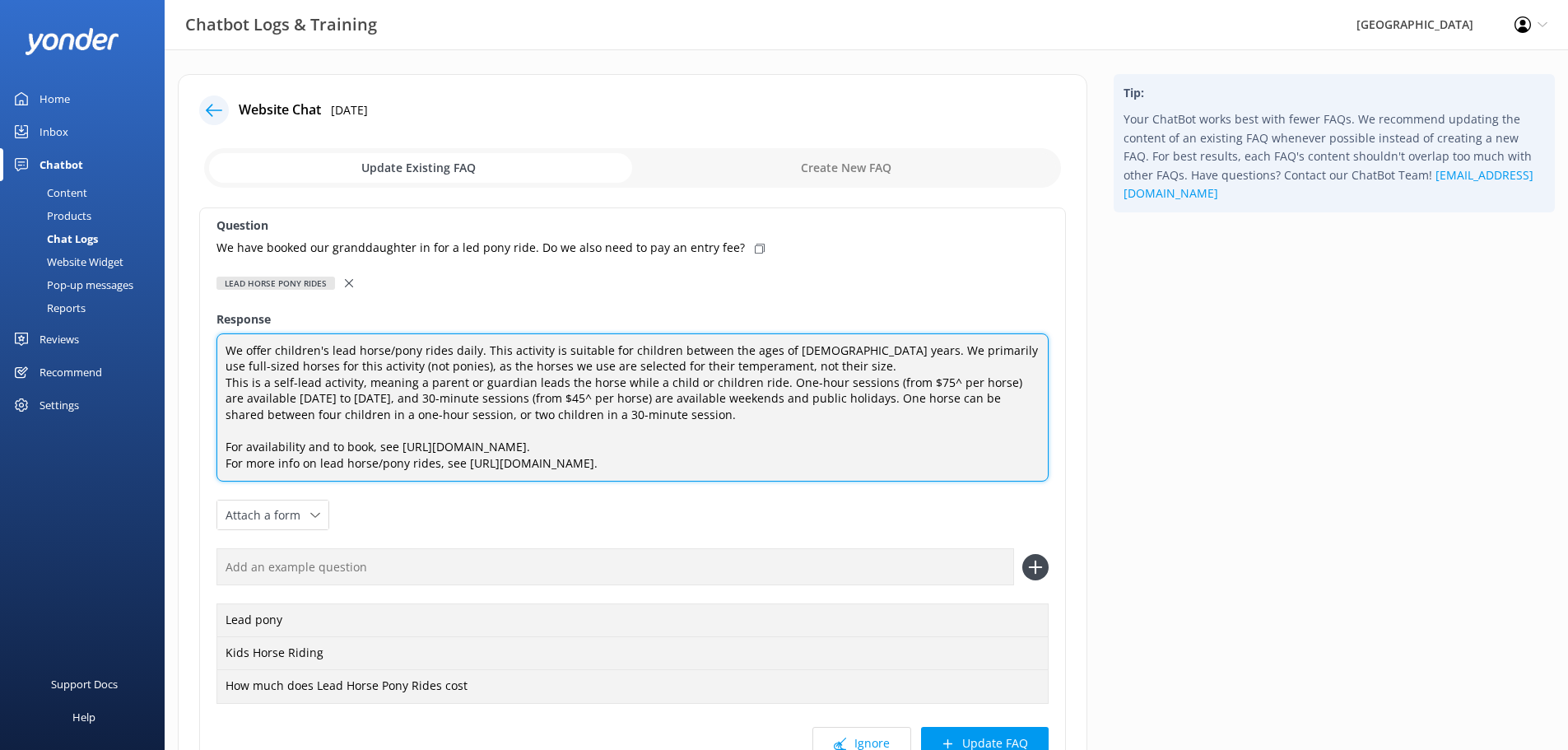
click at [702, 415] on textarea "We offer children's lead horse/pony rides daily. This activity is suitable for …" at bounding box center [632, 408] width 833 height 149
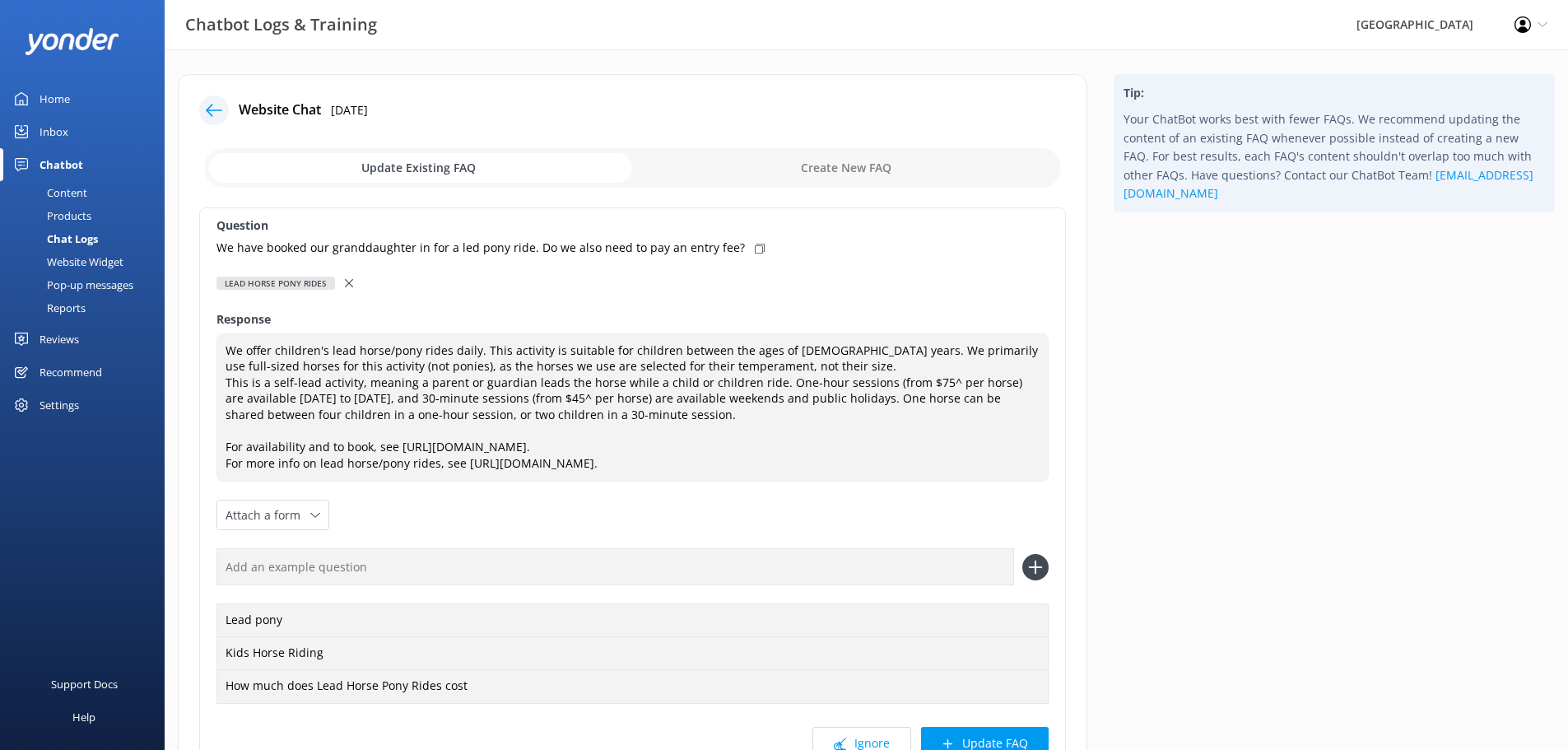
click at [341, 279] on div "Lead Horse Pony Rides" at bounding box center [632, 283] width 833 height 18
click at [352, 283] on div at bounding box center [350, 283] width 11 height 18
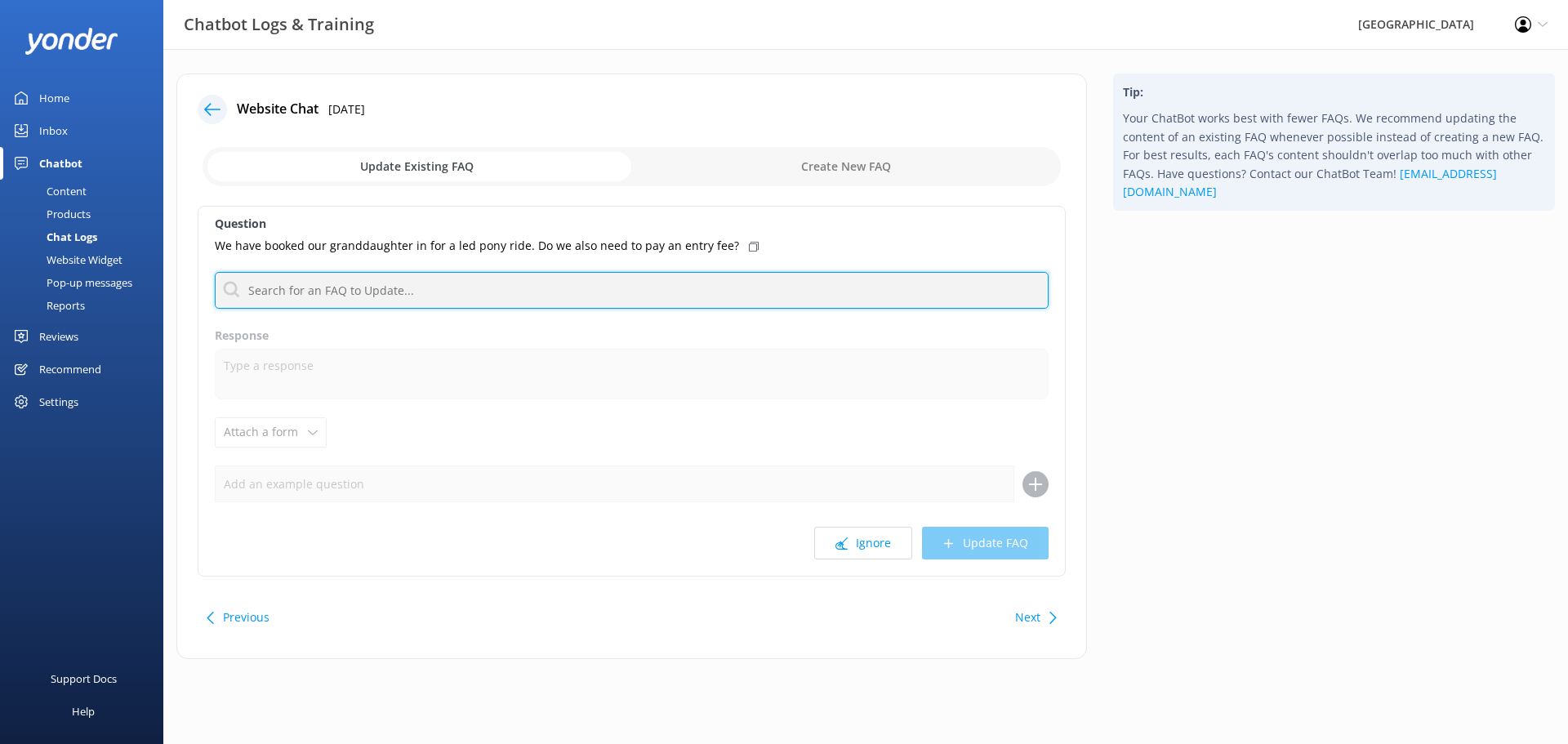
click at [354, 304] on input "text" at bounding box center [631, 290] width 834 height 37
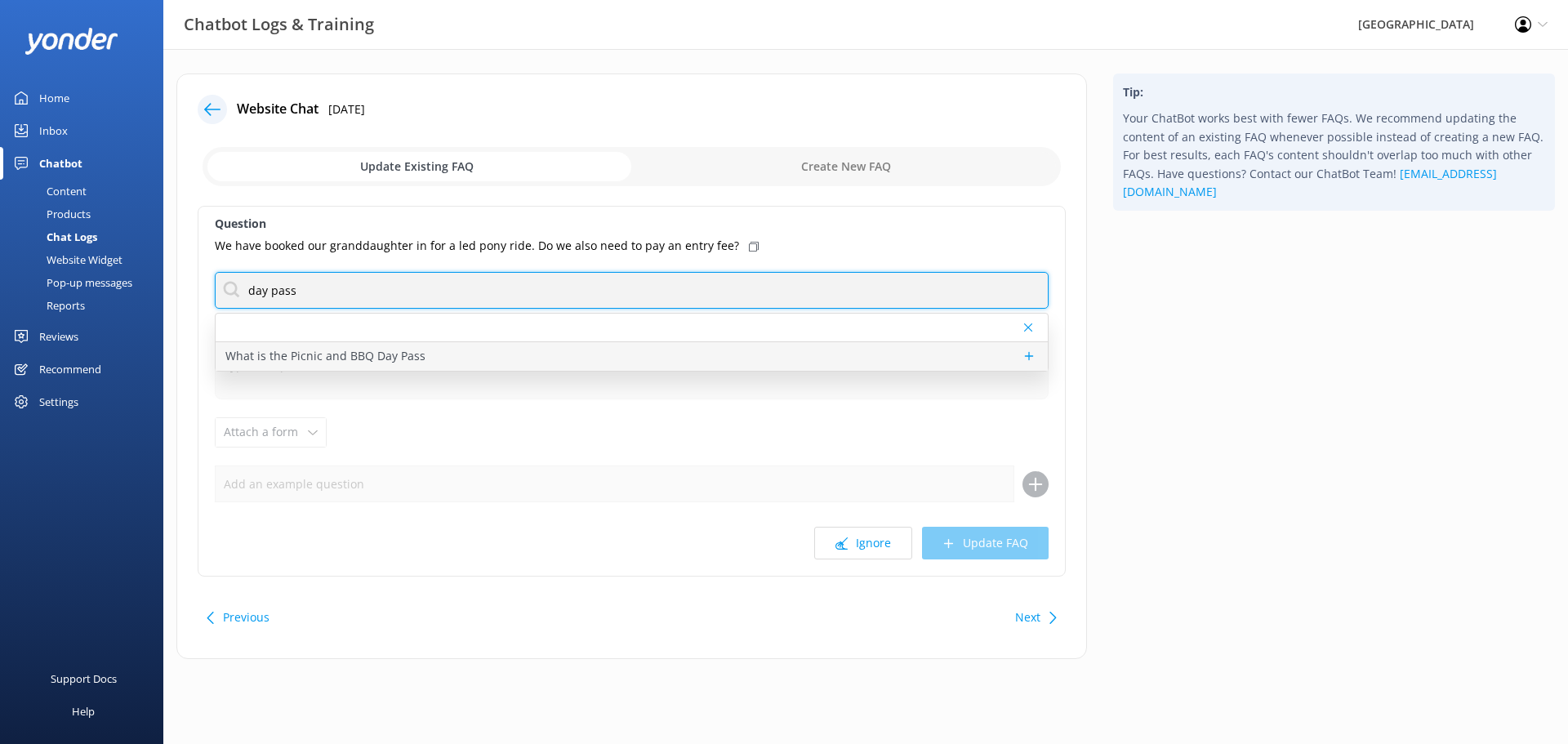
type input "day pass"
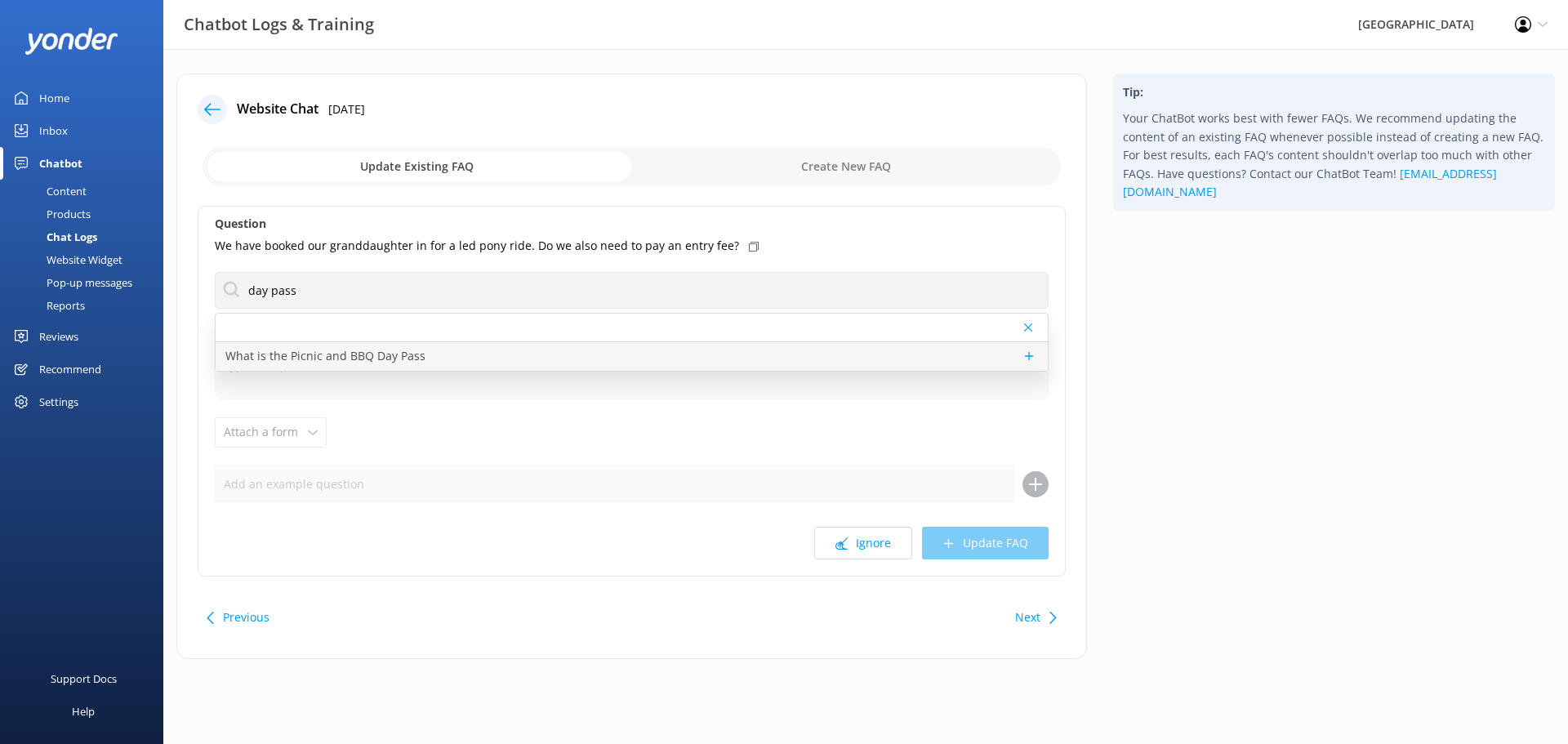
click at [278, 363] on p "What is the Picnic and BBQ Day Pass" at bounding box center [325, 356] width 200 height 18
type textarea "Lor ipsumd sit ametconse adipi eli $92^ sed doeius tem incid utlabo et dol magn…"
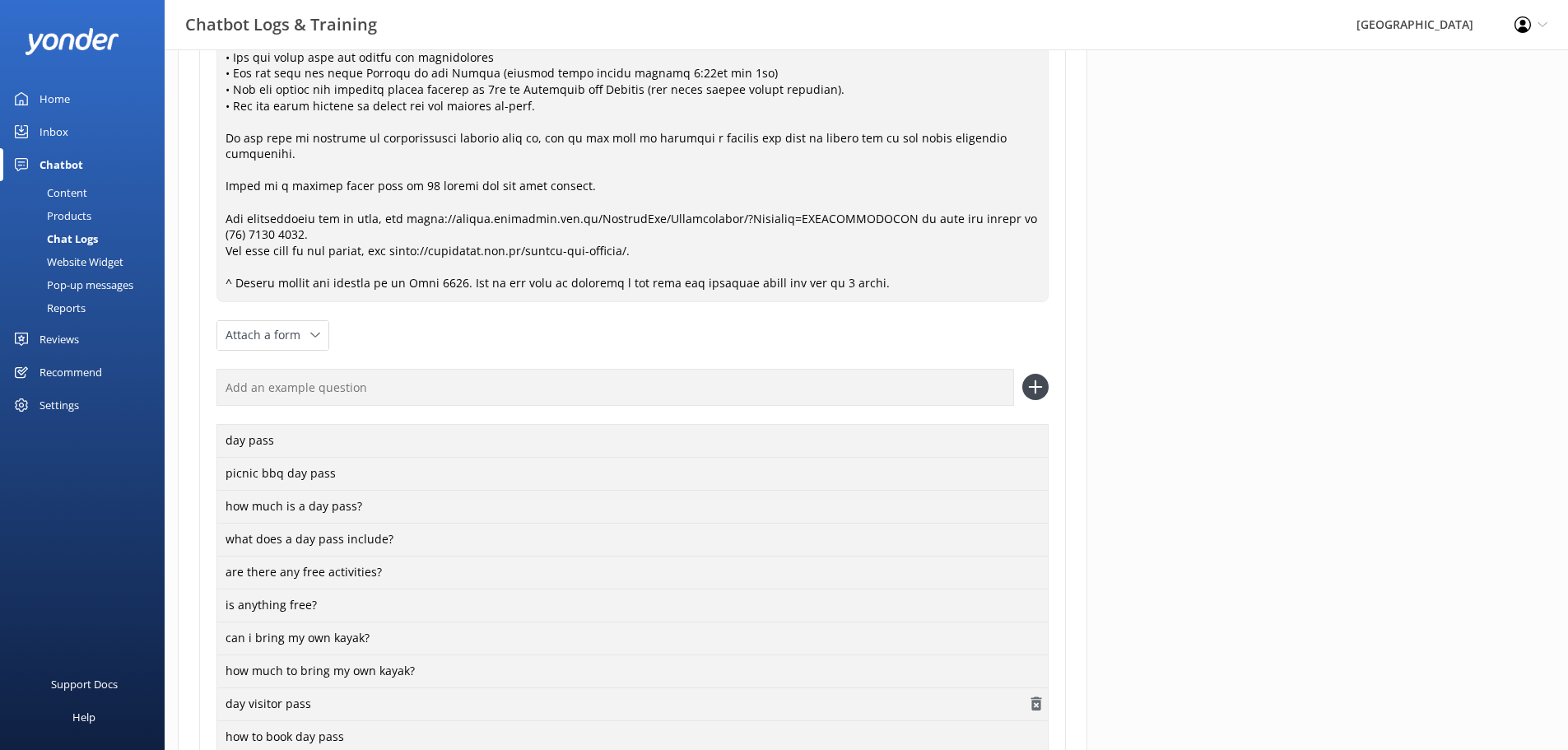
scroll to position [576, 0]
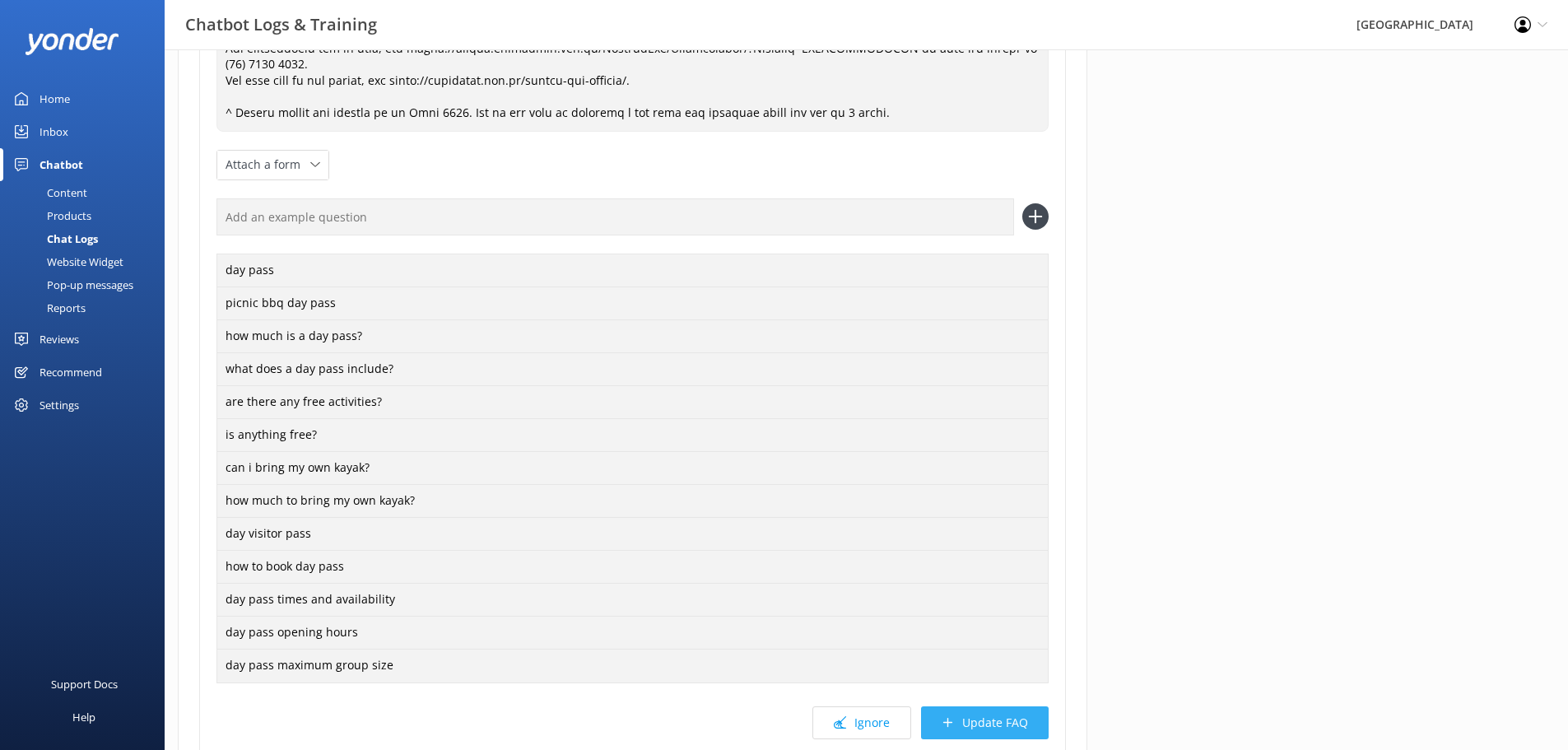
click at [978, 714] on button "Update FAQ" at bounding box center [985, 723] width 128 height 33
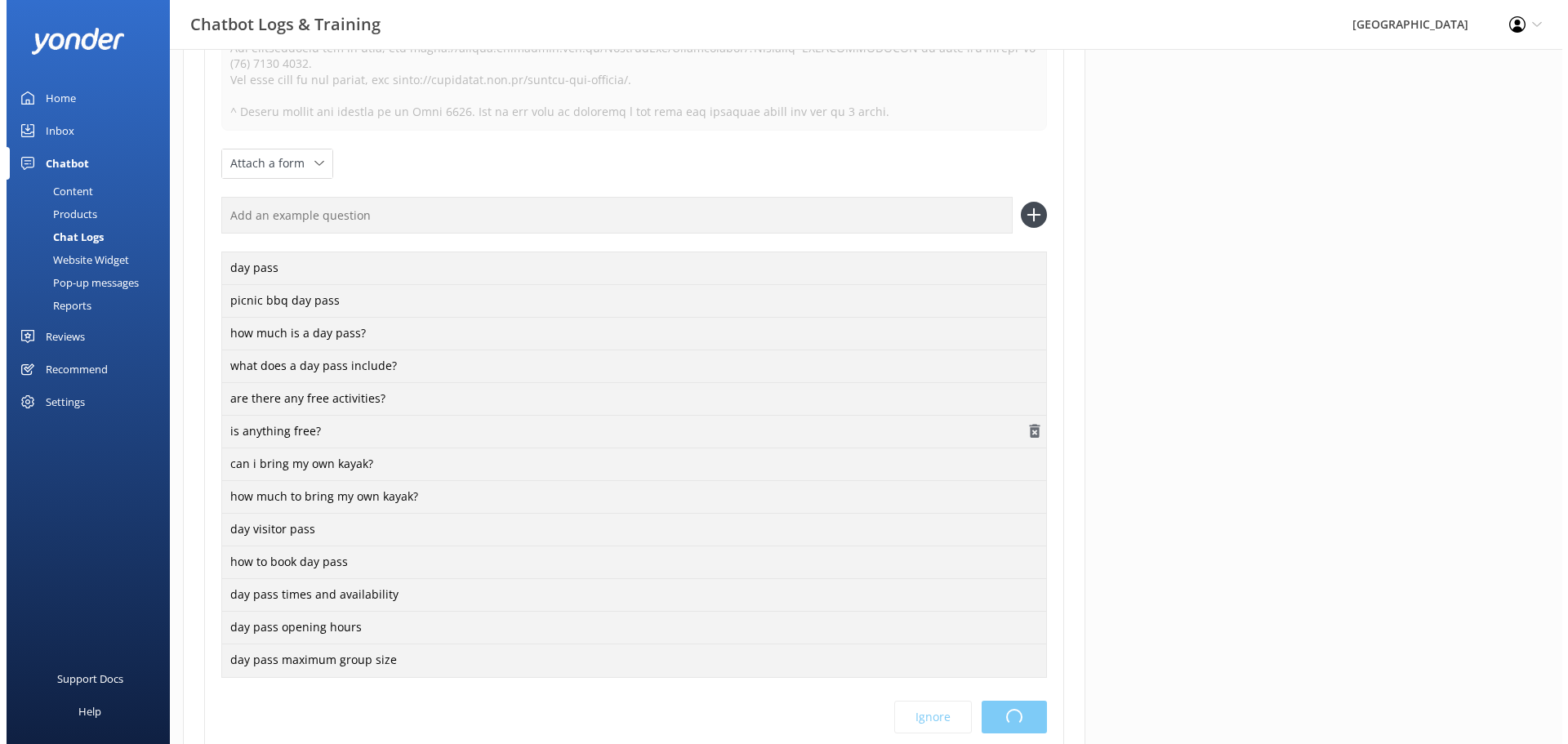
scroll to position [0, 0]
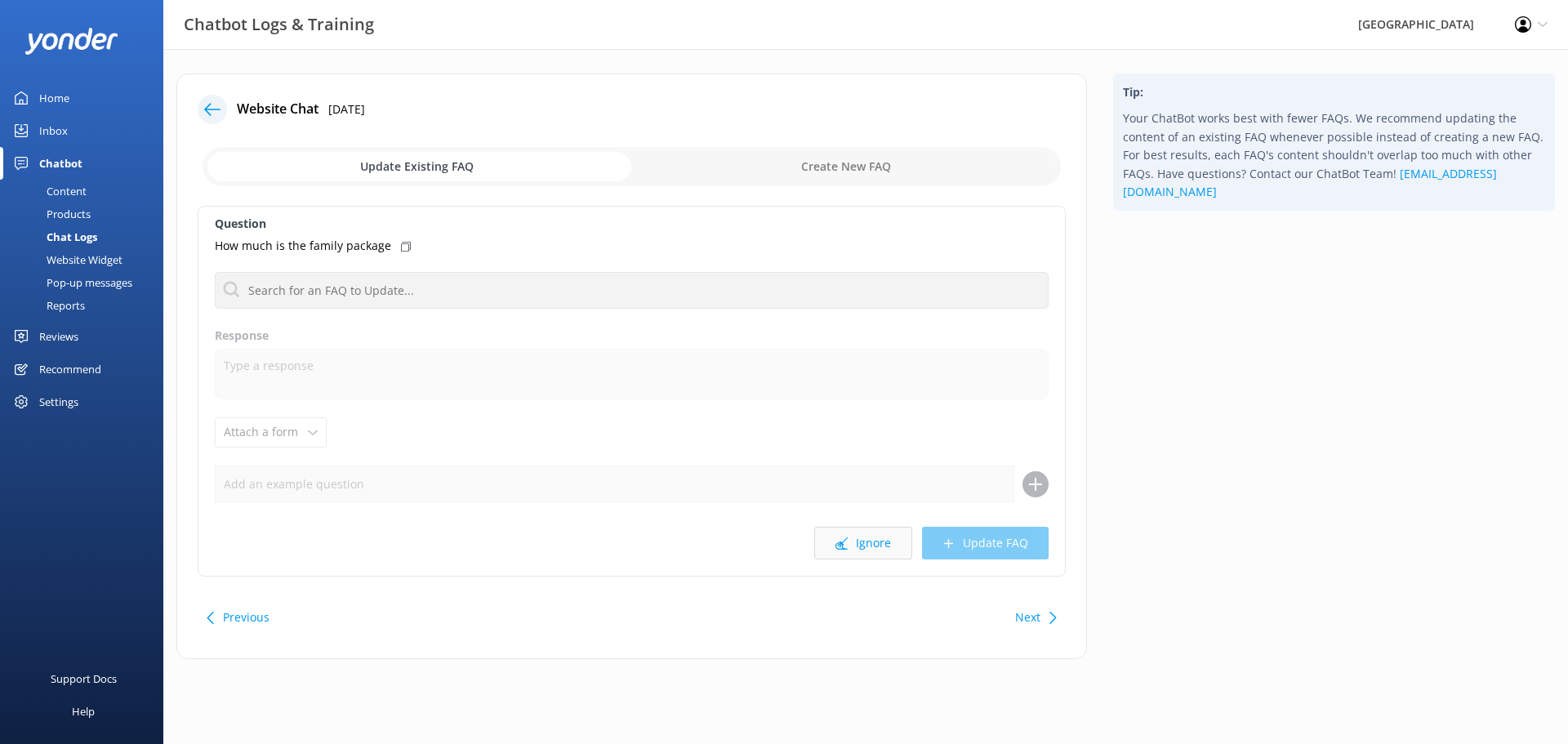
click at [863, 544] on button "Ignore" at bounding box center [863, 543] width 98 height 33
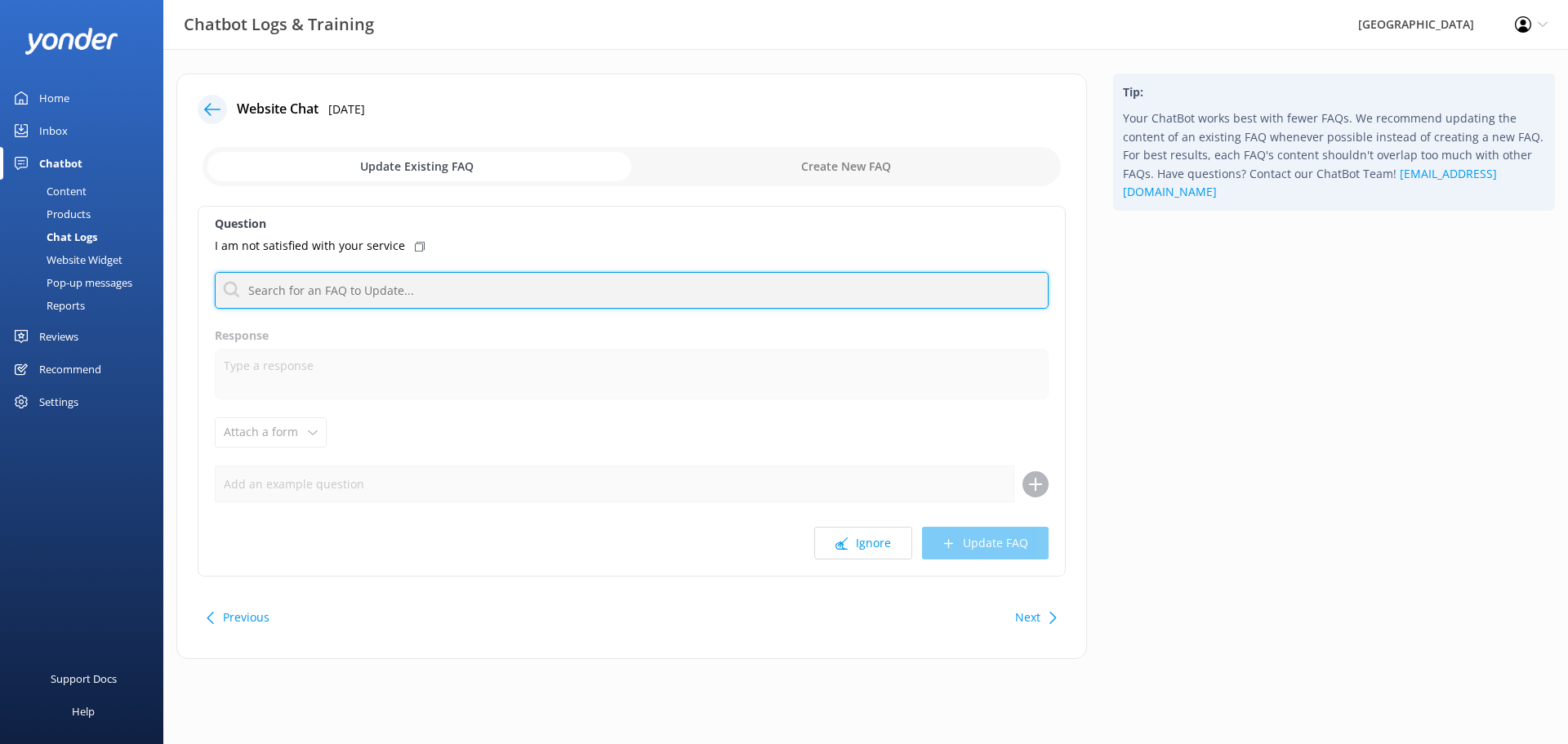
click at [409, 288] on input "text" at bounding box center [631, 290] width 834 height 37
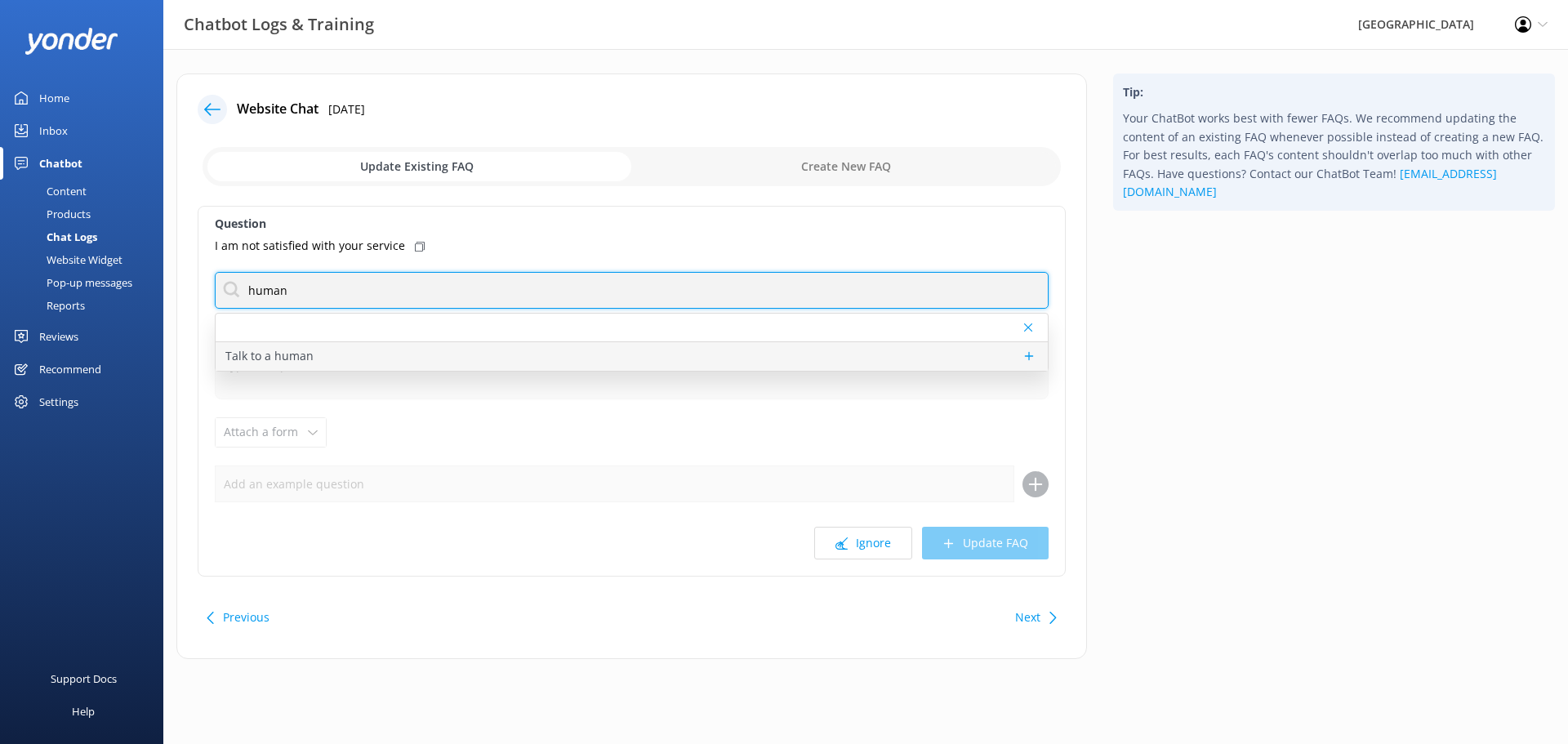
type input "human"
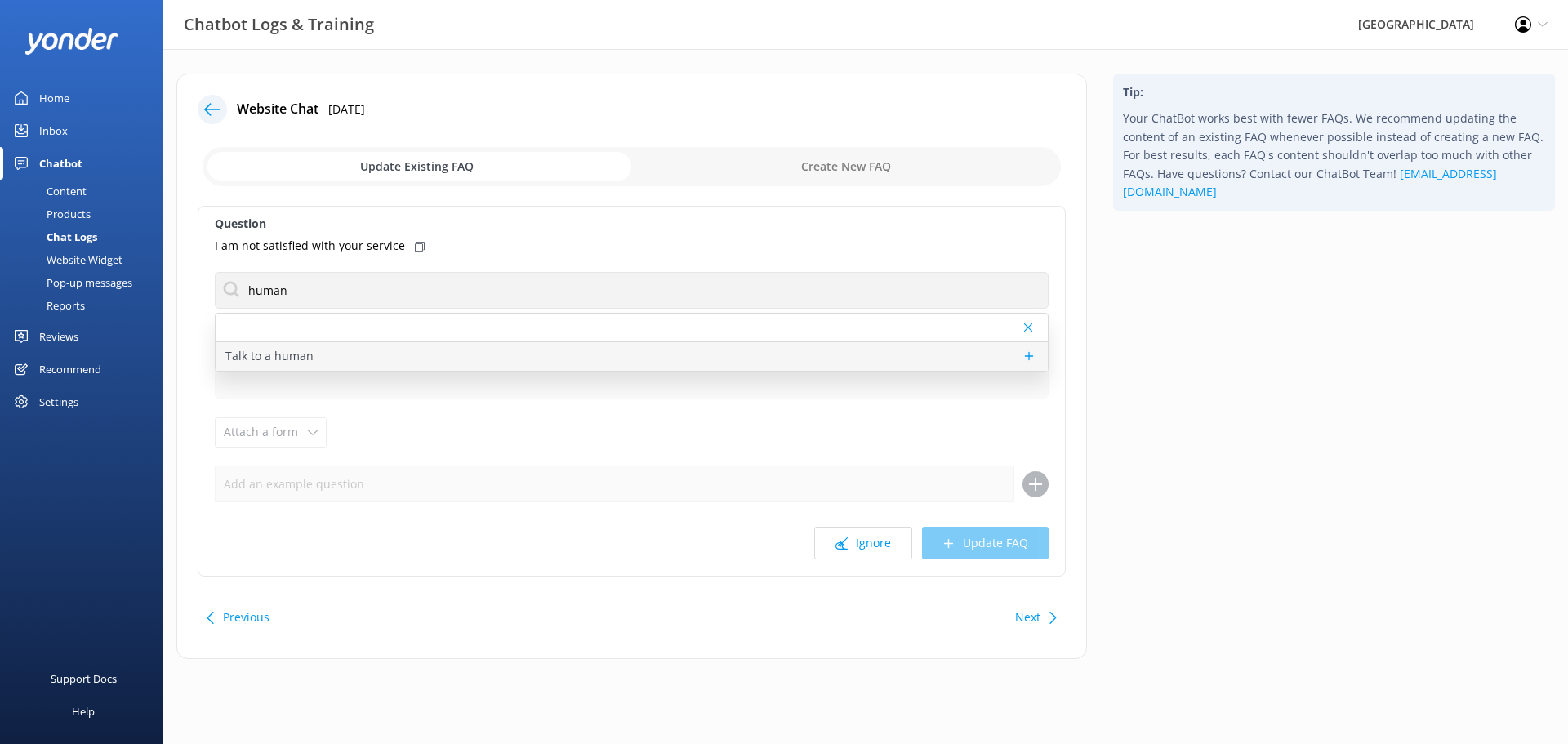
click at [309, 360] on p "Talk to a human" at bounding box center [270, 356] width 88 height 18
type textarea "If you’d like to speak to a person on the Glenworth Valley team, please call [P…"
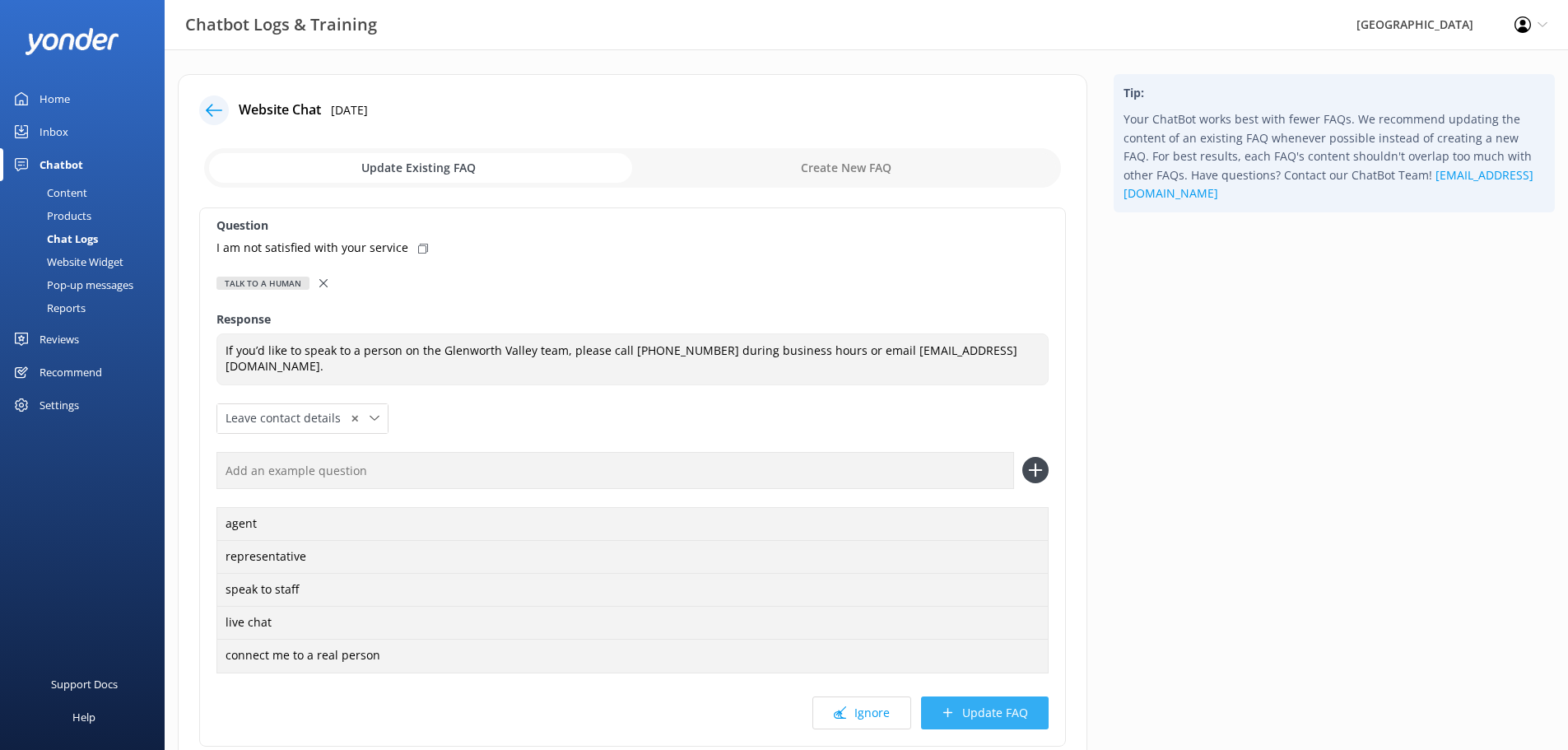
click at [977, 713] on button "Update FAQ" at bounding box center [985, 713] width 128 height 33
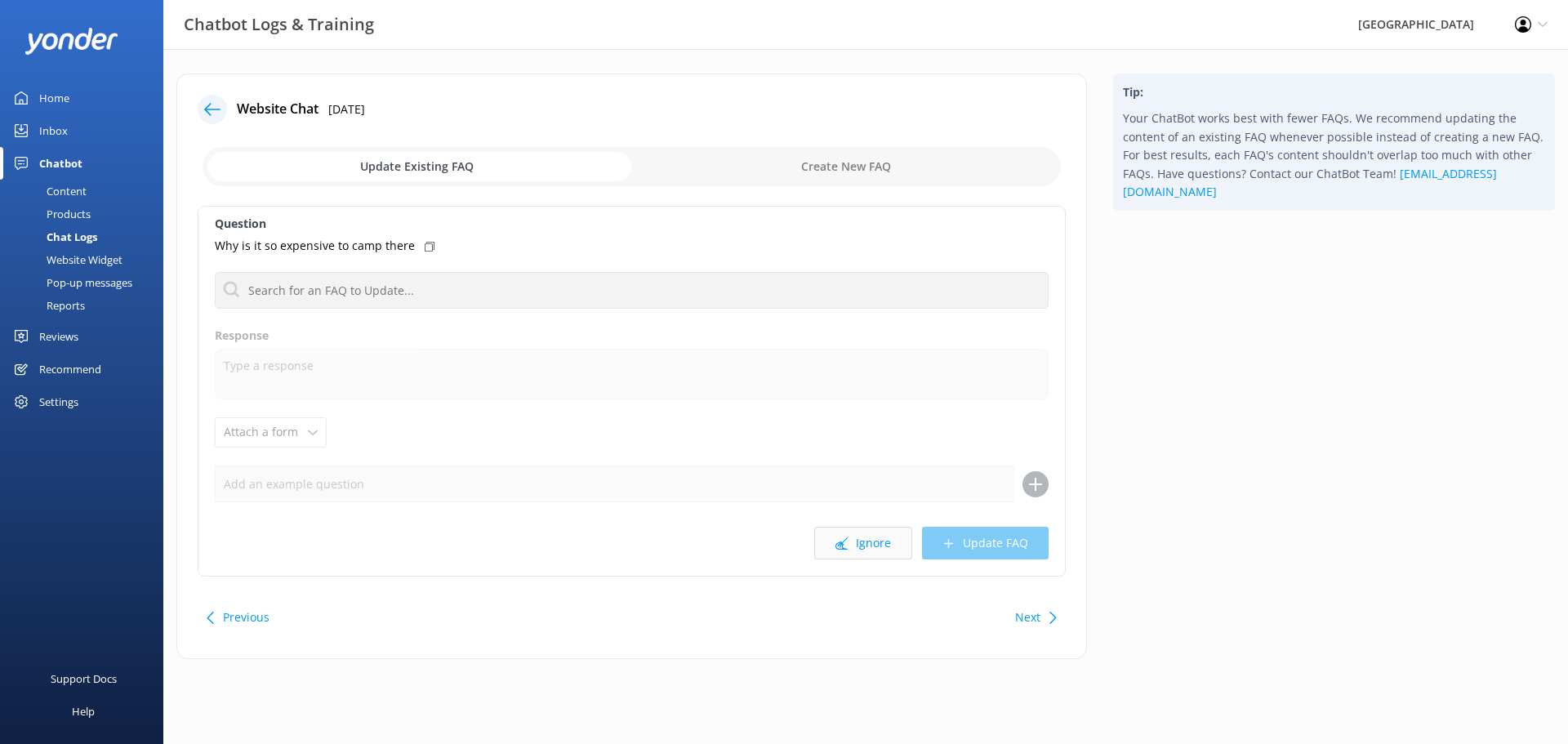
click at [849, 541] on button "Ignore" at bounding box center [863, 543] width 98 height 33
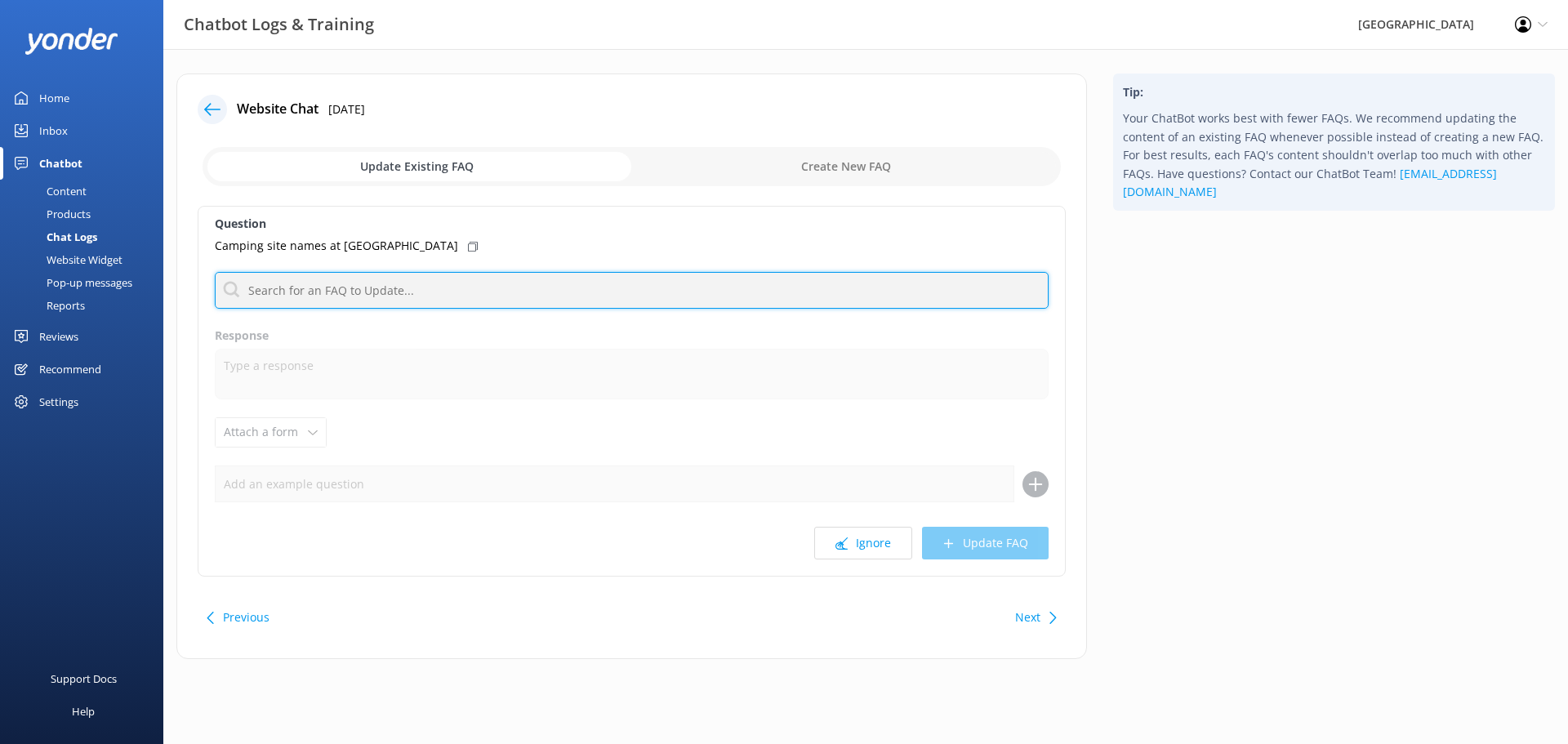
click at [437, 295] on input "text" at bounding box center [631, 290] width 834 height 37
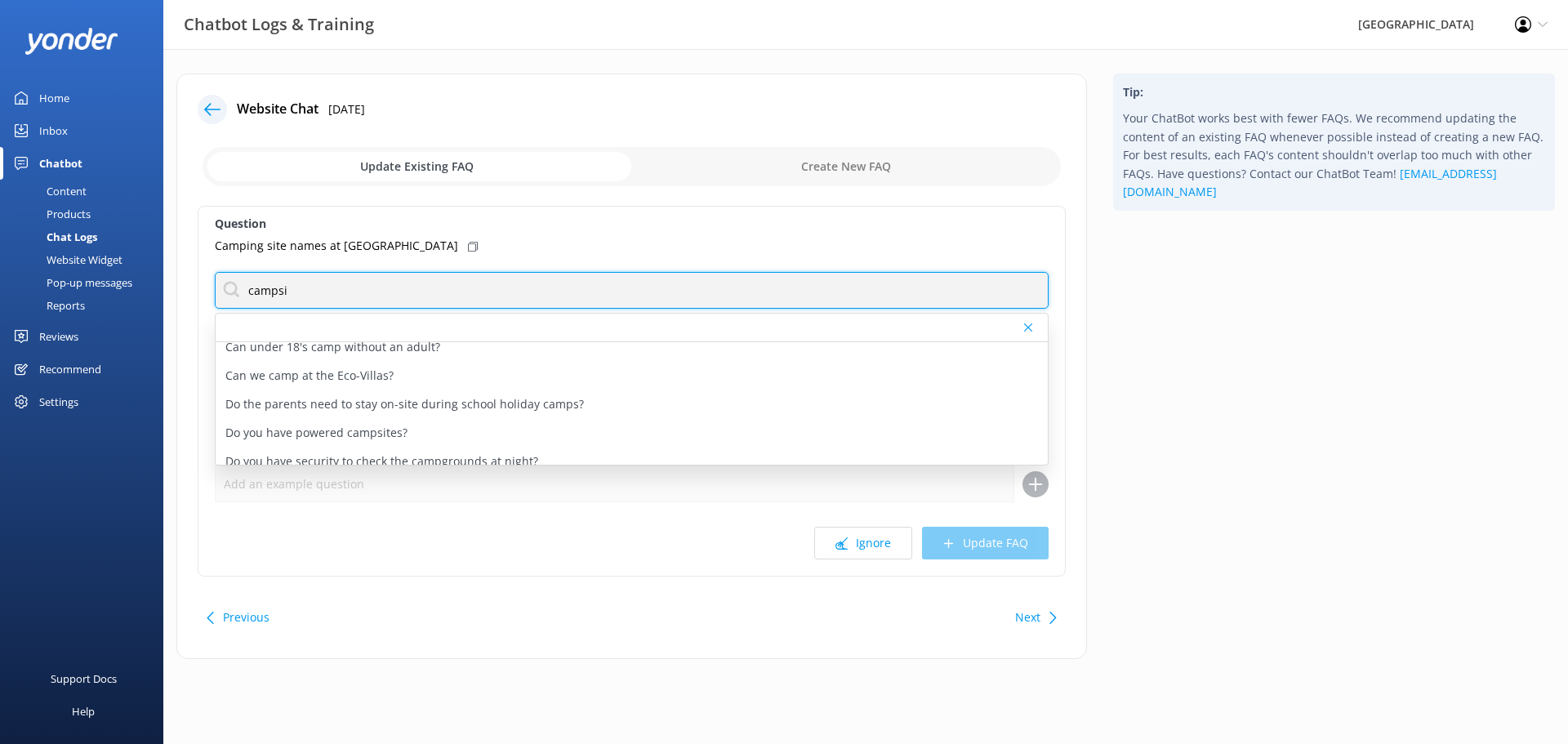
scroll to position [408, 0]
drag, startPoint x: 338, startPoint y: 285, endPoint x: 131, endPoint y: 294, distance: 207.2
click at [134, 294] on div "Chatbot Logs & Training [GEOGRAPHIC_DATA] Profile Settings Logout Home Inbox Ch…" at bounding box center [784, 378] width 1568 height 659
type input "name"
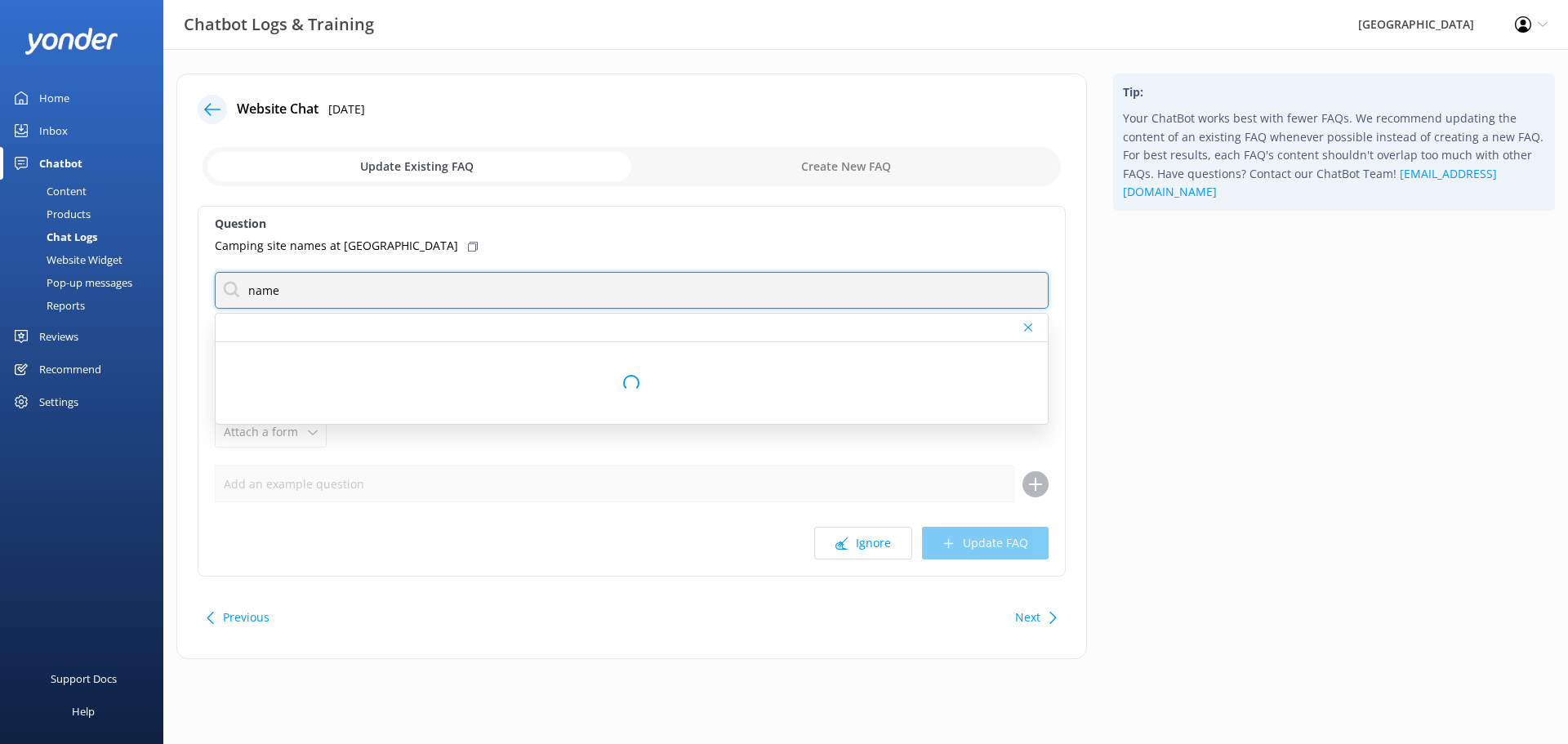
scroll to position [0, 0]
click at [140, 307] on div "Chatbot Logs & Training [GEOGRAPHIC_DATA] Profile Settings Logout Home Inbox Ch…" at bounding box center [784, 378] width 1568 height 659
type input "padd"
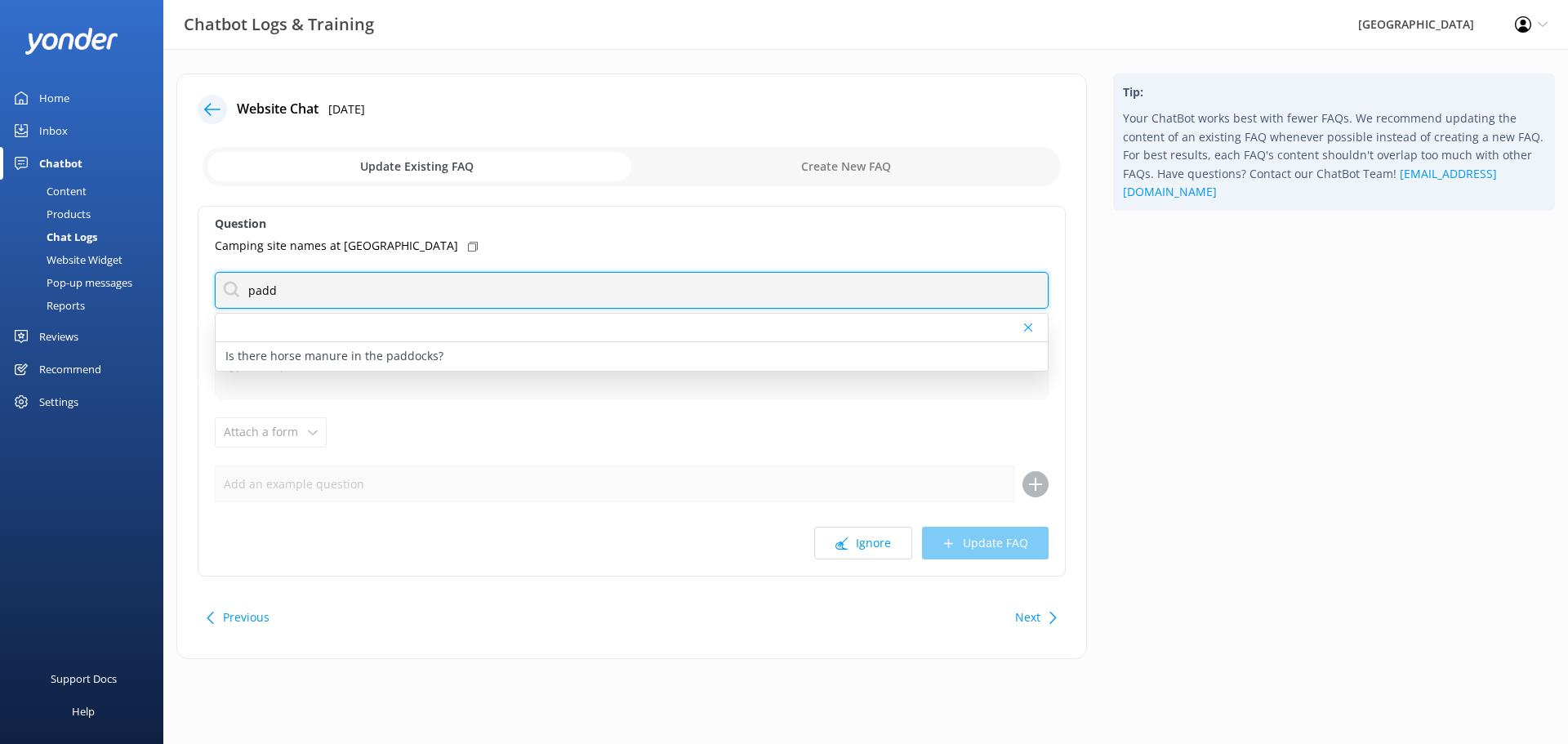
drag, startPoint x: 243, startPoint y: 314, endPoint x: 0, endPoint y: 313, distance: 243.0
click at [0, 315] on div "Chatbot Logs & Training [GEOGRAPHIC_DATA] Profile Settings Logout Home Inbox Ch…" at bounding box center [784, 378] width 1568 height 659
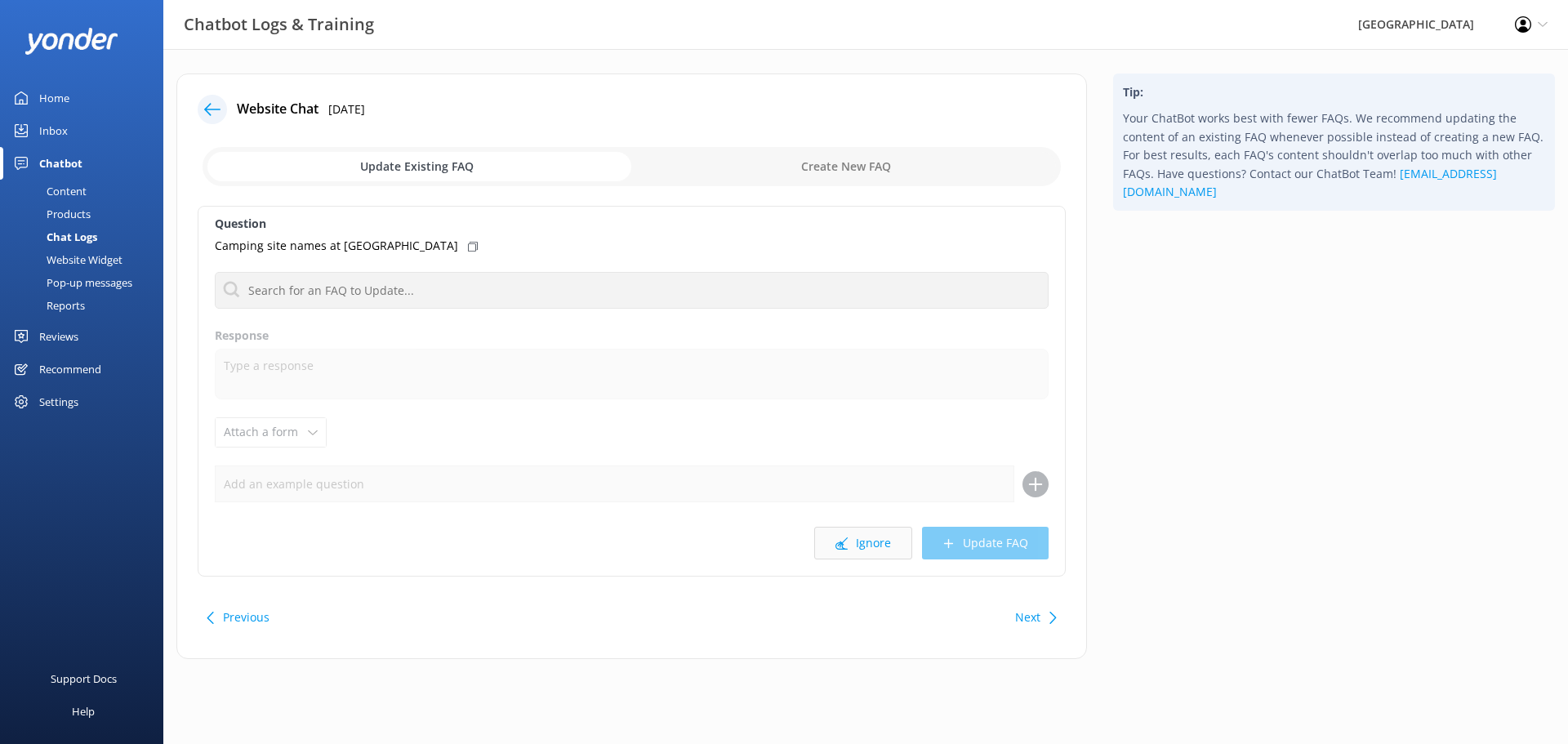
click at [863, 547] on button "Ignore" at bounding box center [863, 543] width 98 height 33
click at [850, 181] on input "checkbox" at bounding box center [631, 167] width 858 height 40
checkbox input "true"
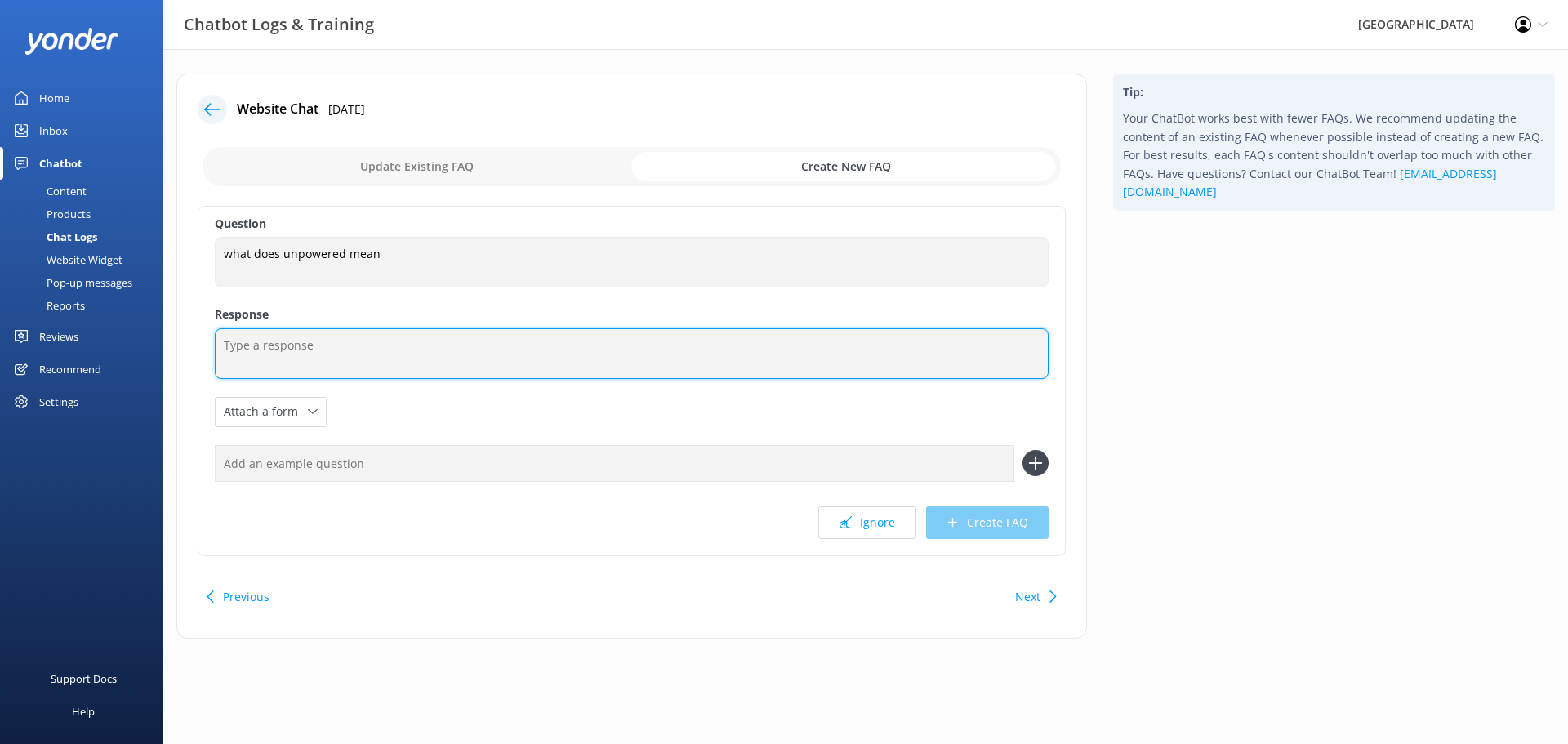
click at [307, 363] on textarea at bounding box center [631, 353] width 834 height 51
click at [668, 342] on textarea "An unpowered campsite is a camping area with no electricity connection point." at bounding box center [631, 353] width 834 height 51
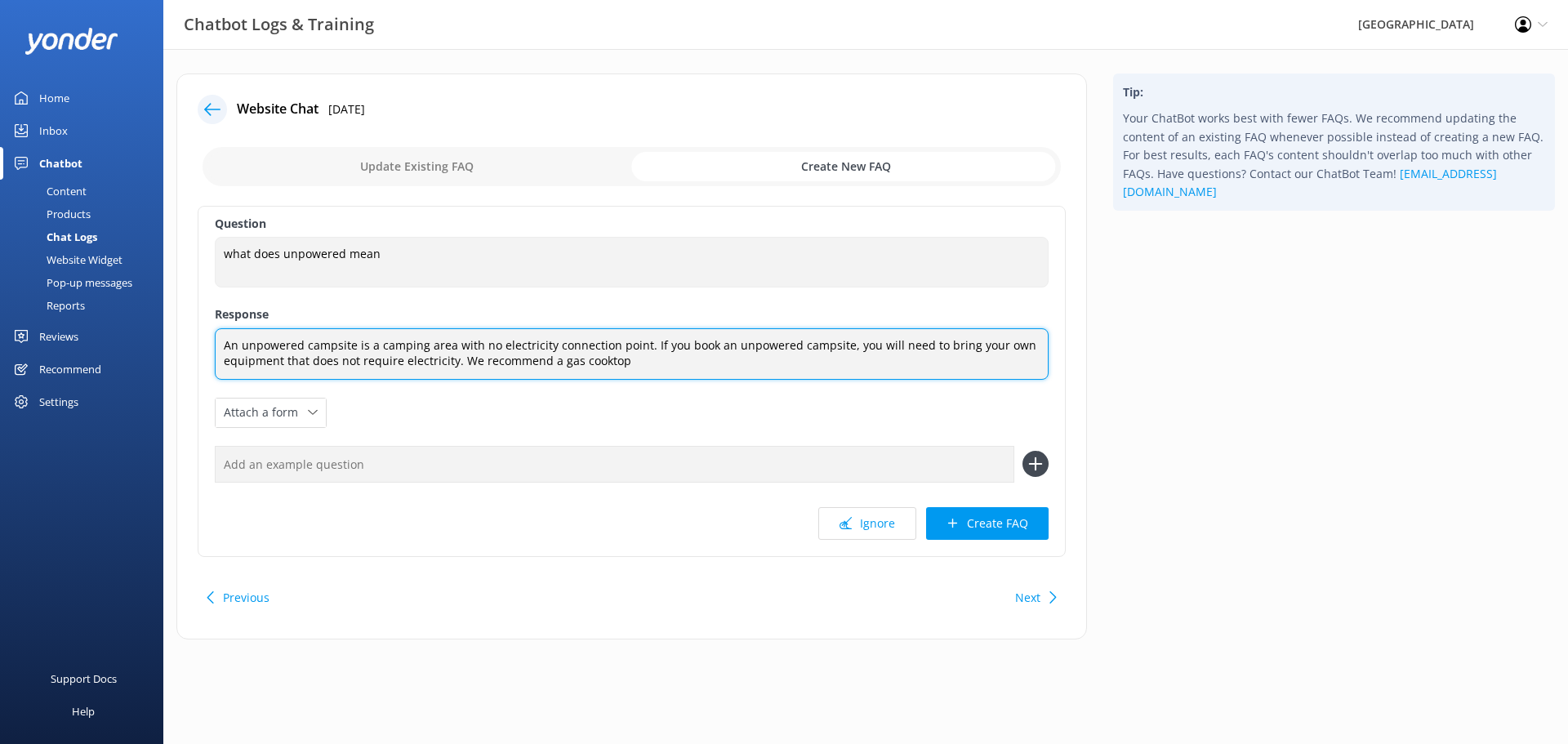
drag, startPoint x: 682, startPoint y: 371, endPoint x: 455, endPoint y: 388, distance: 227.6
click at [455, 388] on div "Question what does unpowered mean what does unpowered mean Response An unpowere…" at bounding box center [631, 381] width 868 height 351
type textarea "An unpowered campsite is a camping area with no electricity connection point. I…"
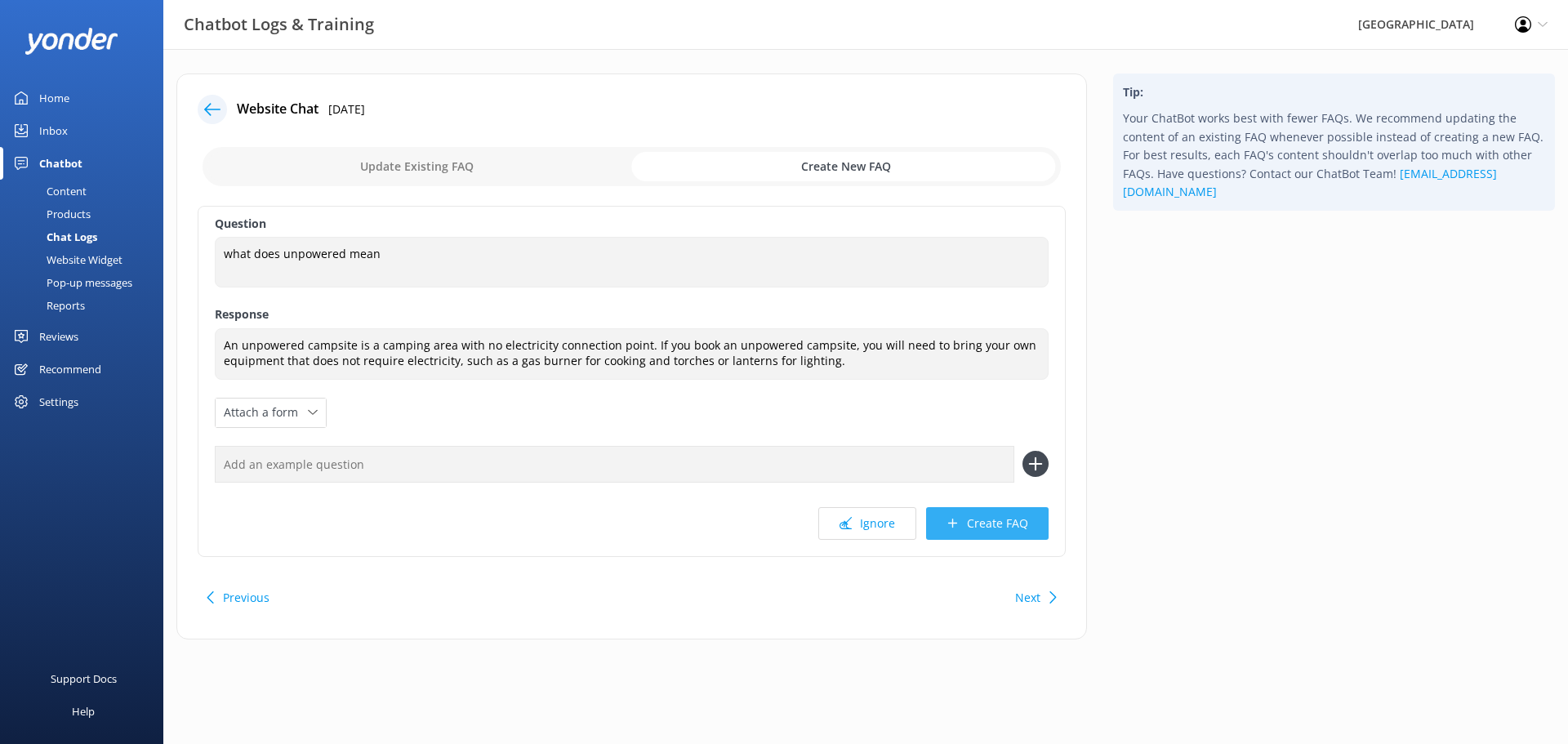
click at [1021, 525] on button "Create FAQ" at bounding box center [987, 524] width 122 height 33
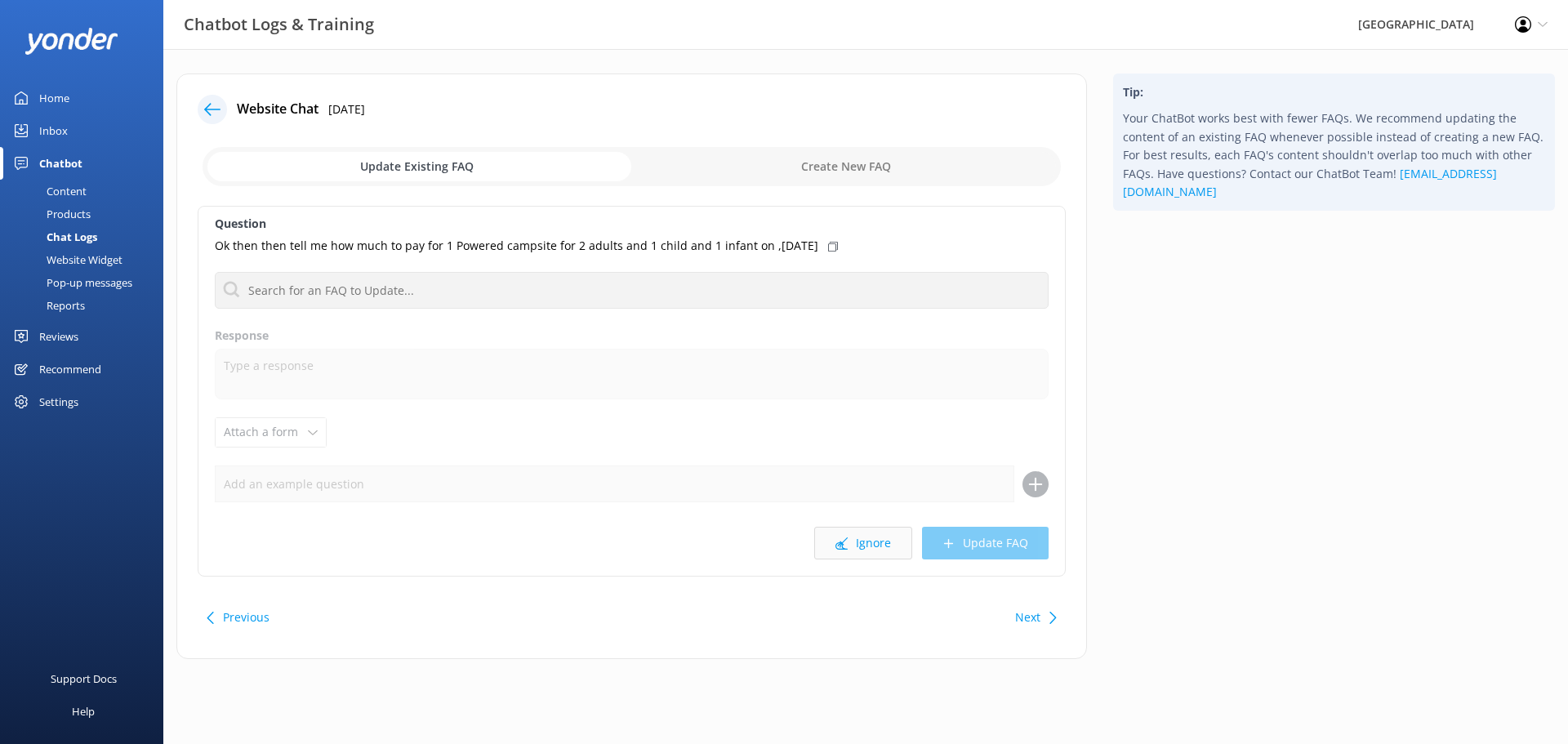
click at [883, 540] on button "Ignore" at bounding box center [863, 543] width 98 height 33
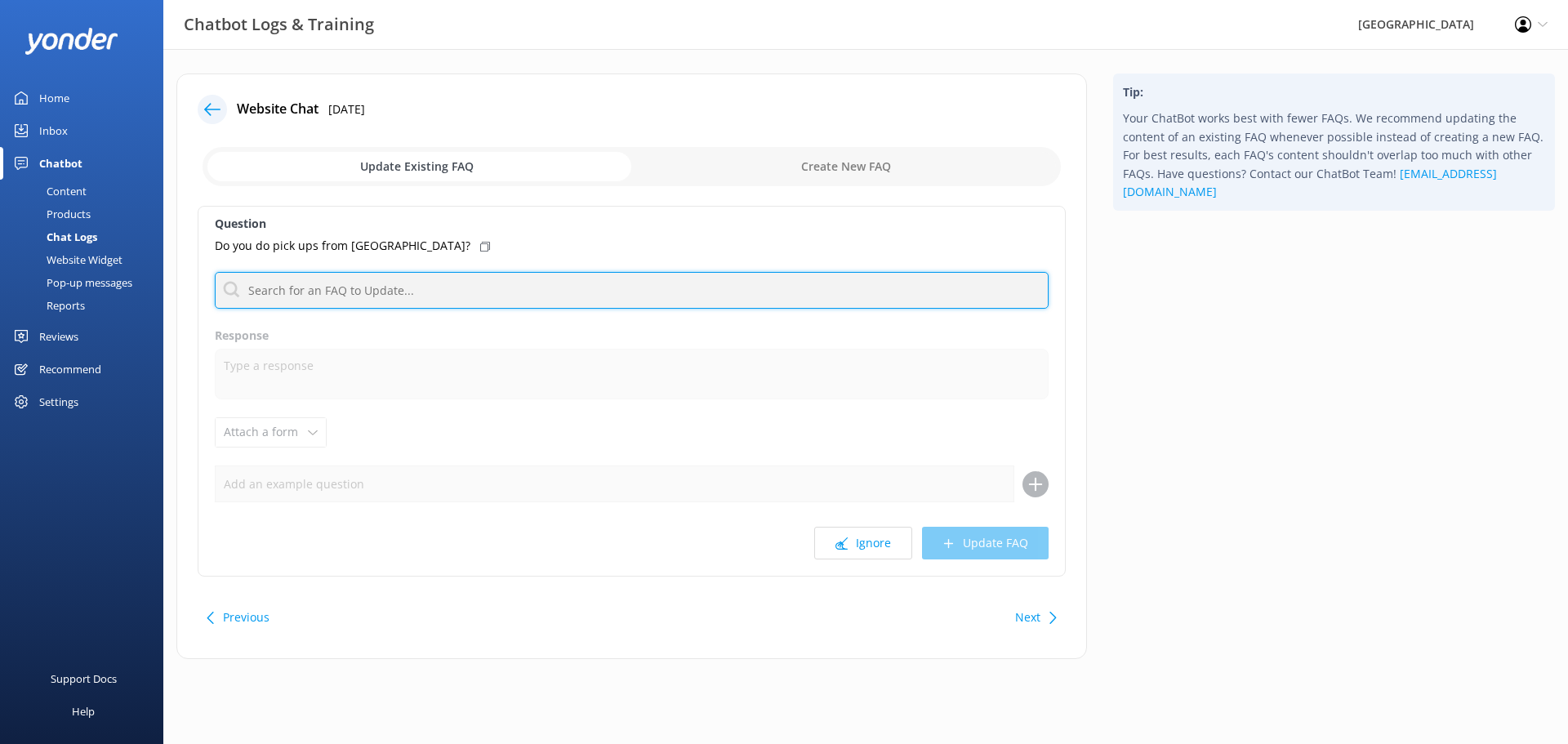
click at [455, 289] on input "text" at bounding box center [631, 290] width 834 height 37
type input "r"
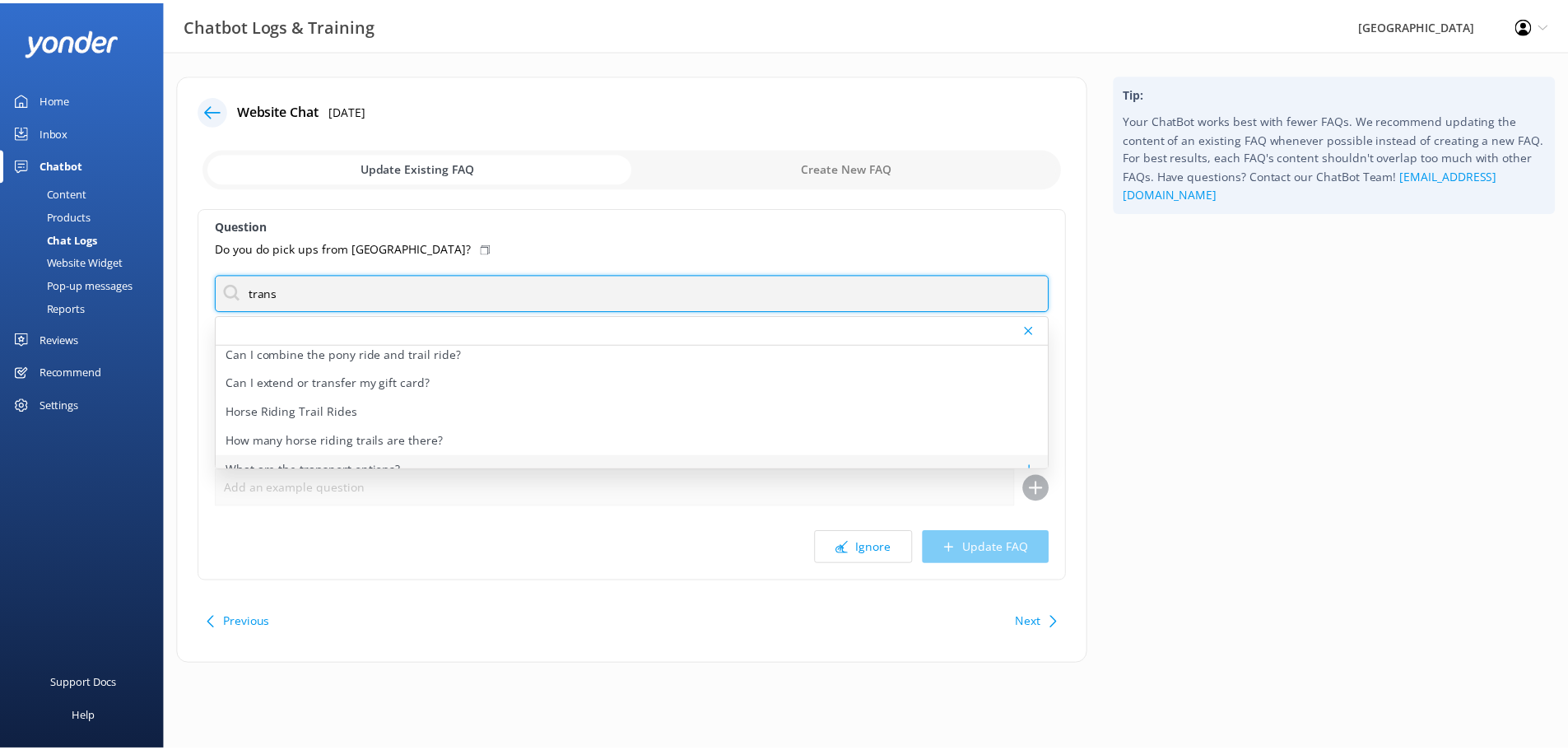
scroll to position [135, 0]
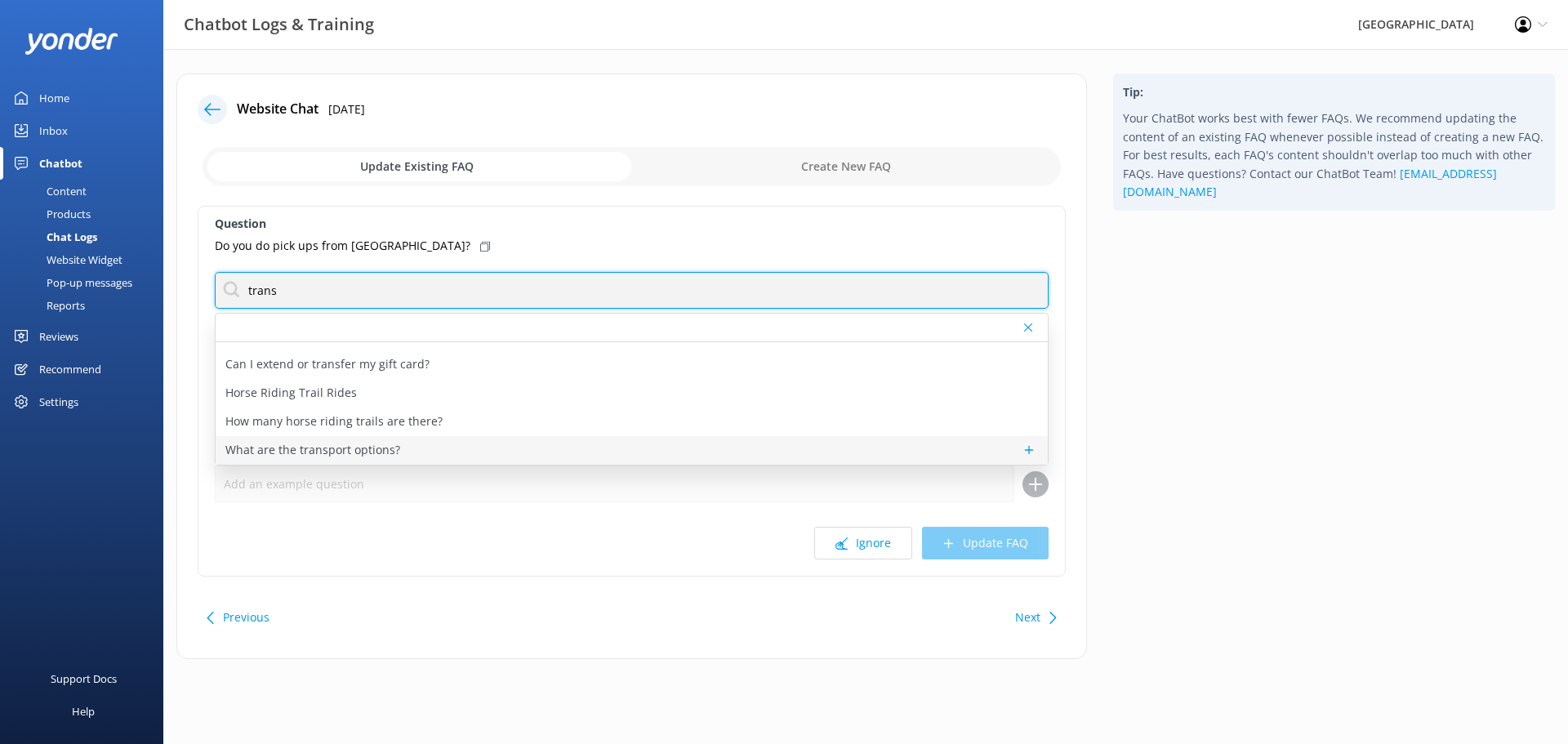
type input "trans"
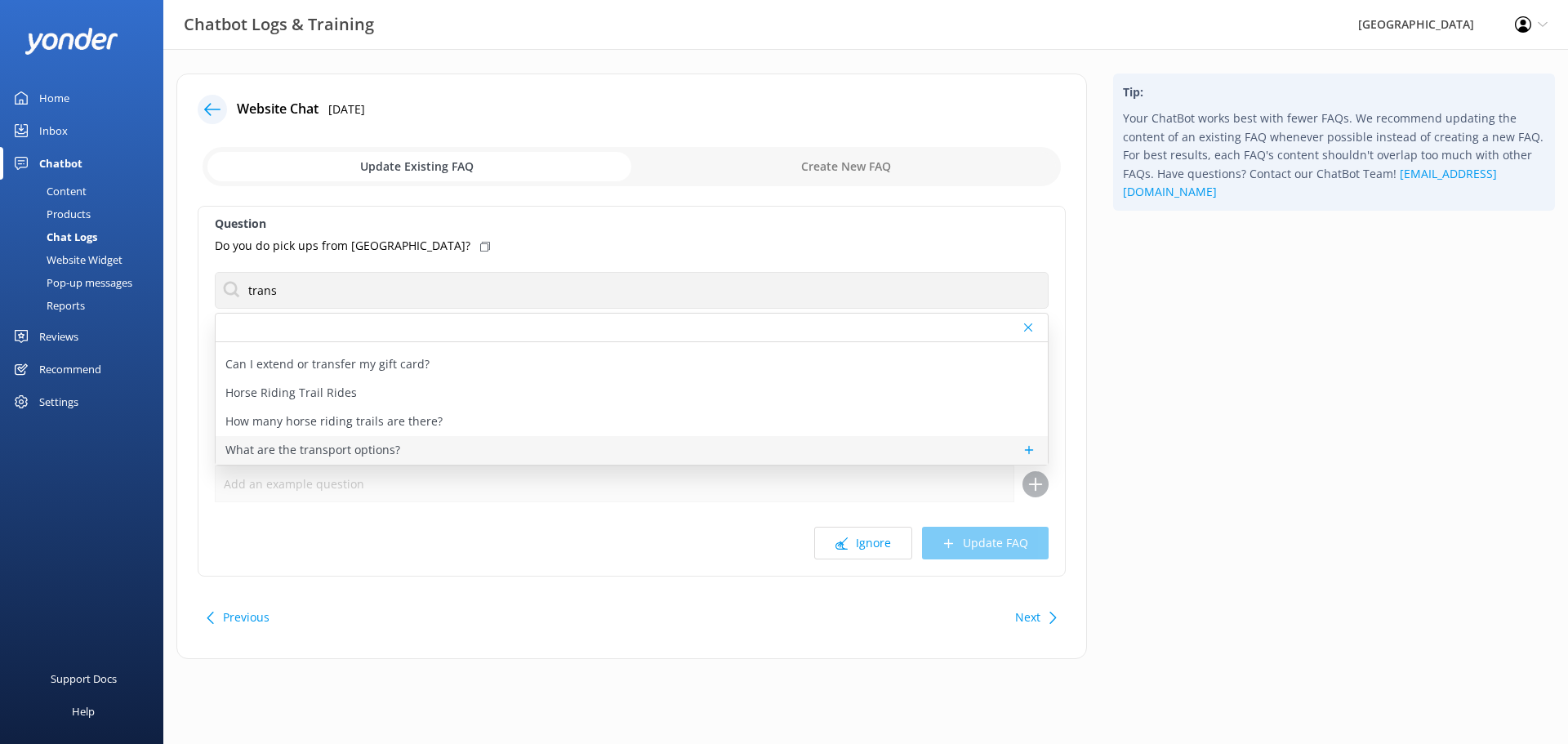
click at [338, 448] on p "What are the transport options?" at bounding box center [313, 450] width 175 height 18
type textarea "If you're travelling to [GEOGRAPHIC_DATA] and using public transport, we recomm…"
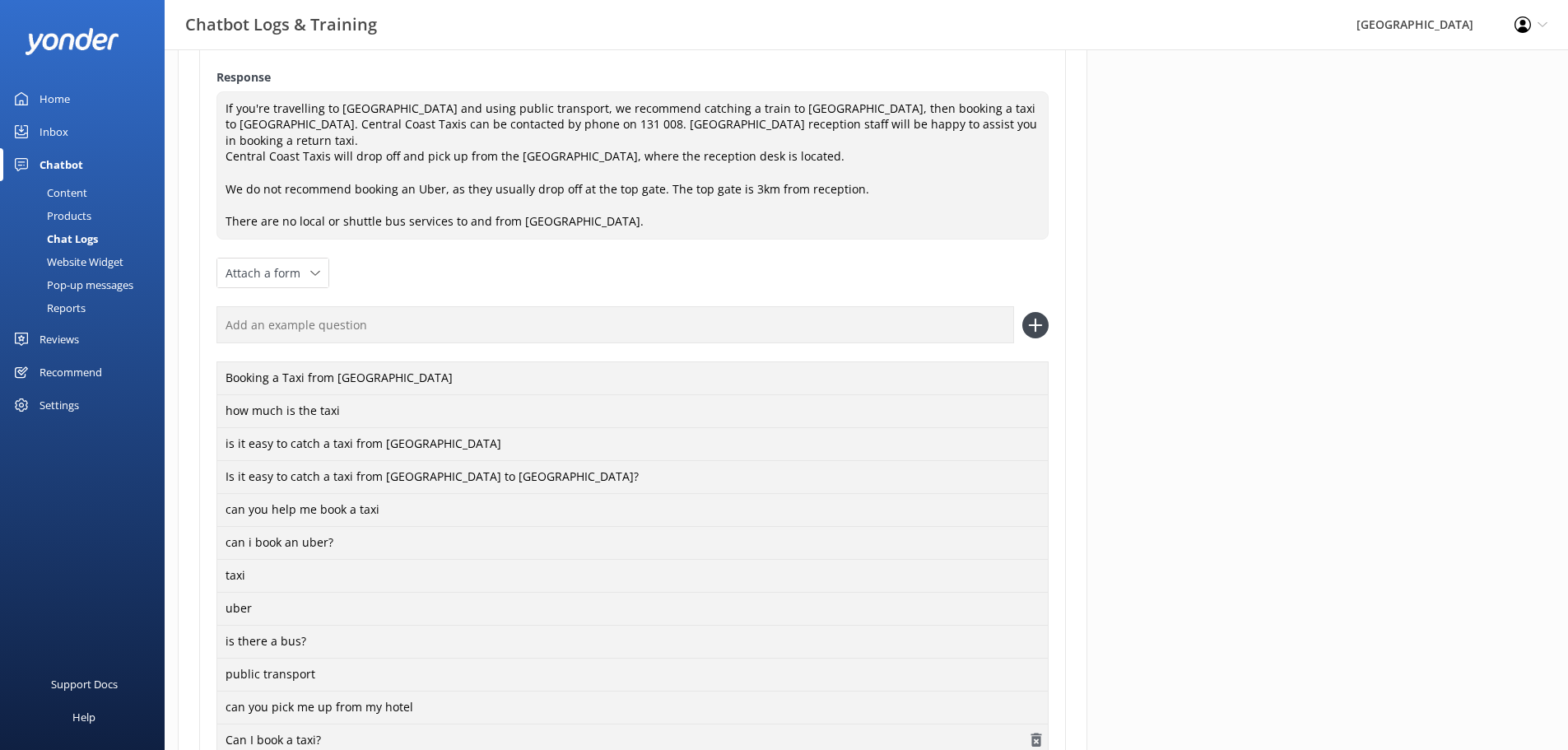
scroll to position [329, 0]
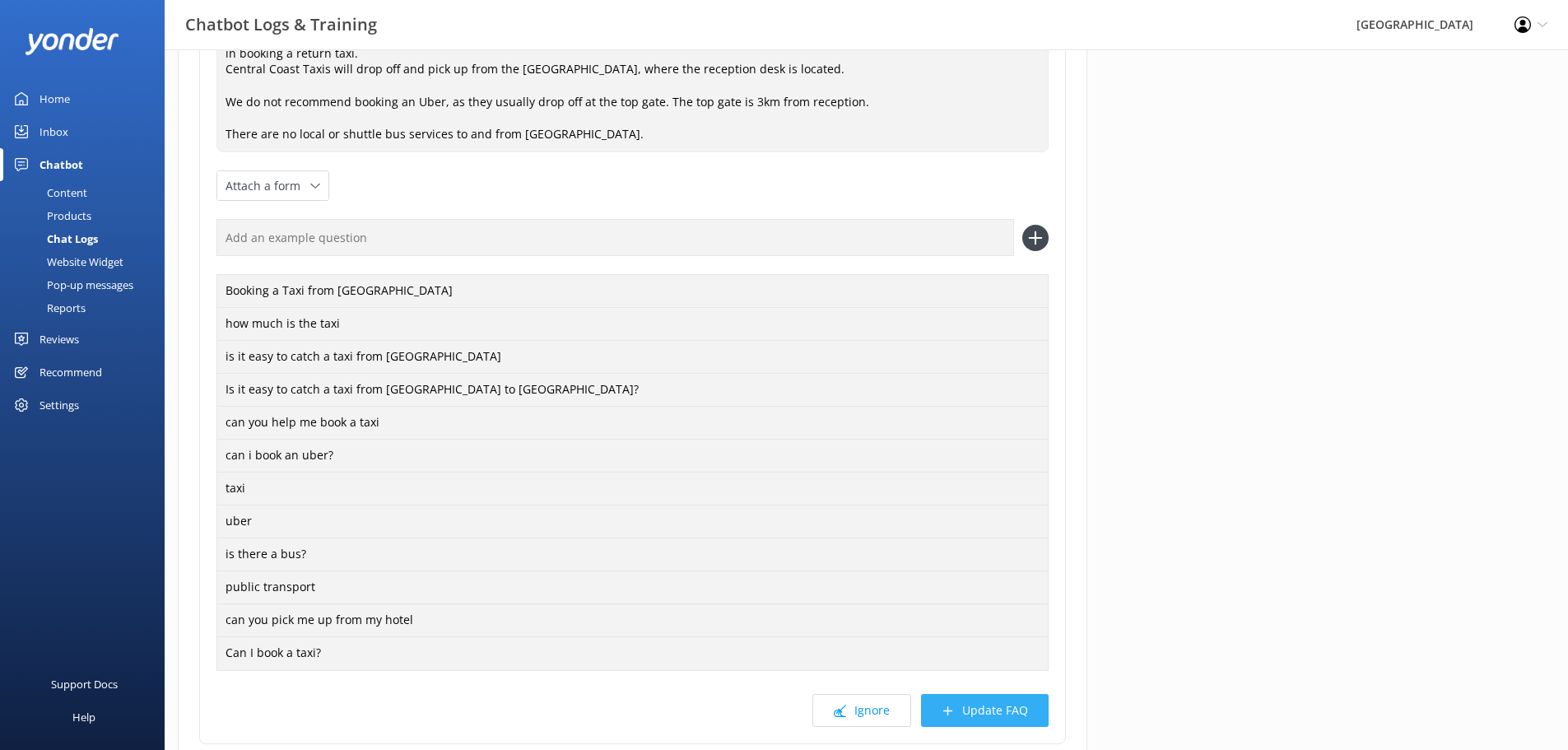
click at [989, 698] on button "Update FAQ" at bounding box center [985, 710] width 128 height 33
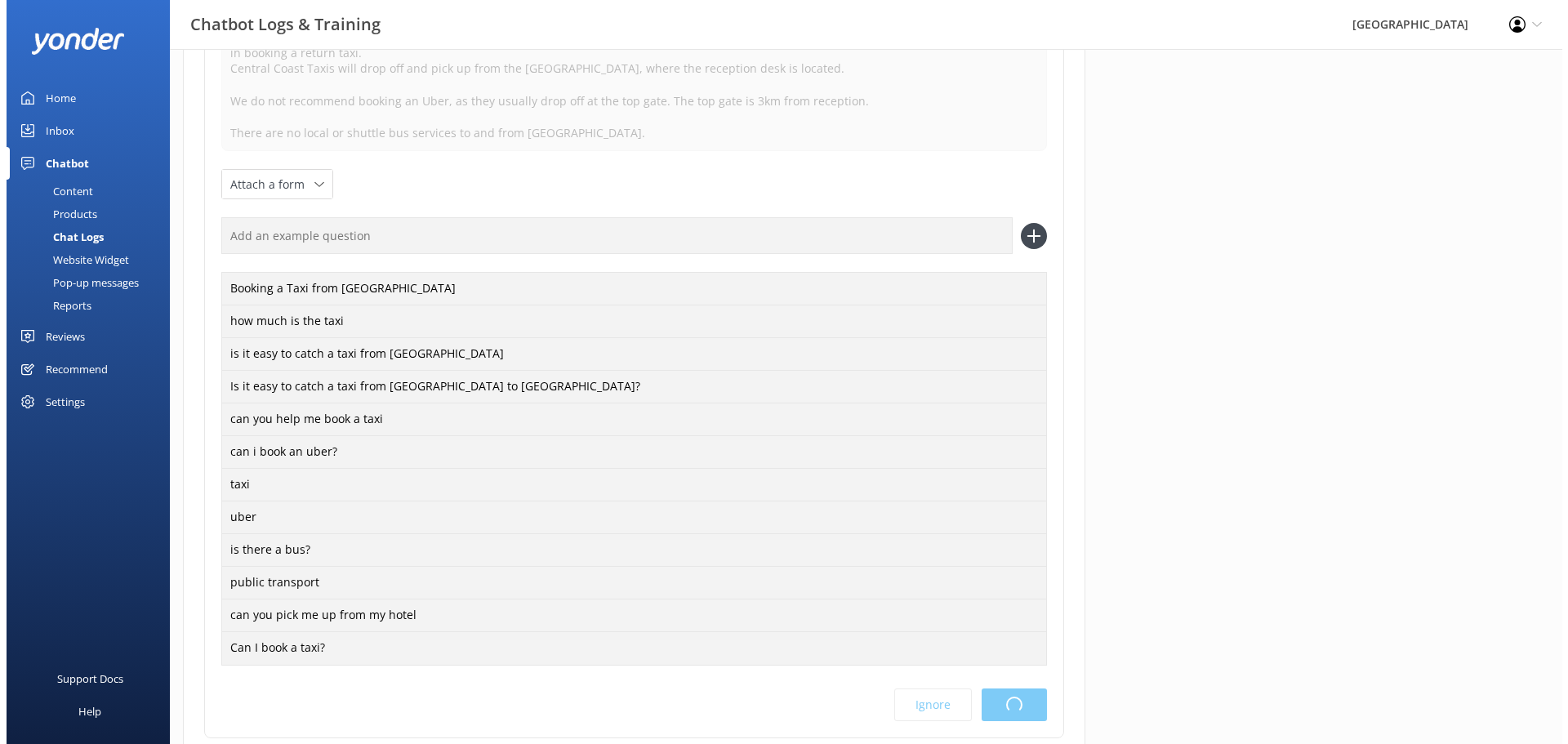
scroll to position [0, 0]
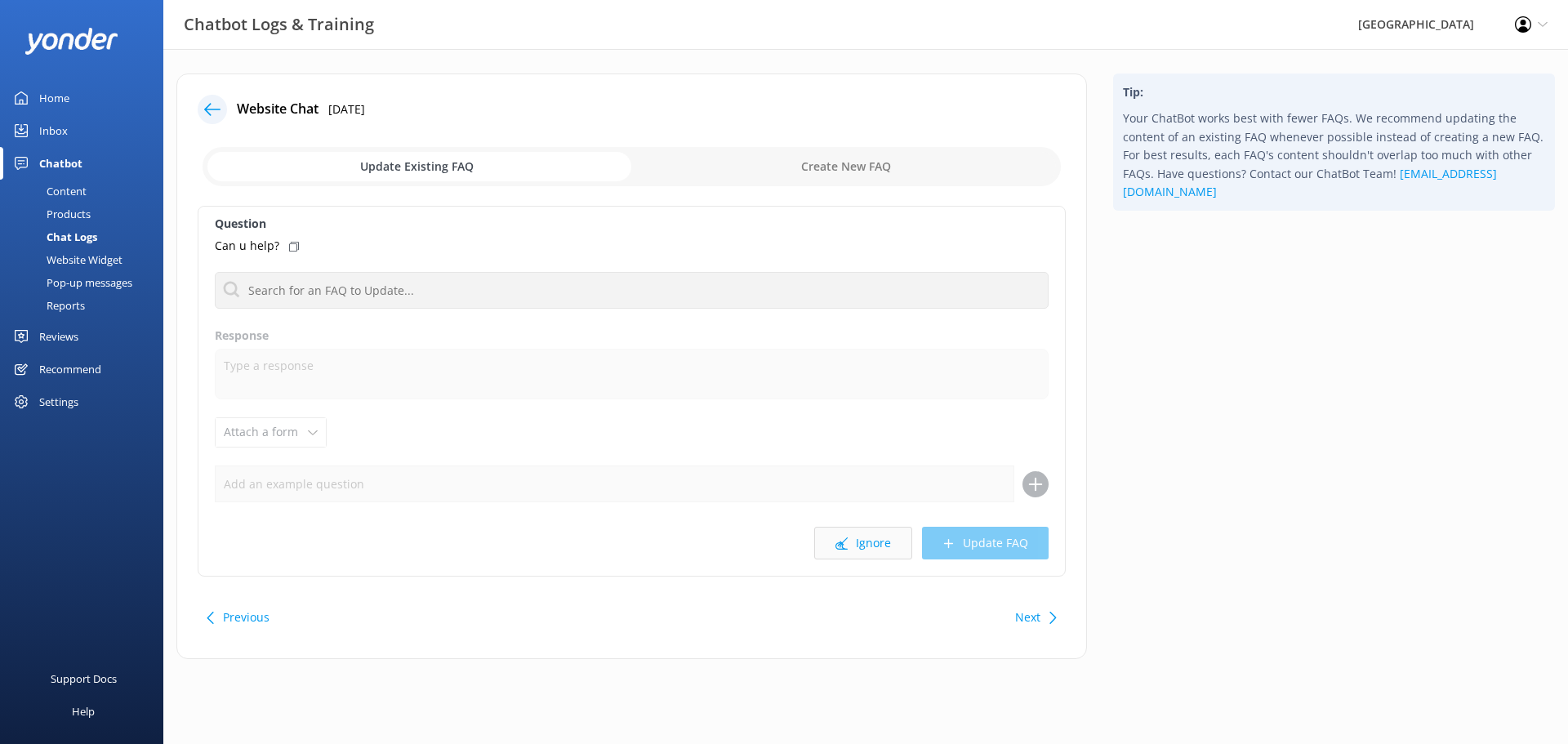
click at [851, 549] on button "Ignore" at bounding box center [863, 543] width 98 height 33
click at [890, 534] on button "Ignore" at bounding box center [863, 543] width 98 height 33
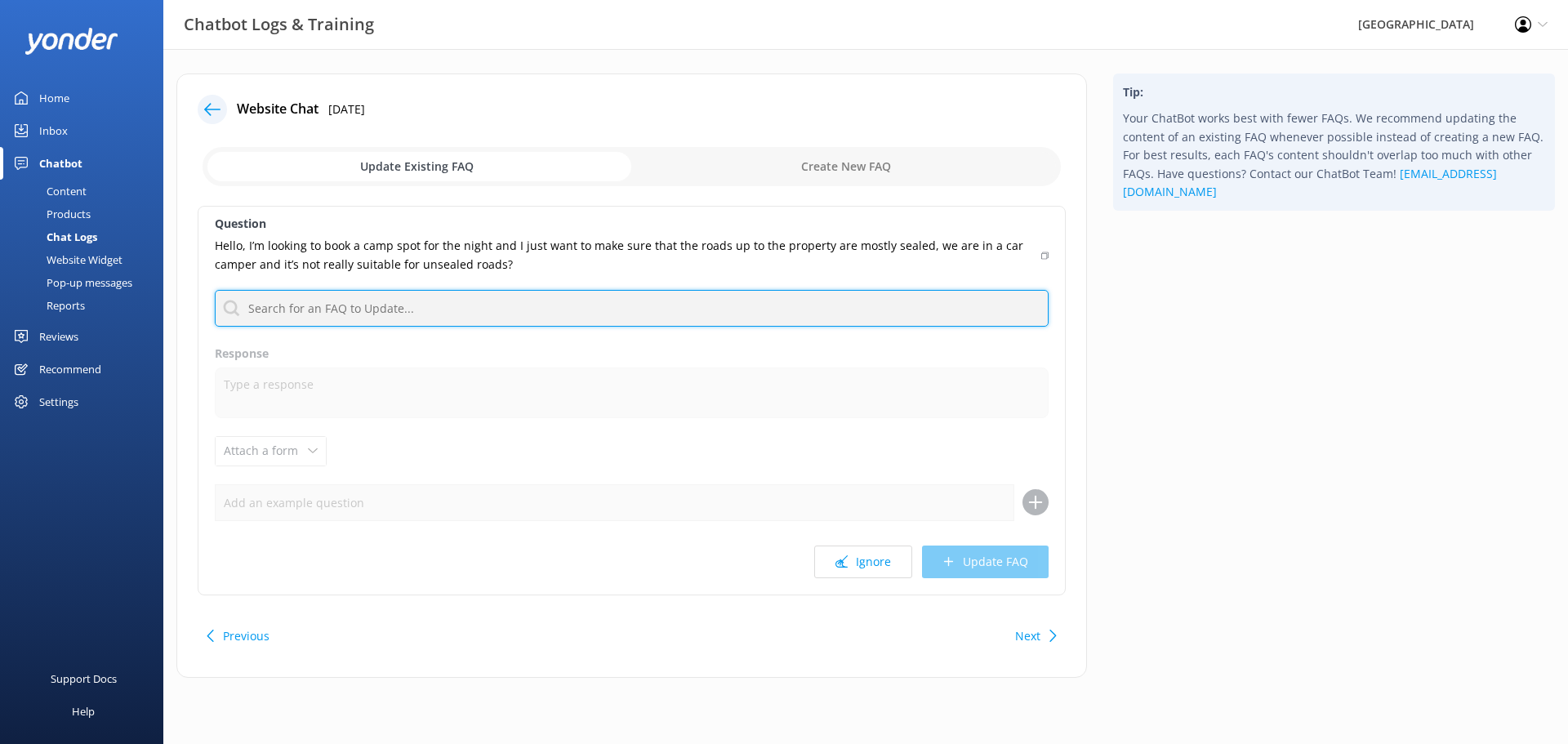
click at [459, 309] on input "text" at bounding box center [631, 308] width 834 height 37
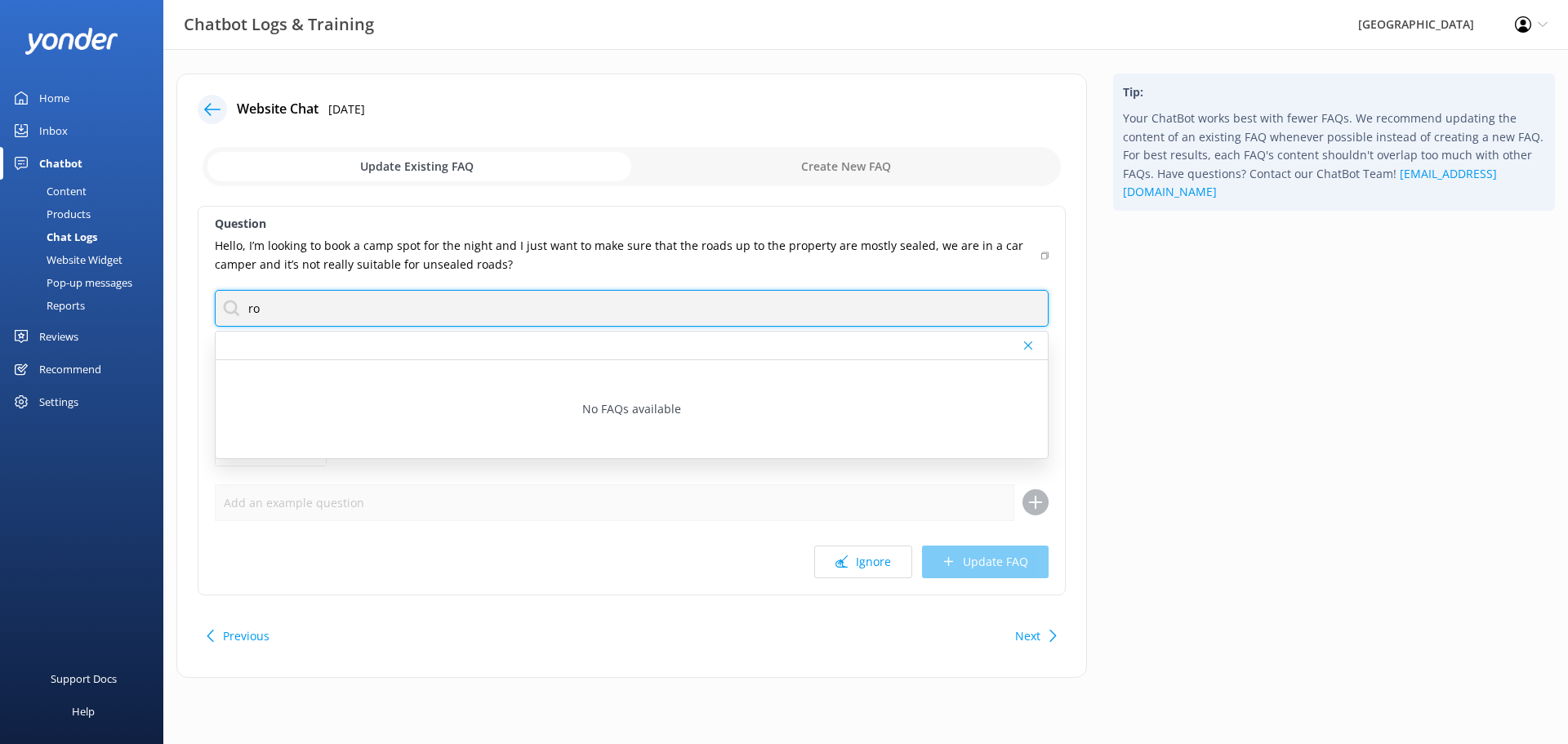
type input "r"
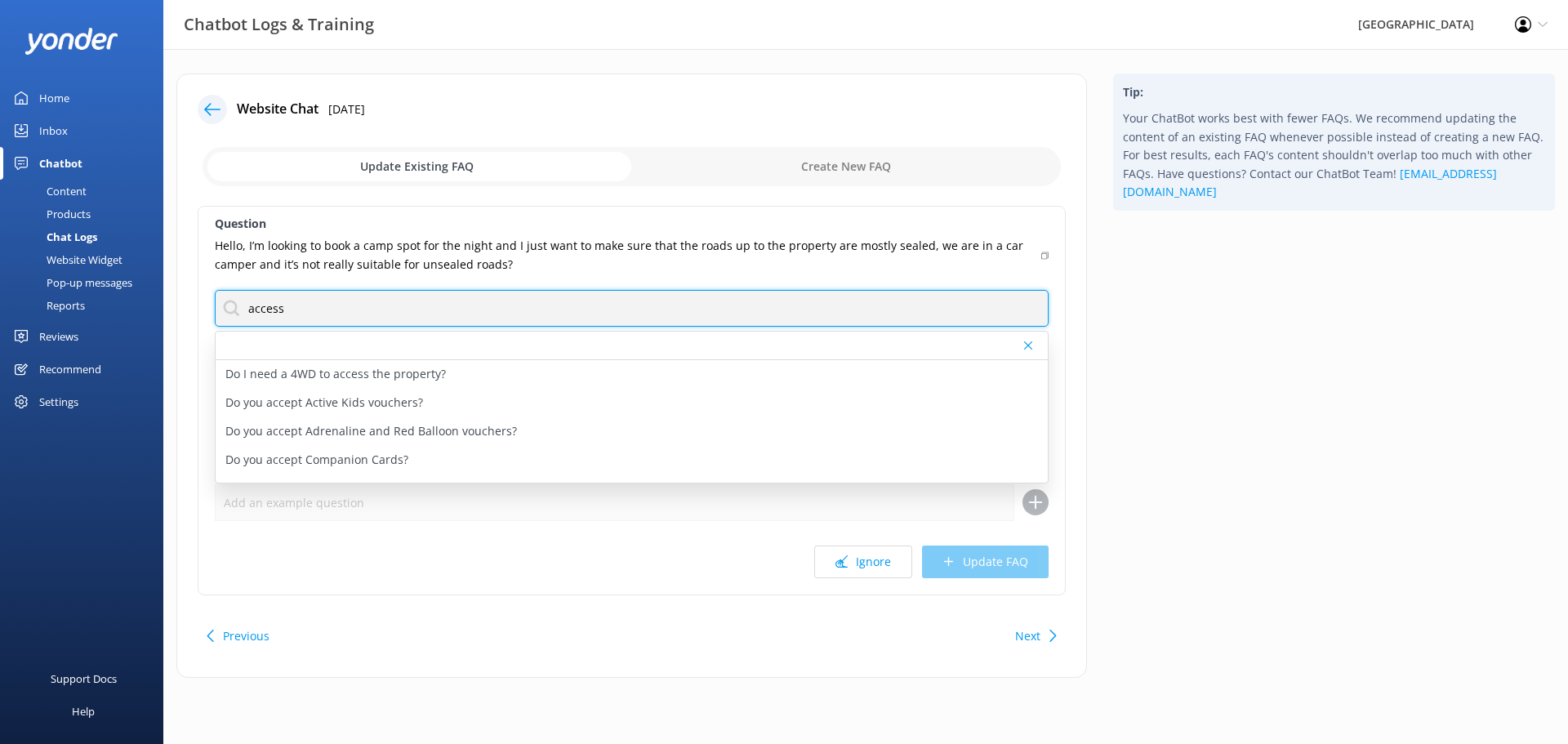
type input "access"
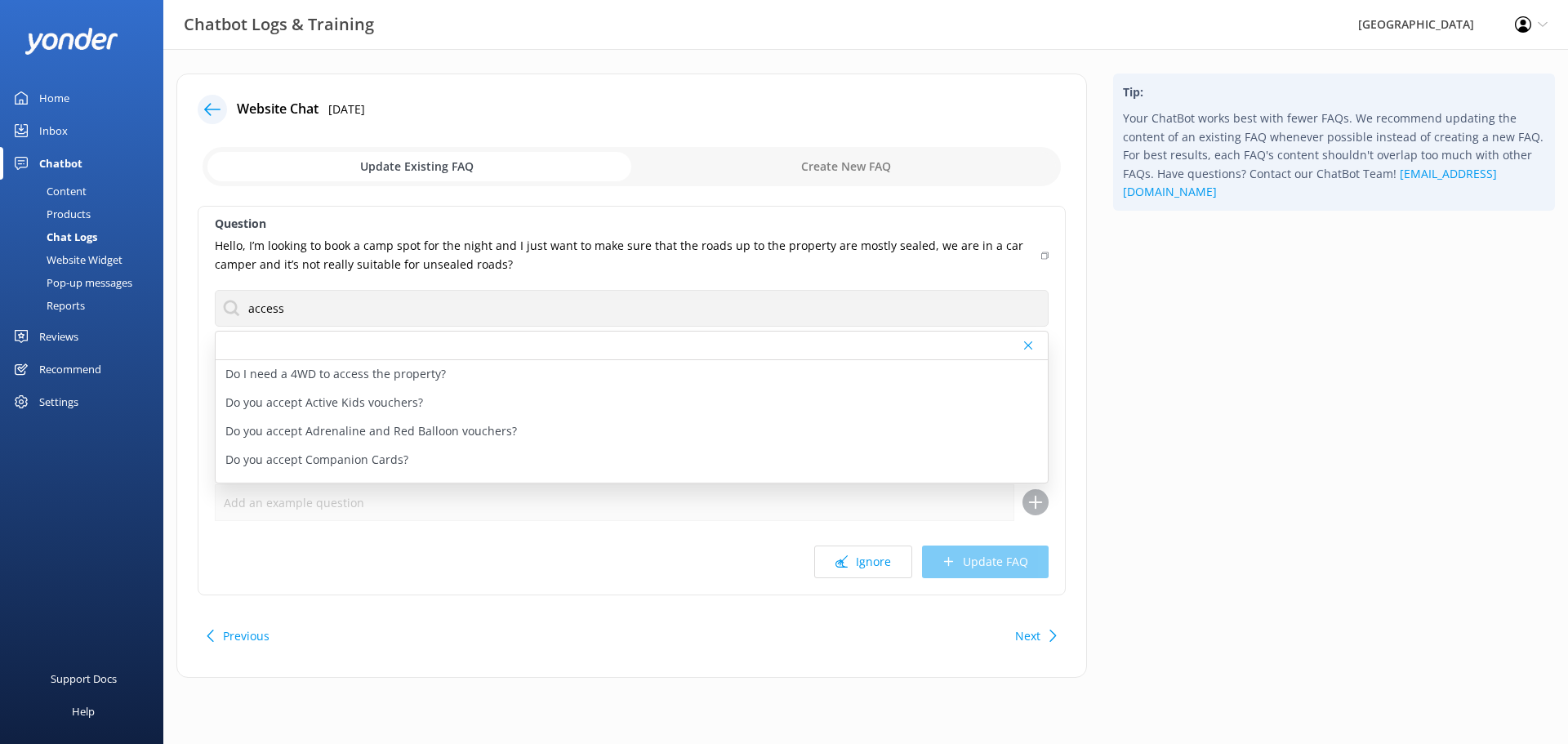
click at [412, 368] on p "Do I need a 4WD to access the property?" at bounding box center [336, 374] width 220 height 18
type textarea "You do not need a 4WD to access [GEOGRAPHIC_DATA]. The road into the valley is …"
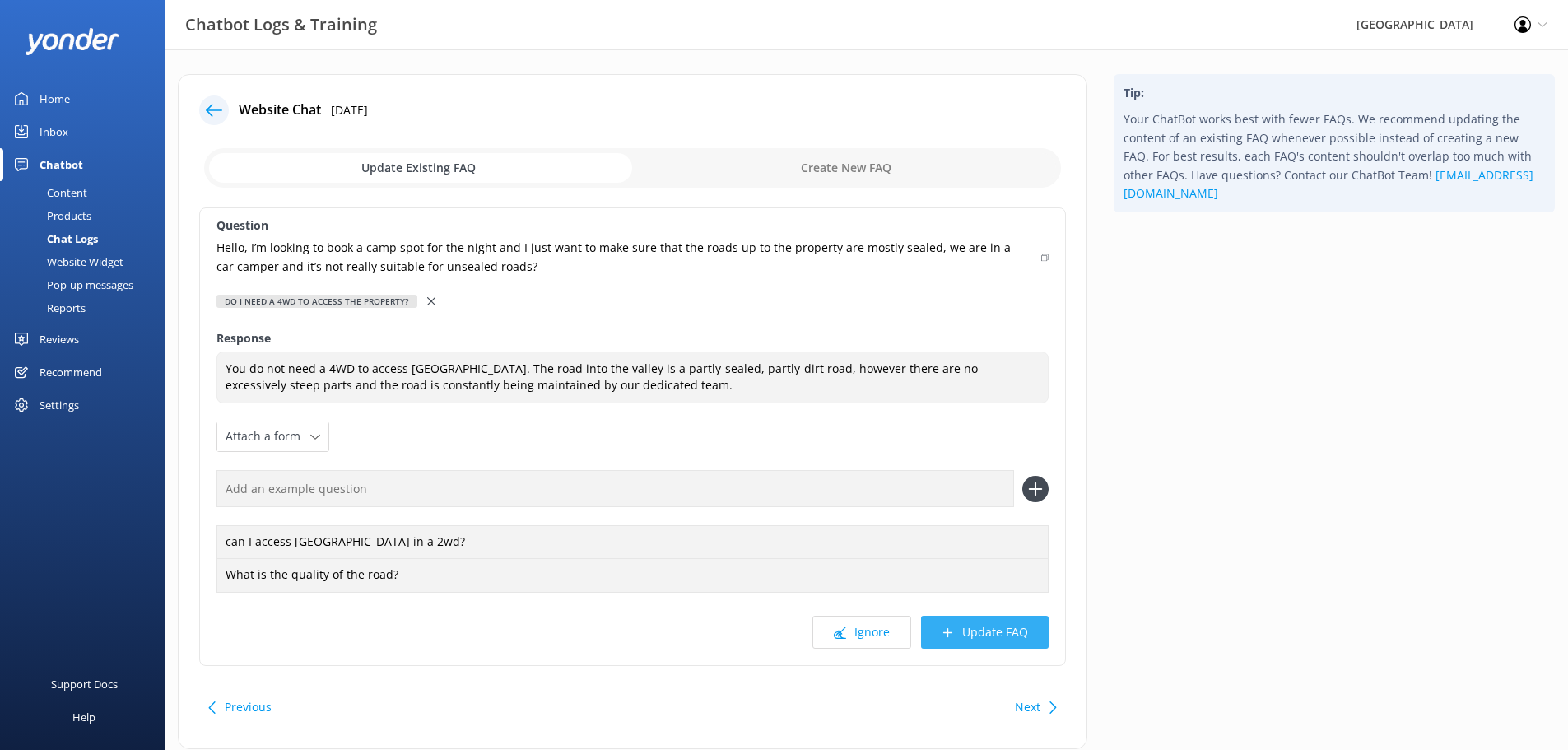
click at [966, 630] on button "Update FAQ" at bounding box center [985, 632] width 128 height 33
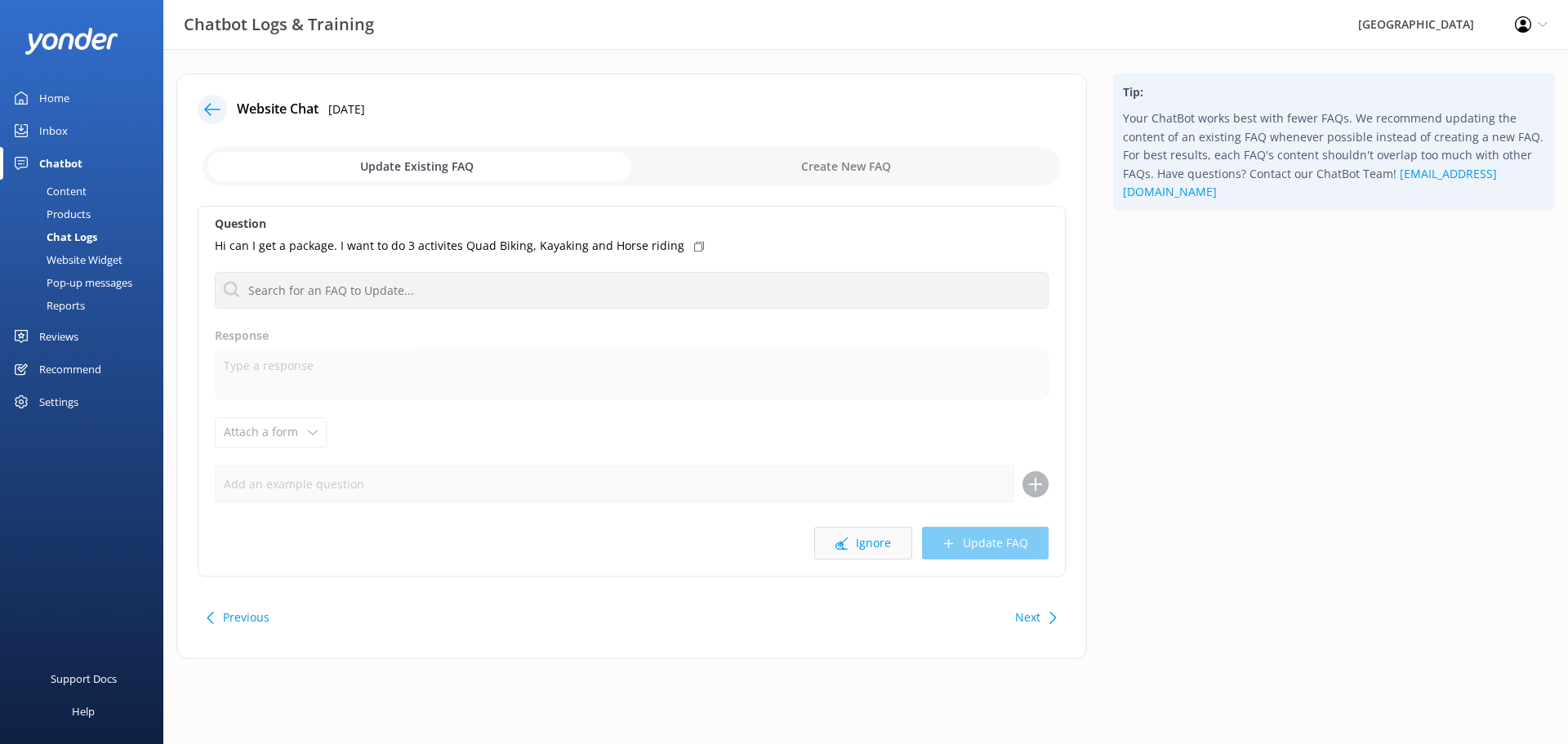
click at [885, 546] on button "Ignore" at bounding box center [863, 543] width 98 height 33
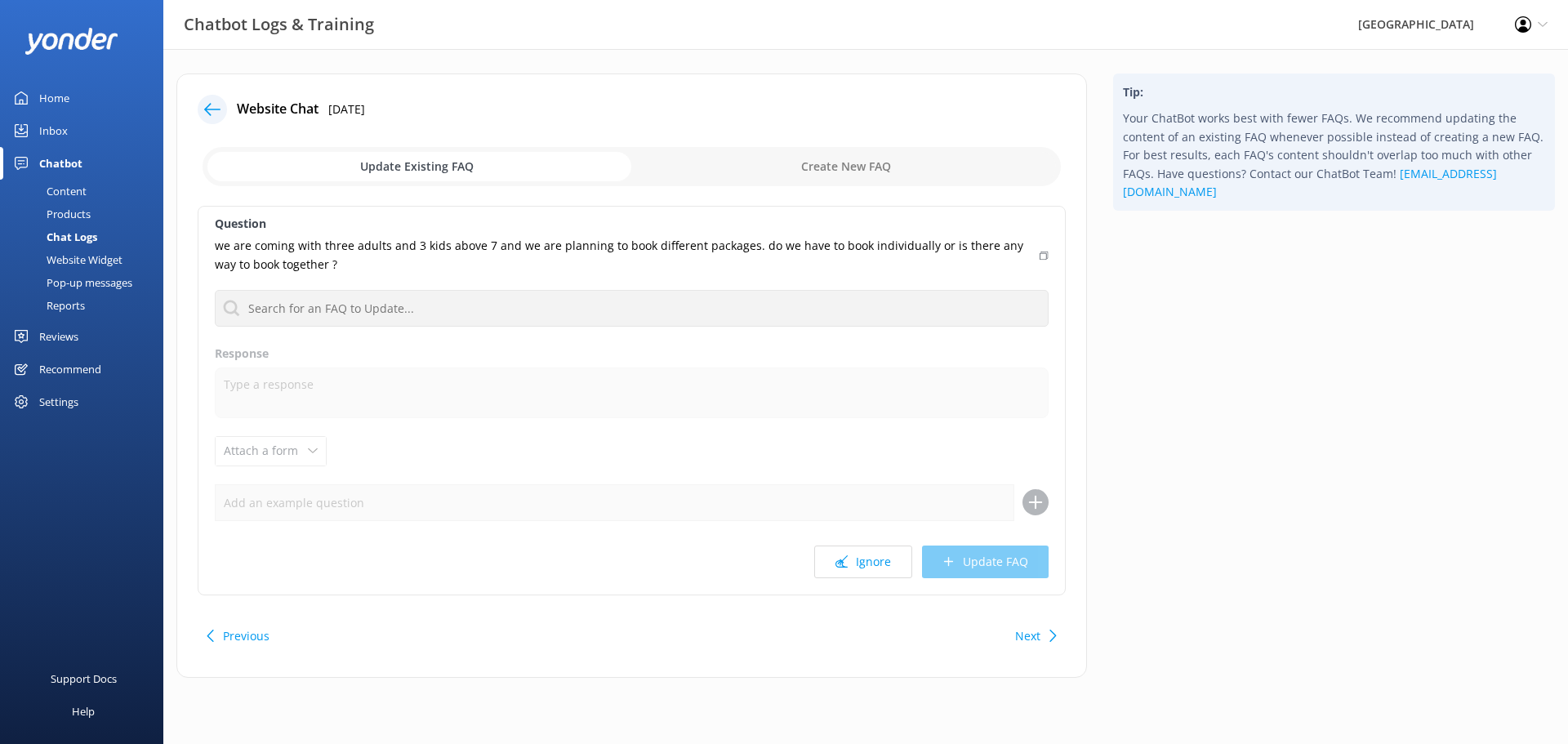
click at [885, 546] on button "Ignore" at bounding box center [863, 561] width 98 height 33
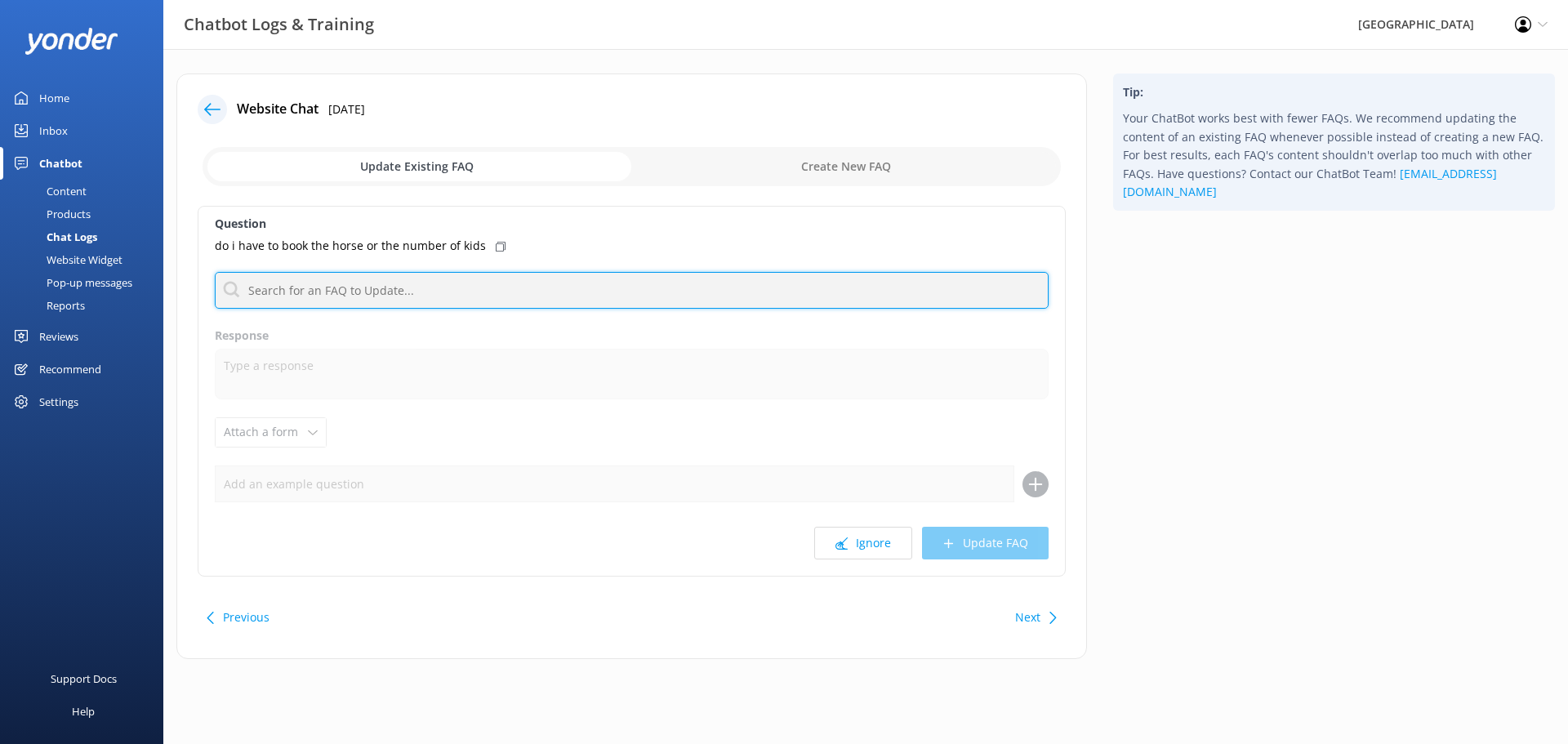
click at [381, 292] on input "text" at bounding box center [631, 290] width 834 height 37
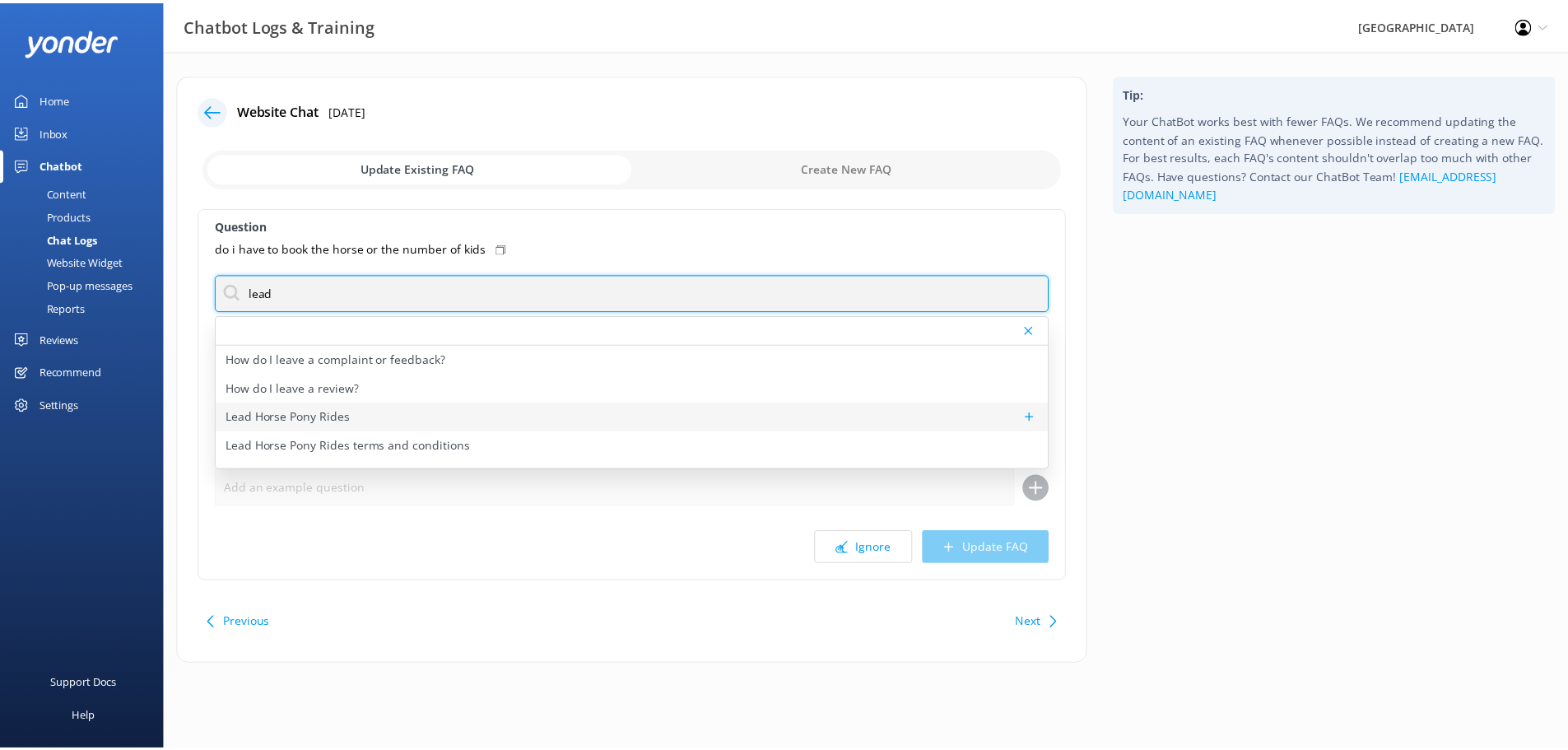
scroll to position [21, 0]
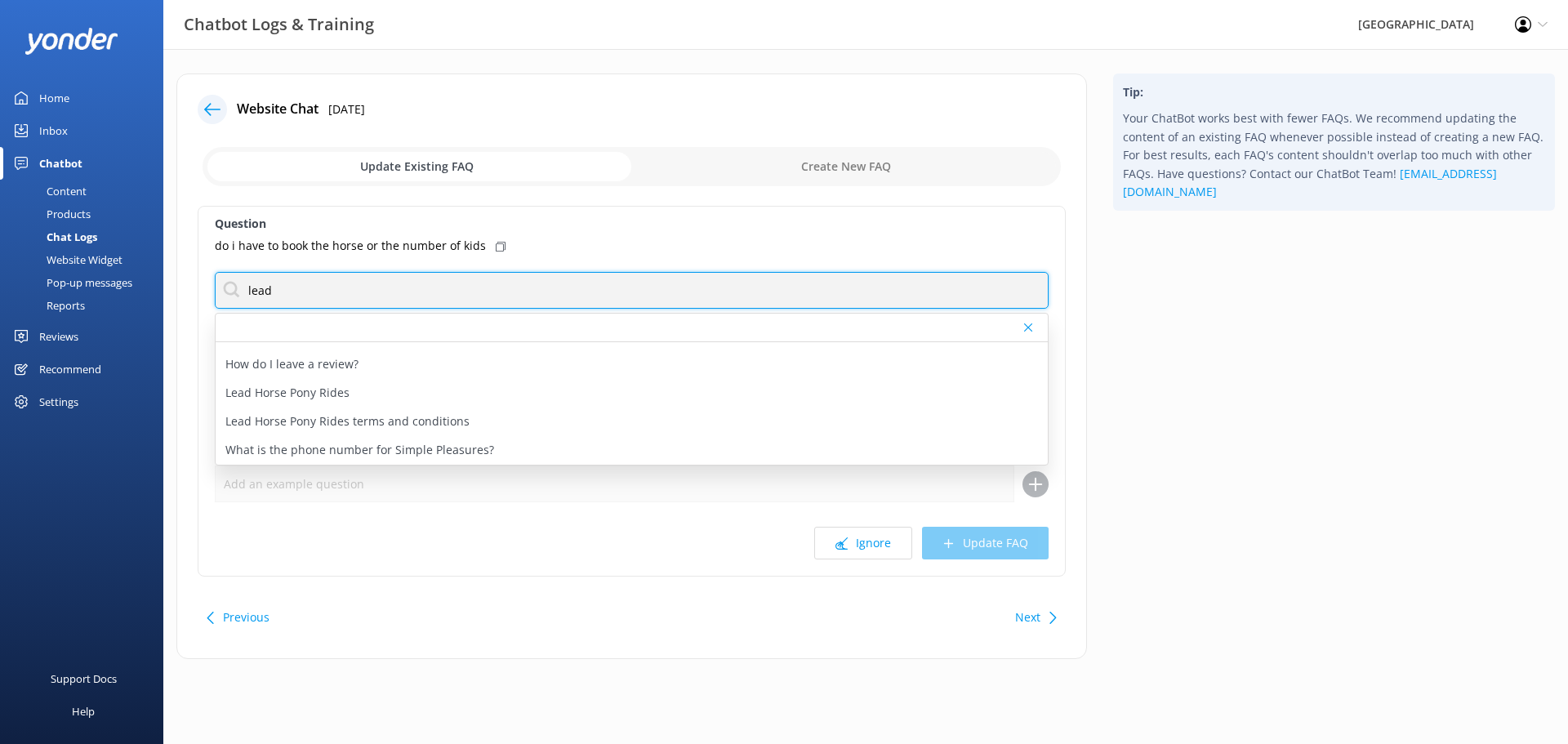
type input "lead"
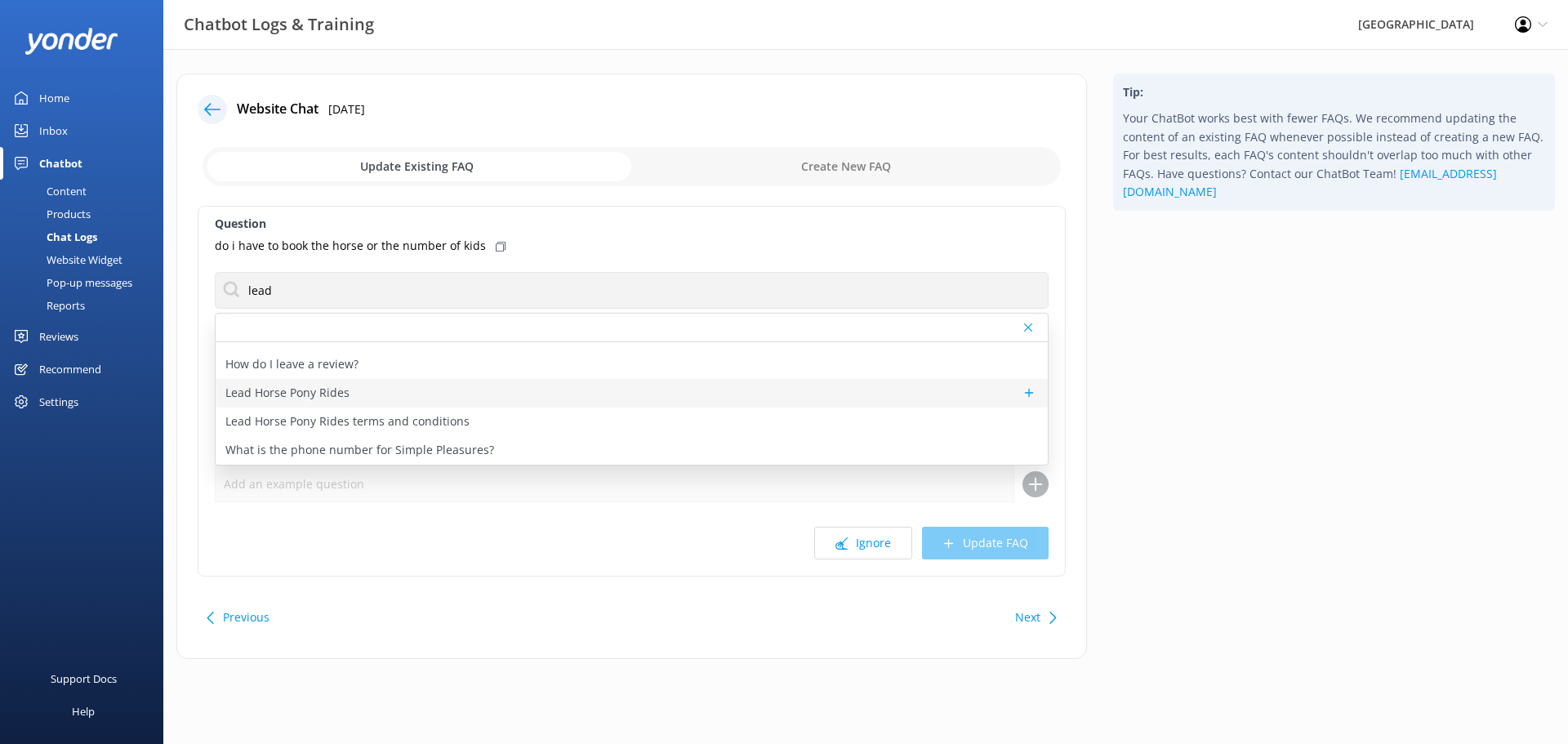
click at [333, 400] on p "Lead Horse Pony Rides" at bounding box center [288, 393] width 124 height 18
type textarea "We offer children's lead horse/pony rides daily. This activity is suitable for …"
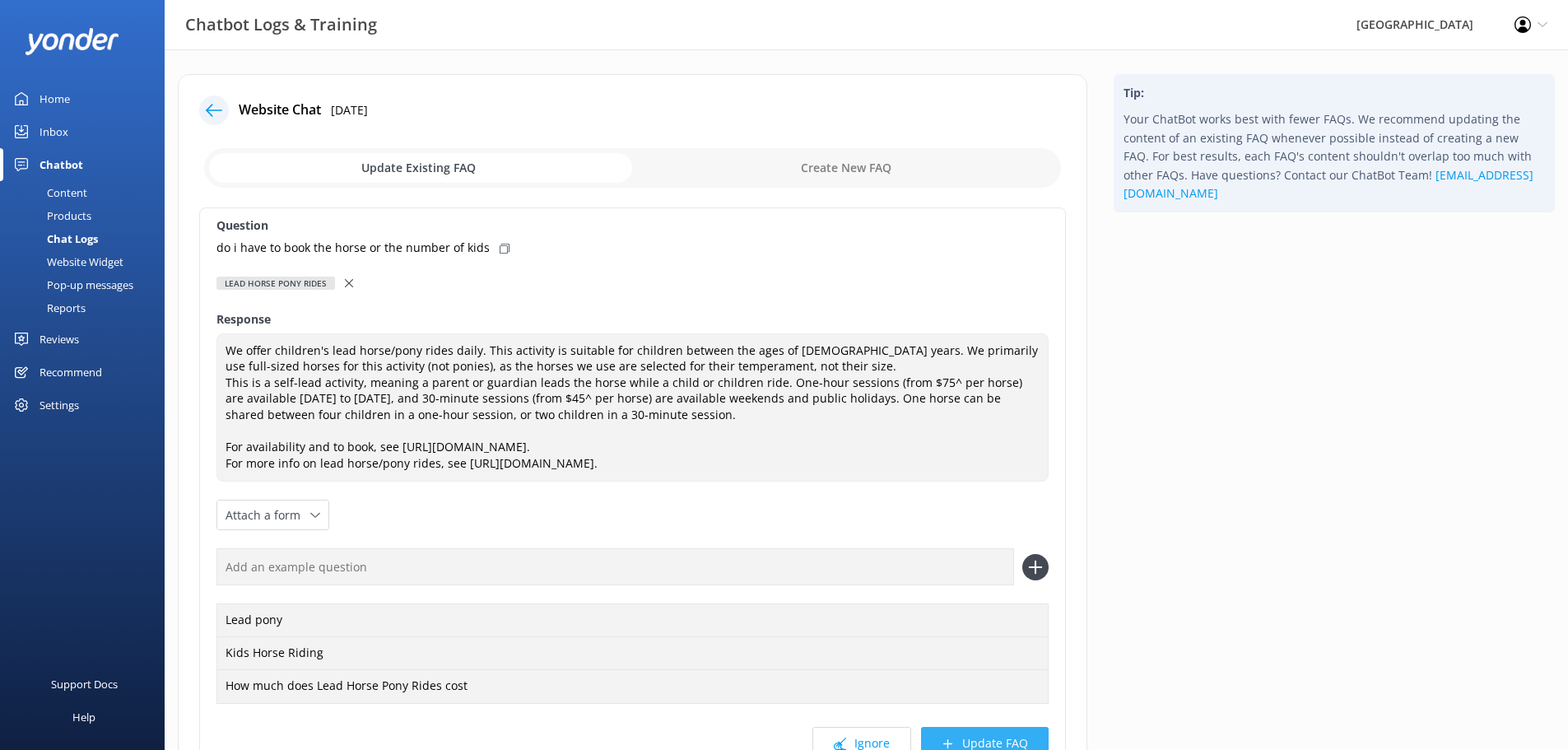
scroll to position [160, 0]
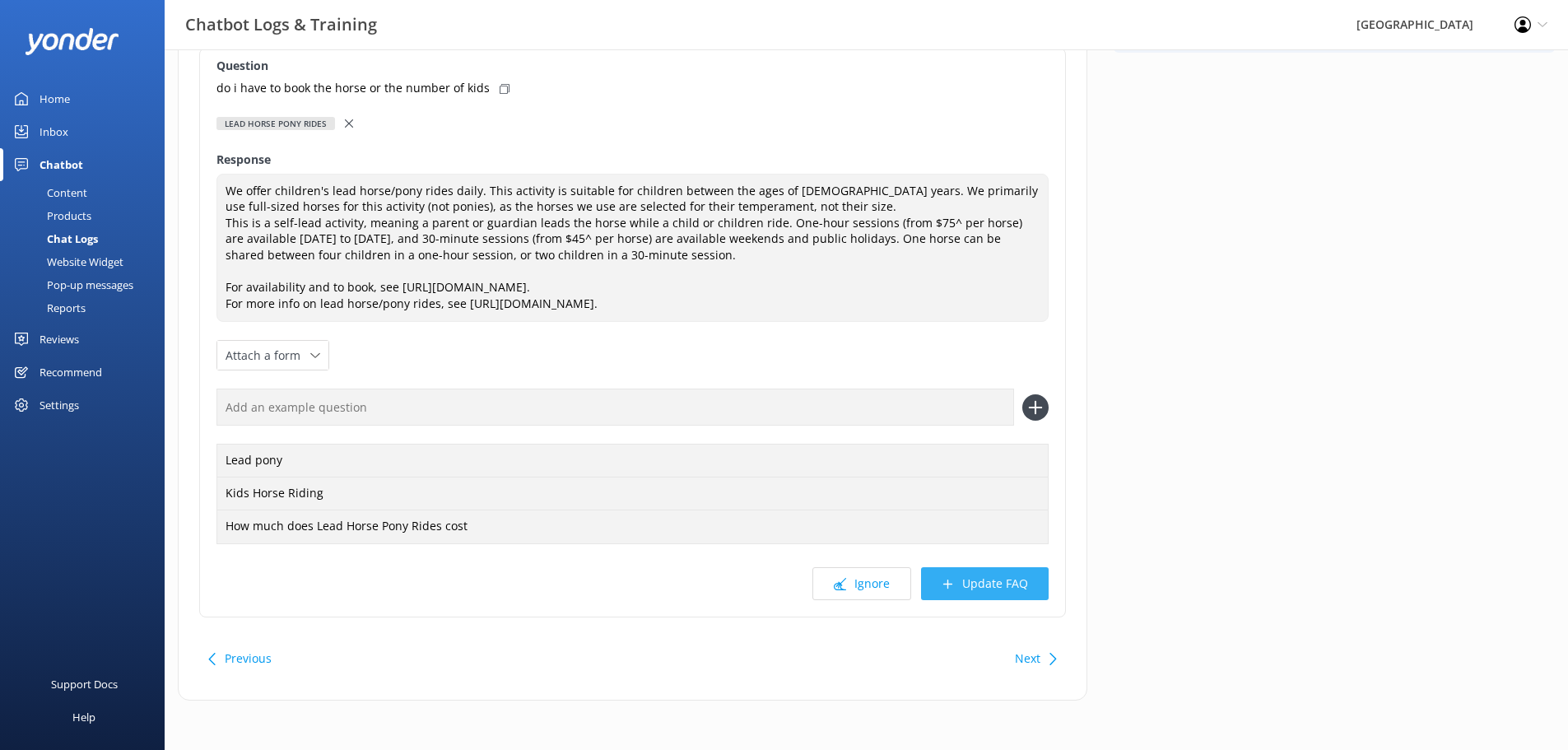
click at [992, 584] on button "Update FAQ" at bounding box center [985, 583] width 128 height 33
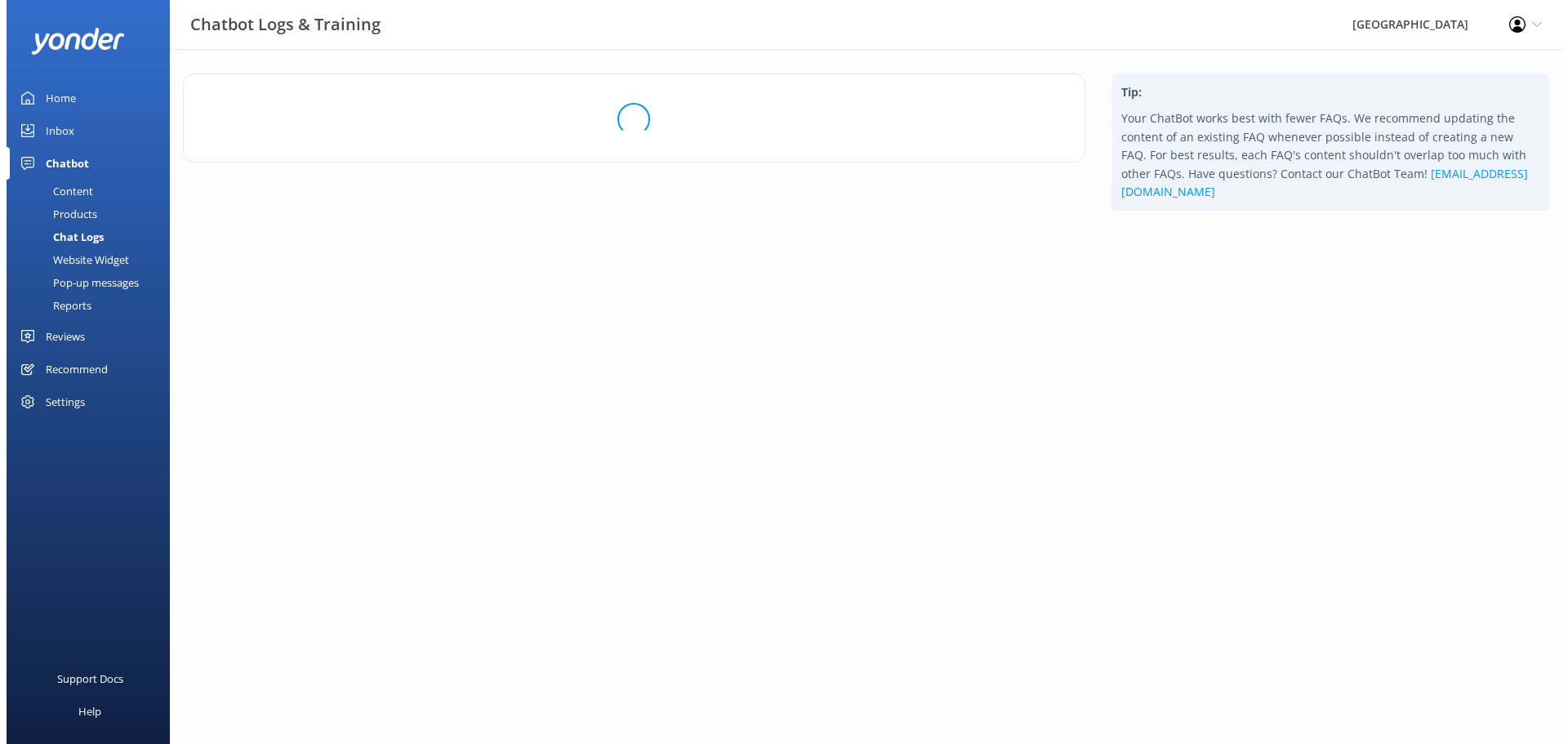
scroll to position [0, 0]
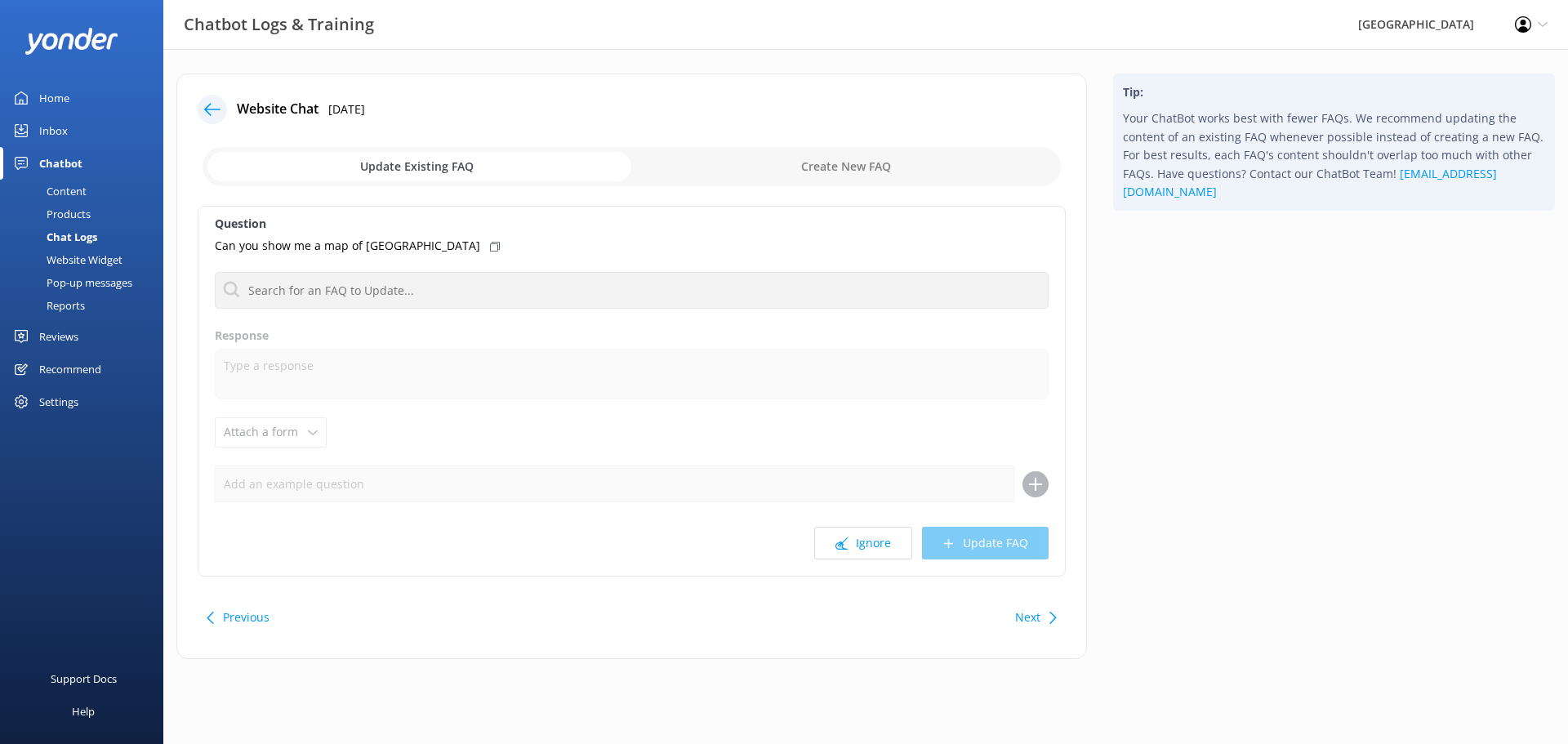
click at [1026, 617] on button "Next" at bounding box center [1027, 617] width 25 height 33
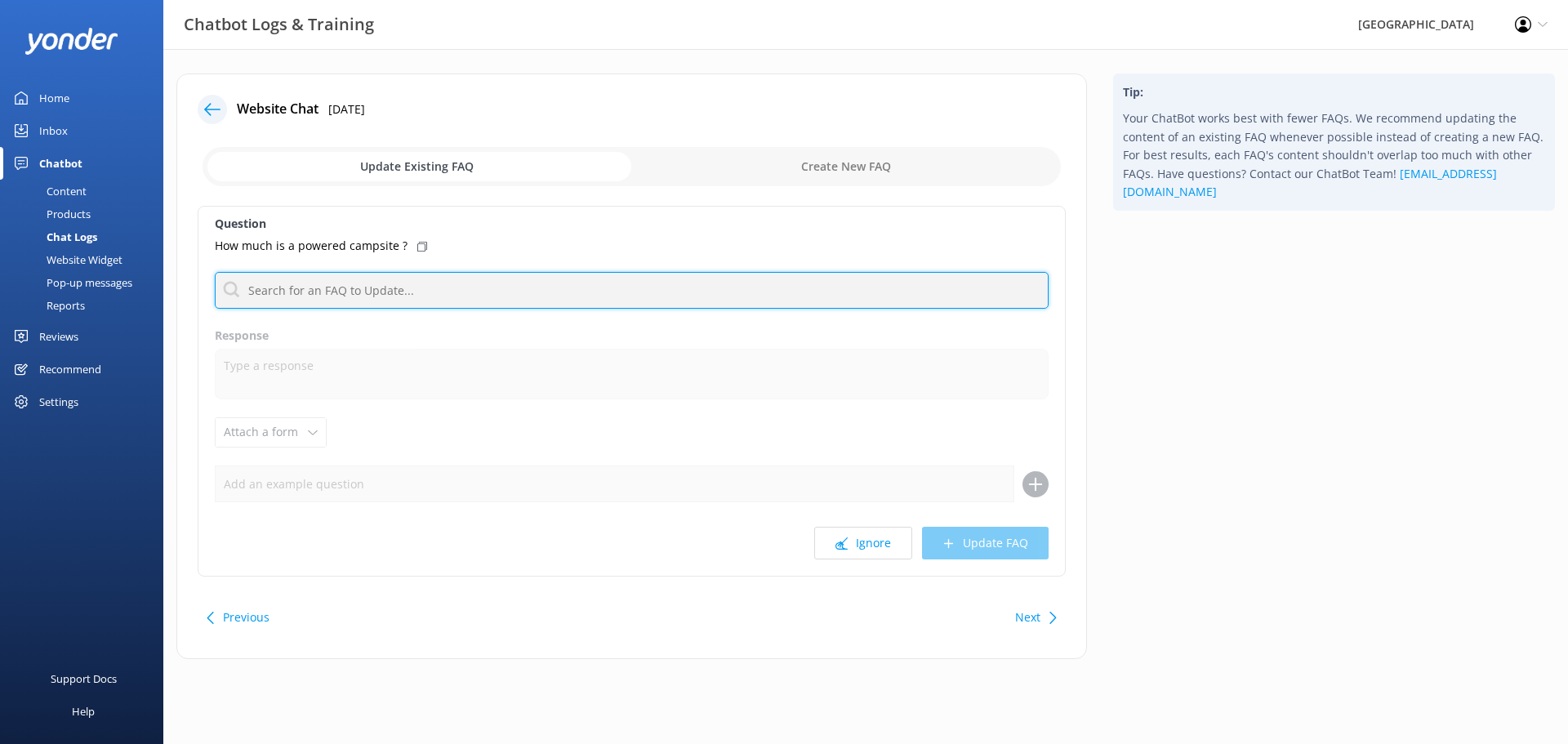
click at [281, 301] on input "text" at bounding box center [631, 290] width 834 height 37
click at [340, 293] on input "text" at bounding box center [631, 290] width 834 height 37
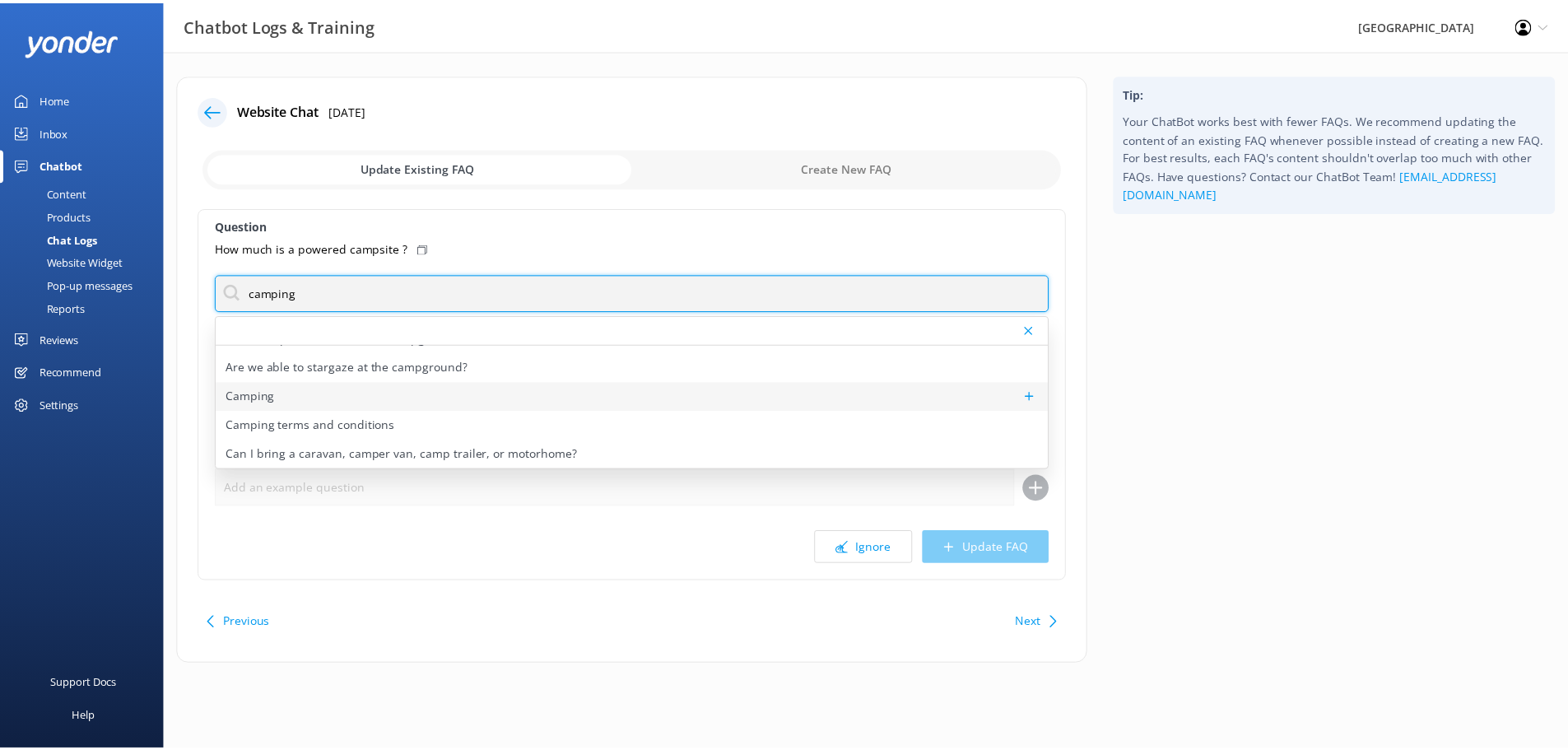
scroll to position [165, 0]
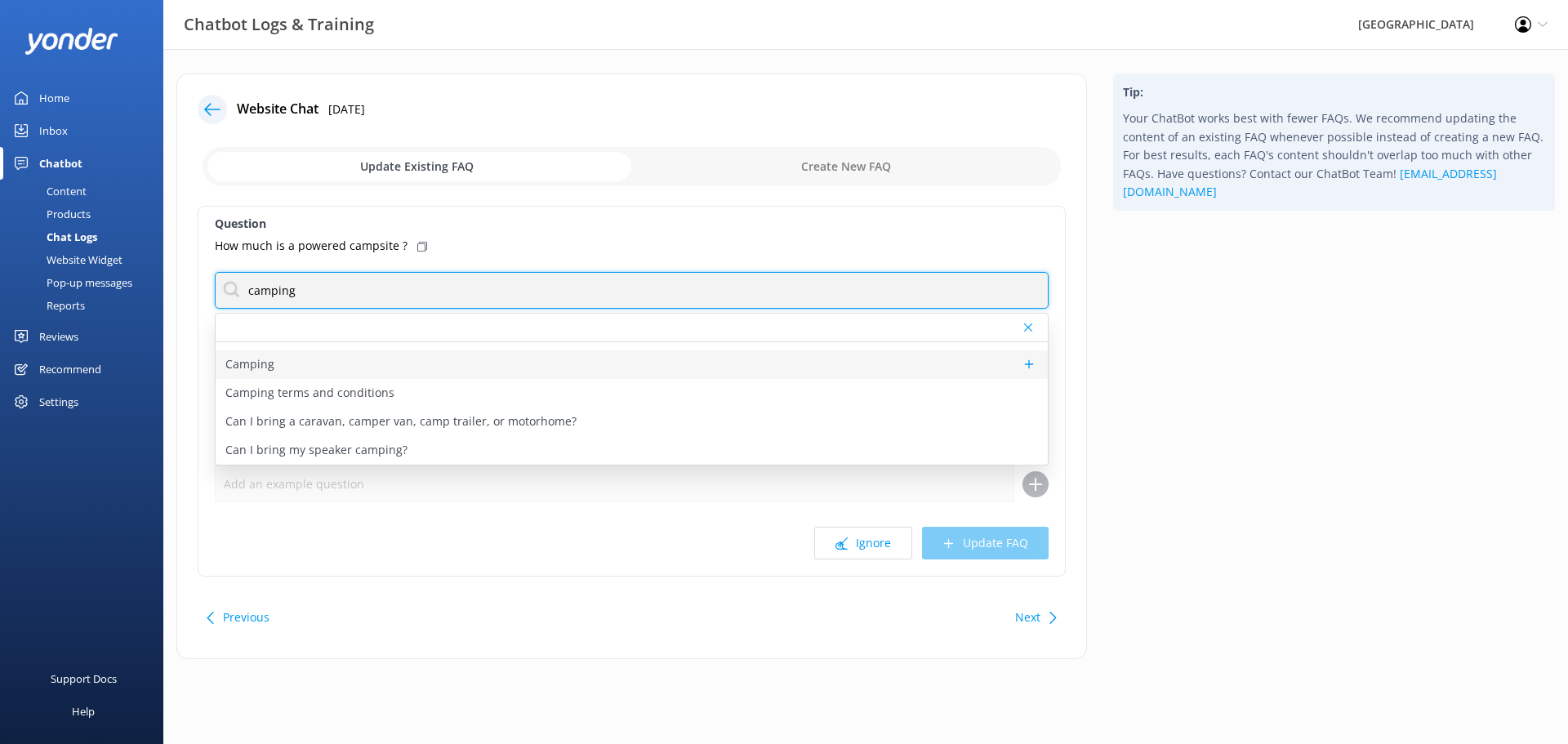
type input "camping"
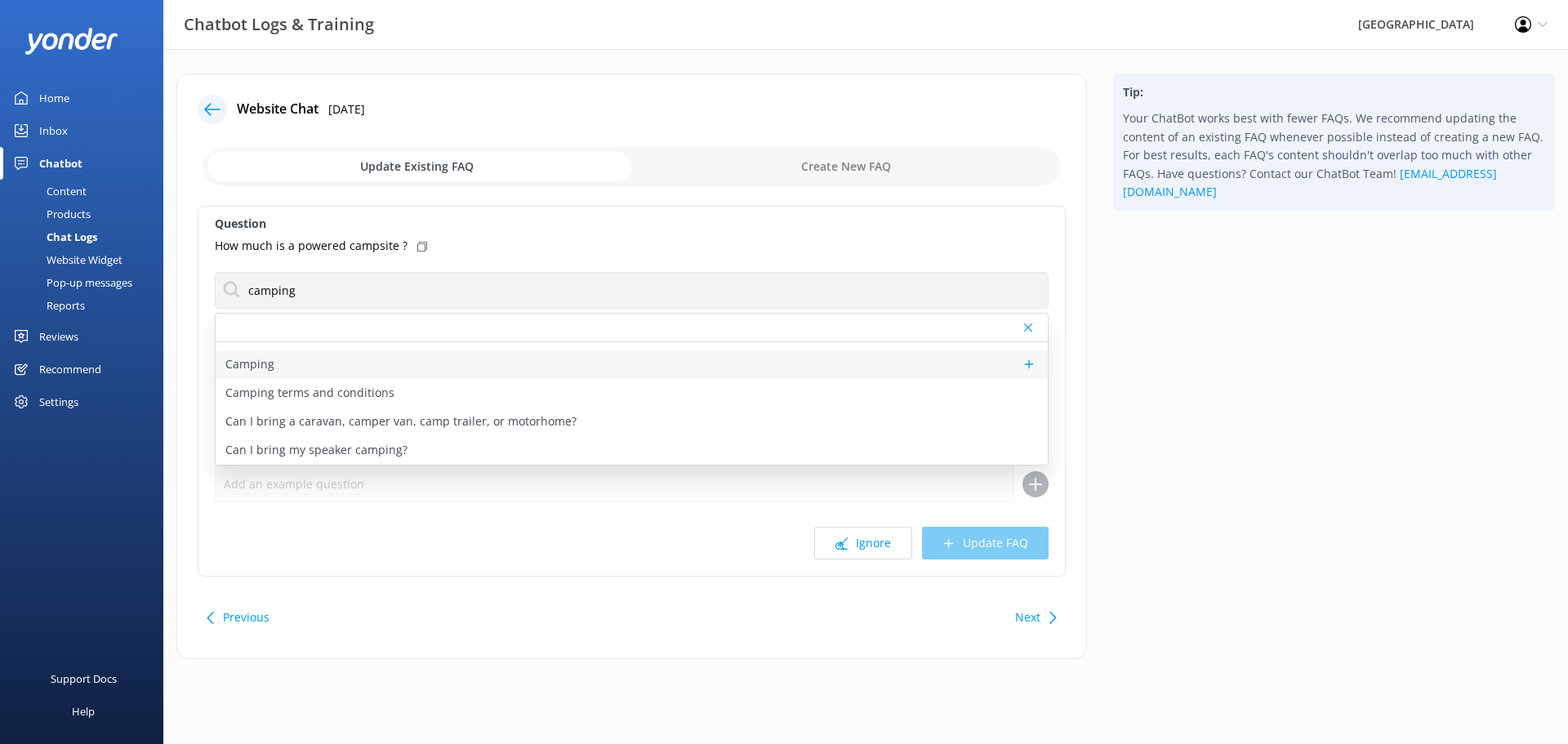
click at [270, 365] on p "Camping" at bounding box center [250, 363] width 49 height 18
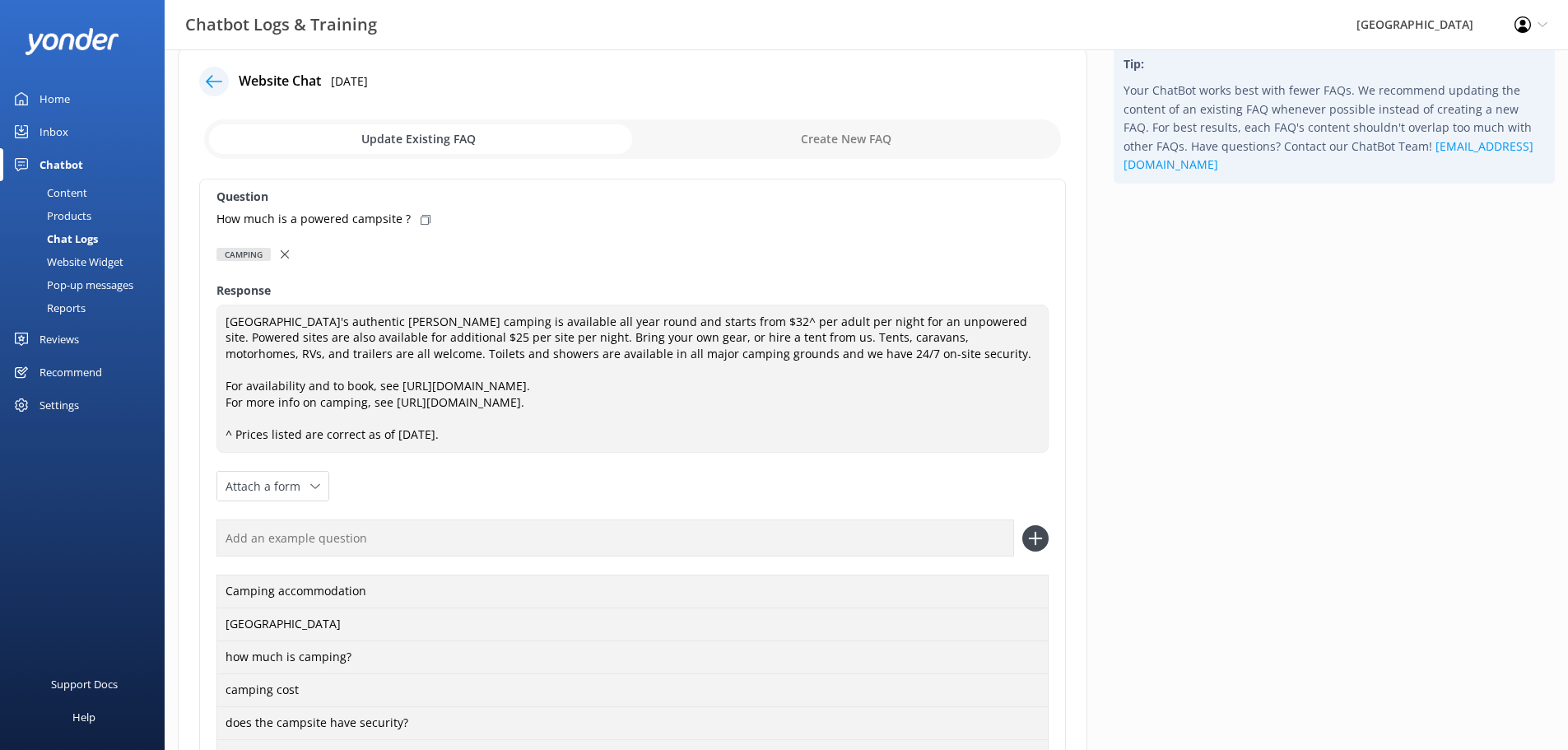
scroll to position [0, 0]
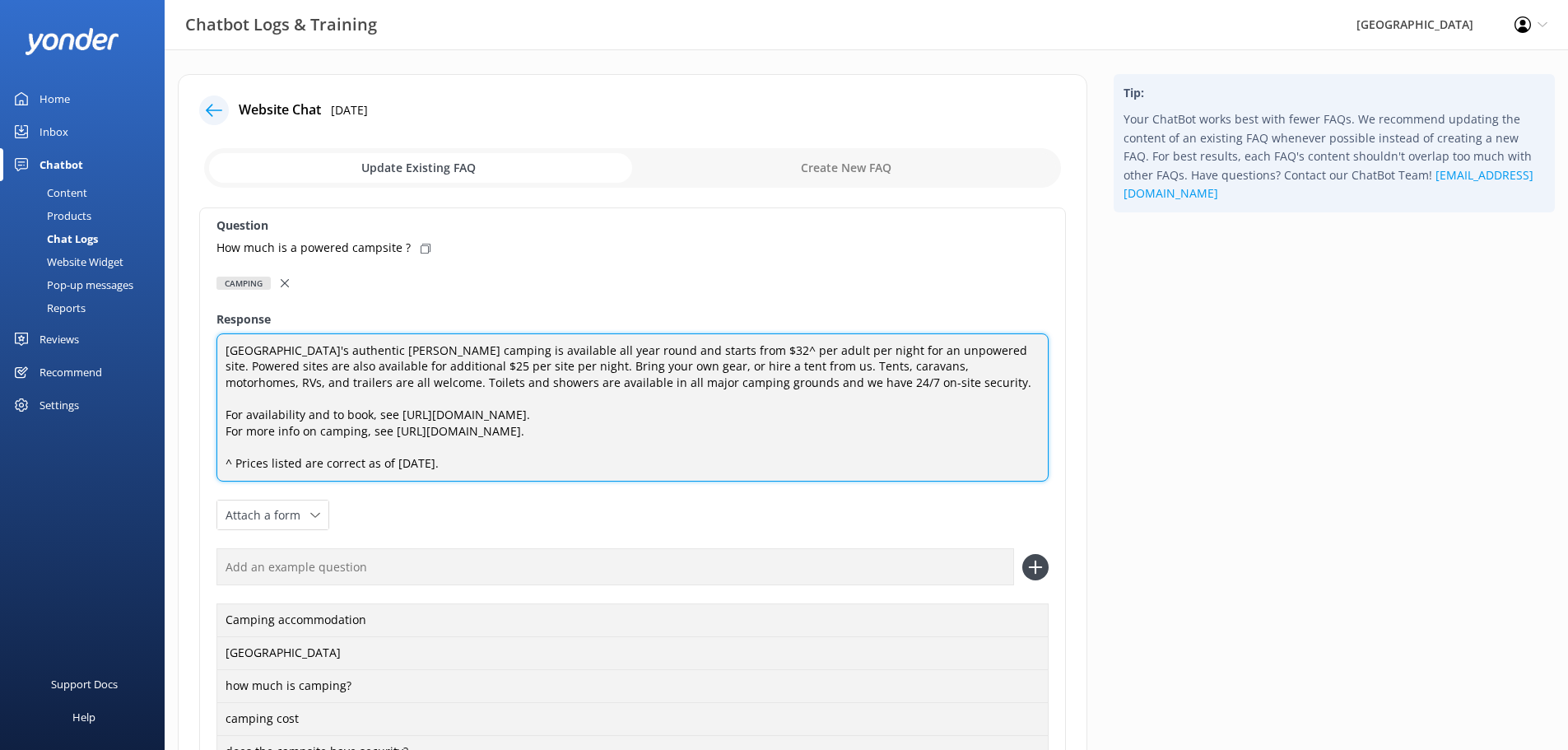
drag, startPoint x: 623, startPoint y: 346, endPoint x: 496, endPoint y: 371, distance: 129.4
click at [496, 371] on textarea "[GEOGRAPHIC_DATA]'s authentic [PERSON_NAME] camping is available all year round…" at bounding box center [632, 408] width 833 height 149
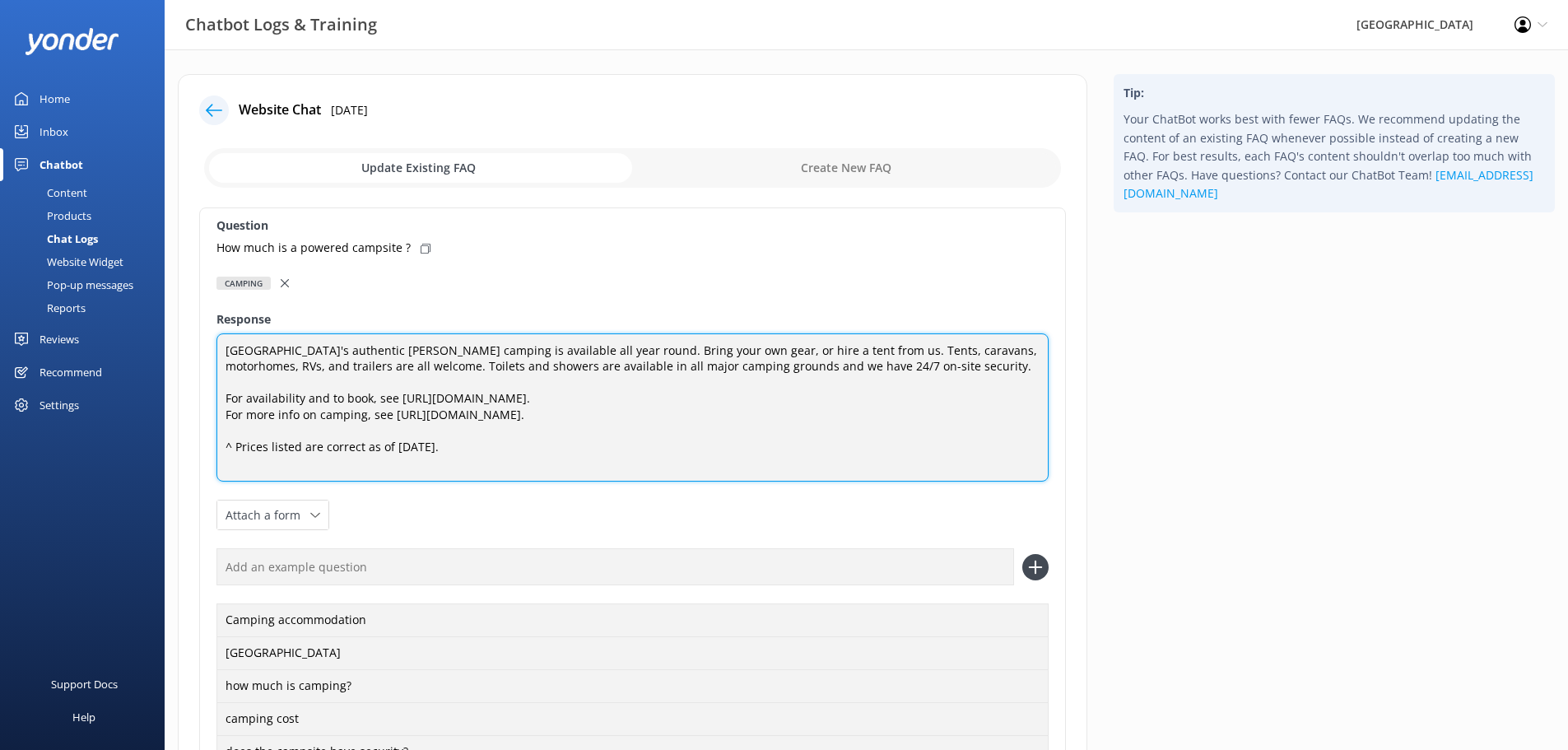
click at [903, 365] on textarea "[GEOGRAPHIC_DATA]'s authentic [PERSON_NAME] camping is available all year round…" at bounding box center [632, 408] width 833 height 149
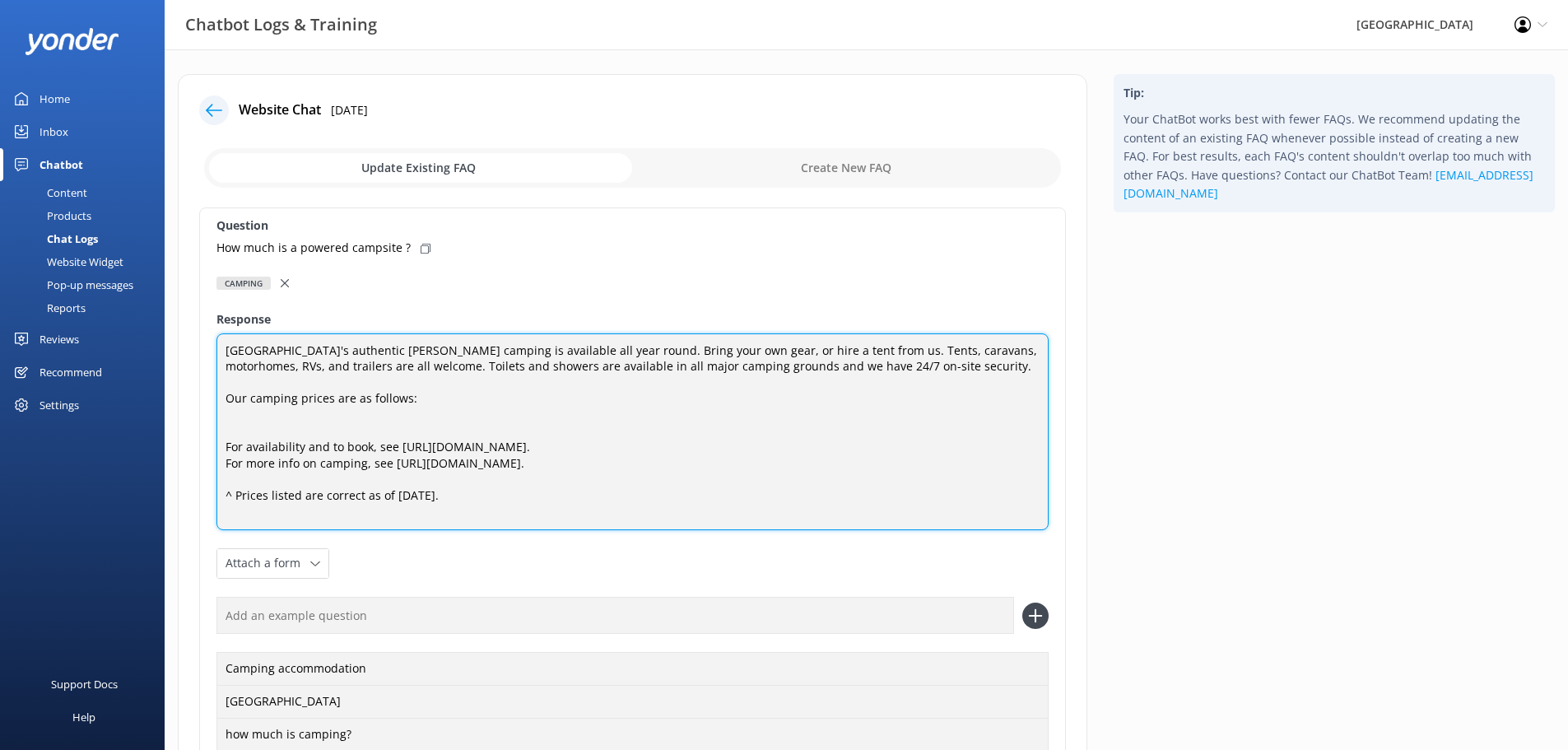
paste textarea "•"
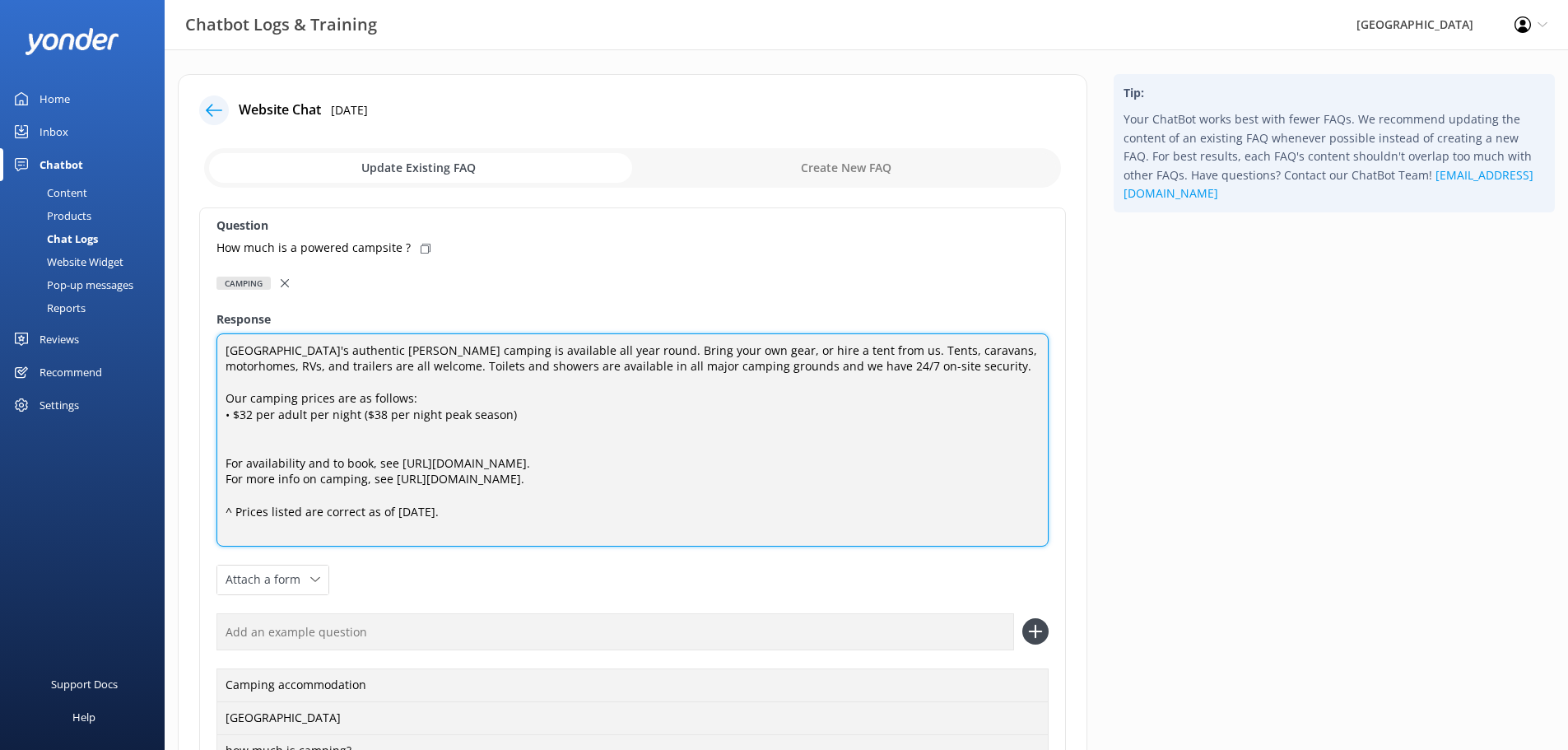
paste textarea "•"
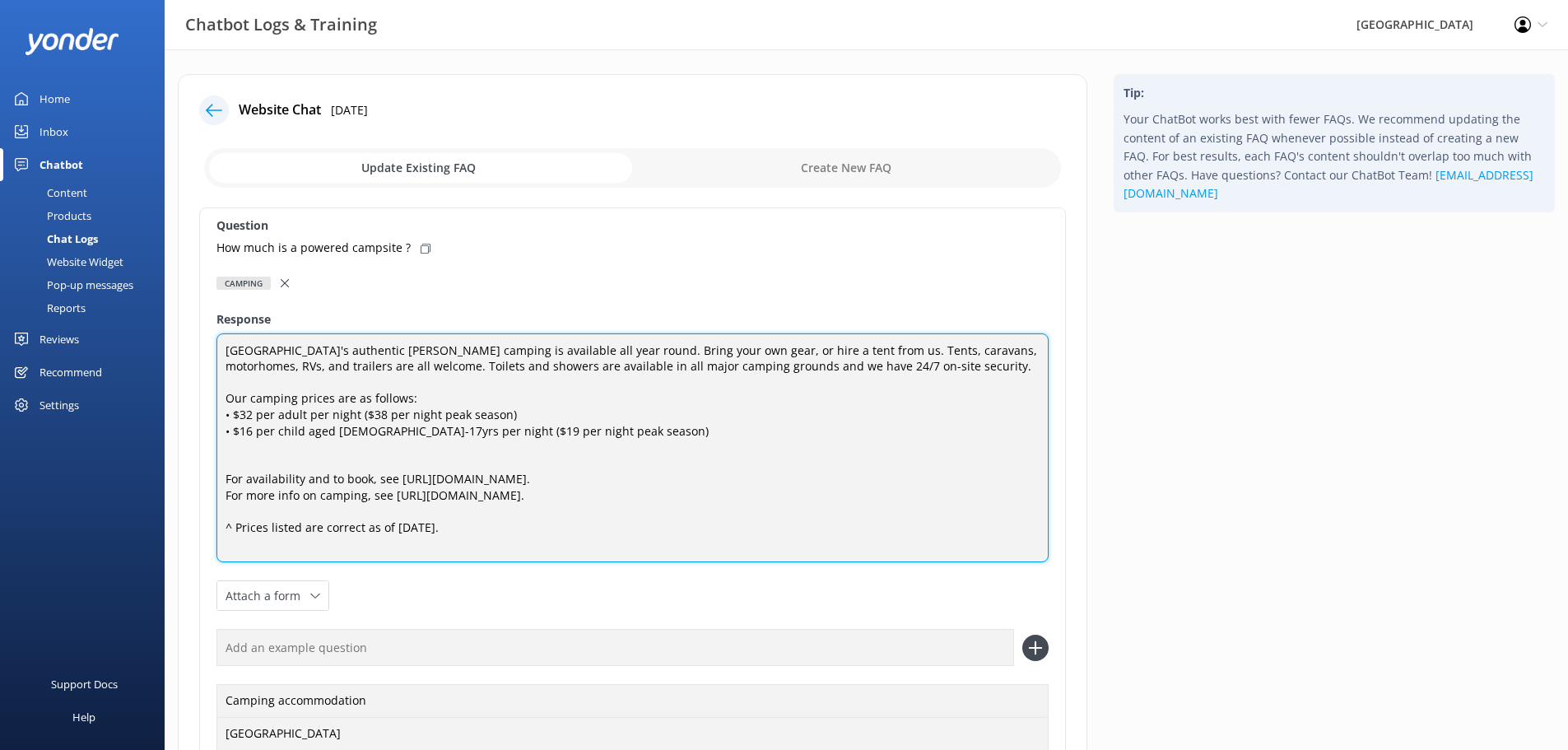
click at [247, 450] on textarea "[GEOGRAPHIC_DATA]'s authentic [PERSON_NAME] camping is available all year round…" at bounding box center [632, 448] width 833 height 230
paste textarea "•"
click at [475, 438] on textarea "[GEOGRAPHIC_DATA]'s authentic [PERSON_NAME] camping is available all year round…" at bounding box center [632, 448] width 833 height 230
click at [458, 447] on textarea "[GEOGRAPHIC_DATA]'s authentic [PERSON_NAME] camping is available all year round…" at bounding box center [632, 448] width 833 height 230
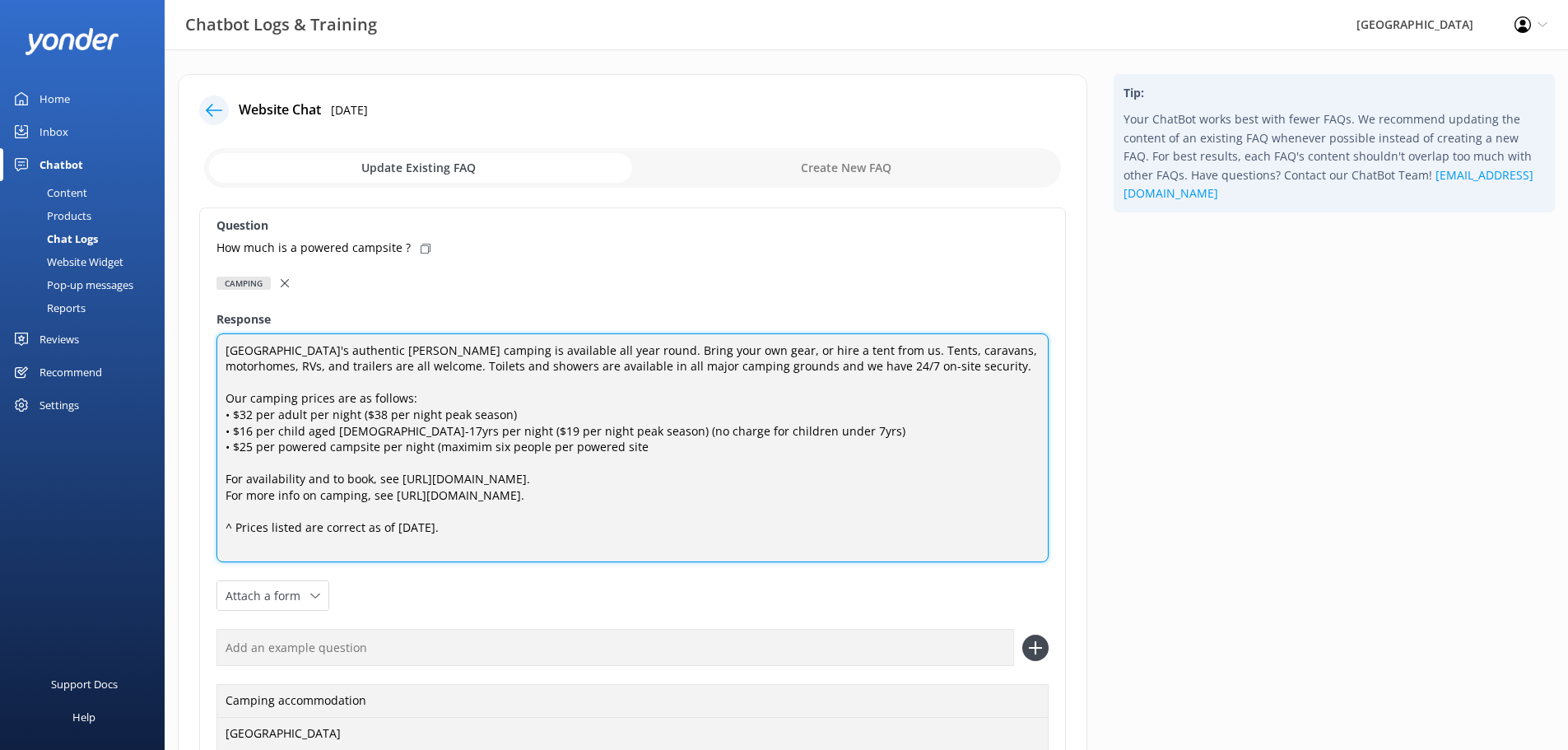
click at [464, 453] on textarea "[GEOGRAPHIC_DATA]'s authentic [PERSON_NAME] camping is available all year round…" at bounding box center [632, 448] width 833 height 230
click at [464, 451] on textarea "[GEOGRAPHIC_DATA]'s authentic [PERSON_NAME] camping is available all year round…" at bounding box center [632, 448] width 833 height 230
click at [474, 444] on textarea "[GEOGRAPHIC_DATA]'s authentic [PERSON_NAME] camping is available all year round…" at bounding box center [632, 448] width 833 height 230
click at [650, 438] on textarea "[GEOGRAPHIC_DATA]'s authentic [PERSON_NAME] camping is available all year round…" at bounding box center [632, 448] width 833 height 230
click at [650, 444] on textarea "[GEOGRAPHIC_DATA]'s authentic [PERSON_NAME] camping is available all year round…" at bounding box center [632, 448] width 833 height 230
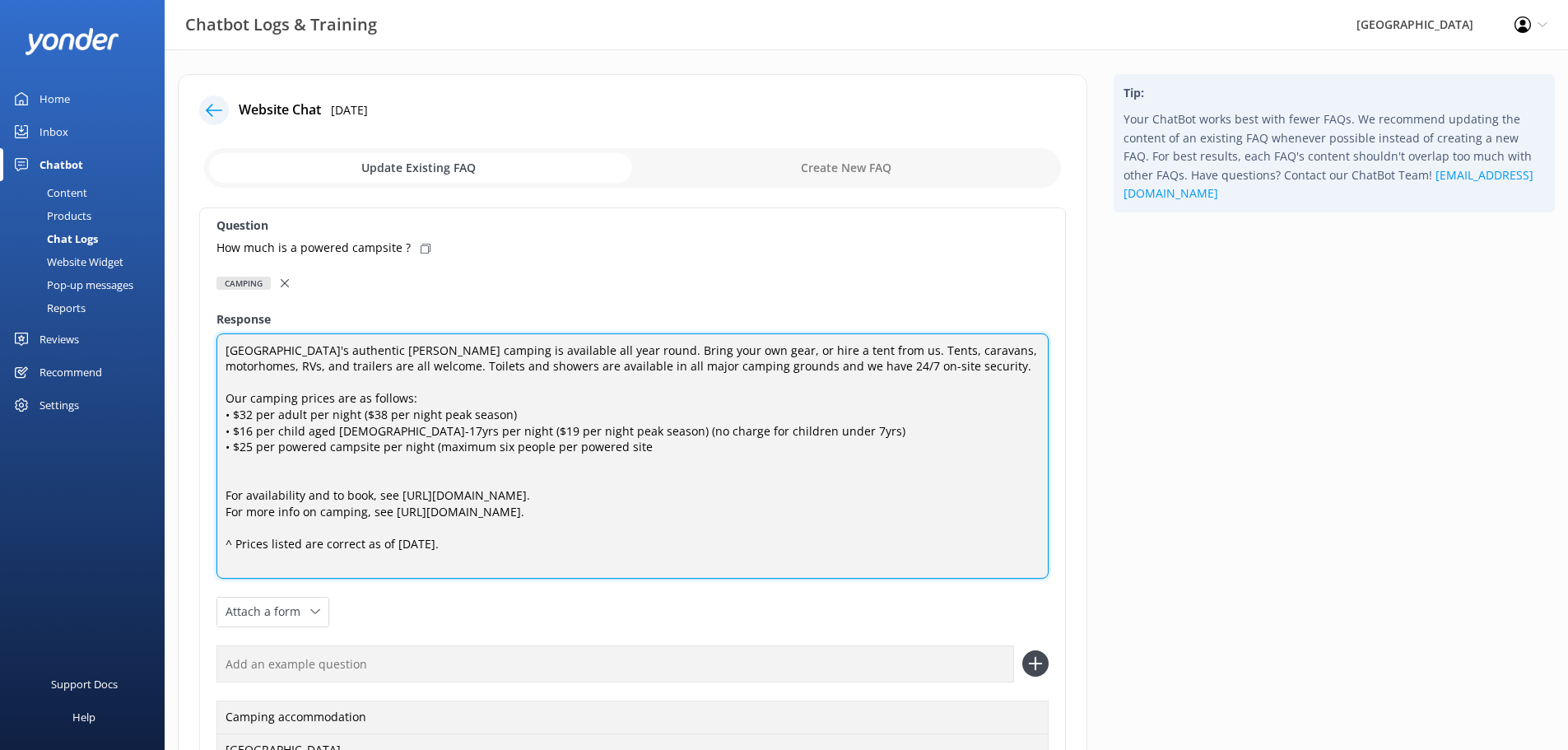
paste textarea "•"
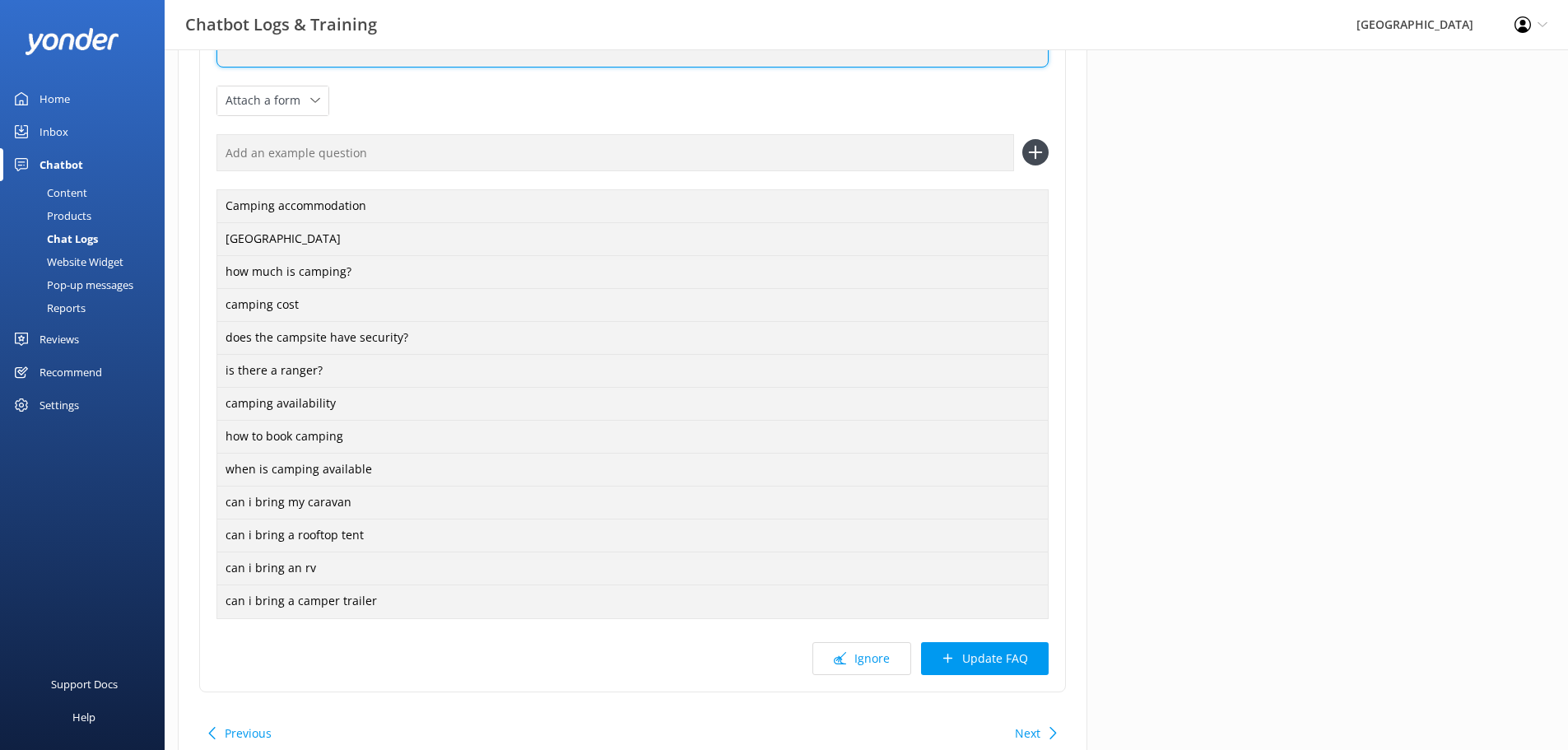
scroll to position [569, 0]
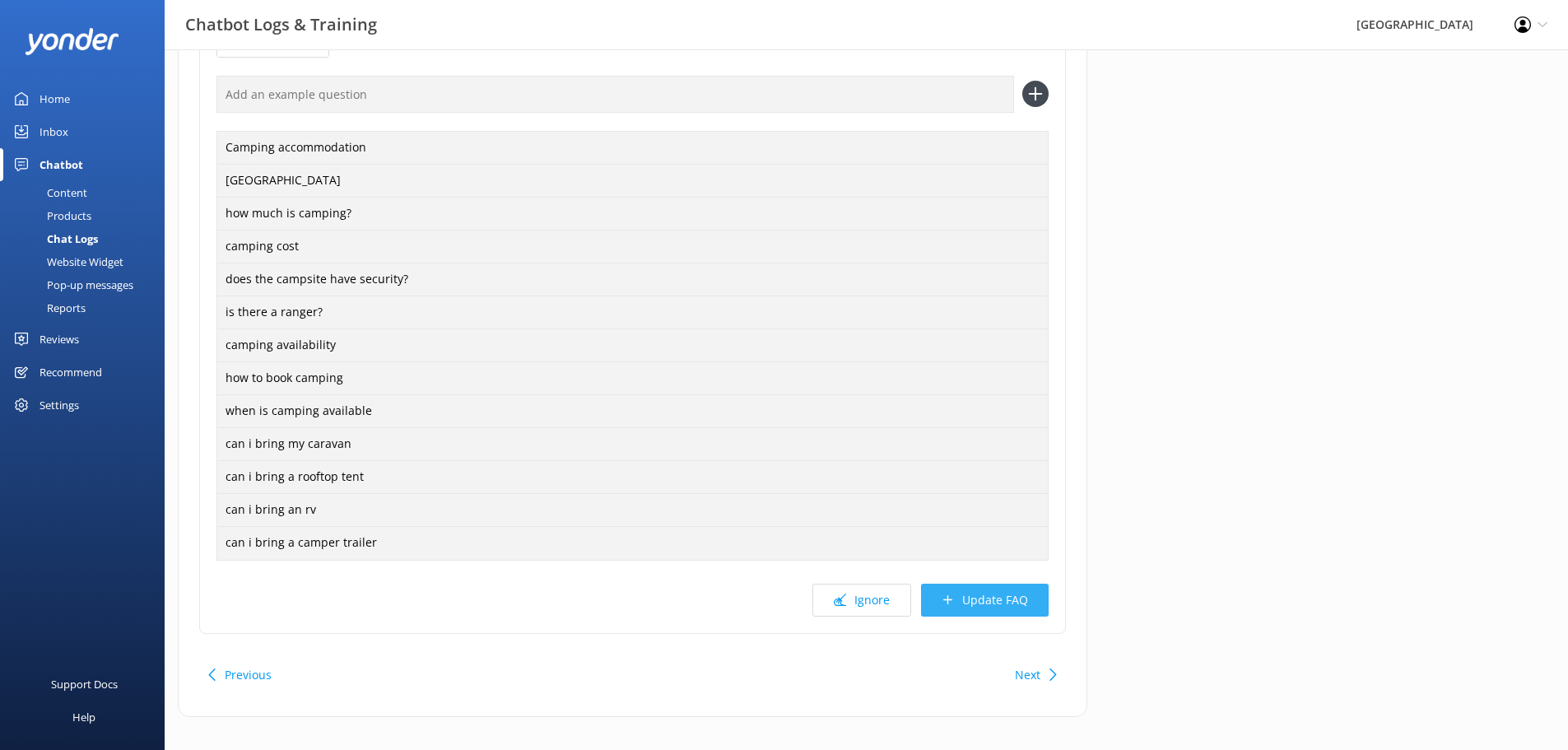
type textarea "[GEOGRAPHIC_DATA]'s authentic [PERSON_NAME] camping is available all year round…"
drag, startPoint x: 977, startPoint y: 589, endPoint x: 742, endPoint y: 534, distance: 241.4
click at [977, 589] on button "Update FAQ" at bounding box center [985, 600] width 128 height 33
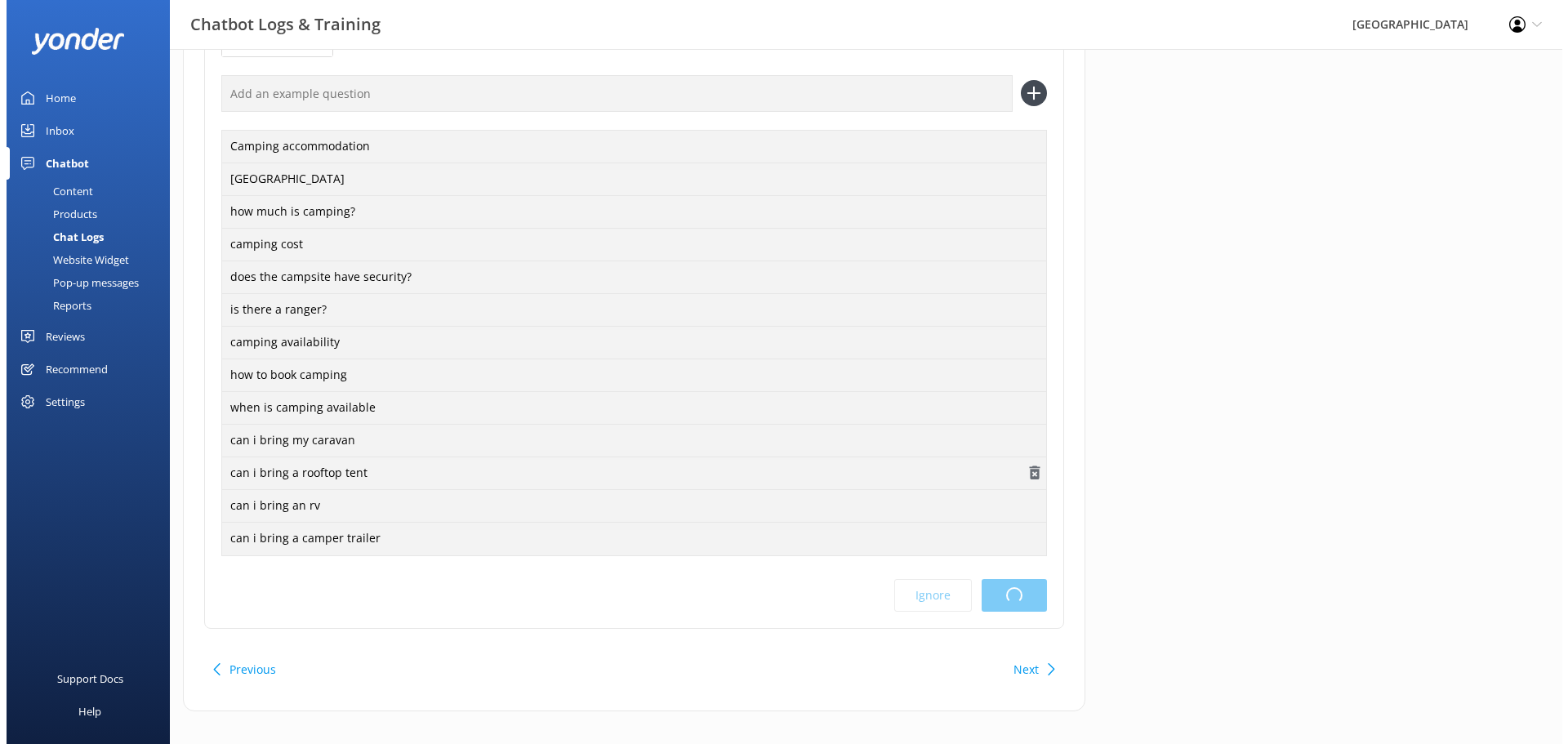
scroll to position [0, 0]
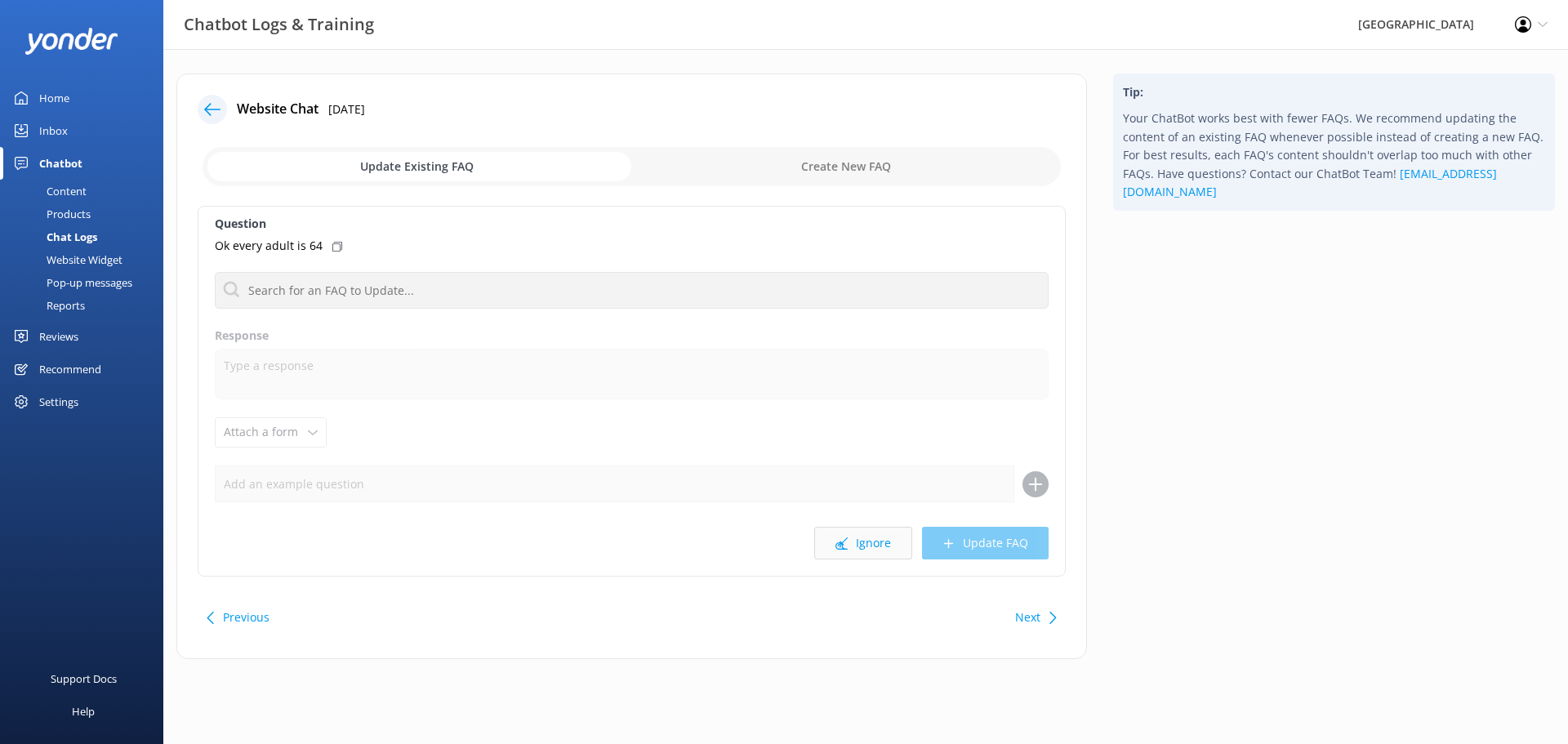
click at [861, 537] on button "Ignore" at bounding box center [863, 543] width 98 height 33
click at [844, 549] on button "Ignore" at bounding box center [863, 543] width 98 height 33
click at [876, 541] on button "Ignore" at bounding box center [863, 543] width 98 height 33
click at [904, 536] on button "Ignore" at bounding box center [863, 543] width 98 height 33
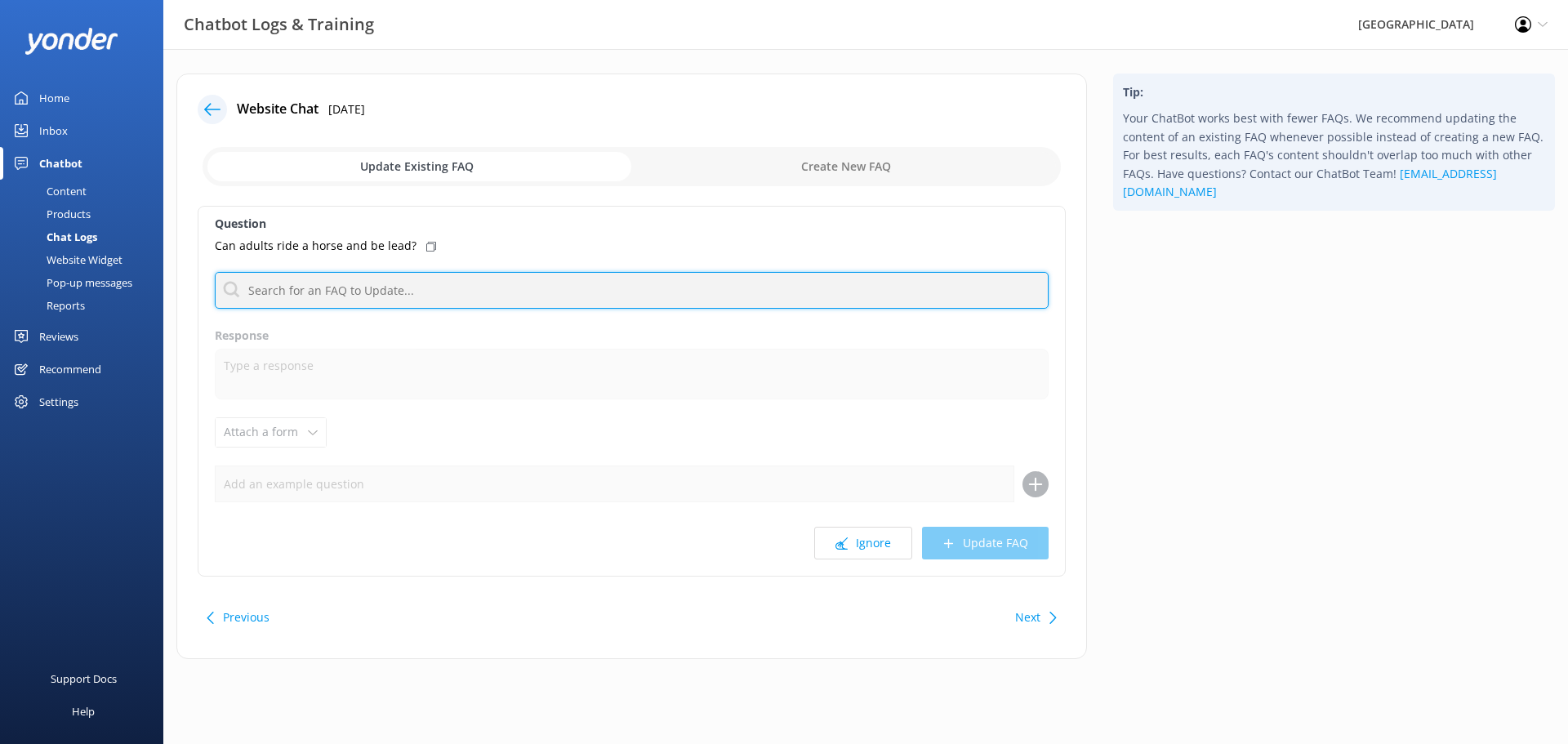
click at [371, 288] on input "text" at bounding box center [631, 290] width 834 height 37
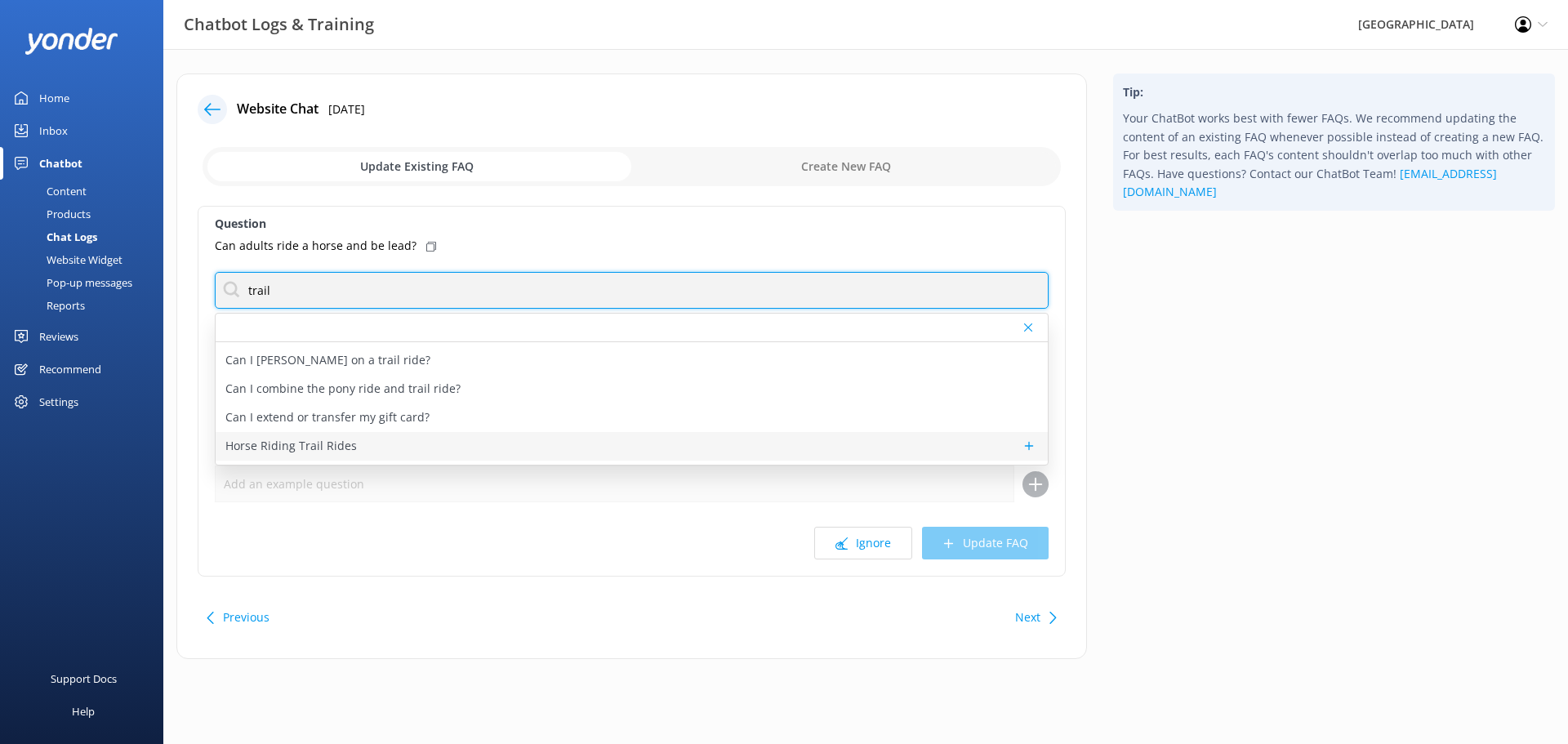
scroll to position [134, 0]
type input "trail"
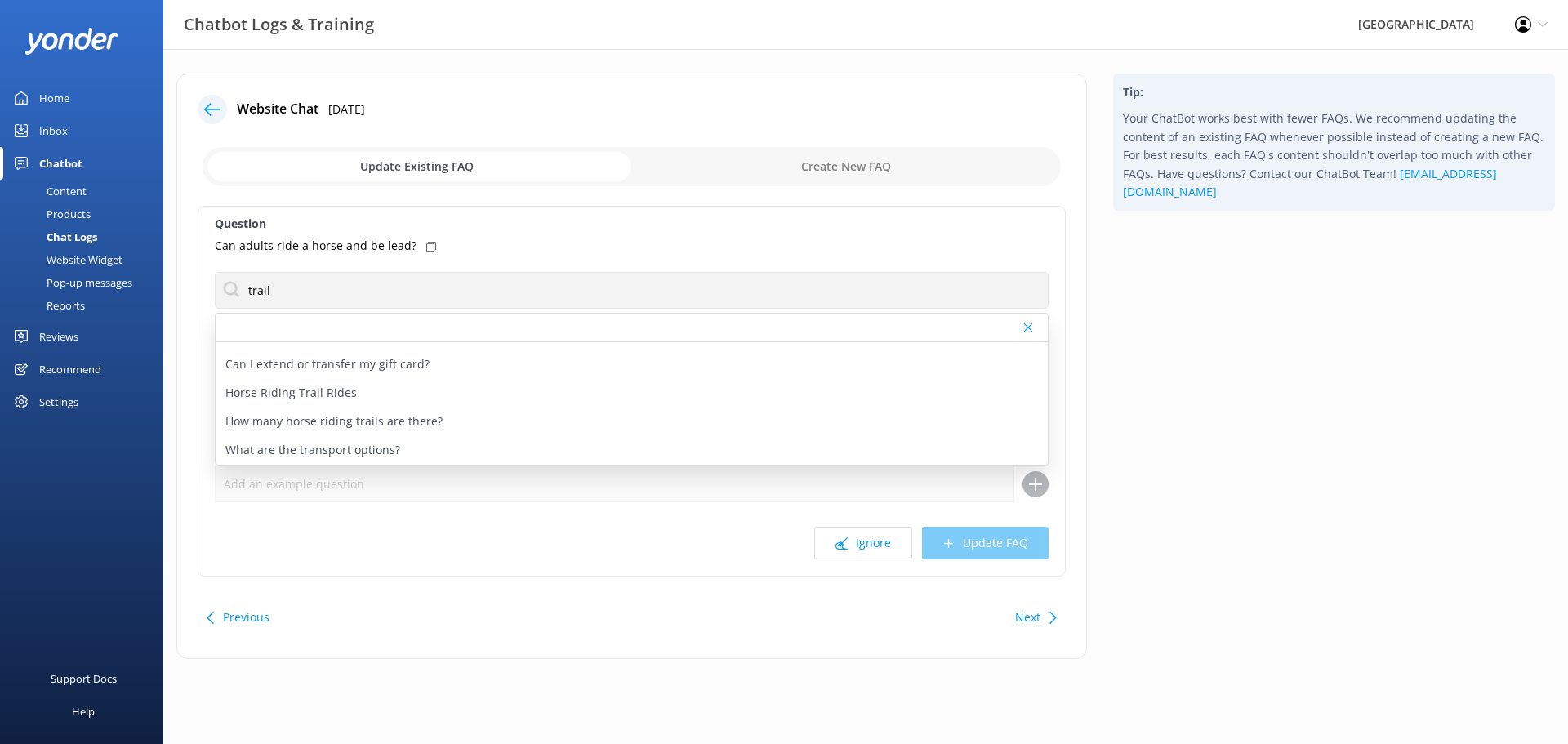
click at [672, 554] on div "Ignore Update FAQ" at bounding box center [631, 543] width 834 height 33
drag, startPoint x: 774, startPoint y: 571, endPoint x: 536, endPoint y: 460, distance: 262.6
click at [765, 569] on div "Question Can adults ride a horse and be lead? trail Are there hiking tracks or …" at bounding box center [631, 391] width 868 height 371
click at [1028, 328] on icon at bounding box center [1027, 327] width 8 height 9
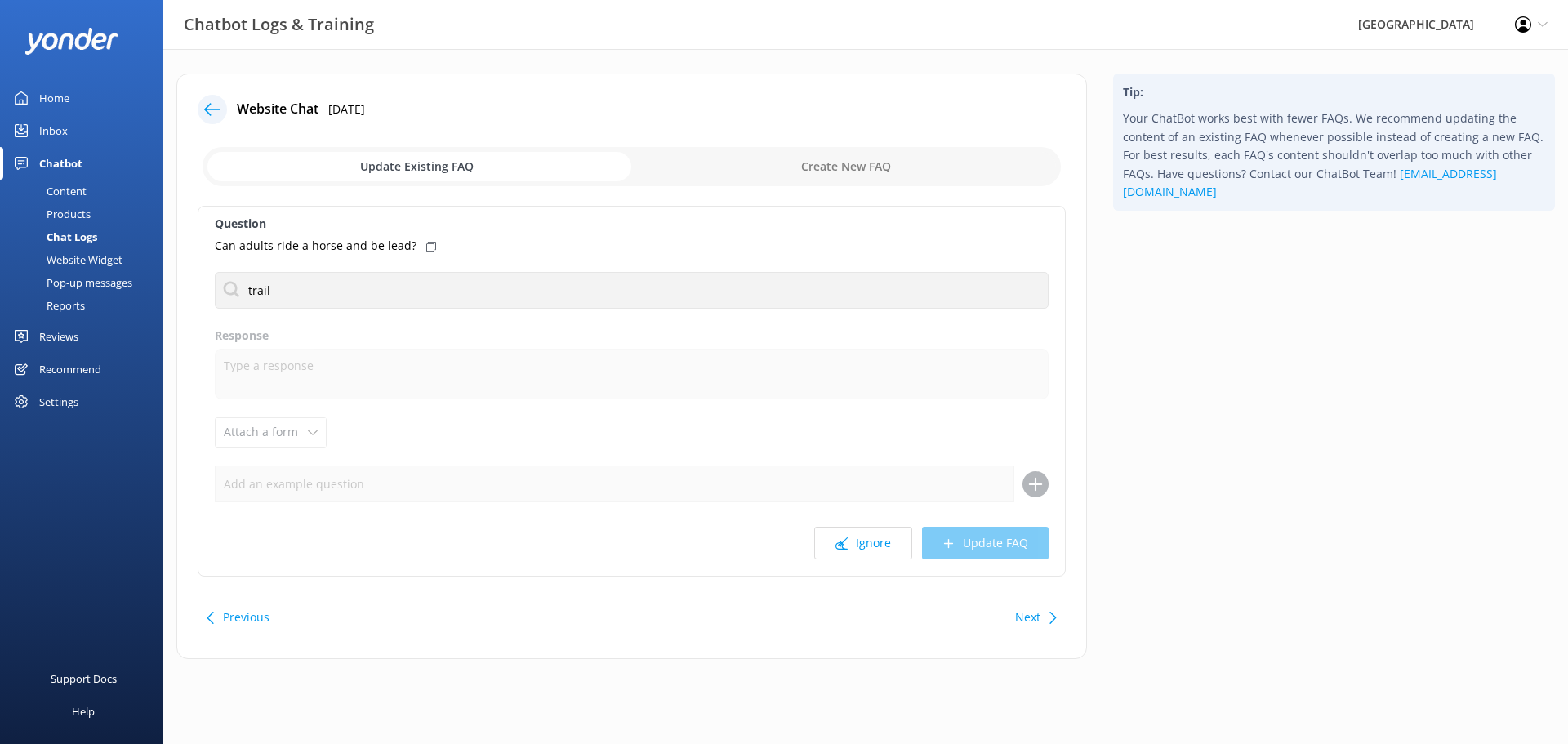
click at [860, 173] on input "checkbox" at bounding box center [631, 167] width 858 height 40
checkbox input "true"
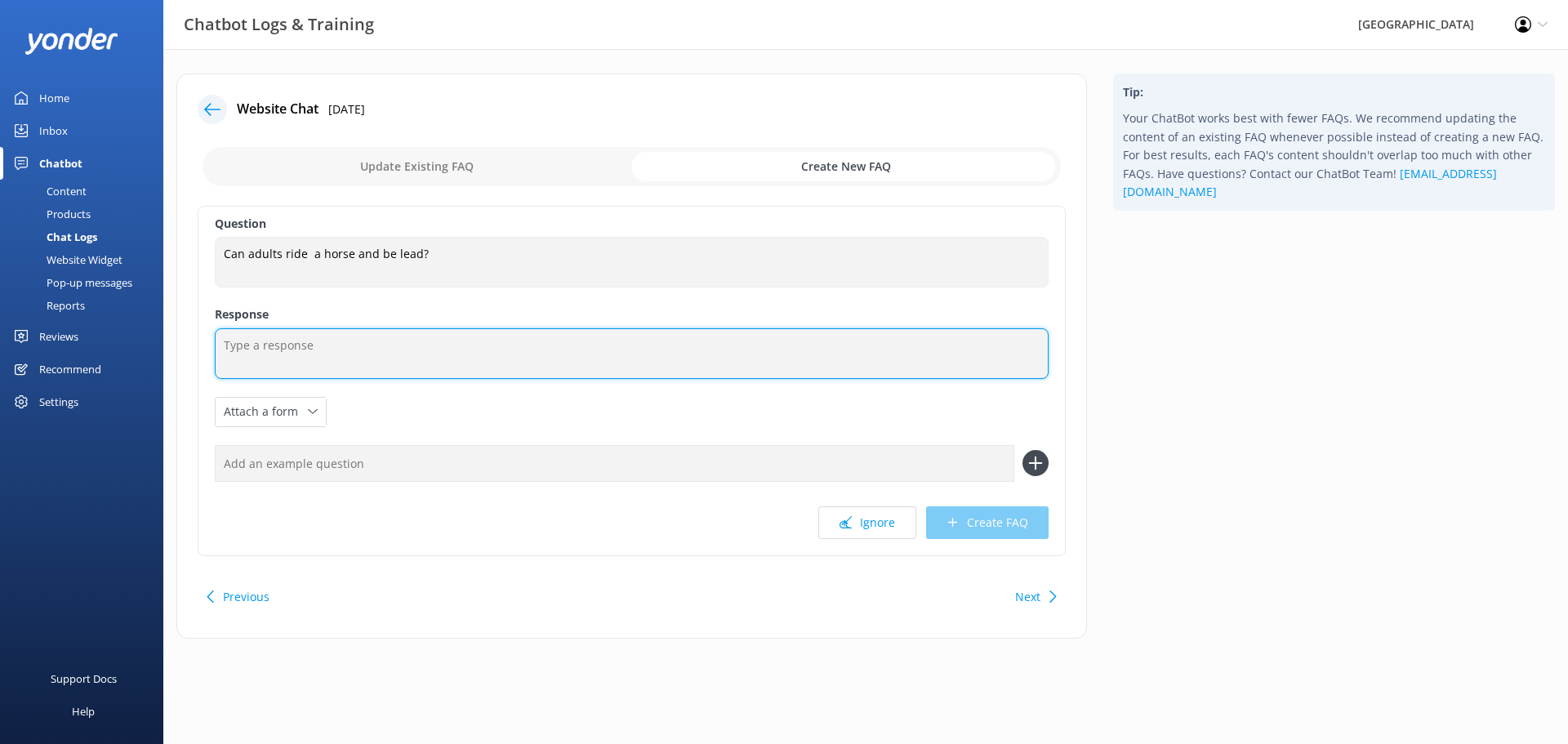
click at [409, 363] on textarea at bounding box center [631, 353] width 834 height 51
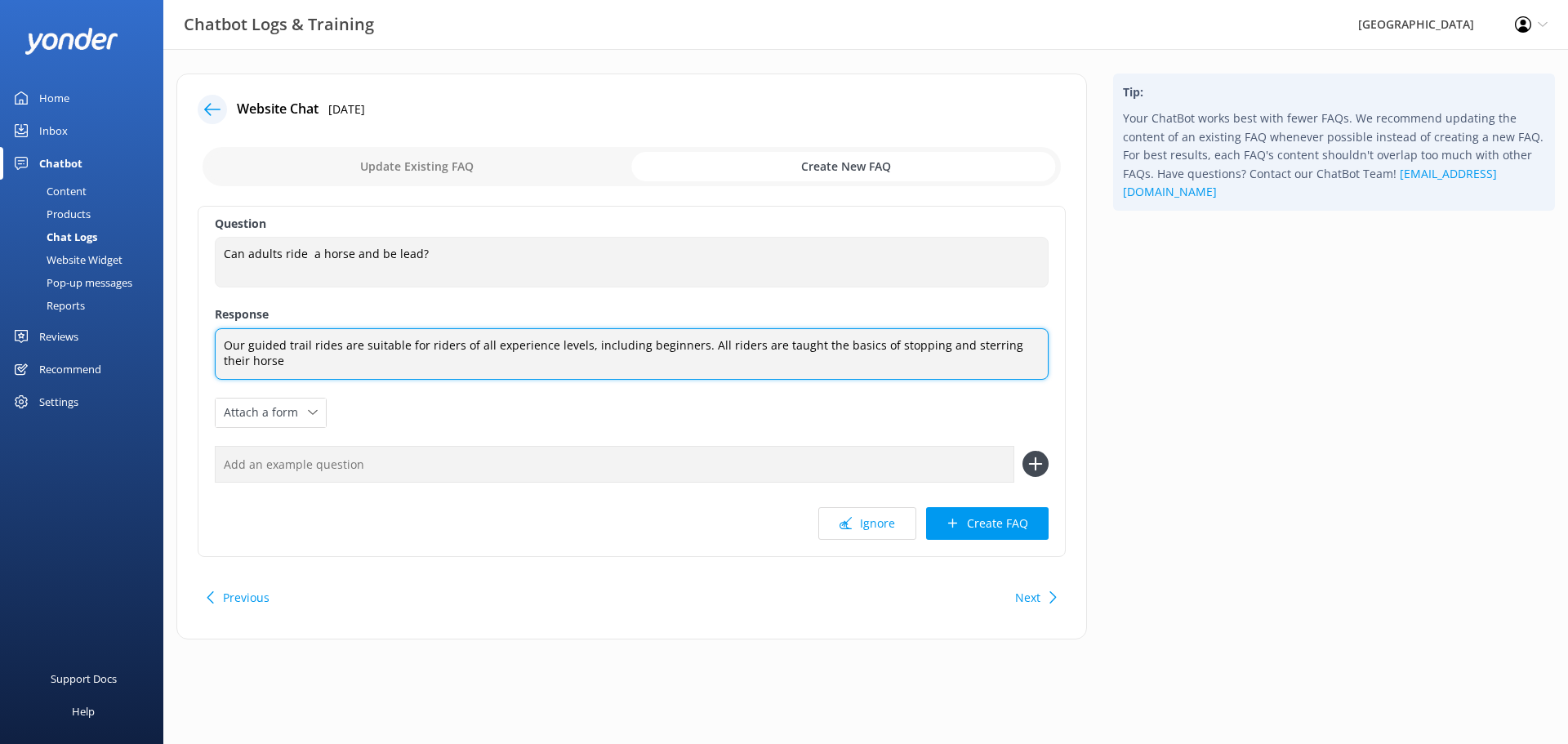
click at [956, 346] on textarea "Our guided trail rides are suitable for riders of all experience levels, includ…" at bounding box center [631, 354] width 834 height 52
click at [984, 351] on textarea "Our guided trail rides are suitable for riders of all experience levels, includ…" at bounding box center [631, 354] width 834 height 52
click at [956, 344] on textarea "Our guided trail rides are suitable for riders of all experience levels, includ…" at bounding box center [631, 354] width 834 height 52
click at [742, 352] on textarea "Our guided trail rides are suitable for riders of all experience levels, includ…" at bounding box center [631, 354] width 834 height 52
click at [730, 360] on textarea "Our guided trail rides are suitable for riders of all experience levels, includ…" at bounding box center [631, 354] width 834 height 52
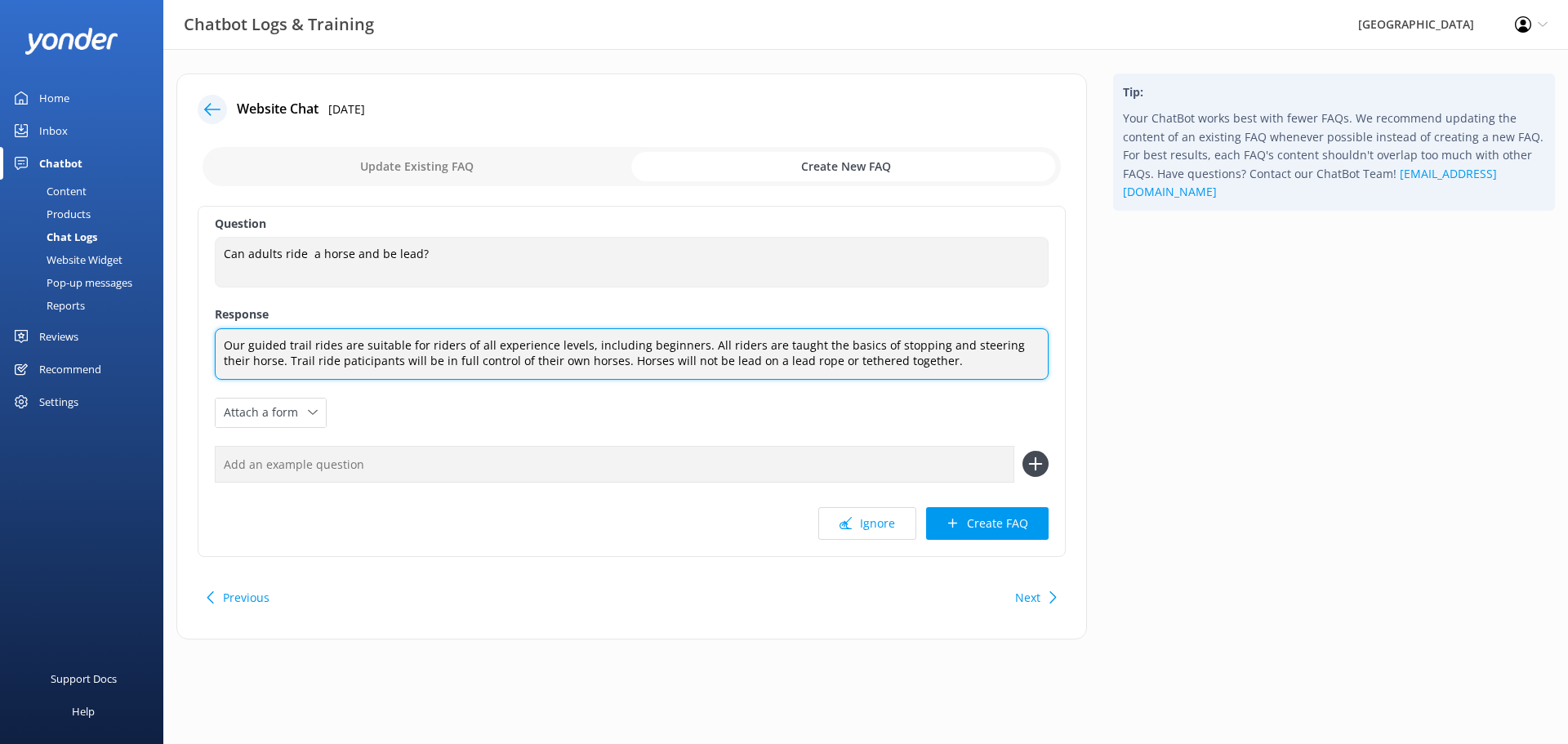
drag, startPoint x: 715, startPoint y: 359, endPoint x: 684, endPoint y: 362, distance: 31.1
click at [684, 362] on textarea "Our guided trail rides are suitable for riders of all experience levels, includ…" at bounding box center [631, 354] width 834 height 52
click at [355, 361] on textarea "Our guided trail rides are suitable for riders of all experience levels, includ…" at bounding box center [631, 354] width 834 height 52
click at [342, 367] on textarea "Our guided trail rides are suitable for riders of all experience levels, includ…" at bounding box center [631, 354] width 834 height 52
click at [332, 368] on textarea "Our guided trail rides are suitable for riders of all experience levels, includ…" at bounding box center [631, 354] width 834 height 52
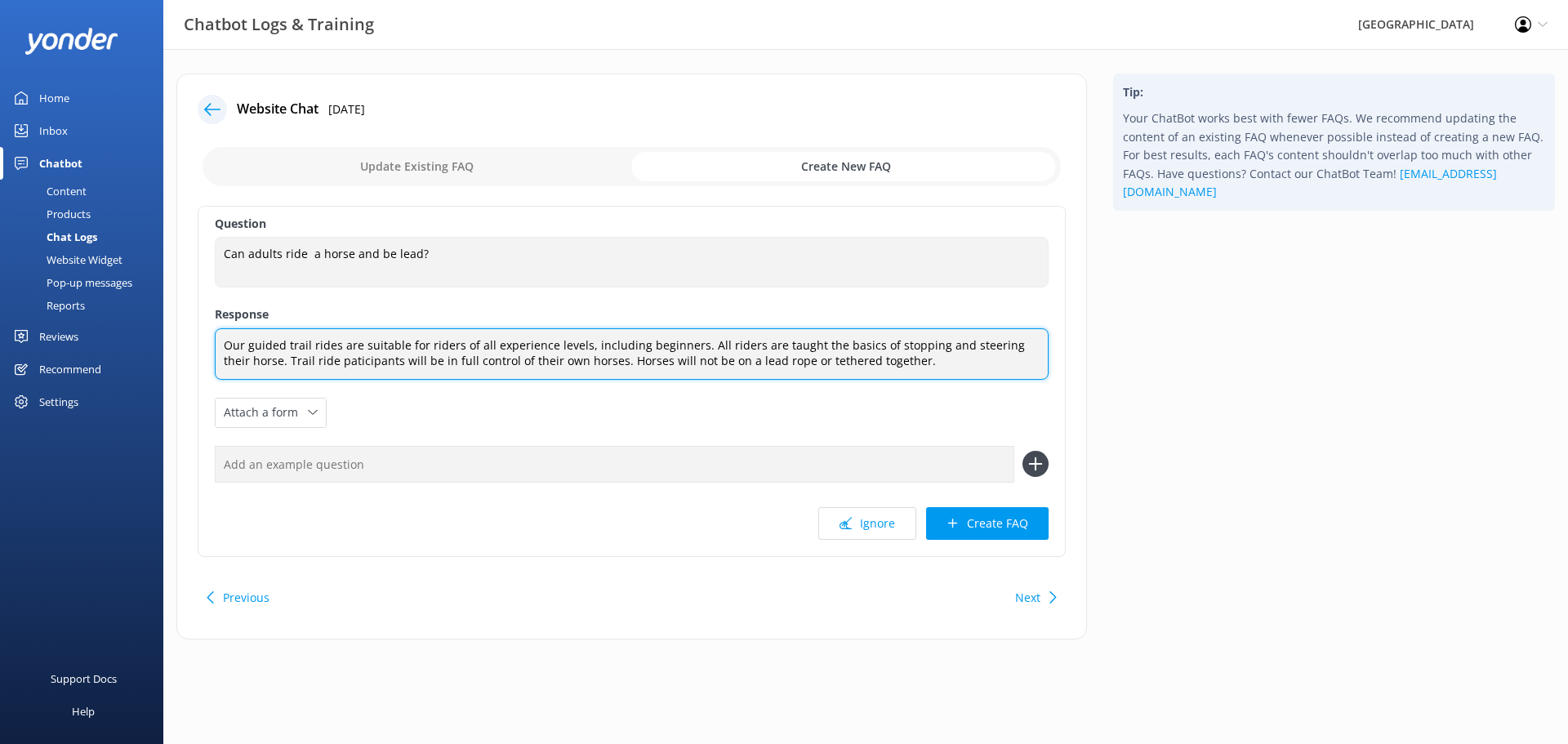
click at [323, 362] on textarea "Our guided trail rides are suitable for riders of all experience levels, includ…" at bounding box center [631, 354] width 834 height 52
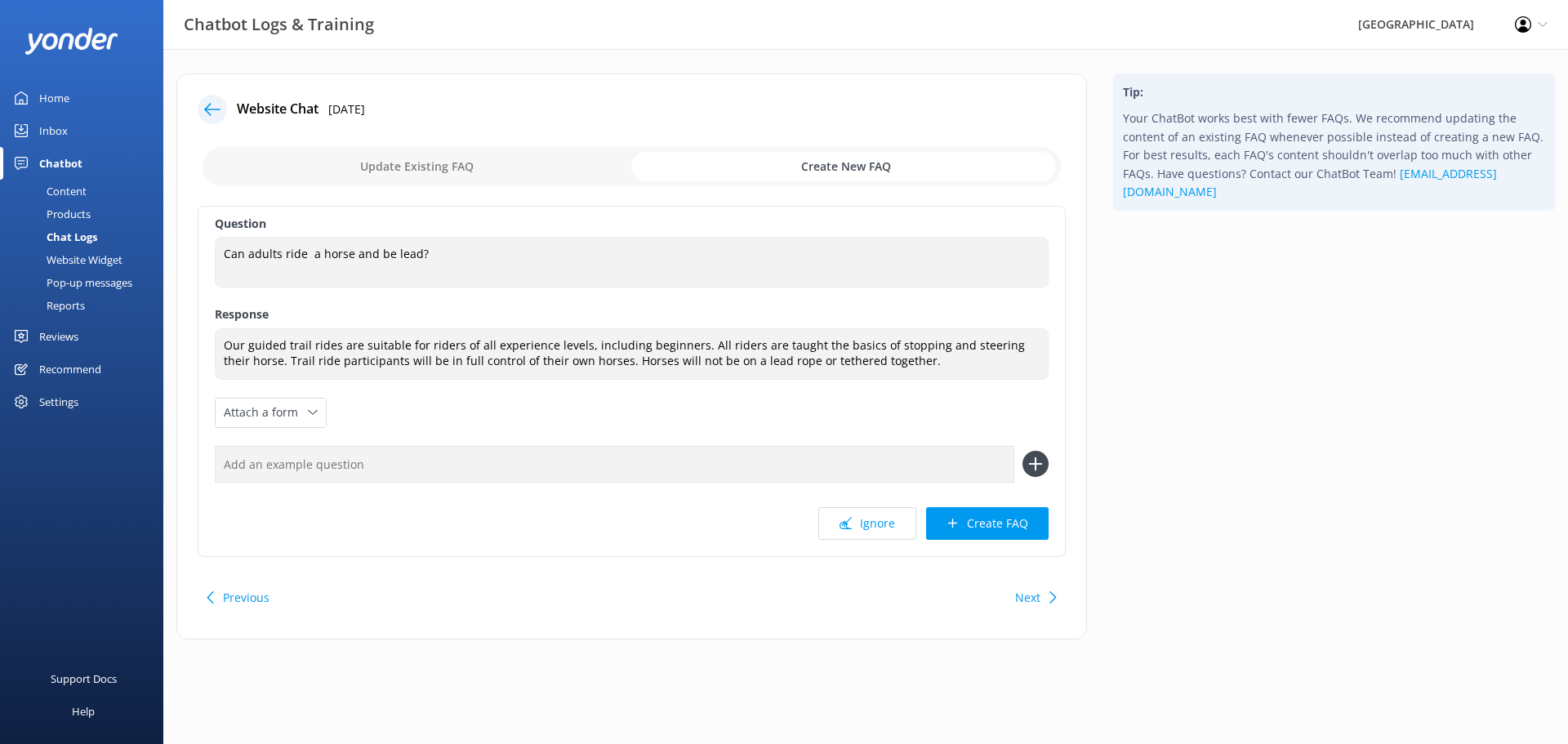
click at [430, 387] on div "Question Can adults ride a horse and be lead? Can adults ride a horse and be le…" at bounding box center [631, 381] width 868 height 351
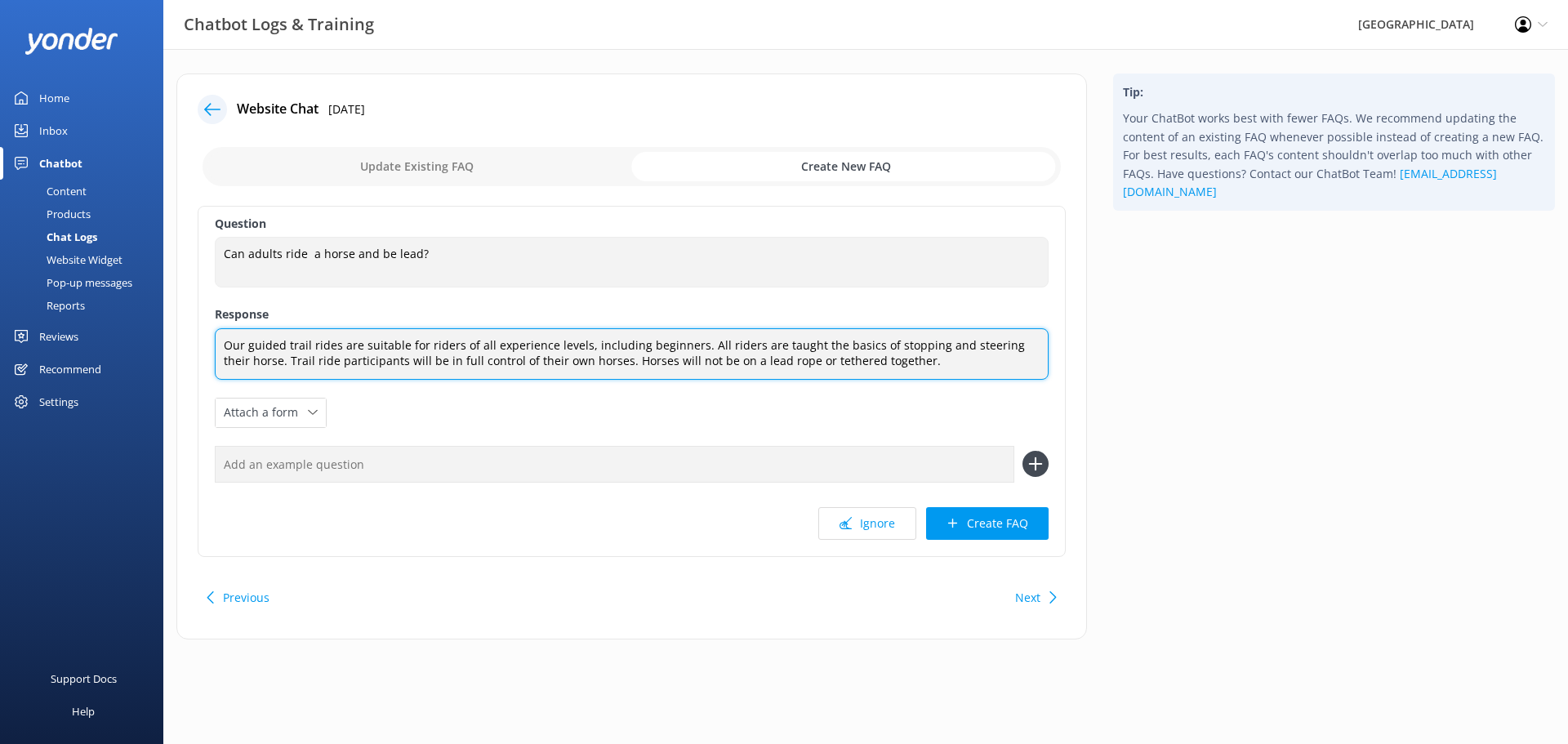
drag, startPoint x: 695, startPoint y: 344, endPoint x: 742, endPoint y: 343, distance: 47.0
click at [742, 343] on textarea "Our guided trail rides are suitable for riders of all experience levels, includ…" at bounding box center [631, 354] width 834 height 52
type textarea "Our guided trail rides are suitable for riders of all experience levels, includ…"
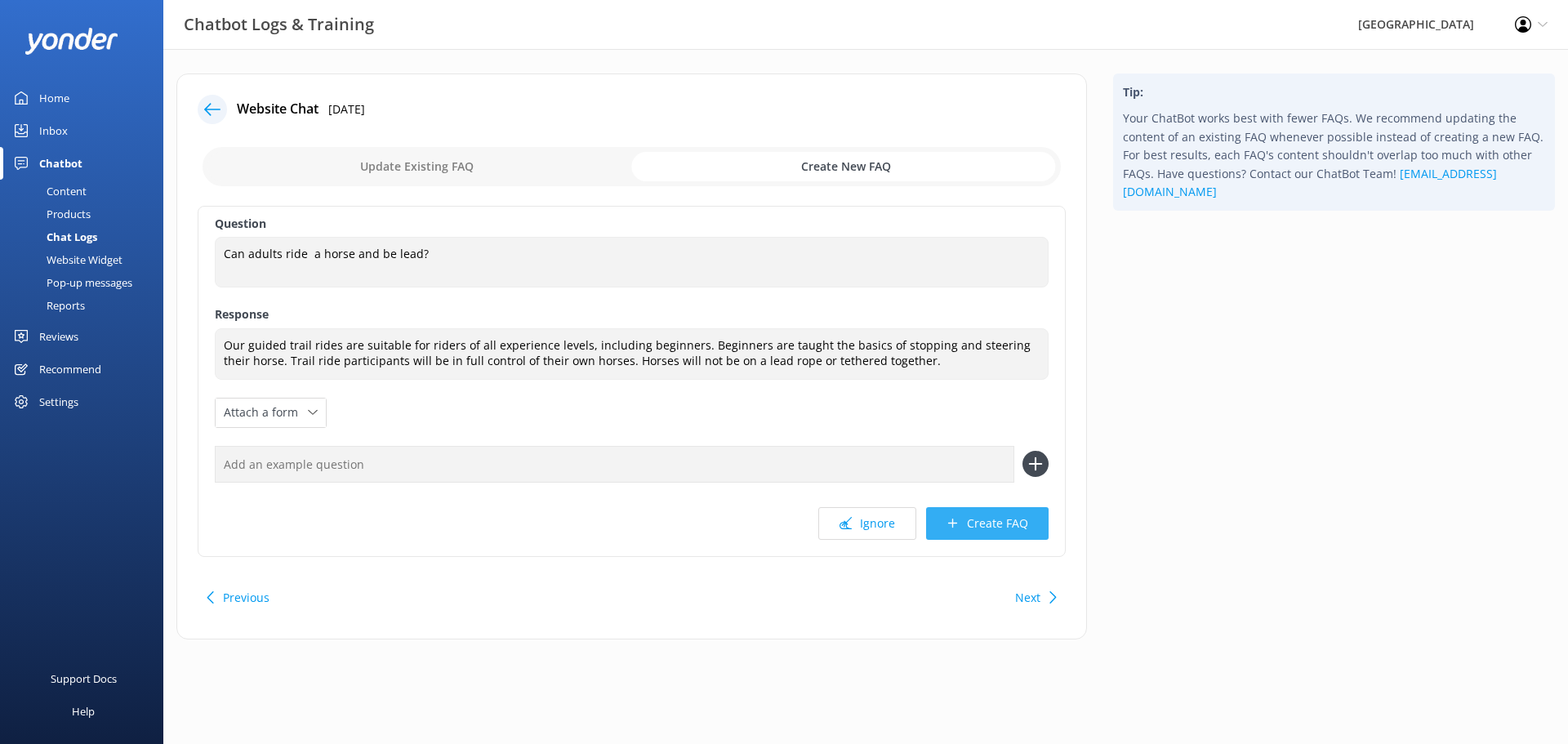
click at [996, 529] on button "Create FAQ" at bounding box center [987, 524] width 122 height 33
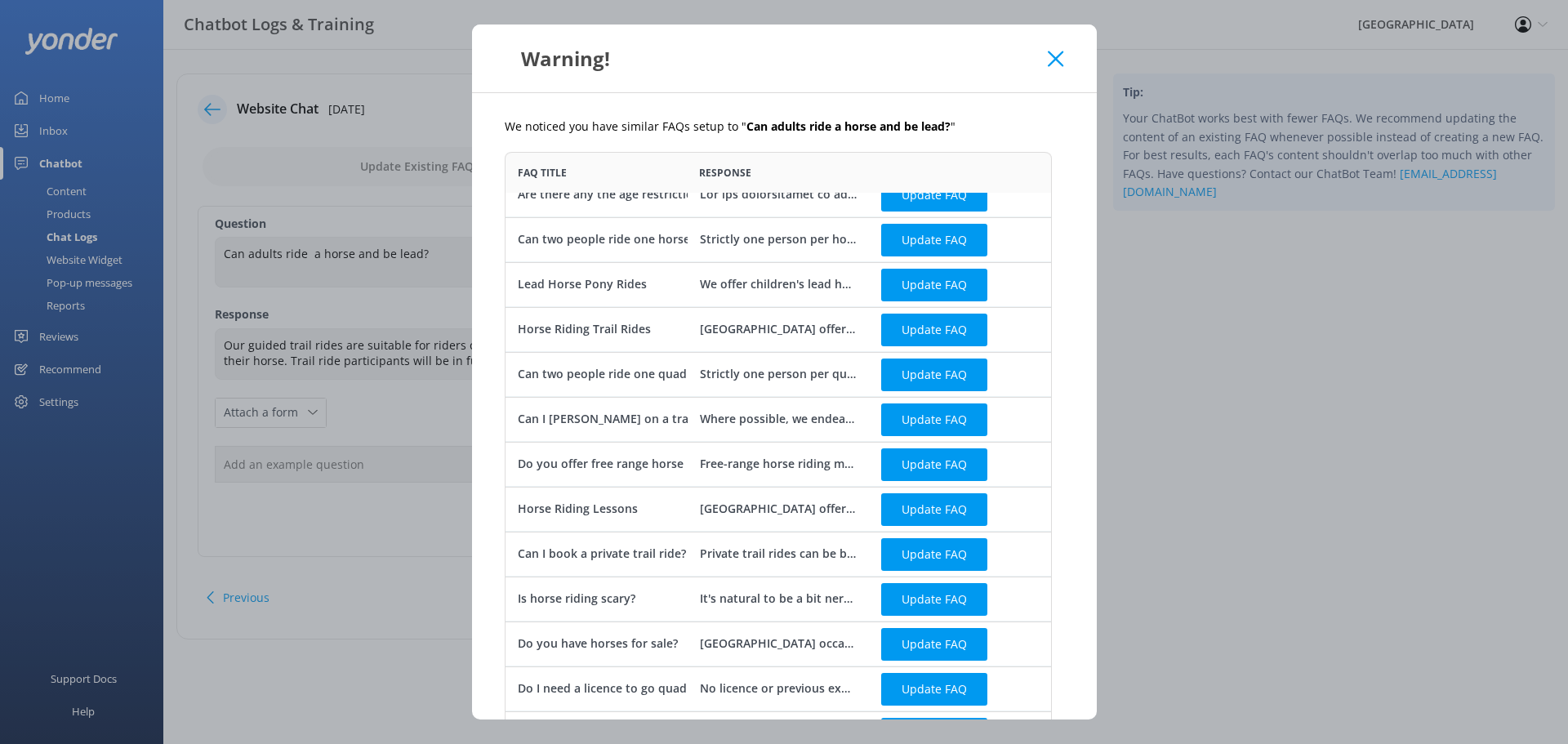
scroll to position [273, 0]
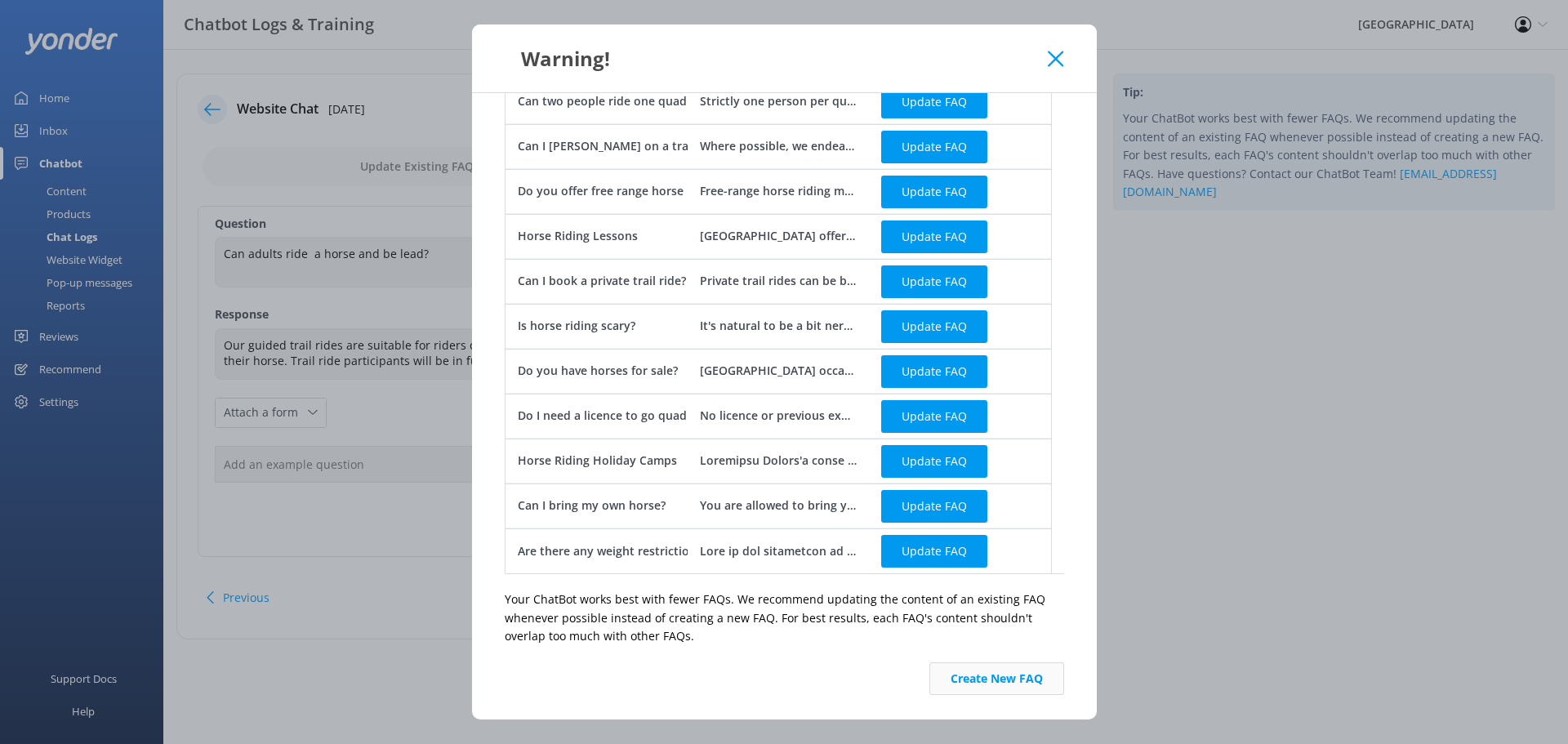
click at [1013, 673] on button "Create New FAQ" at bounding box center [996, 679] width 134 height 33
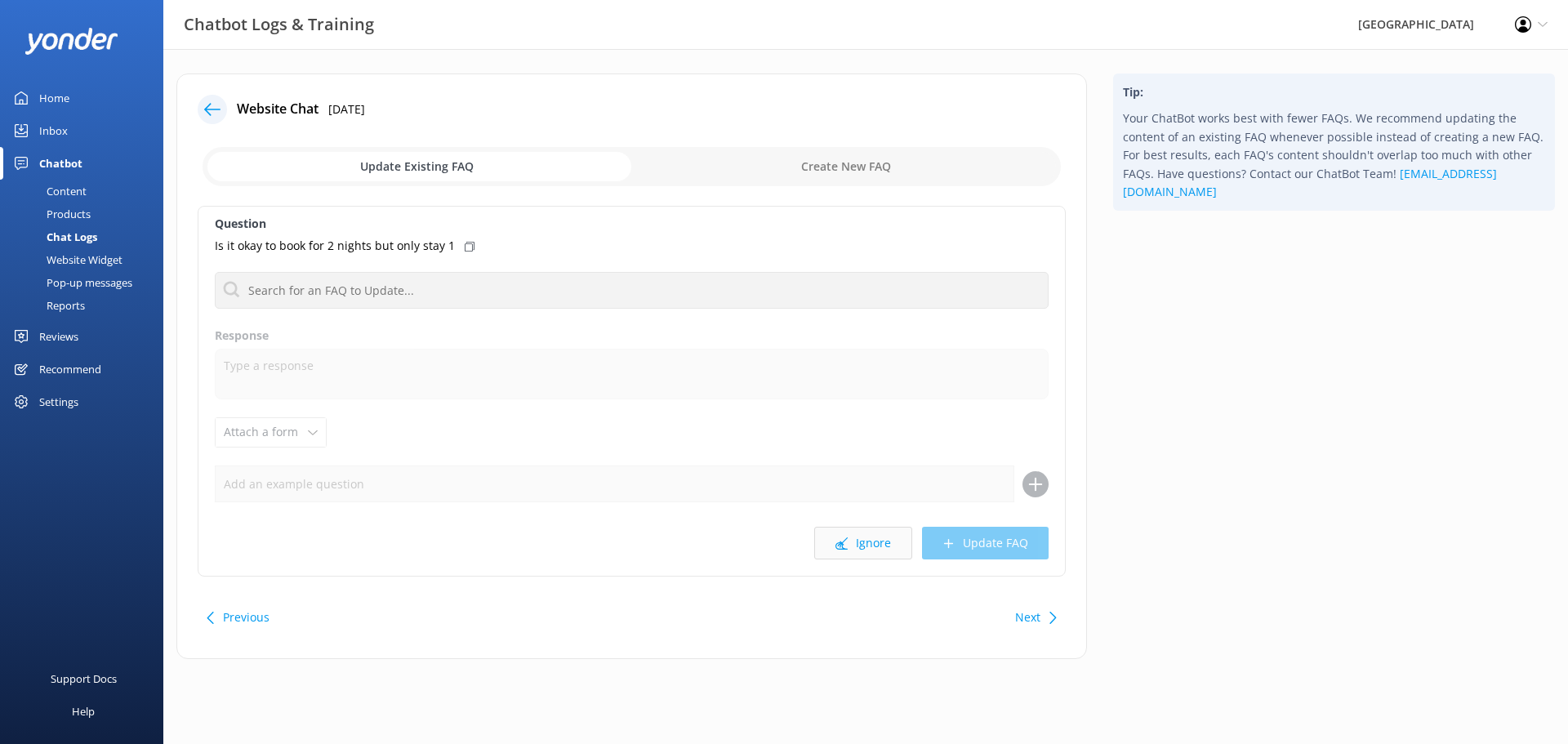
click at [878, 543] on button "Ignore" at bounding box center [863, 543] width 98 height 33
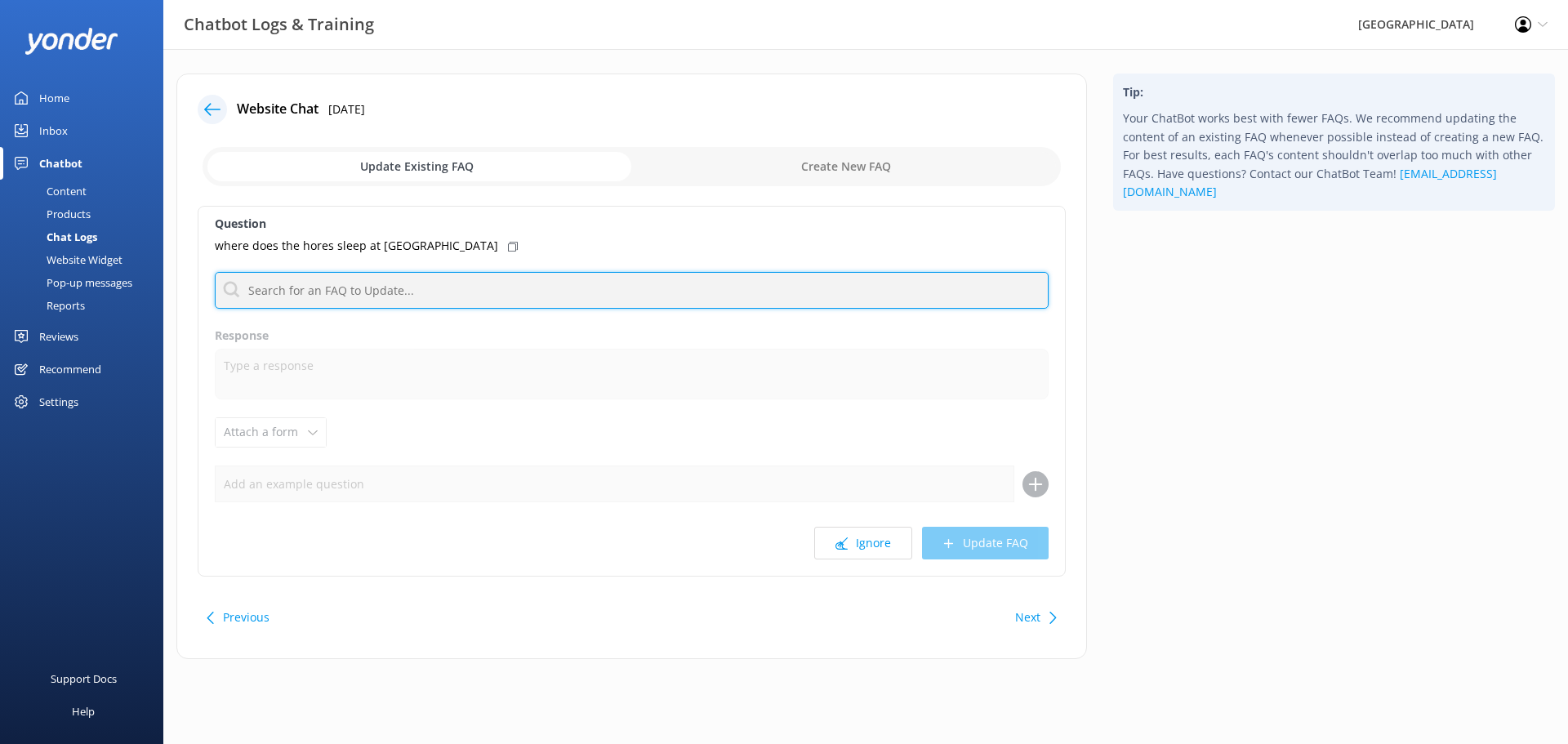
click at [303, 295] on input "text" at bounding box center [631, 290] width 834 height 37
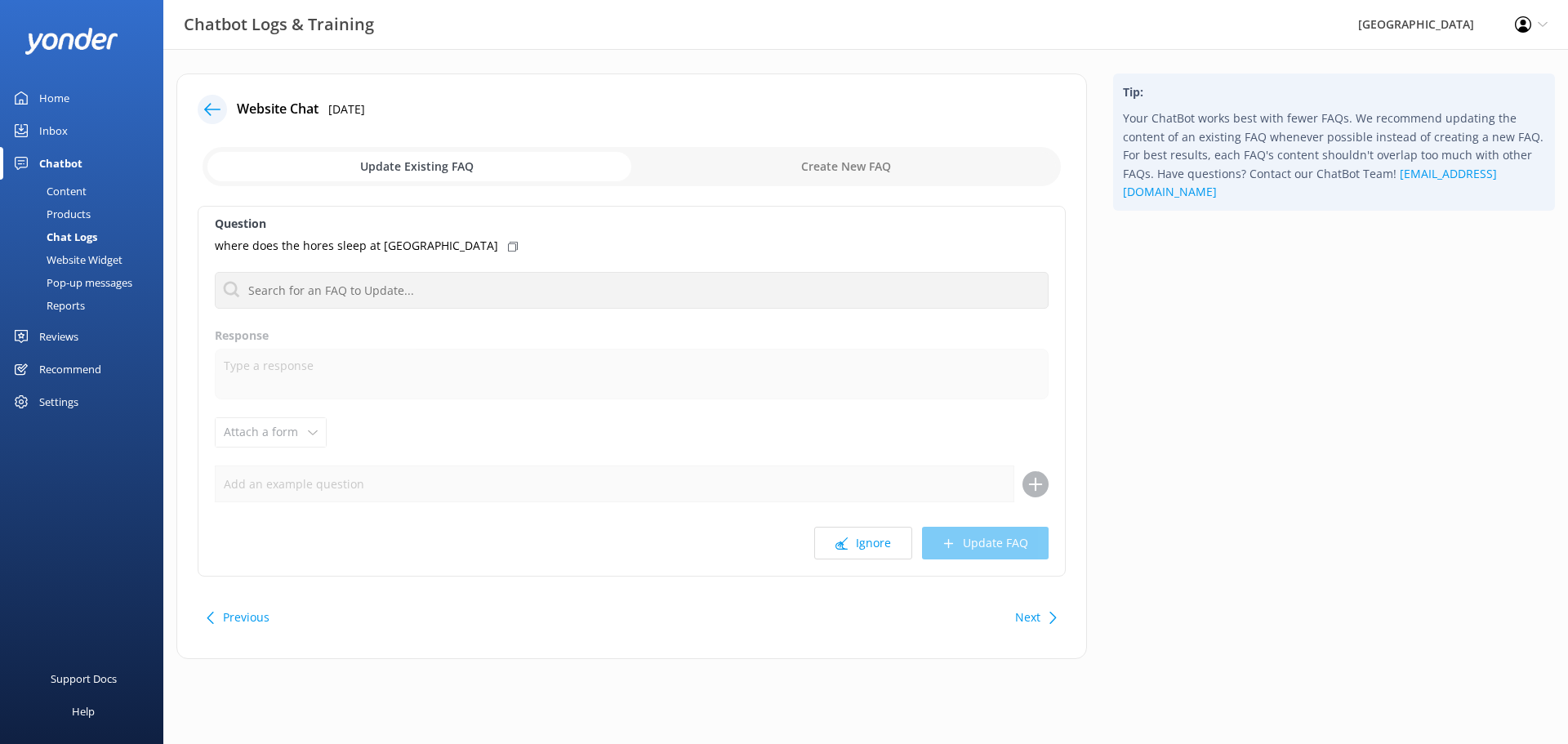
click at [524, 339] on label "Response" at bounding box center [631, 335] width 834 height 18
drag, startPoint x: 860, startPoint y: 168, endPoint x: 816, endPoint y: 182, distance: 46.2
click at [858, 169] on input "checkbox" at bounding box center [631, 167] width 858 height 40
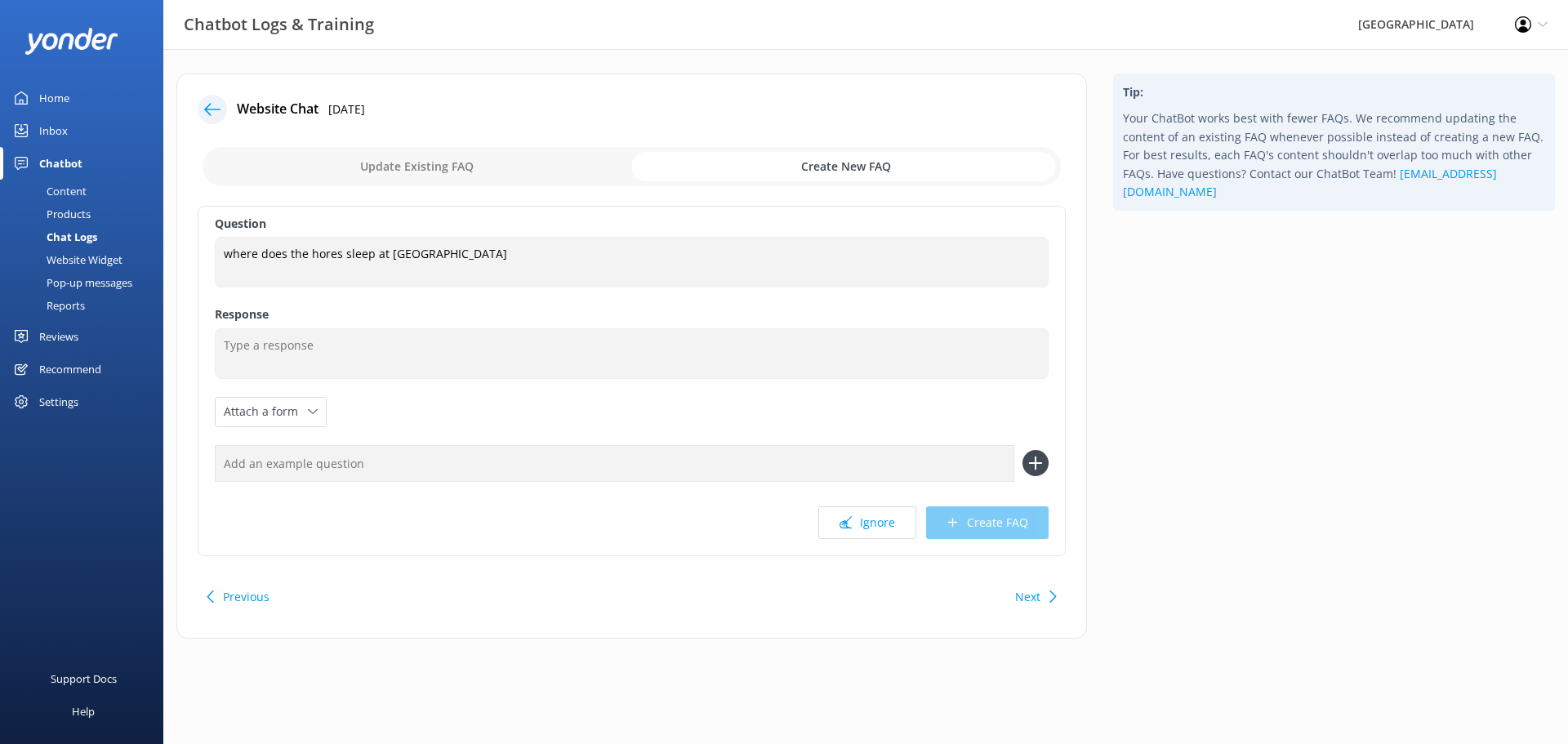
click at [466, 158] on input "checkbox" at bounding box center [631, 167] width 858 height 40
checkbox input "false"
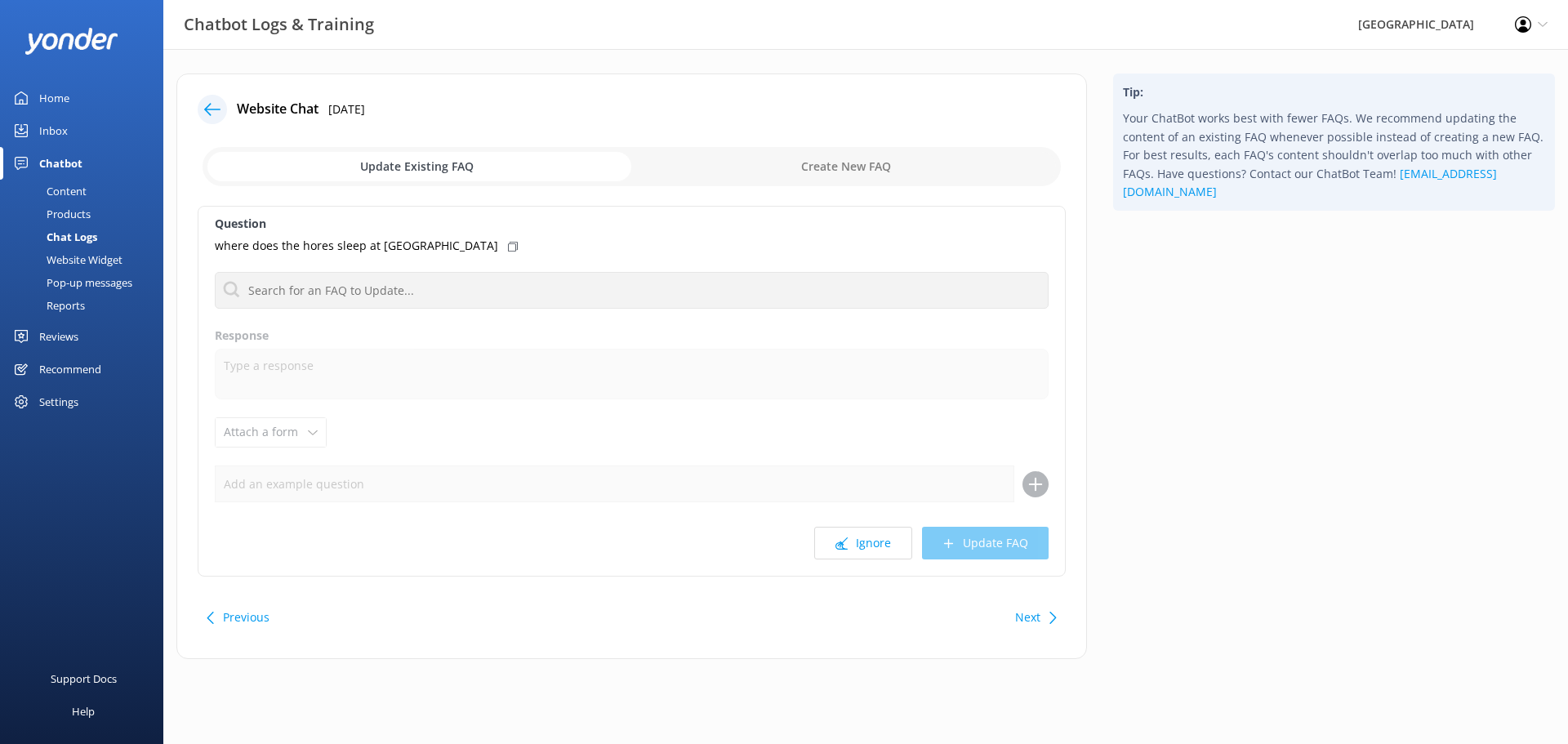
click at [1030, 623] on button "Next" at bounding box center [1027, 617] width 25 height 33
click at [851, 549] on button "Ignore" at bounding box center [863, 543] width 98 height 33
click at [860, 546] on button "Ignore" at bounding box center [863, 543] width 98 height 33
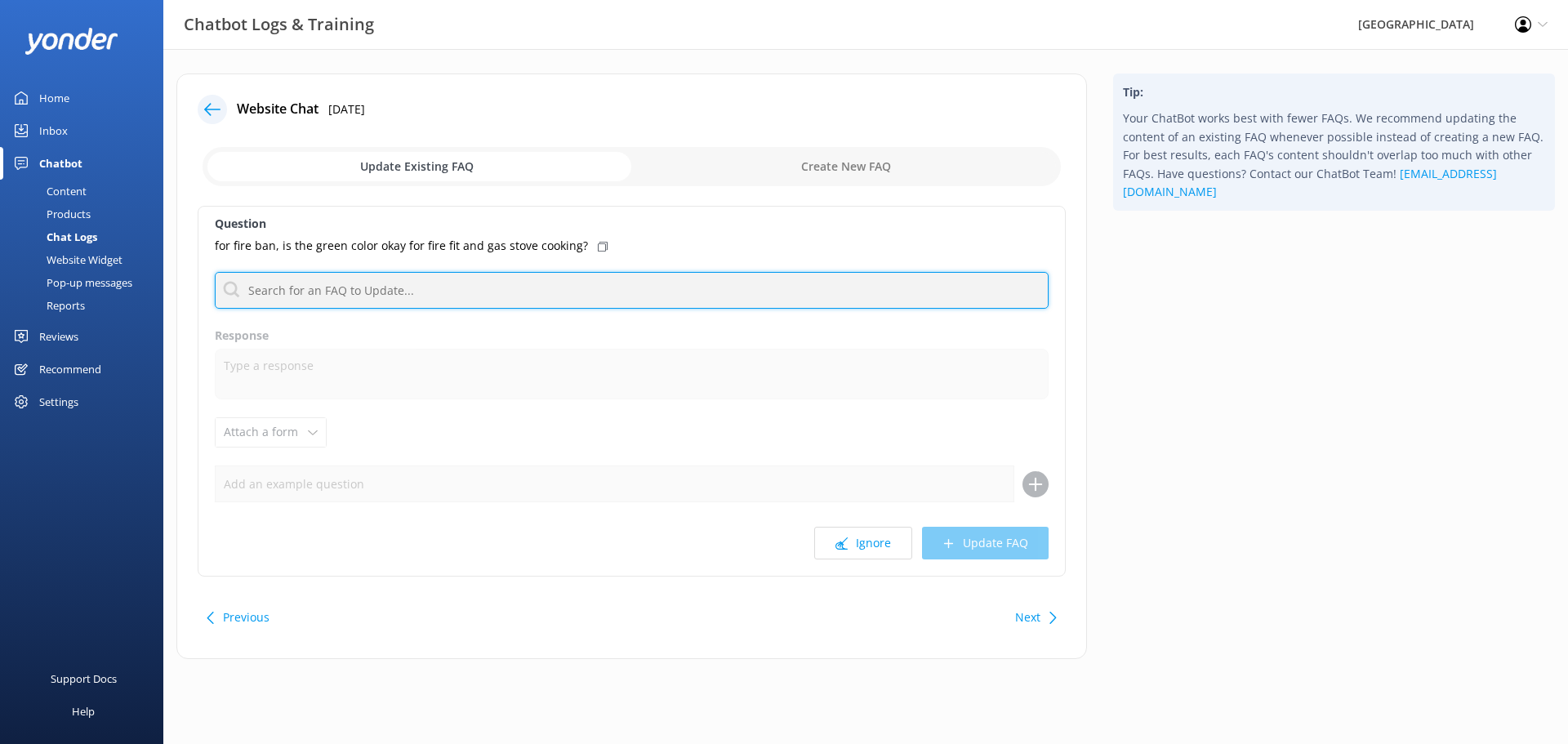
click at [409, 297] on input "text" at bounding box center [631, 290] width 834 height 37
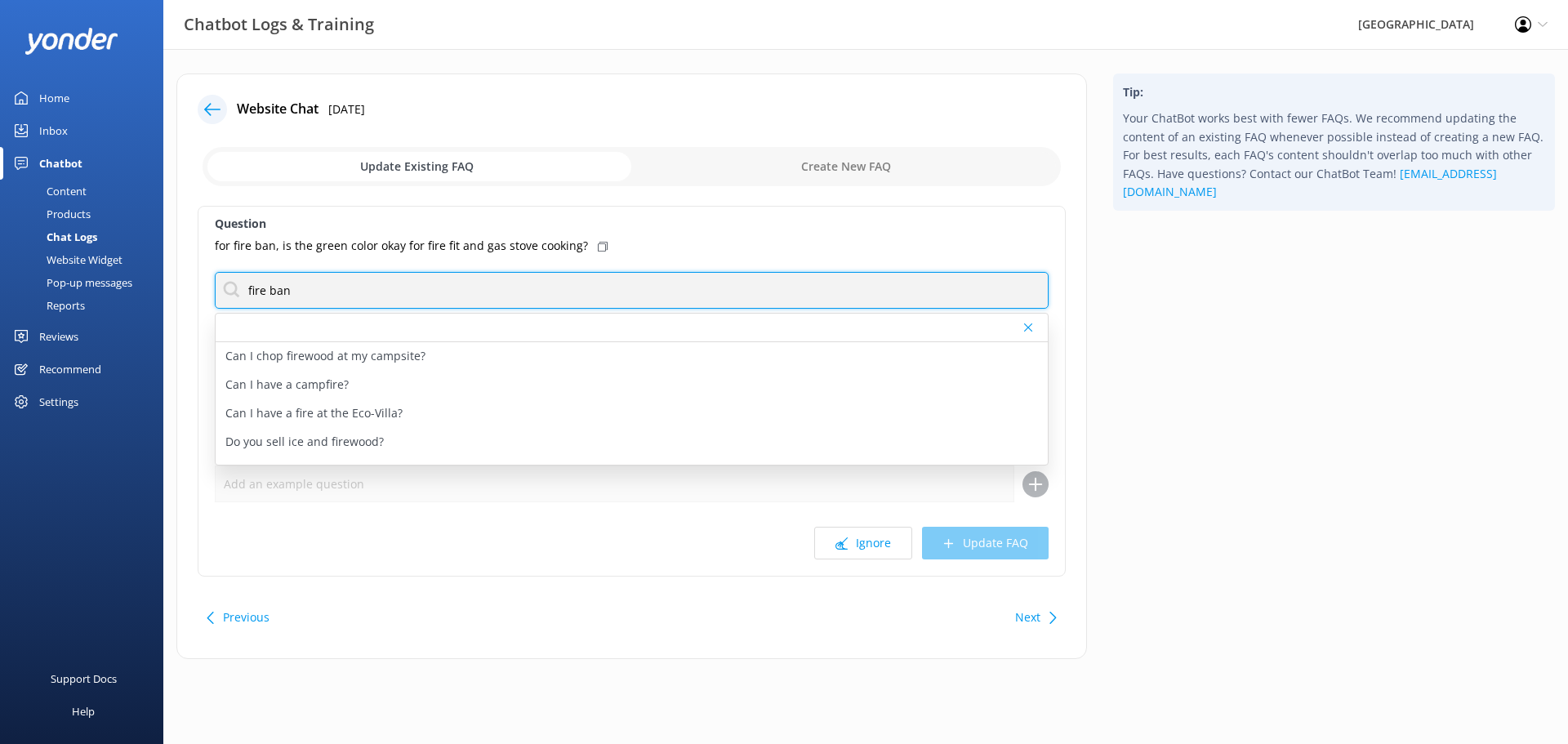
type input "fire ban"
